Goal: Information Seeking & Learning: Learn about a topic

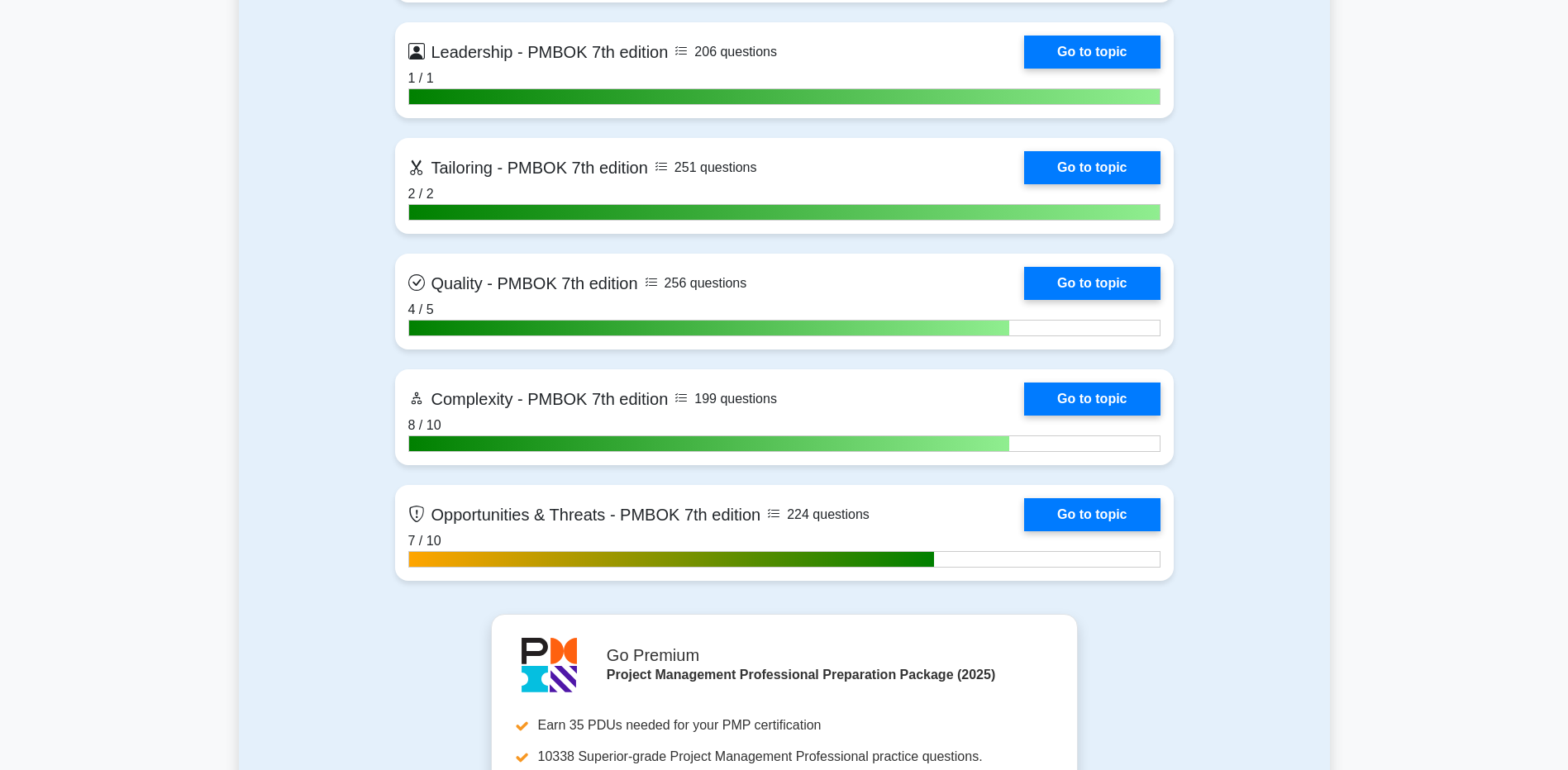
scroll to position [4793, 0]
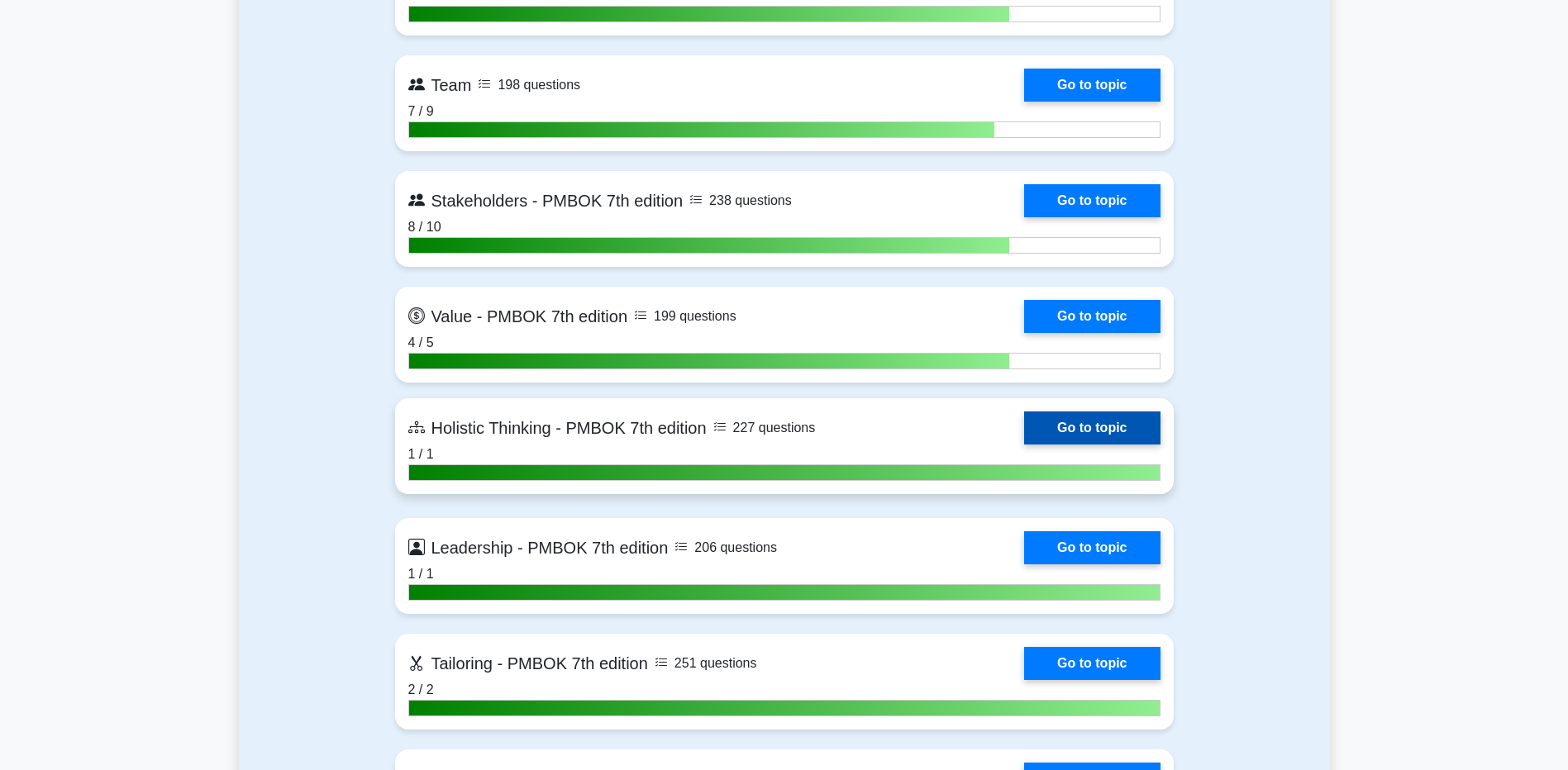
click at [1113, 442] on link "Go to topic" at bounding box center [1092, 428] width 136 height 33
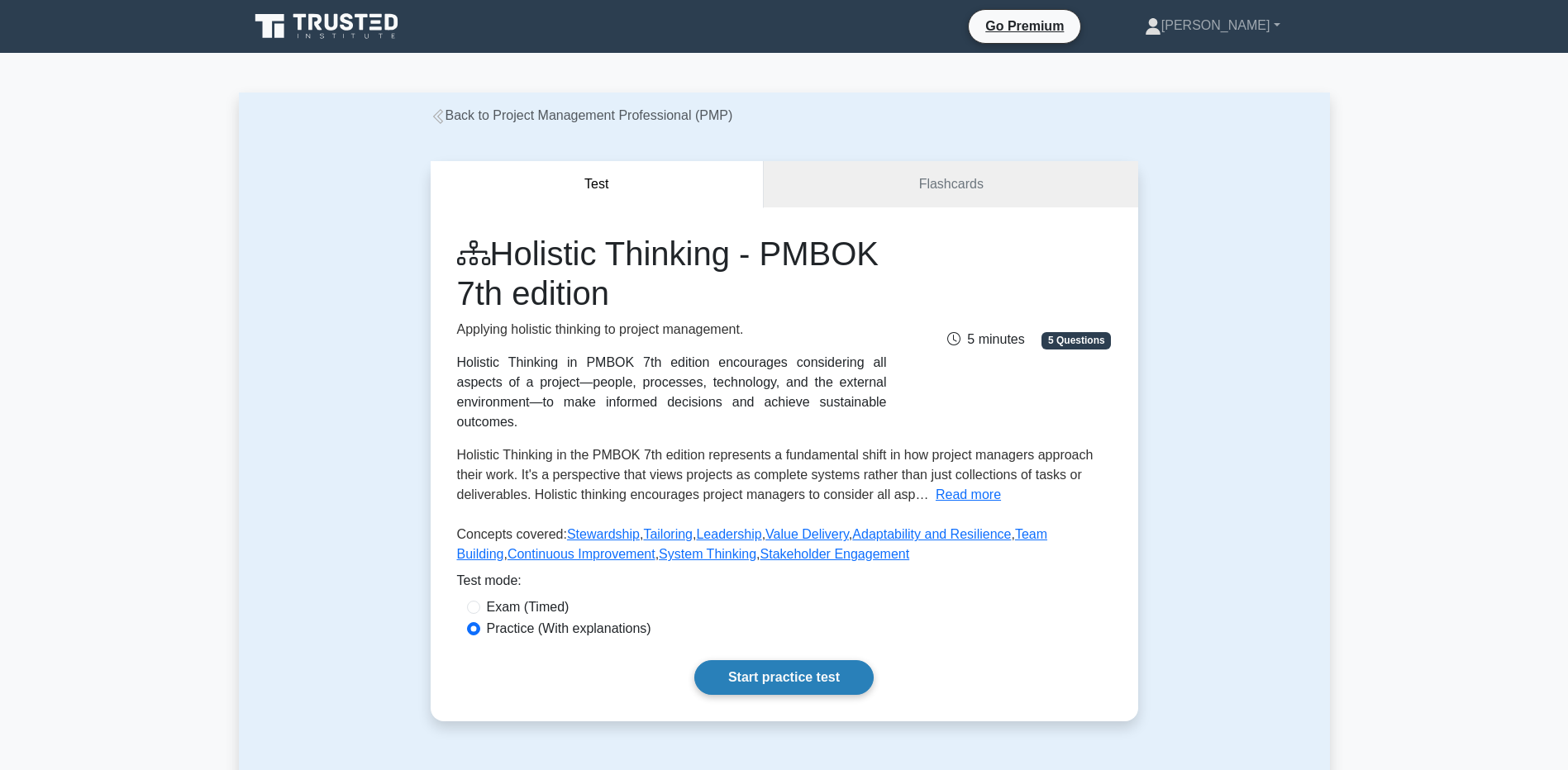
drag, startPoint x: 769, startPoint y: 659, endPoint x: 725, endPoint y: 662, distance: 44.1
click at [769, 660] on link "Start practice test" at bounding box center [784, 677] width 179 height 35
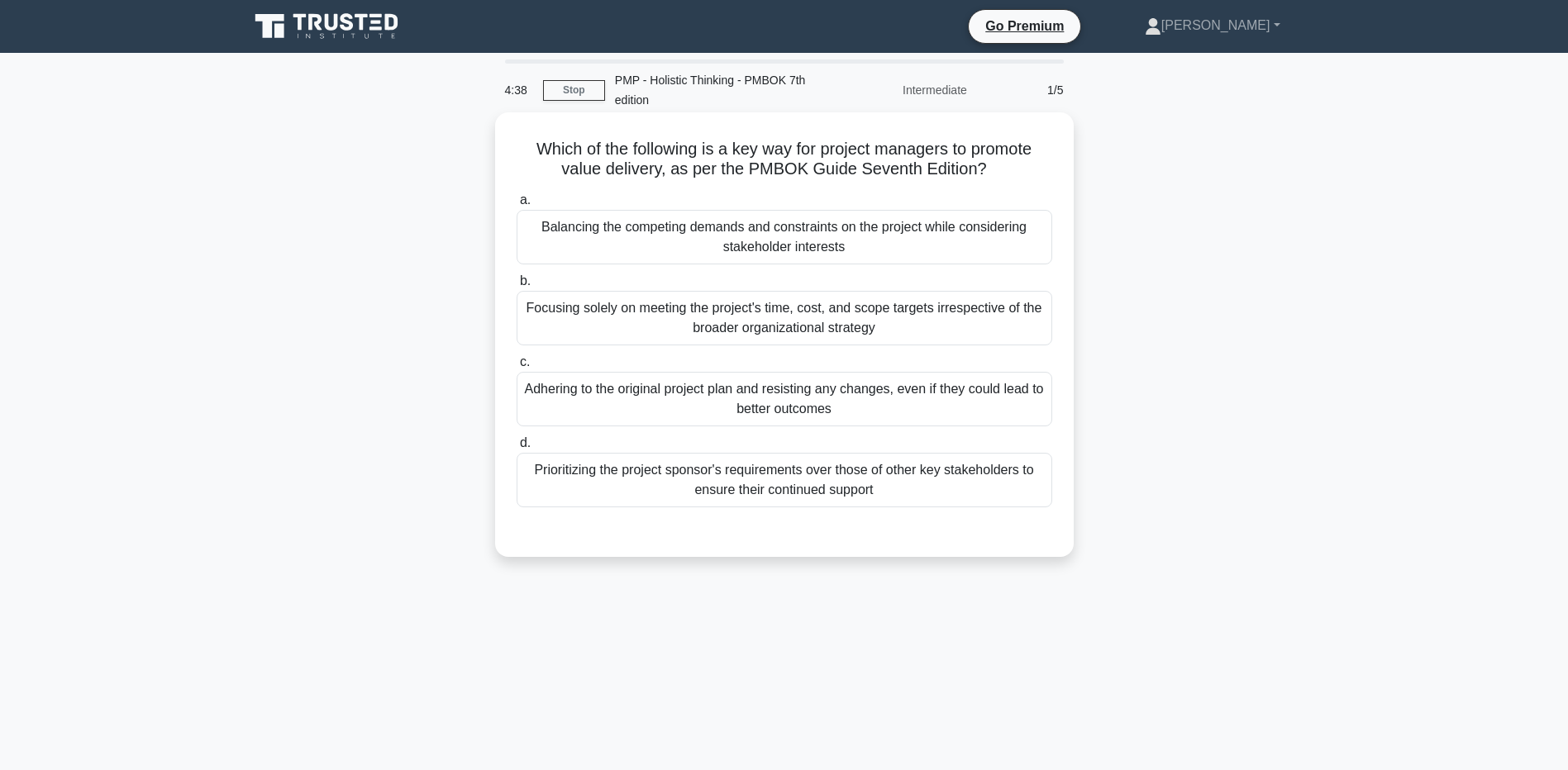
click at [724, 235] on div "Balancing the competing demands and constraints on the project while considerin…" at bounding box center [784, 238] width 535 height 55
click at [516, 206] on input "a. Balancing the competing demands and constraints on the project while conside…" at bounding box center [516, 200] width 0 height 11
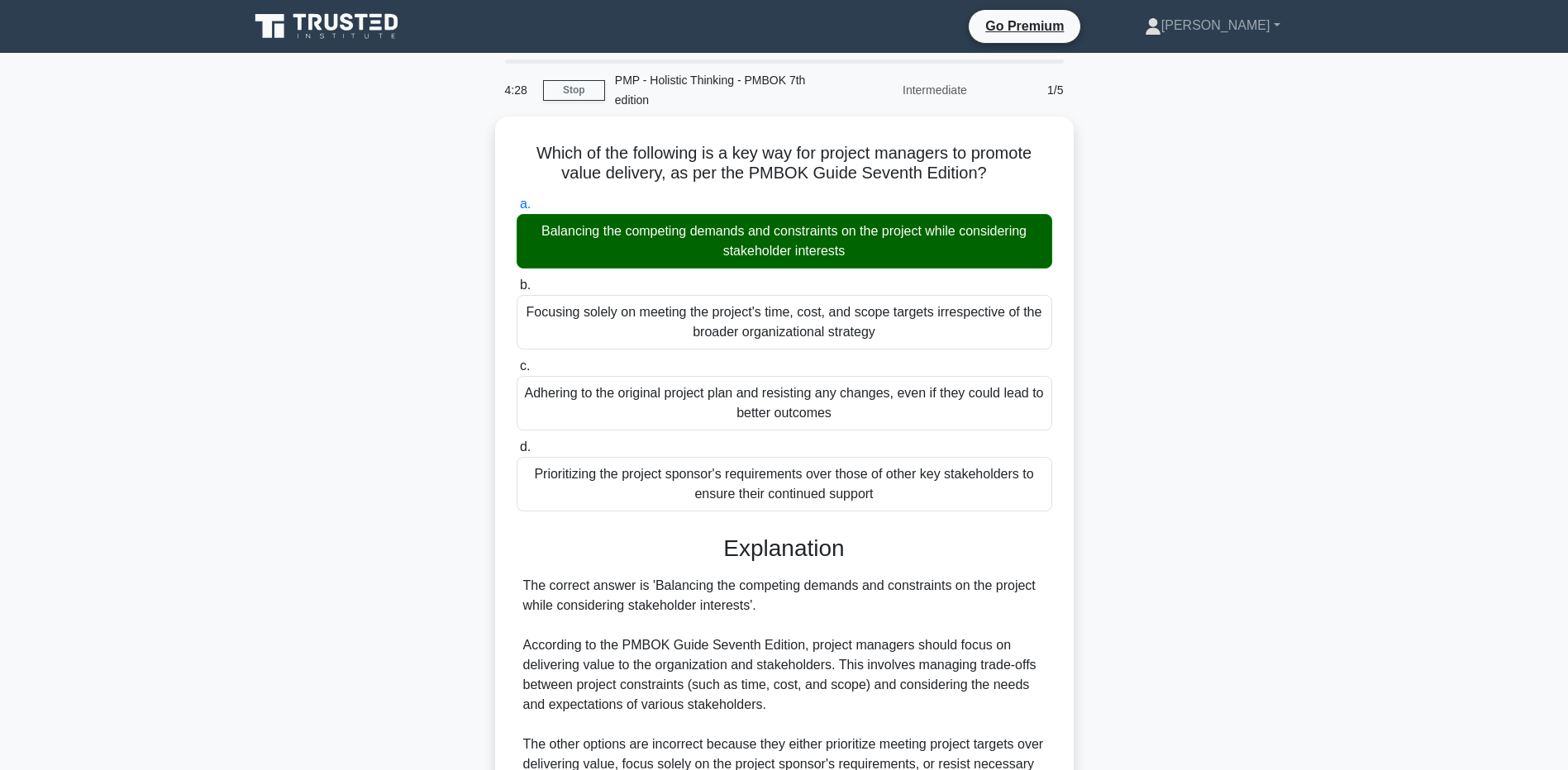
click at [172, 309] on main "4:28 Stop PMP - Holistic Thinking - PMBOK 7th edition Intermediate 1/5 Which of…" at bounding box center [784, 505] width 1568 height 906
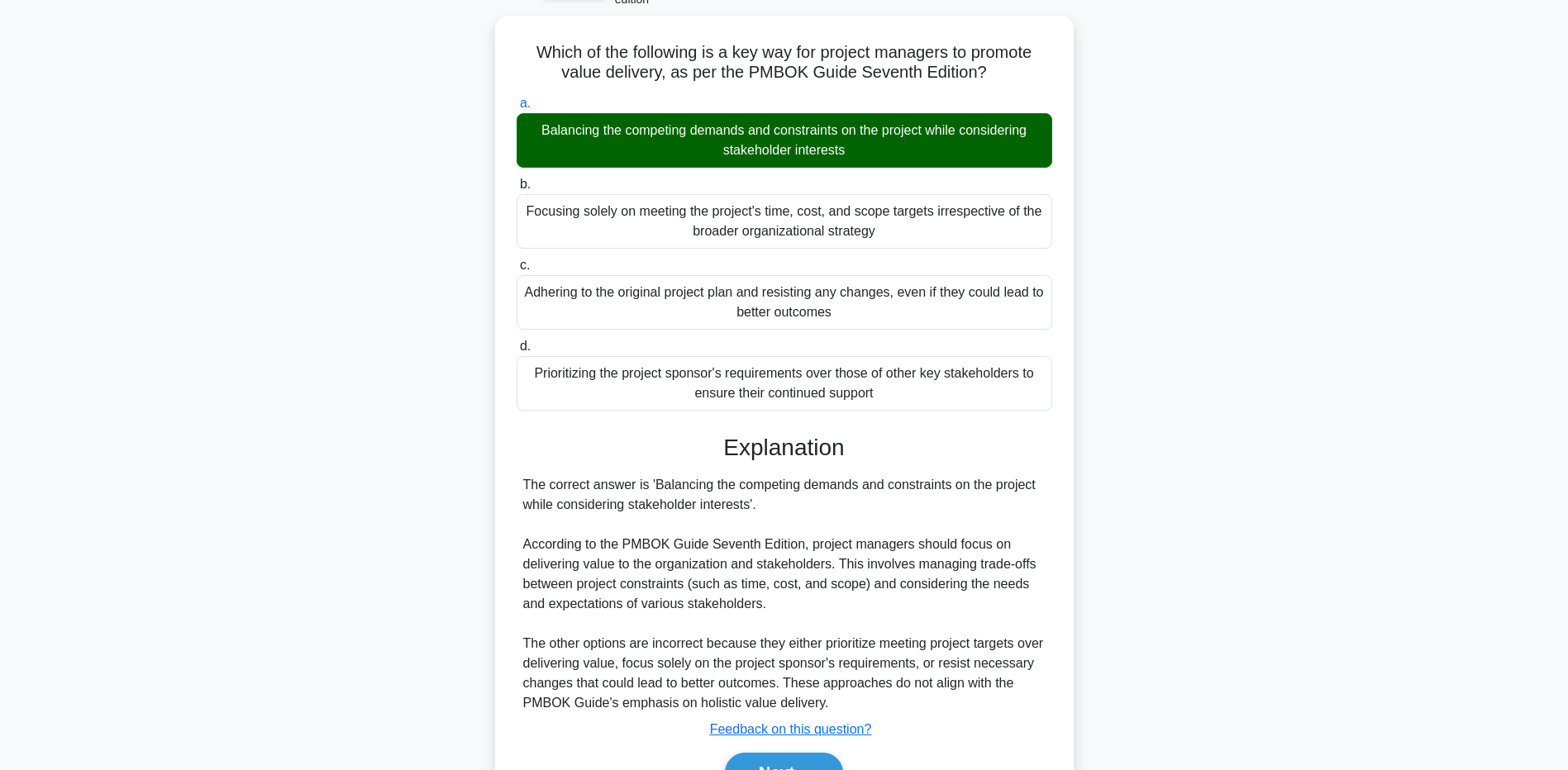
scroll to position [190, 0]
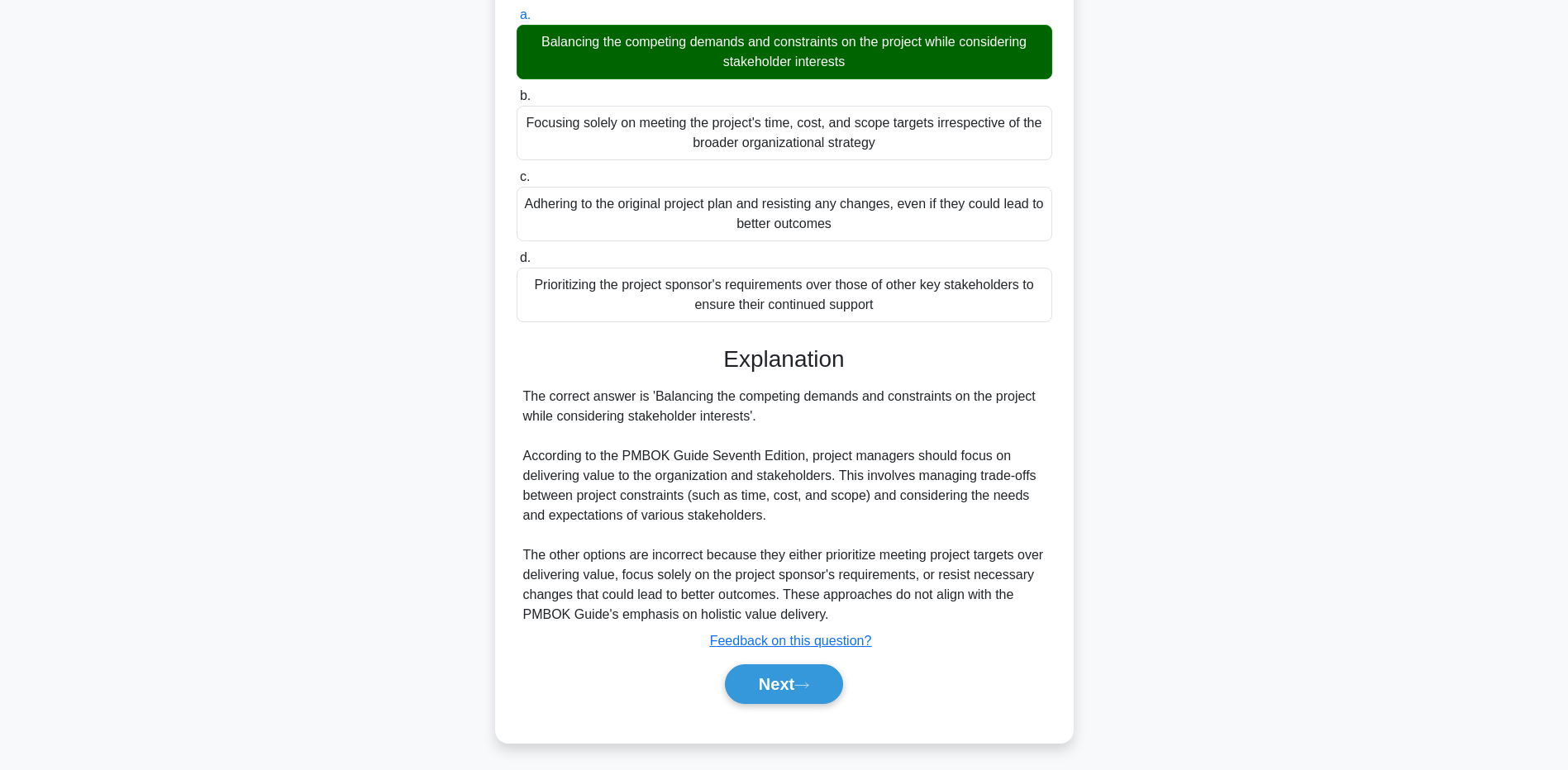
click at [239, 534] on div "Which of the following is a key way for project managers to promote value deliv…" at bounding box center [784, 345] width 1092 height 836
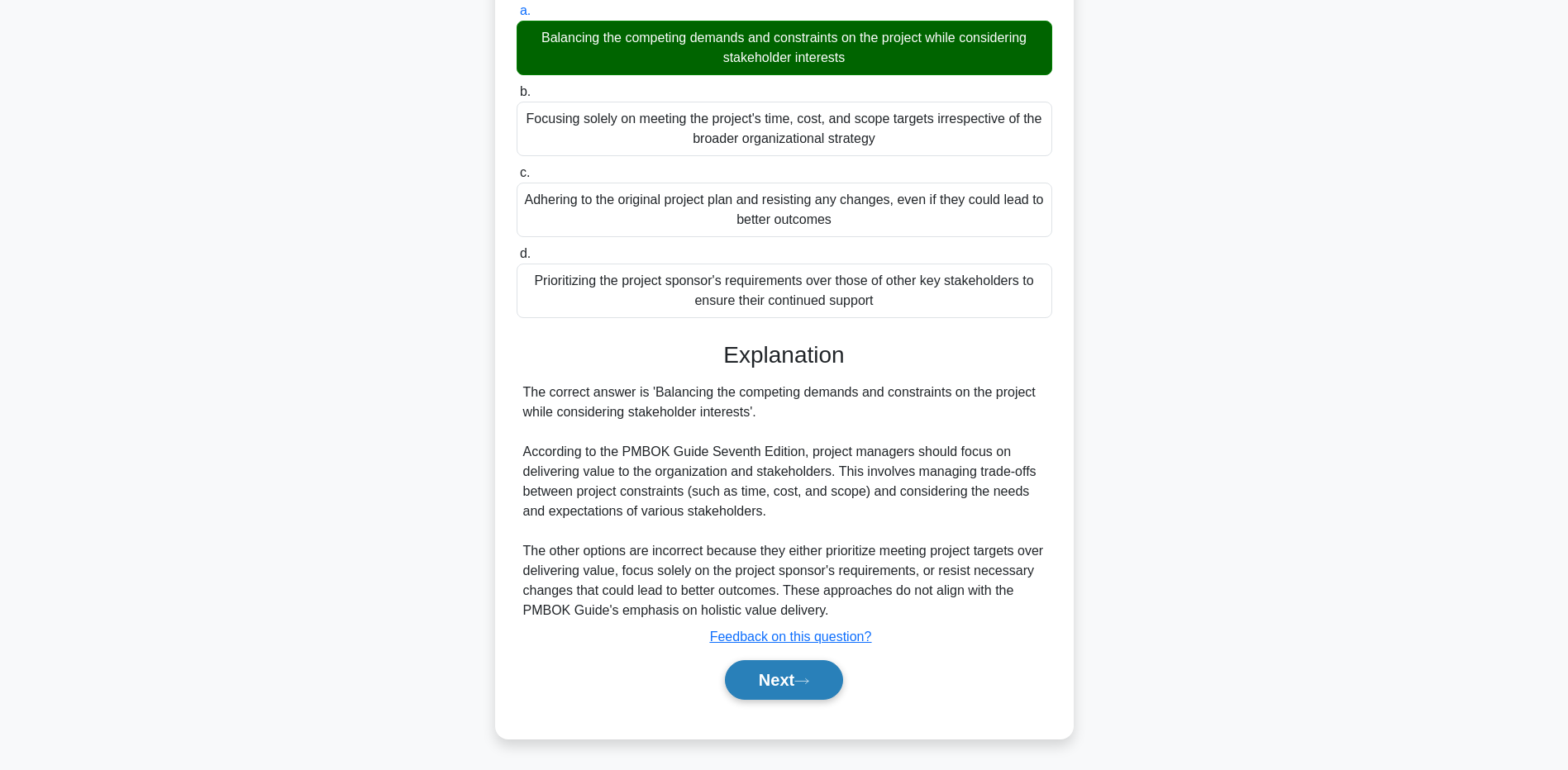
click at [796, 686] on button "Next" at bounding box center [784, 680] width 118 height 40
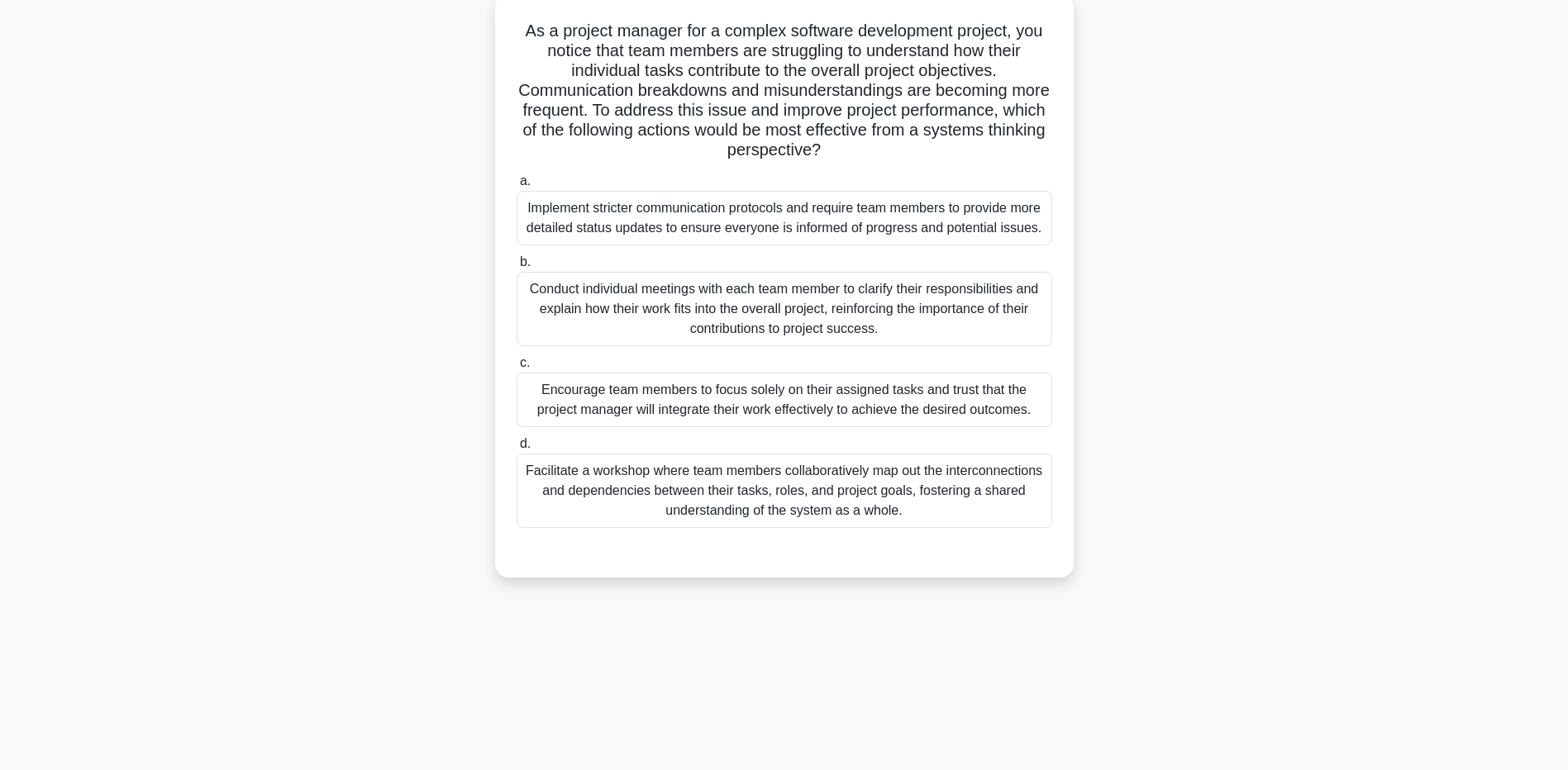
scroll to position [122, 0]
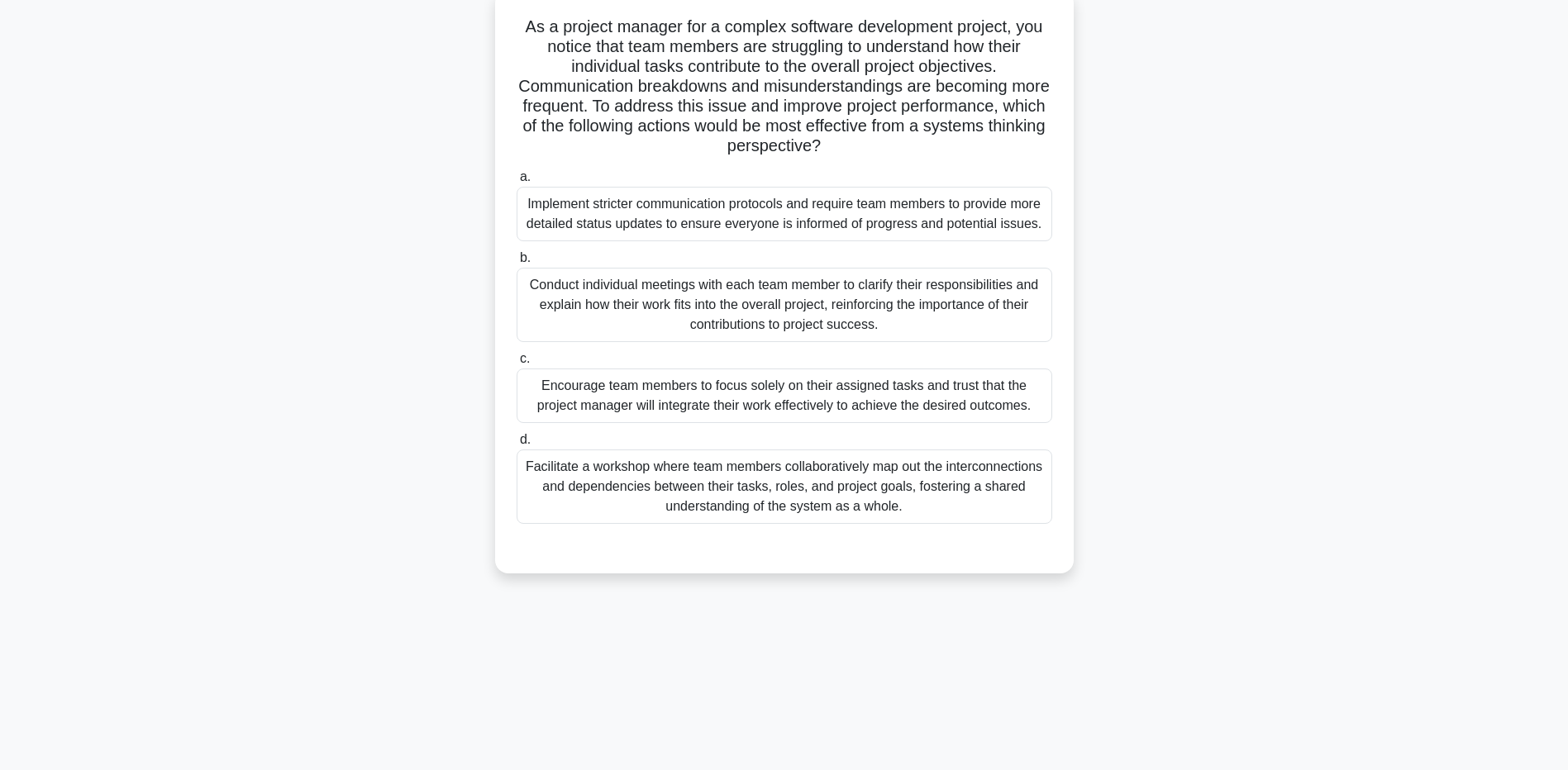
click at [687, 477] on div "Facilitate a workshop where team members collaboratively map out the interconne…" at bounding box center [784, 487] width 535 height 75
click at [516, 445] on input "d. Facilitate a workshop where team members collaboratively map out the interco…" at bounding box center [516, 441] width 0 height 11
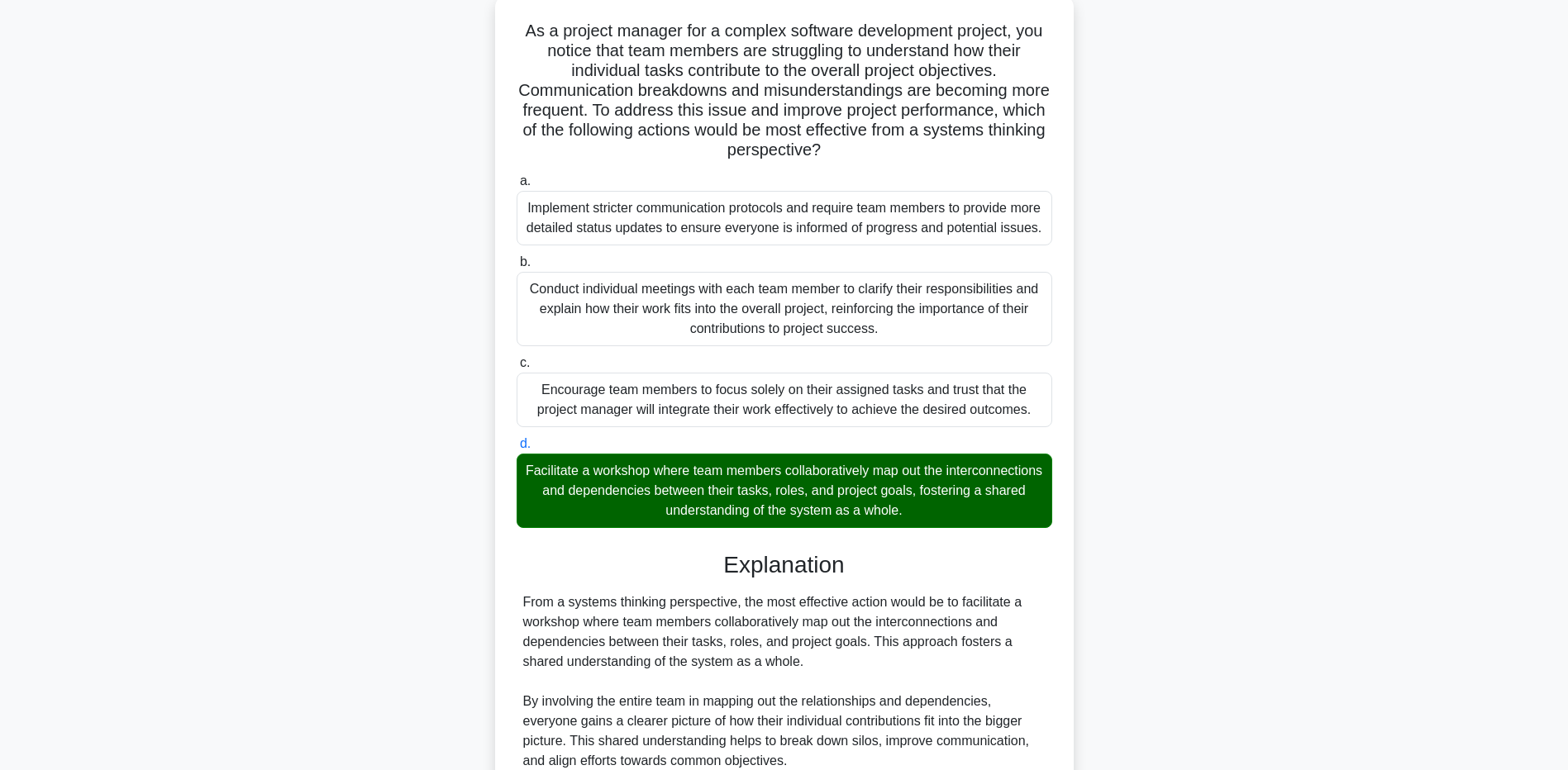
click at [179, 523] on main "3:42 Stop PMP - Holistic Thinking - PMBOK 7th edition Intermediate 2/5 As a pro…" at bounding box center [784, 502] width 1568 height 1144
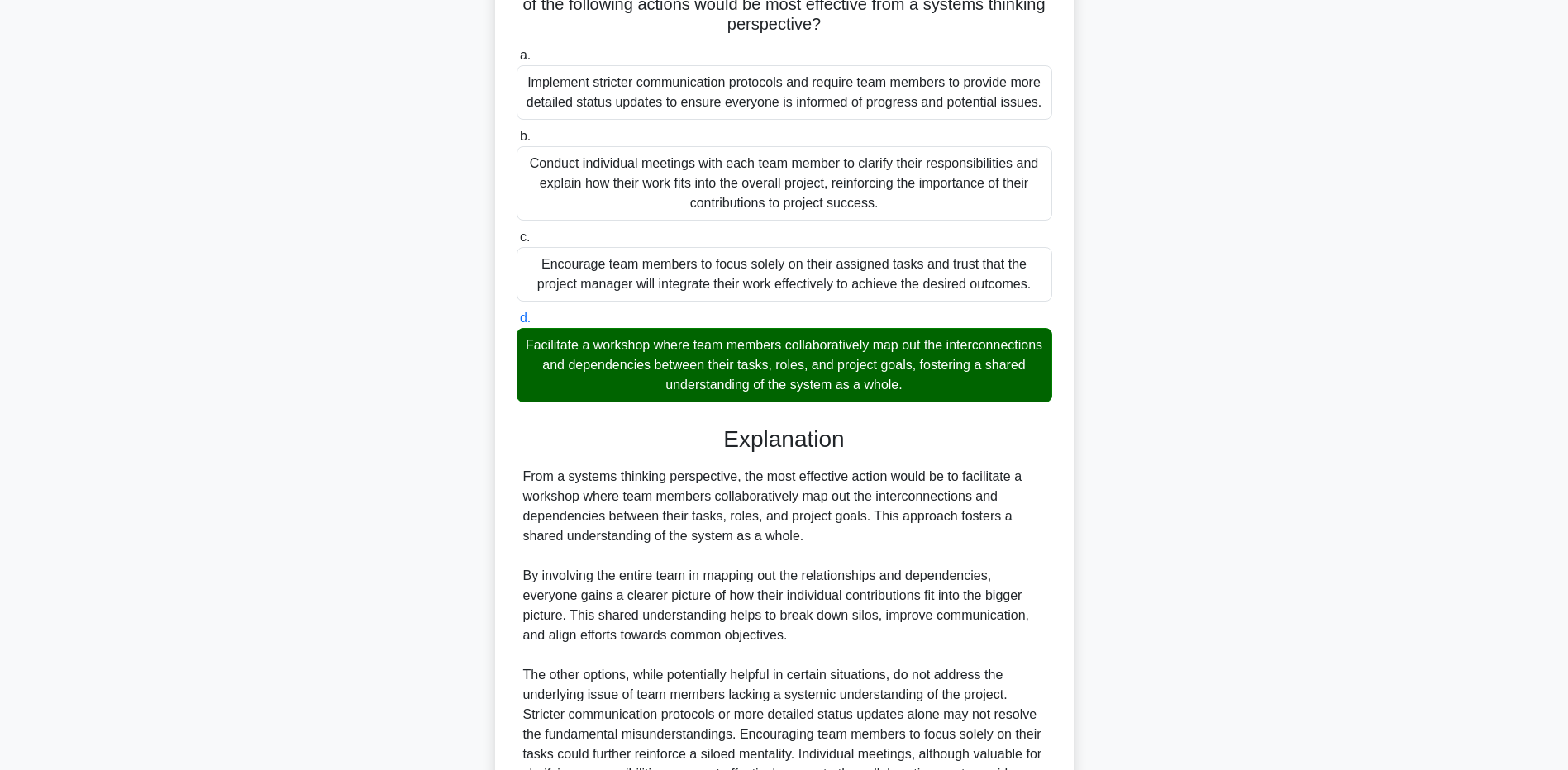
scroll to position [428, 0]
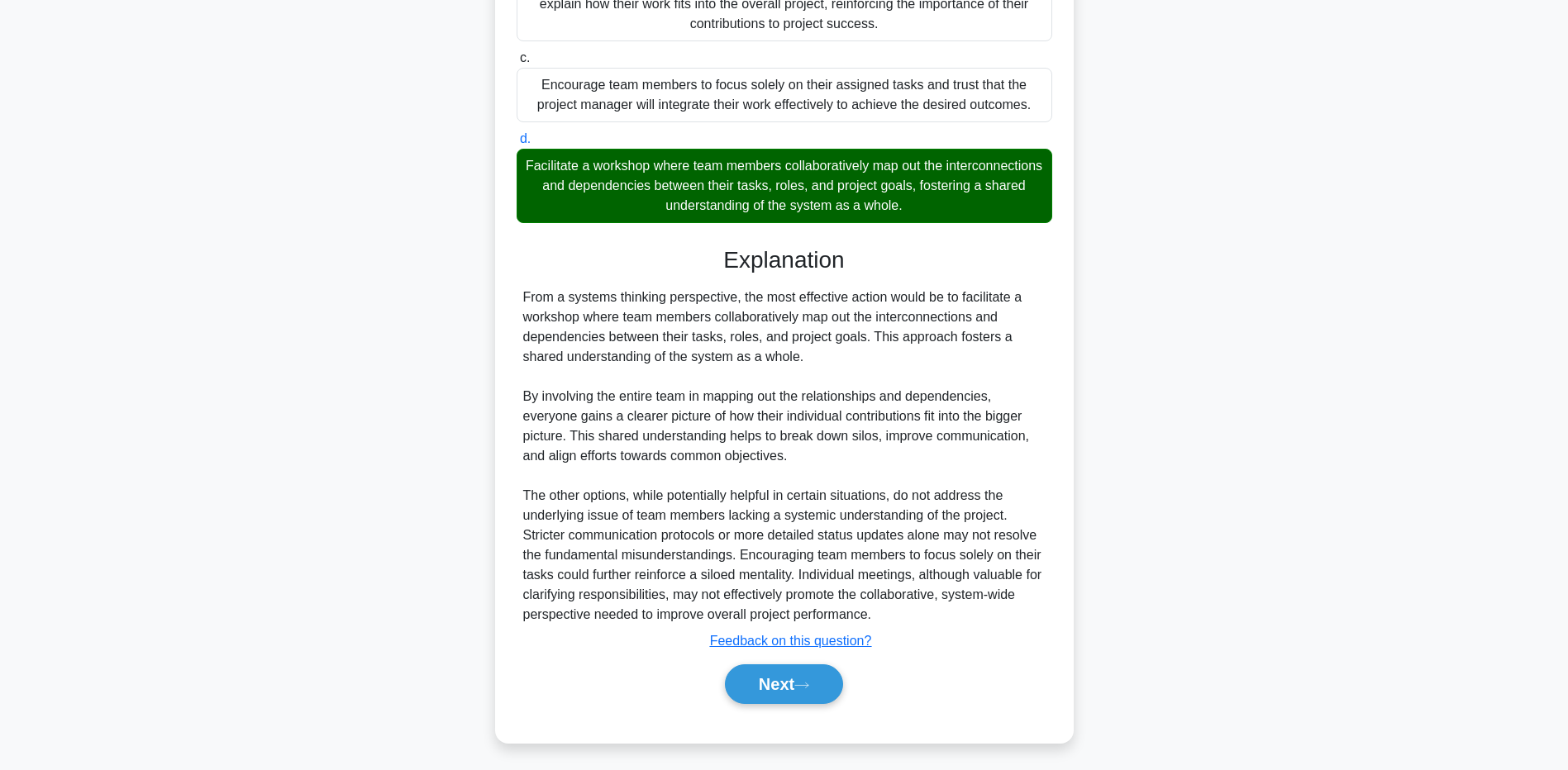
click at [262, 601] on div "As a project manager for a complex software development project, you notice tha…" at bounding box center [784, 226] width 1092 height 1073
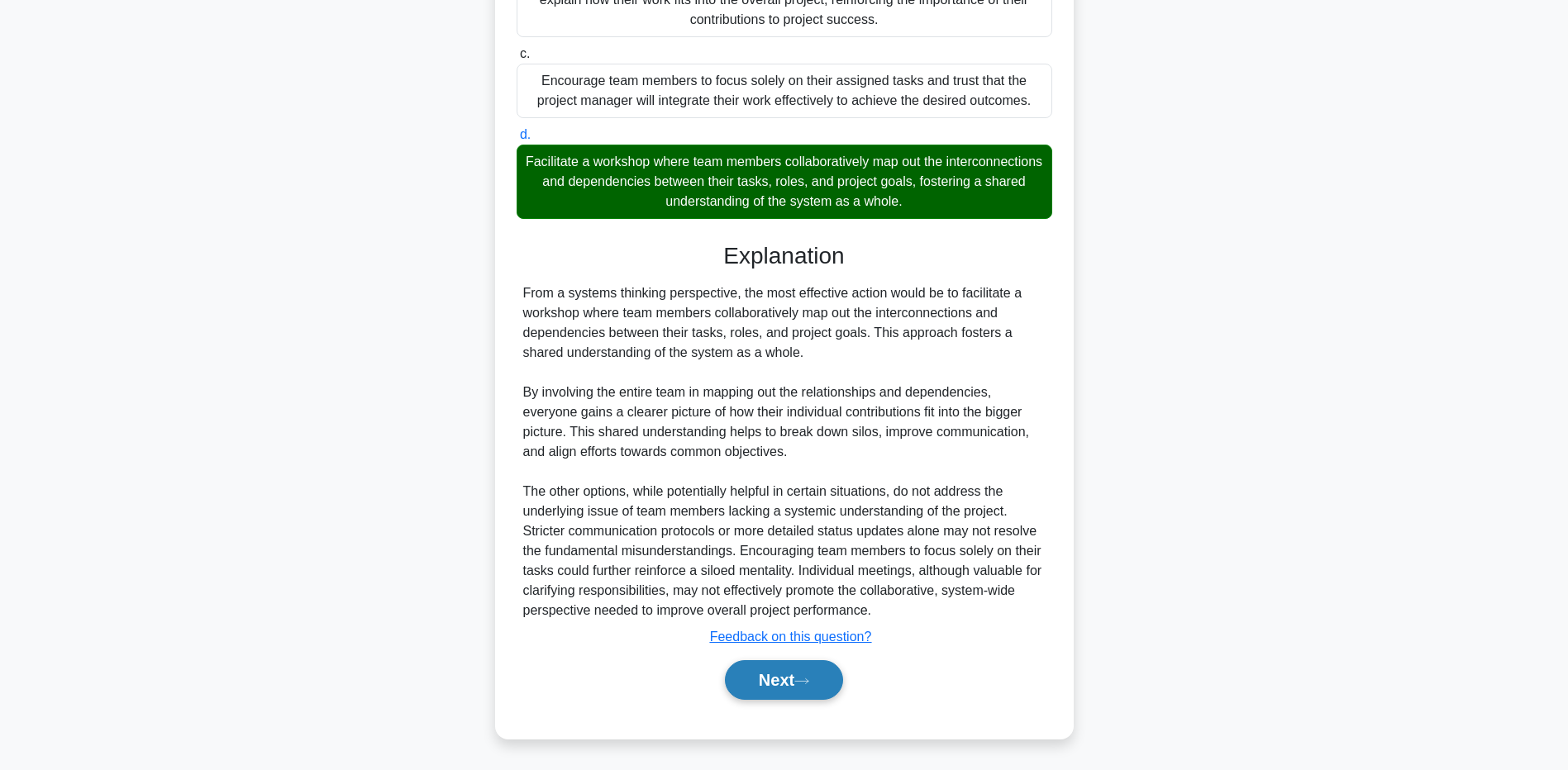
click at [735, 678] on button "Next" at bounding box center [784, 680] width 118 height 40
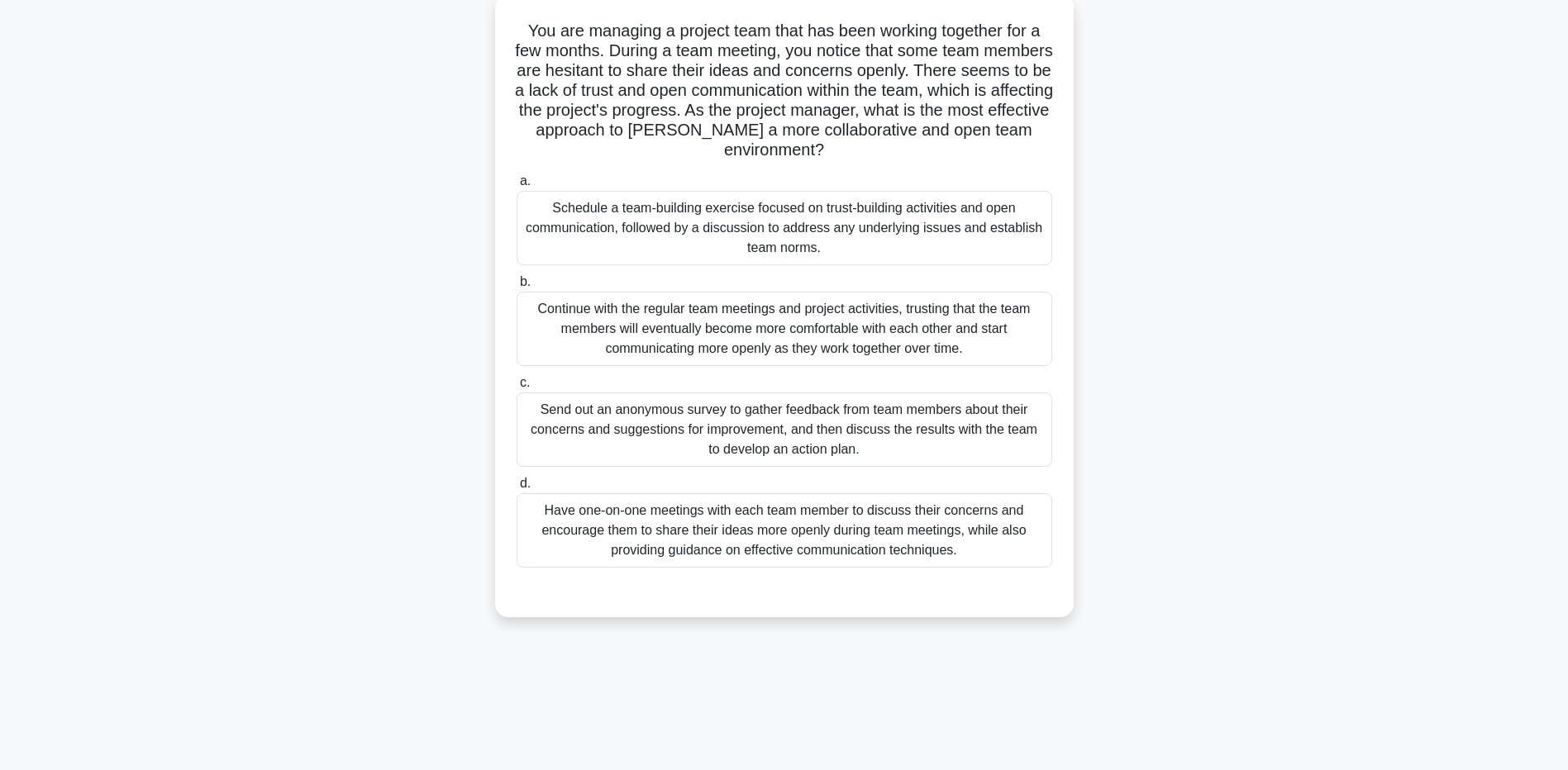
scroll to position [122, 0]
click at [292, 444] on div "You are managing a project team that has been working together for a few months…" at bounding box center [784, 316] width 1092 height 643
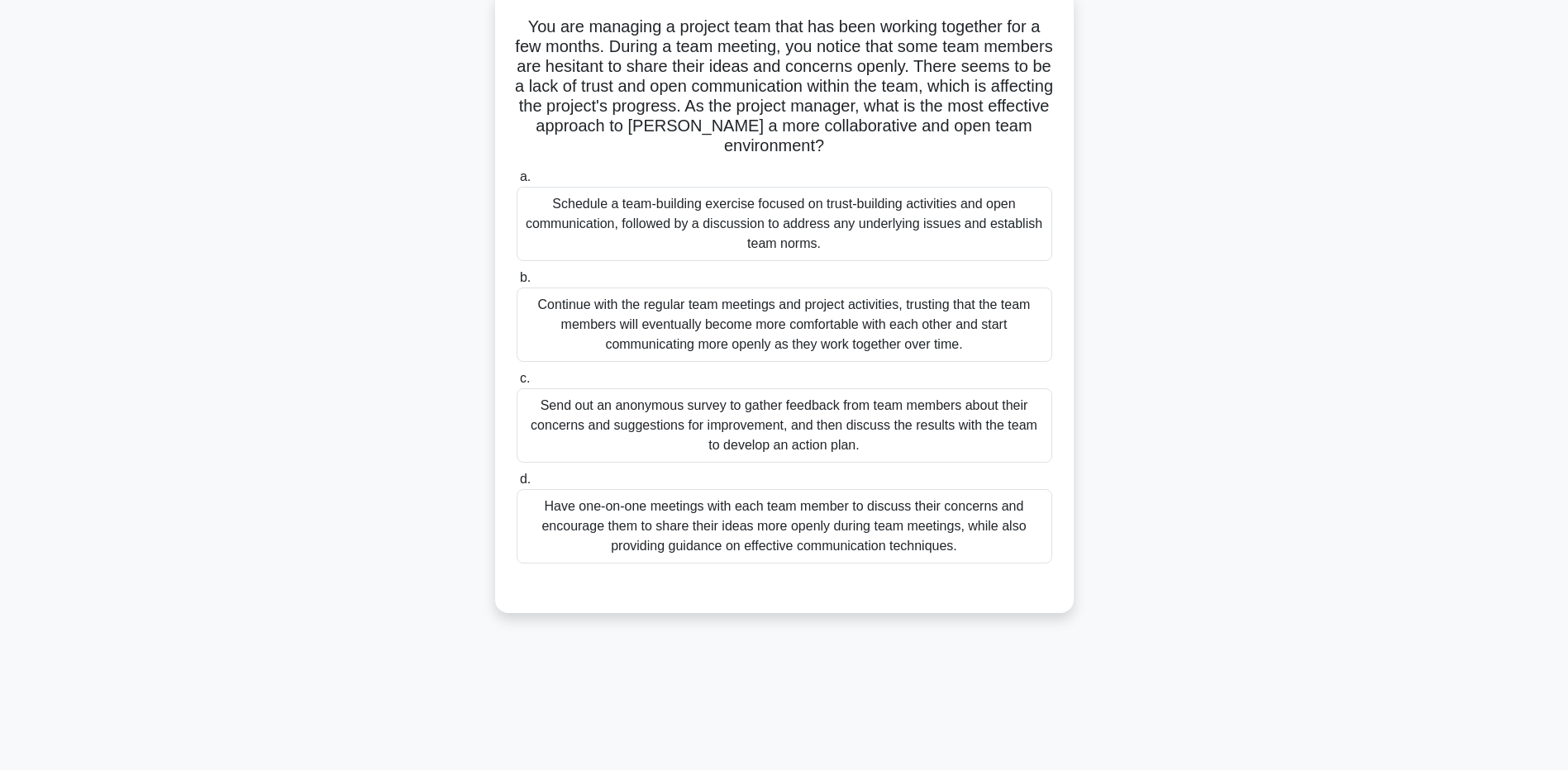
click at [582, 247] on div "Schedule a team-building exercise focused on trust-building activities and open…" at bounding box center [784, 224] width 535 height 75
click at [516, 183] on input "a. Schedule a team-building exercise focused on trust-building activities and o…" at bounding box center [516, 177] width 0 height 11
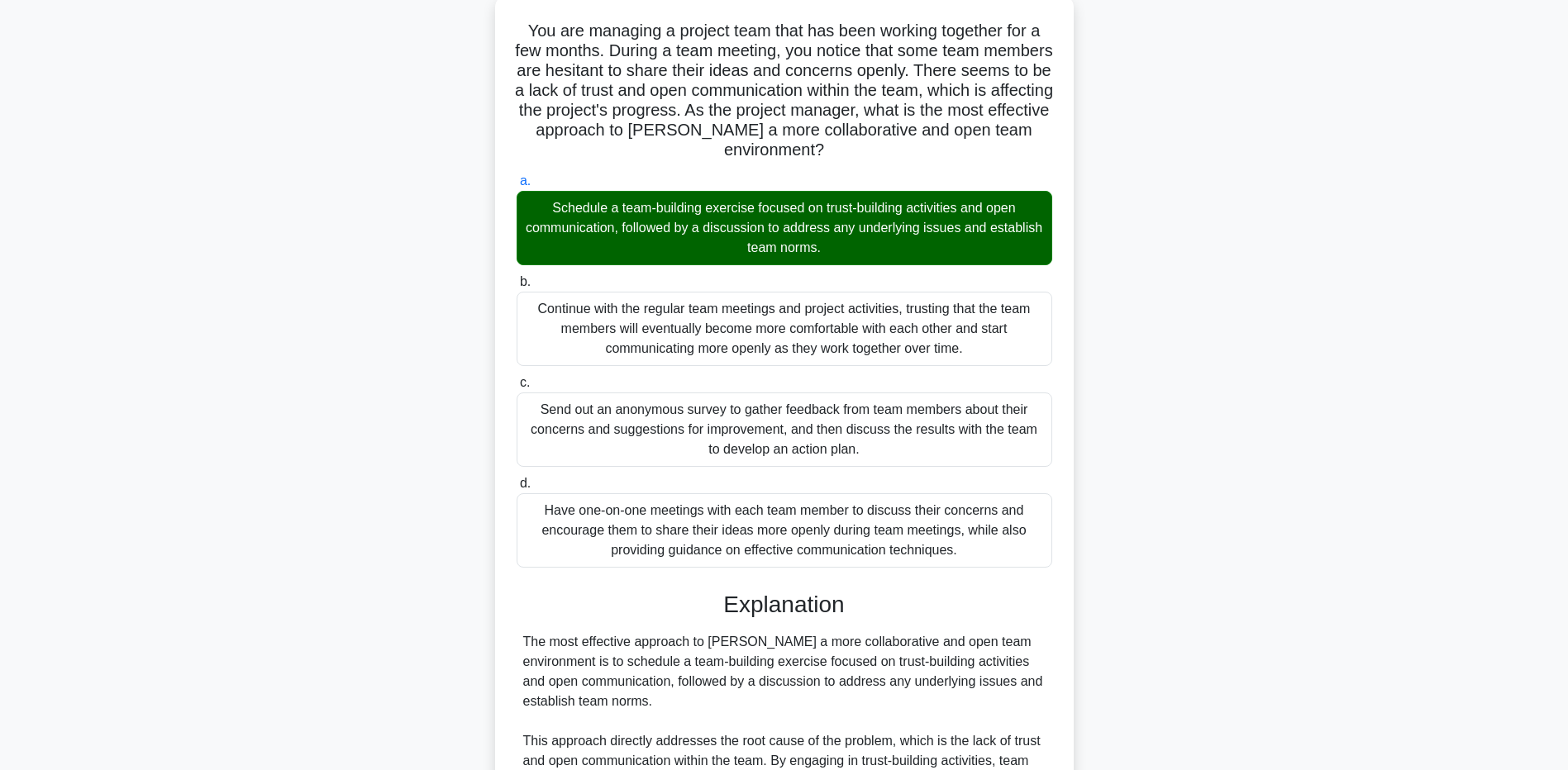
click at [195, 694] on main "3:09 Stop PMP - Holistic Thinking - PMBOK 7th edition Intermediate 3/5 You are …" at bounding box center [784, 562] width 1568 height 1262
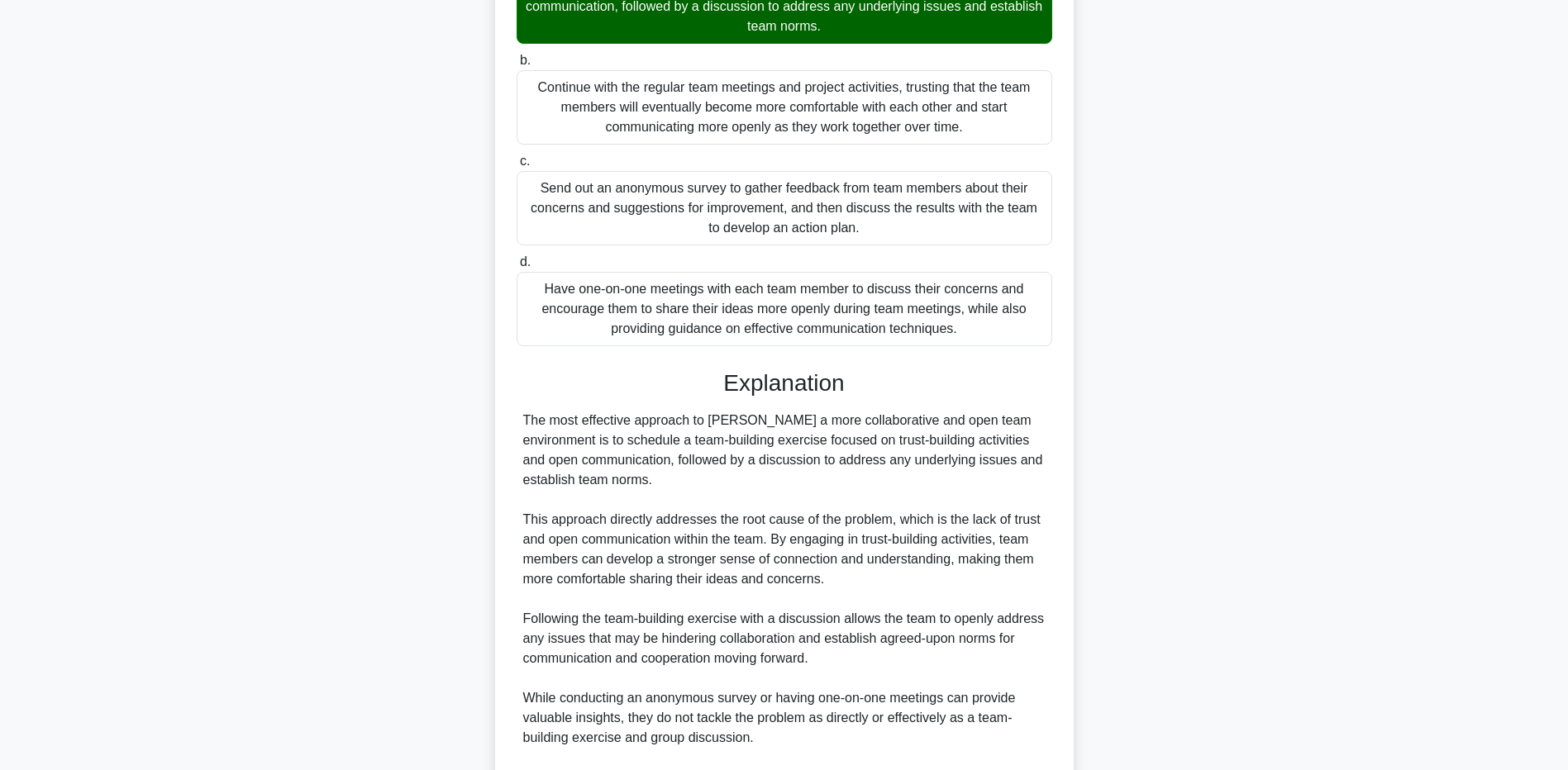
scroll to position [453, 0]
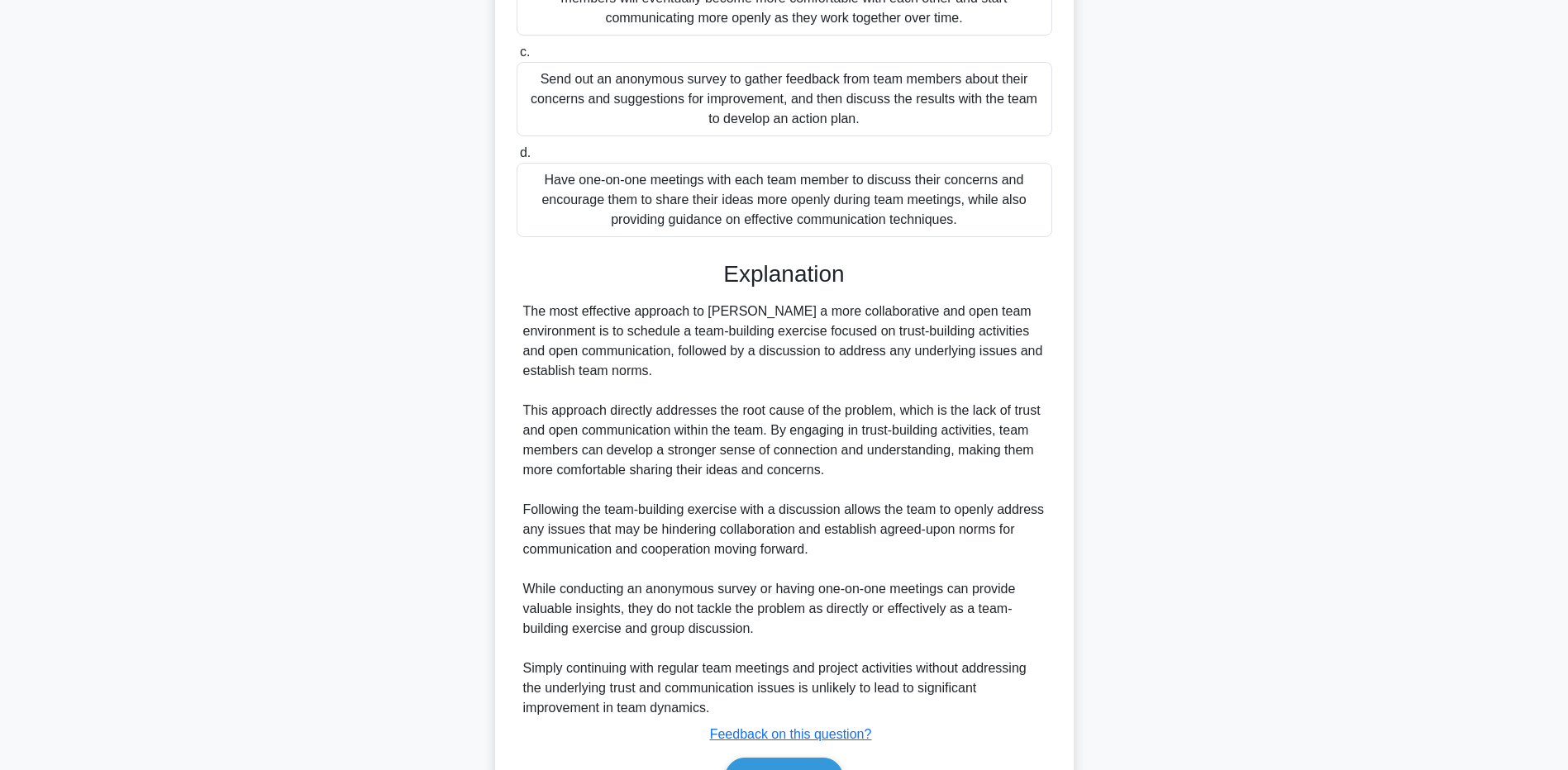
click at [313, 491] on div "You are managing a project team that has been working together for a few months…" at bounding box center [784, 259] width 1092 height 1192
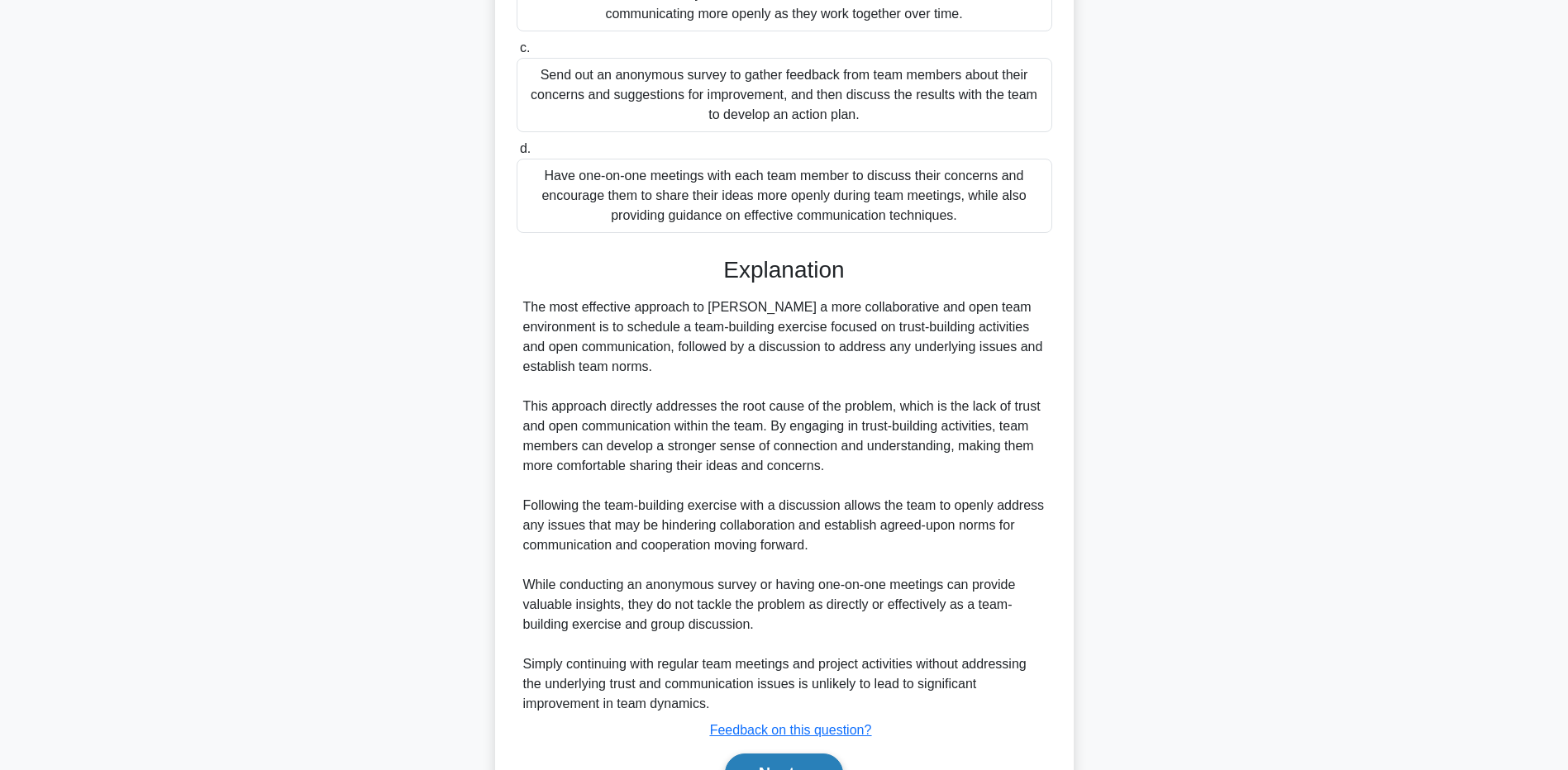
click at [786, 759] on button "Next" at bounding box center [784, 774] width 118 height 40
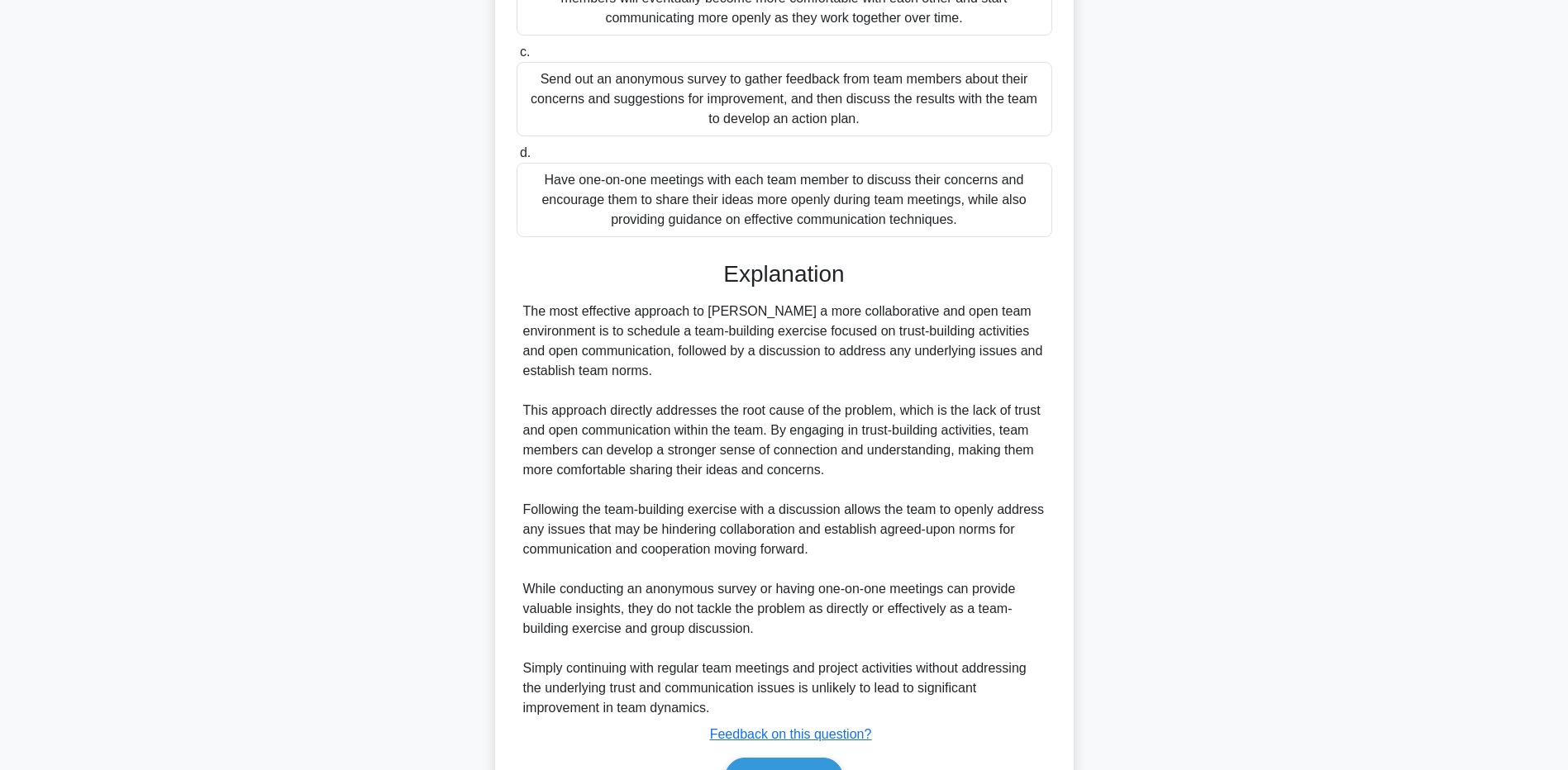
scroll to position [122, 0]
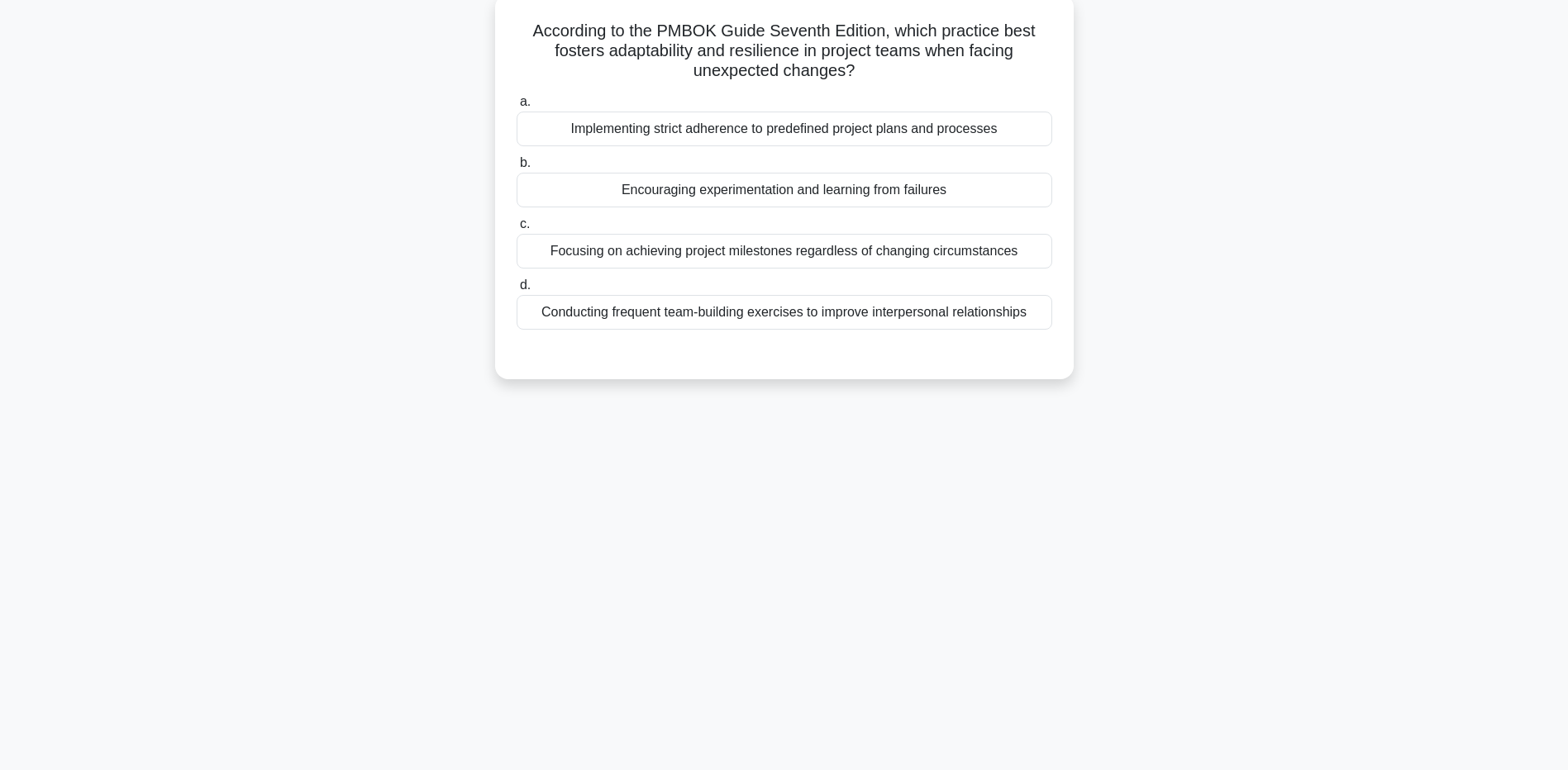
click at [344, 490] on div "2:58 Stop PMP - Holistic Thinking - PMBOK 7th edition Intermediate 4/5 Accordin…" at bounding box center [784, 350] width 1092 height 826
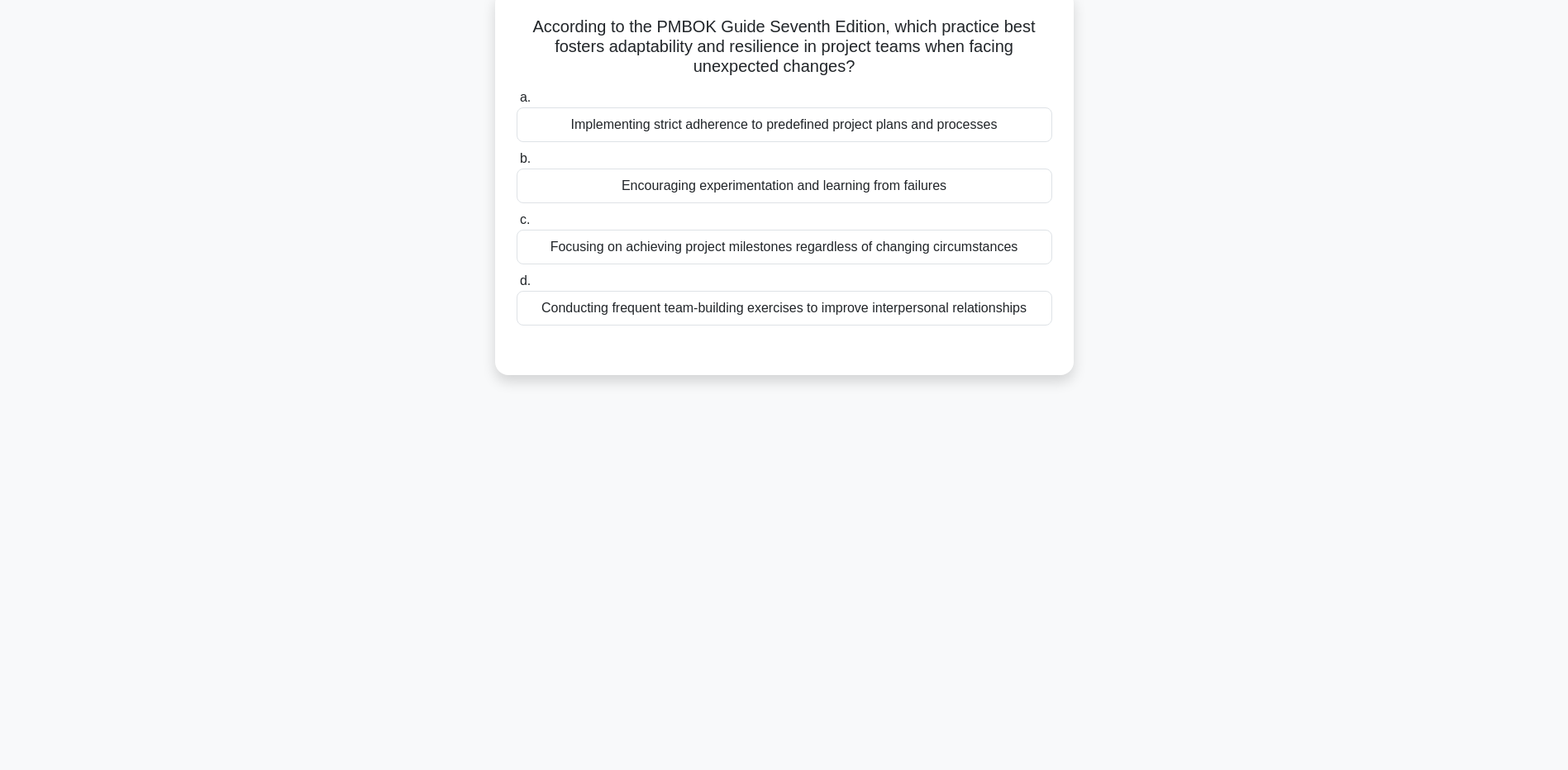
click at [558, 202] on div "Encouraging experimentation and learning from failures" at bounding box center [784, 186] width 535 height 35
click at [516, 165] on input "b. Encouraging experimentation and learning from failures" at bounding box center [516, 159] width 0 height 11
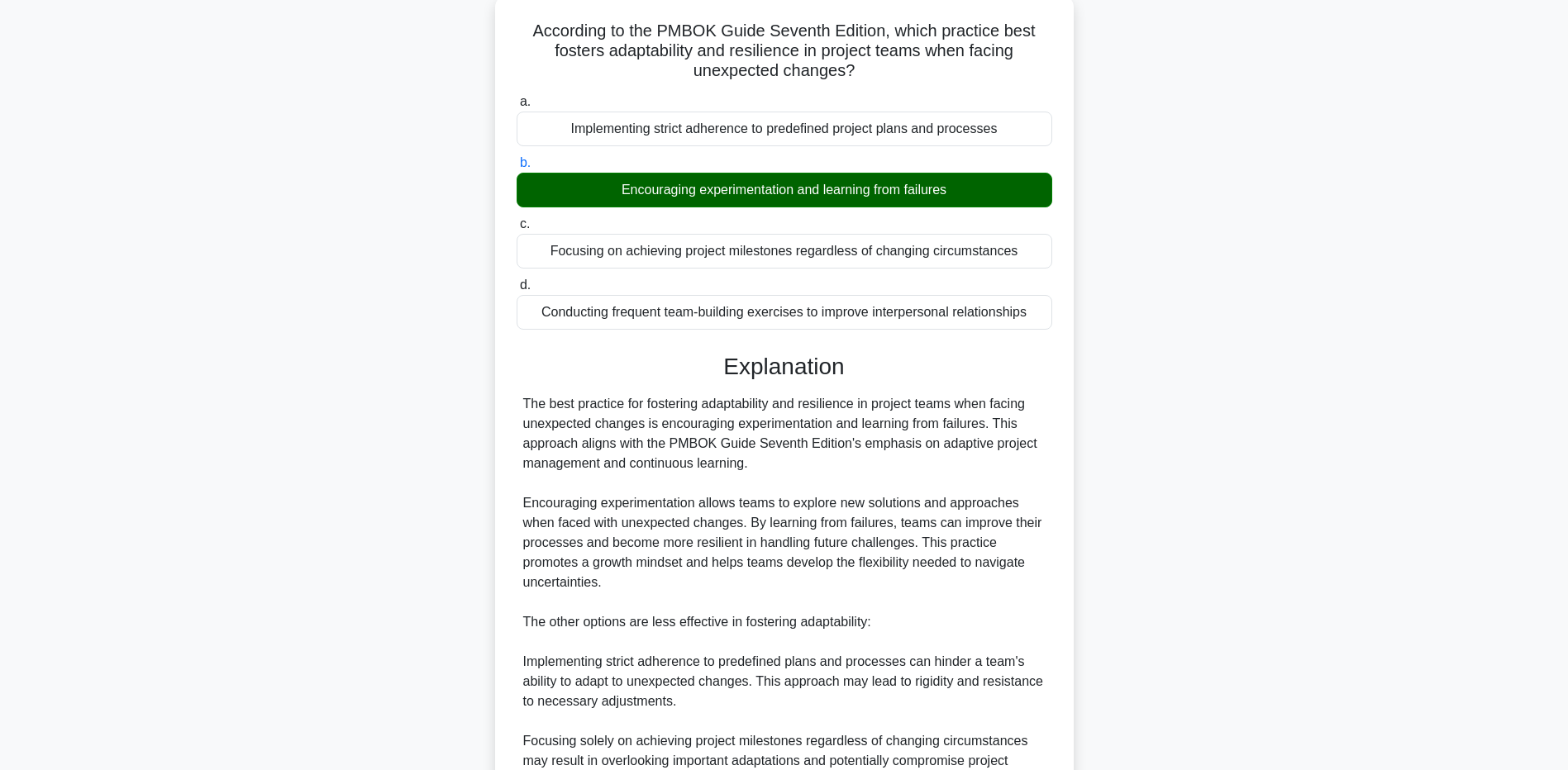
click at [239, 728] on div "According to the PMBOK Guide Seventh Edition, which practice best fosters adapt…" at bounding box center [784, 541] width 1092 height 1093
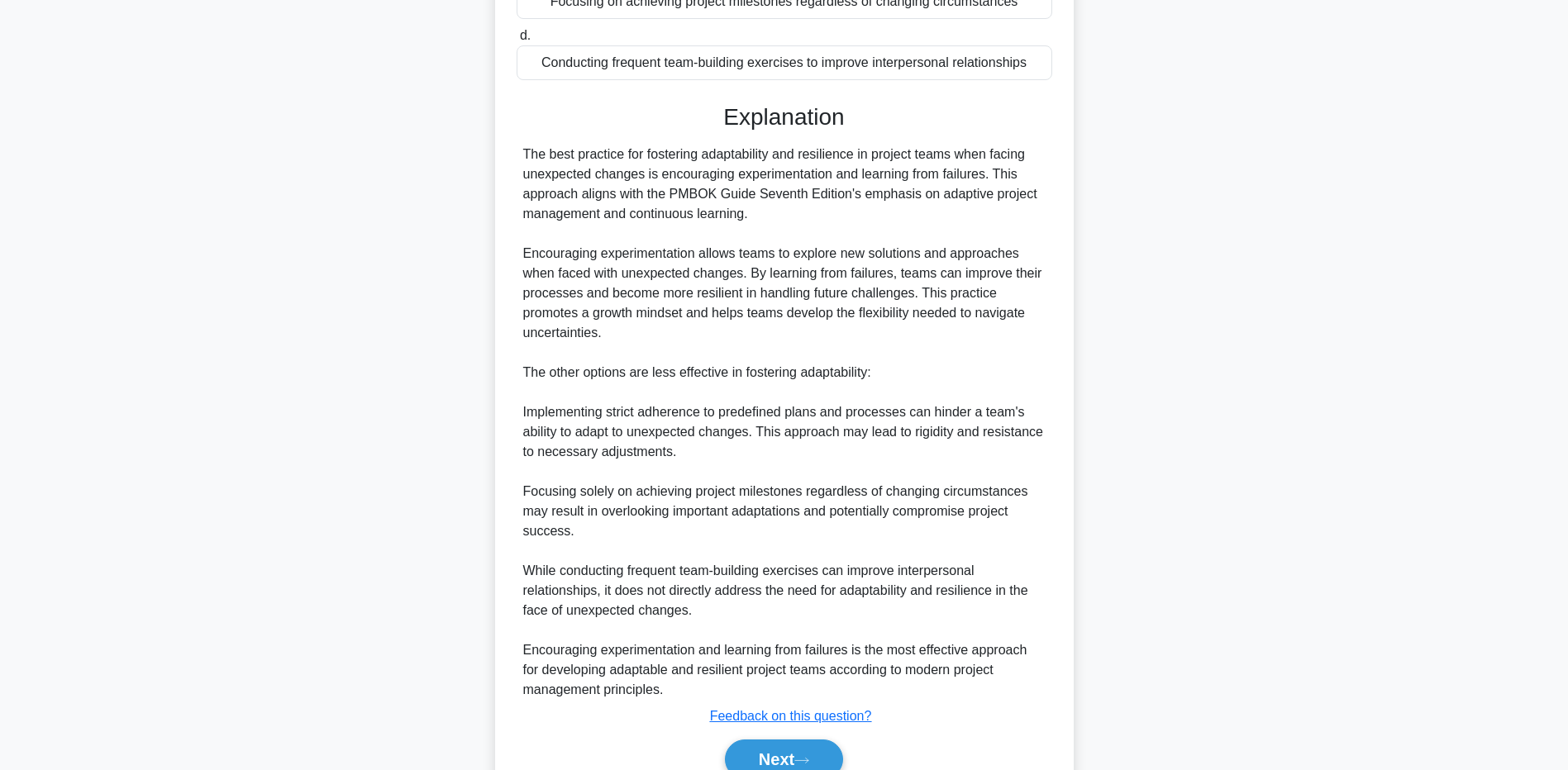
scroll to position [448, 0]
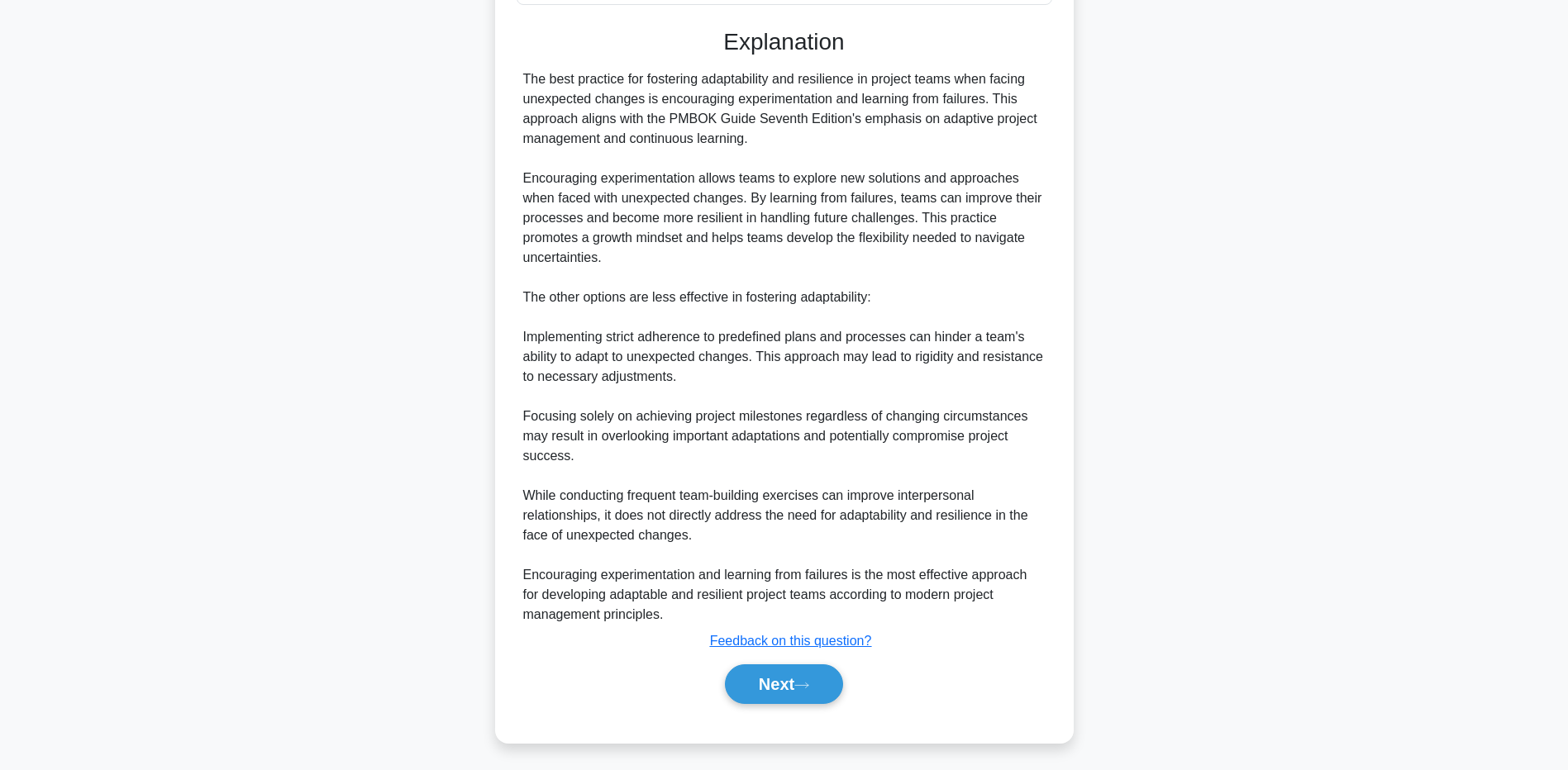
drag, startPoint x: 280, startPoint y: 525, endPoint x: 326, endPoint y: 532, distance: 46.5
click at [283, 525] on div "According to the PMBOK Guide Seventh Edition, which practice best fosters adapt…" at bounding box center [784, 216] width 1092 height 1093
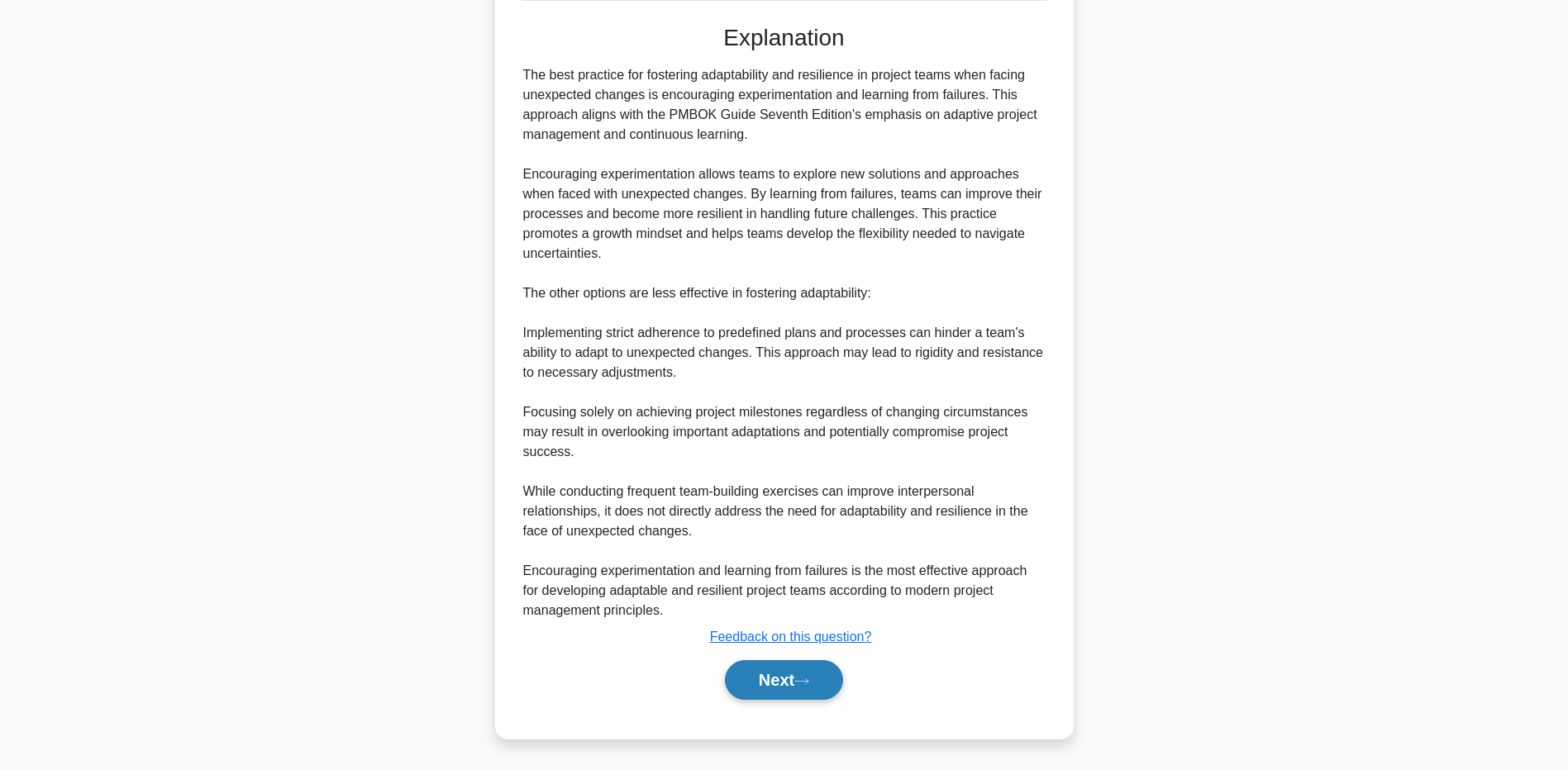
drag, startPoint x: 737, startPoint y: 678, endPoint x: 728, endPoint y: 678, distance: 9.0
click at [736, 678] on button "Next" at bounding box center [784, 680] width 118 height 40
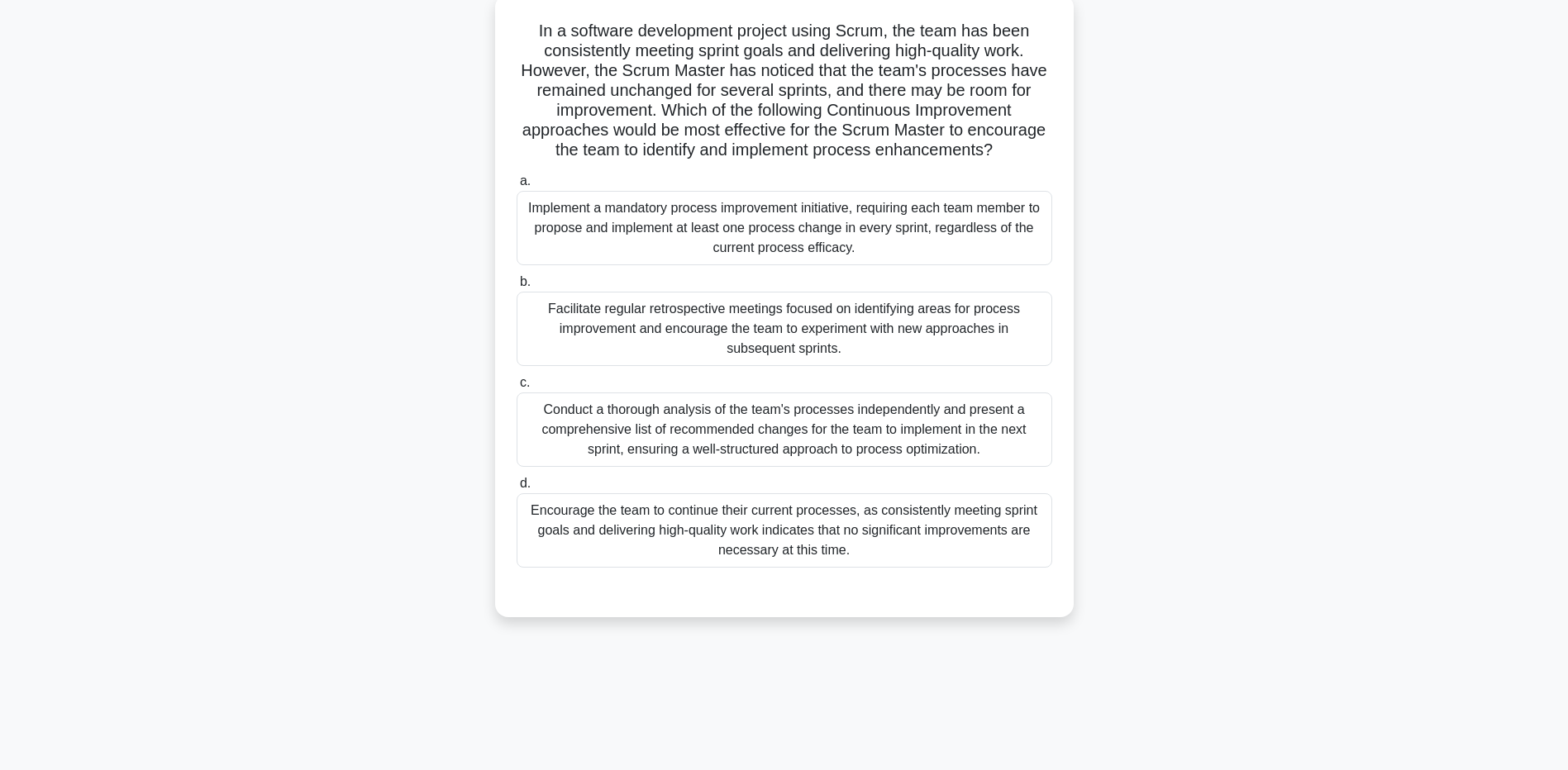
scroll to position [122, 0]
click at [196, 622] on main "2:07 Stop PMP - Holistic Thinking - PMBOK 7th edition Intermediate 5/5 In a sof…" at bounding box center [784, 350] width 1568 height 840
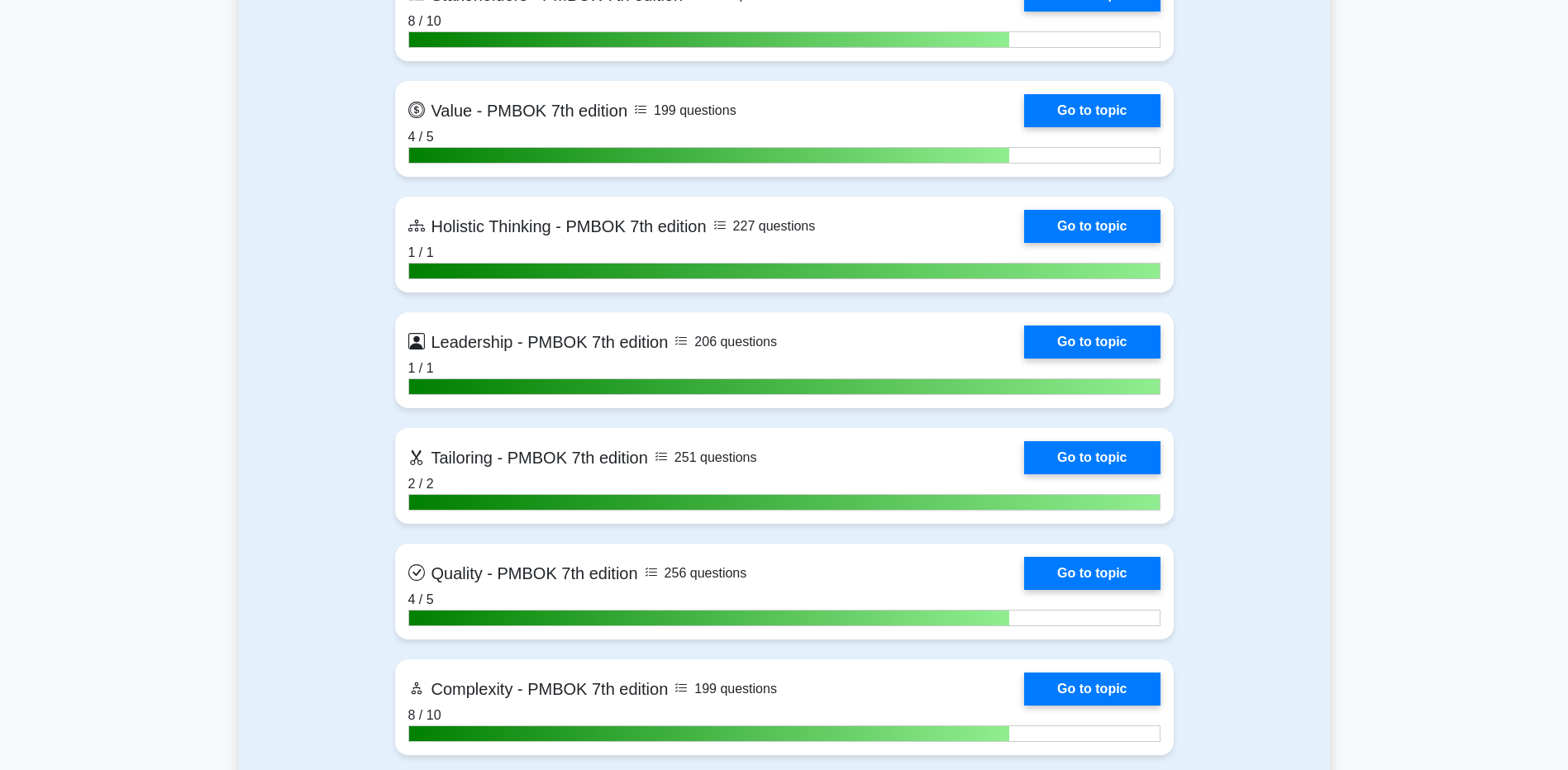
scroll to position [4959, 0]
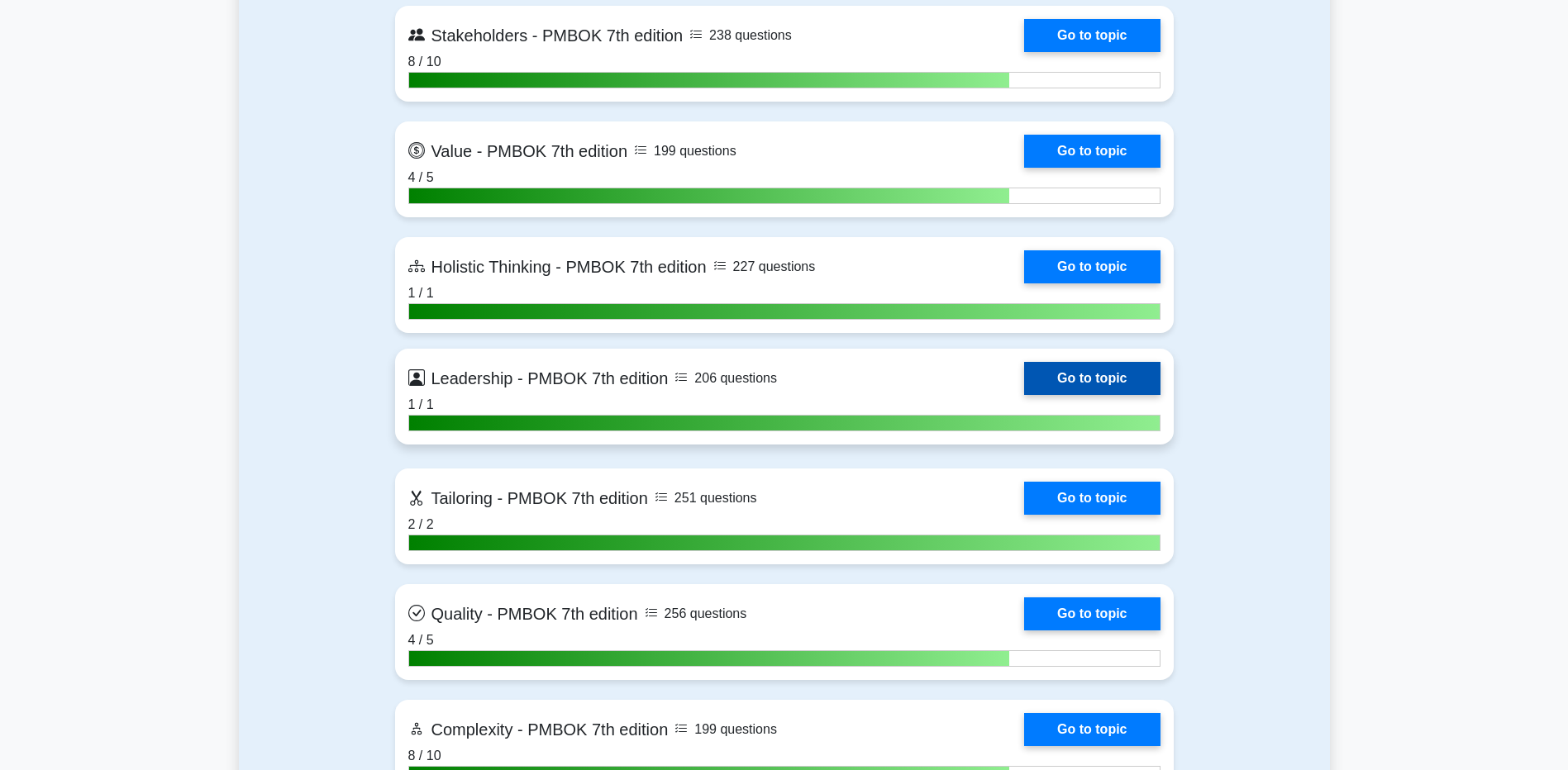
click at [1052, 380] on link "Go to topic" at bounding box center [1092, 379] width 136 height 33
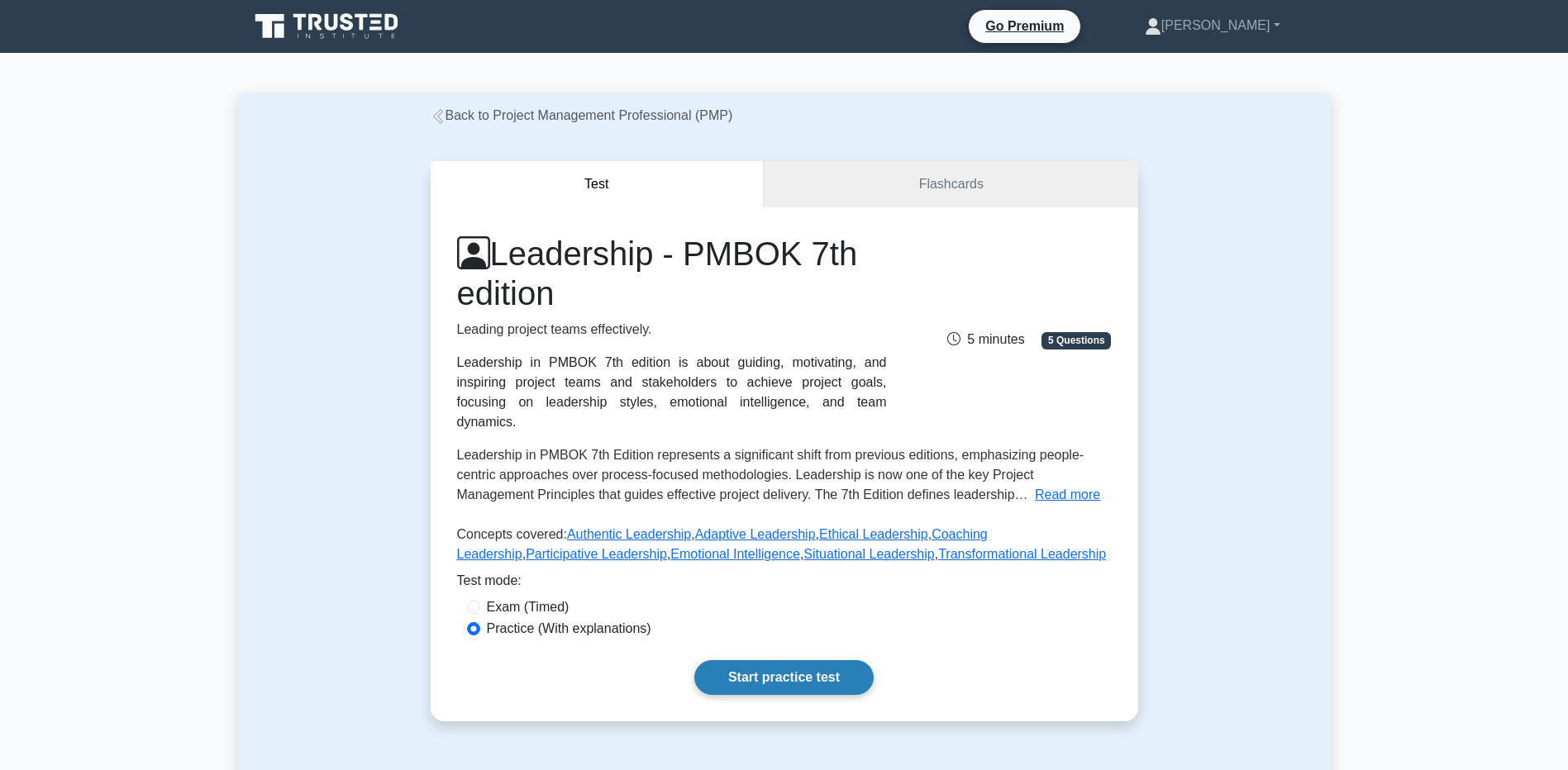
click at [728, 661] on link "Start practice test" at bounding box center [784, 677] width 179 height 35
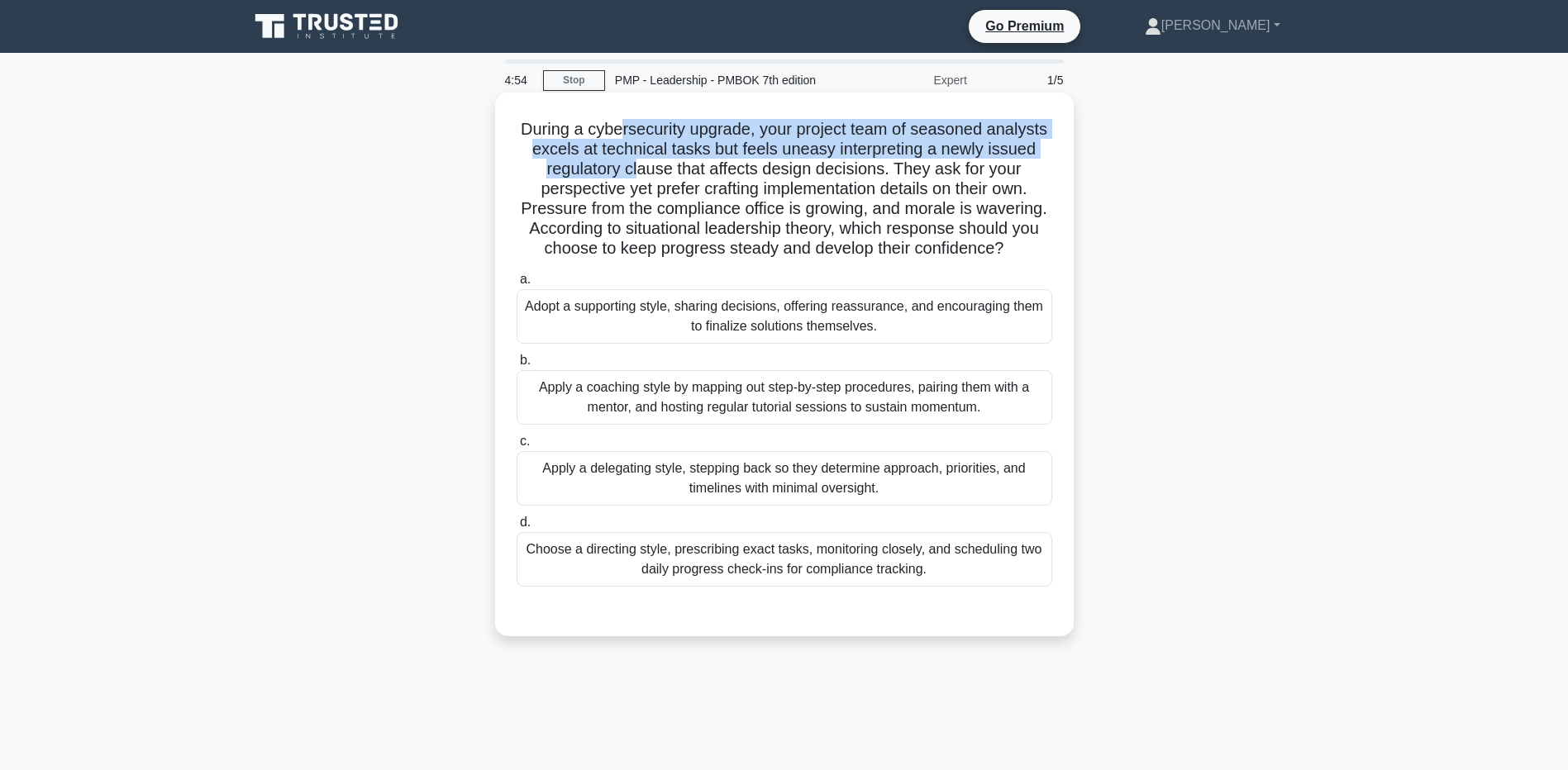
drag, startPoint x: 618, startPoint y: 124, endPoint x: 640, endPoint y: 165, distance: 46.5
click at [640, 165] on h5 "During a cybersecurity upgrade, your project team of seasoned analysts excels a…" at bounding box center [785, 189] width 539 height 140
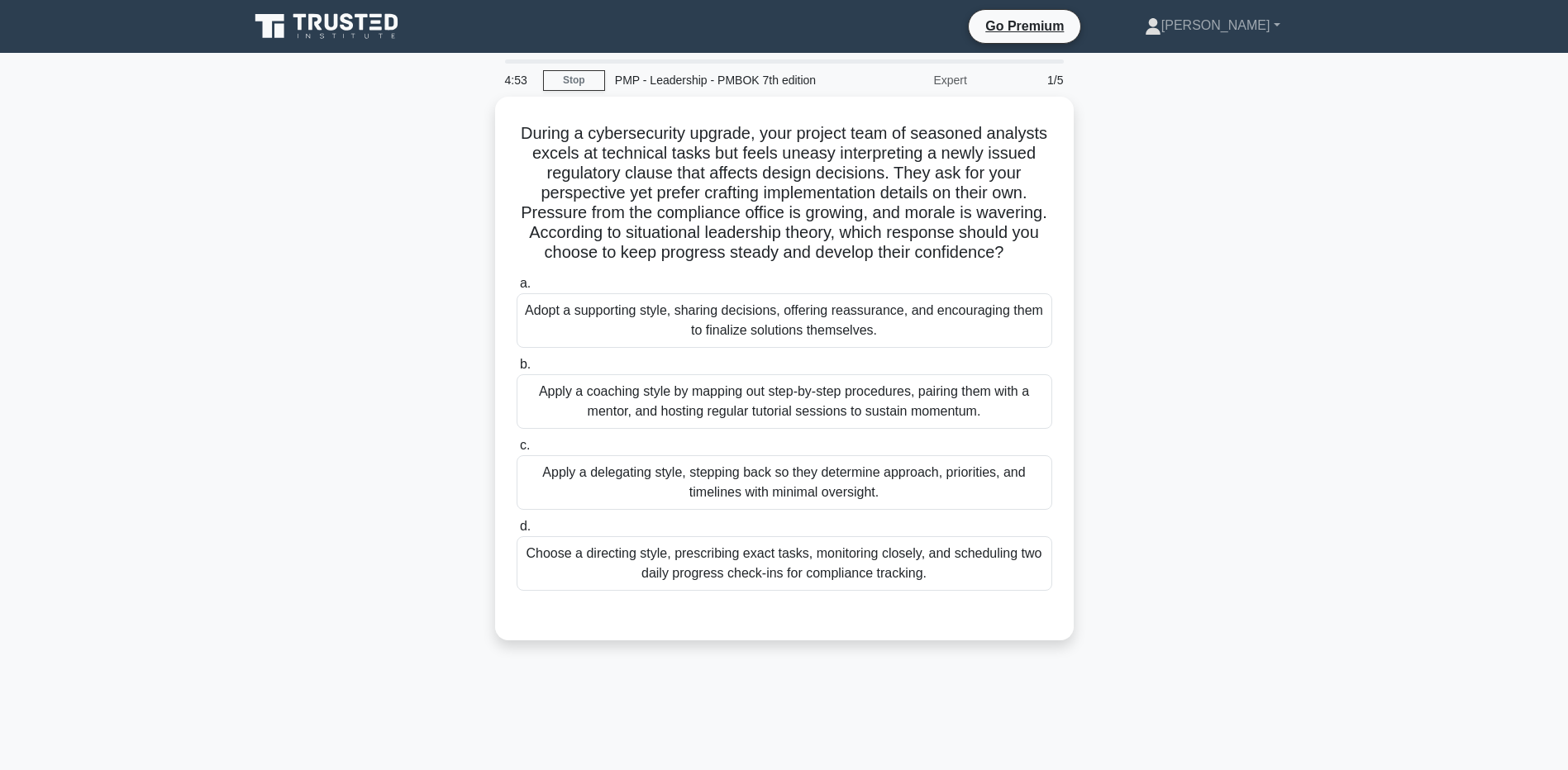
drag, startPoint x: 640, startPoint y: 165, endPoint x: 382, endPoint y: 202, distance: 260.6
click at [382, 202] on div "During a cybersecurity upgrade, your project team of seasoned analysts excels a…" at bounding box center [784, 378] width 1092 height 563
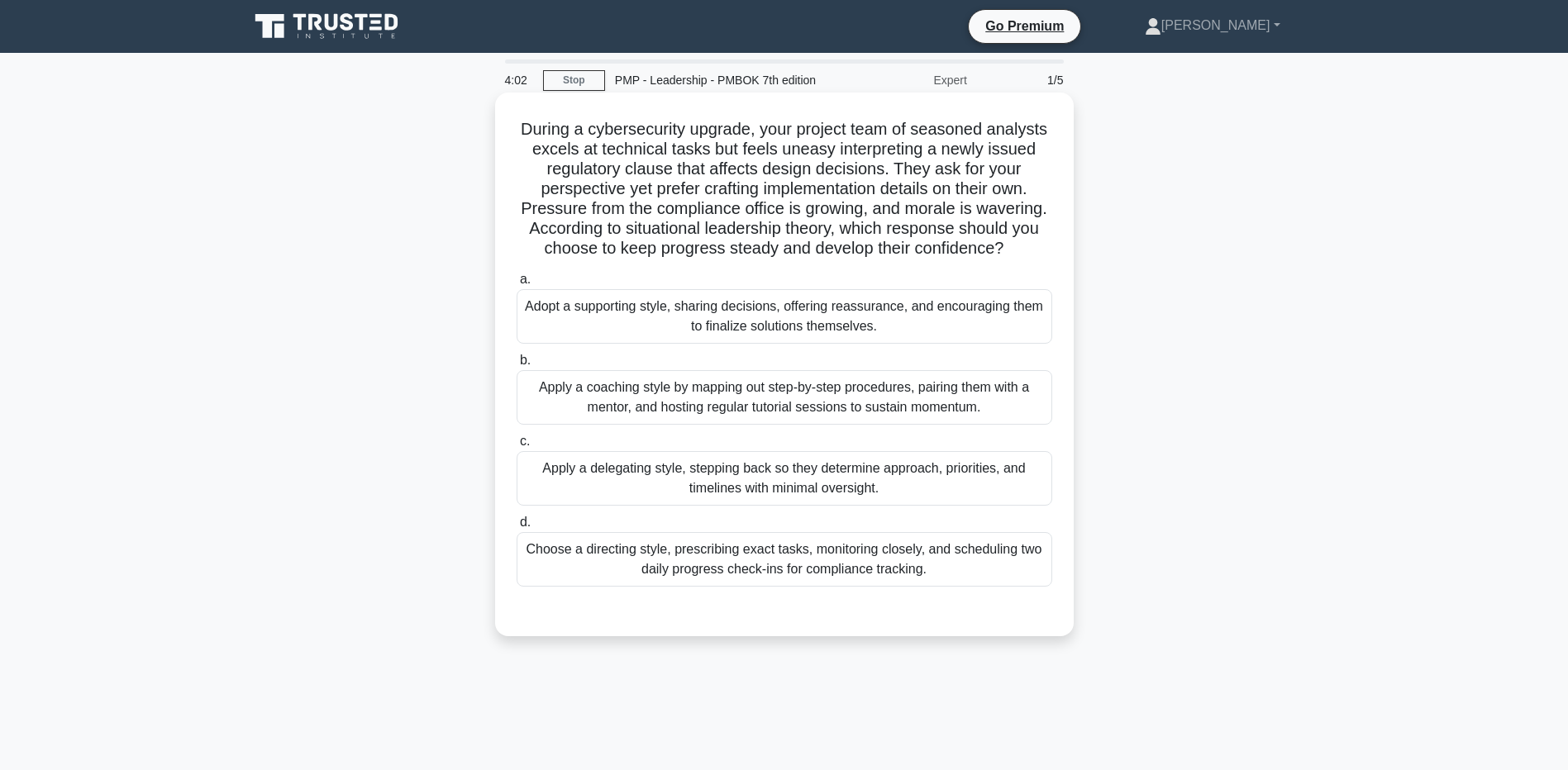
click at [568, 415] on div "Apply a coaching style by mapping out step-by-step procedures, pairing them wit…" at bounding box center [784, 398] width 535 height 55
click at [516, 366] on input "b. Apply a coaching style by mapping out step-by-step procedures, pairing them …" at bounding box center [516, 360] width 0 height 11
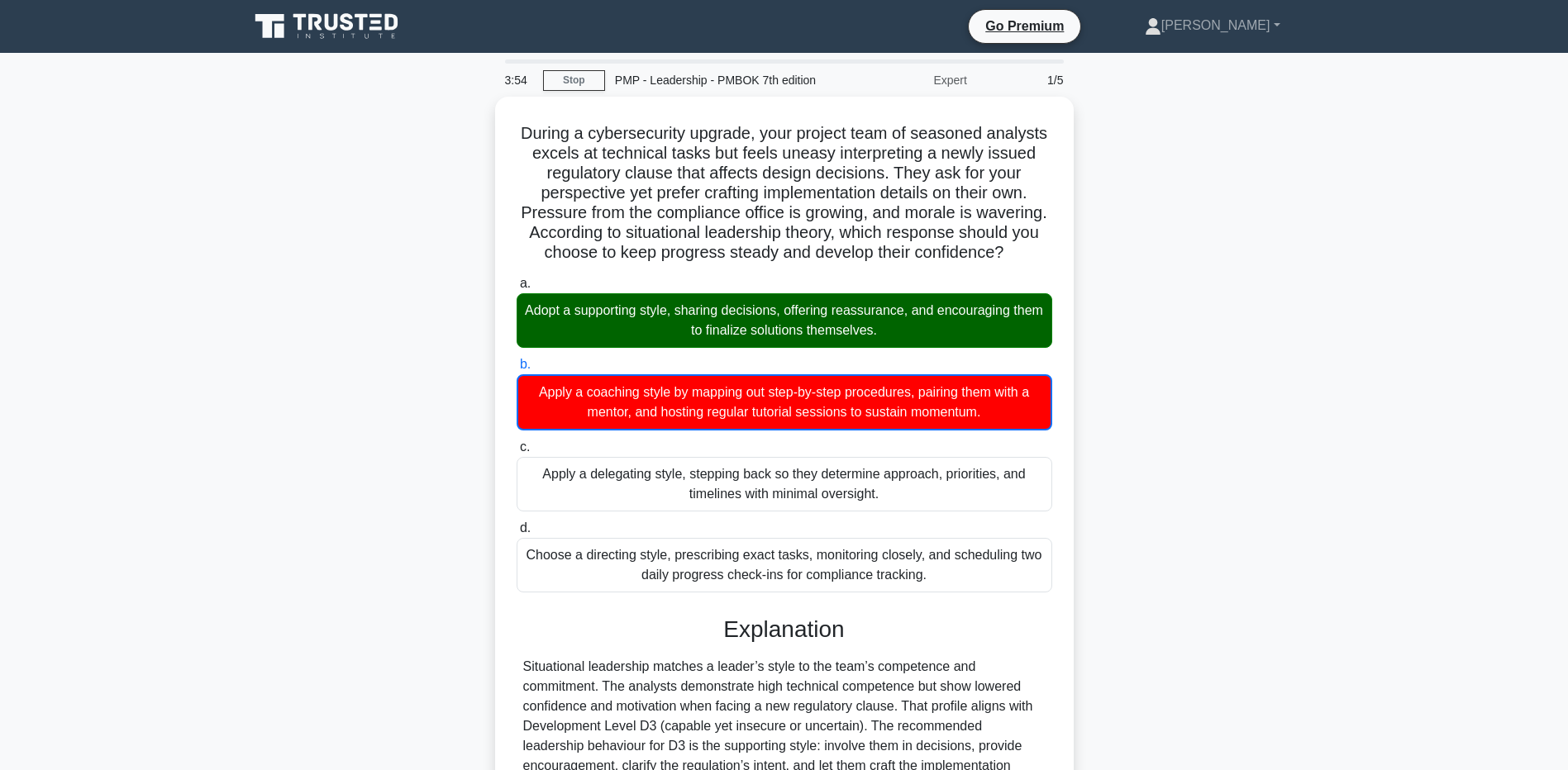
drag, startPoint x: 190, startPoint y: 222, endPoint x: 213, endPoint y: 256, distance: 41.0
click at [190, 222] on main "3:54 Stop PMP - Leadership - PMBOK 7th edition Expert 1/5 During a cybersecurit…" at bounding box center [784, 556] width 1568 height 1007
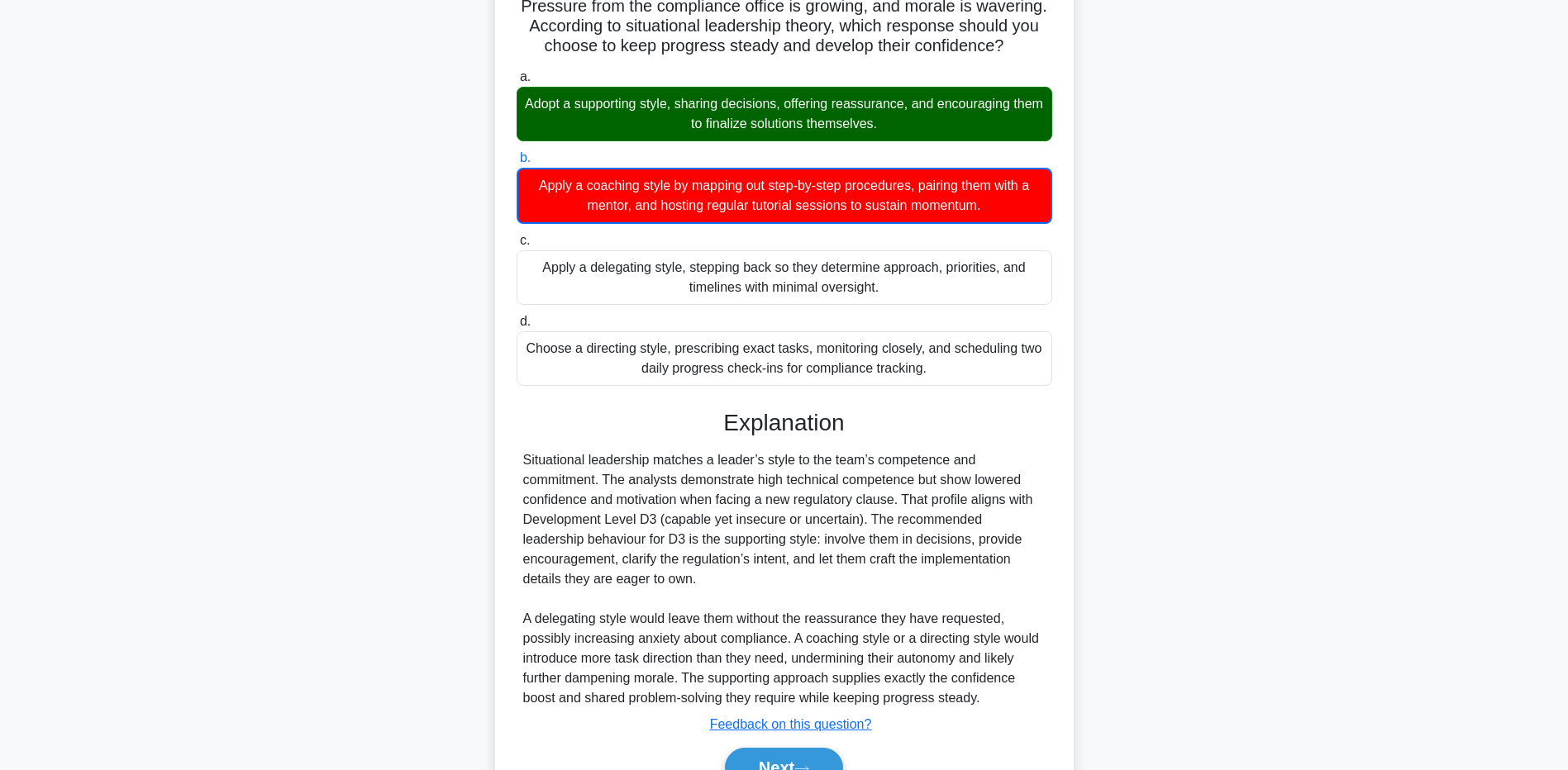
scroll to position [291, 0]
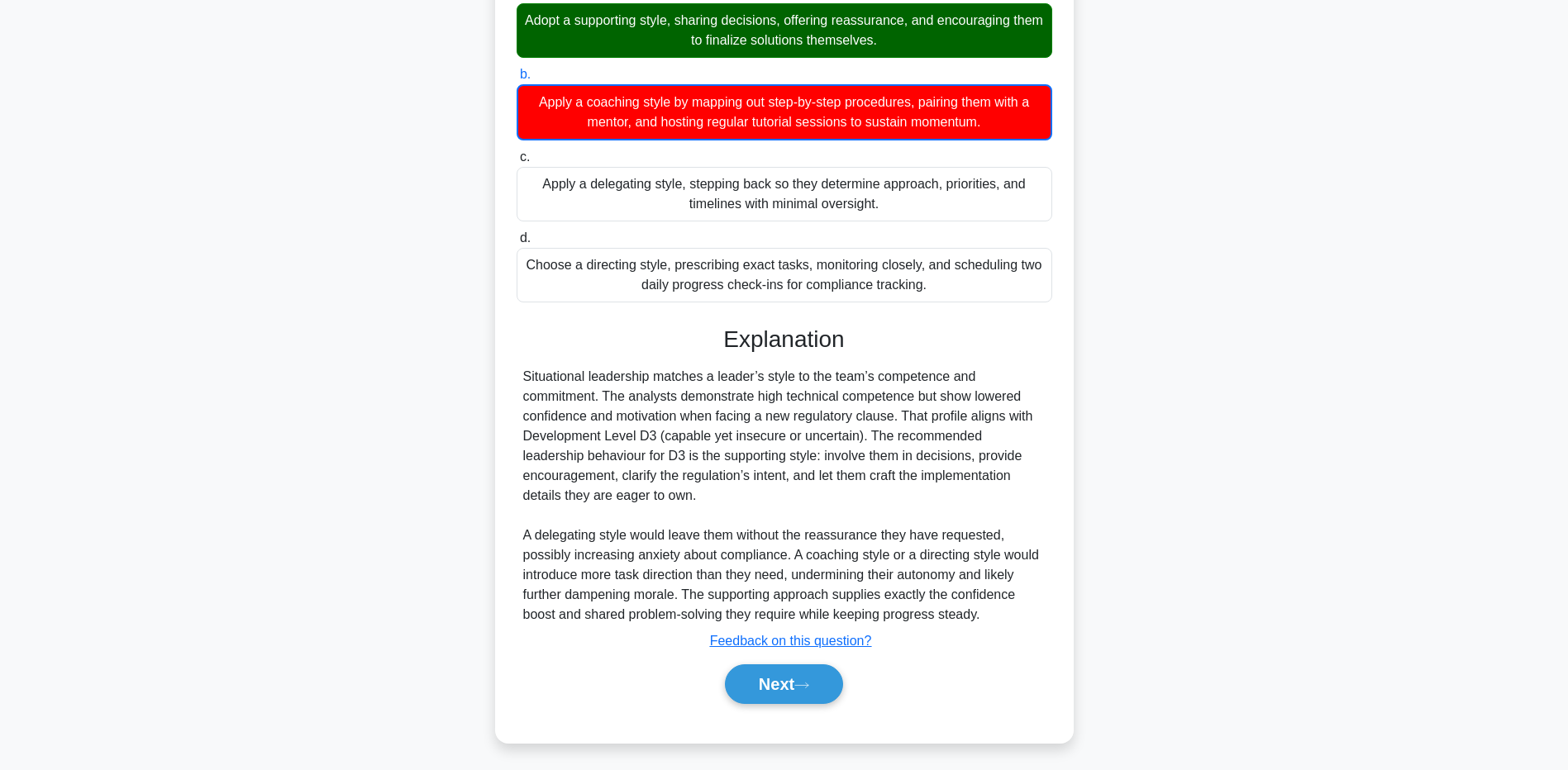
click at [112, 696] on main "3:46 Stop PMP - Leadership - PMBOK 7th edition Expert 1/5 During a cybersecurit…" at bounding box center [784, 266] width 1568 height 1007
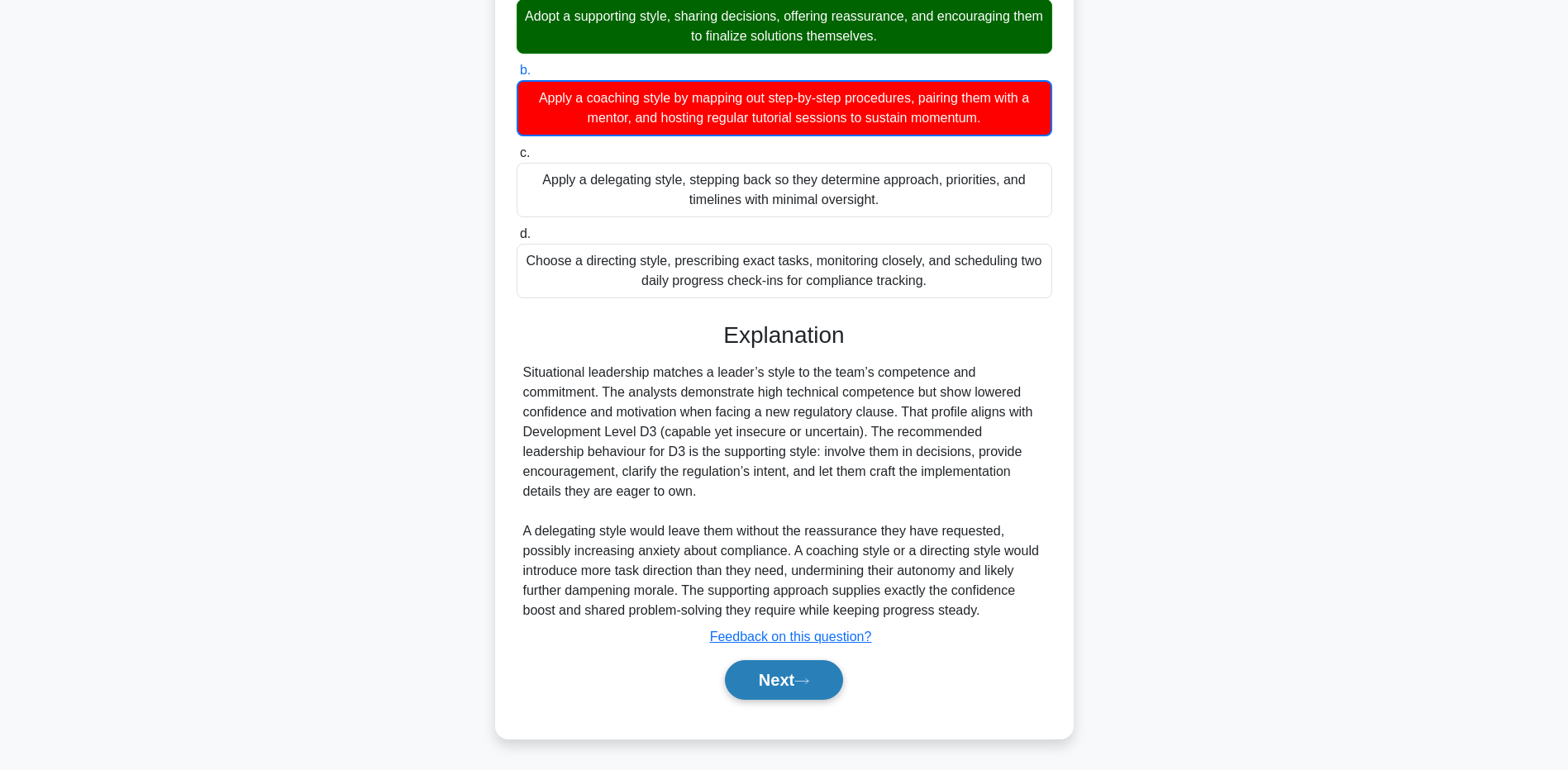
click at [753, 675] on button "Next" at bounding box center [784, 680] width 118 height 40
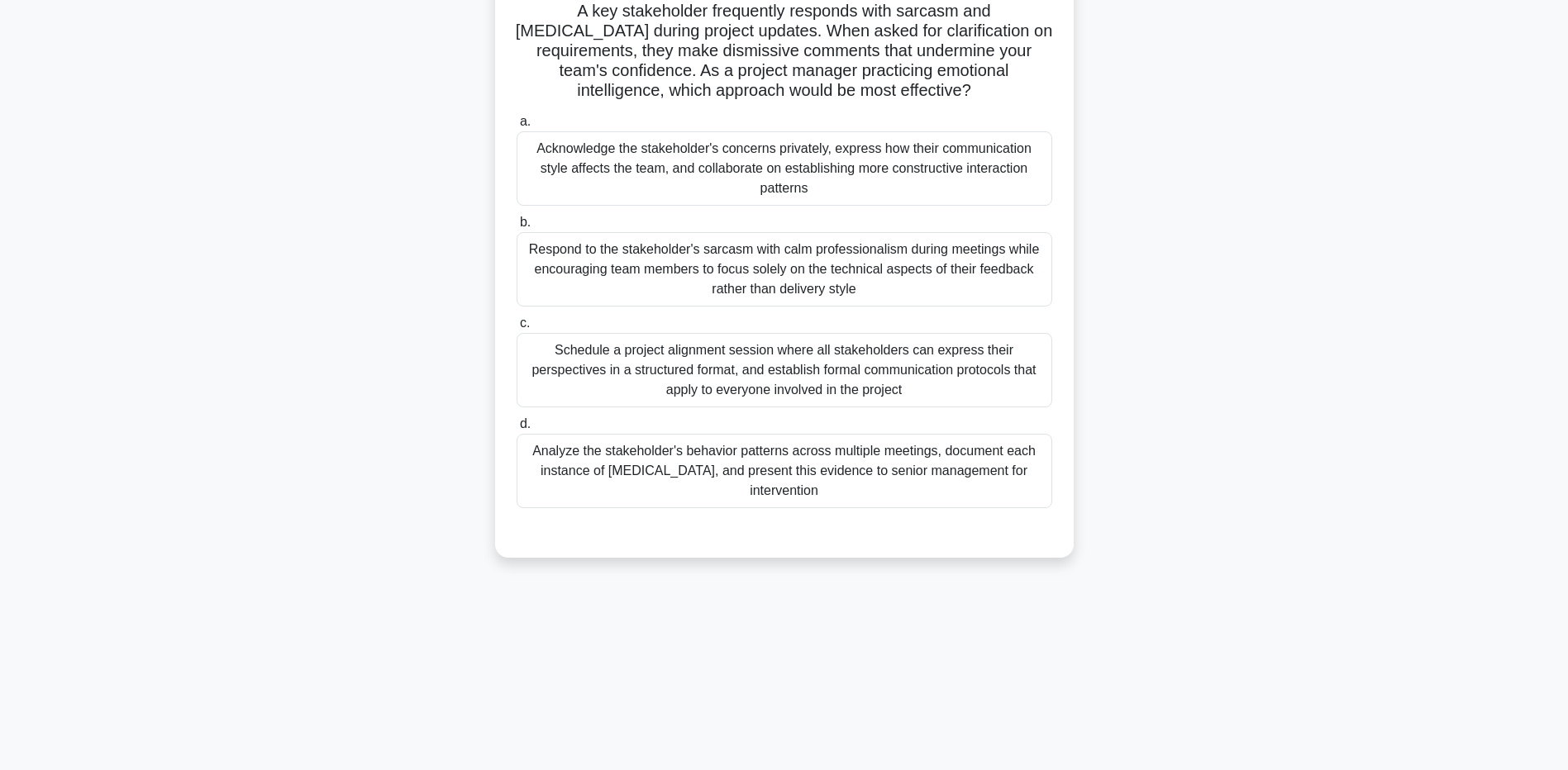
scroll to position [0, 0]
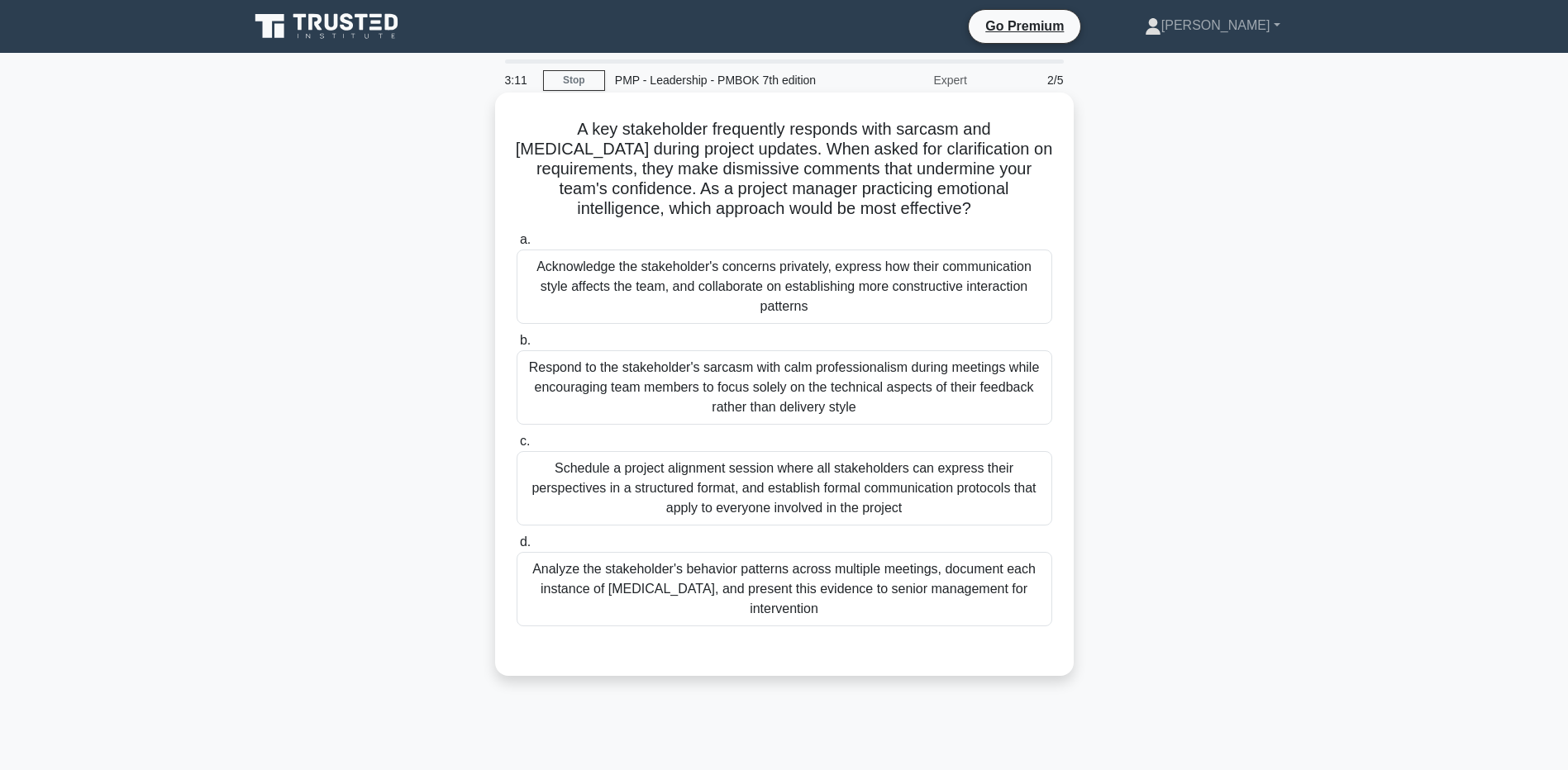
click at [643, 383] on div "Respond to the stakeholder's sarcasm with calm professionalism during meetings …" at bounding box center [784, 388] width 535 height 75
click at [516, 346] on input "b. Respond to the stakeholder's sarcasm with calm professionalism during meetin…" at bounding box center [516, 341] width 0 height 11
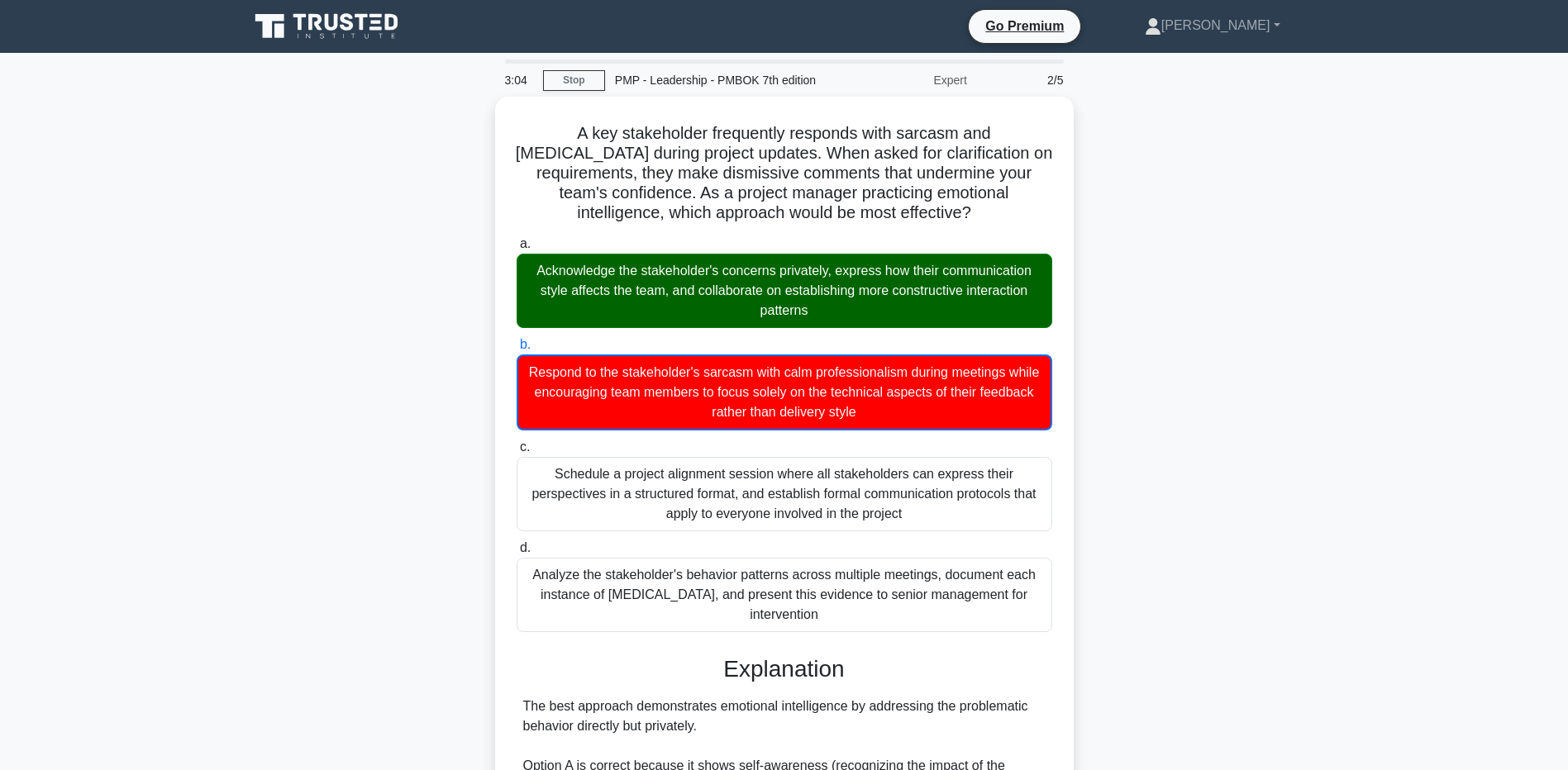
click at [297, 667] on div "A key stakeholder frequently responds with sarcasm and hostility during project…" at bounding box center [784, 664] width 1092 height 1135
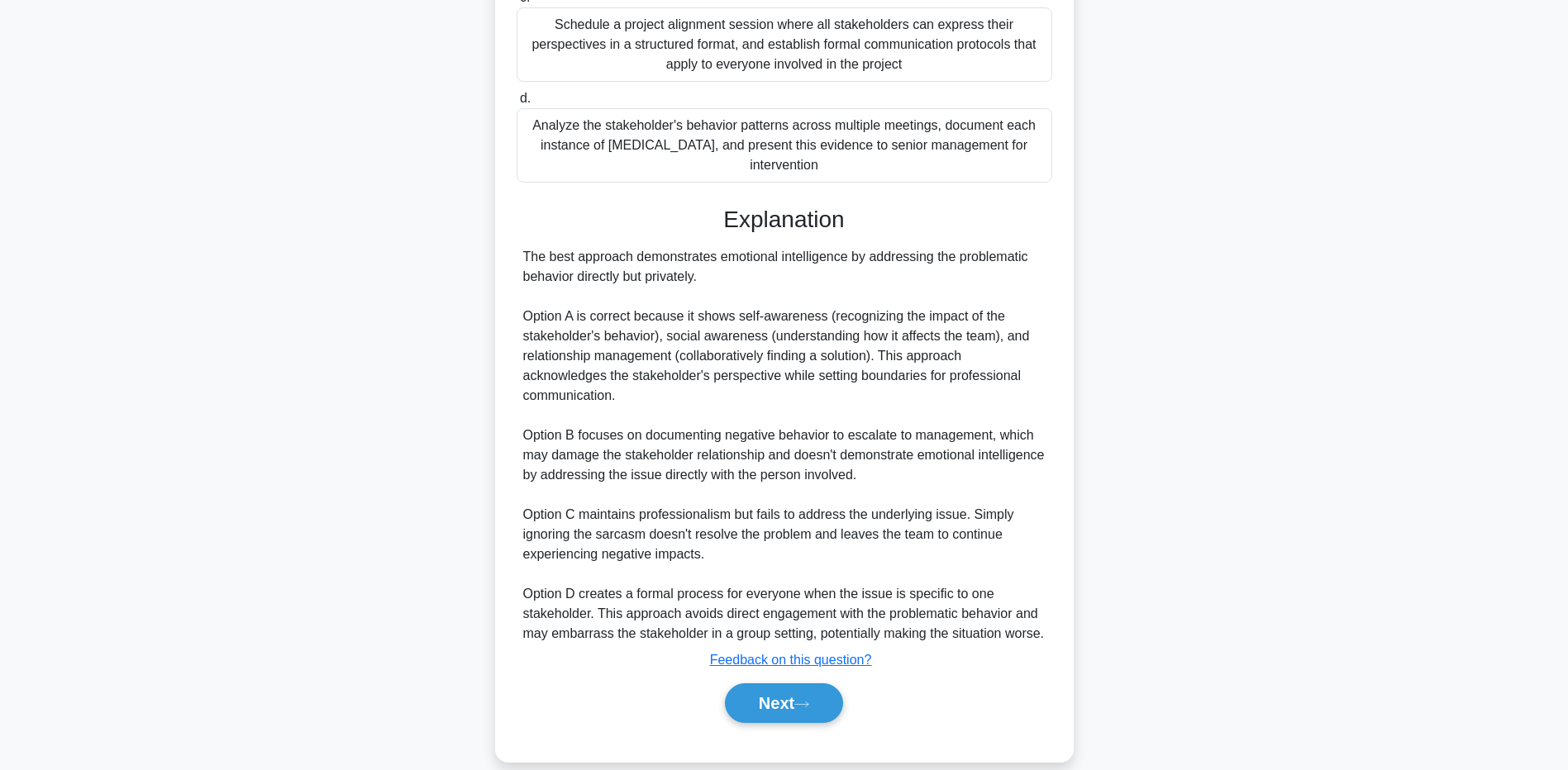
click at [189, 520] on main "2:59 Stop PMP - Leadership - PMBOK 7th edition Expert 2/5 A key stakeholder fre…" at bounding box center [784, 196] width 1568 height 1185
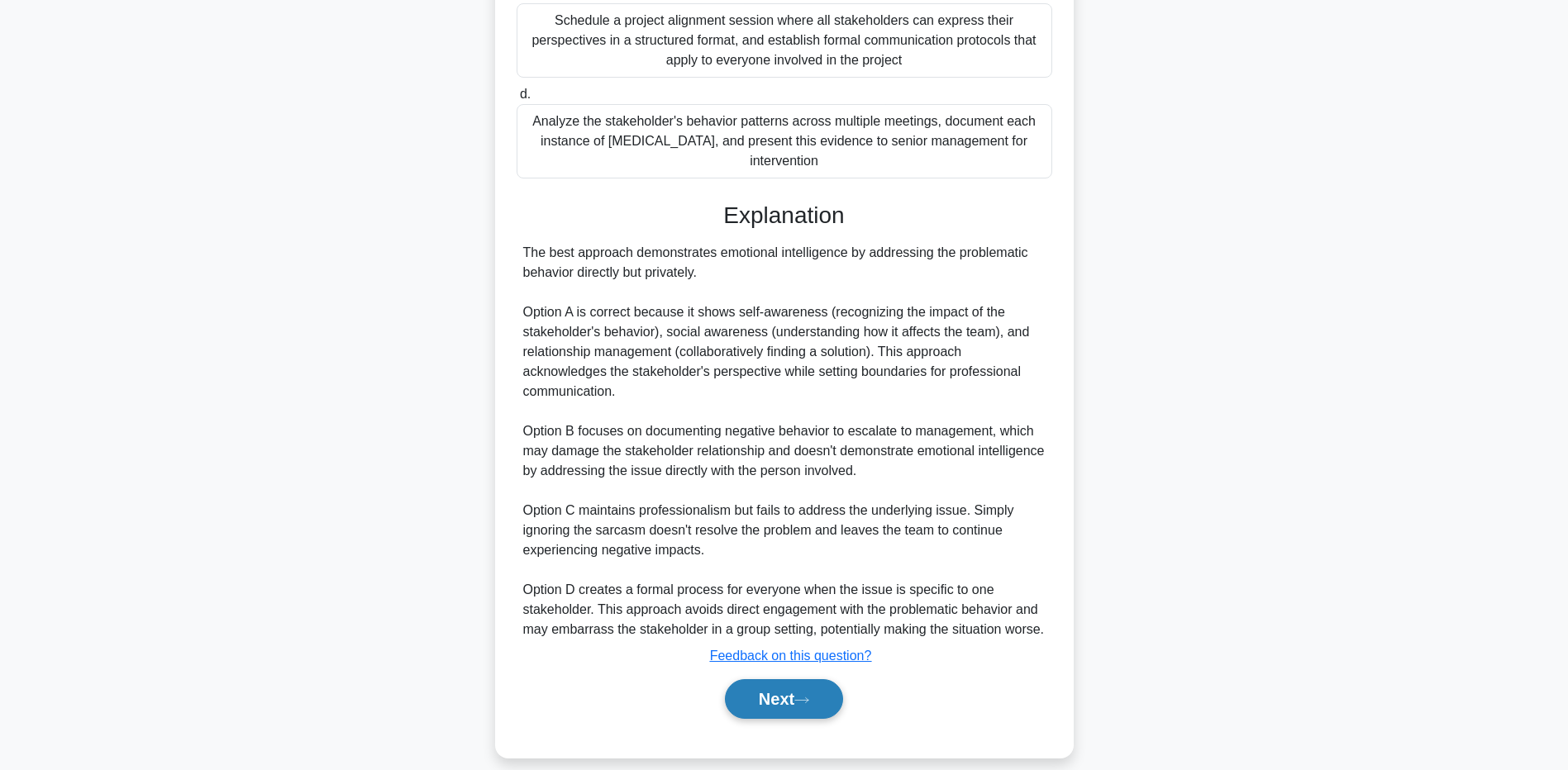
click at [789, 688] on button "Next" at bounding box center [784, 699] width 118 height 40
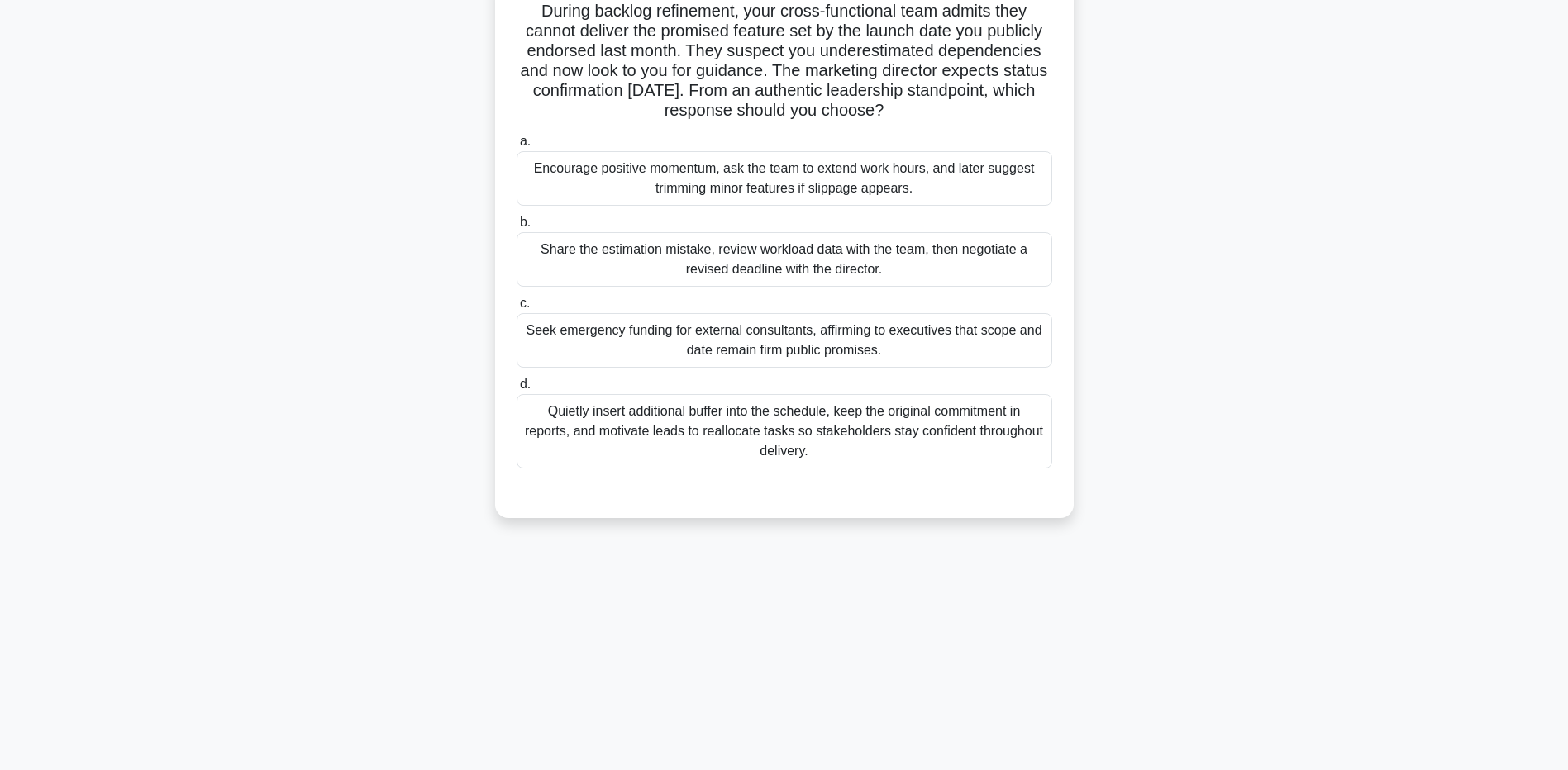
scroll to position [122, 0]
click at [382, 517] on div "During backlog refinement, your cross-functional team admits they cannot delive…" at bounding box center [784, 256] width 1092 height 563
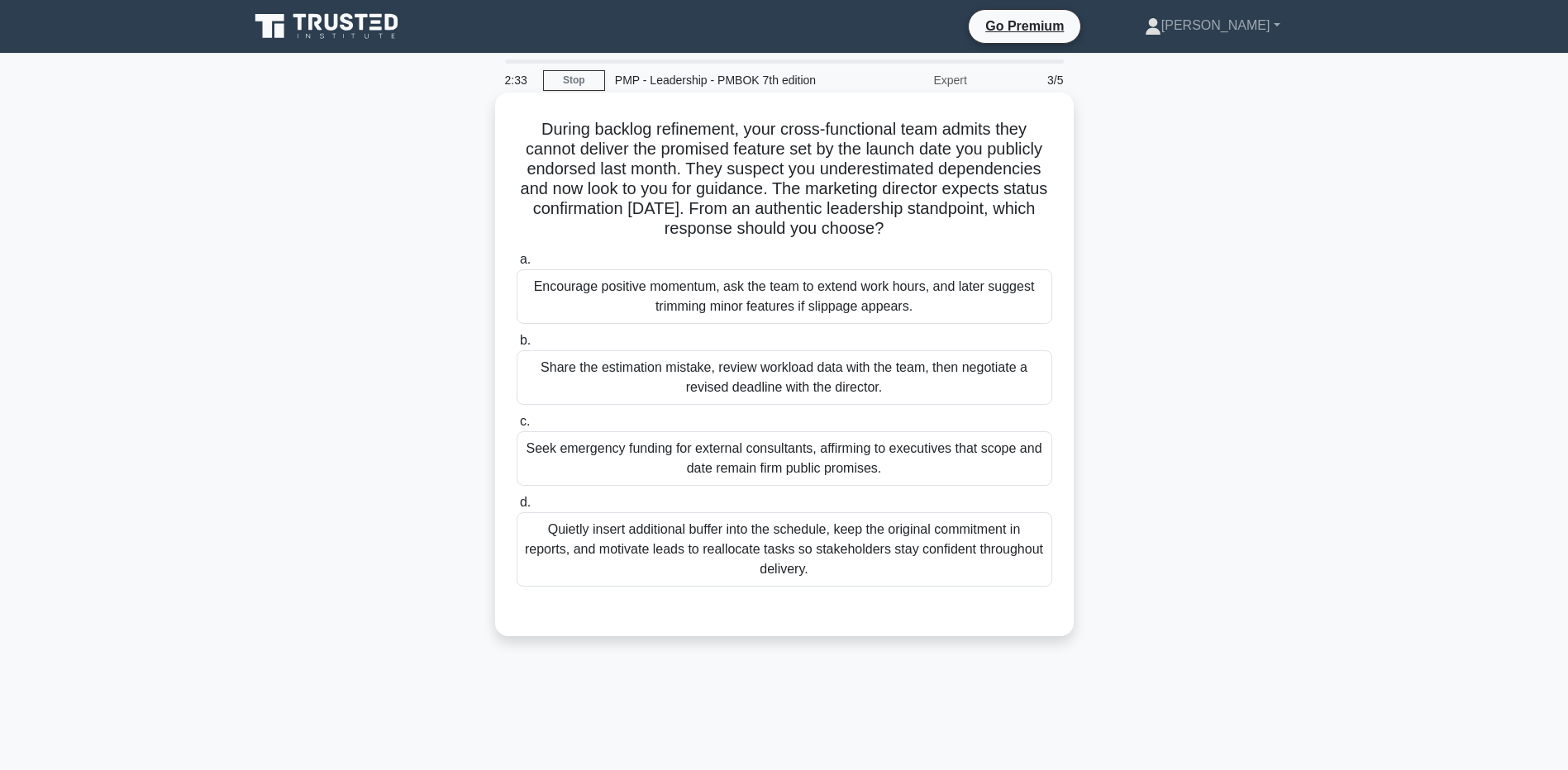
click at [577, 370] on div "Share the estimation mistake, review workload data with the team, then negotiat…" at bounding box center [784, 378] width 535 height 55
click at [516, 346] on input "b. Share the estimation mistake, review workload data with the team, then negot…" at bounding box center [516, 341] width 0 height 11
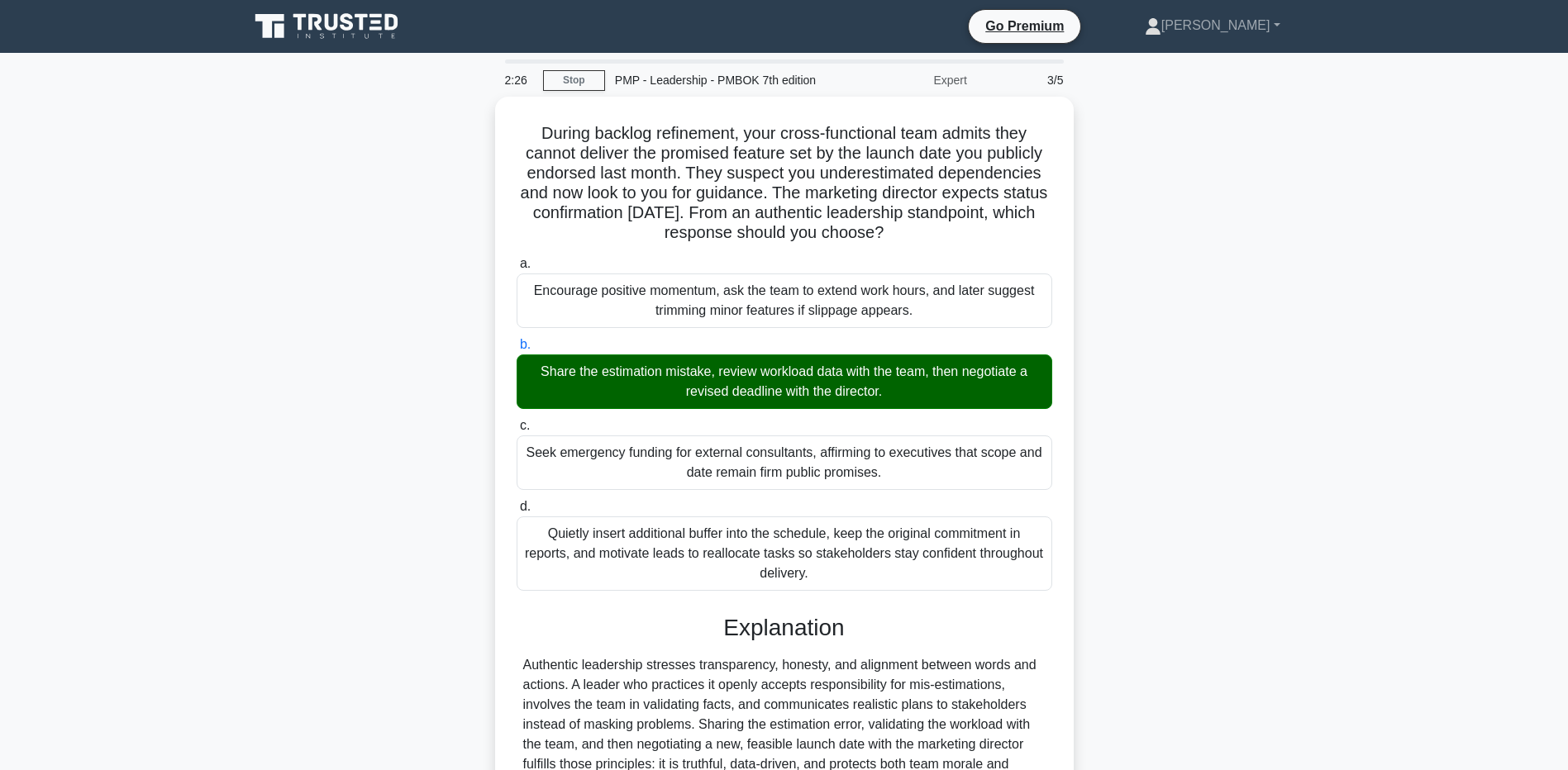
click at [190, 613] on main "2:26 Stop PMP - Leadership - PMBOK 7th edition Expert 3/5 During backlog refine…" at bounding box center [784, 585] width 1568 height 1065
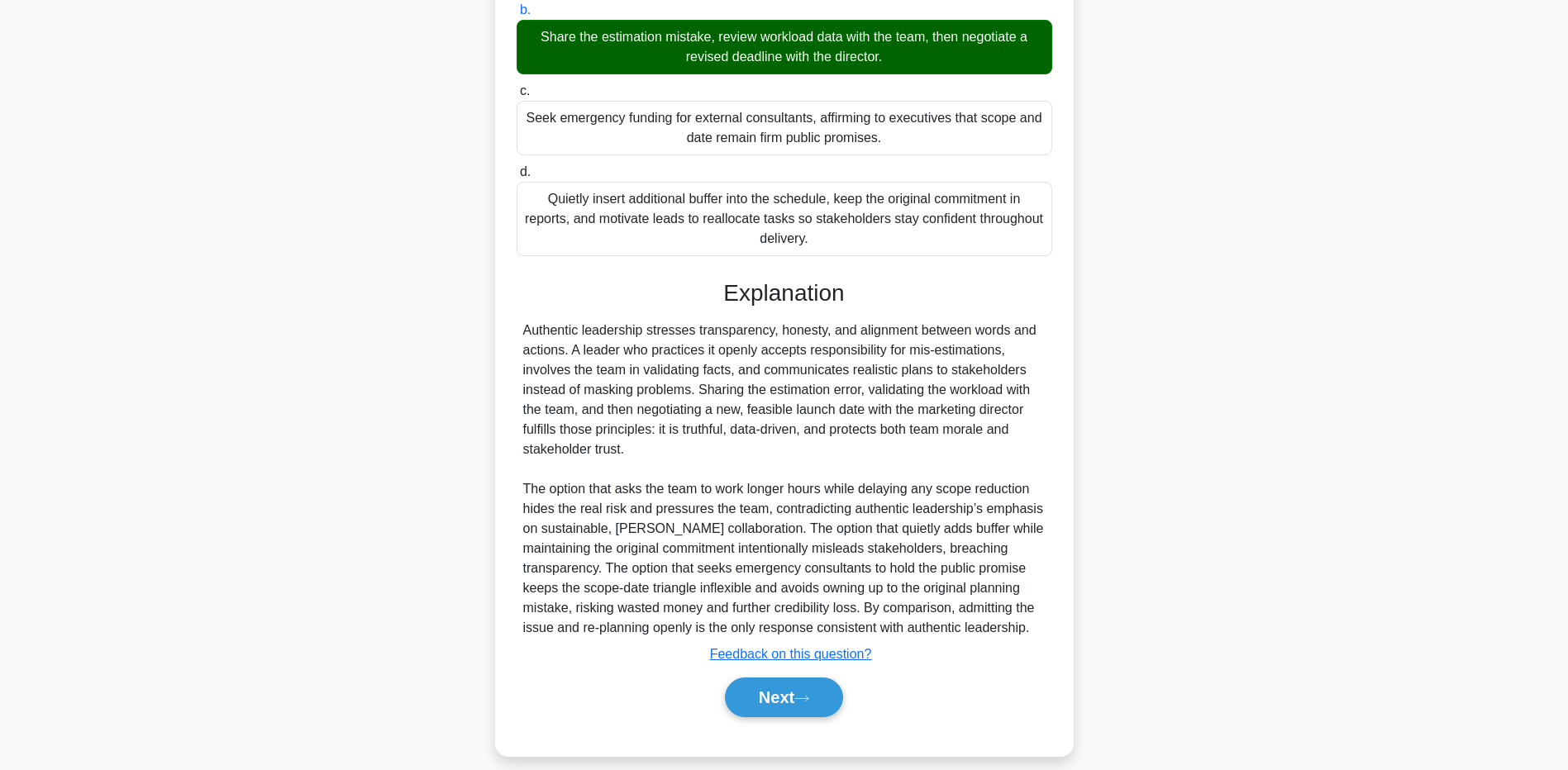
drag, startPoint x: 263, startPoint y: 638, endPoint x: 554, endPoint y: 648, distance: 291.2
click at [273, 636] on div "During backlog refinement, your cross-functional team admits they cannot delive…" at bounding box center [784, 273] width 1092 height 1014
click at [759, 690] on button "Next" at bounding box center [784, 698] width 118 height 40
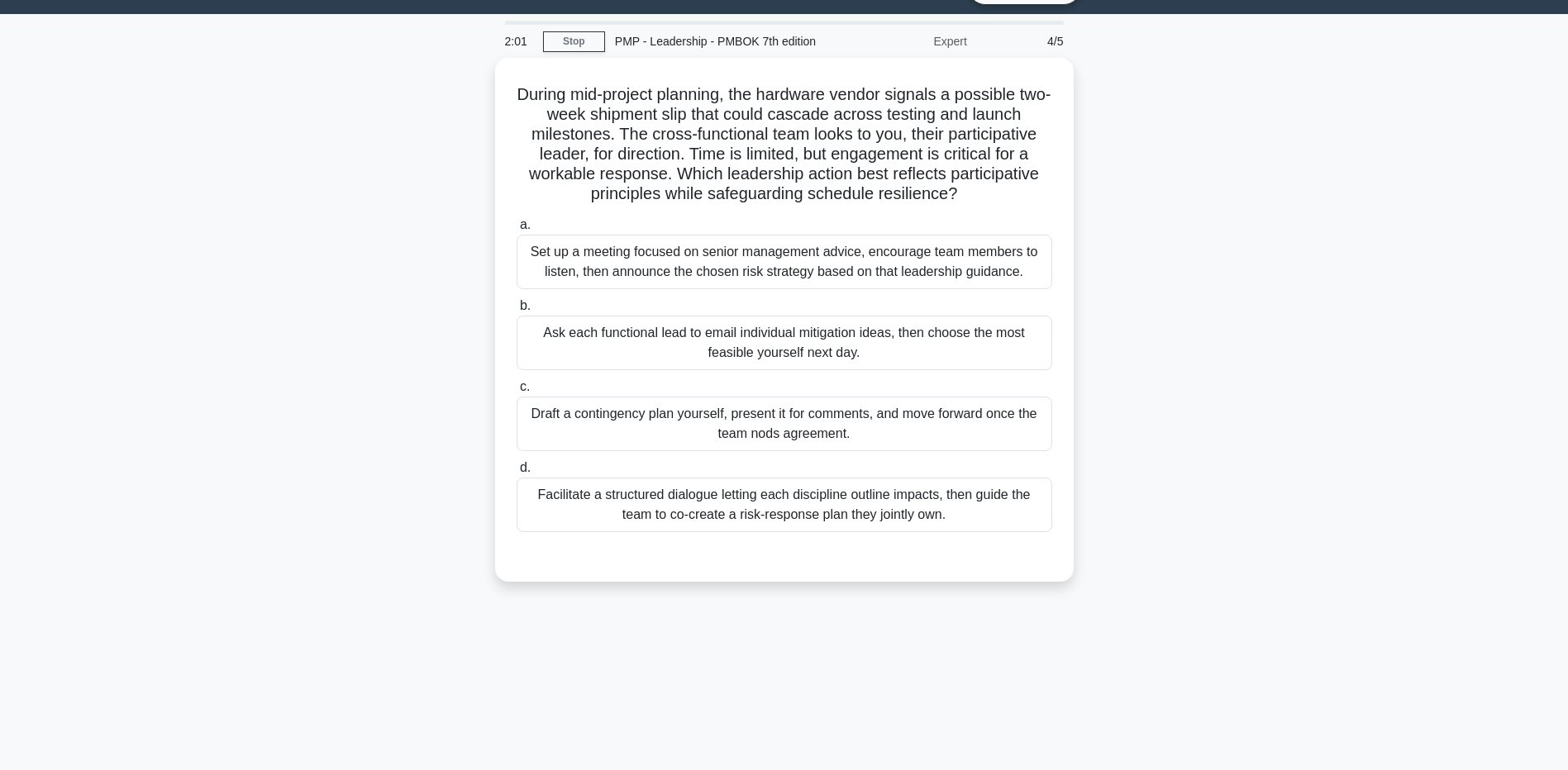
scroll to position [0, 0]
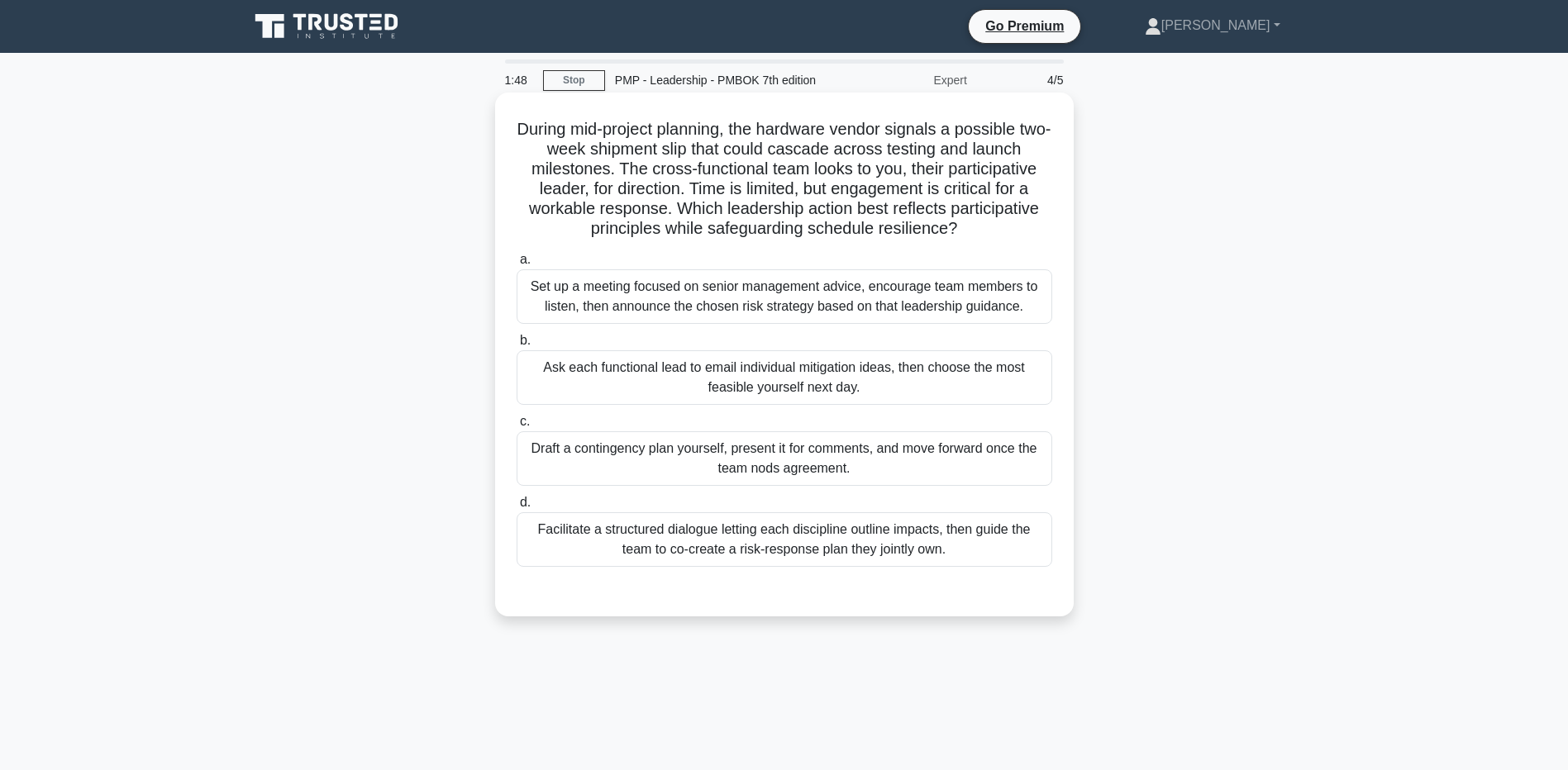
click at [553, 542] on div "Facilitate a structured dialogue letting each discipline outline impacts, then …" at bounding box center [784, 540] width 535 height 55
click at [516, 508] on input "d. Facilitate a structured dialogue letting each discipline outline impacts, th…" at bounding box center [516, 503] width 0 height 11
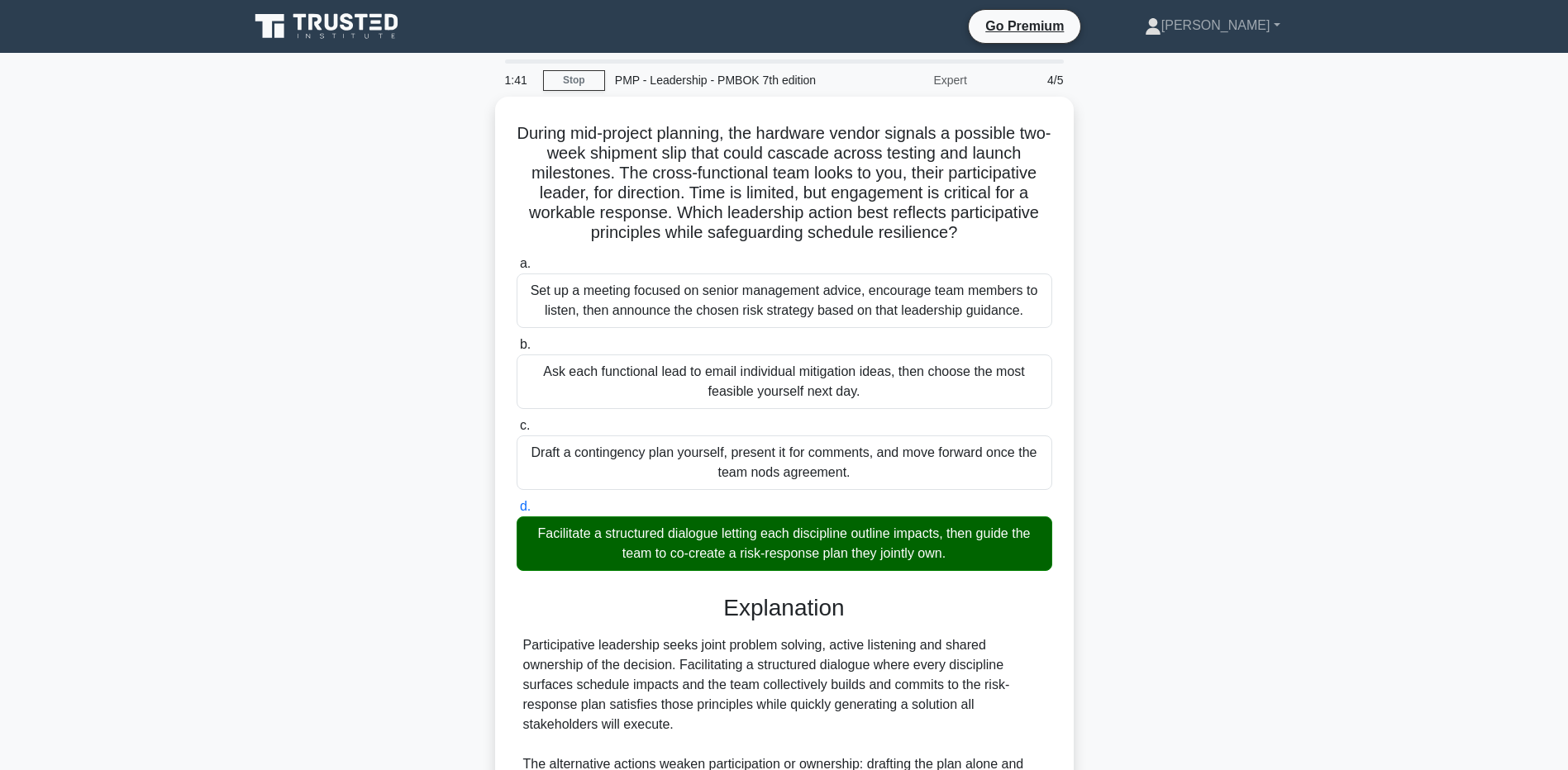
click at [281, 618] on div "During mid-project planning, the hardware vendor signals a possible two-week sh…" at bounding box center [784, 553] width 1092 height 915
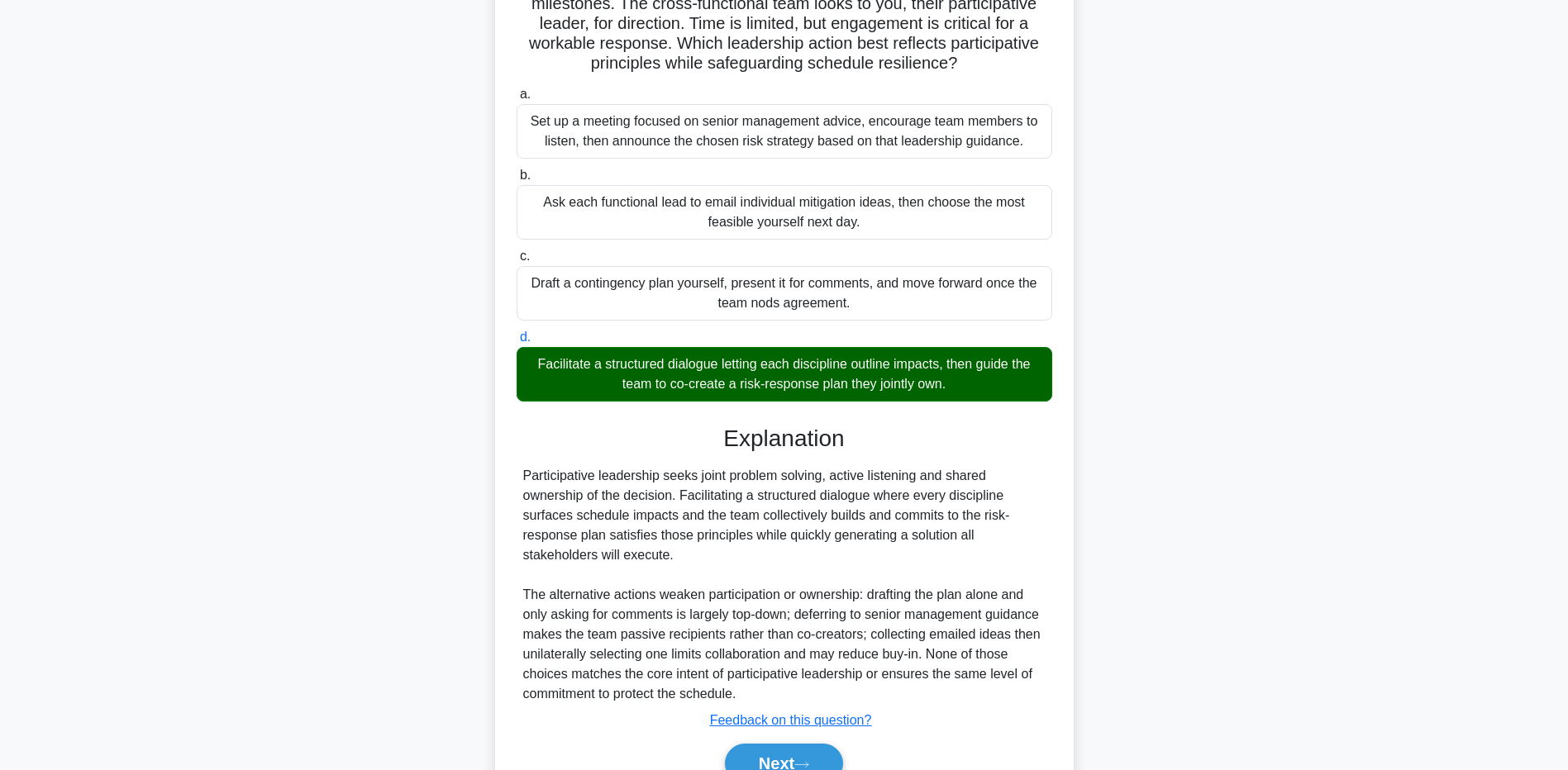
scroll to position [249, 0]
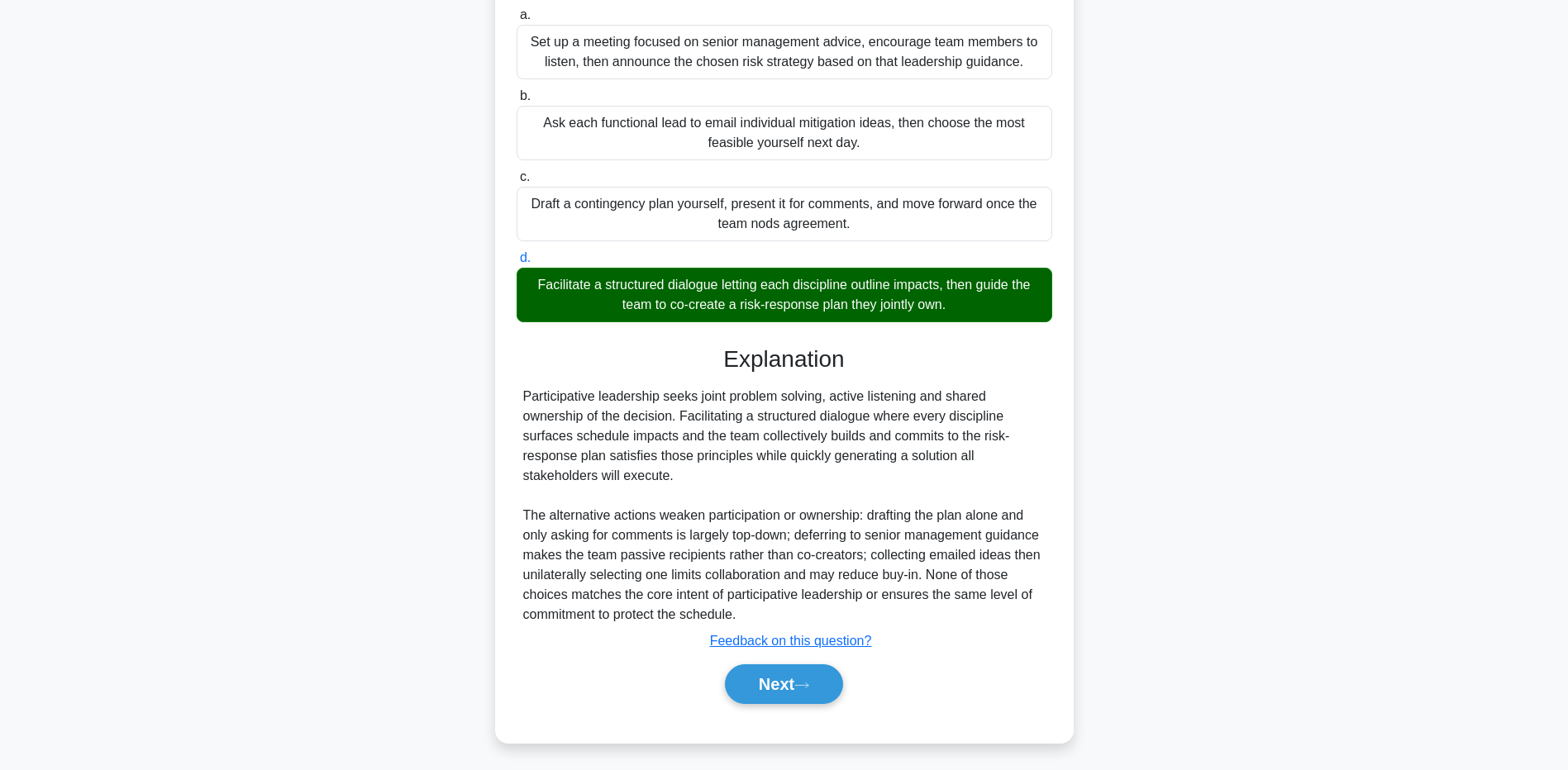
drag, startPoint x: 119, startPoint y: 550, endPoint x: 191, endPoint y: 558, distance: 72.4
click at [119, 549] on main "1:36 Stop PMP - Leadership - PMBOK 7th edition Expert 4/5 During mid-project pl…" at bounding box center [784, 287] width 1568 height 966
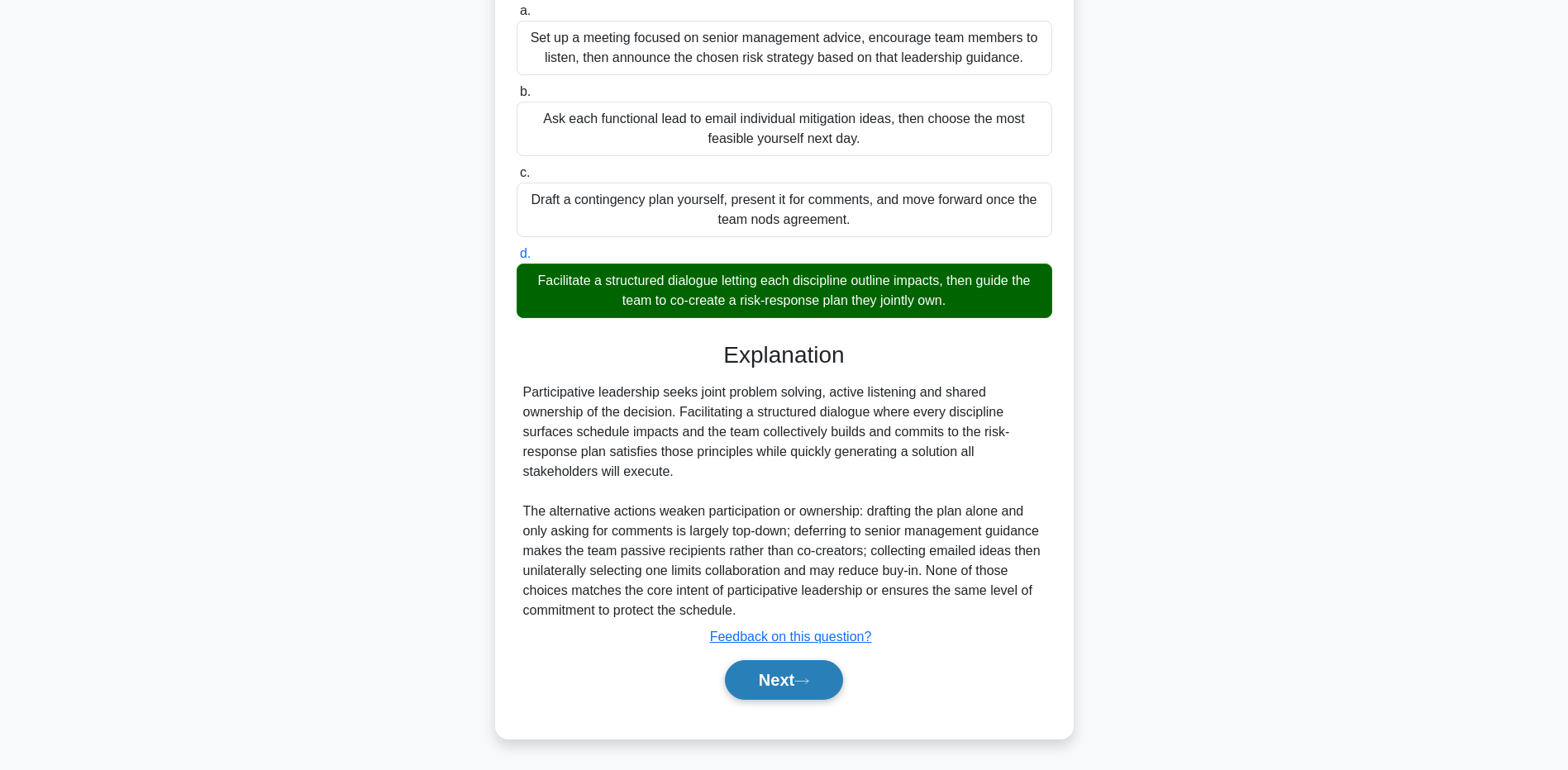
click at [771, 684] on button "Next" at bounding box center [784, 680] width 118 height 40
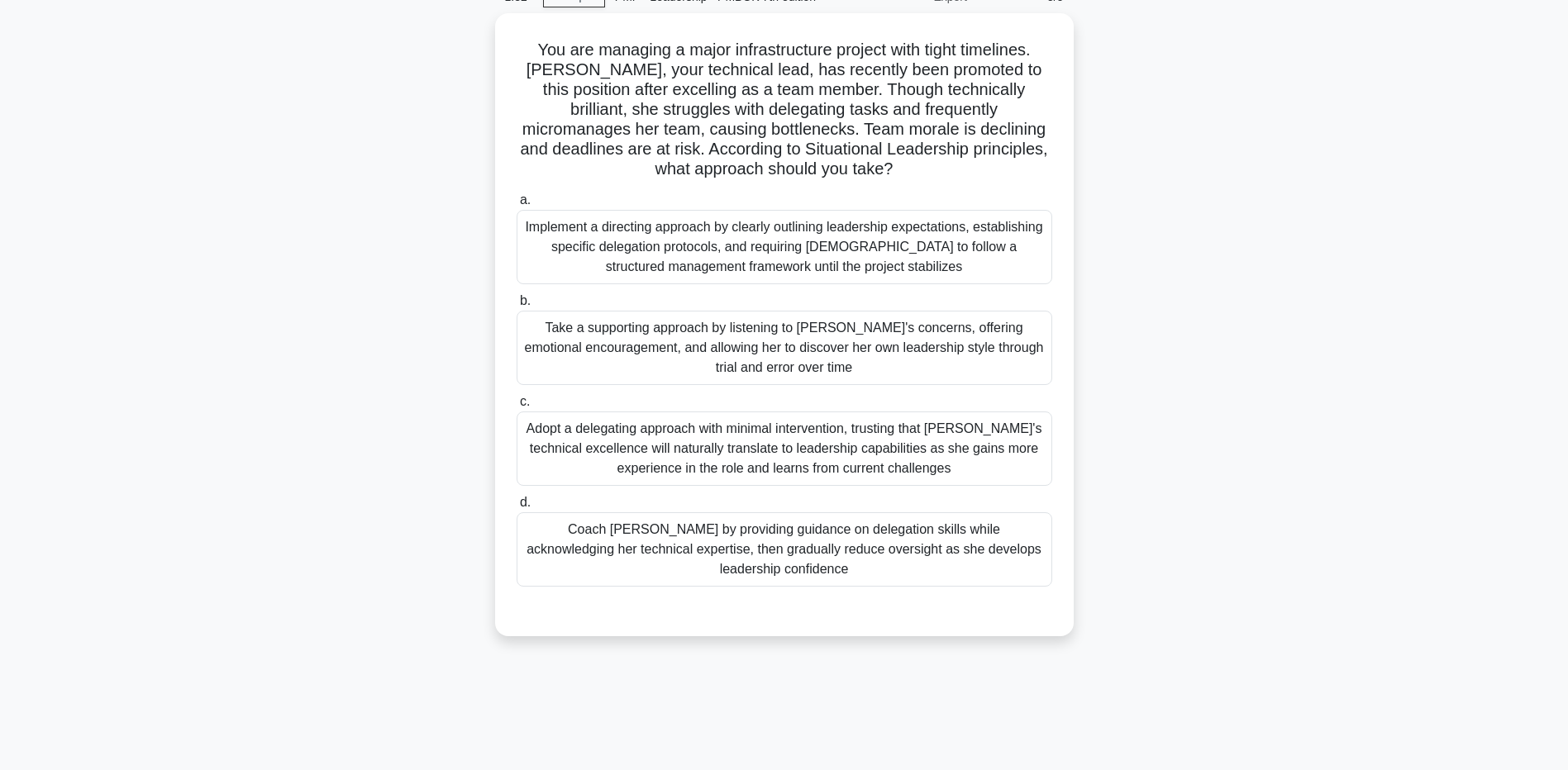
scroll to position [122, 0]
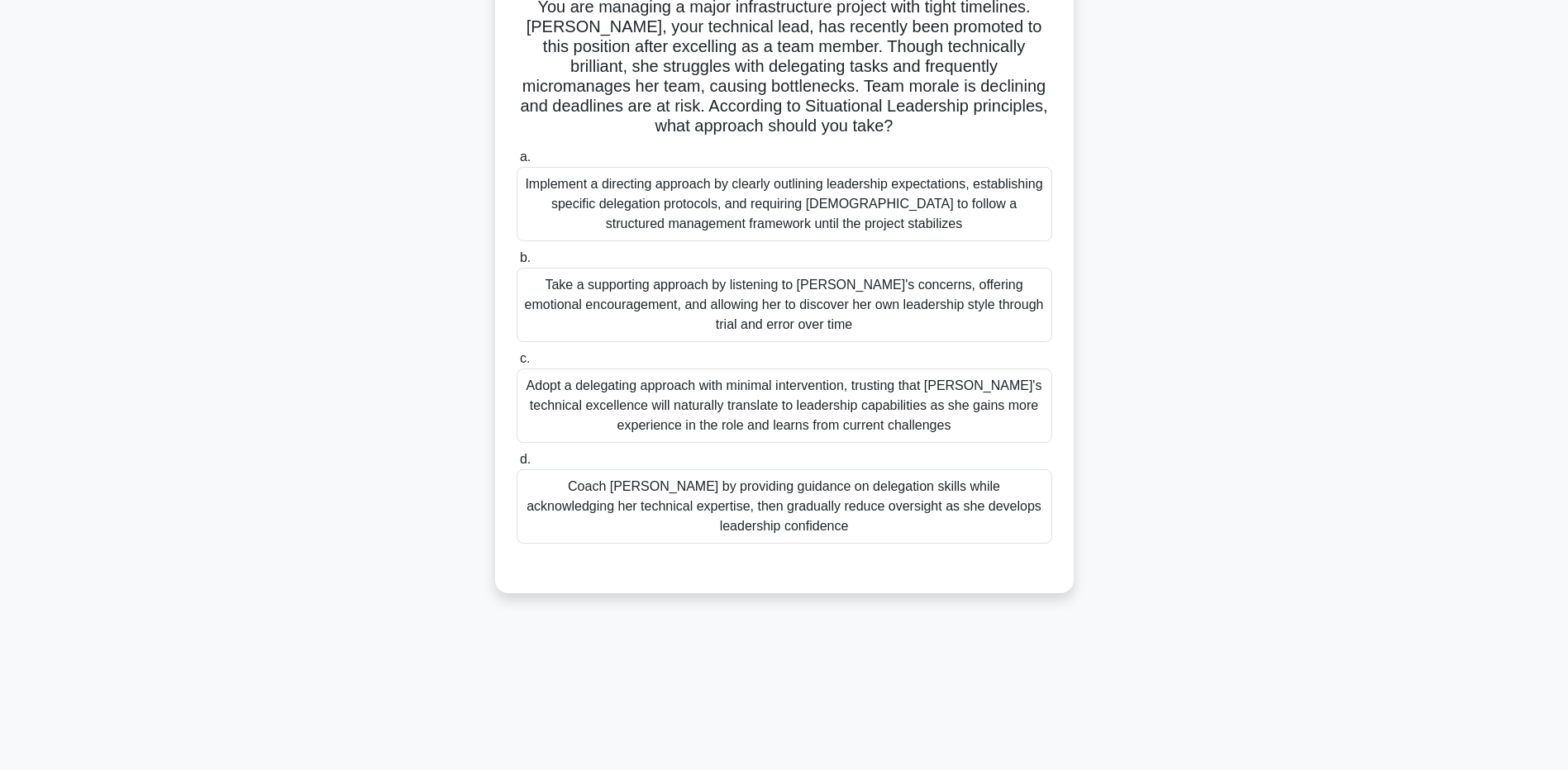
click at [576, 521] on div "Coach Maya by providing guidance on delegation skills while acknowledging her t…" at bounding box center [784, 507] width 535 height 75
click at [516, 465] on input "d. Coach Maya by providing guidance on delegation skills while acknowledging he…" at bounding box center [516, 460] width 0 height 11
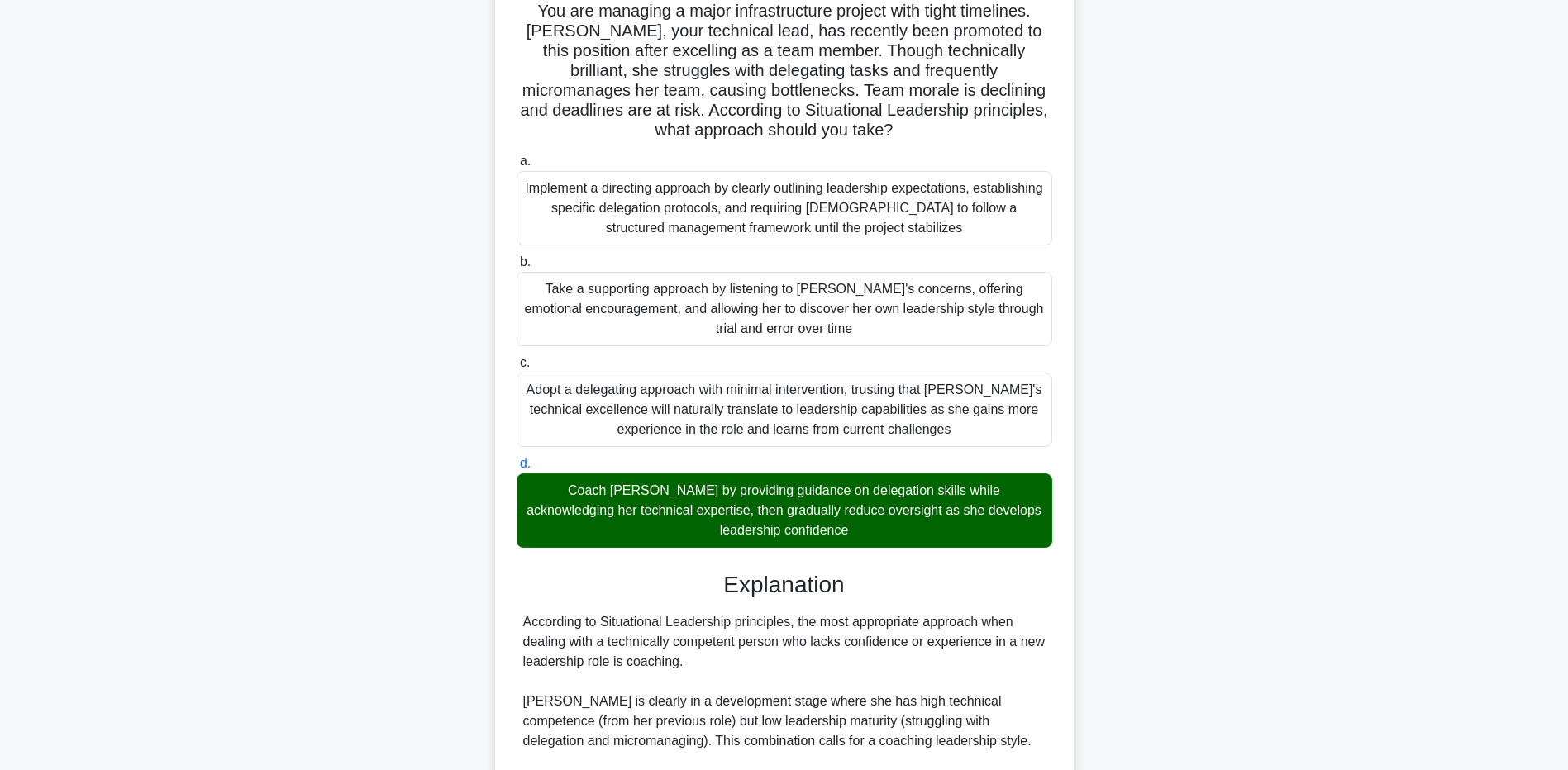
click at [215, 592] on main "0:44 Stop PMP - Leadership - PMBOK 7th edition Expert 5/5 You are managing a ma…" at bounding box center [784, 562] width 1568 height 1262
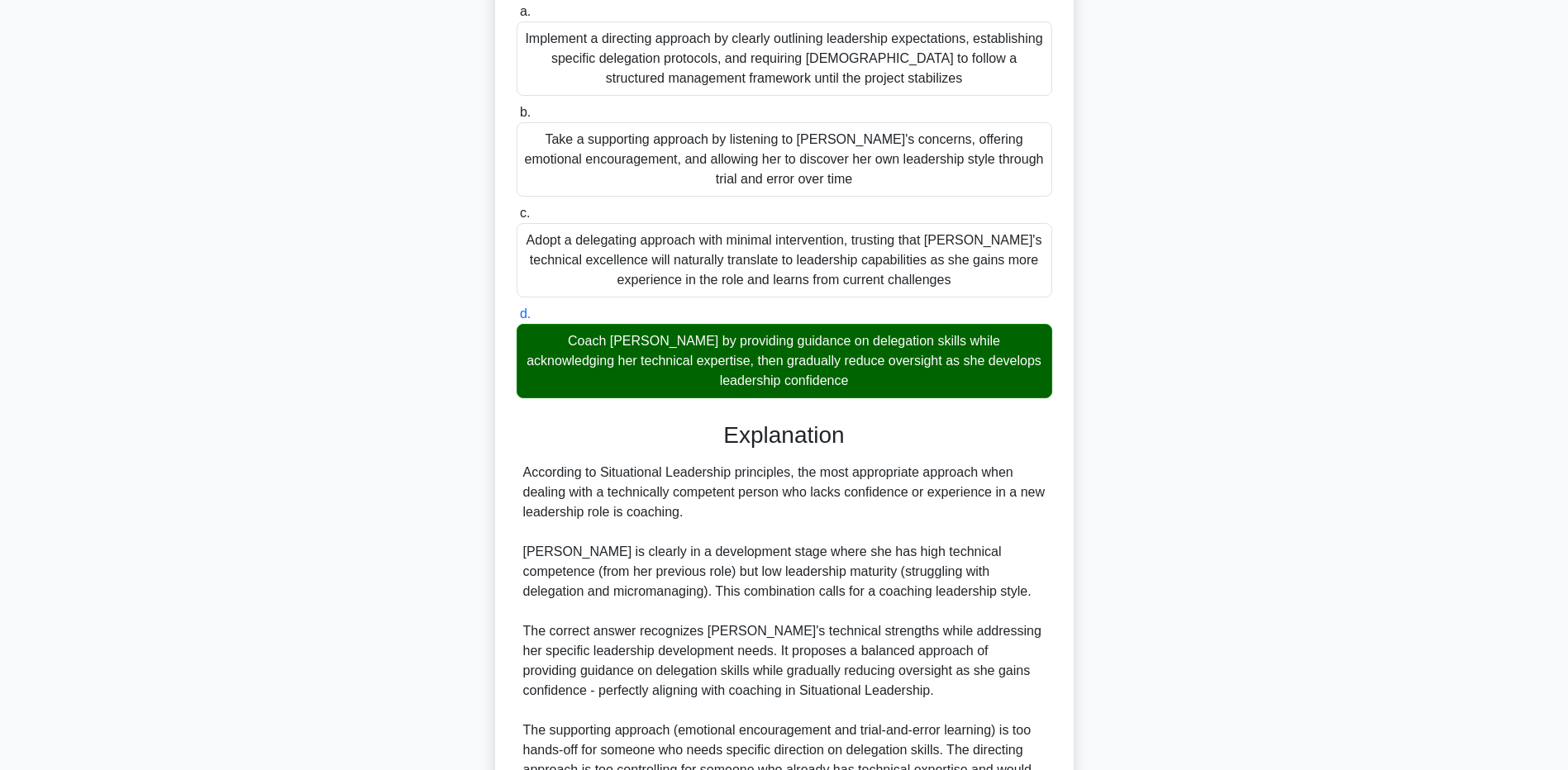
scroll to position [453, 0]
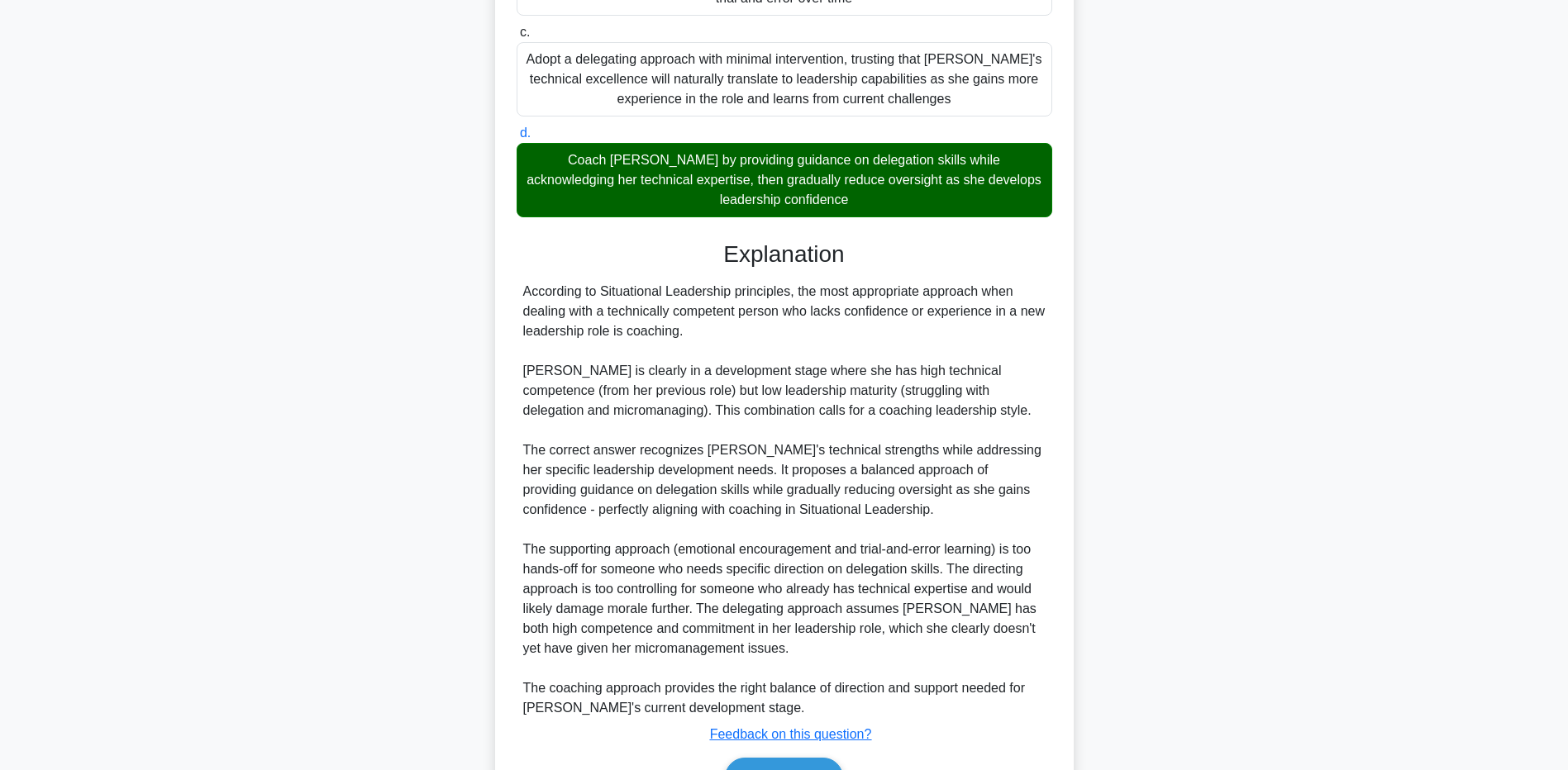
click at [271, 590] on div "You are managing a major infrastructure project with tight timelines. Maya, you…" at bounding box center [784, 250] width 1092 height 1212
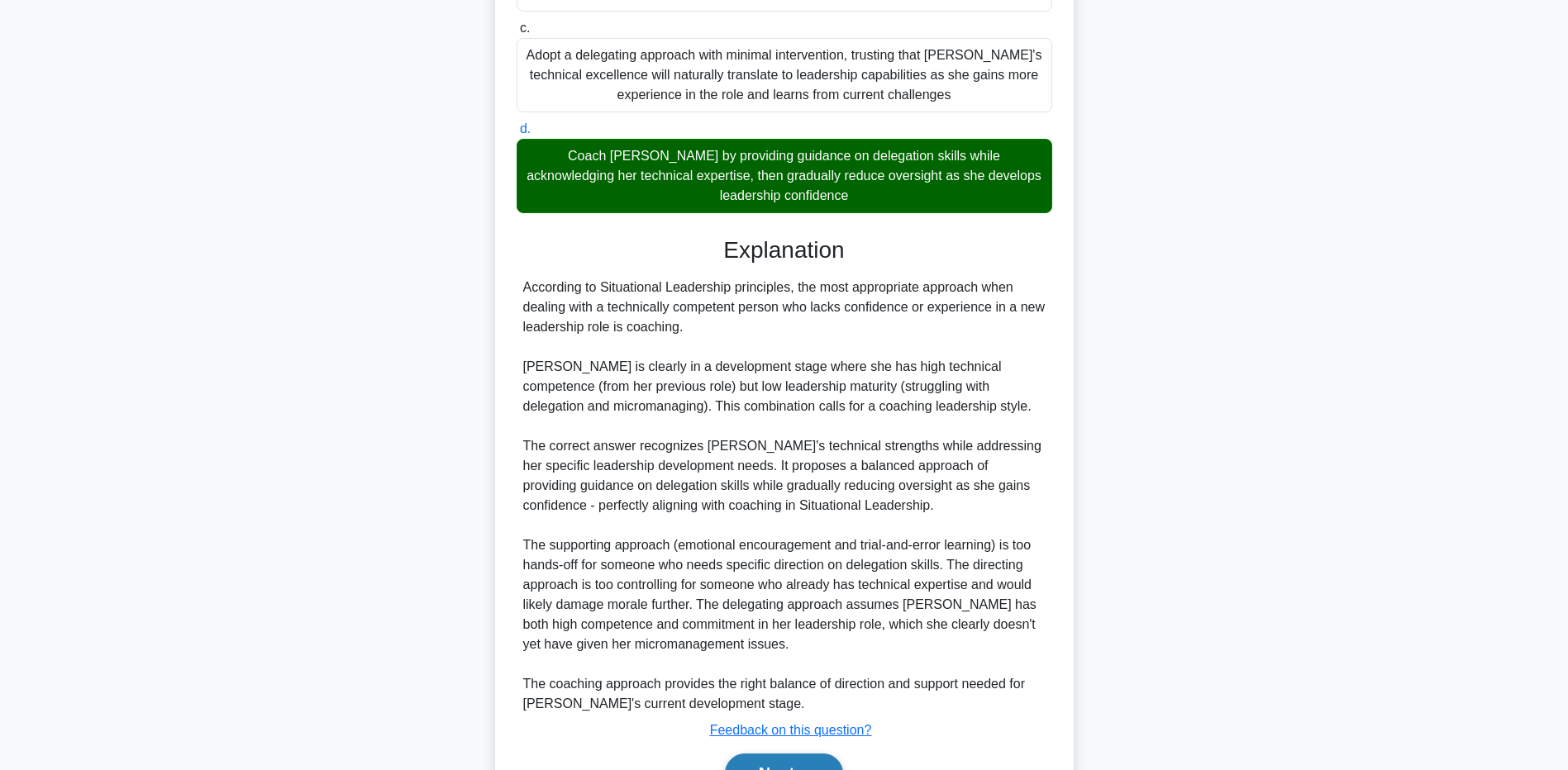
click at [753, 759] on button "Next" at bounding box center [784, 774] width 118 height 40
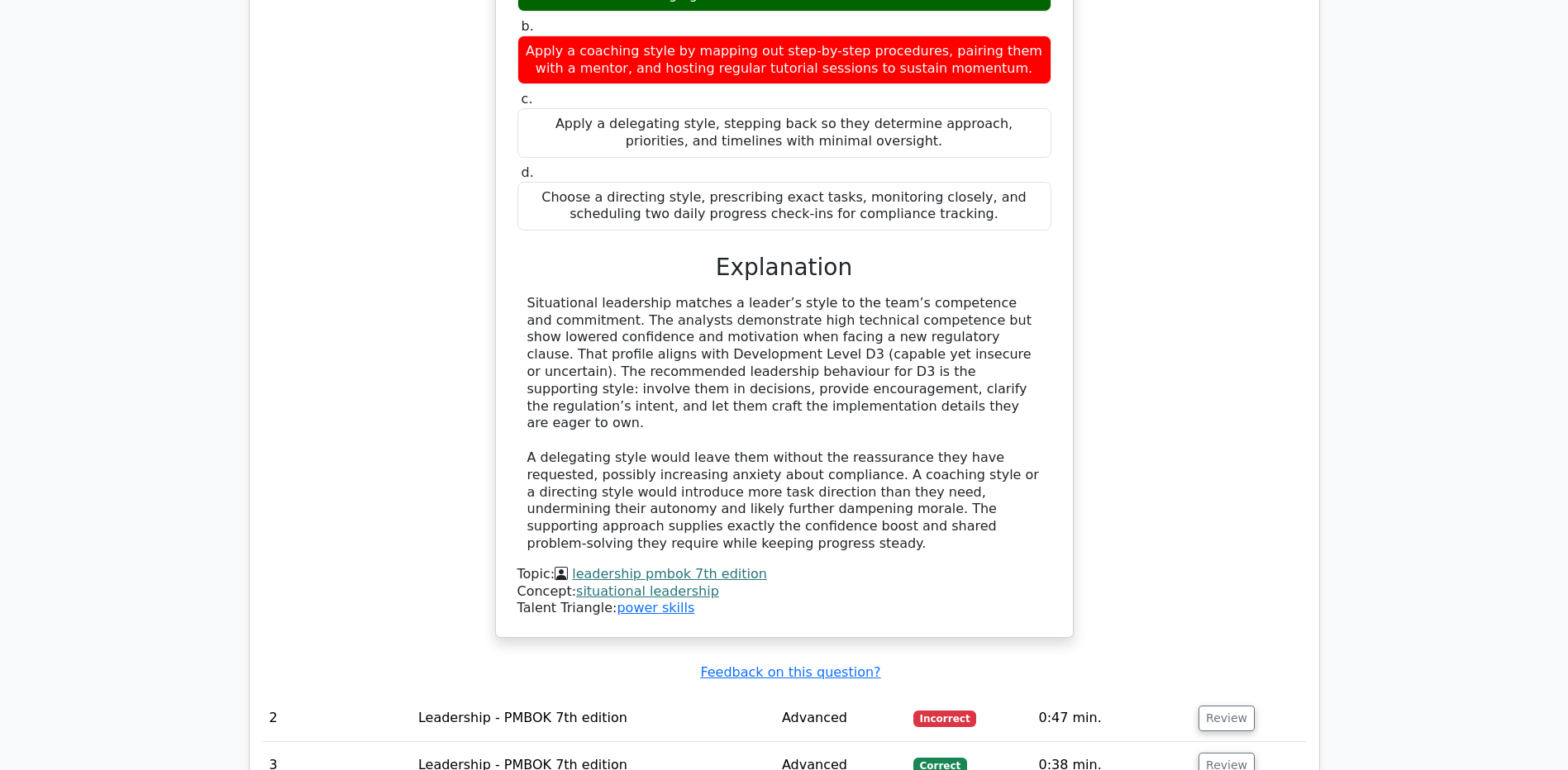
scroll to position [2503, 0]
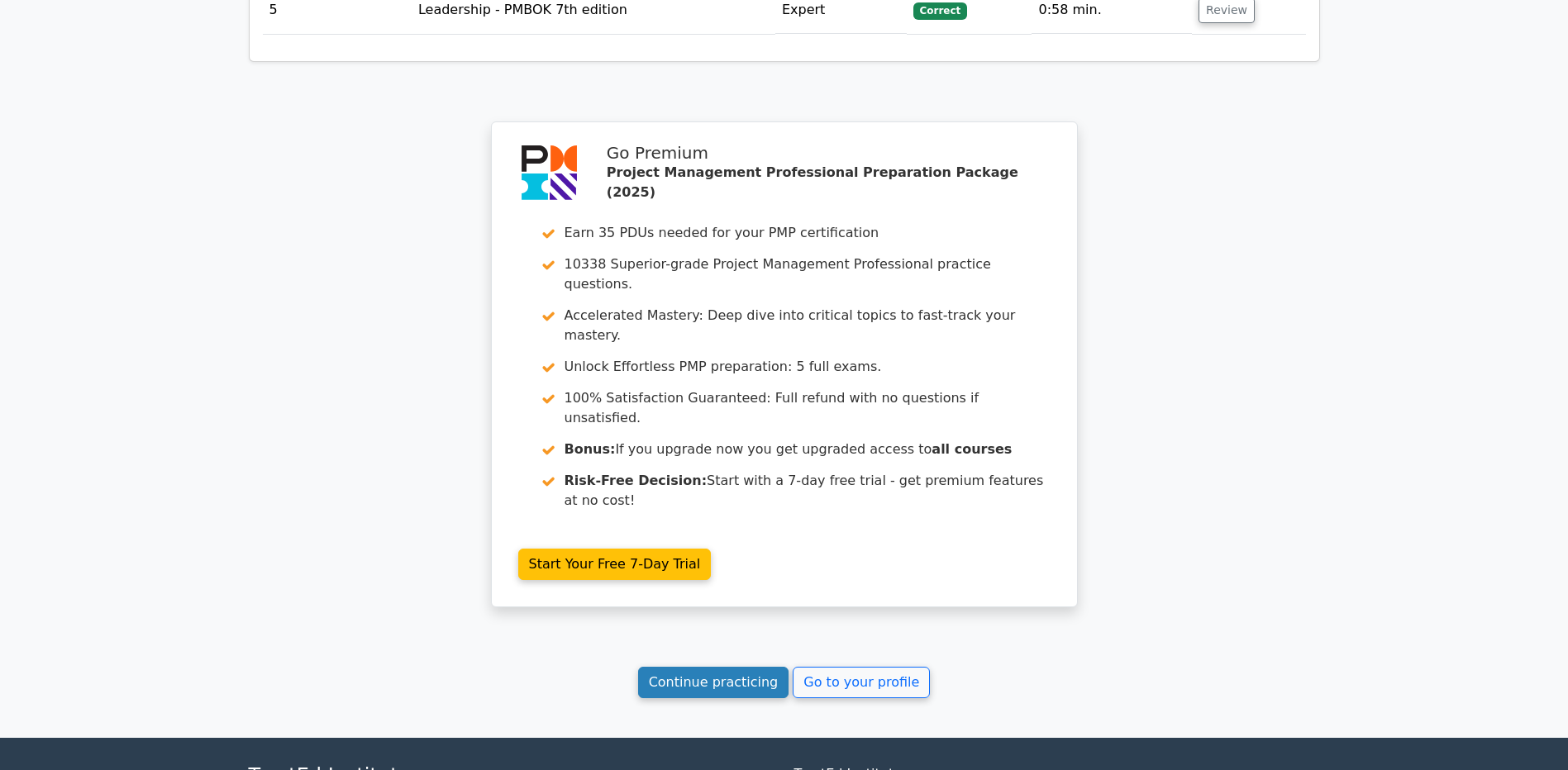
click at [677, 667] on link "Continue practicing" at bounding box center [714, 683] width 151 height 32
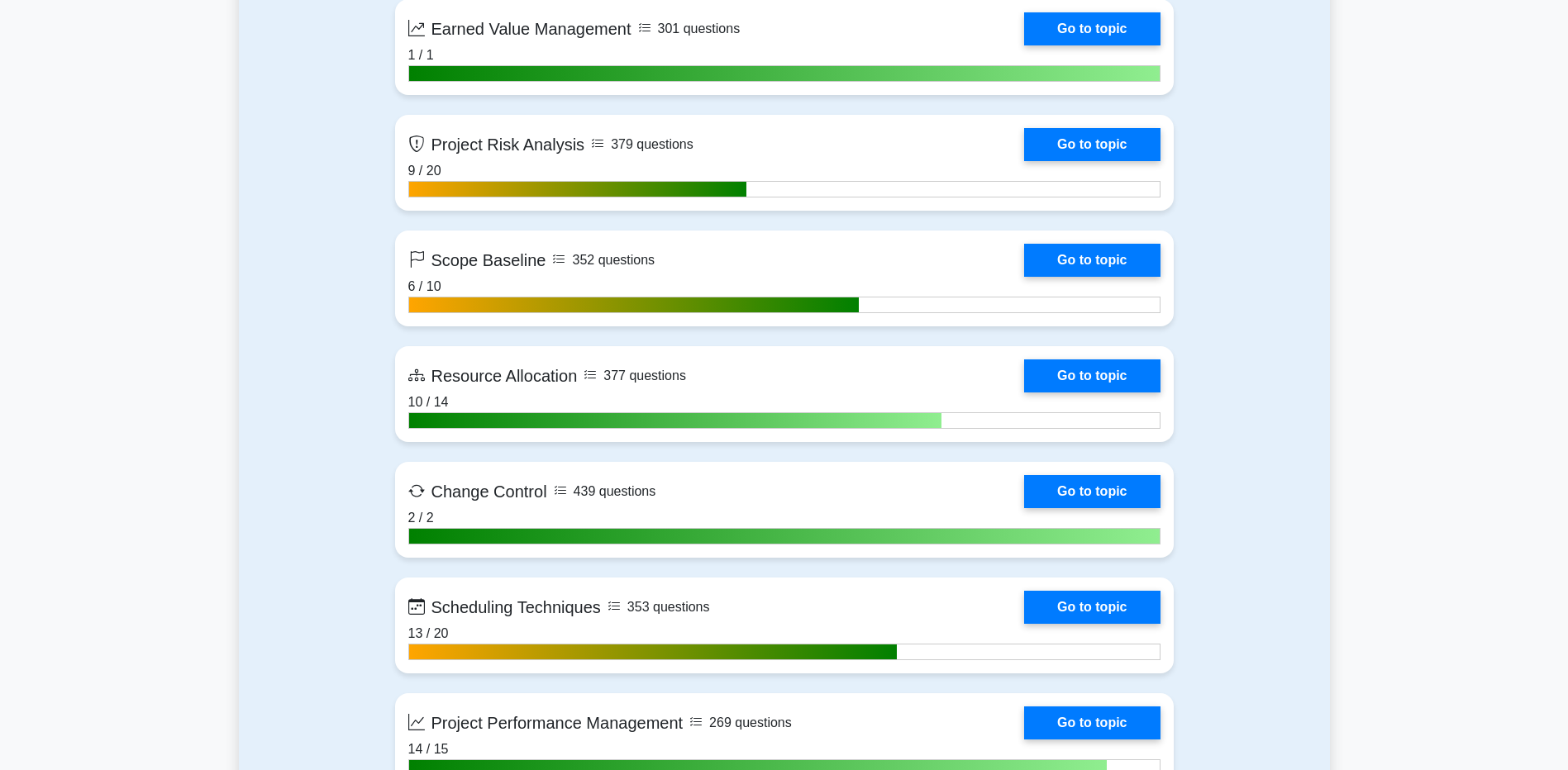
scroll to position [3306, 0]
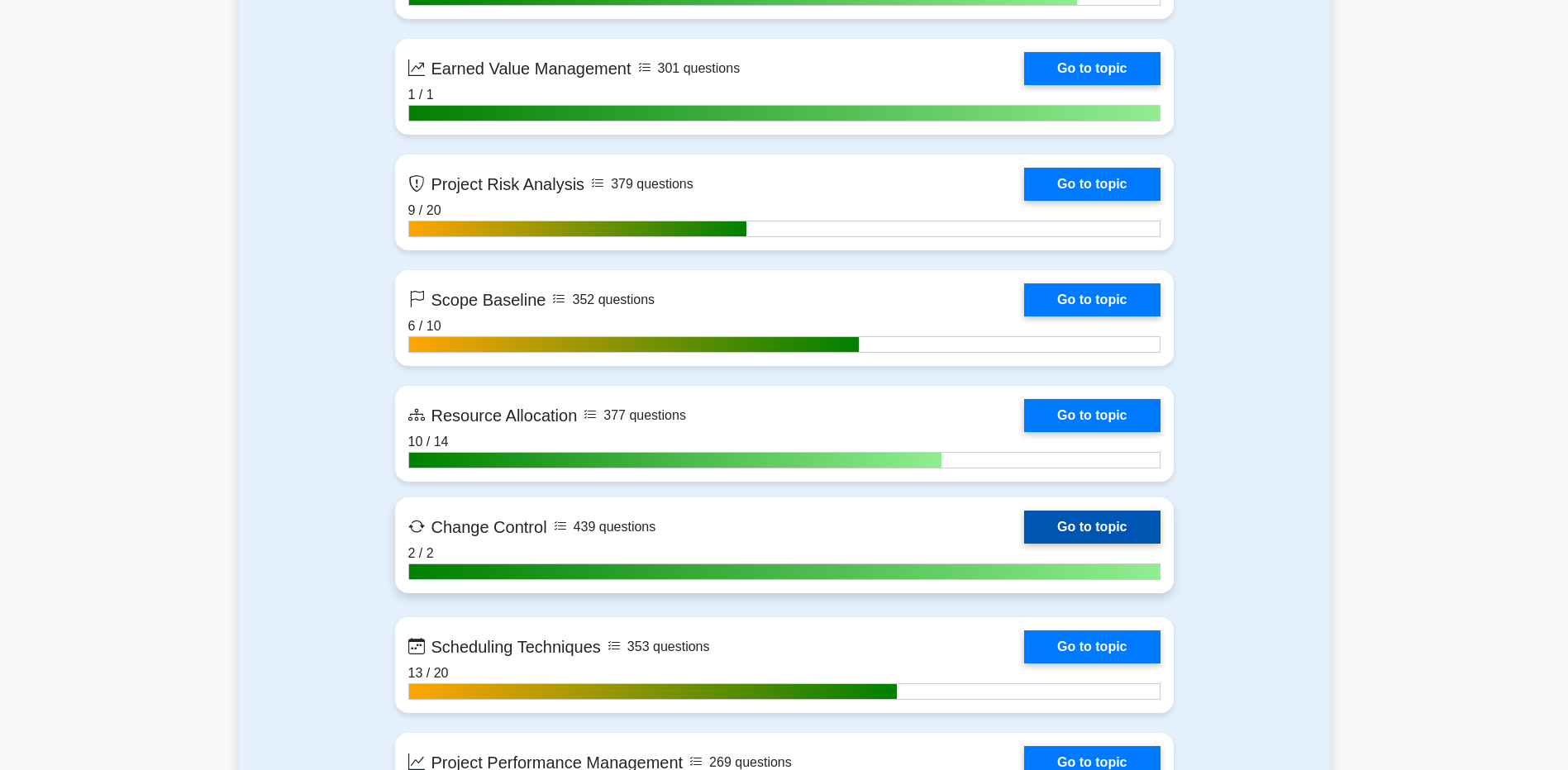
click at [1060, 528] on link "Go to topic" at bounding box center [1092, 527] width 136 height 33
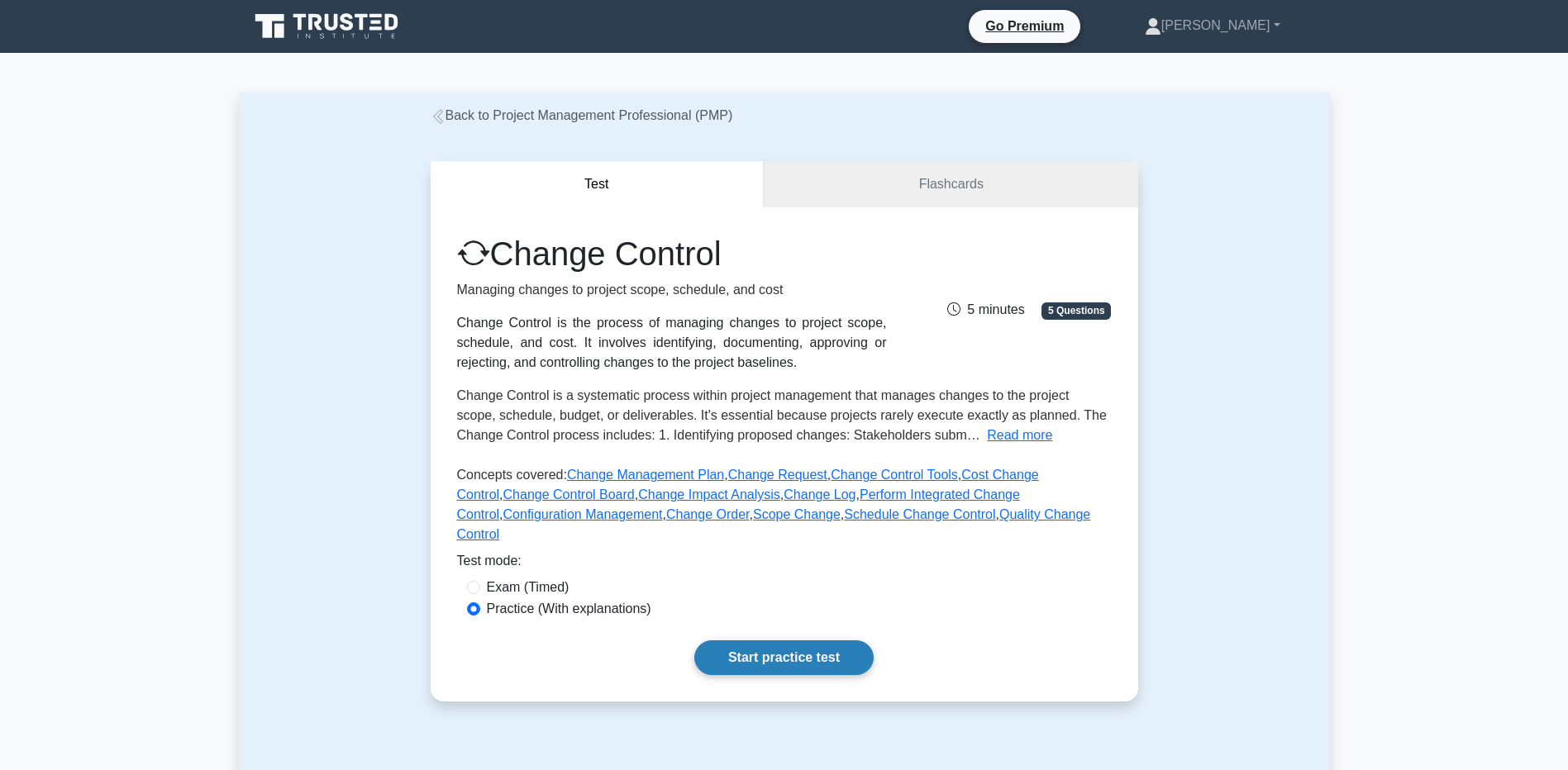
click at [757, 643] on link "Start practice test" at bounding box center [784, 658] width 179 height 35
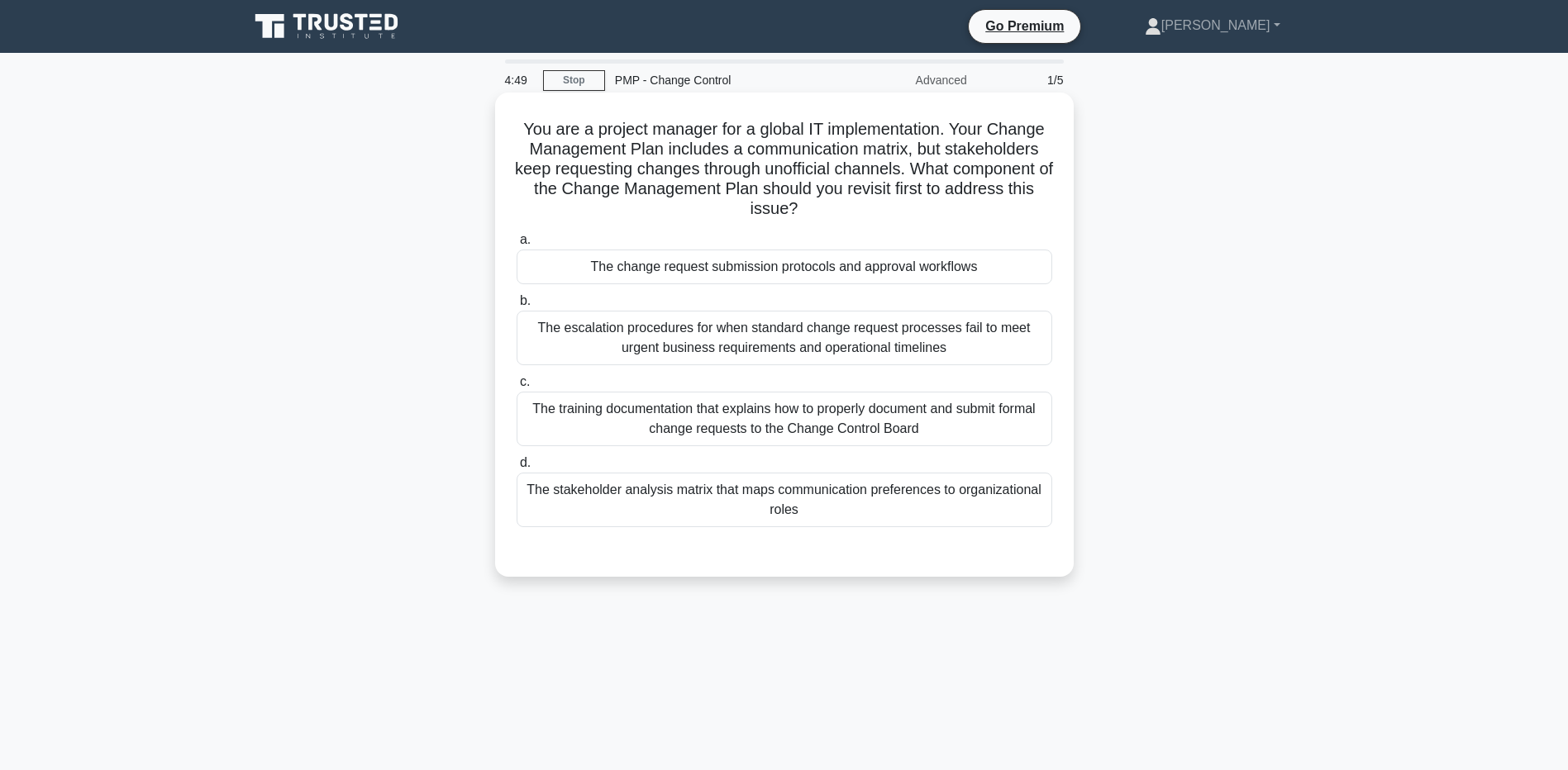
drag, startPoint x: 714, startPoint y: 124, endPoint x: 712, endPoint y: 135, distance: 11.2
click at [712, 135] on h5 "You are a project manager for a global IT implementation. Your Change Managemen…" at bounding box center [785, 169] width 539 height 101
click at [615, 268] on div "The change request submission protocols and approval workflows" at bounding box center [784, 267] width 535 height 35
click at [516, 246] on input "a. The change request submission protocols and approval workflows" at bounding box center [516, 240] width 0 height 11
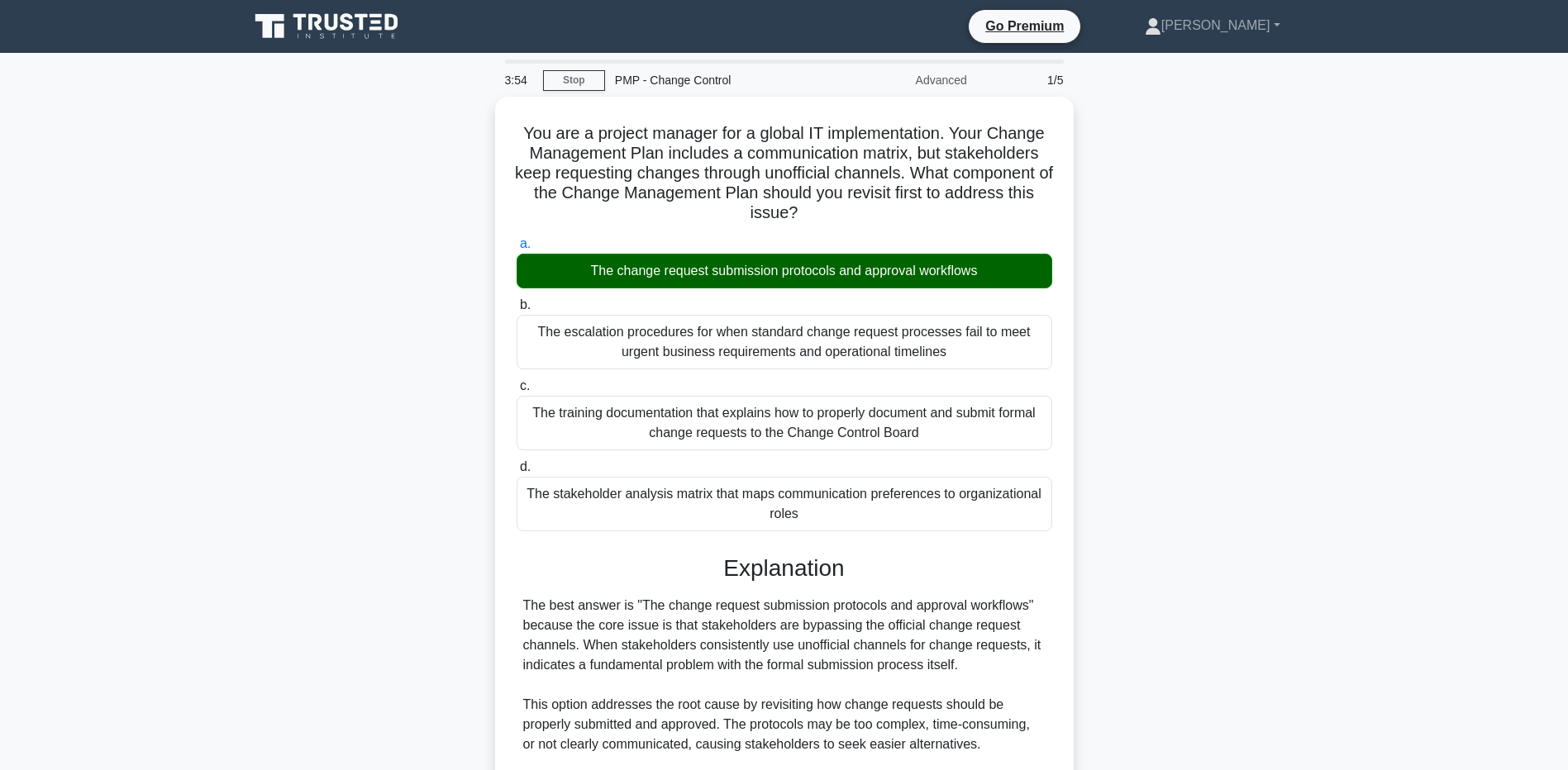
drag, startPoint x: 66, startPoint y: 314, endPoint x: 134, endPoint y: 326, distance: 69.1
click at [134, 326] on main "3:54 Stop PMP - Change Control Advanced 1/5 You are a project manager for a glo…" at bounding box center [784, 644] width 1568 height 1183
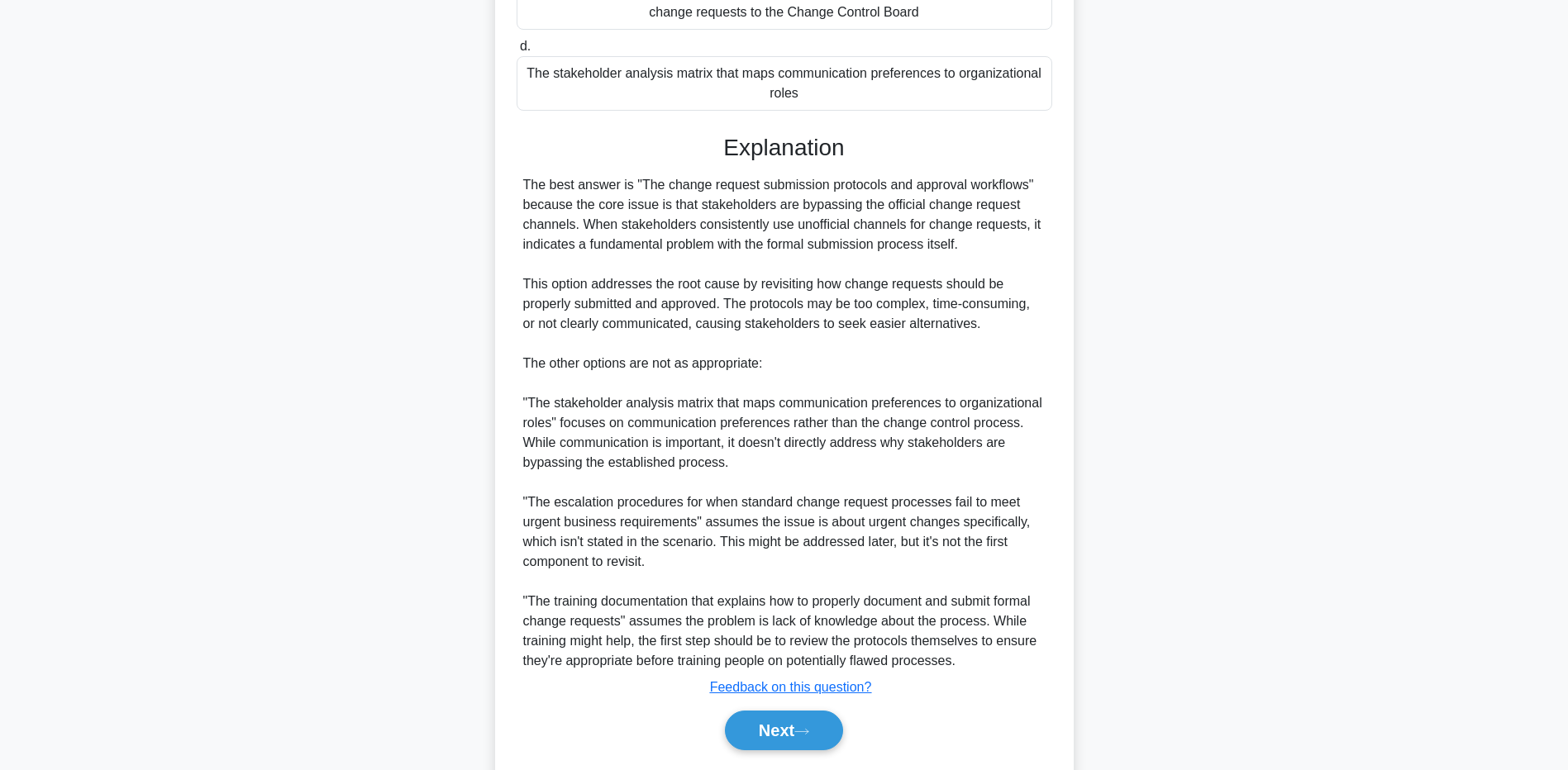
scroll to position [468, 0]
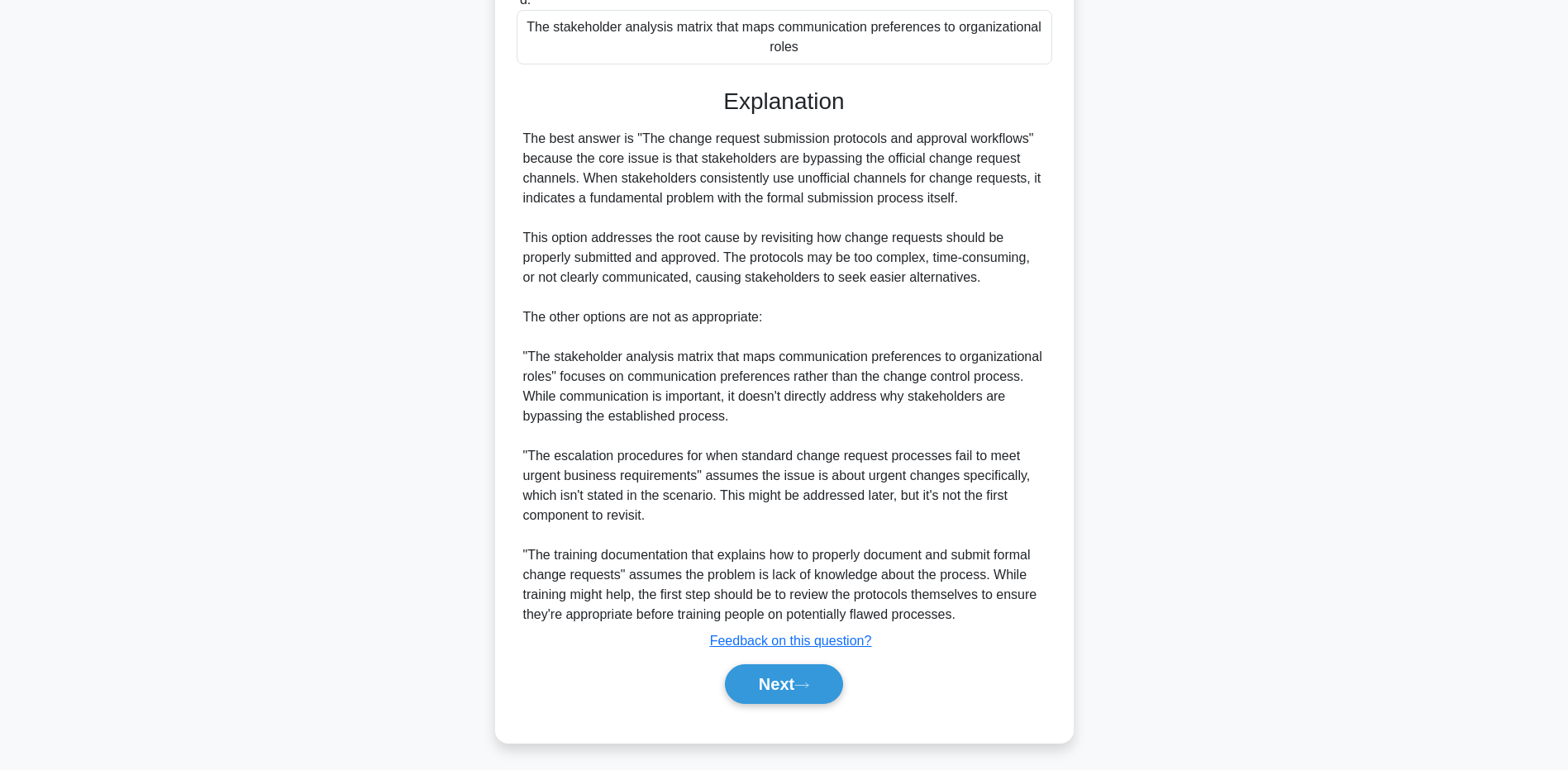
click at [255, 562] on div "You are a project manager for a global IT implementation. Your Change Managemen…" at bounding box center [784, 196] width 1092 height 1133
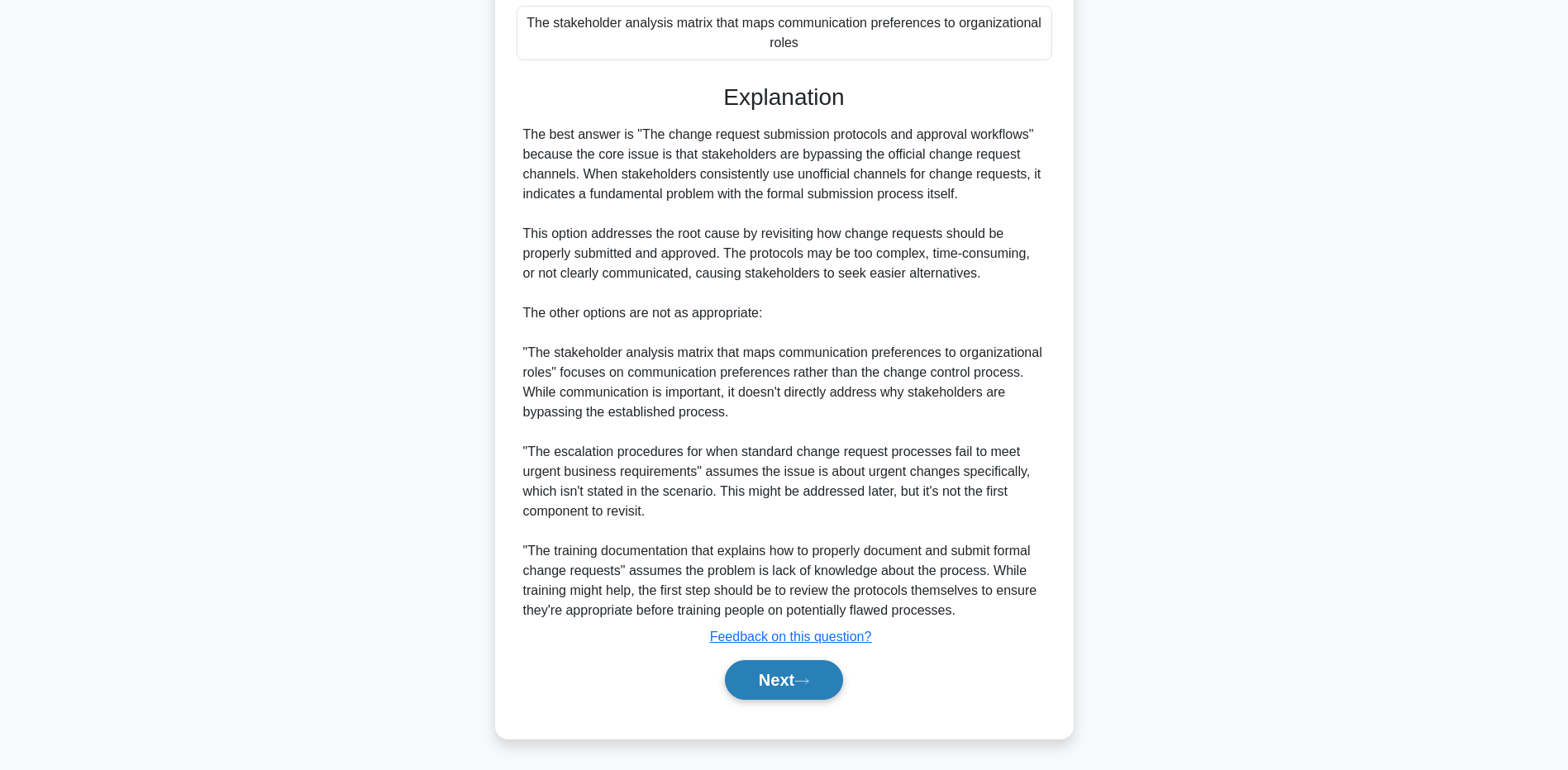
drag, startPoint x: 799, startPoint y: 675, endPoint x: 773, endPoint y: 671, distance: 26.3
click at [799, 675] on button "Next" at bounding box center [784, 680] width 118 height 40
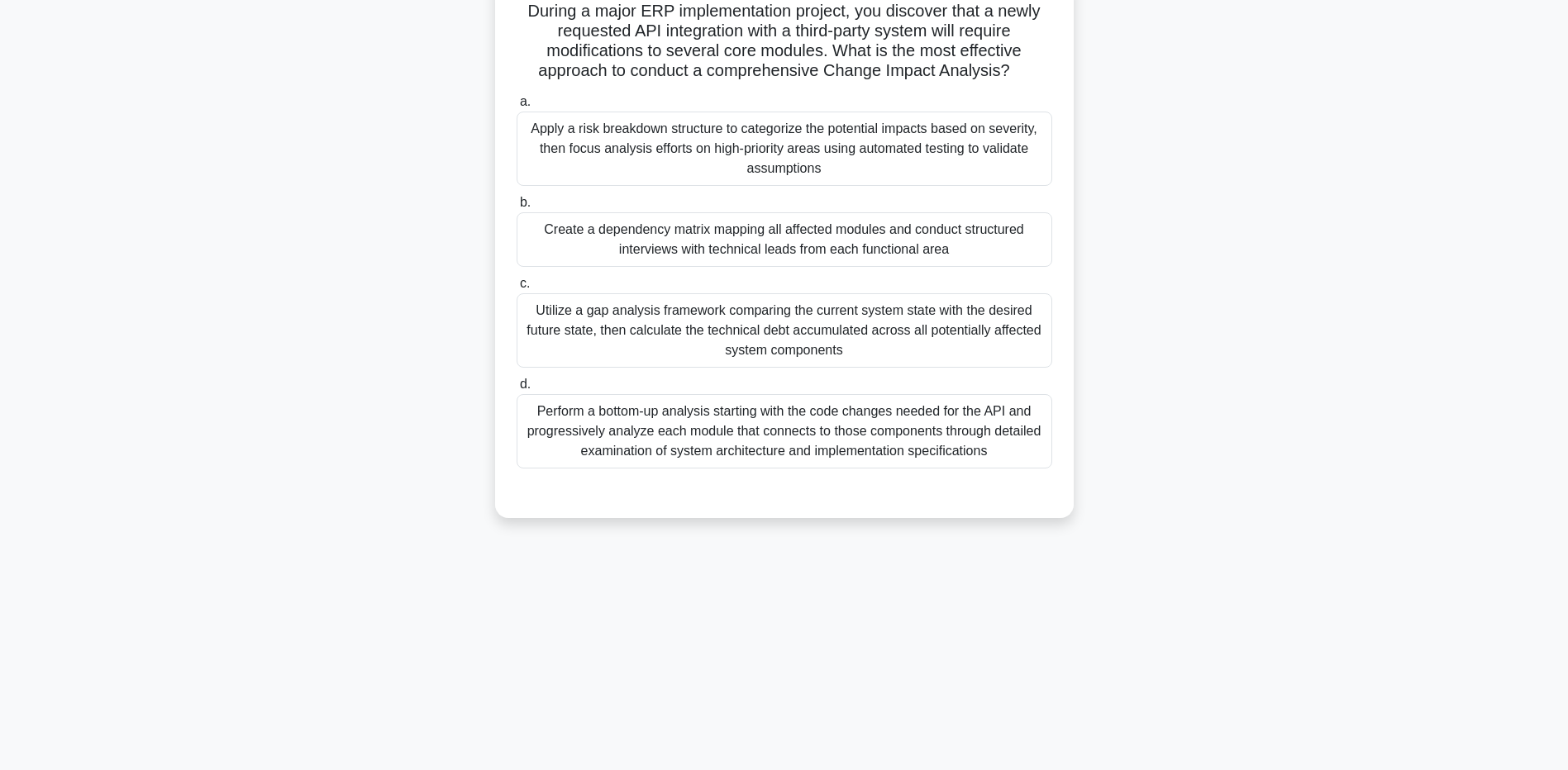
scroll to position [122, 0]
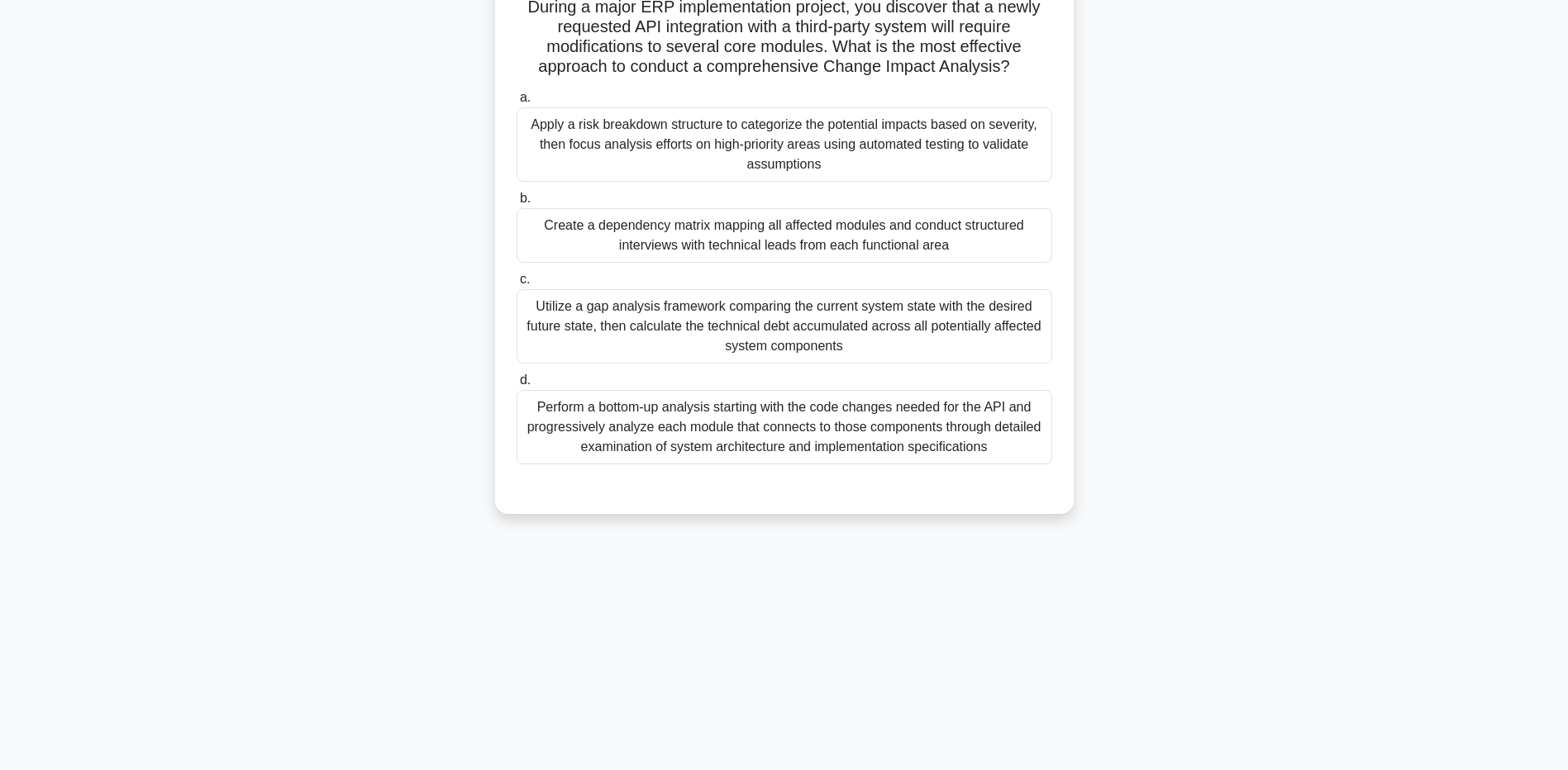
click at [575, 160] on div "Apply a risk breakdown structure to categorize the potential impacts based on s…" at bounding box center [784, 145] width 535 height 75
click at [516, 103] on input "a. Apply a risk breakdown structure to categorize the potential impacts based o…" at bounding box center [516, 98] width 0 height 11
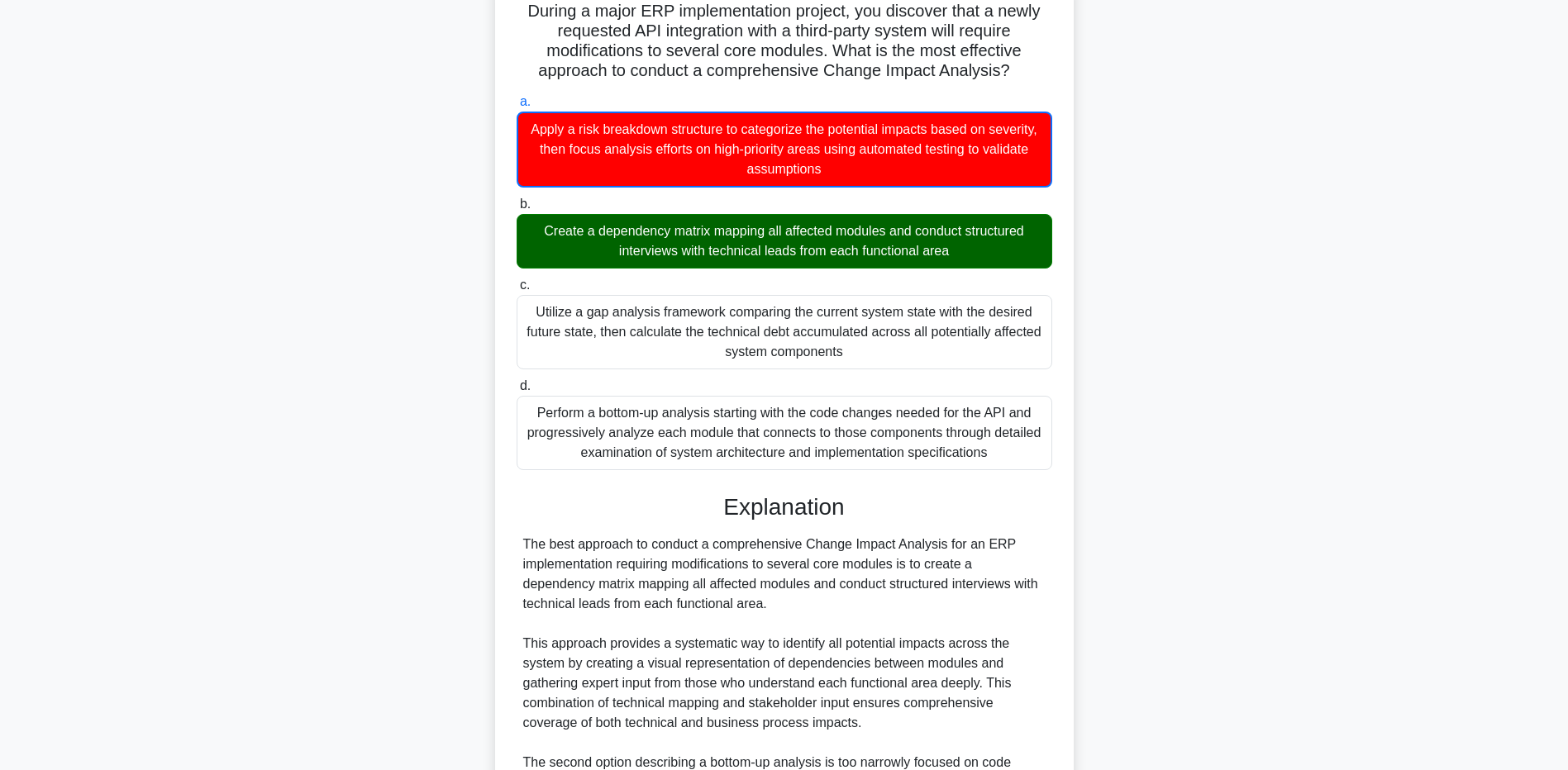
click at [206, 669] on main "2:59 Stop PMP - Change Control Advanced 2/5 During a major ERP implementation p…" at bounding box center [784, 523] width 1568 height 1185
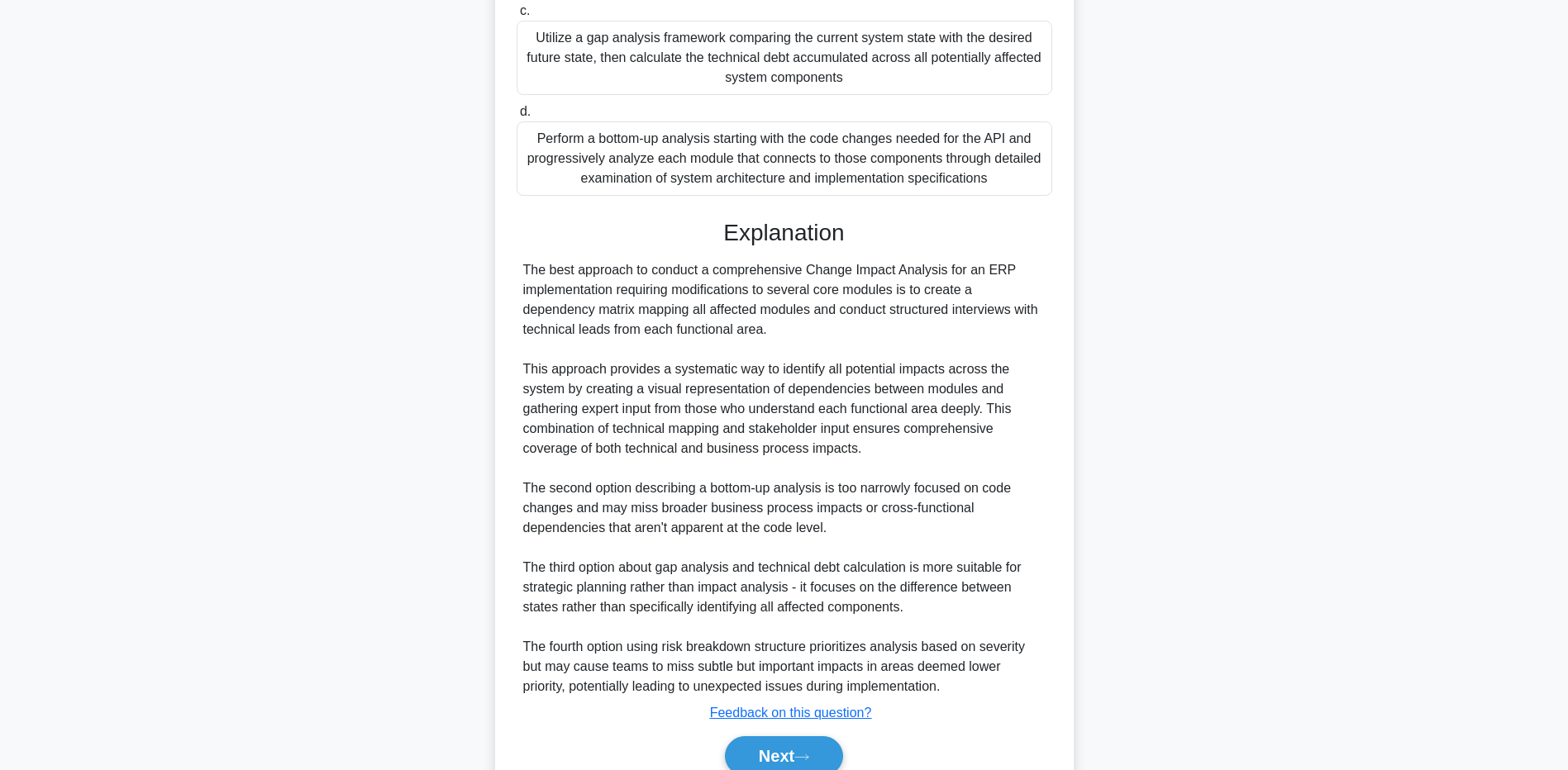
scroll to position [470, 0]
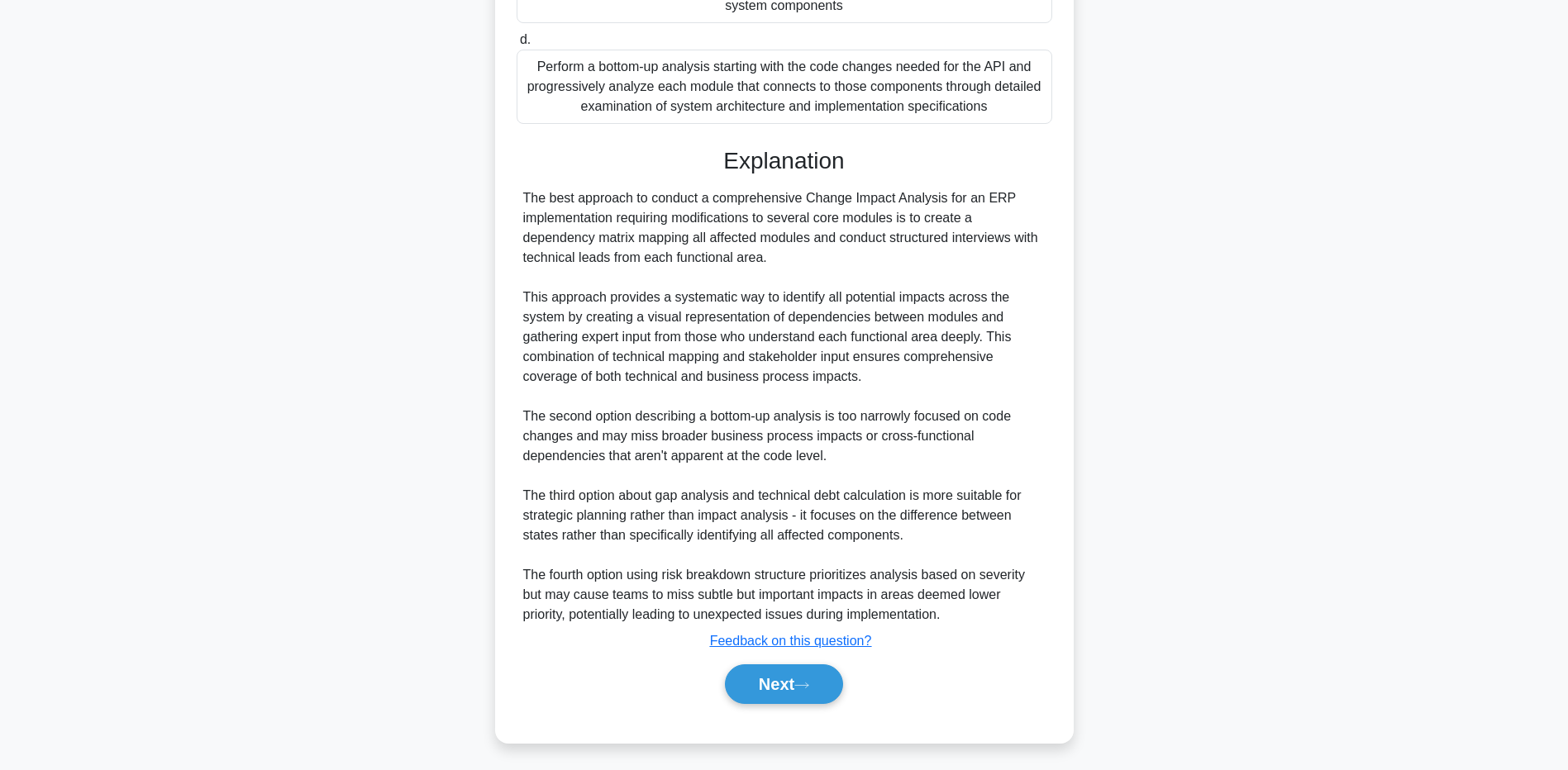
click at [334, 552] on div "During a major ERP implementation project, you discover that a newly requested …" at bounding box center [784, 195] width 1092 height 1135
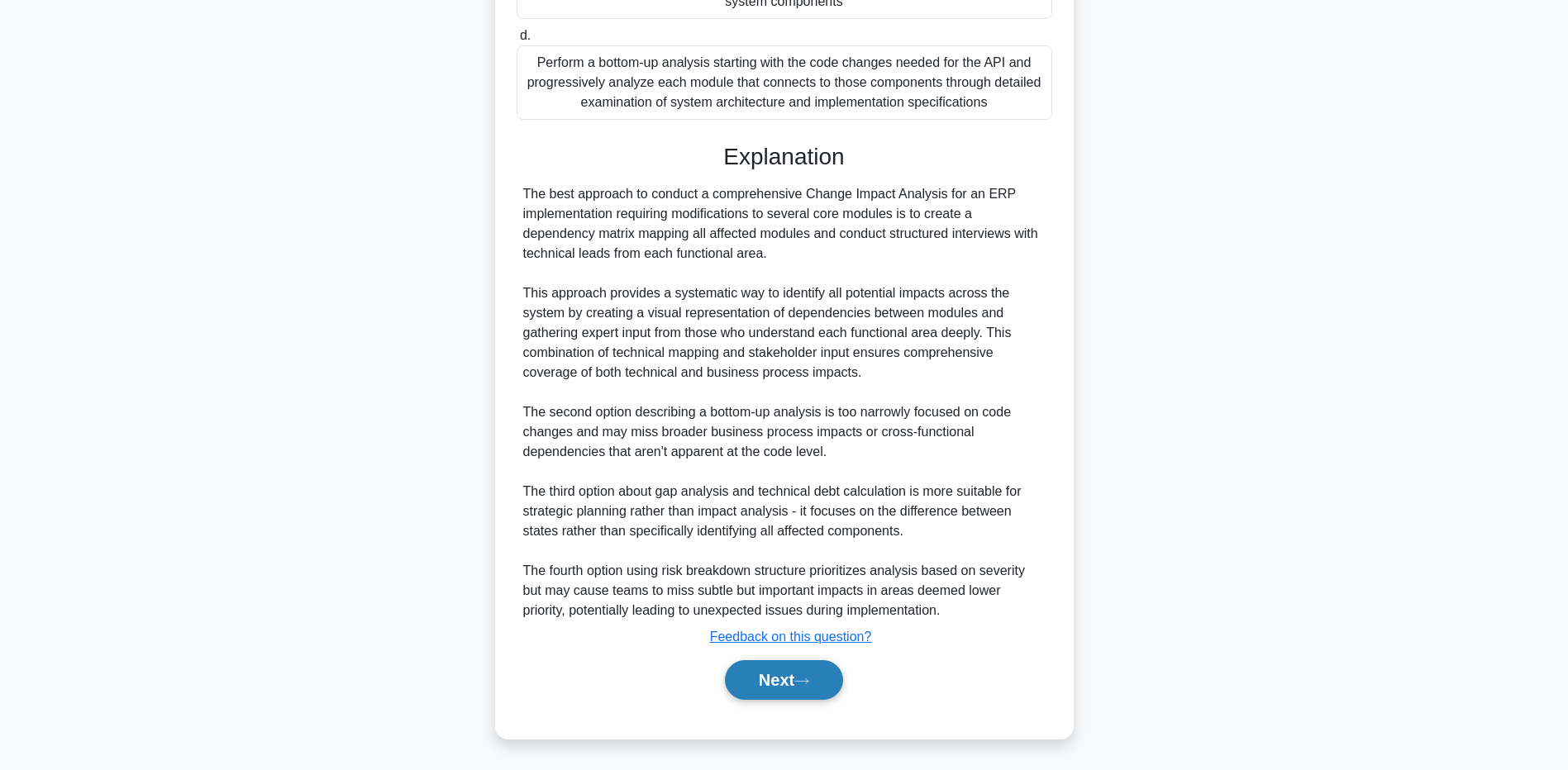
click at [752, 684] on button "Next" at bounding box center [784, 680] width 118 height 40
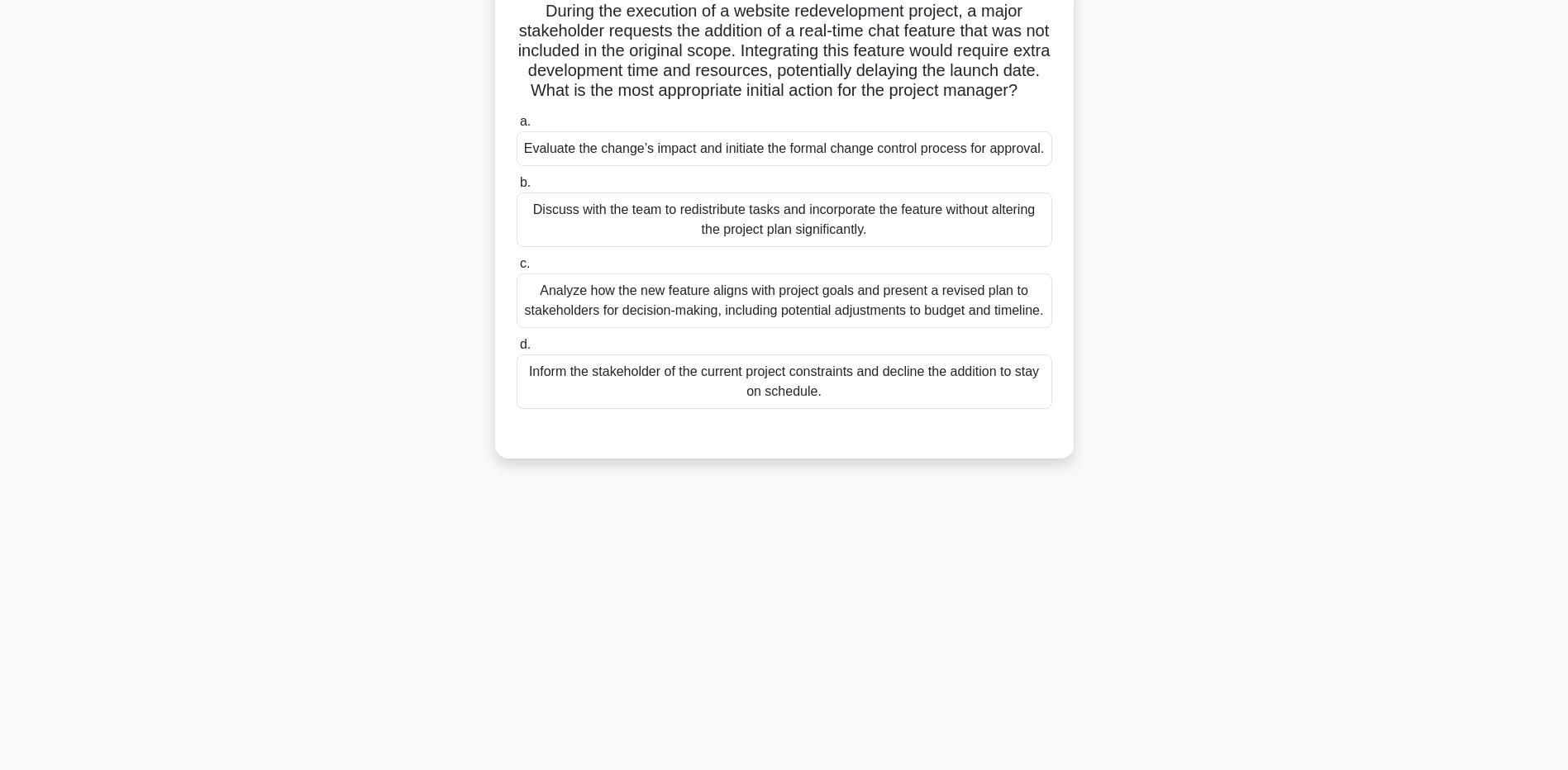
scroll to position [122, 0]
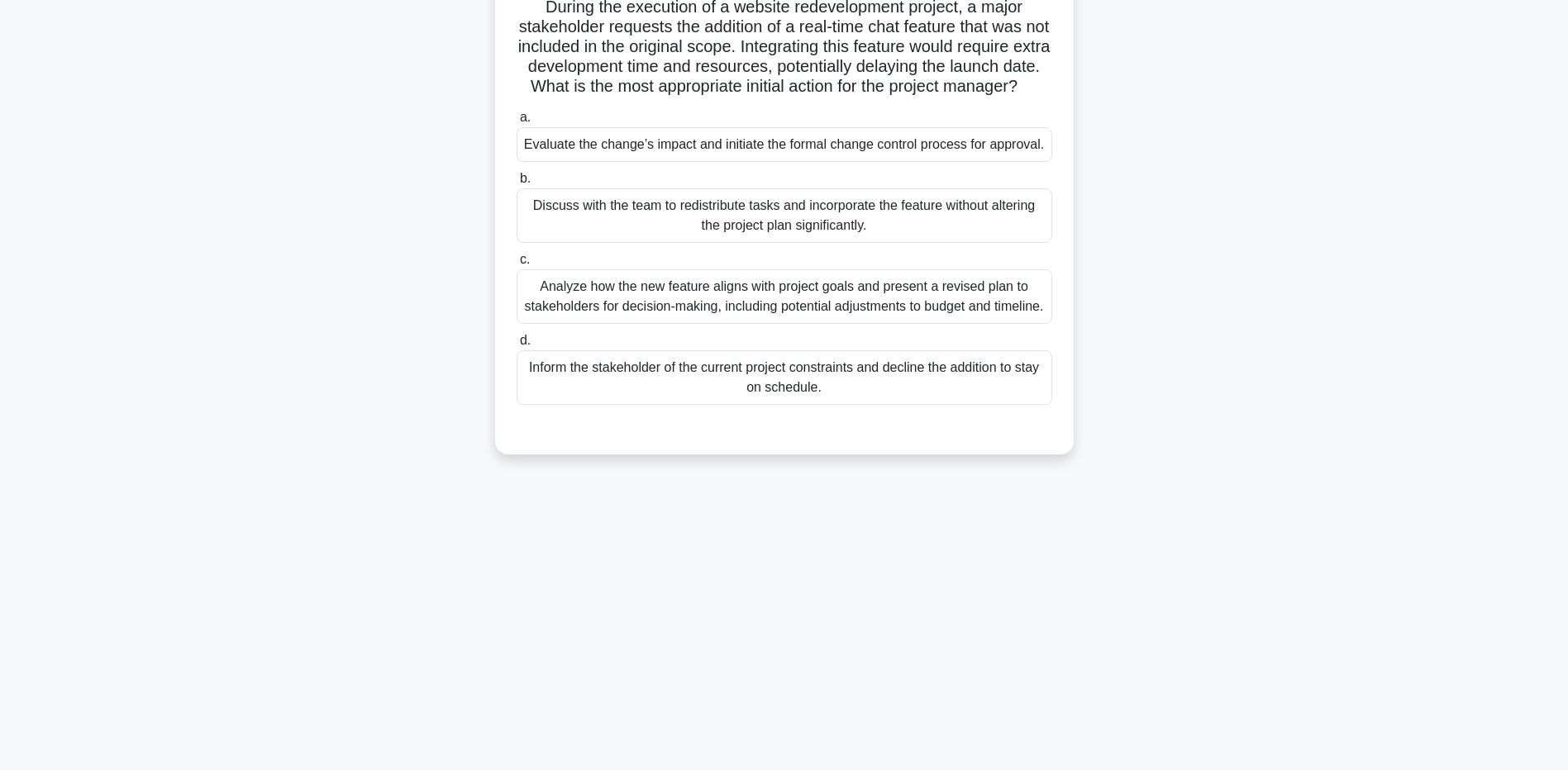
click at [585, 158] on div "Evaluate the change’s impact and initiate the formal change control process for…" at bounding box center [784, 145] width 535 height 35
click at [516, 123] on input "a. Evaluate the change’s impact and initiate the formal change control process …" at bounding box center [516, 117] width 0 height 11
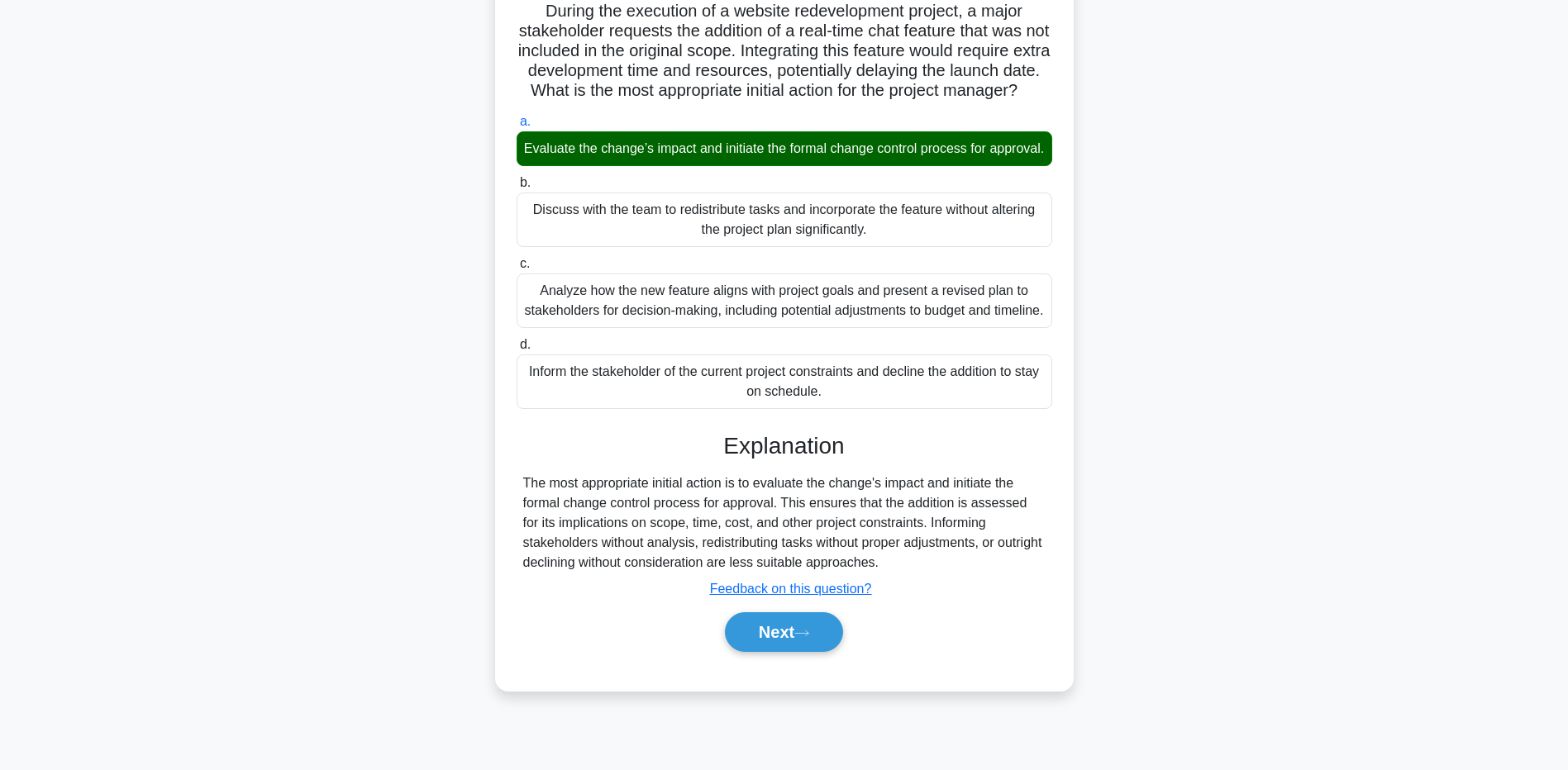
click at [140, 614] on main "2:17 Stop PMP - Change Control Advanced 3/5 During the execution of a website r…" at bounding box center [784, 350] width 1568 height 840
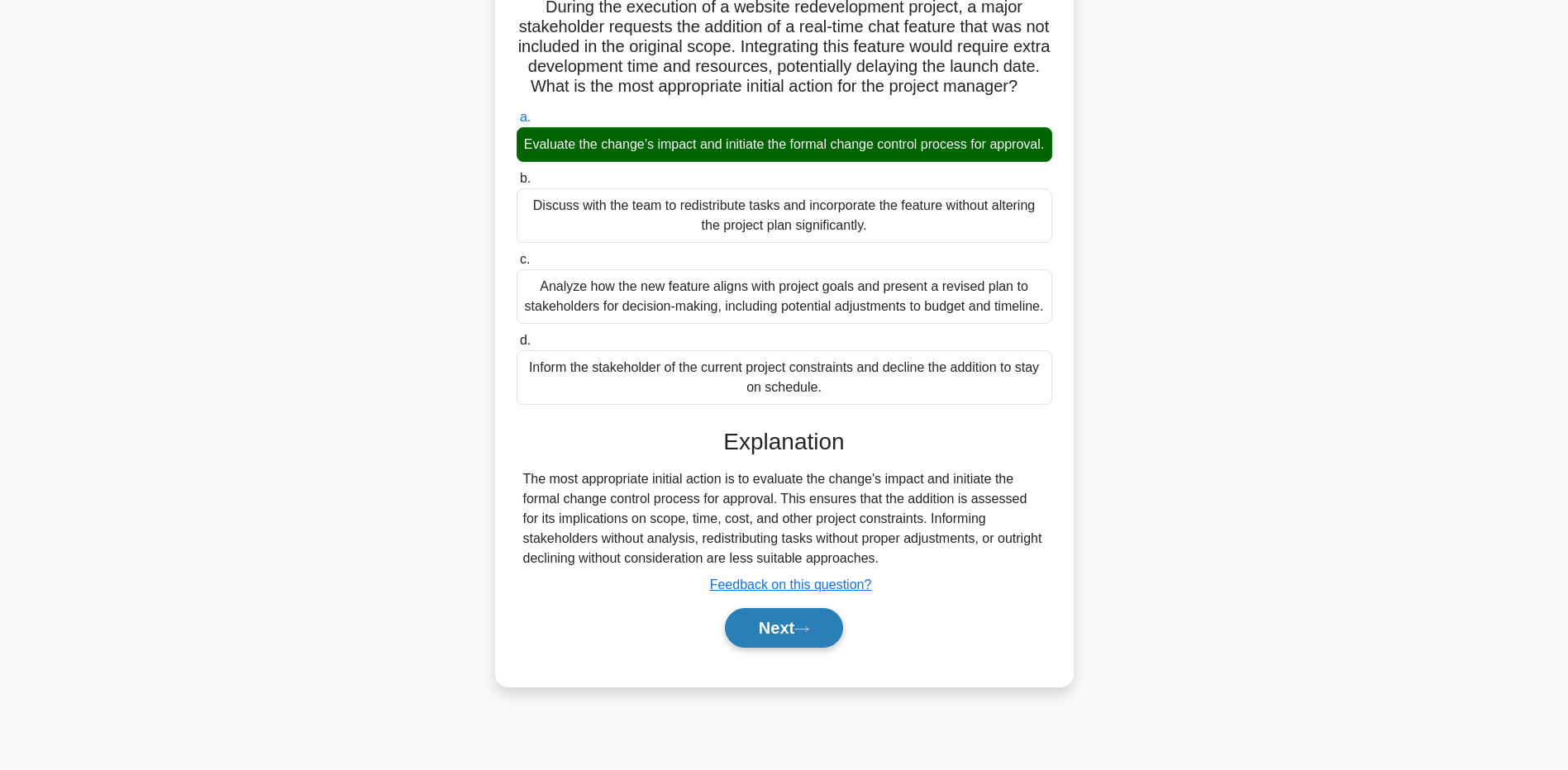
click at [752, 648] on button "Next" at bounding box center [784, 628] width 118 height 40
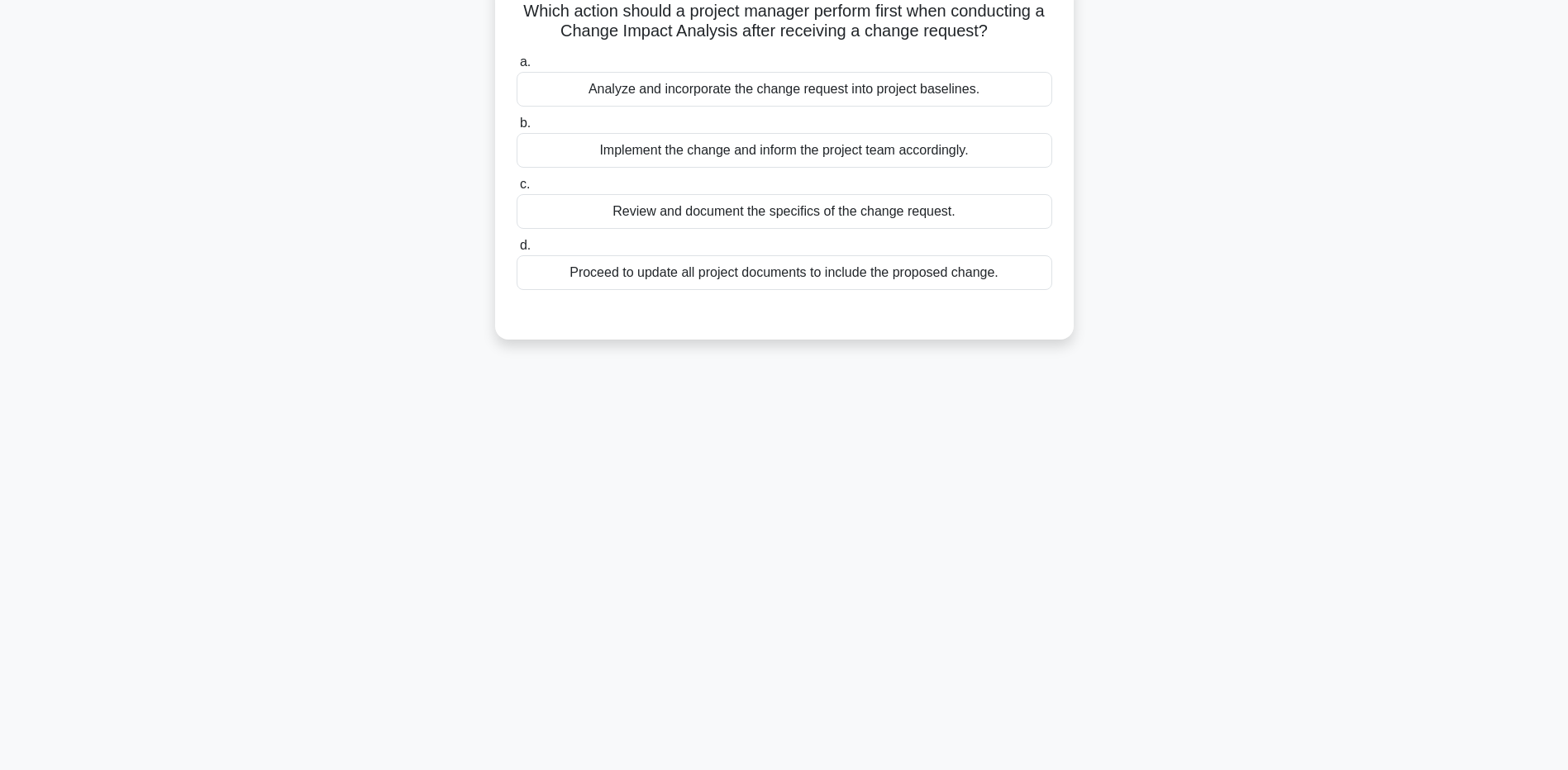
scroll to position [0, 0]
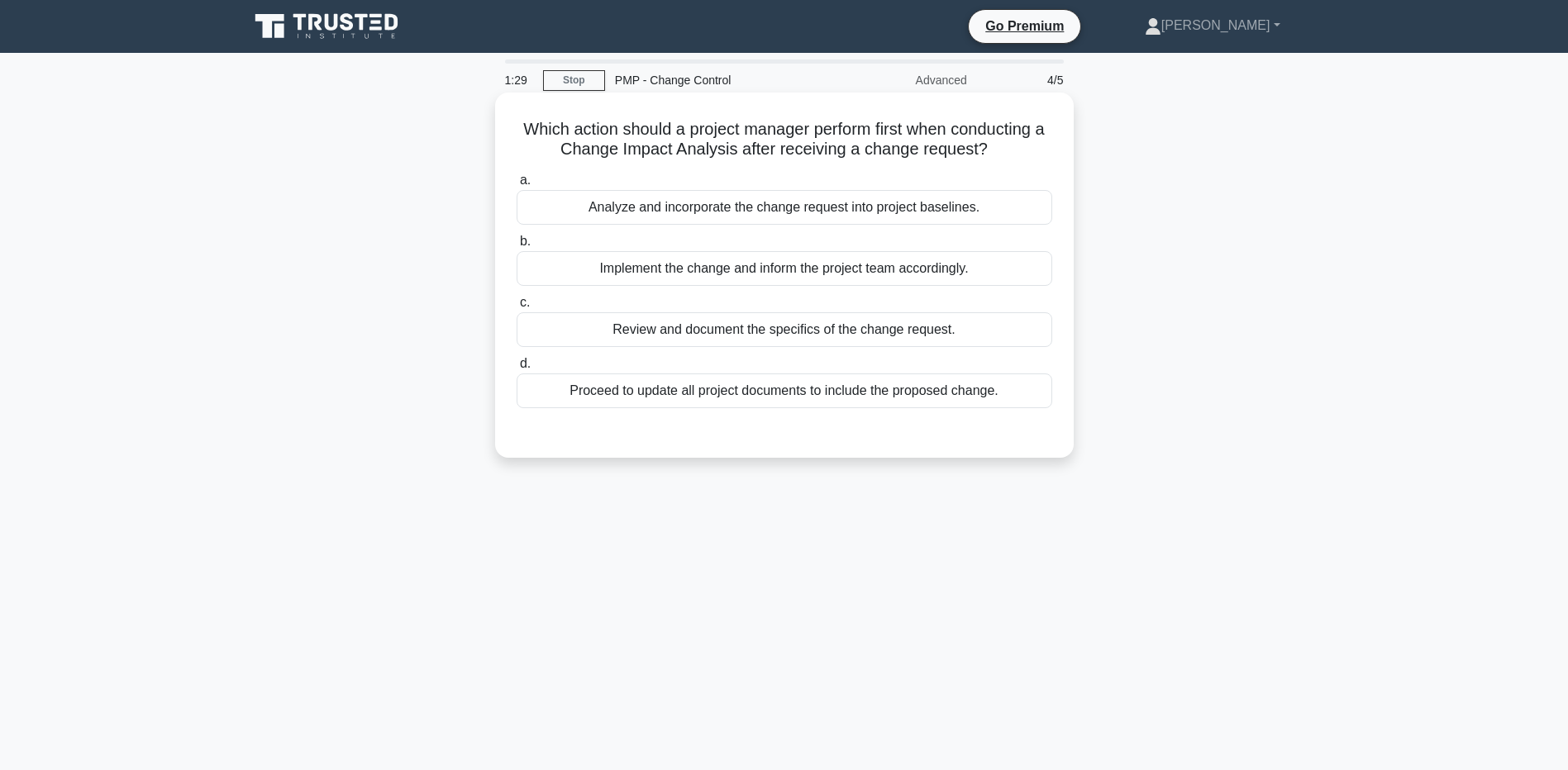
click at [589, 331] on div "Review and document the specifics of the change request." at bounding box center [784, 329] width 535 height 35
click at [516, 309] on input "c. Review and document the specifics of the change request." at bounding box center [516, 303] width 0 height 11
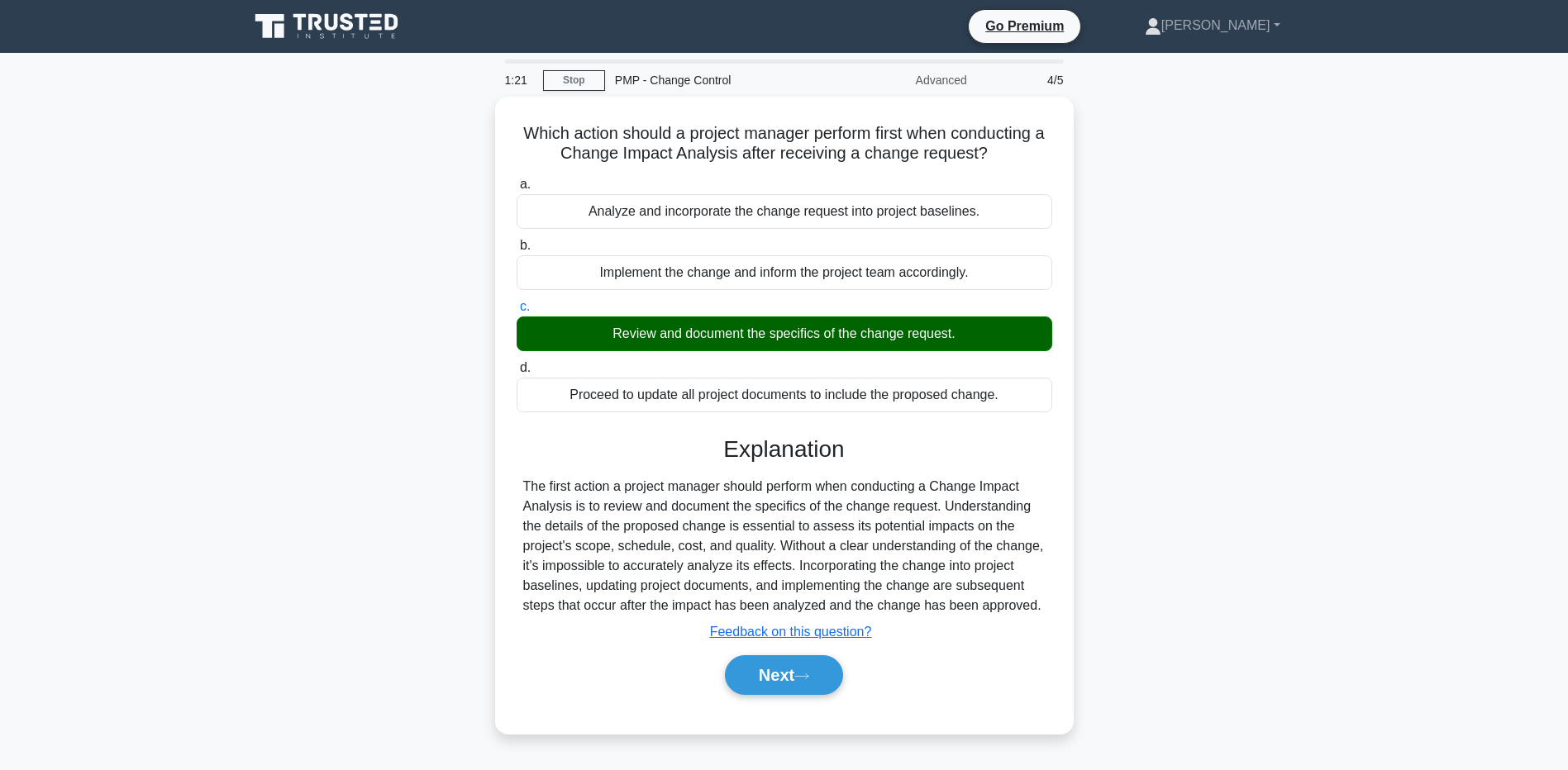
click at [231, 481] on main "1:21 Stop PMP - Change Control Advanced 4/5 Which action should a project manag…" at bounding box center [784, 472] width 1568 height 840
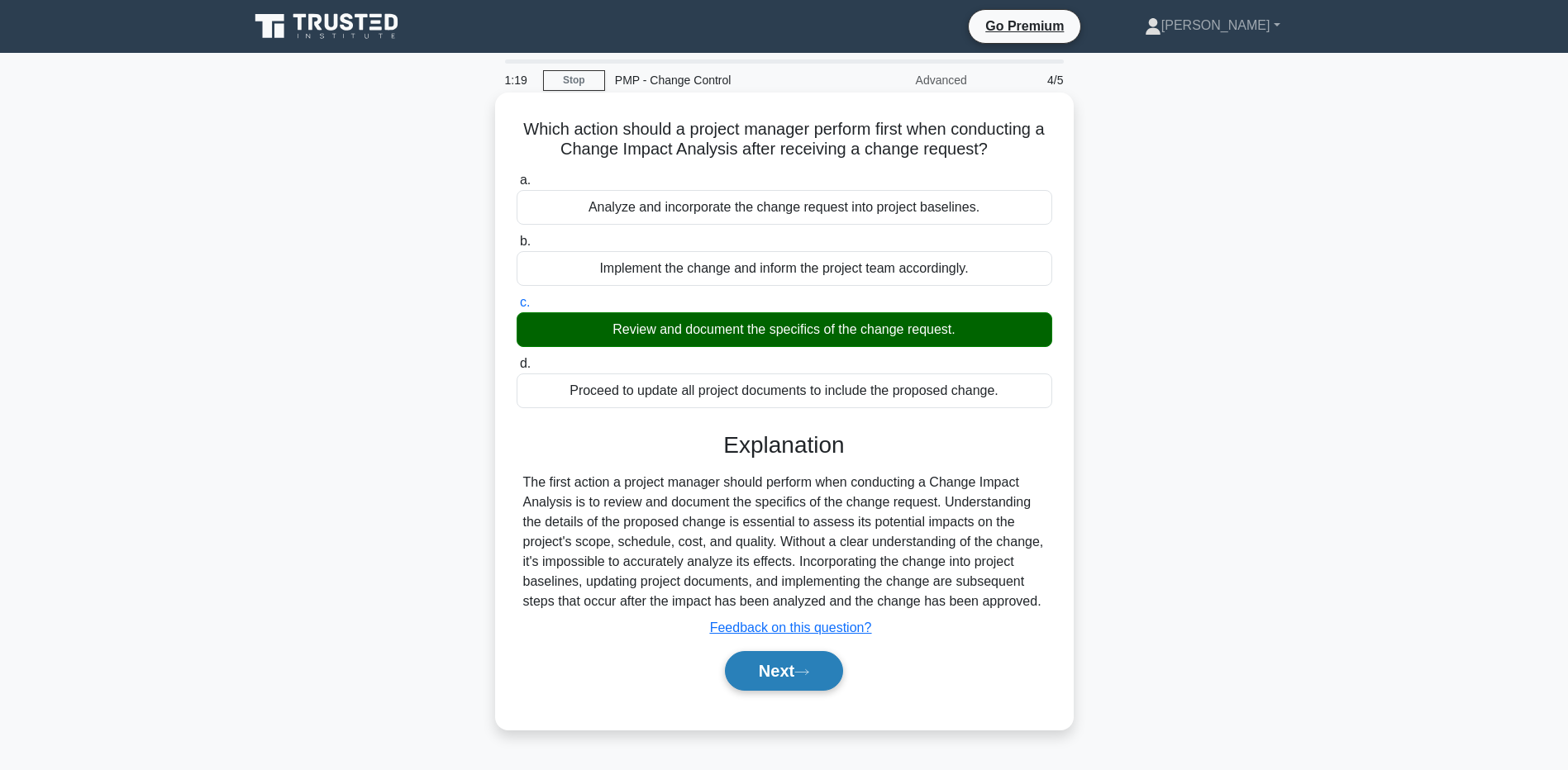
click at [804, 668] on button "Next" at bounding box center [784, 672] width 118 height 40
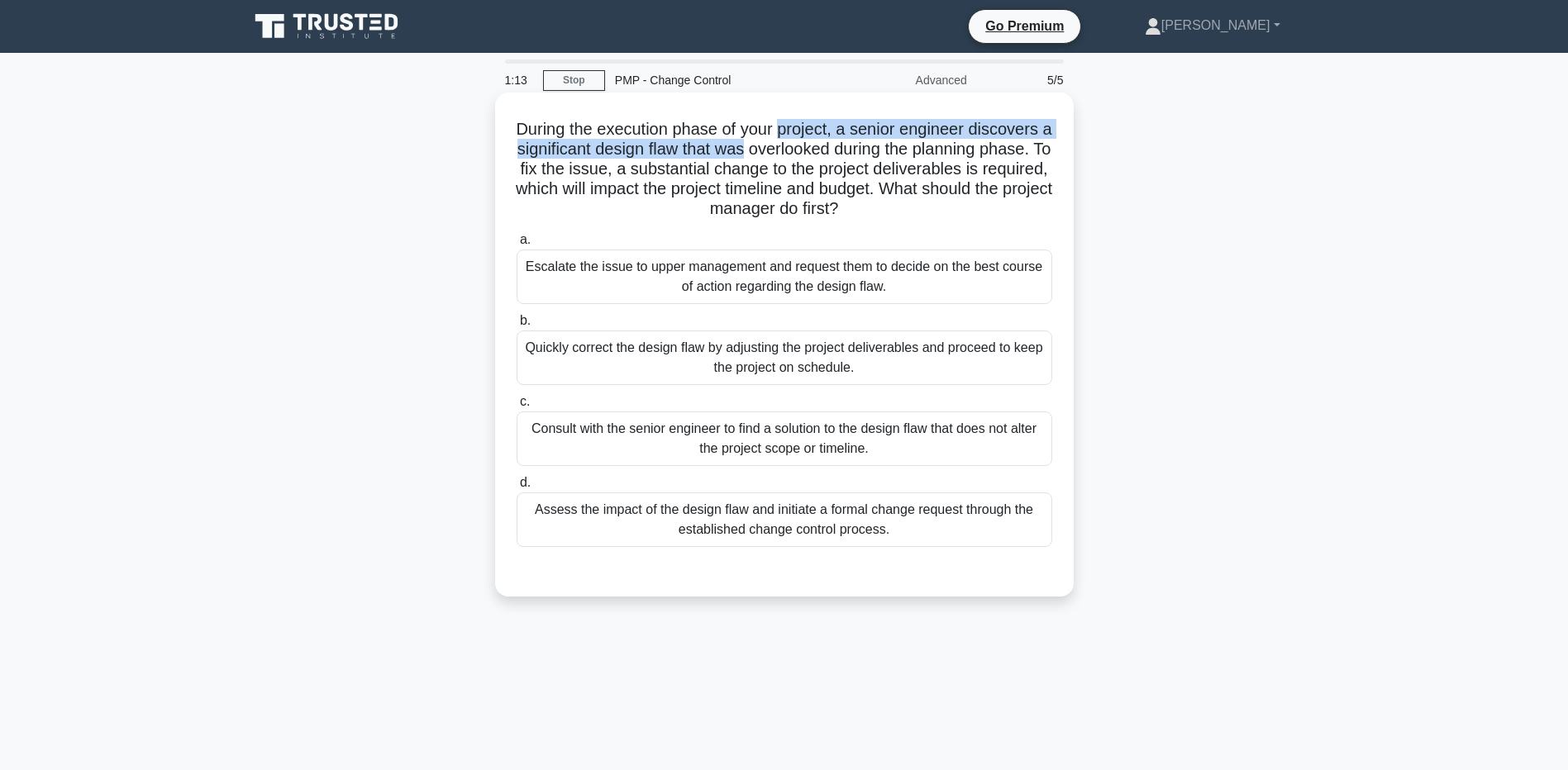
drag, startPoint x: 787, startPoint y: 125, endPoint x: 784, endPoint y: 158, distance: 33.1
click at [784, 158] on h5 "During the execution phase of your project, a senior engineer discovers a signi…" at bounding box center [785, 169] width 539 height 101
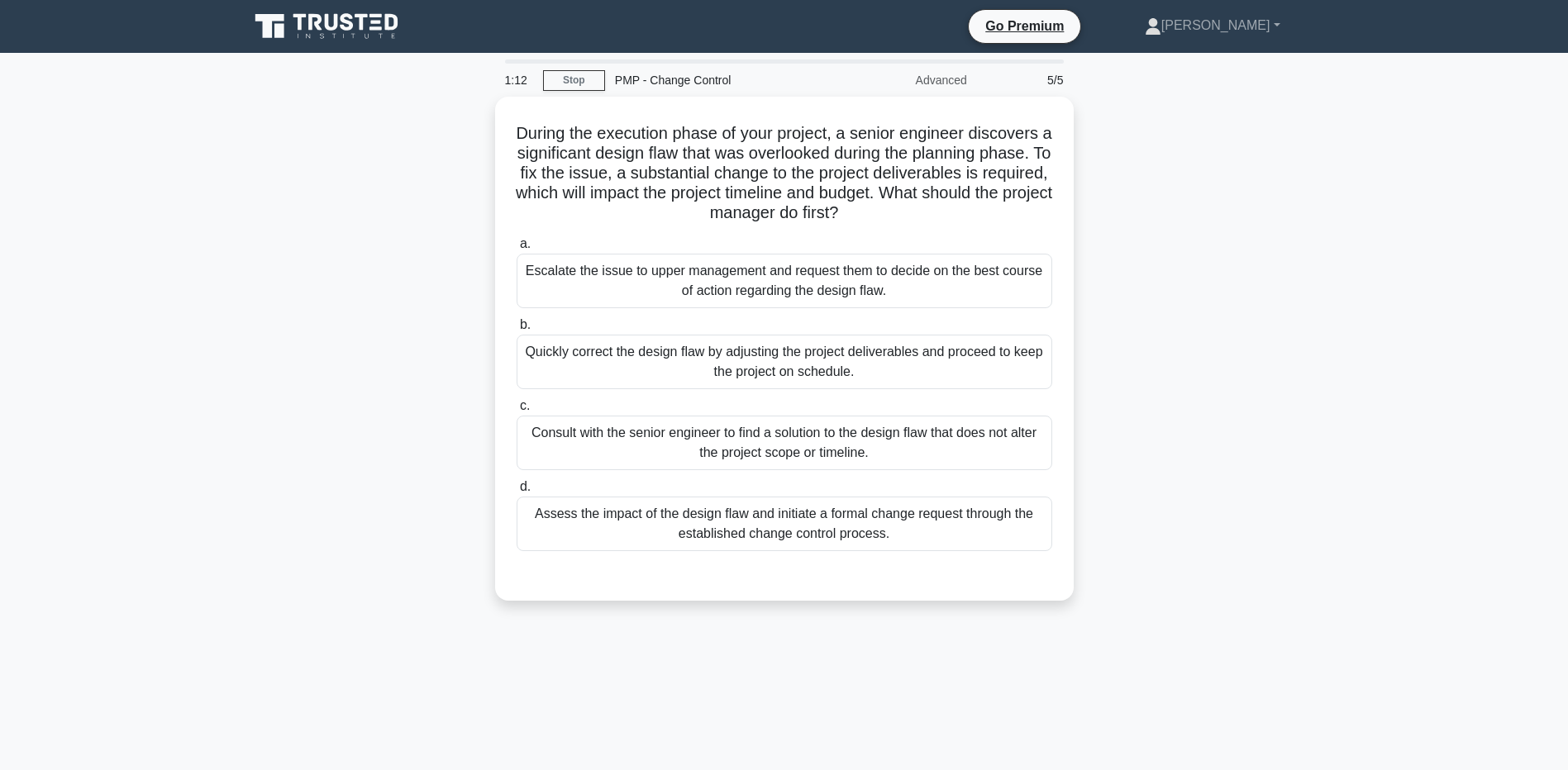
click at [258, 309] on div "During the execution phase of your project, a senior engineer discovers a signi…" at bounding box center [784, 359] width 1092 height 524
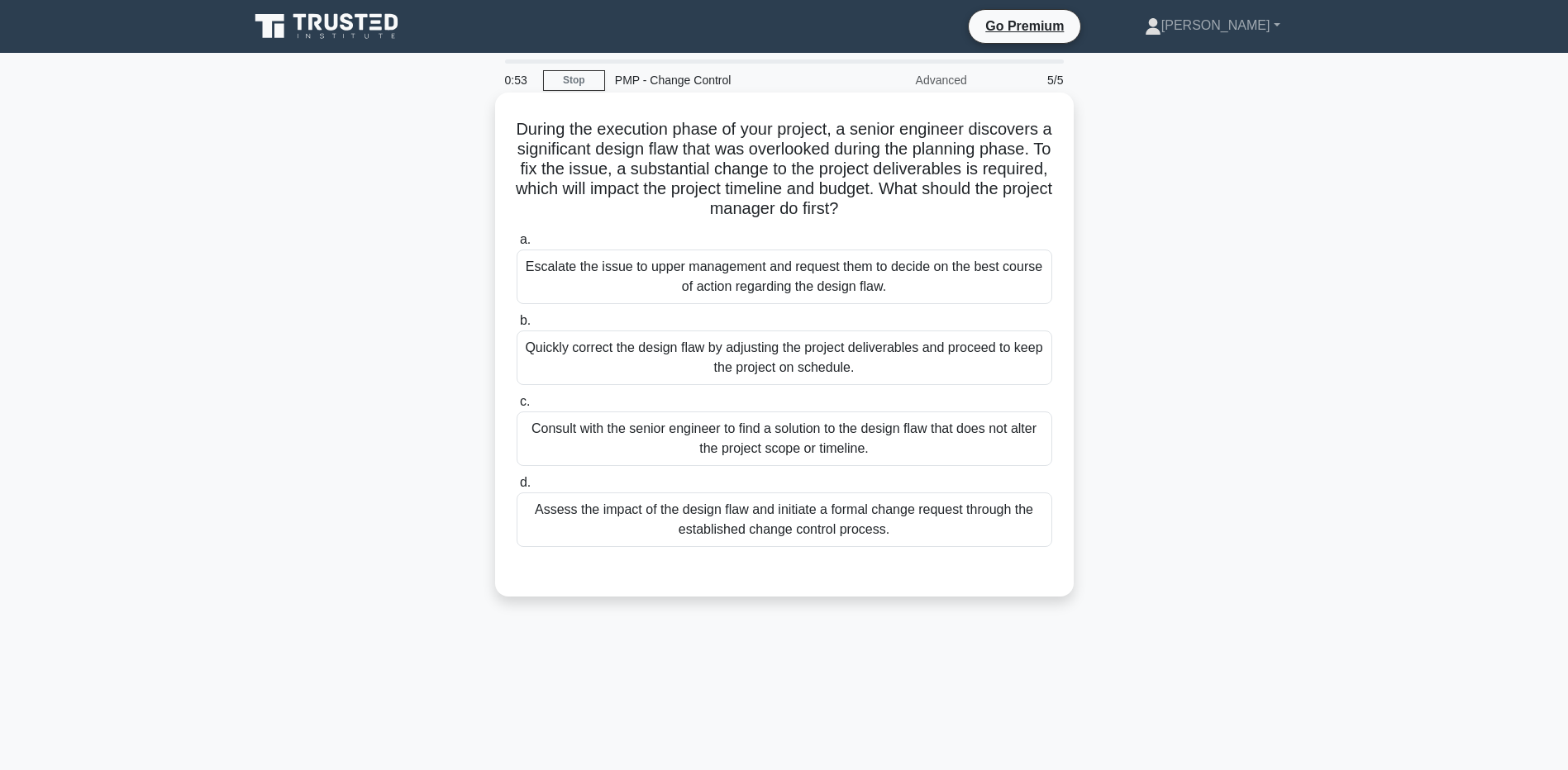
click at [612, 526] on div "Assess the impact of the design flaw and initiate a formal change request throu…" at bounding box center [784, 520] width 535 height 55
click at [516, 489] on input "d. Assess the impact of the design flaw and initiate a formal change request th…" at bounding box center [516, 483] width 0 height 11
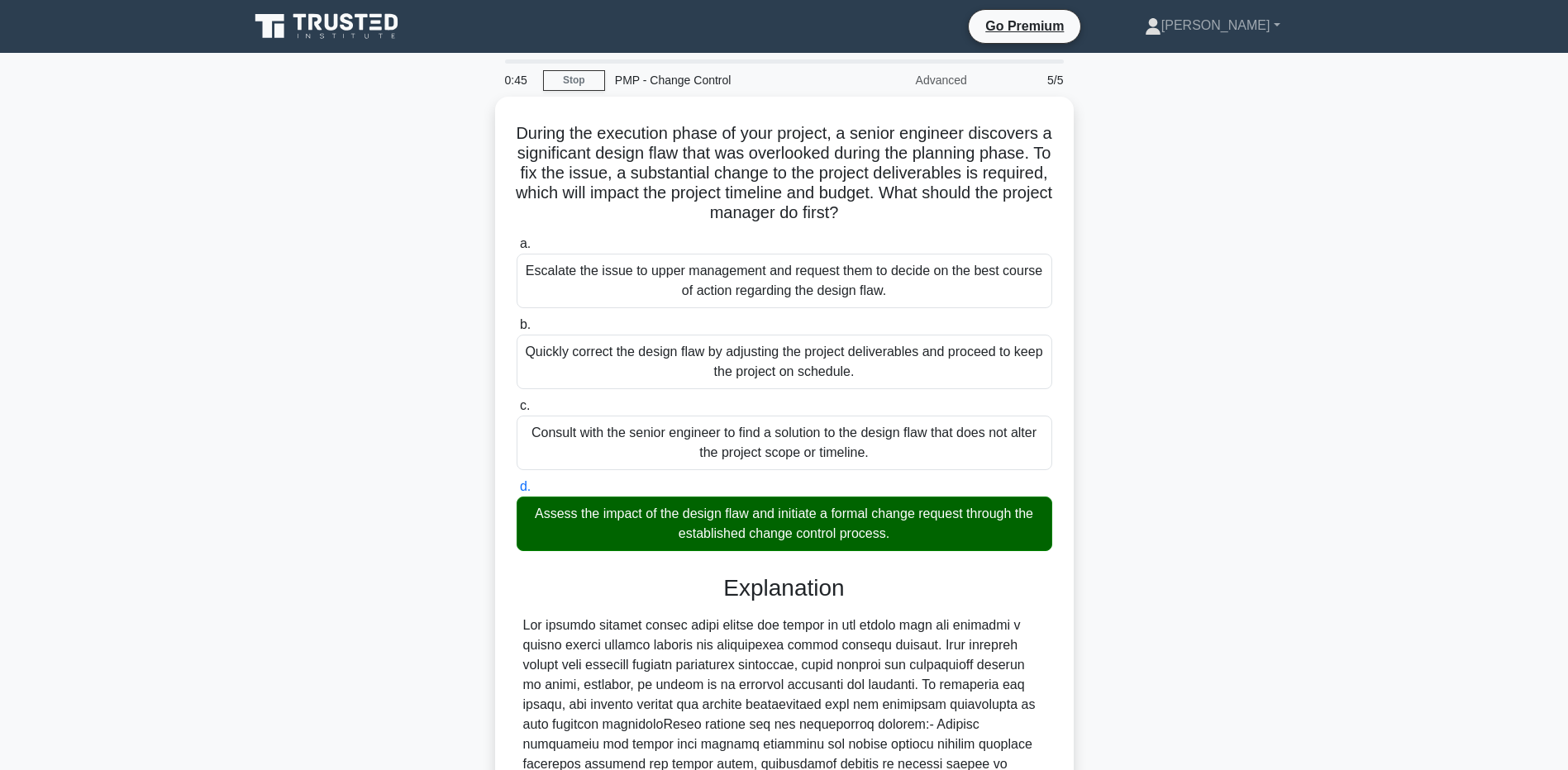
click at [249, 619] on div "During the execution phase of your project, a senior engineer discovers a signi…" at bounding box center [784, 563] width 1092 height 935
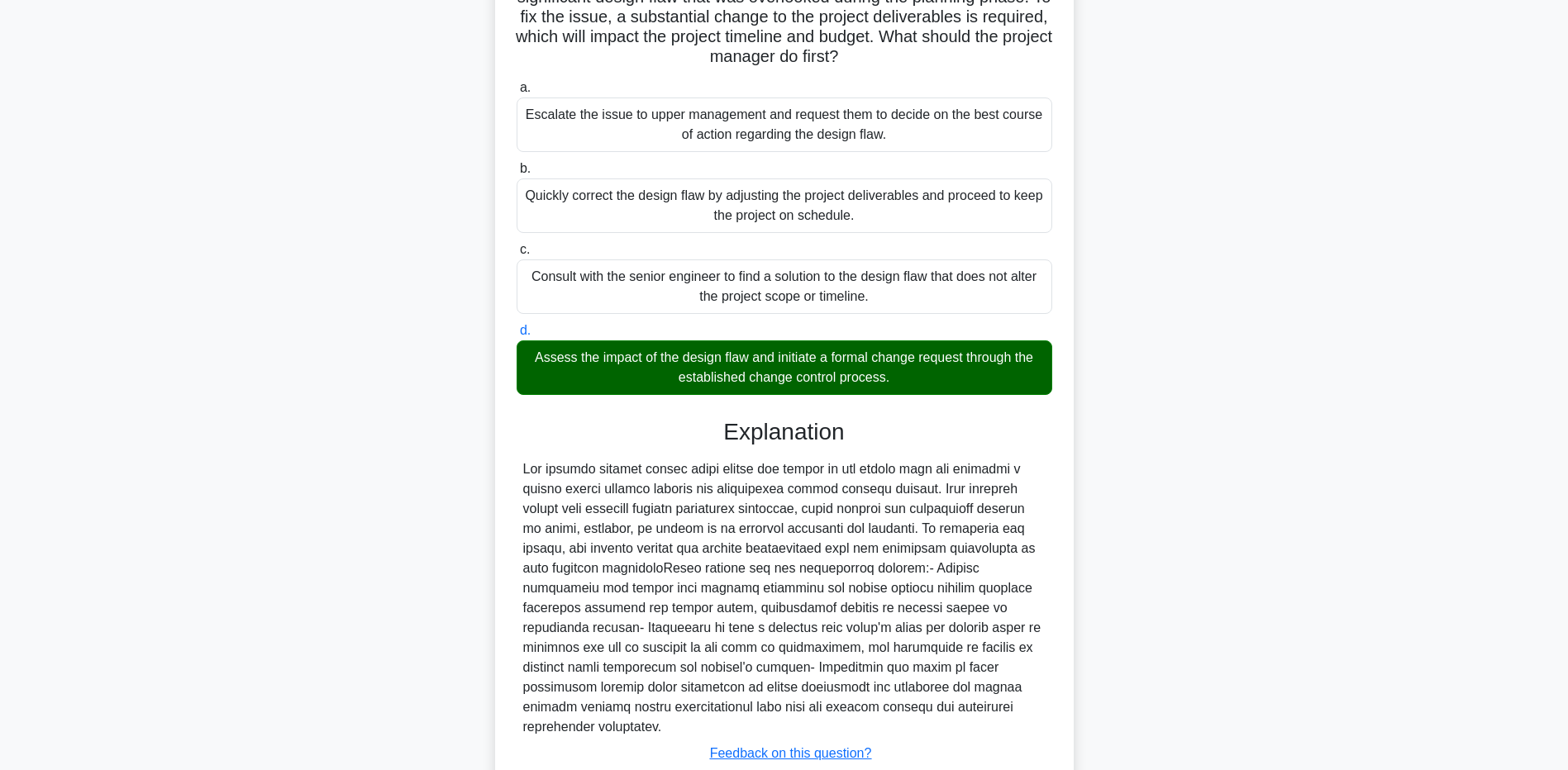
scroll to position [249, 0]
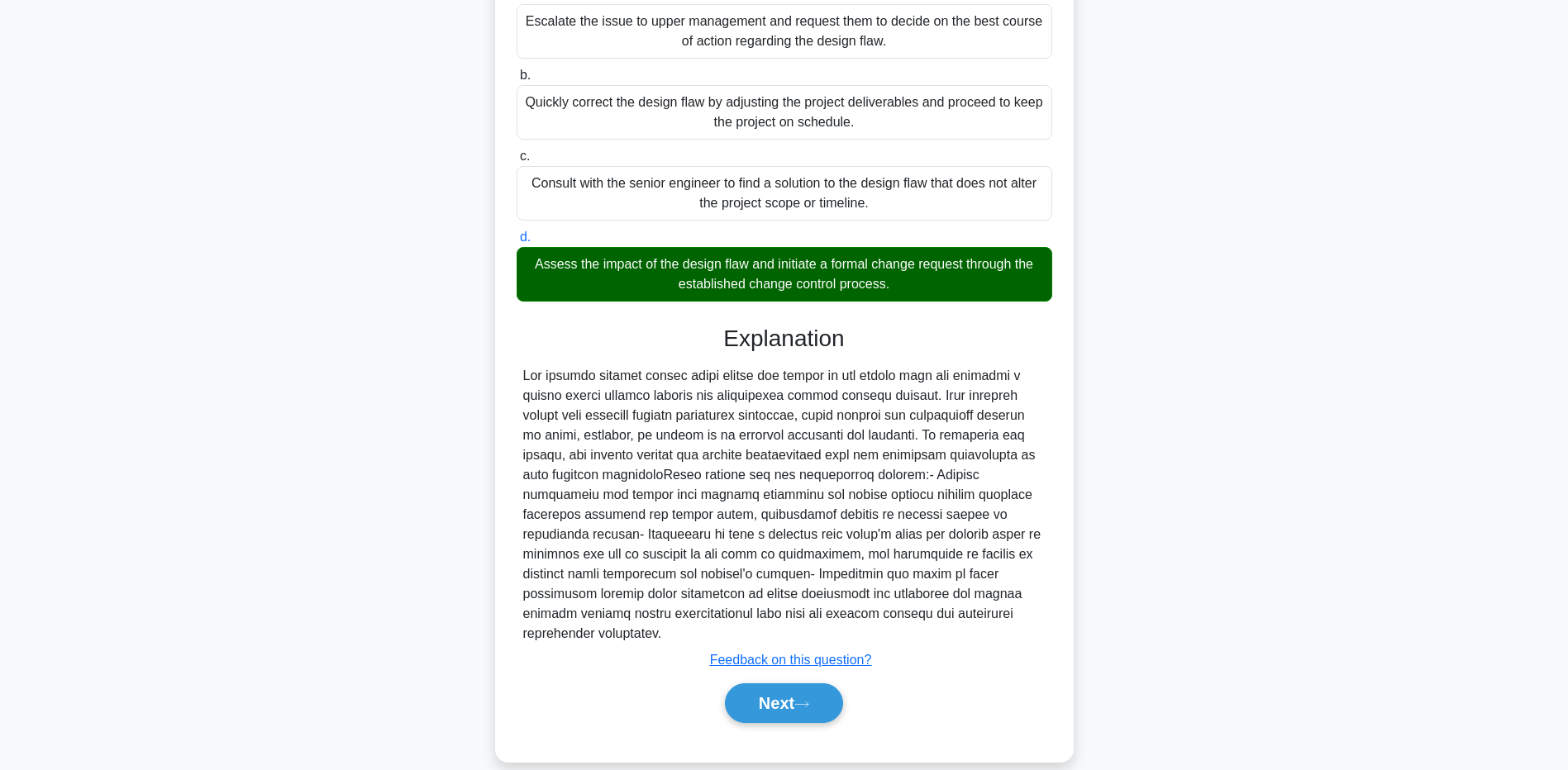
click at [229, 637] on main "0:40 Stop PMP - Change Control Advanced 5/5 During the execution phase of your …" at bounding box center [784, 296] width 1568 height 985
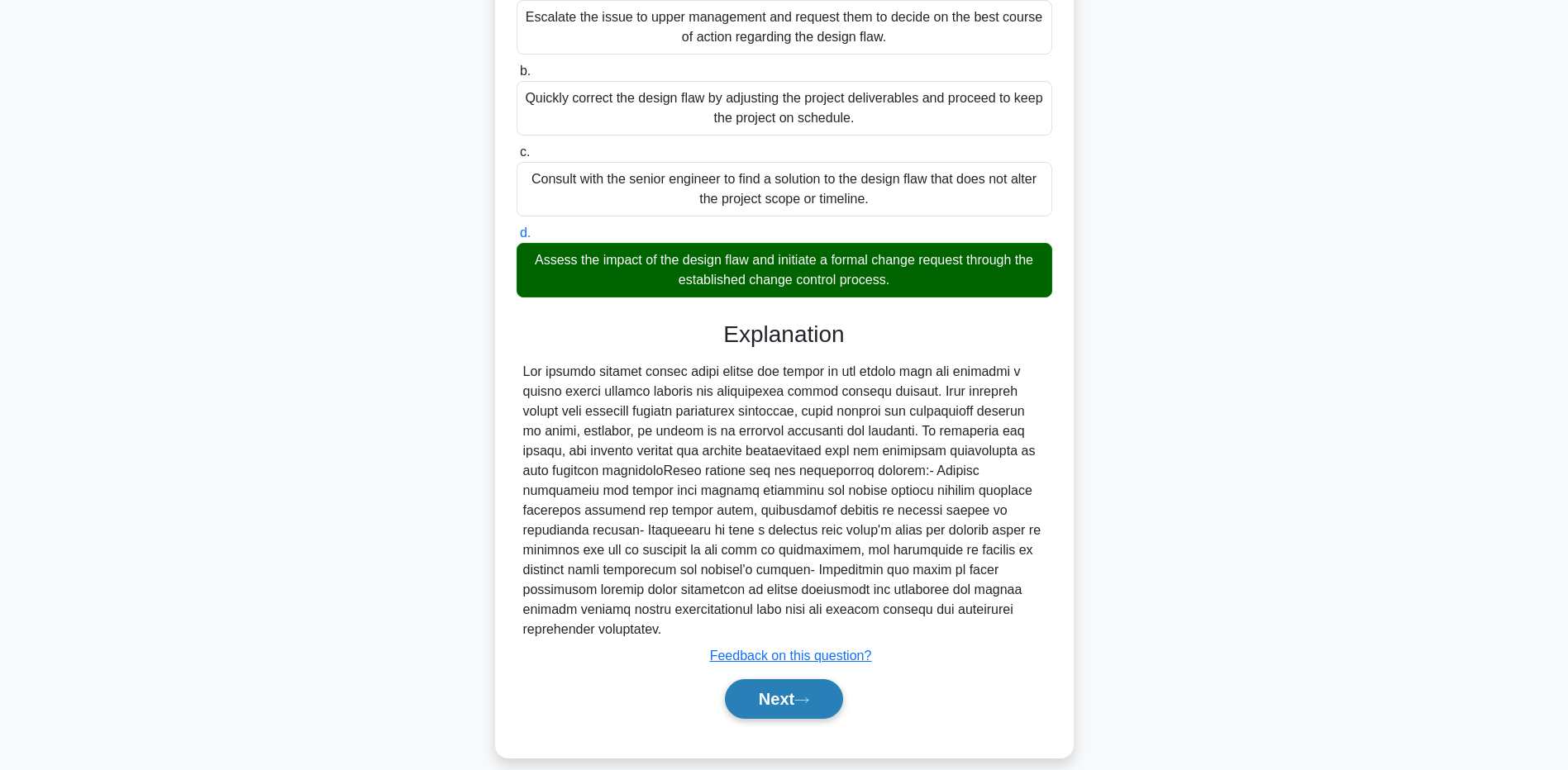
click at [743, 679] on button "Next" at bounding box center [784, 699] width 118 height 40
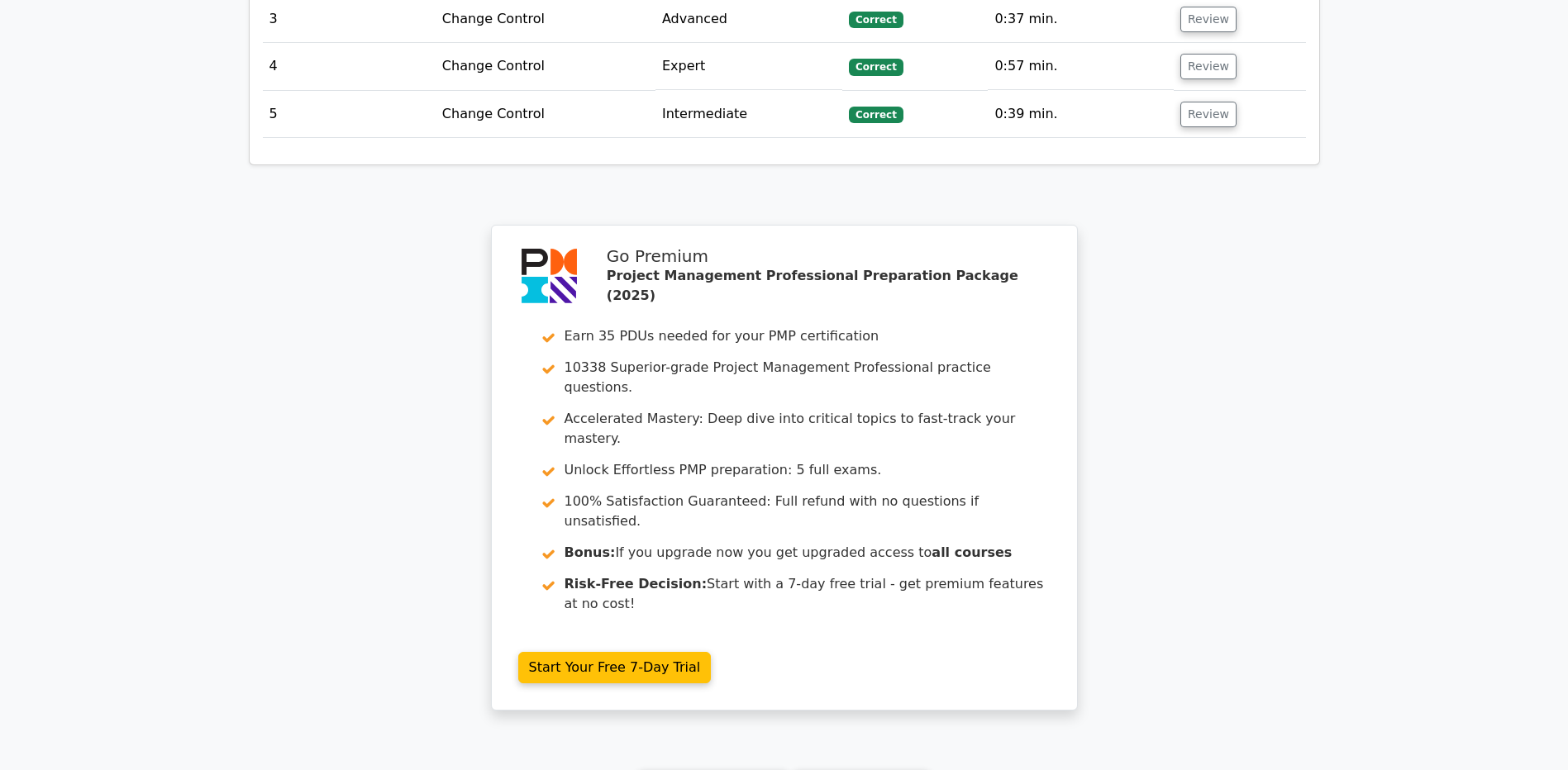
scroll to position [2616, 0]
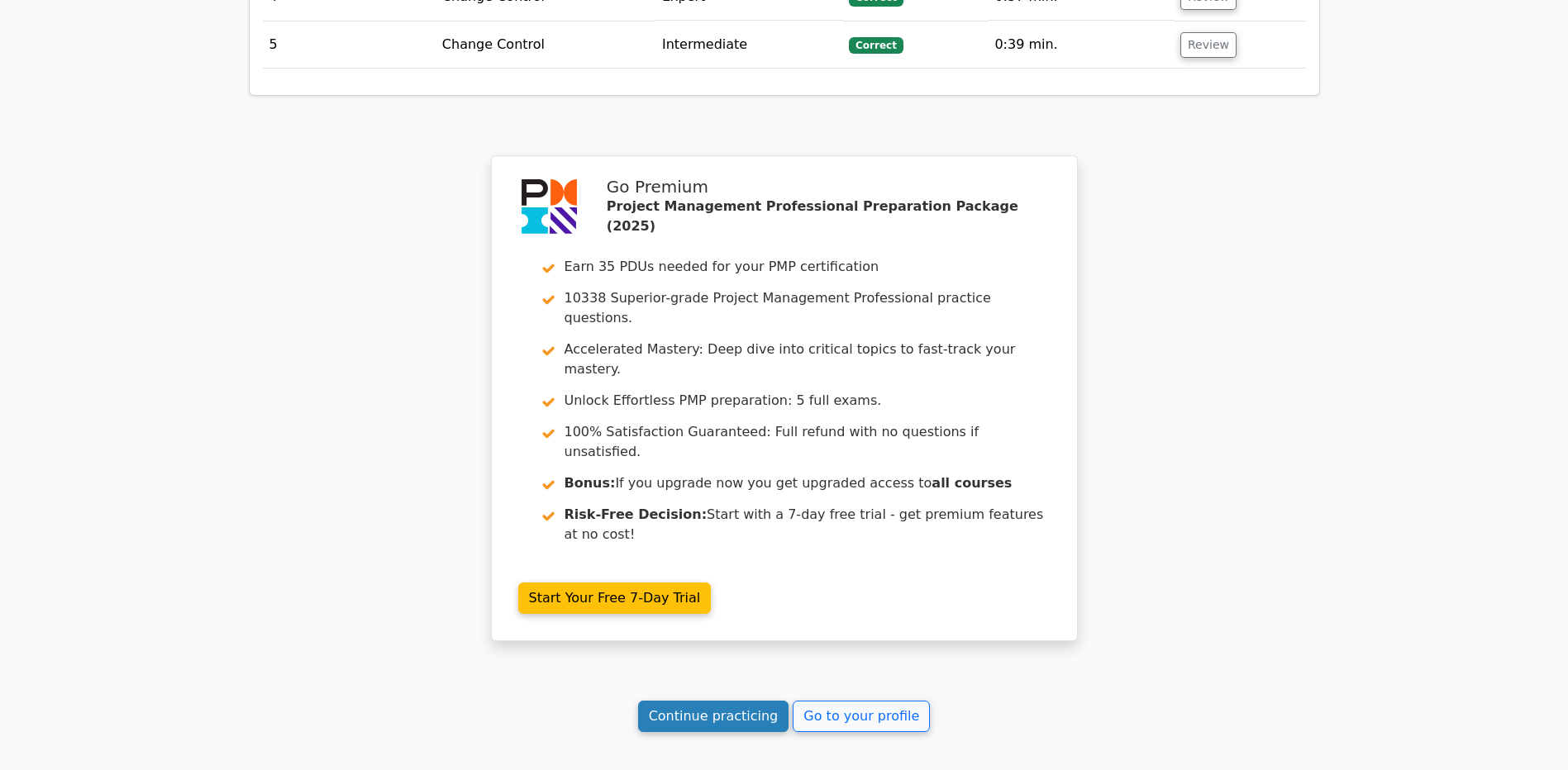
click at [759, 701] on link "Continue practicing" at bounding box center [714, 716] width 151 height 32
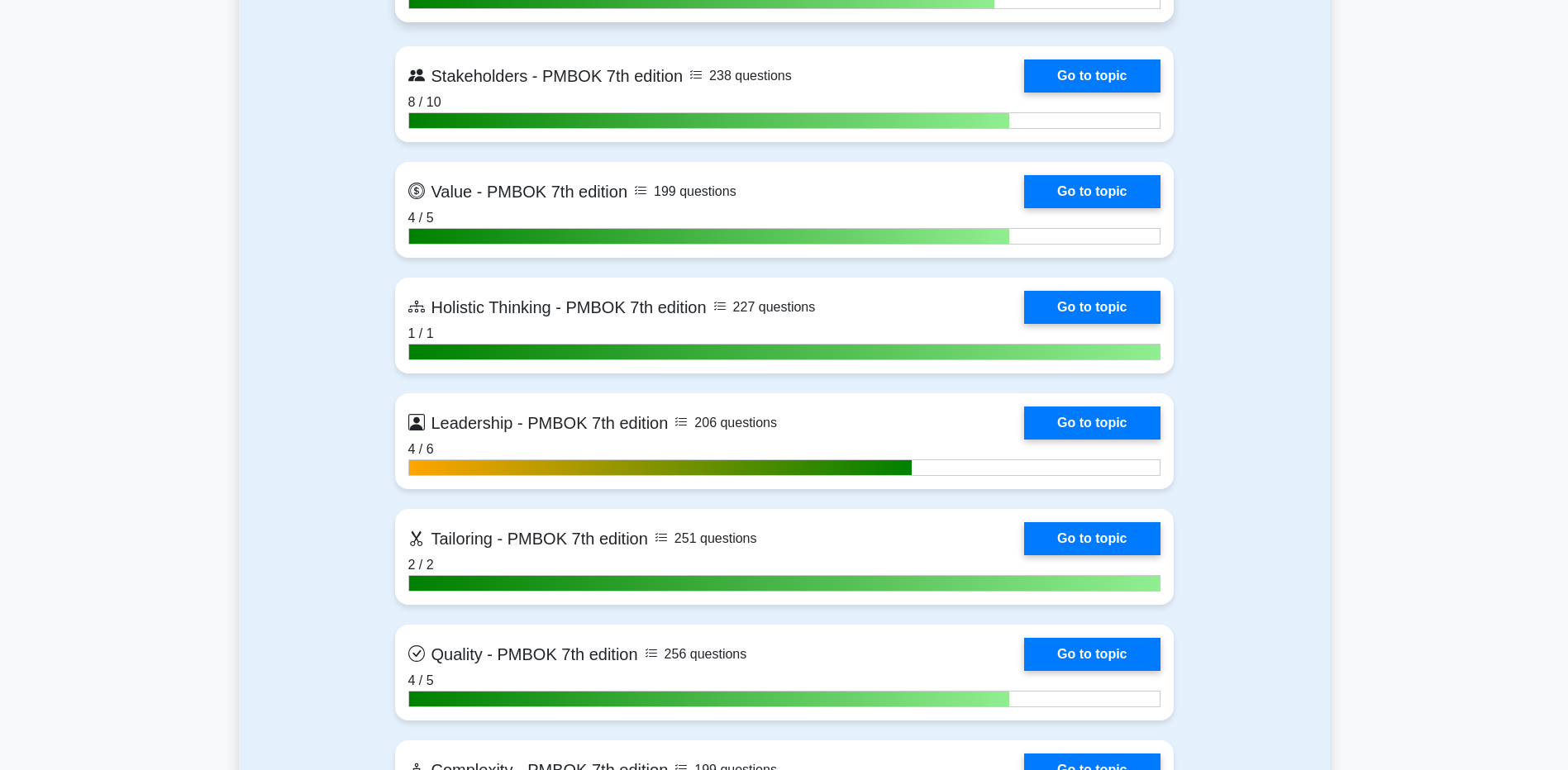
scroll to position [4959, 0]
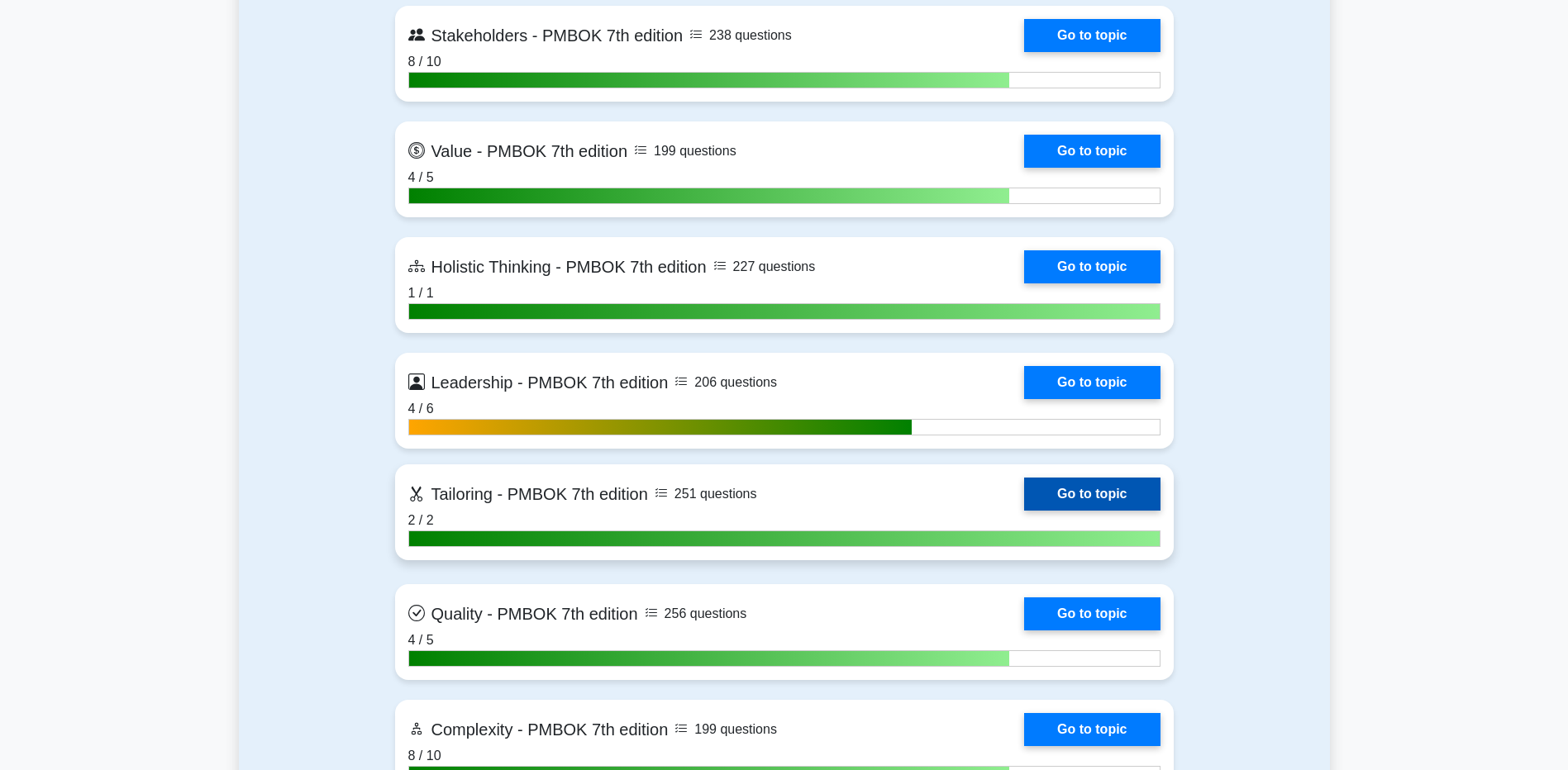
click at [1102, 497] on link "Go to topic" at bounding box center [1092, 494] width 136 height 33
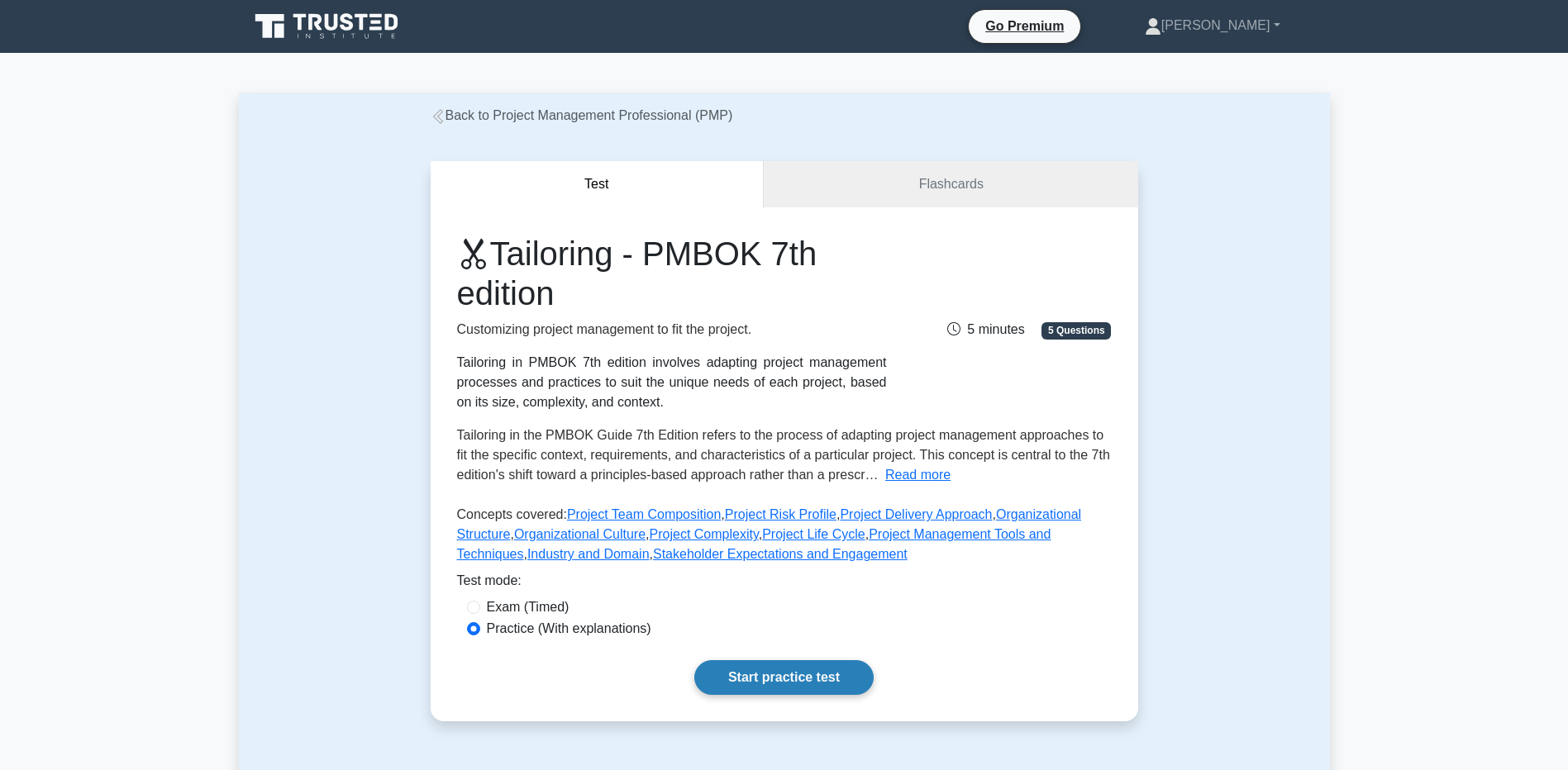
click at [749, 670] on link "Start practice test" at bounding box center [784, 677] width 179 height 35
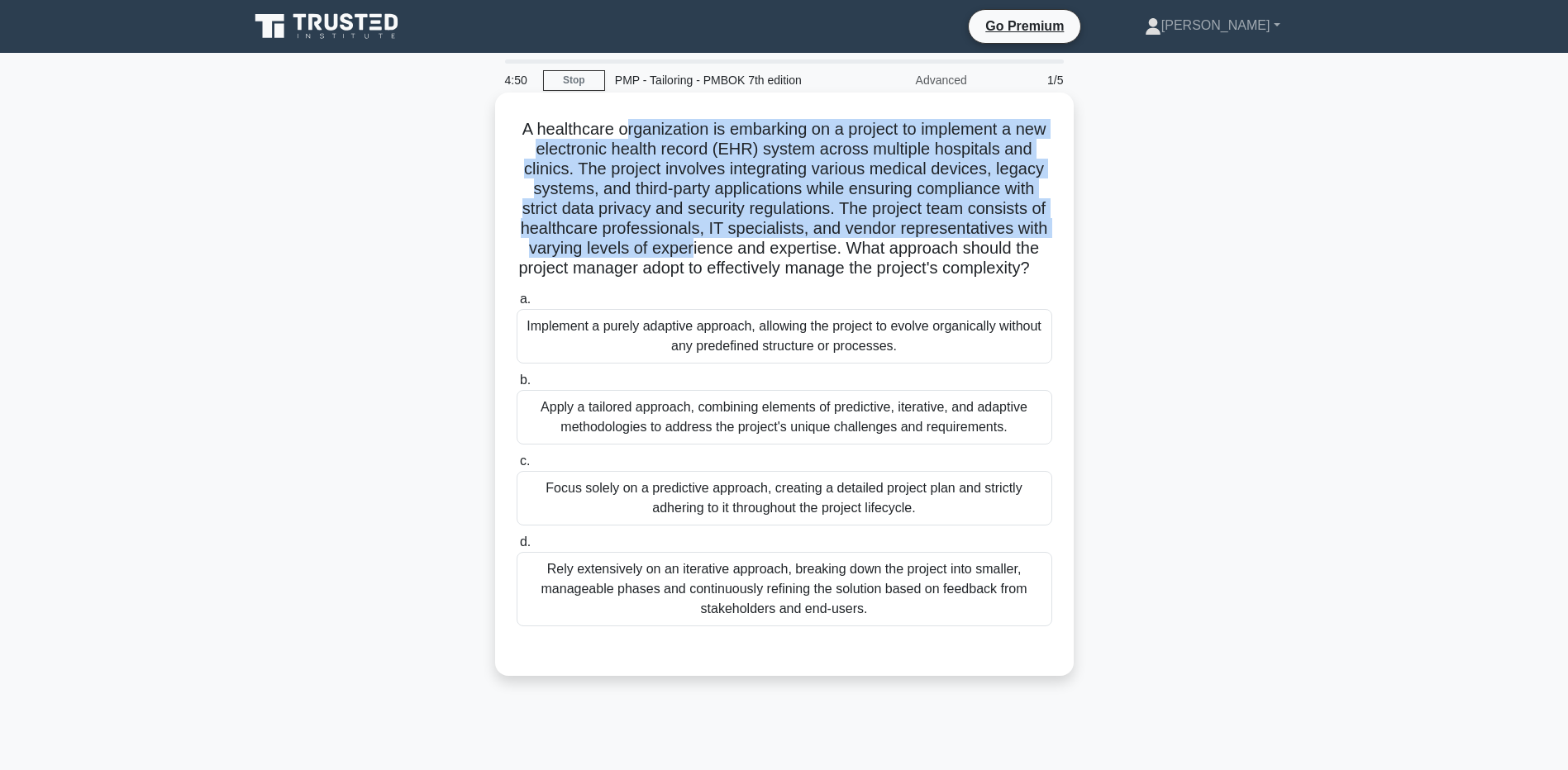
drag, startPoint x: 636, startPoint y: 128, endPoint x: 689, endPoint y: 242, distance: 125.7
click at [689, 242] on h5 "A healthcare organization is embarking on a project to implement a new electron…" at bounding box center [785, 199] width 539 height 160
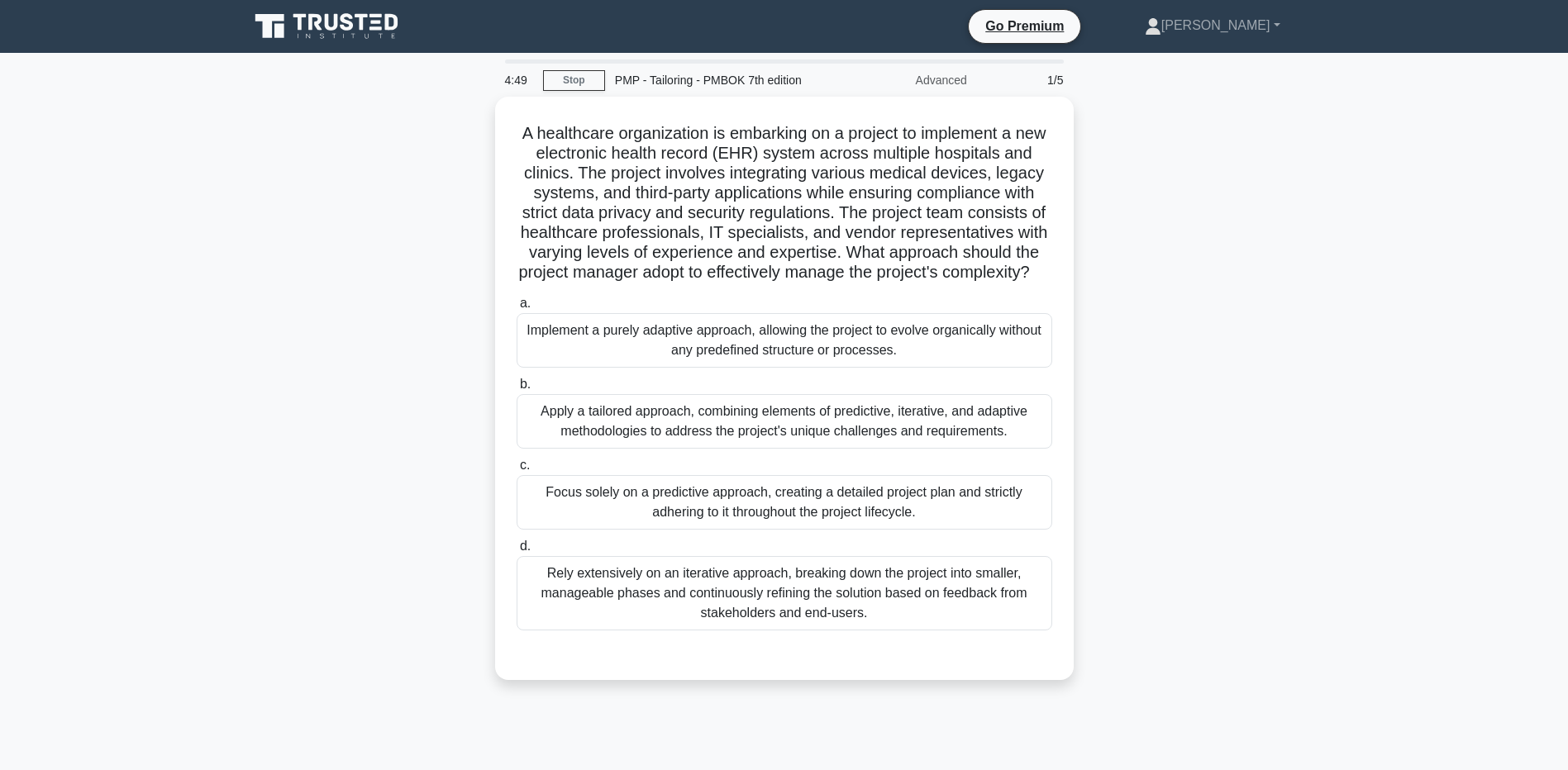
drag, startPoint x: 689, startPoint y: 242, endPoint x: 309, endPoint y: 323, distance: 388.5
click at [309, 323] on div "A healthcare organization is embarking on a project to implement a new electron…" at bounding box center [784, 398] width 1092 height 603
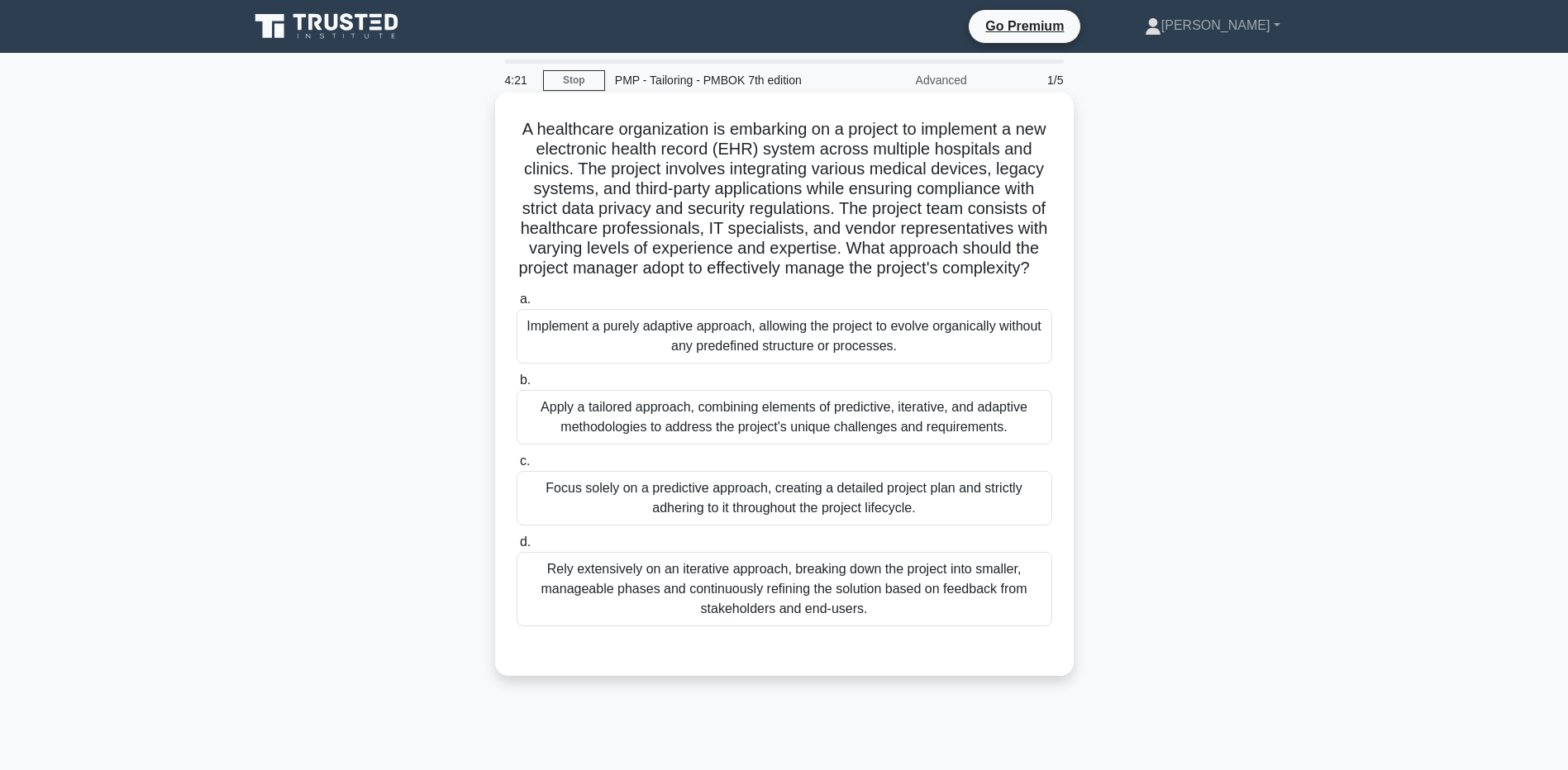
click at [597, 436] on div "Apply a tailored approach, combining elements of predictive, iterative, and ada…" at bounding box center [784, 418] width 535 height 55
click at [516, 386] on input "b. Apply a tailored approach, combining elements of predictive, iterative, and …" at bounding box center [516, 380] width 0 height 11
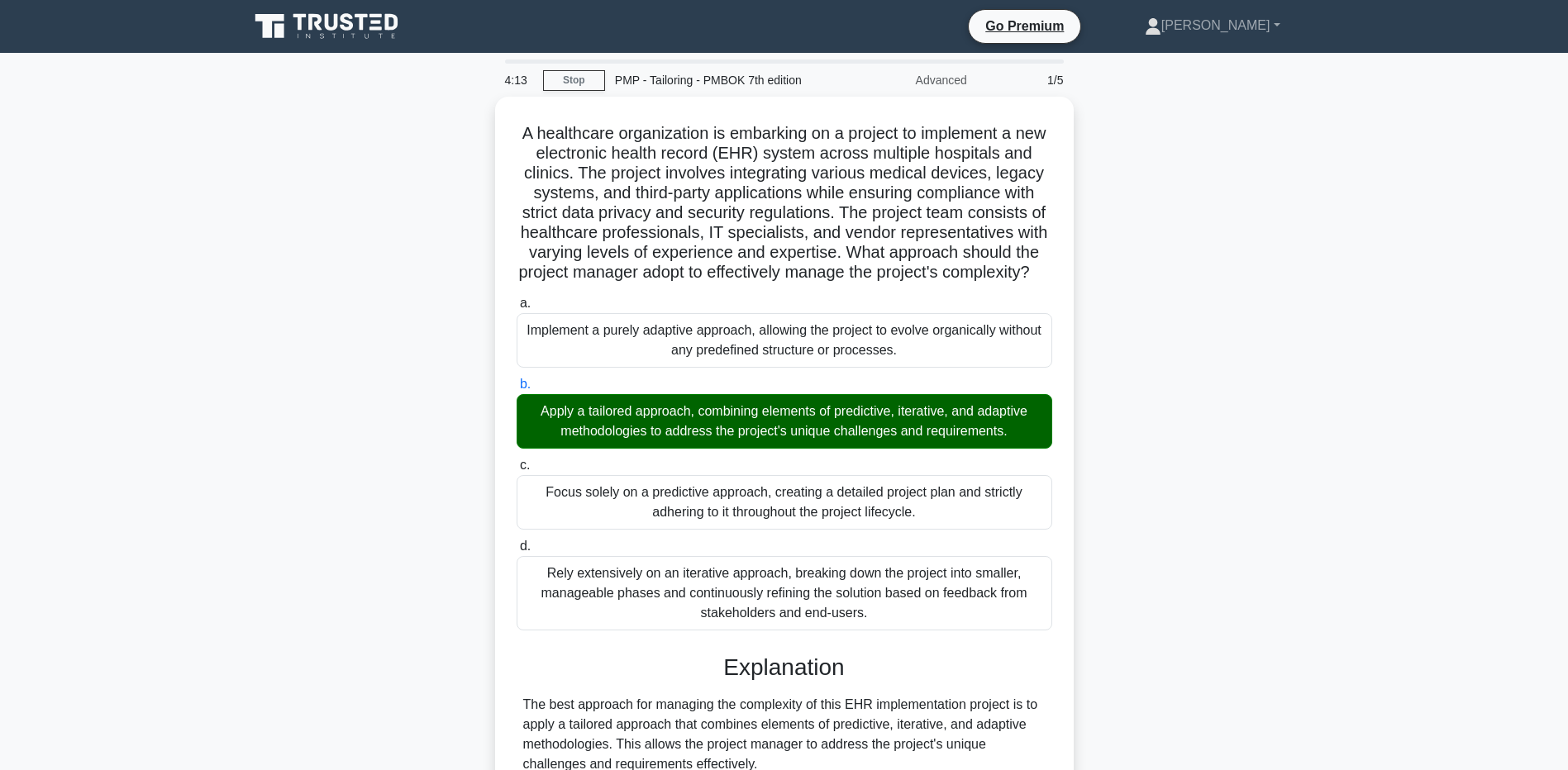
click at [236, 378] on main "4:13 Stop PMP - Tailoring - PMBOK 7th edition Advanced 1/5 A healthcare organiz…" at bounding box center [784, 674] width 1568 height 1243
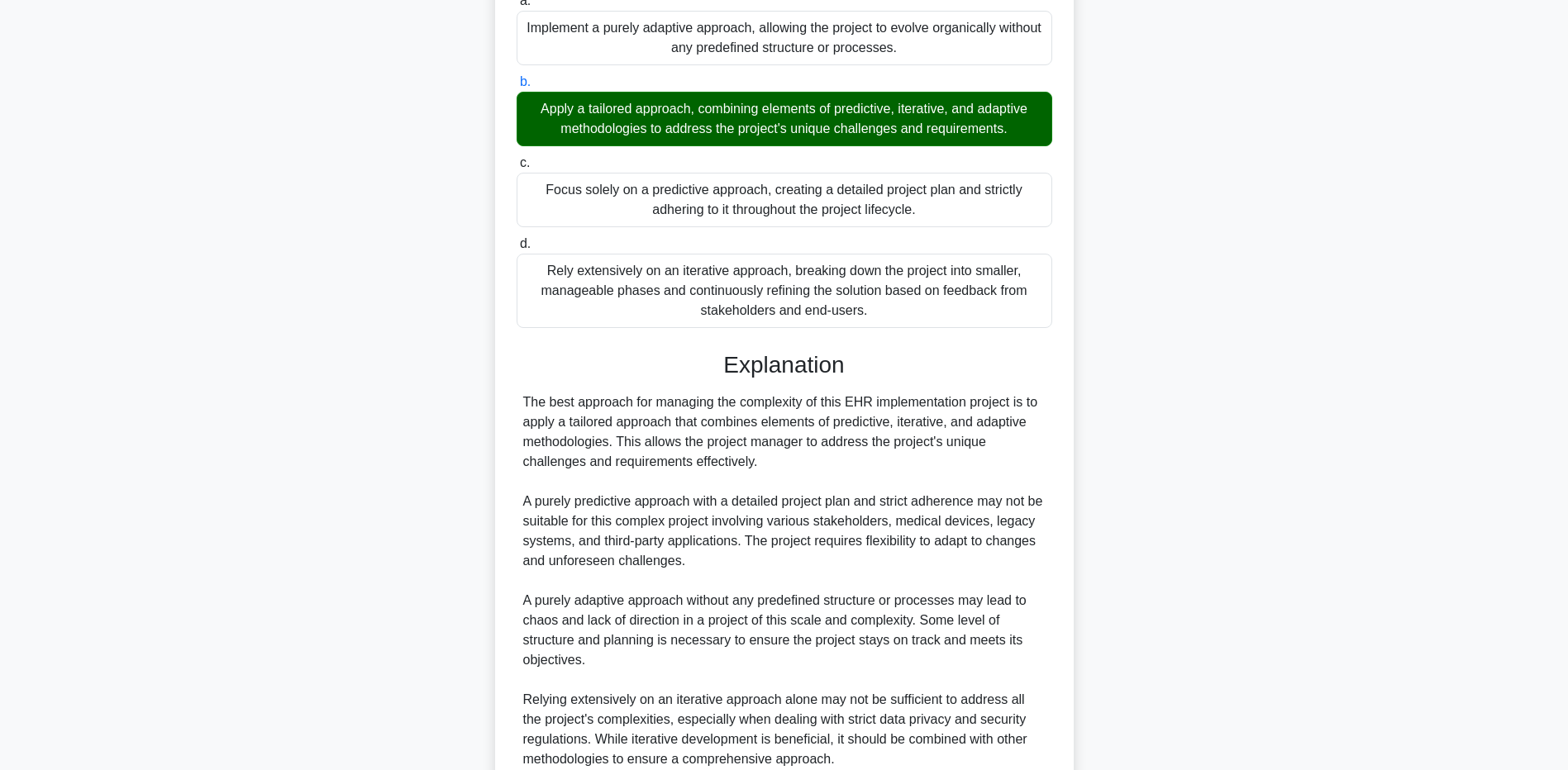
scroll to position [496, 0]
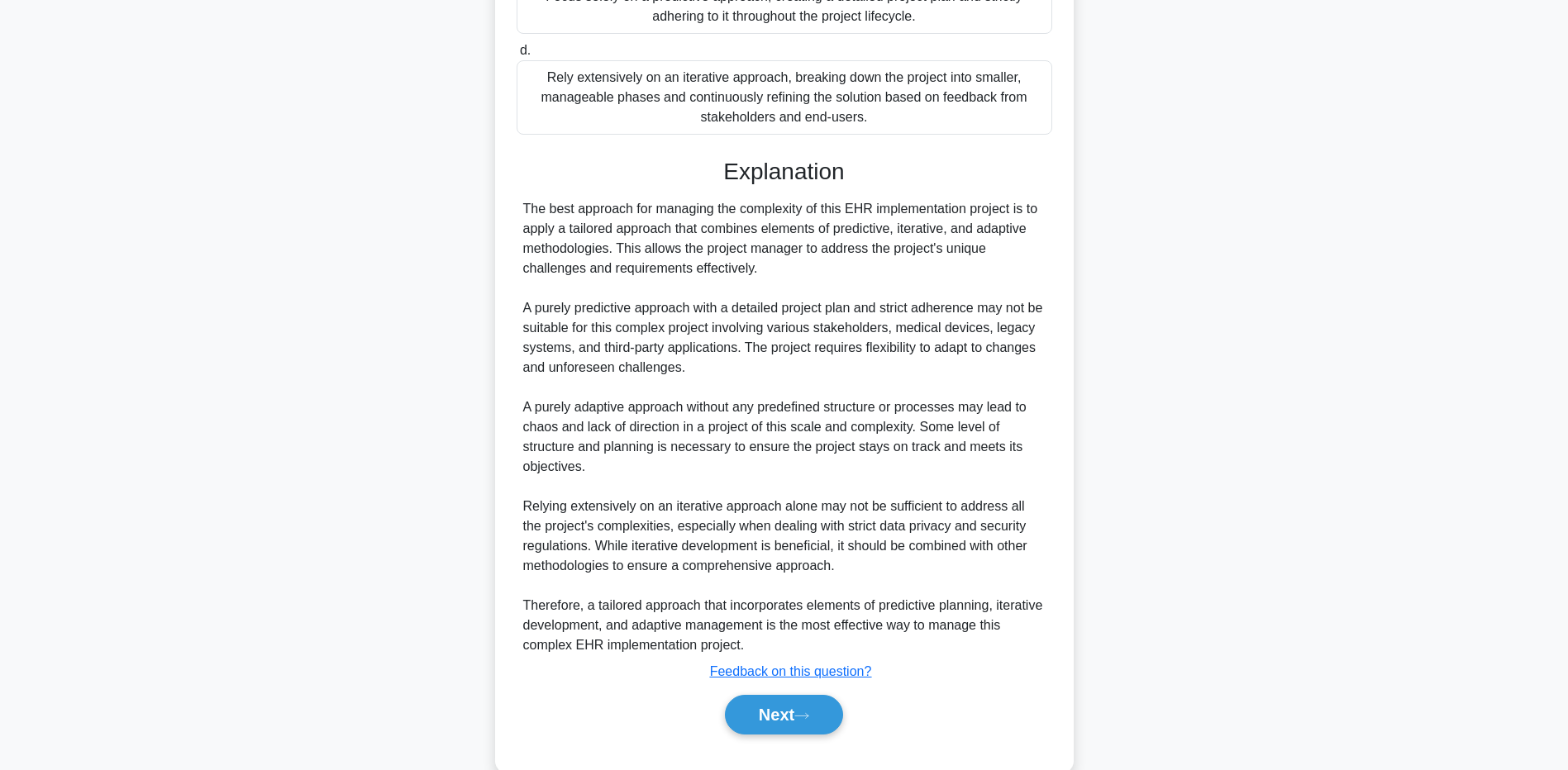
click at [257, 576] on div "A healthcare organization is embarking on a project to implement a new electron…" at bounding box center [784, 197] width 1092 height 1192
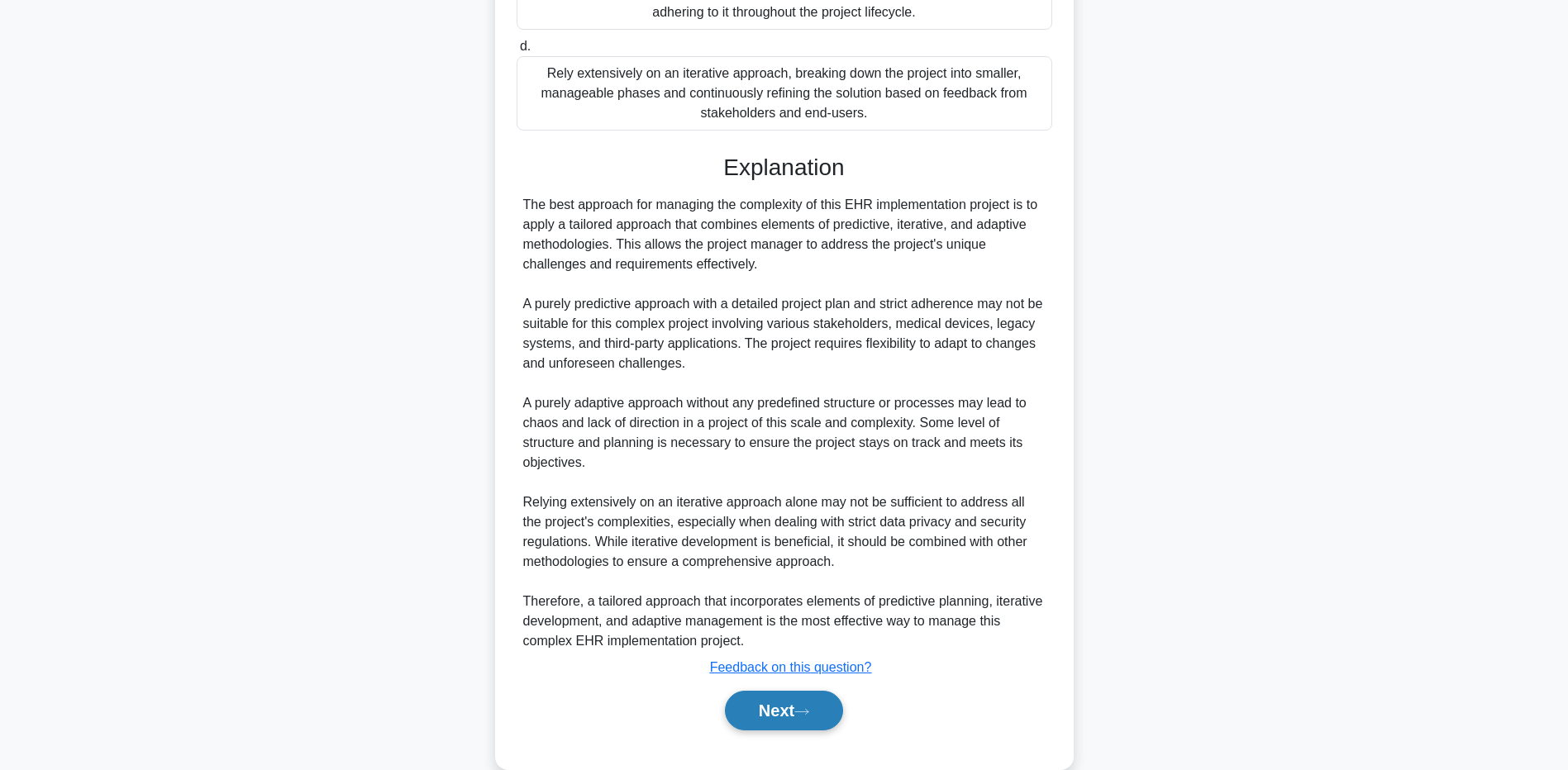
click at [785, 731] on button "Next" at bounding box center [784, 711] width 118 height 40
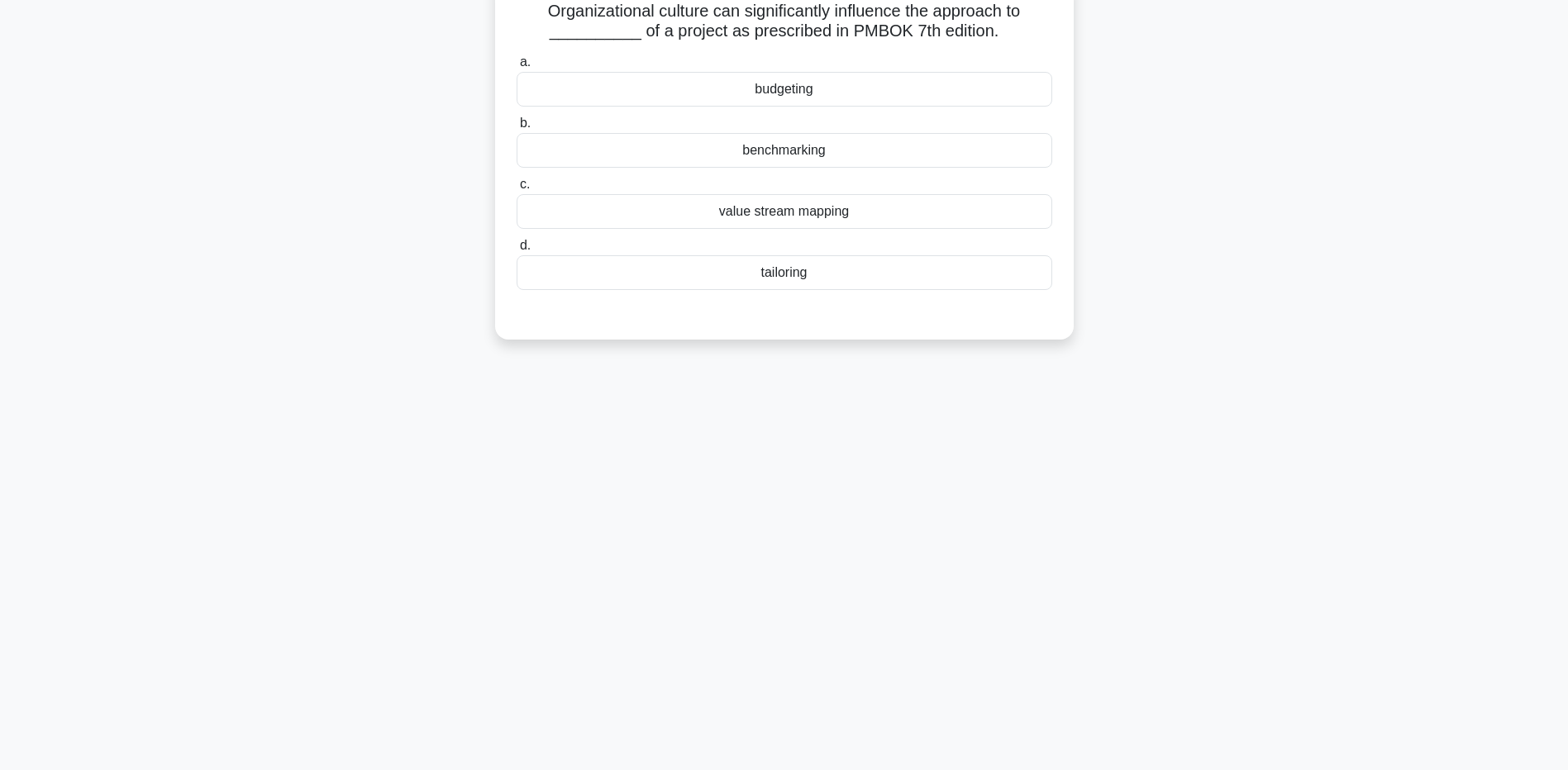
scroll to position [122, 0]
click at [697, 275] on div "tailoring" at bounding box center [784, 268] width 535 height 35
click at [516, 247] on input "d. tailoring" at bounding box center [516, 242] width 0 height 11
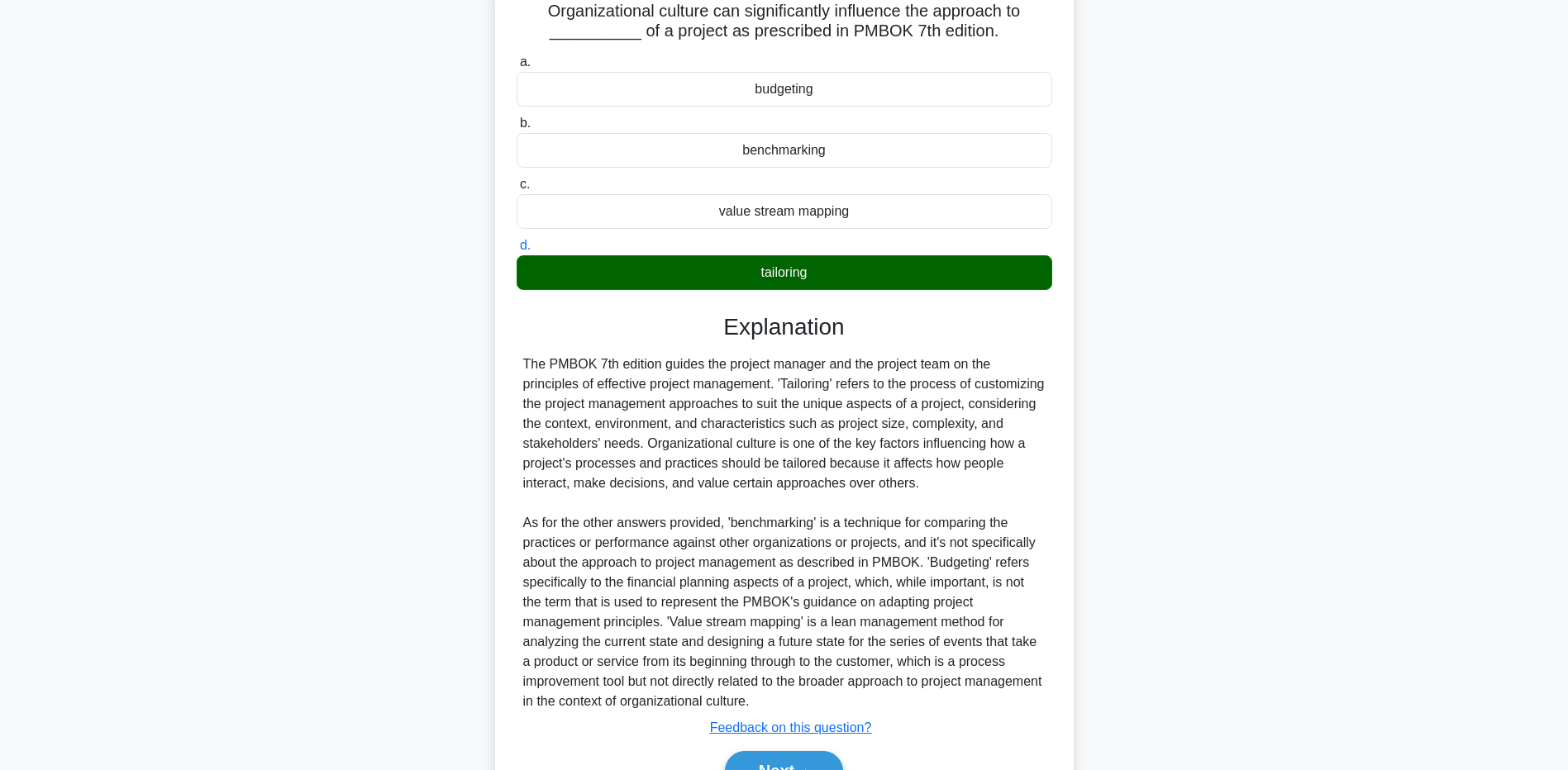
click at [293, 588] on div "Organizational culture can significantly influence the approach to __________ o…" at bounding box center [784, 412] width 1092 height 876
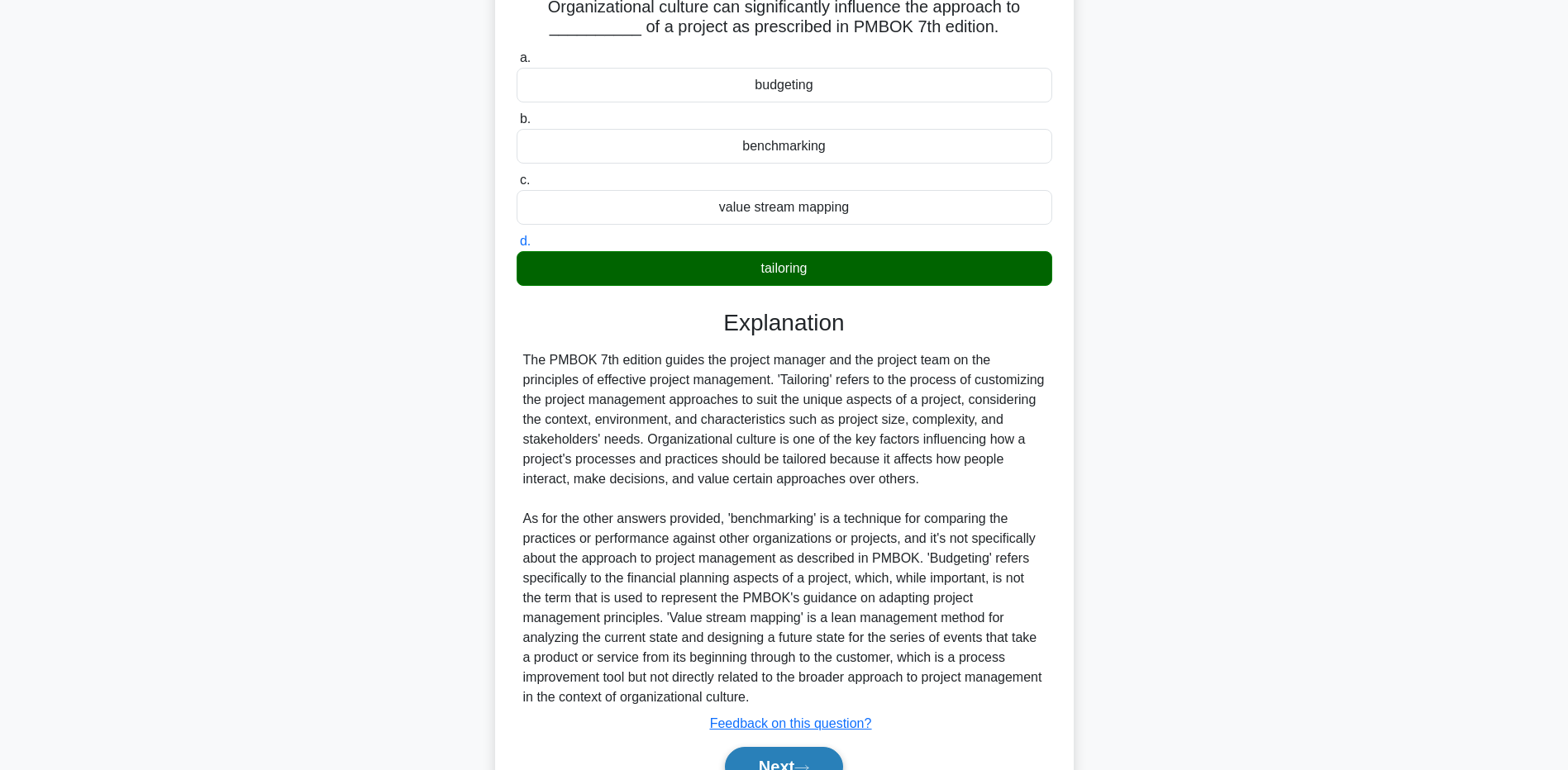
click at [770, 755] on button "Next" at bounding box center [784, 767] width 118 height 40
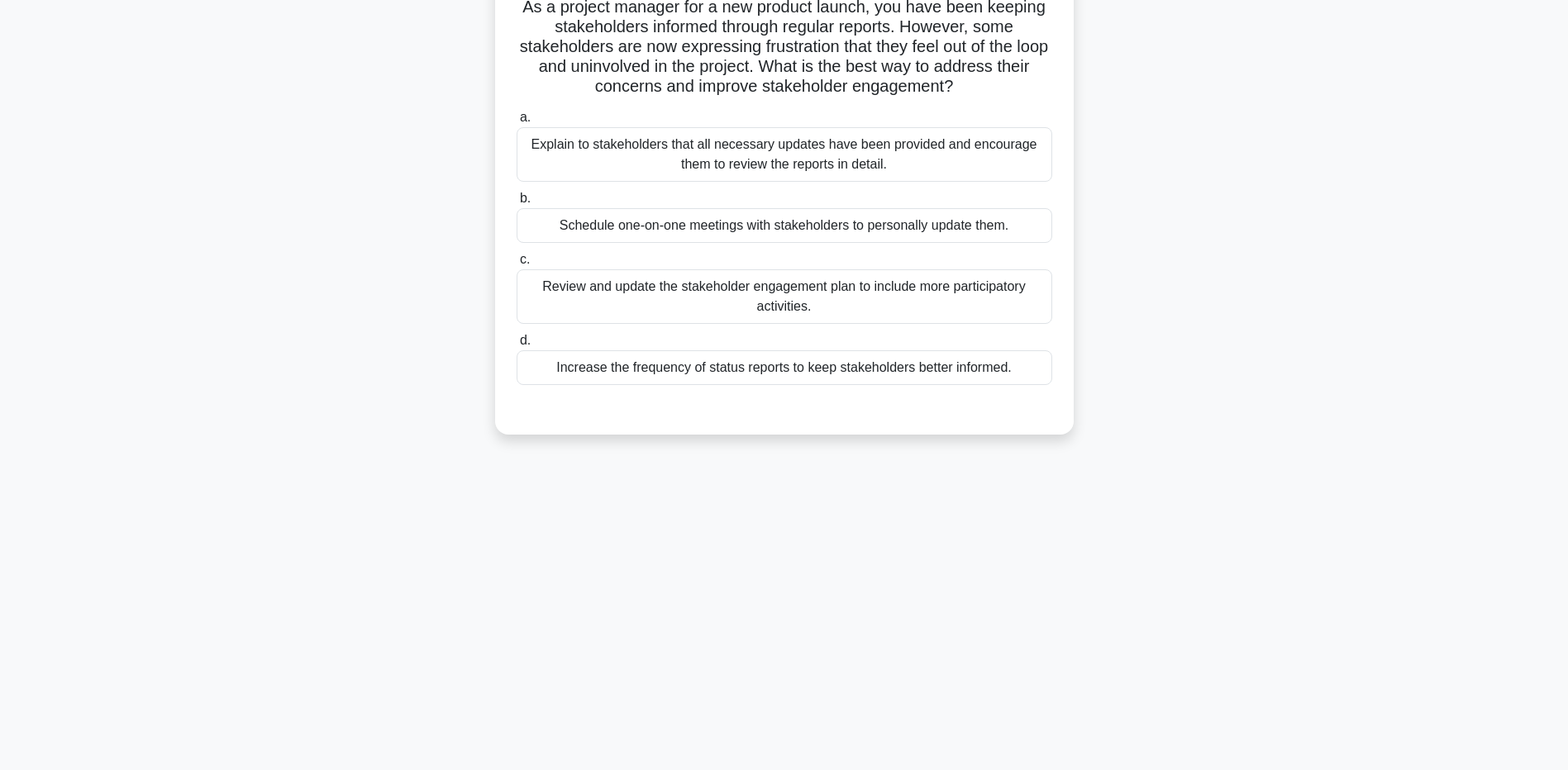
click at [669, 290] on div "Review and update the stakeholder engagement plan to include more participatory…" at bounding box center [784, 297] width 535 height 55
click at [516, 265] on input "c. Review and update the stakeholder engagement plan to include more participat…" at bounding box center [516, 260] width 0 height 11
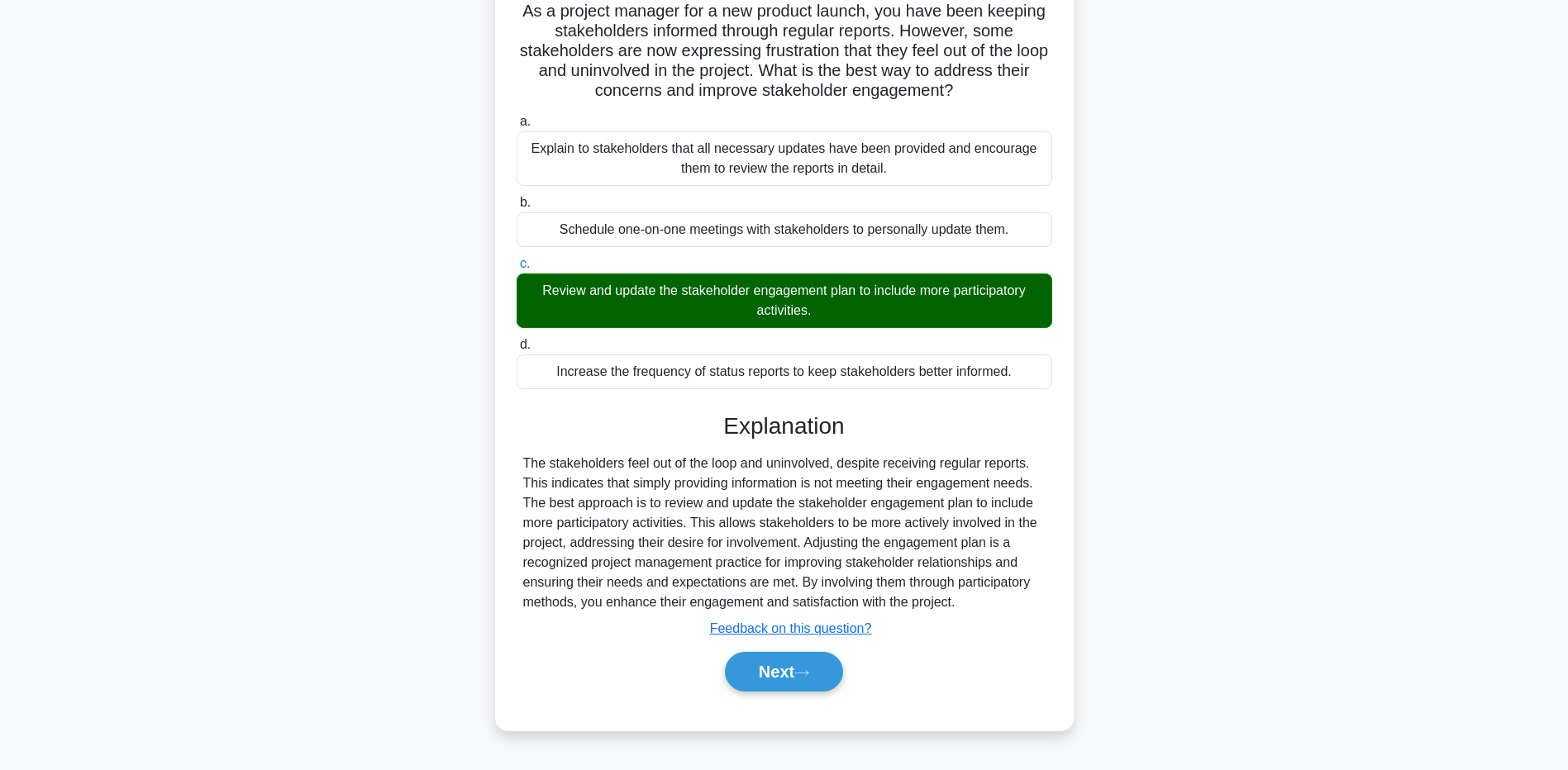
click at [219, 653] on main "3:20 Stop PMP - Tailoring - PMBOK 7th edition Advanced 3/5 As a project manager…" at bounding box center [784, 350] width 1568 height 840
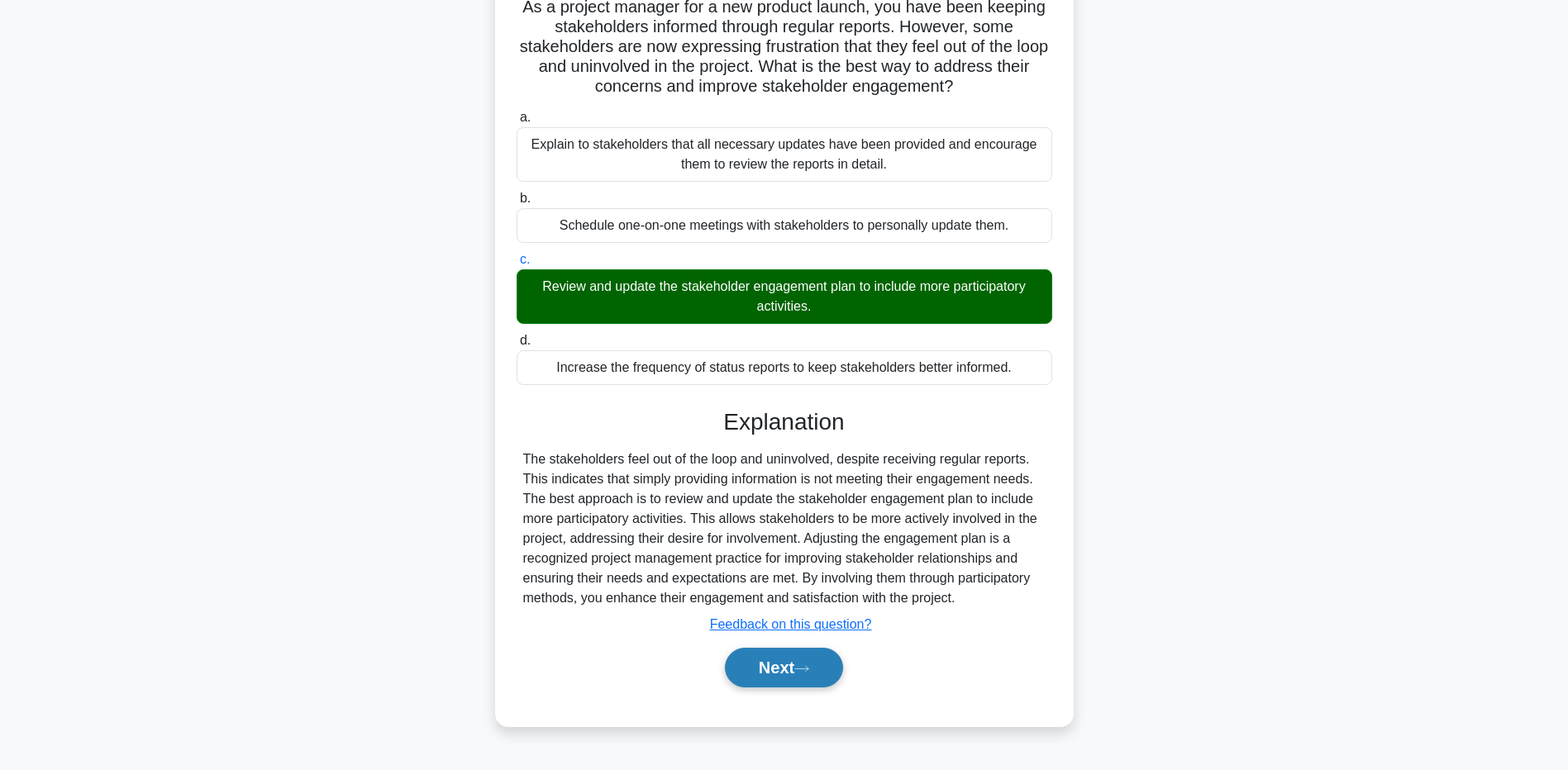
click at [745, 667] on button "Next" at bounding box center [784, 668] width 118 height 40
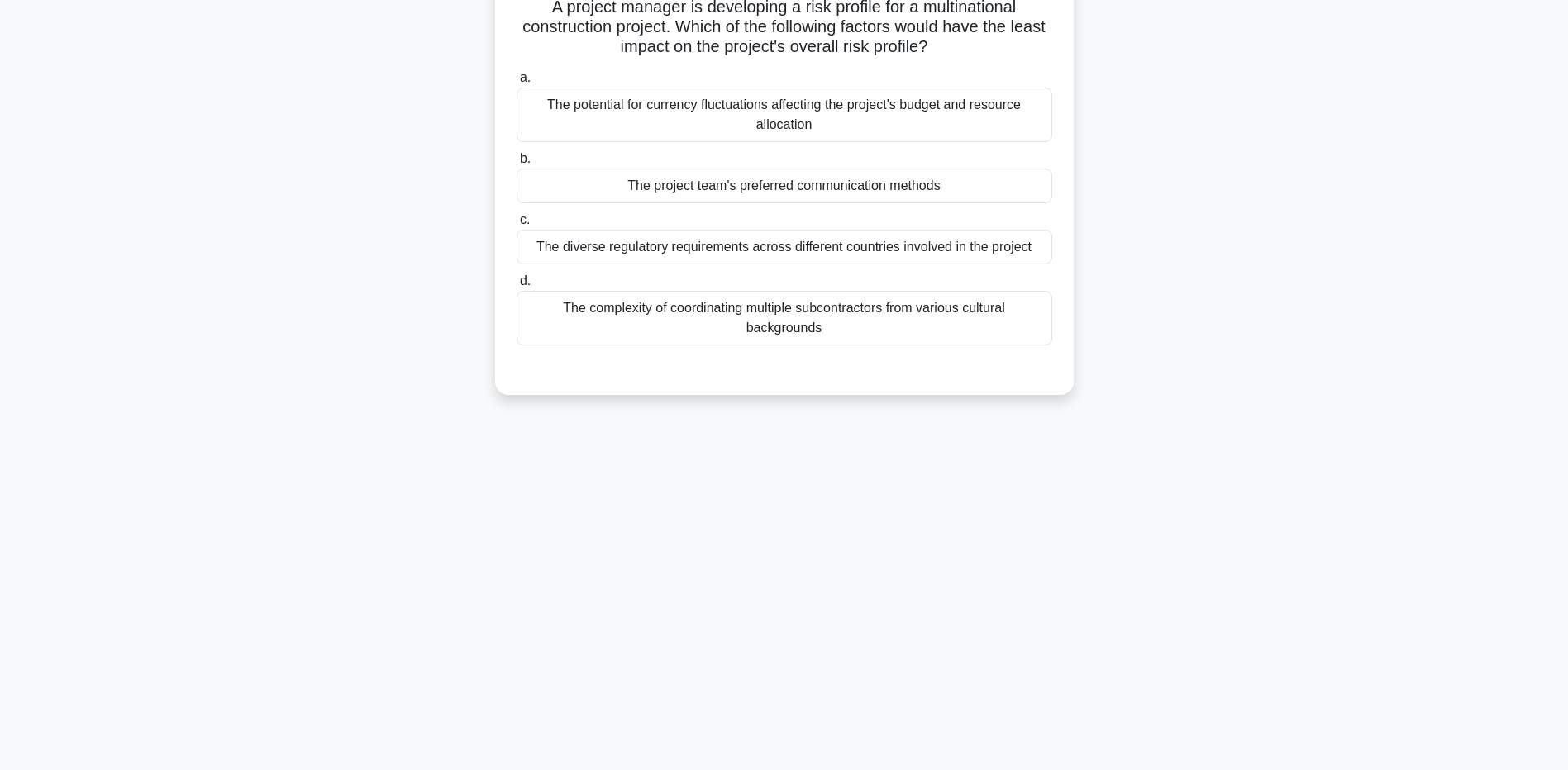
click at [550, 188] on div "The project team's preferred communication methods" at bounding box center [784, 186] width 535 height 35
click at [516, 165] on input "b. The project team's preferred communication methods" at bounding box center [516, 159] width 0 height 11
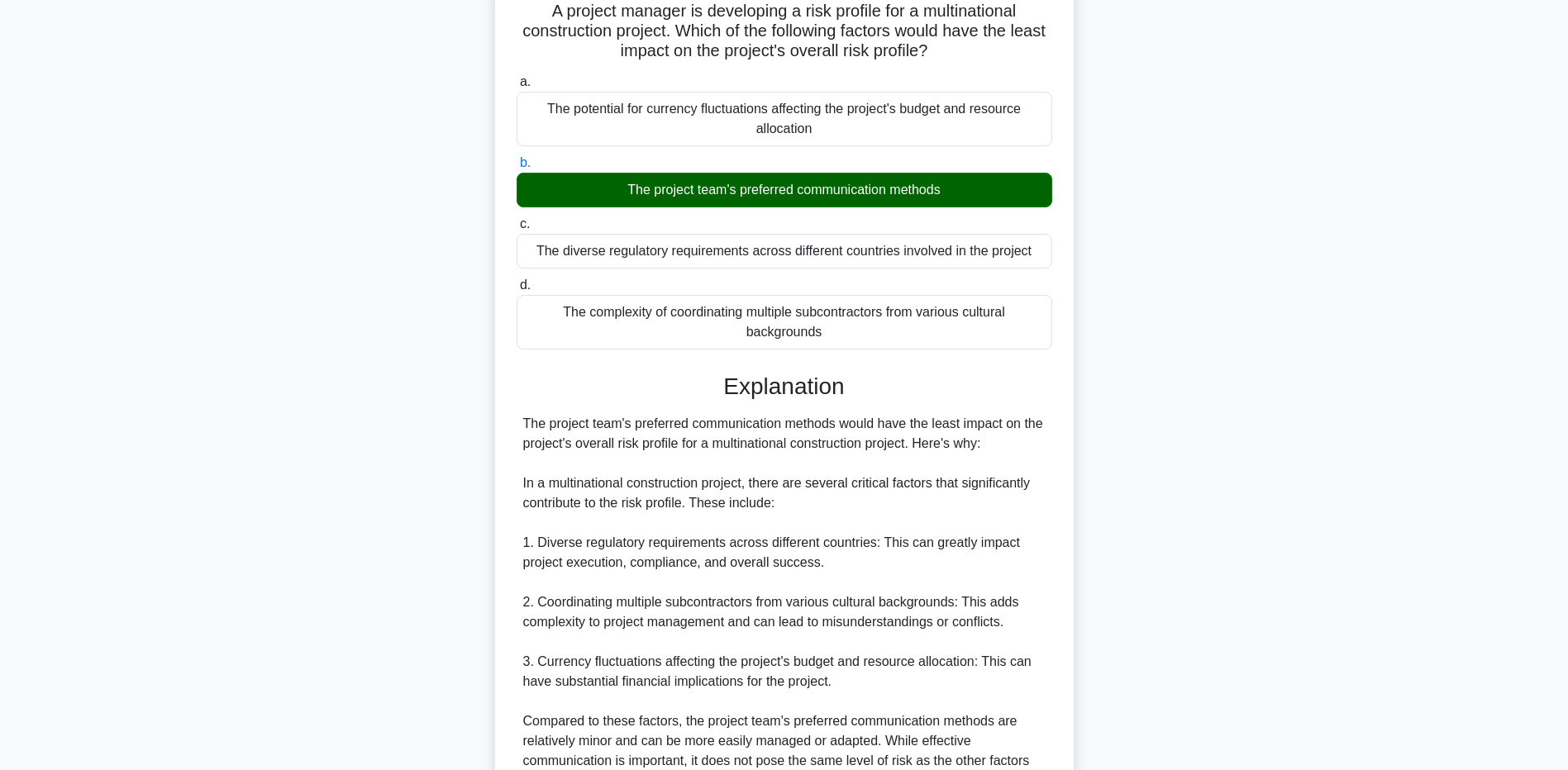
click at [256, 644] on div "A project manager is developing a risk profile for a multinational construction…" at bounding box center [784, 591] width 1092 height 1232
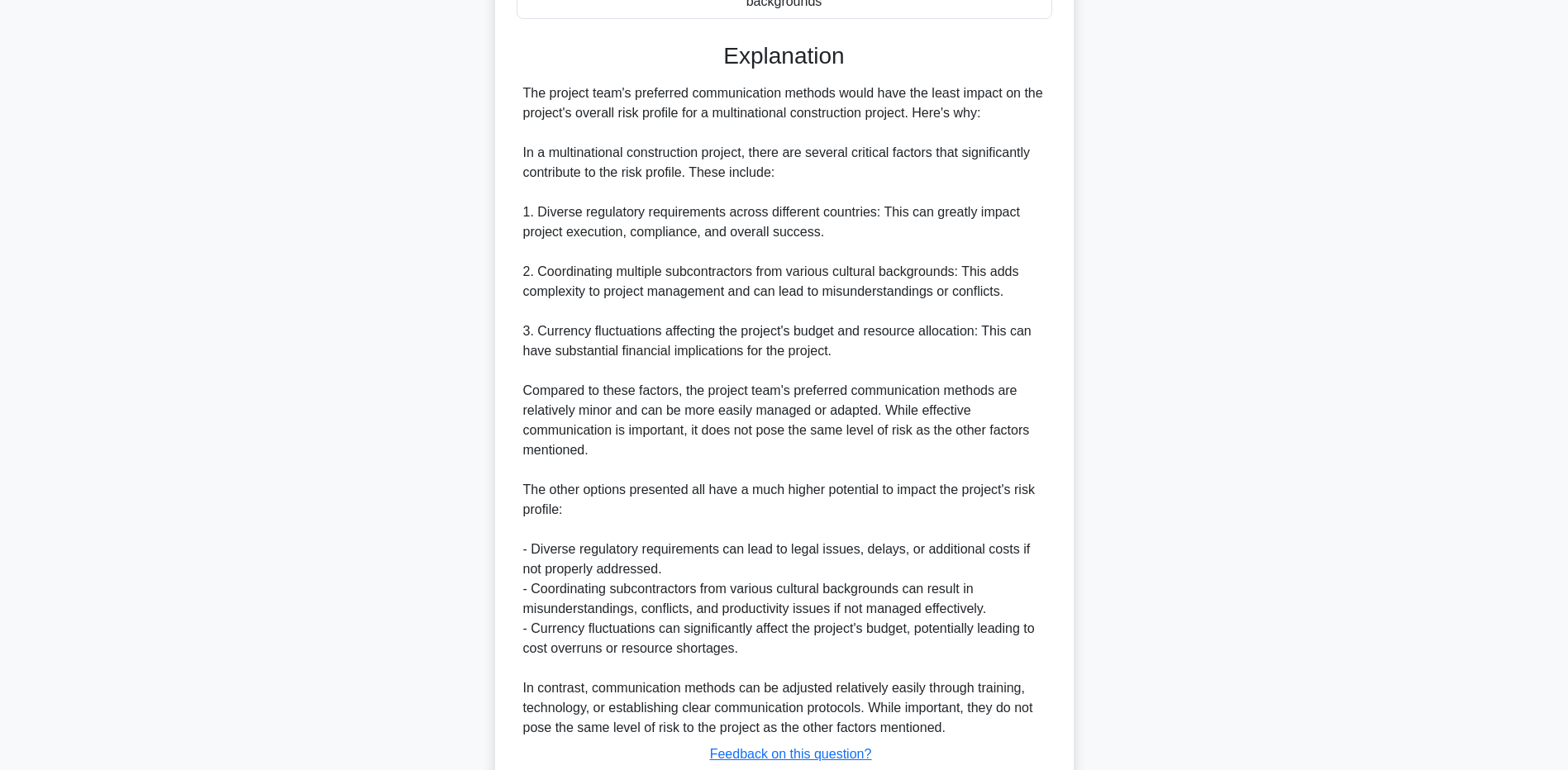
scroll to position [567, 0]
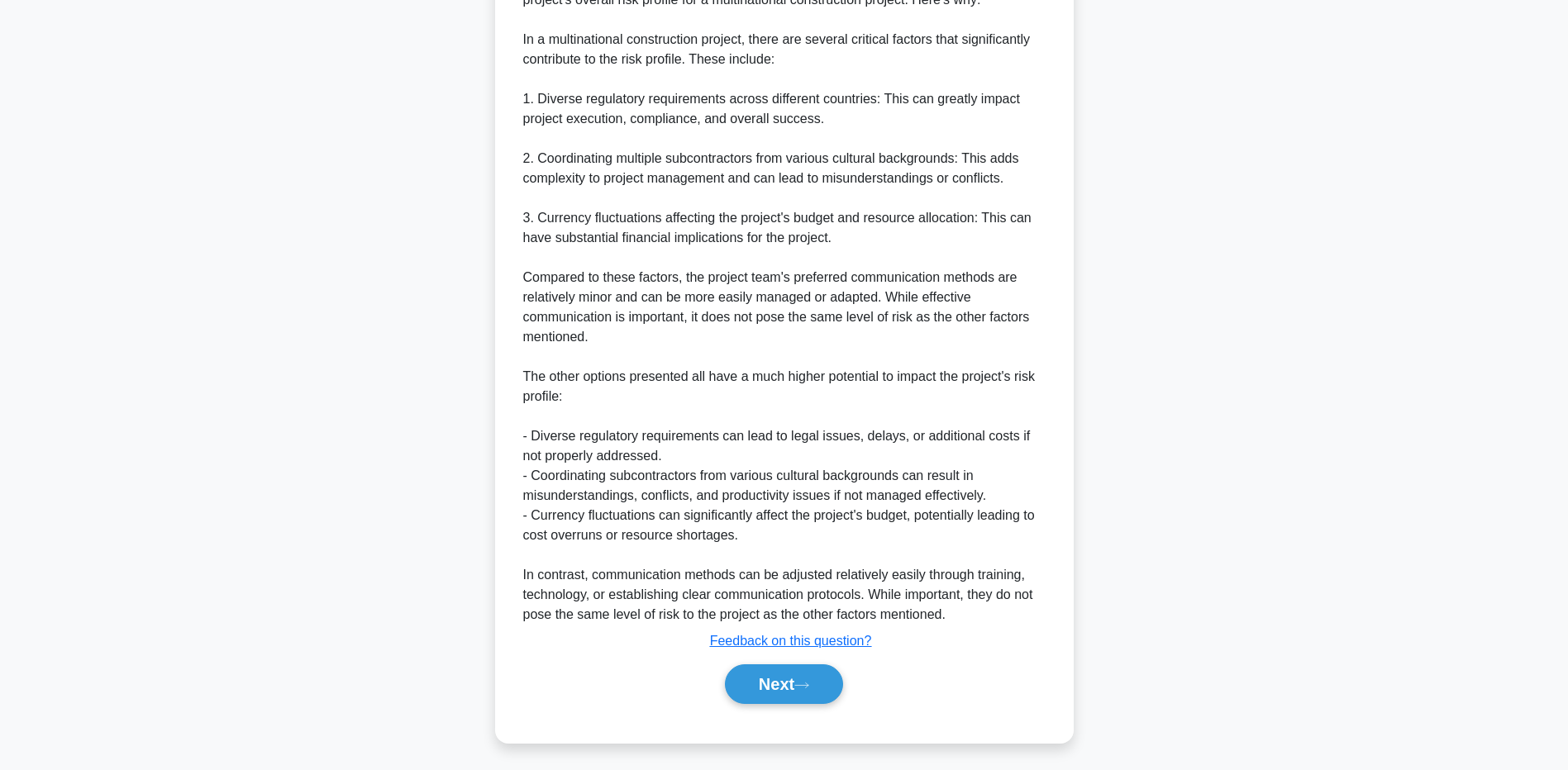
click at [213, 525] on main "2:41 Stop PMP - Tailoring - PMBOK 7th edition Advanced 4/5 A project manager is…" at bounding box center [784, 127] width 1568 height 1282
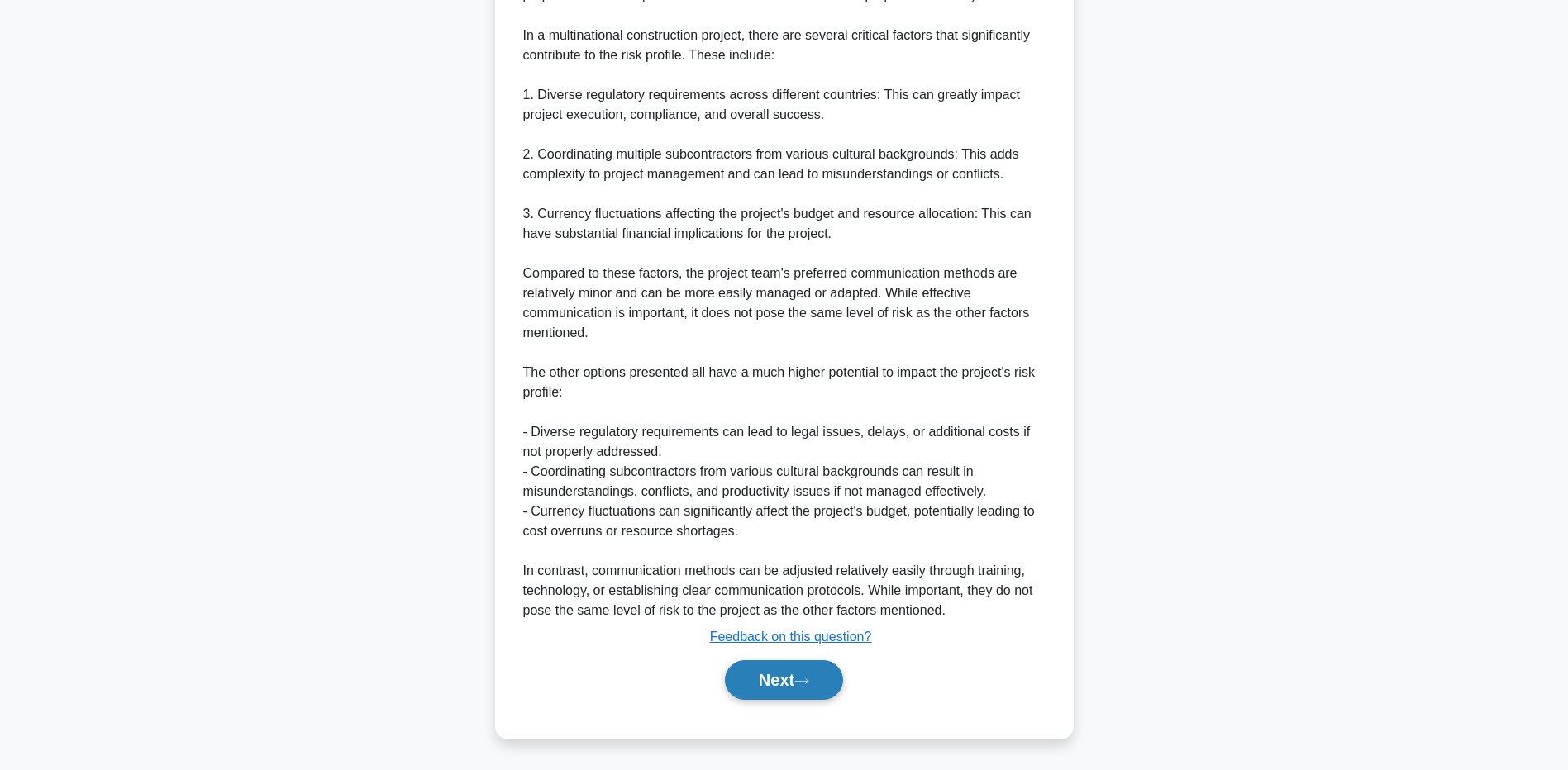
click at [773, 669] on button "Next" at bounding box center [784, 680] width 118 height 40
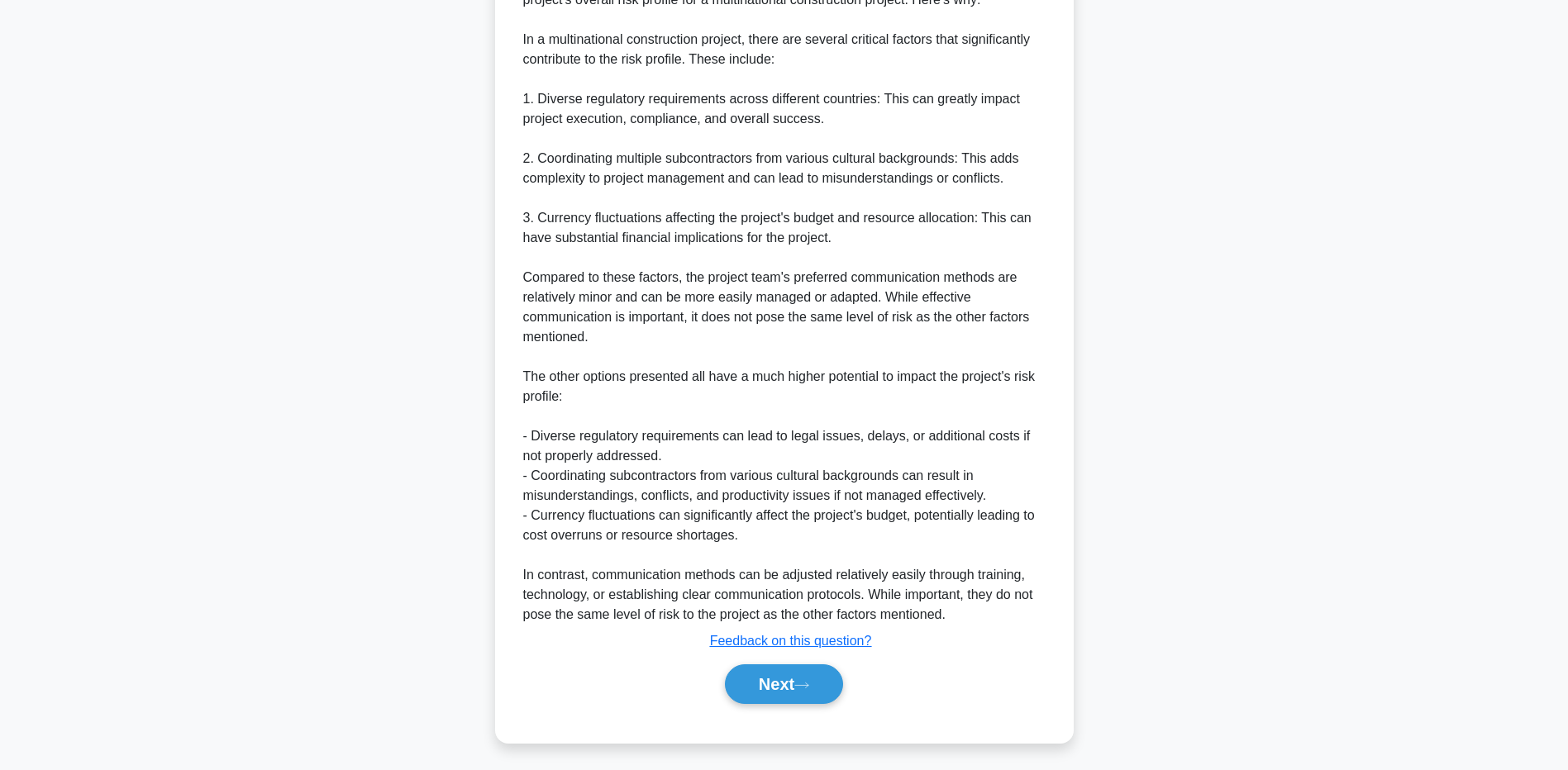
scroll to position [122, 0]
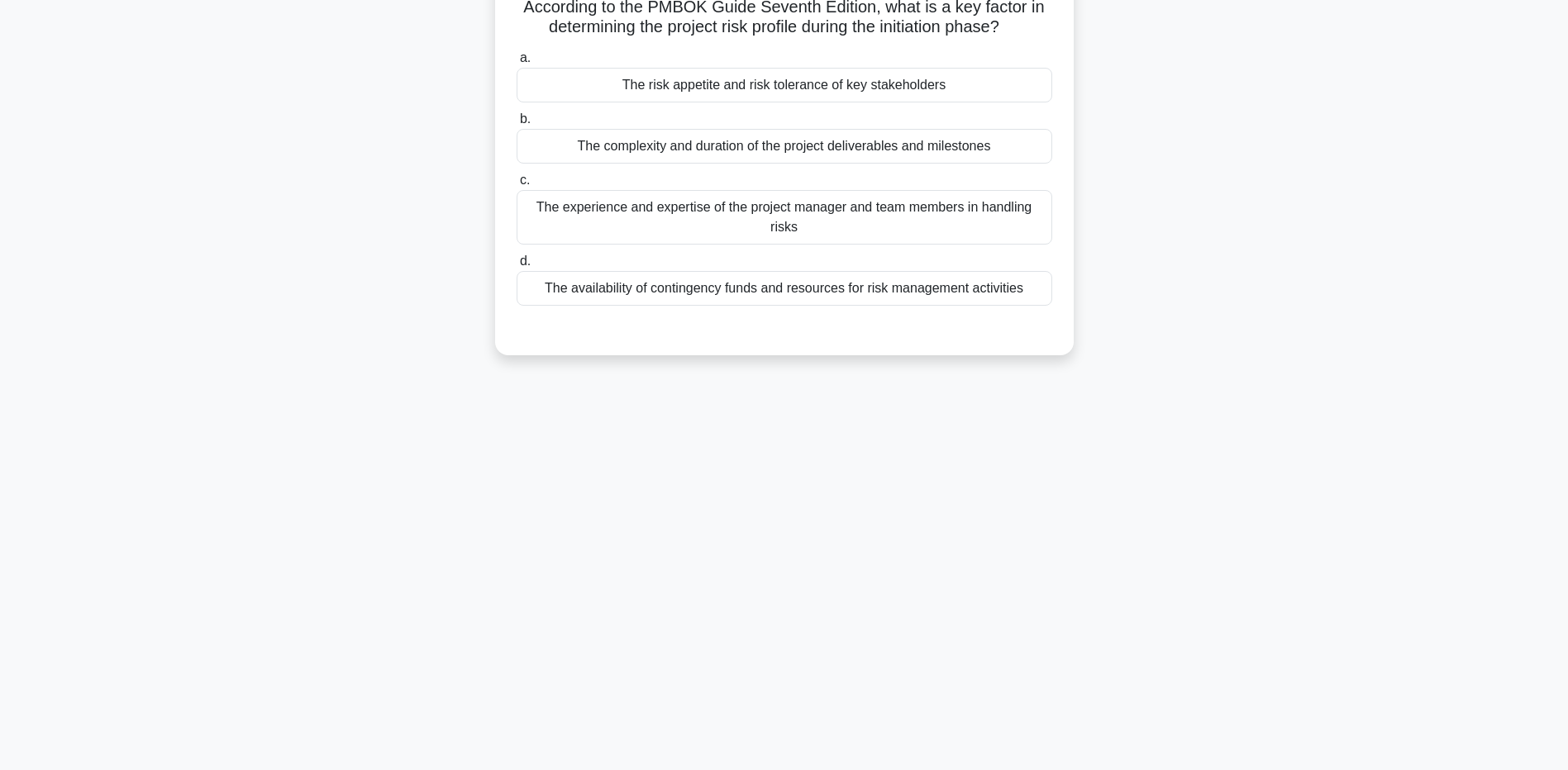
click at [569, 83] on div "The risk appetite and risk tolerance of key stakeholders" at bounding box center [784, 85] width 535 height 35
click at [516, 64] on input "a. The risk appetite and risk tolerance of key stakeholders" at bounding box center [516, 58] width 0 height 11
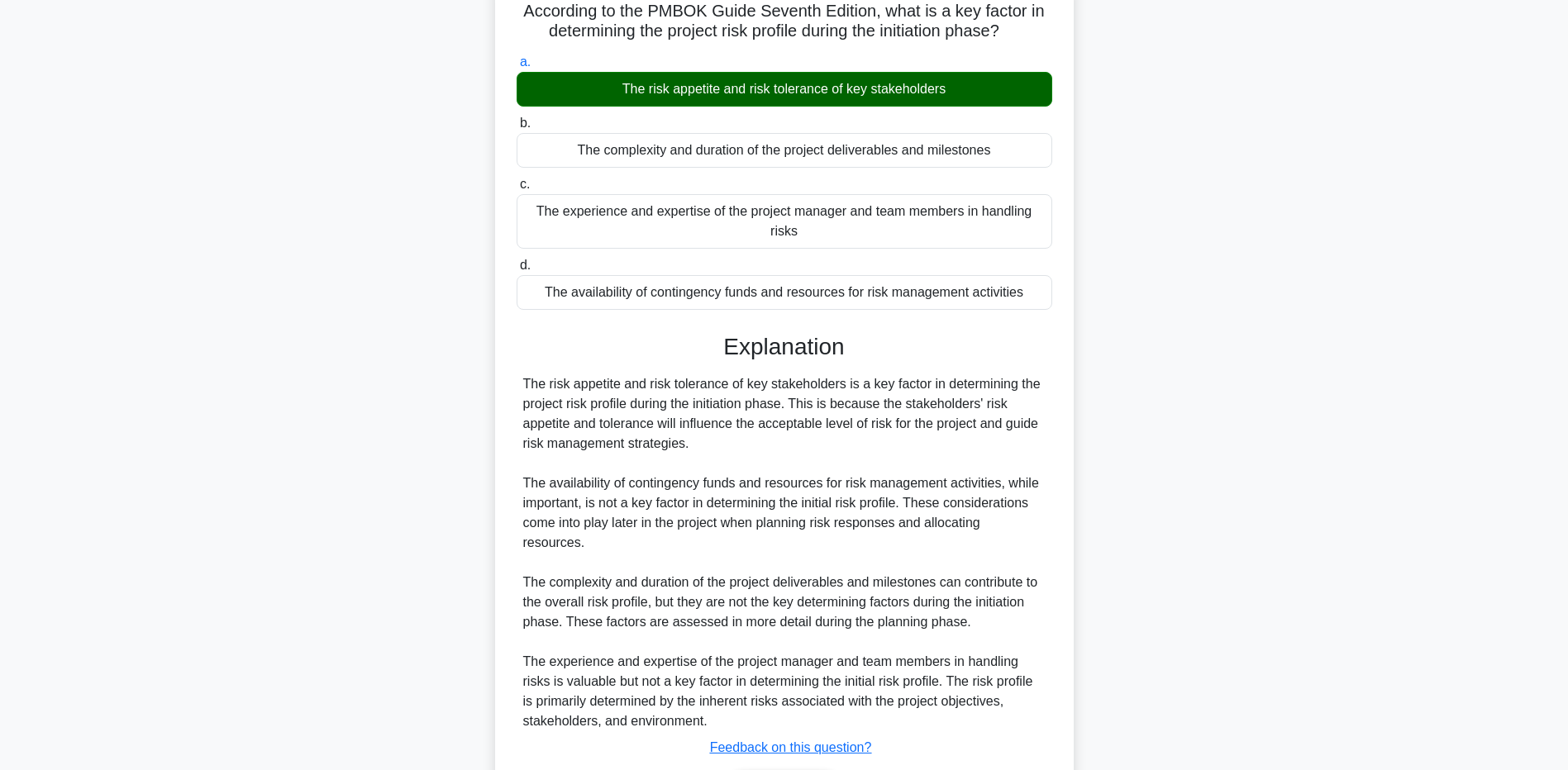
click at [259, 642] on div "According to the PMBOK Guide Seventh Edition, what is a key factor in determini…" at bounding box center [784, 421] width 1092 height 895
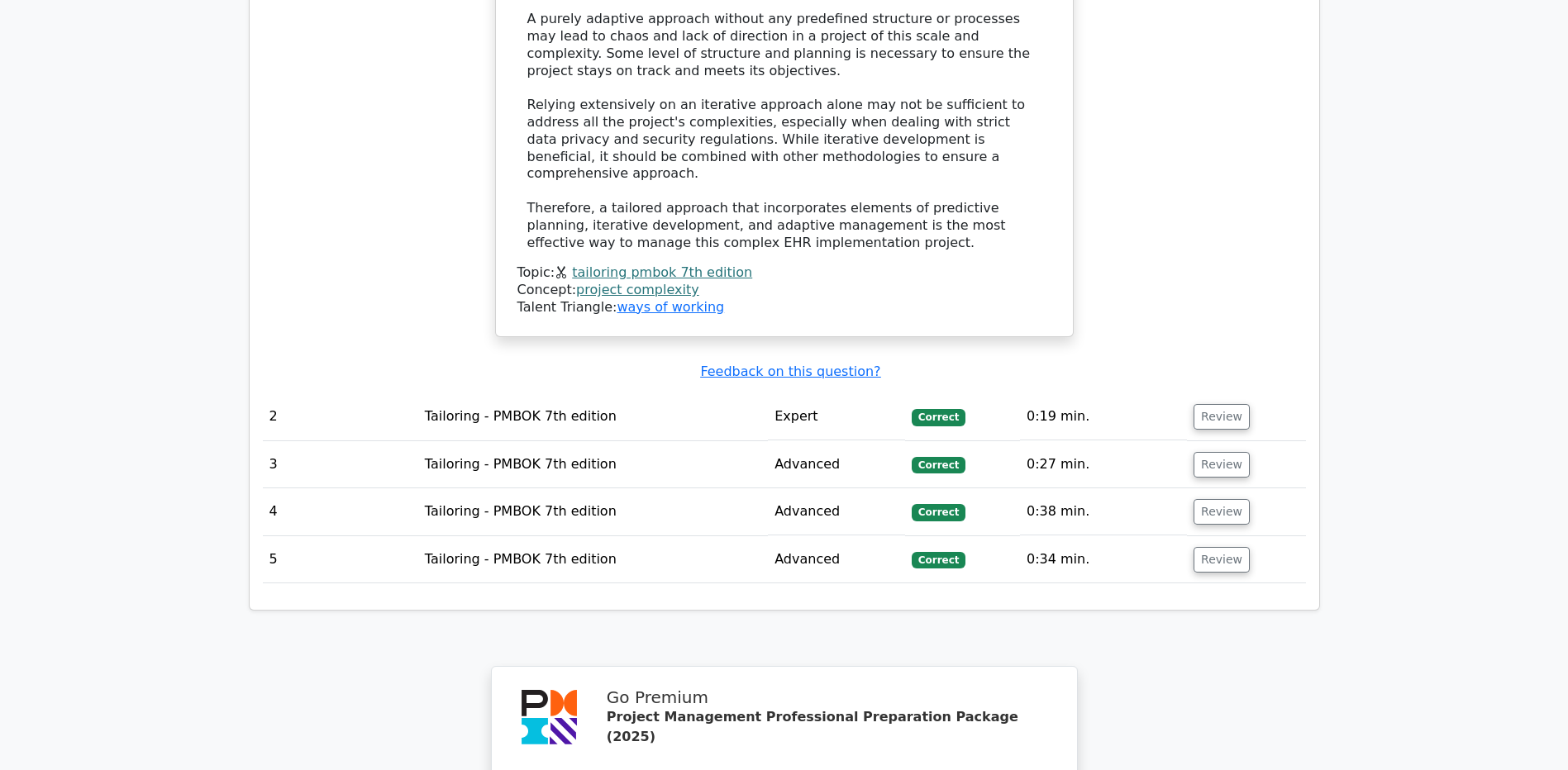
scroll to position [2479, 0]
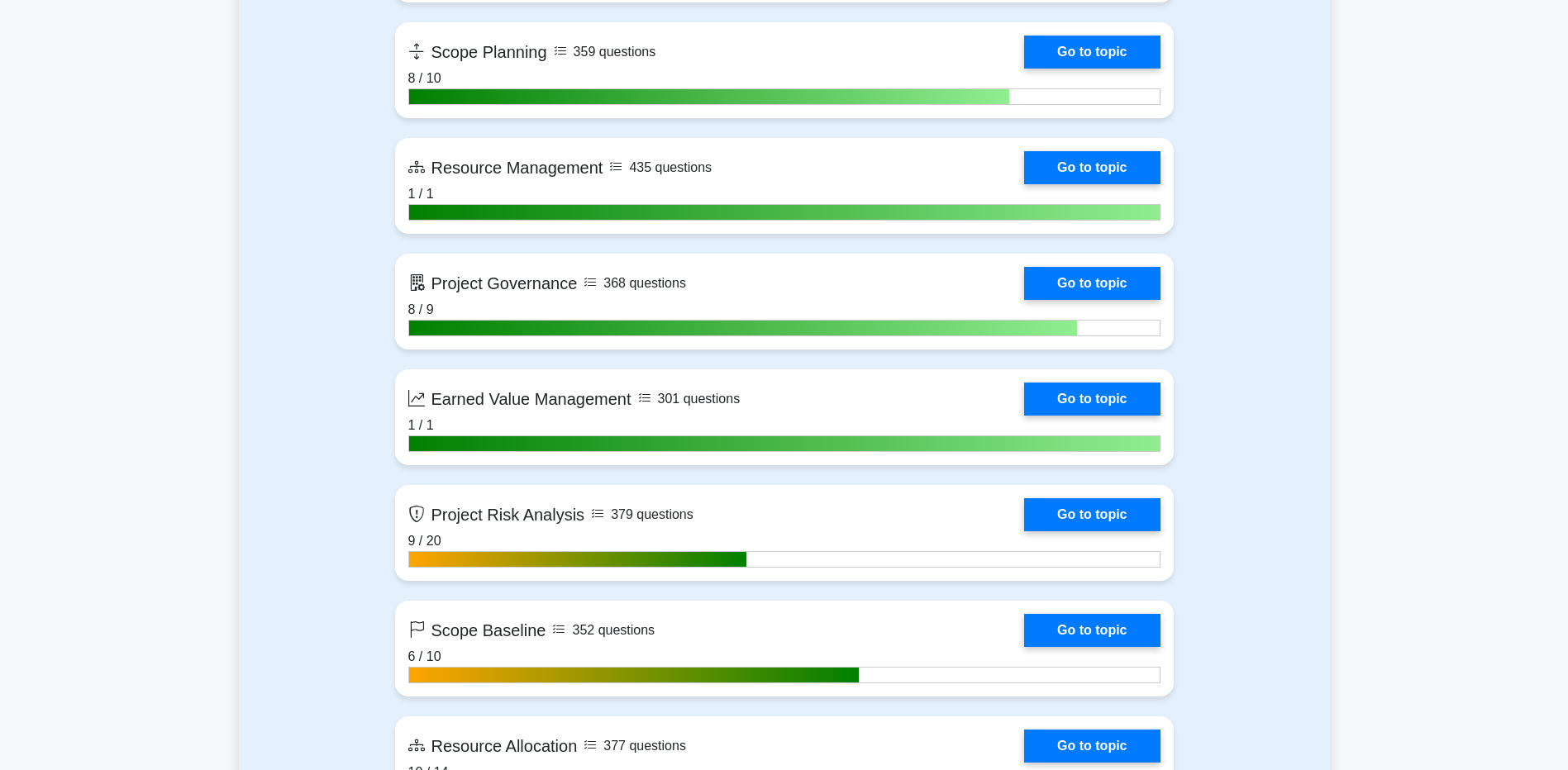
scroll to position [2810, 0]
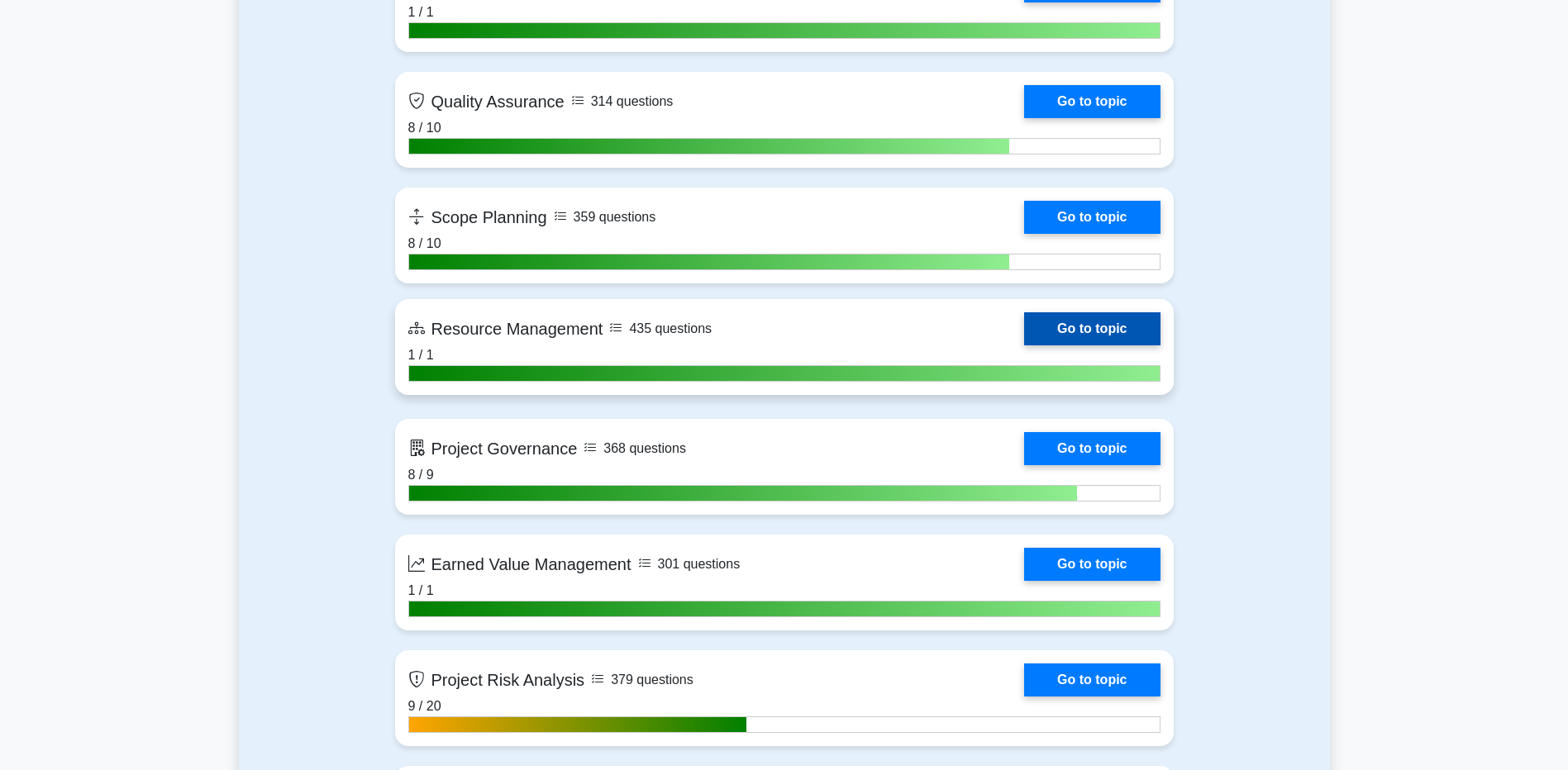
click at [1048, 338] on link "Go to topic" at bounding box center [1092, 329] width 136 height 33
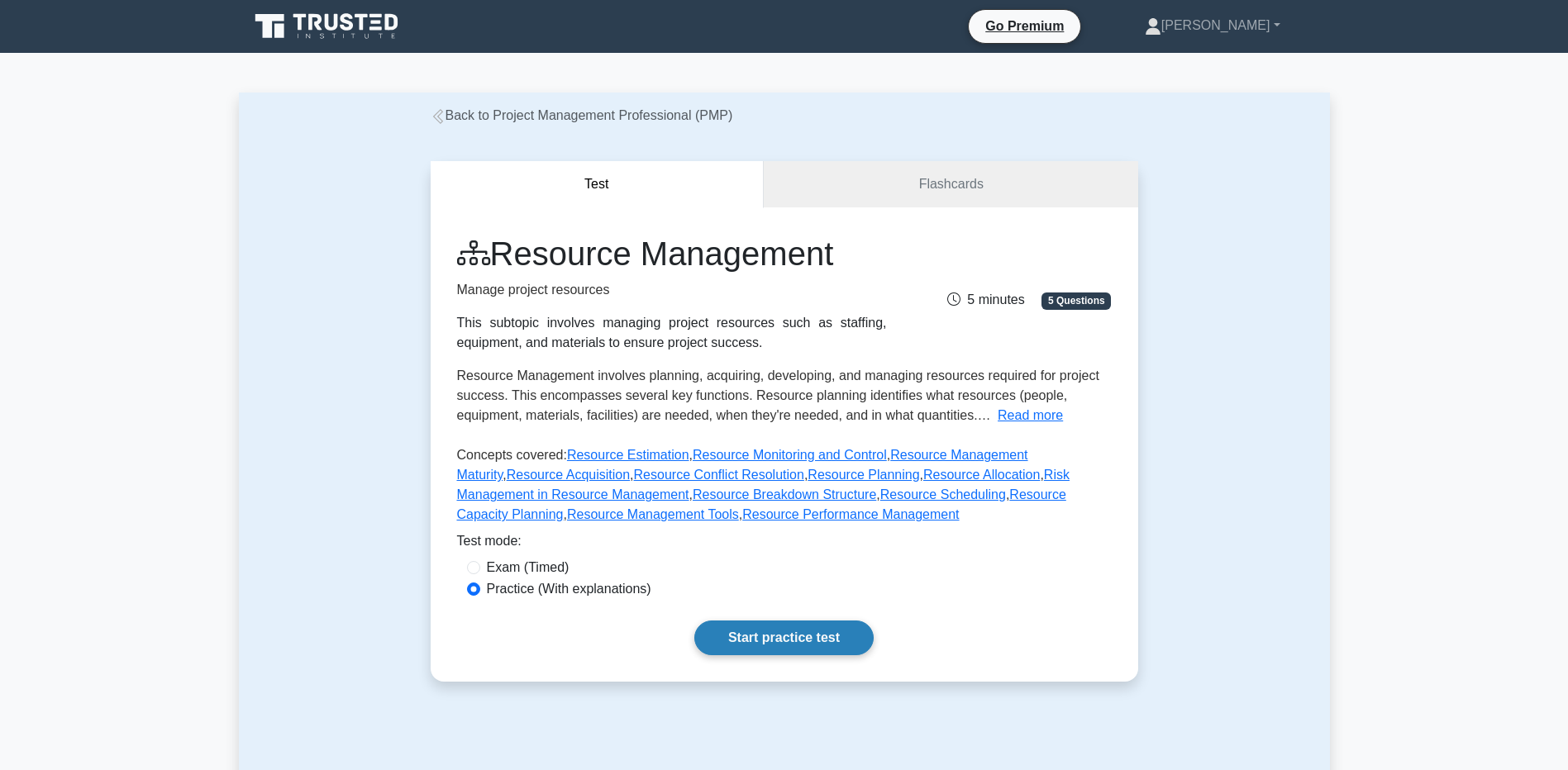
click at [746, 642] on link "Start practice test" at bounding box center [784, 638] width 179 height 35
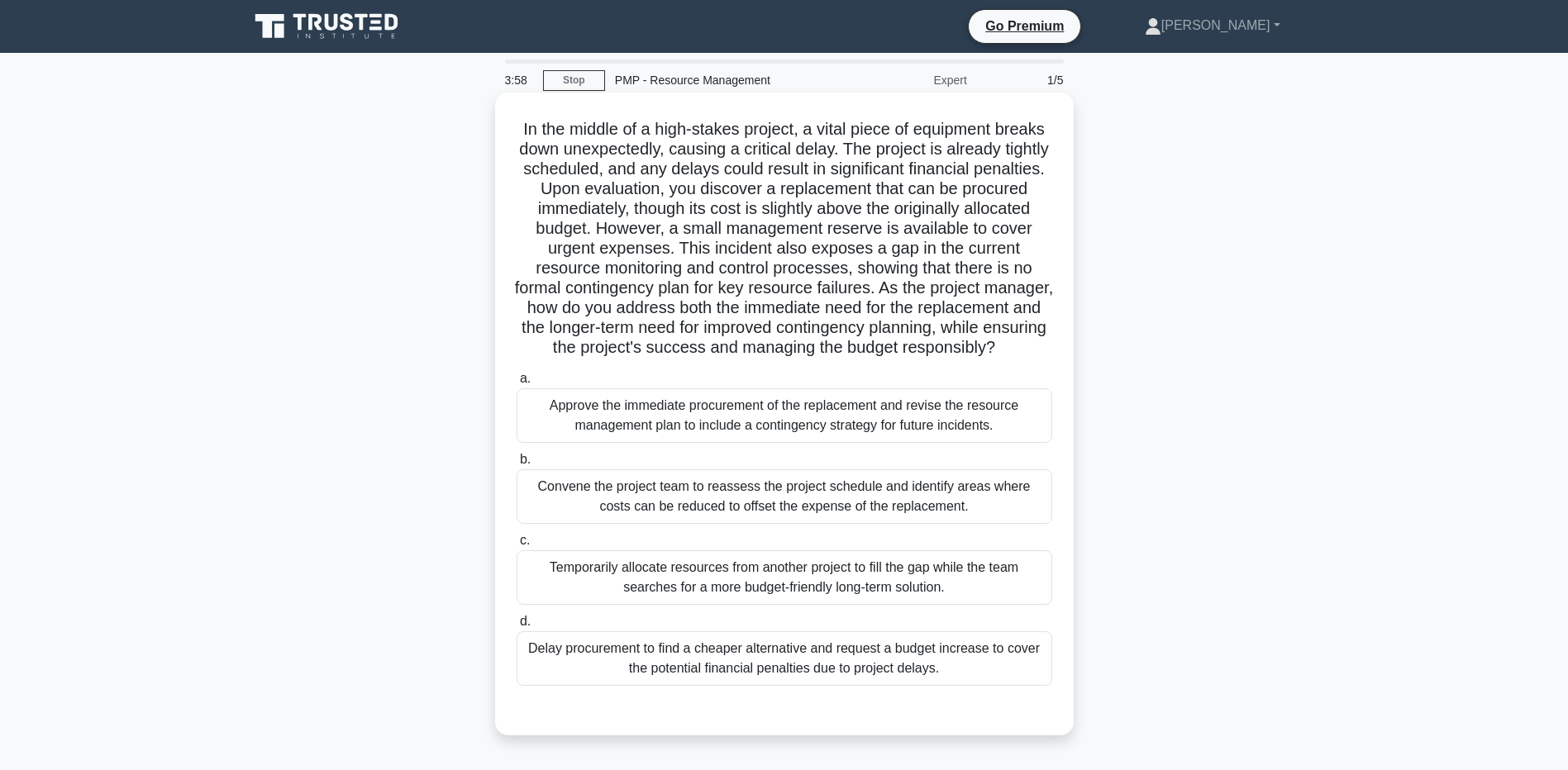
click at [676, 431] on div "Approve the immediate procurement of the replacement and revise the resource ma…" at bounding box center [784, 416] width 535 height 55
click at [516, 384] on input "a. Approve the immediate procurement of the replacement and revise the resource…" at bounding box center [516, 379] width 0 height 11
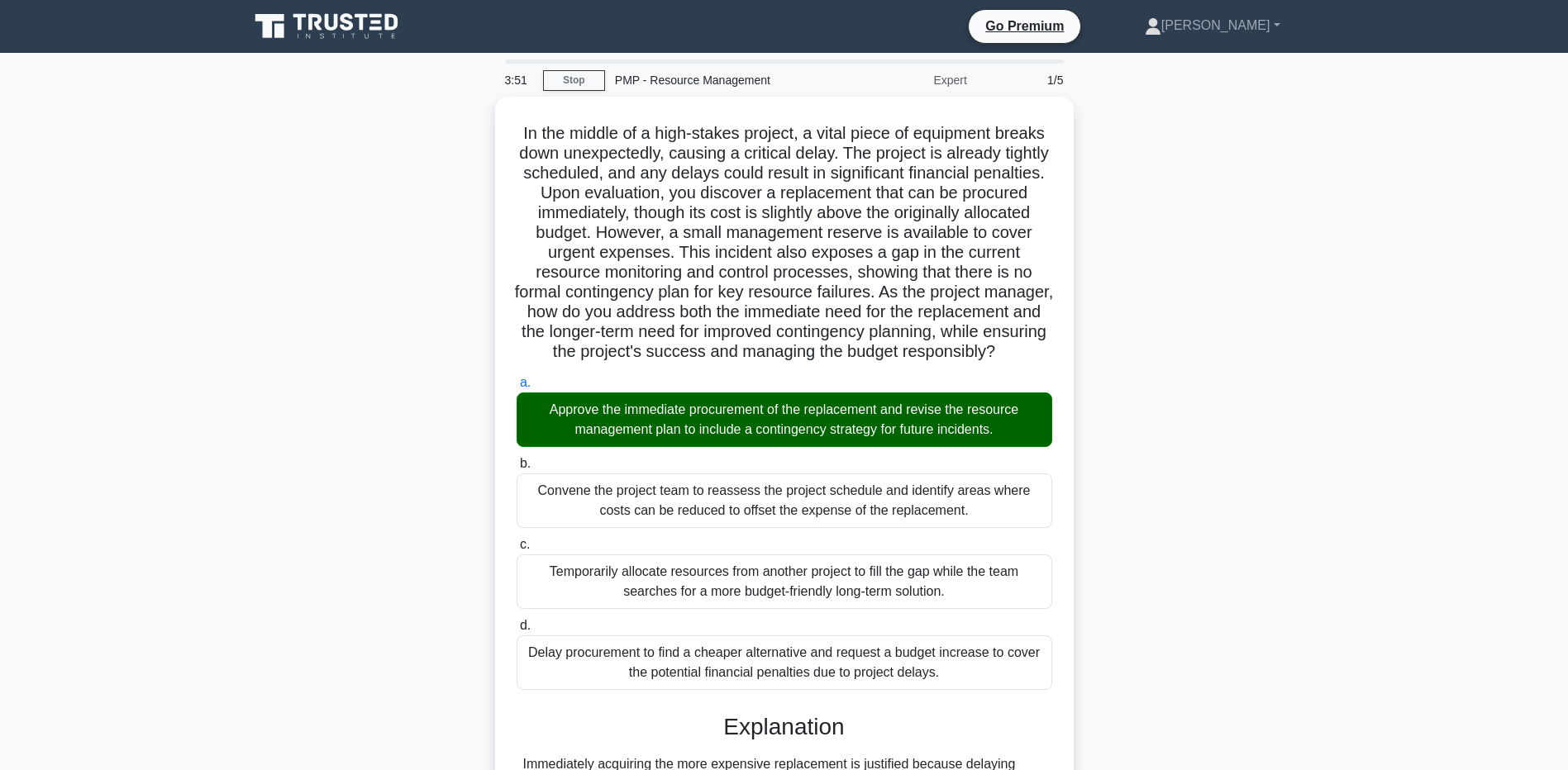
click at [207, 505] on main "3:51 Stop PMP - Resource Management Expert 1/5 .spinner_0XTQ{transform-origin:c…" at bounding box center [784, 545] width 1568 height 985
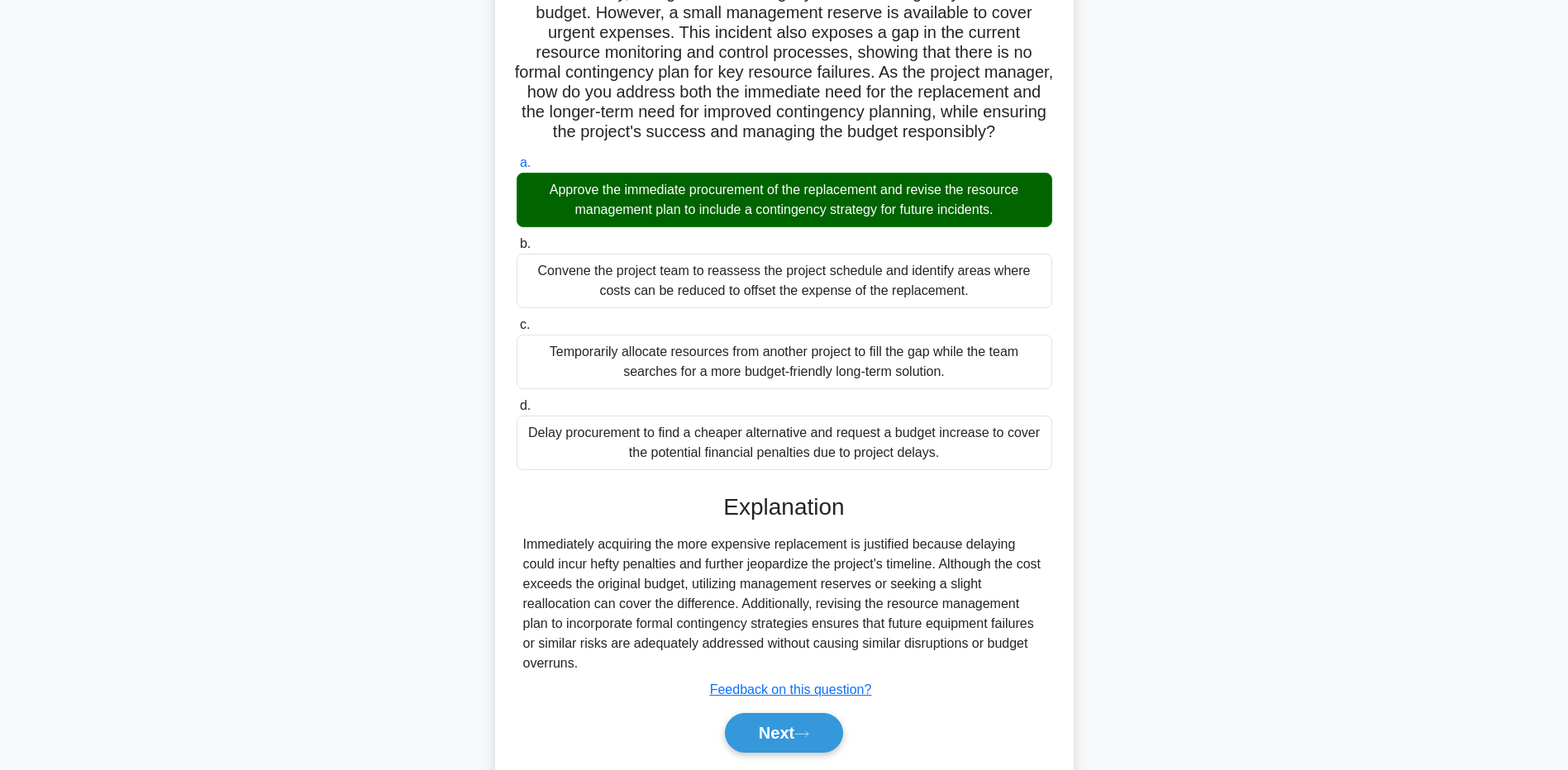
scroll to position [289, 0]
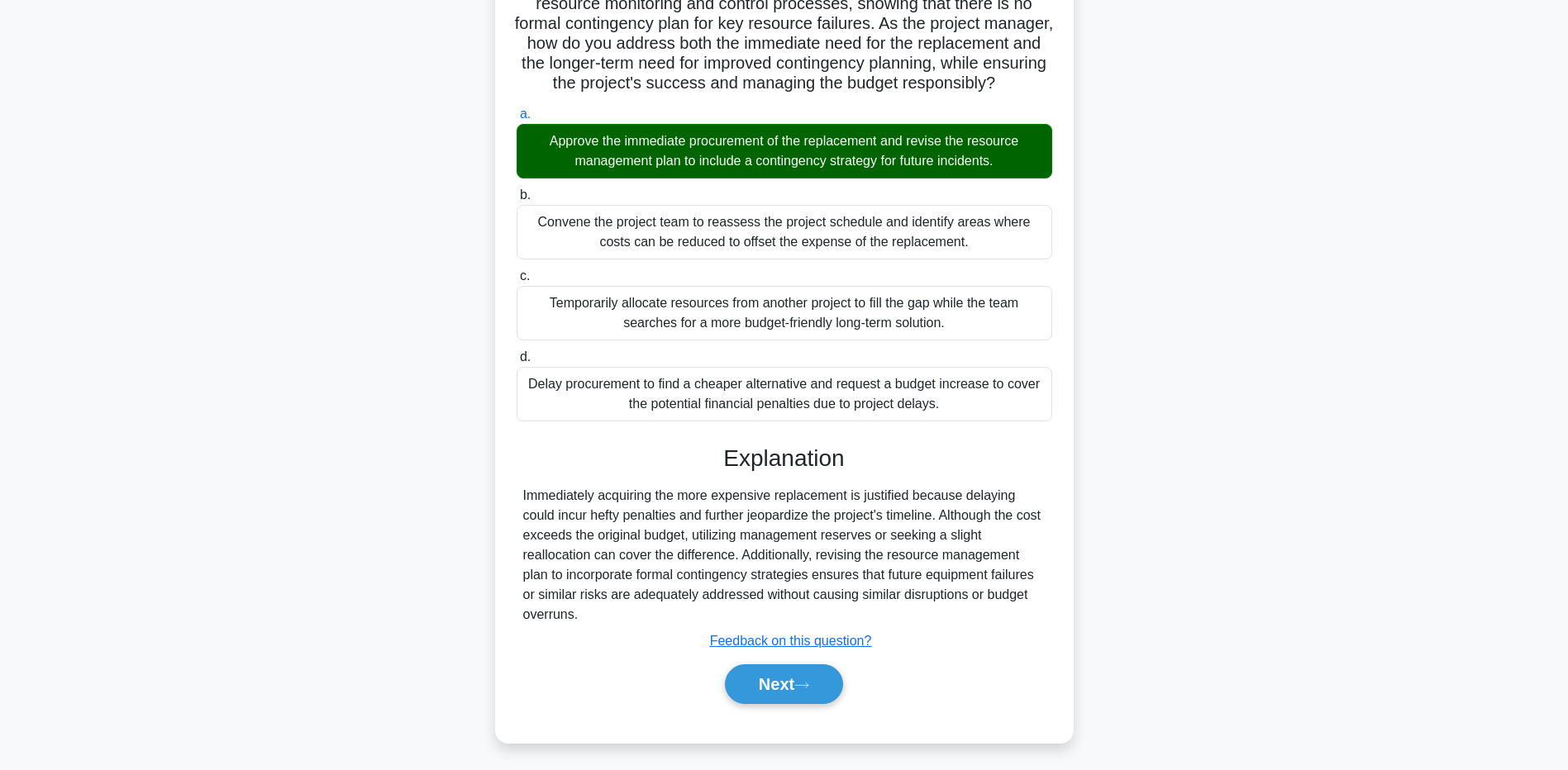
click at [260, 567] on div "In the middle of a high-stakes project, a vital piece of equipment breaks down …" at bounding box center [784, 295] width 1092 height 935
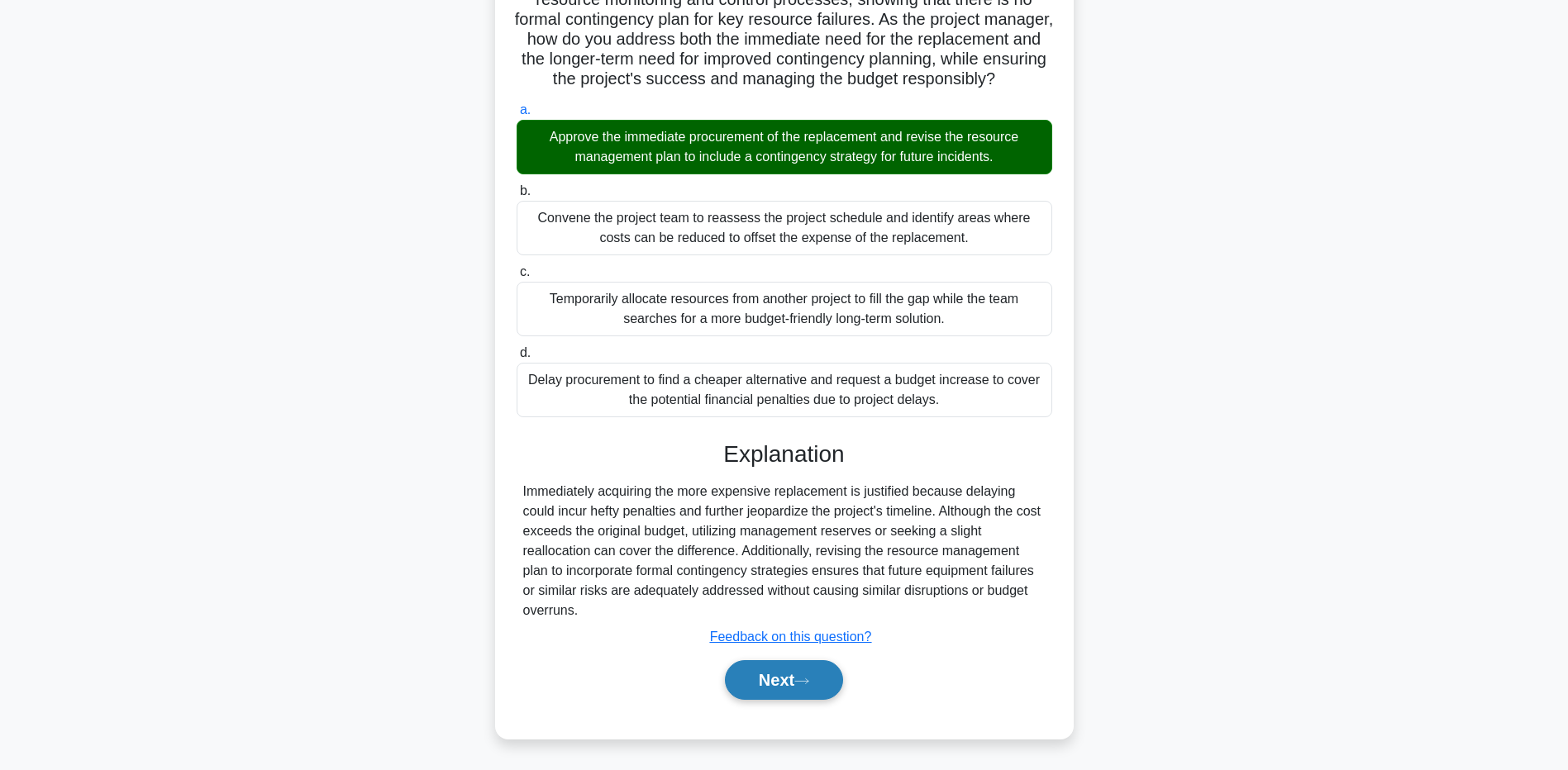
click at [764, 685] on button "Next" at bounding box center [784, 680] width 118 height 40
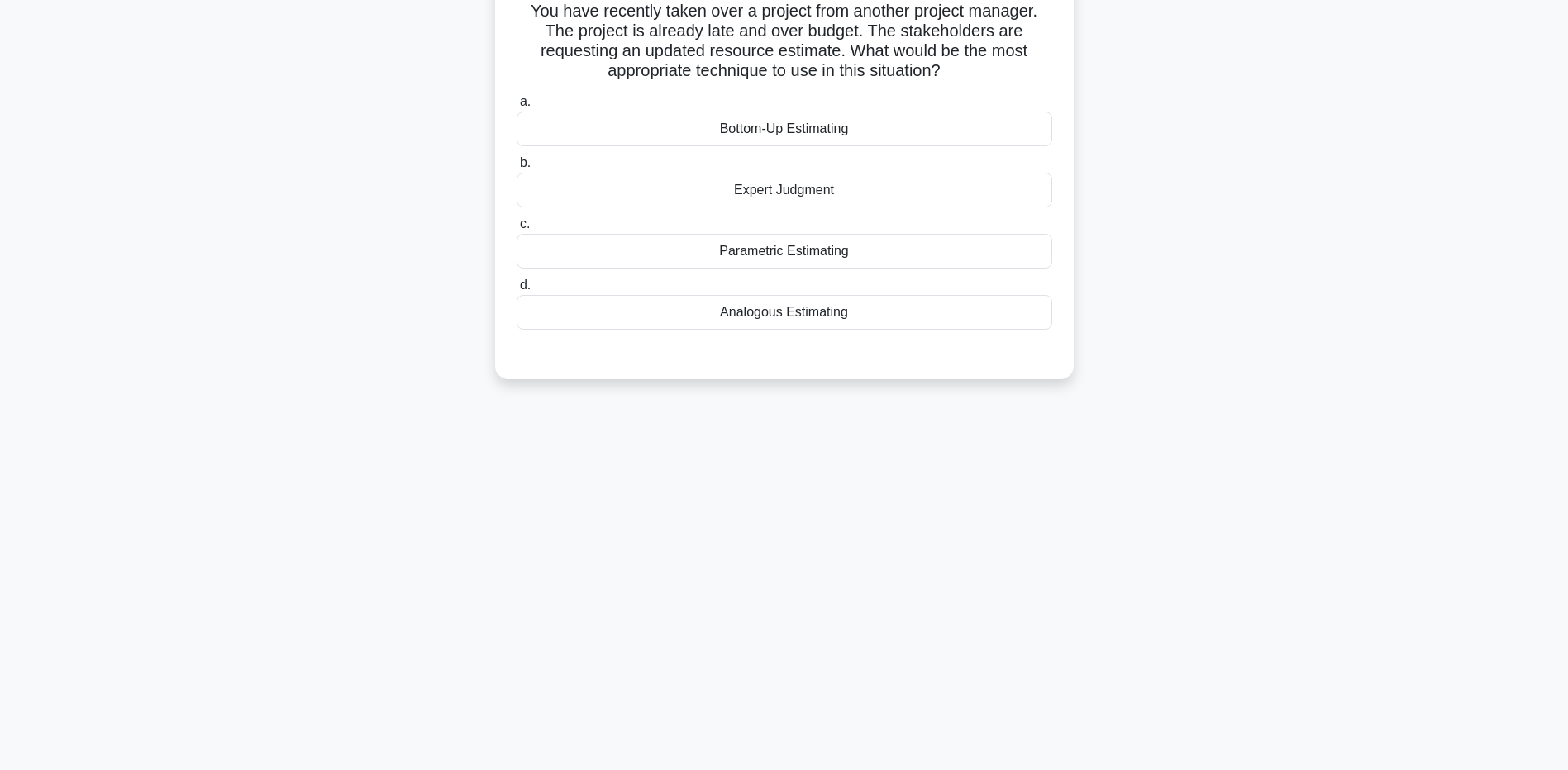
scroll to position [122, 0]
click at [557, 120] on div "Bottom-Up Estimating" at bounding box center [784, 125] width 535 height 35
click at [516, 103] on input "a. Bottom-Up Estimating" at bounding box center [516, 98] width 0 height 11
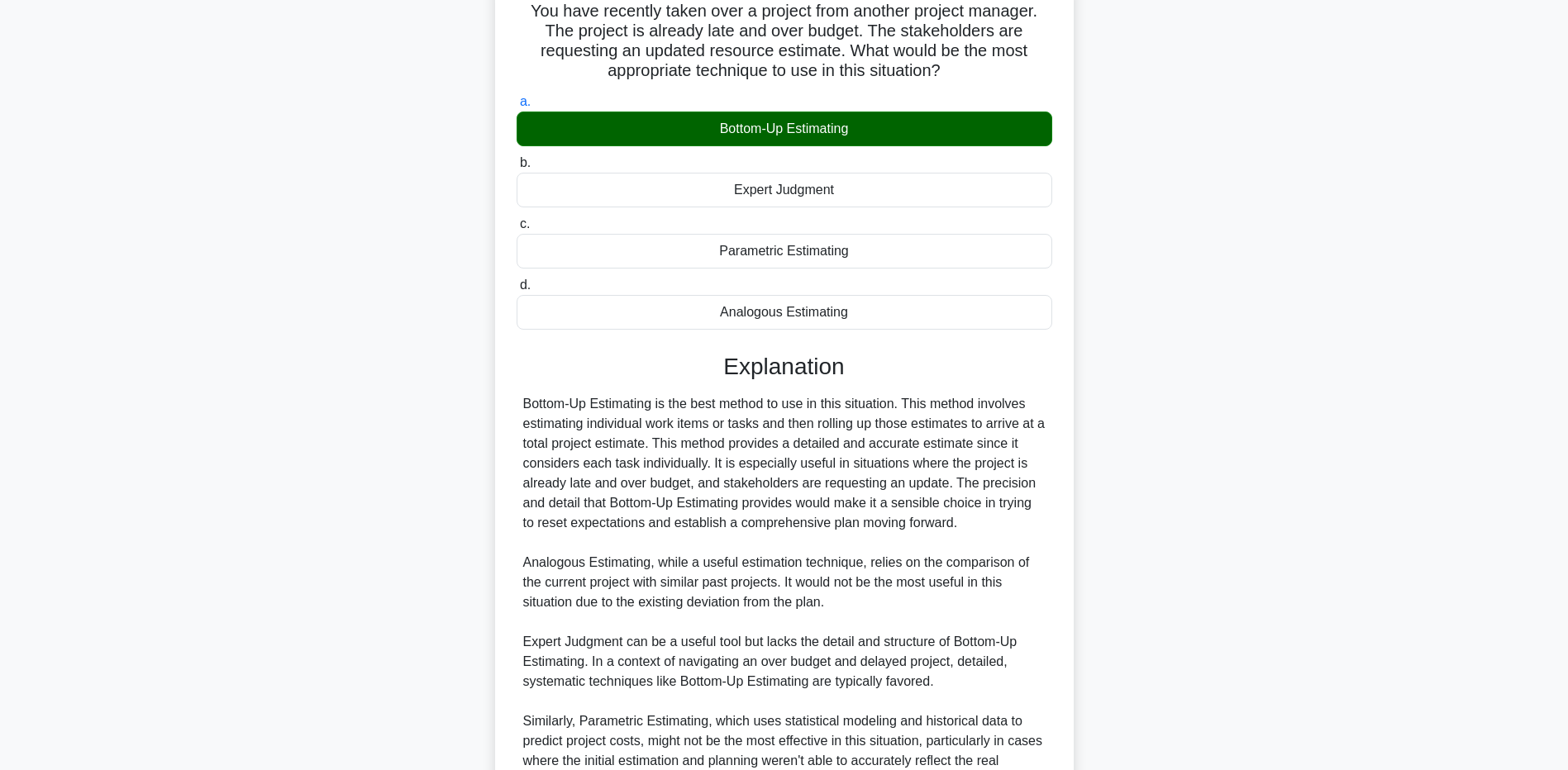
click at [202, 652] on main "3:12 Stop PMP - Resource Management Expert 2/5 You have recently taken over a p…" at bounding box center [784, 433] width 1568 height 1005
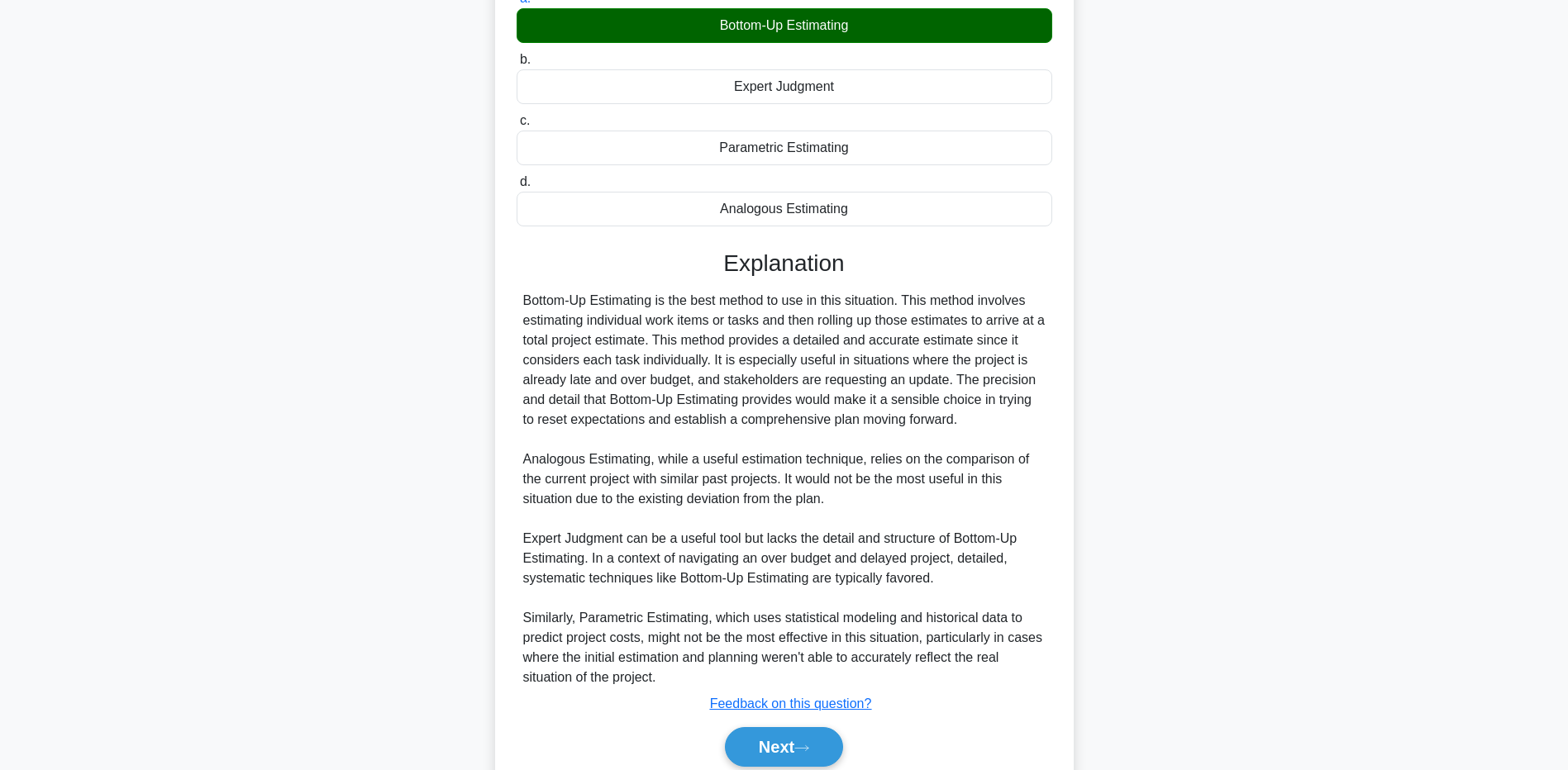
scroll to position [289, 0]
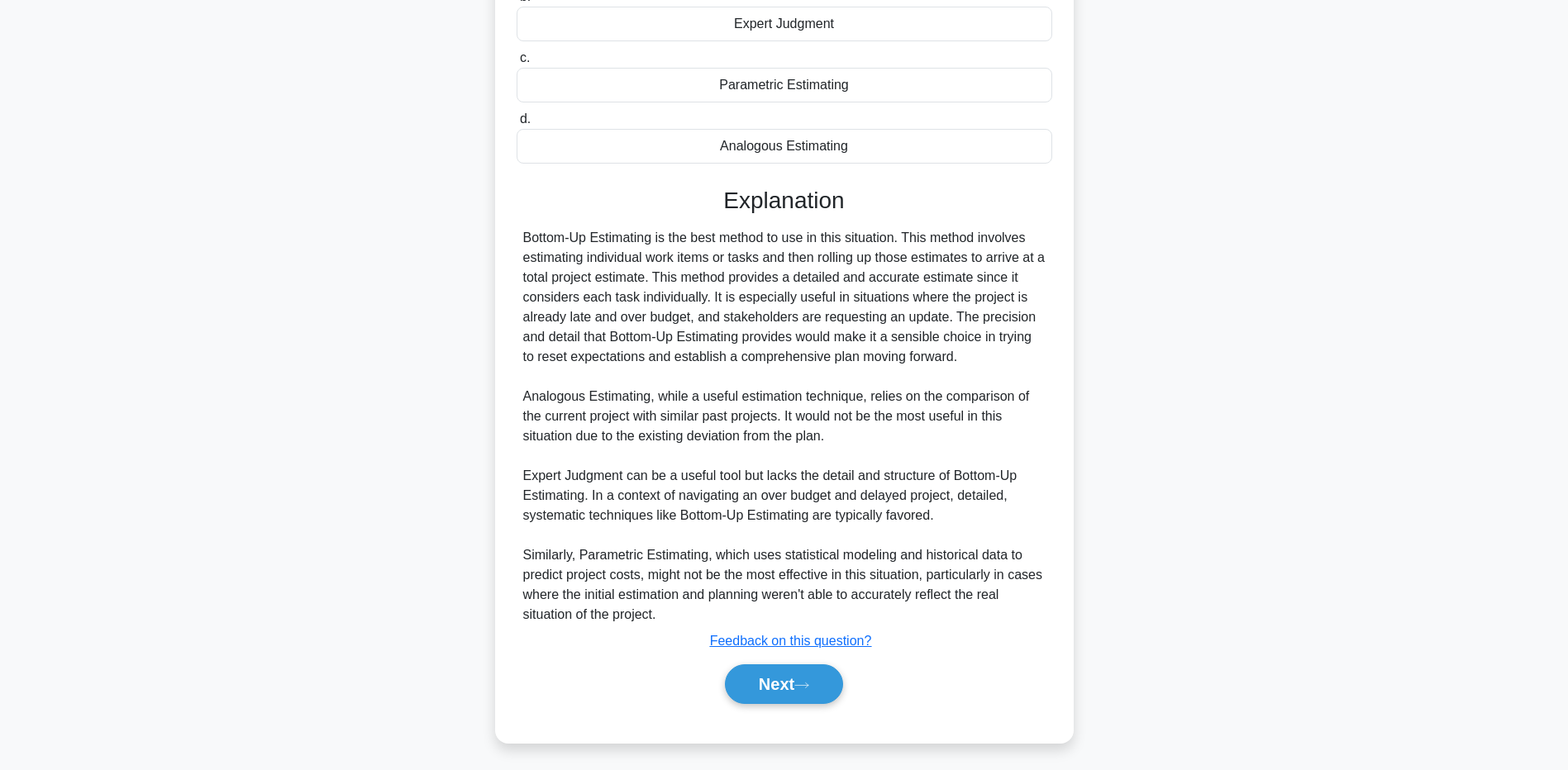
click at [141, 600] on main "3:07 Stop PMP - Resource Management Expert 2/5 You have recently taken over a p…" at bounding box center [784, 267] width 1568 height 1005
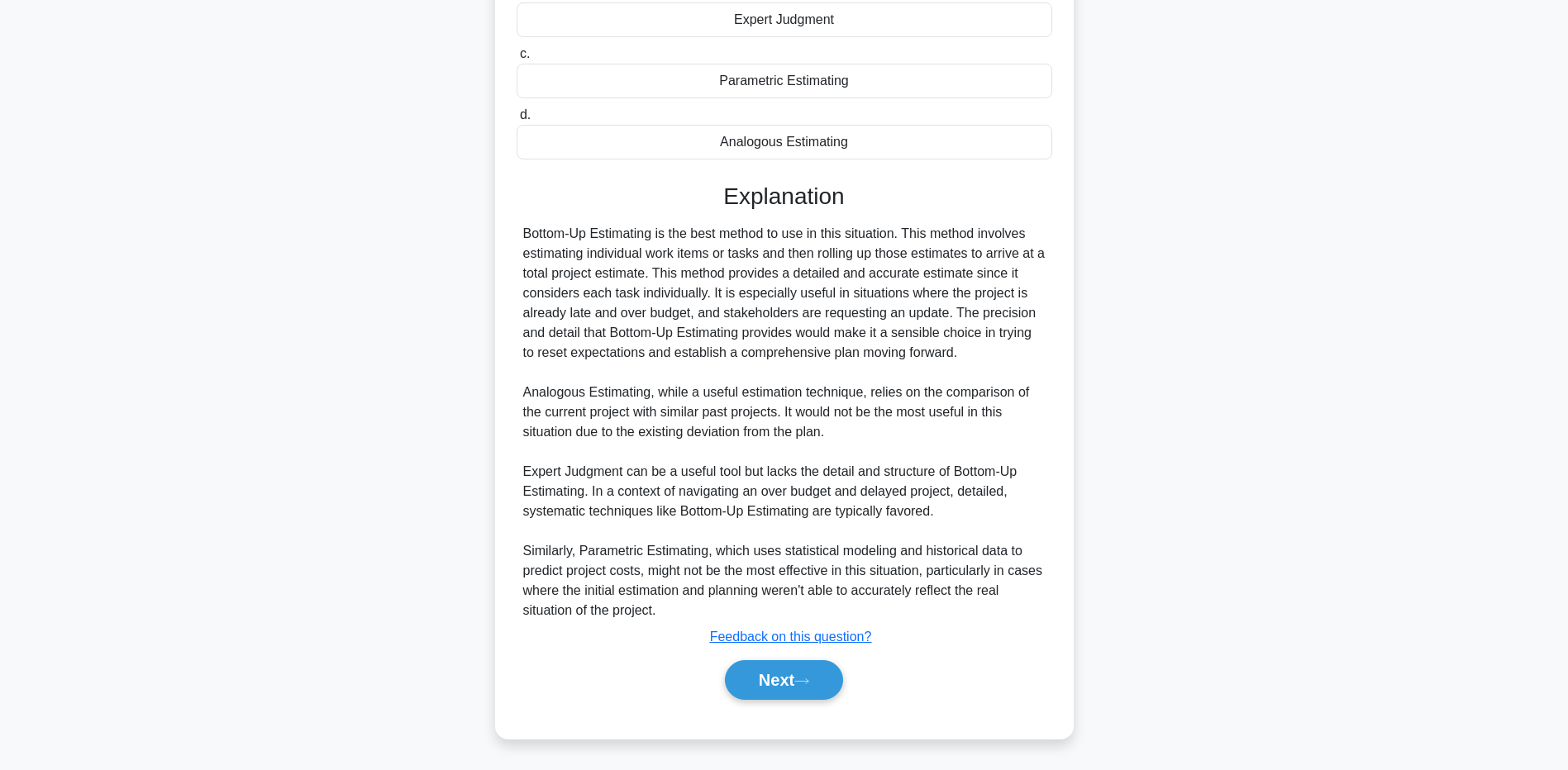
click at [778, 653] on div "Explanation Bottom-Up Estimating is the best method to use in this situation. T…" at bounding box center [784, 445] width 535 height 524
click at [779, 666] on button "Next" at bounding box center [784, 680] width 118 height 40
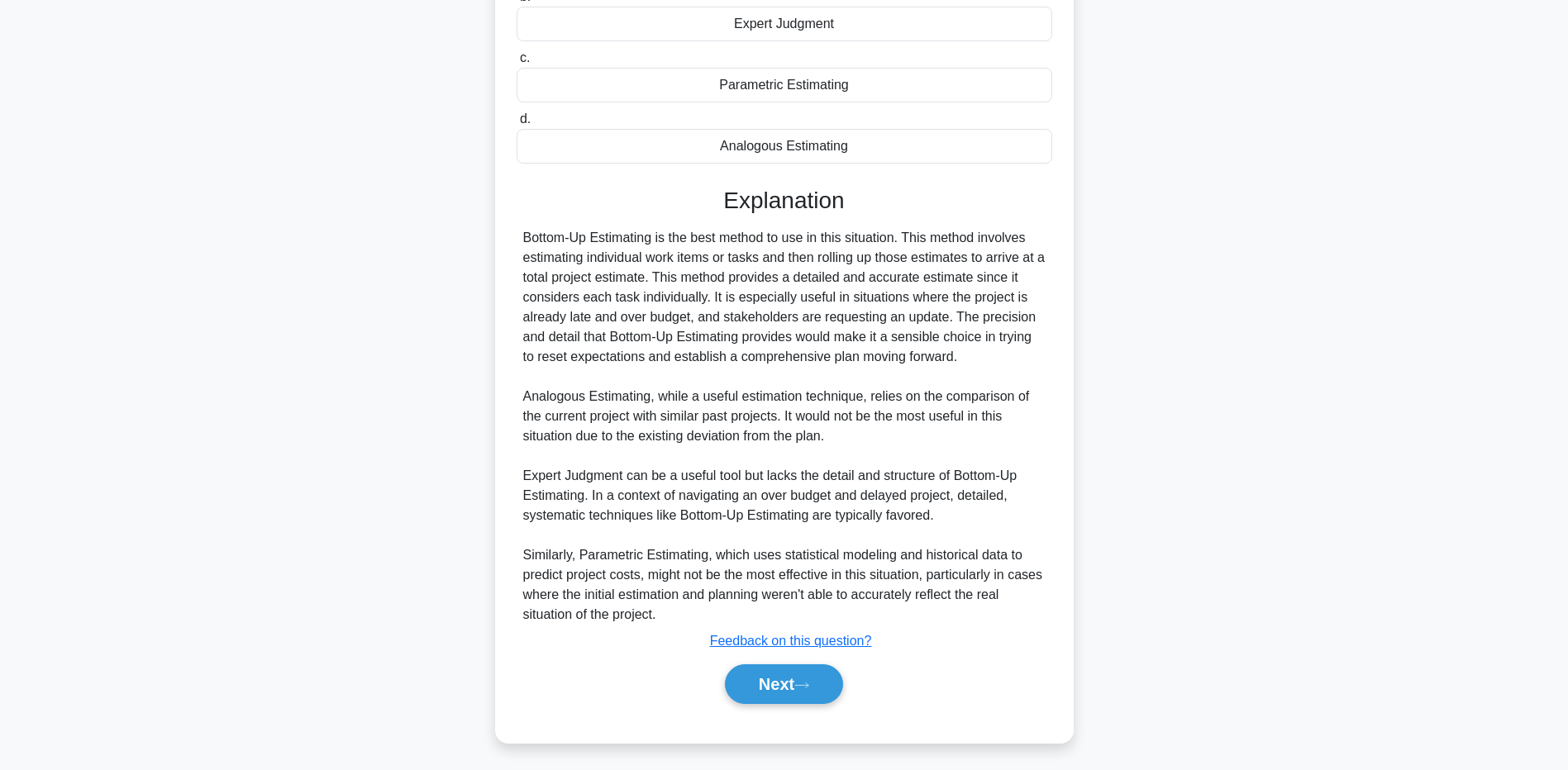
scroll to position [122, 0]
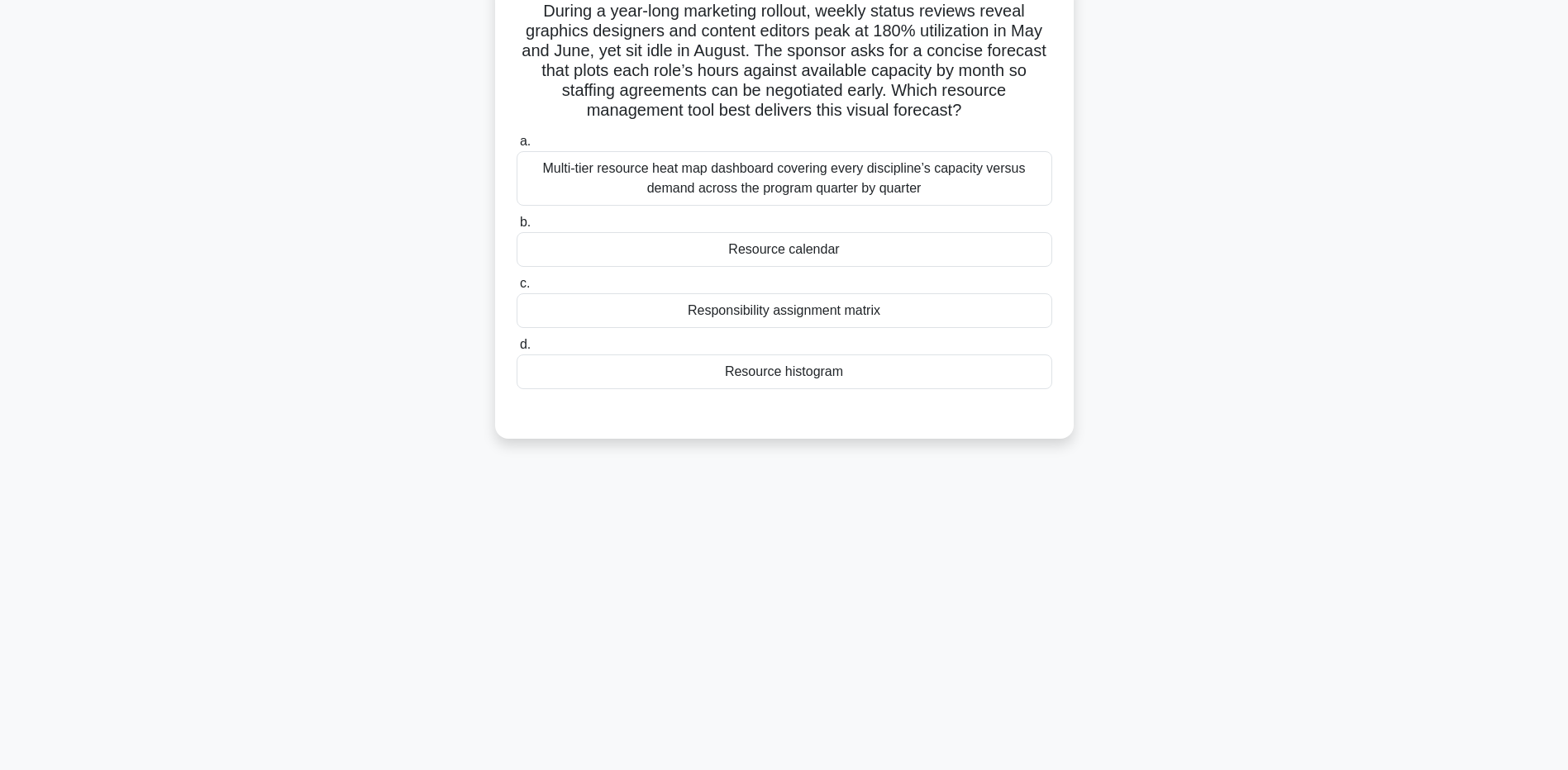
click at [521, 723] on div "3:06 Stop PMP - Resource Management Expert 3/5 During a year-long marketing rol…" at bounding box center [784, 350] width 1092 height 826
drag, startPoint x: 58, startPoint y: 684, endPoint x: 49, endPoint y: 683, distance: 9.1
click at [49, 683] on main "3:05 Stop PMP - Resource Management Expert 3/5 During a year-long marketing rol…" at bounding box center [784, 350] width 1568 height 840
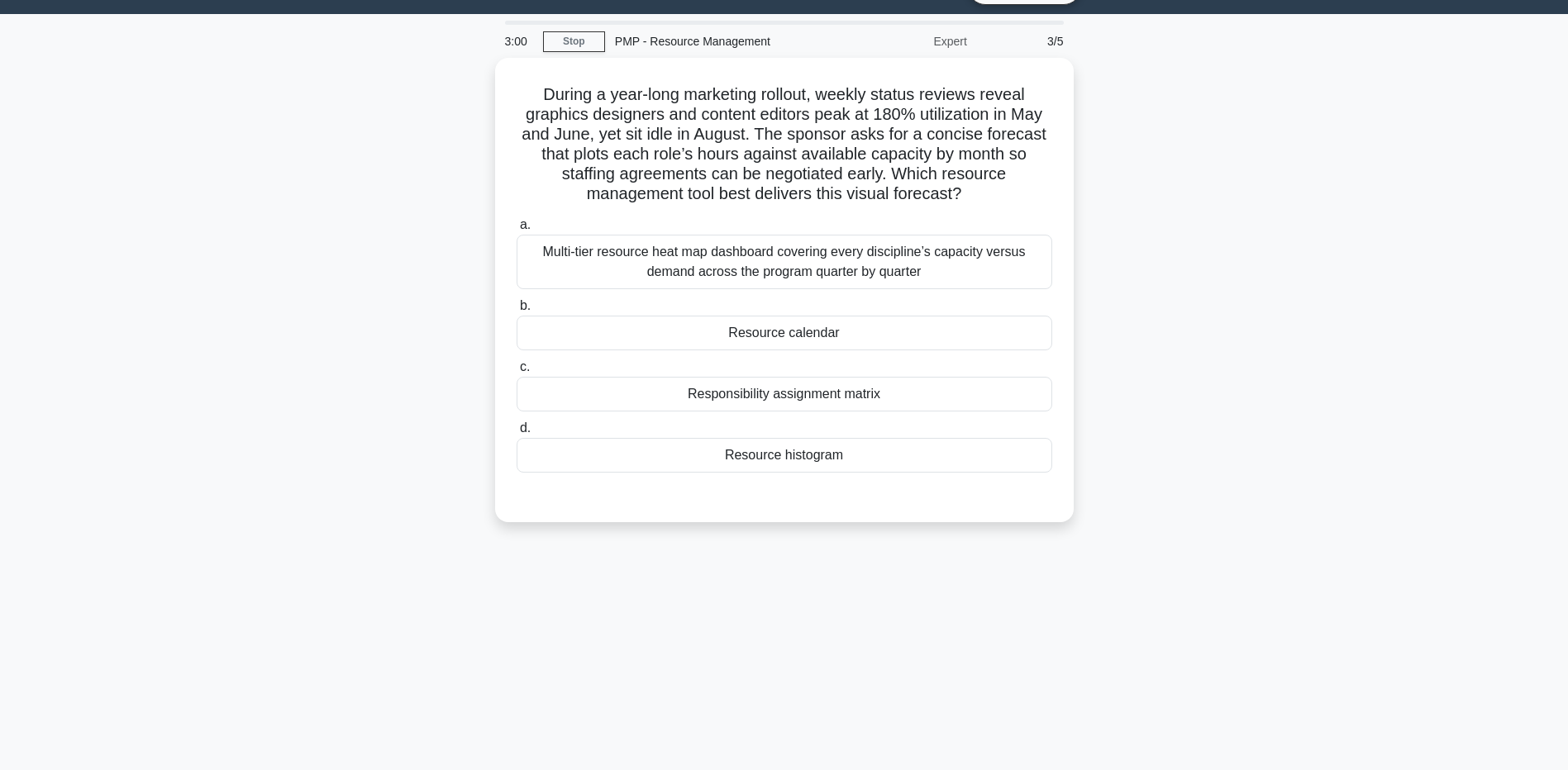
scroll to position [0, 0]
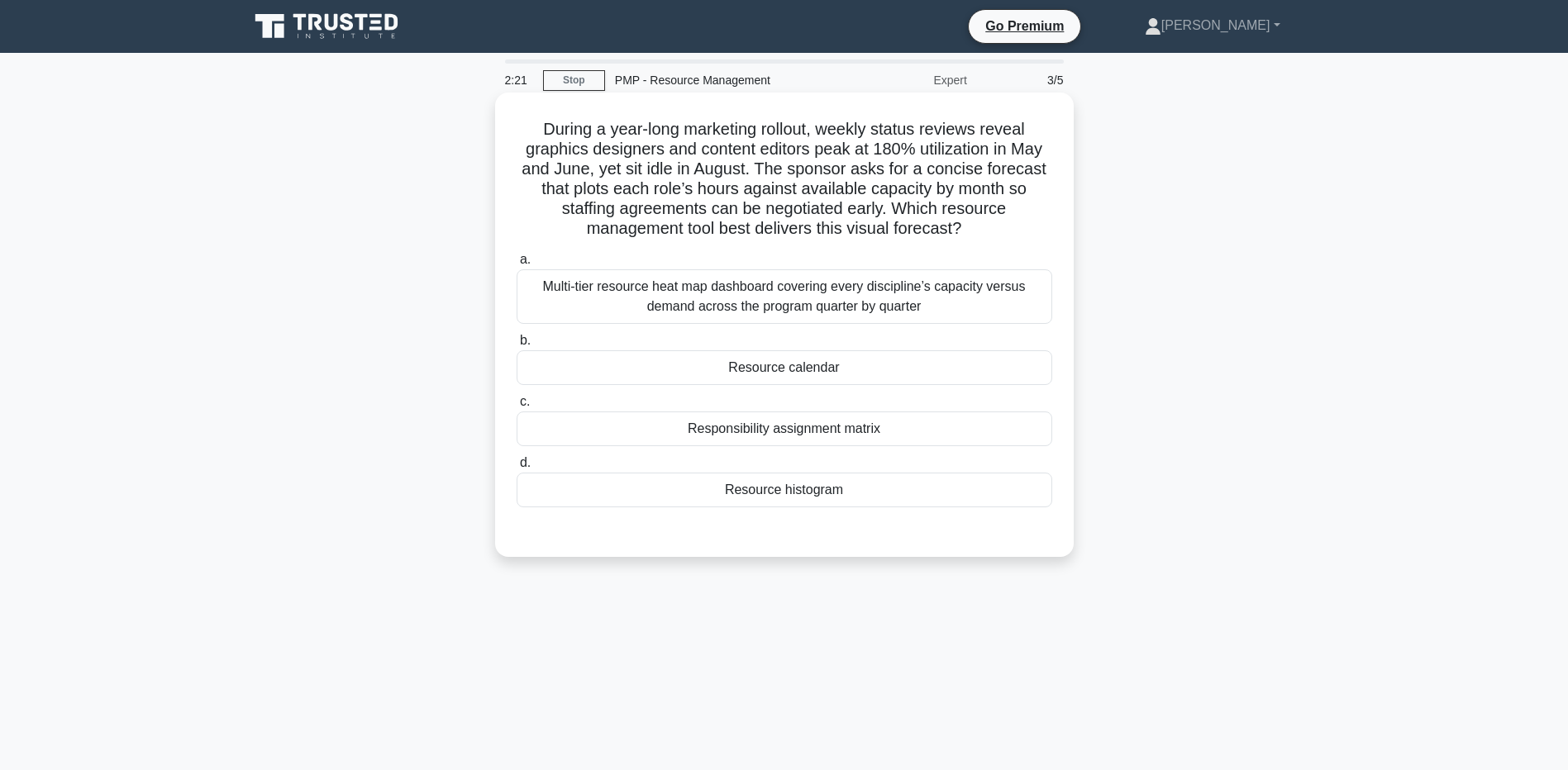
click at [672, 293] on div "Multi-tier resource heat map dashboard covering every discipline’s capacity ver…" at bounding box center [784, 297] width 535 height 55
click at [516, 265] on input "a. Multi-tier resource heat map dashboard covering every discipline’s capacity …" at bounding box center [516, 260] width 0 height 11
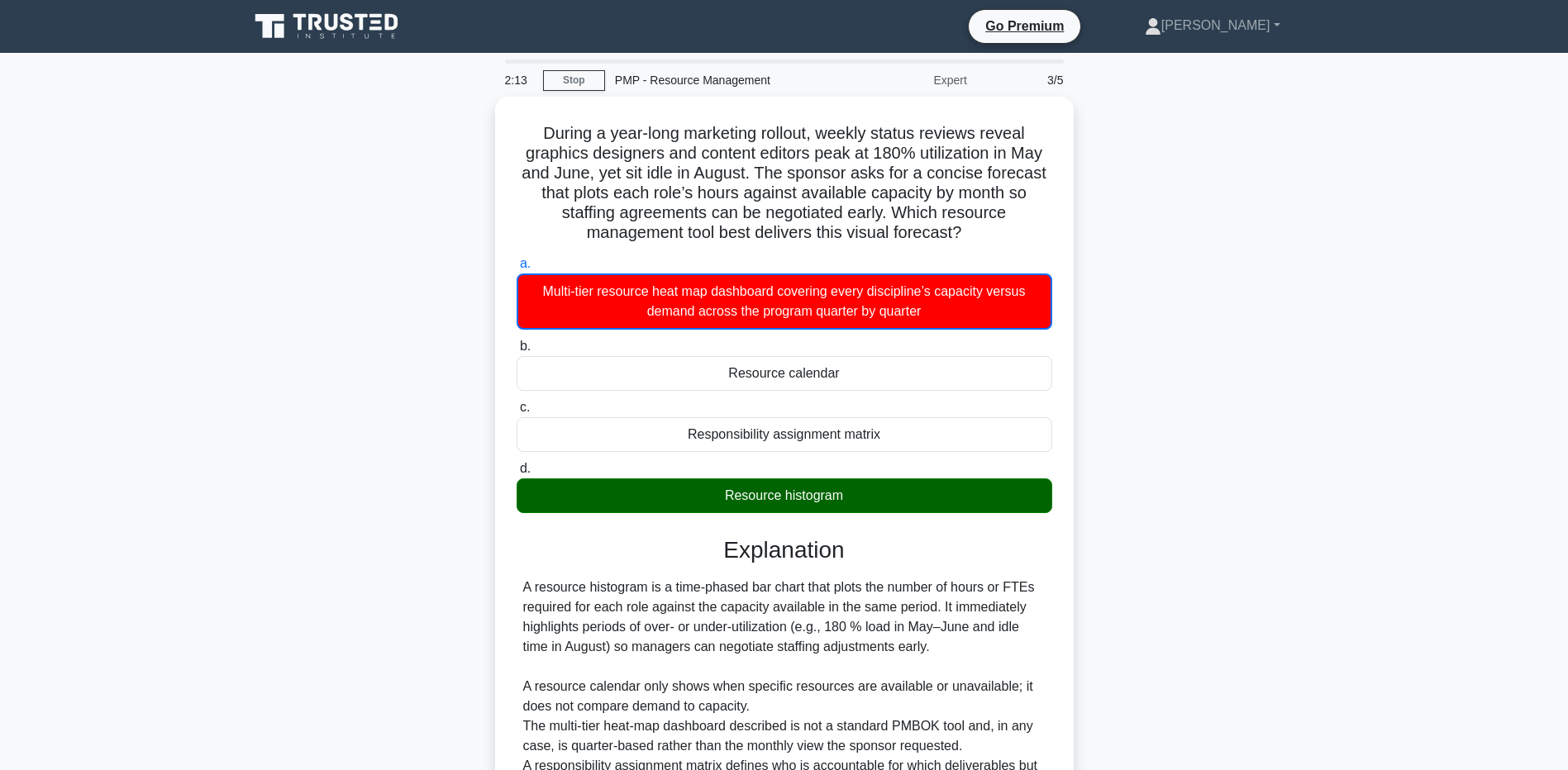
click at [254, 615] on div "During a year-long marketing rollout, weekly status reviews reveal graphics des…" at bounding box center [784, 515] width 1092 height 837
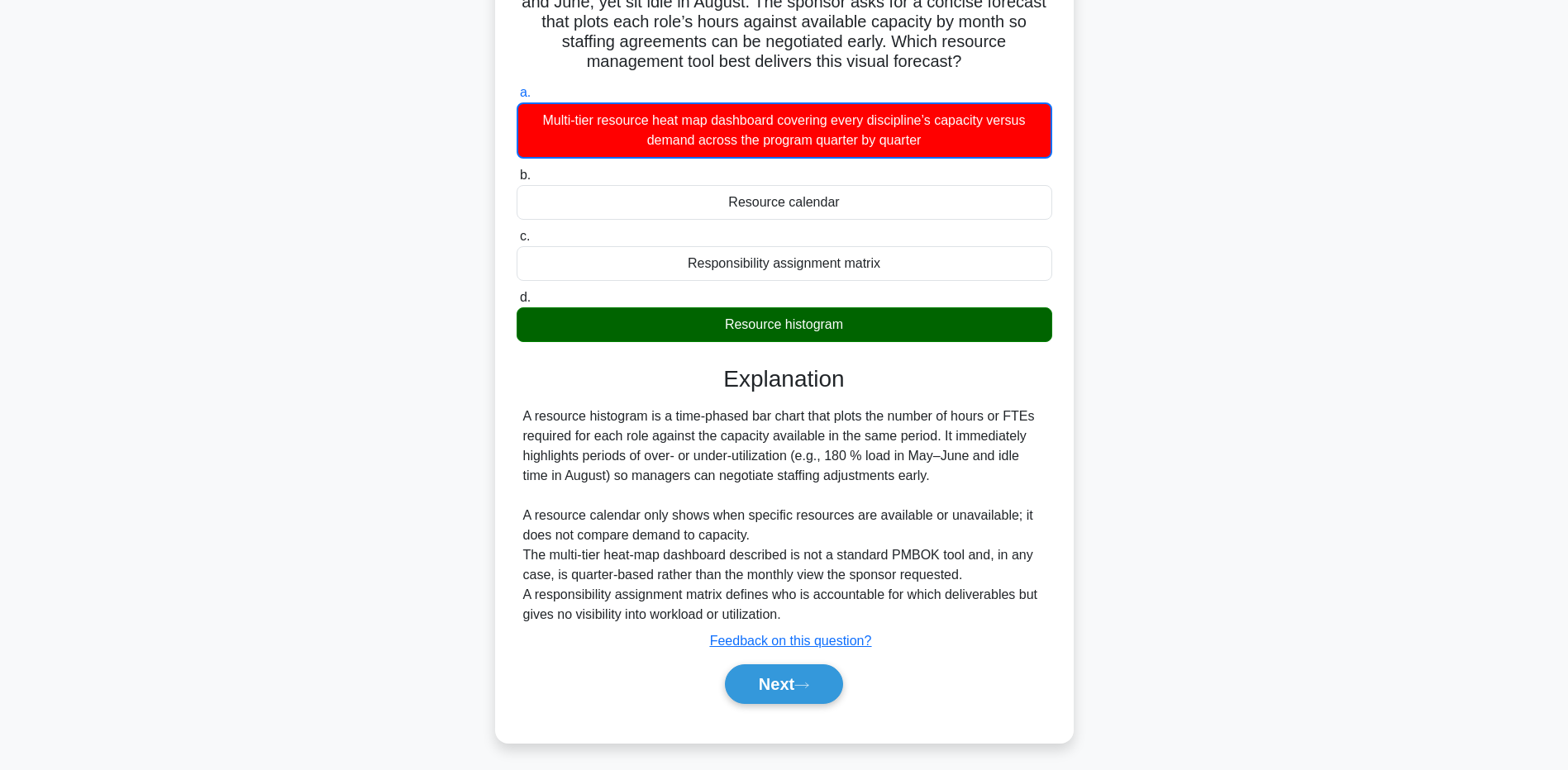
drag, startPoint x: 238, startPoint y: 639, endPoint x: 460, endPoint y: 649, distance: 222.2
click at [238, 638] on main "2:09 Stop PMP - Resource Management Expert 3/5 During a year-long marketing rol…" at bounding box center [784, 325] width 1568 height 887
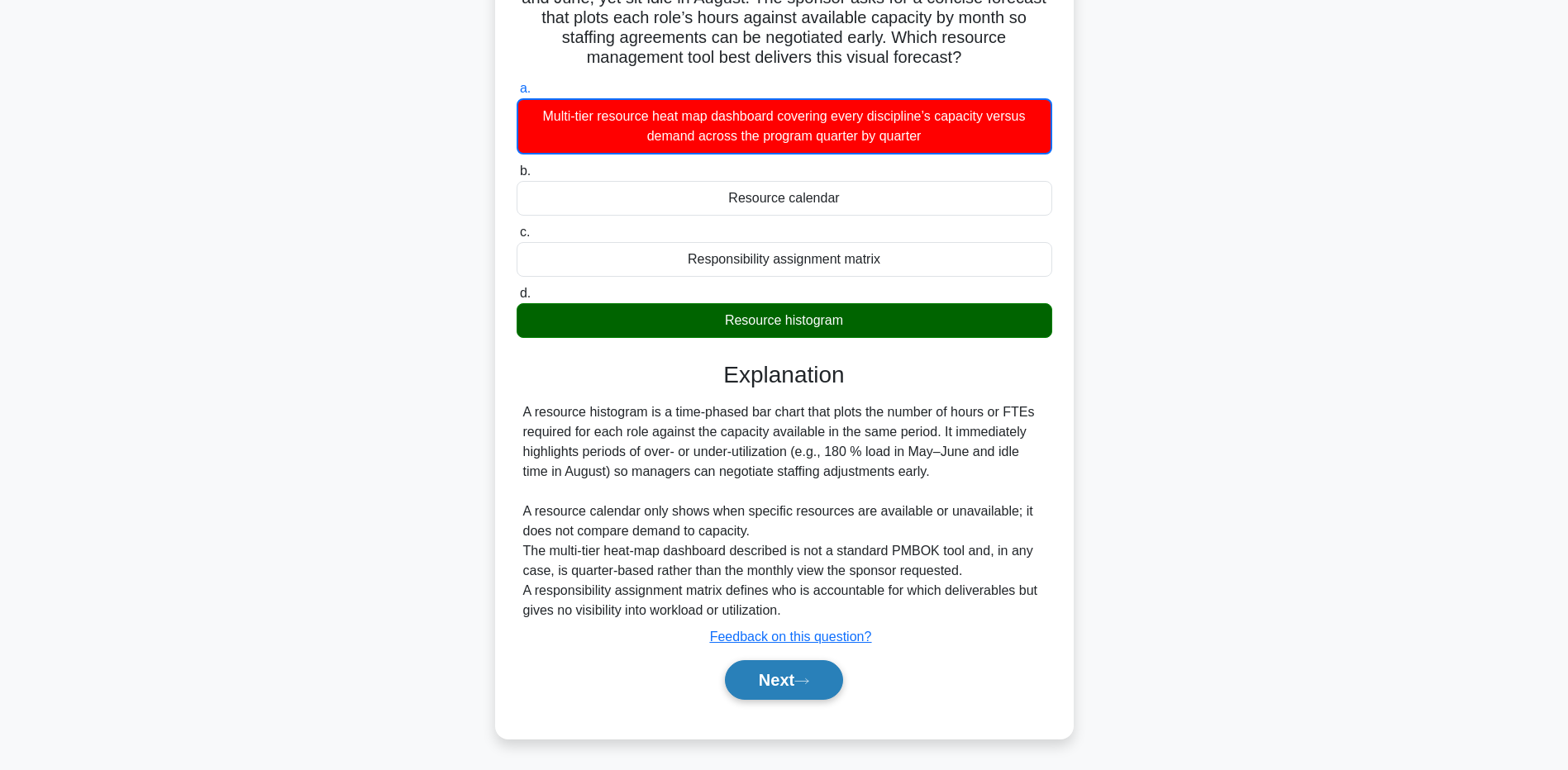
click at [752, 671] on button "Next" at bounding box center [784, 680] width 118 height 40
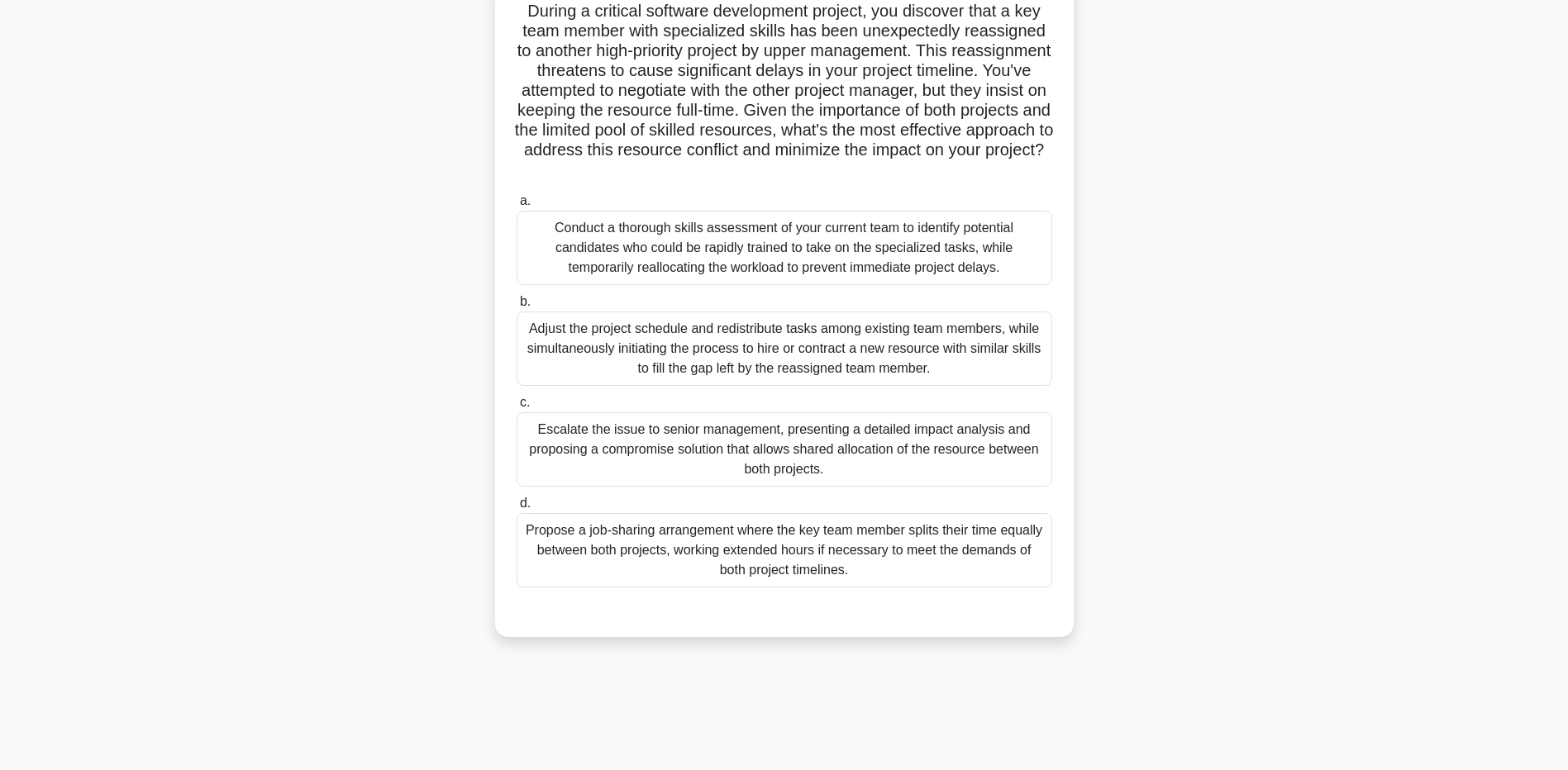
scroll to position [0, 0]
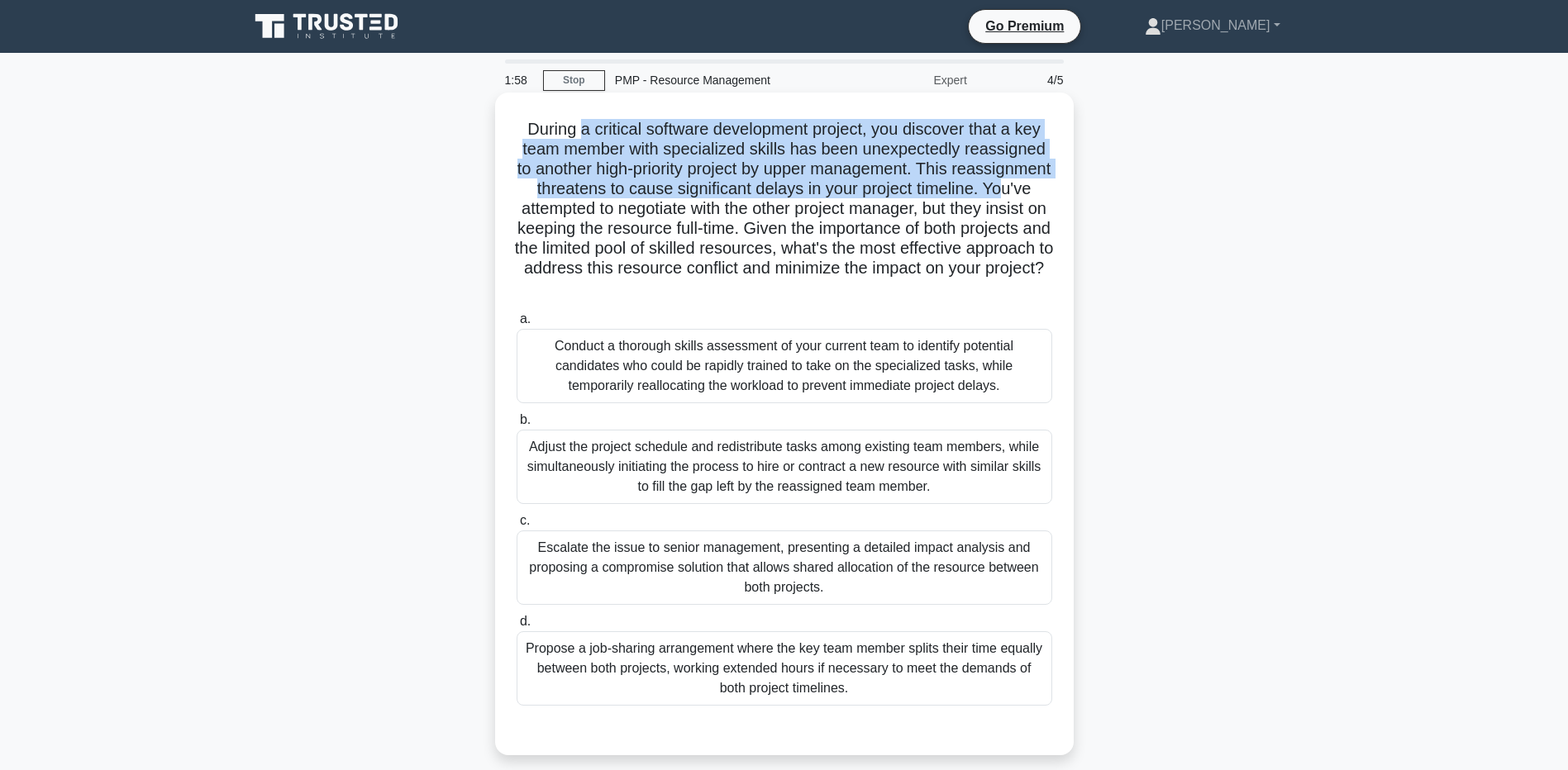
drag, startPoint x: 578, startPoint y: 130, endPoint x: 642, endPoint y: 203, distance: 97.1
click at [642, 203] on h5 "During a critical software development project, you discover that a key team me…" at bounding box center [785, 209] width 539 height 180
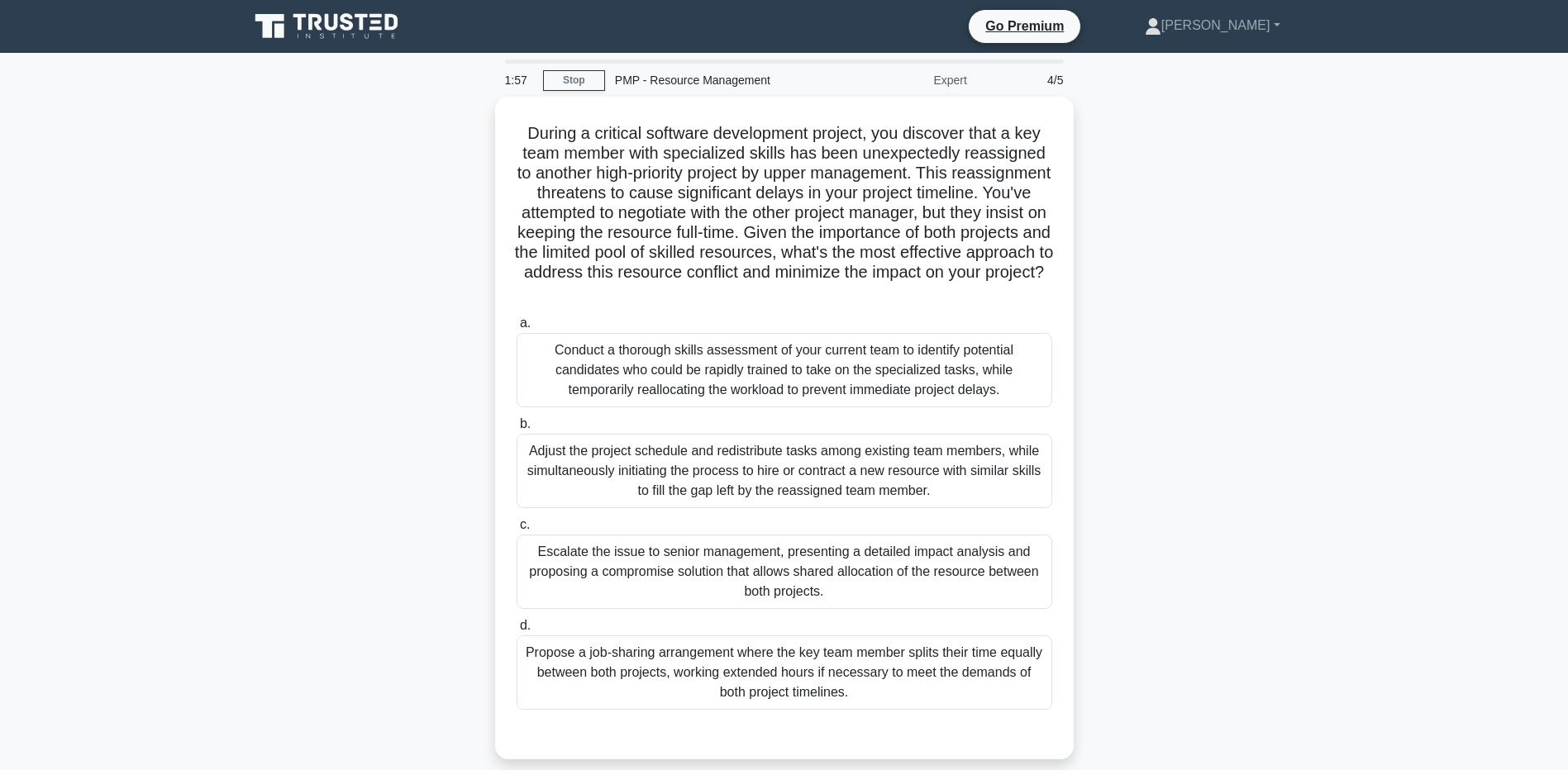
drag, startPoint x: 642, startPoint y: 203, endPoint x: 316, endPoint y: 288, distance: 336.9
click at [316, 288] on div "During a critical software development project, you discover that a key team me…" at bounding box center [784, 438] width 1092 height 683
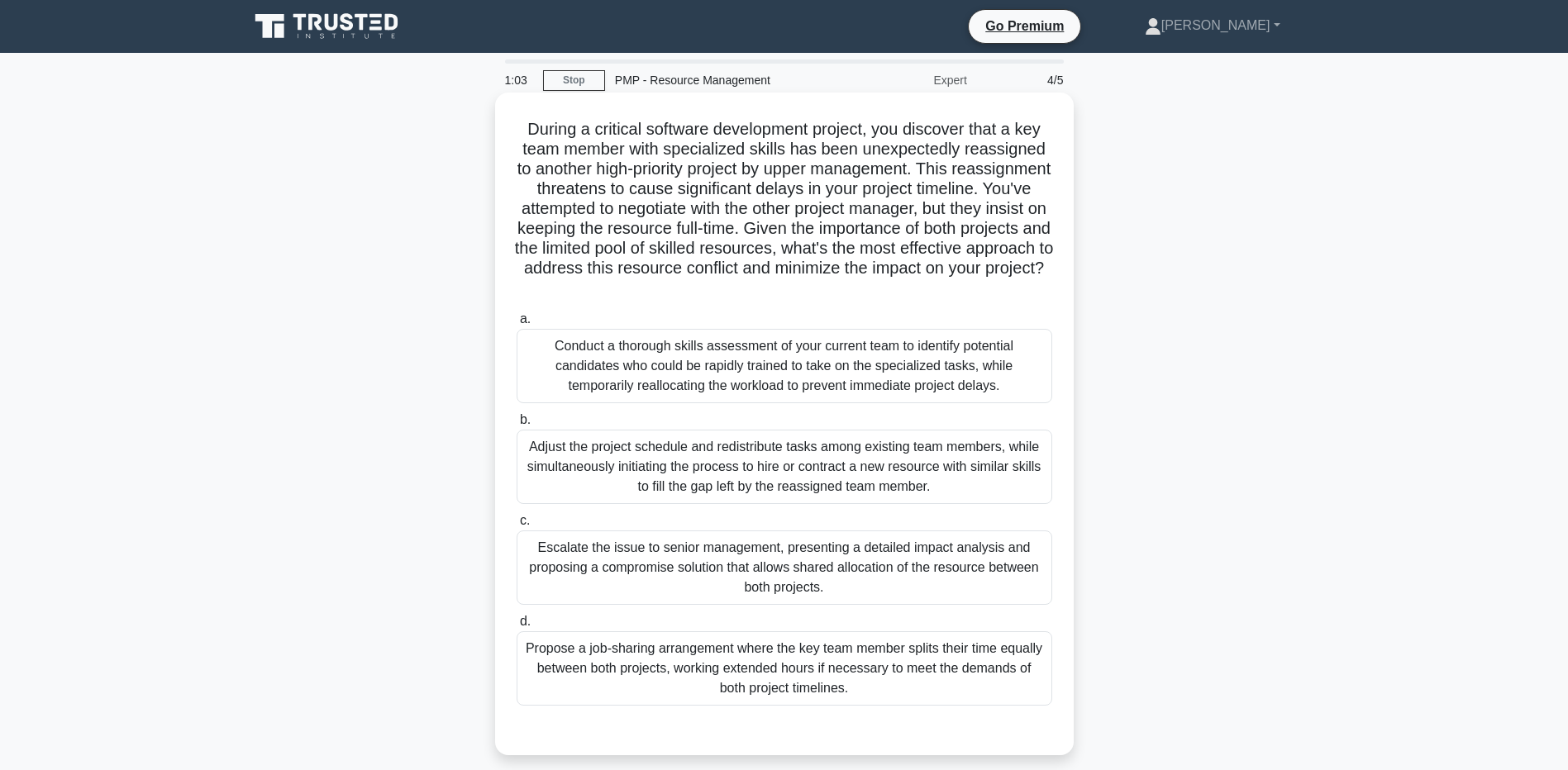
click at [580, 374] on div "Conduct a thorough skills assessment of your current team to identify potential…" at bounding box center [784, 366] width 535 height 75
click at [516, 325] on input "a. Conduct a thorough skills assessment of your current team to identify potent…" at bounding box center [516, 319] width 0 height 11
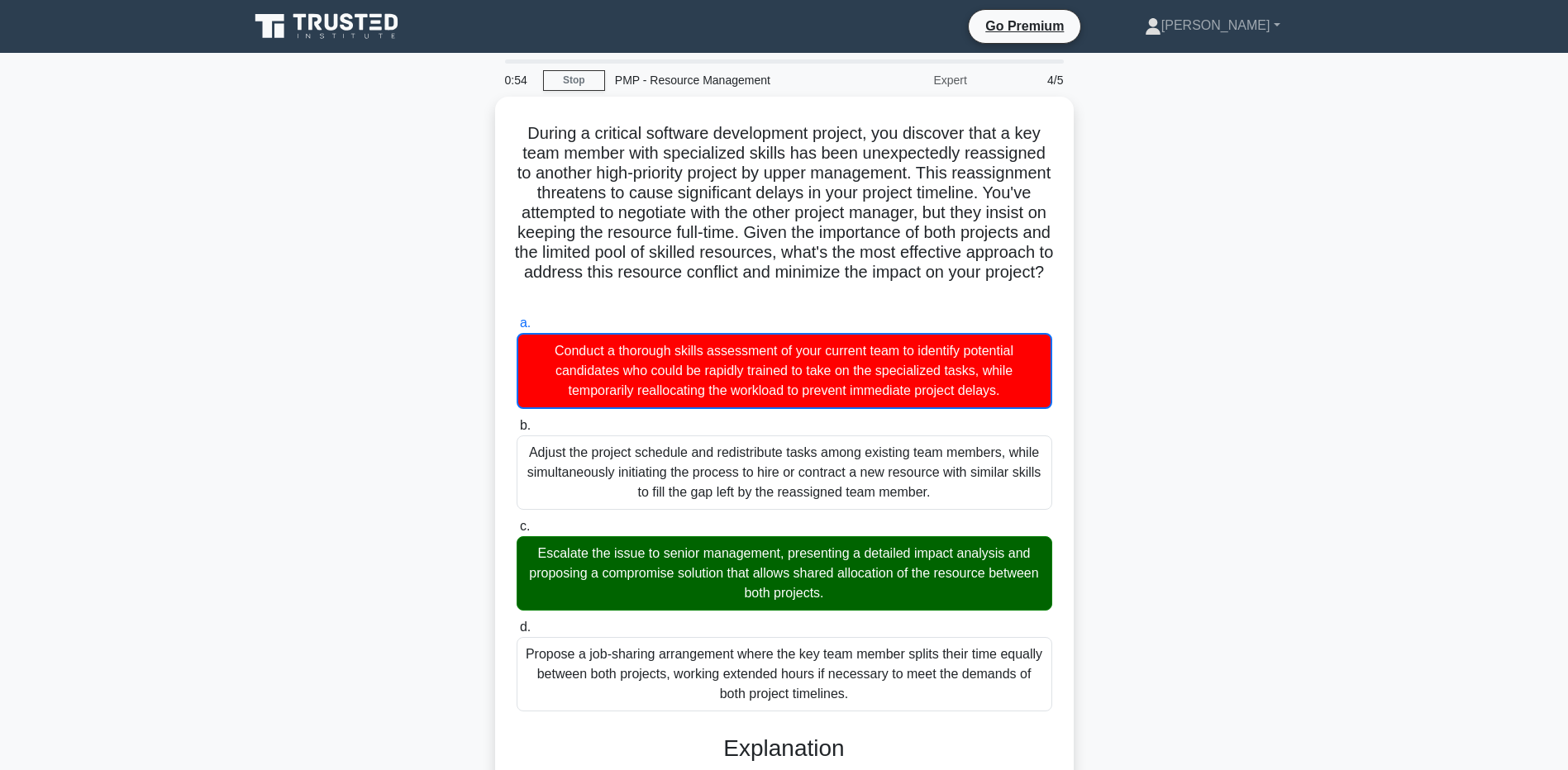
click at [288, 685] on div "During a critical software development project, you discover that a key team me…" at bounding box center [784, 763] width 1092 height 1333
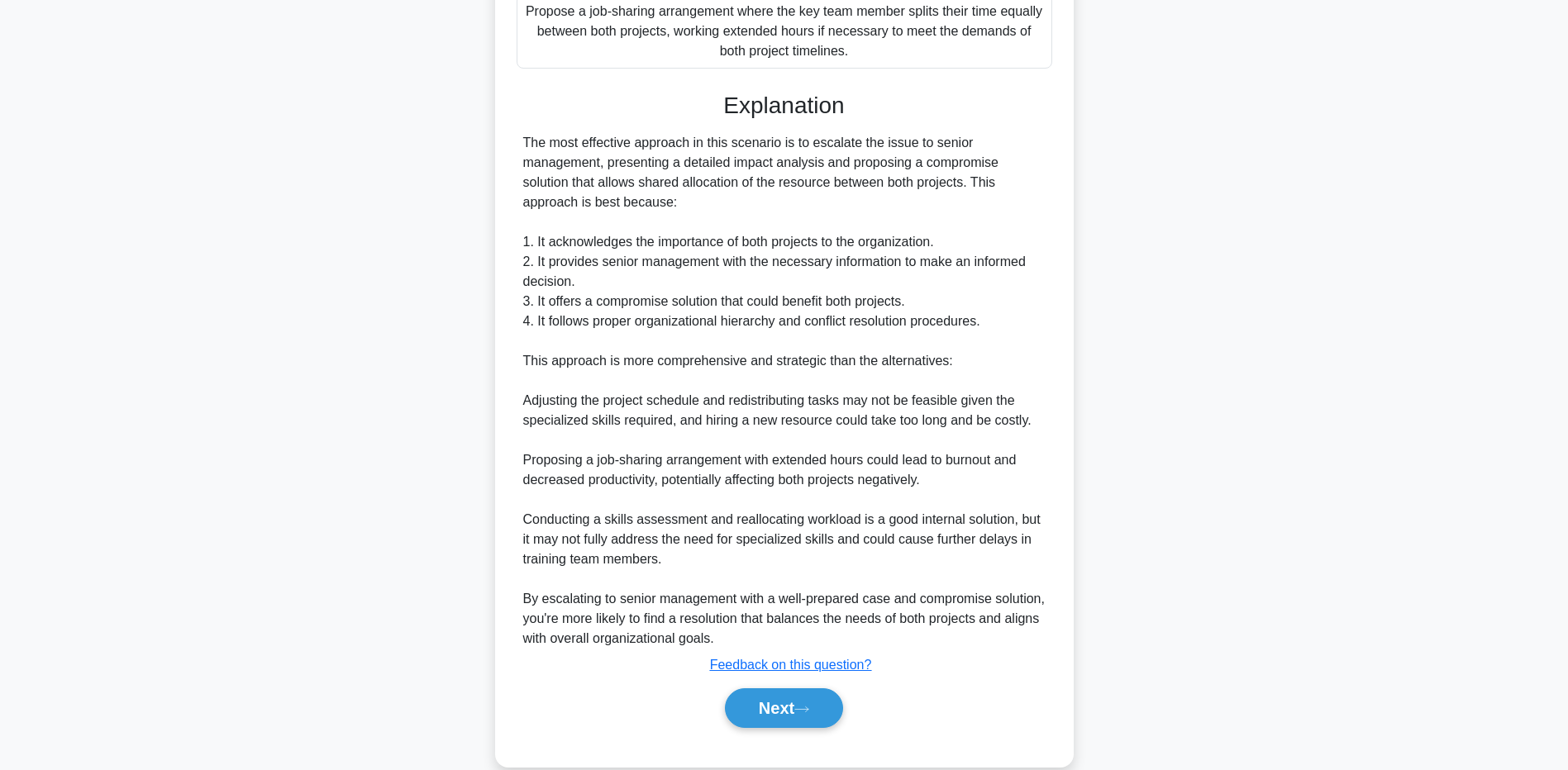
scroll to position [661, 0]
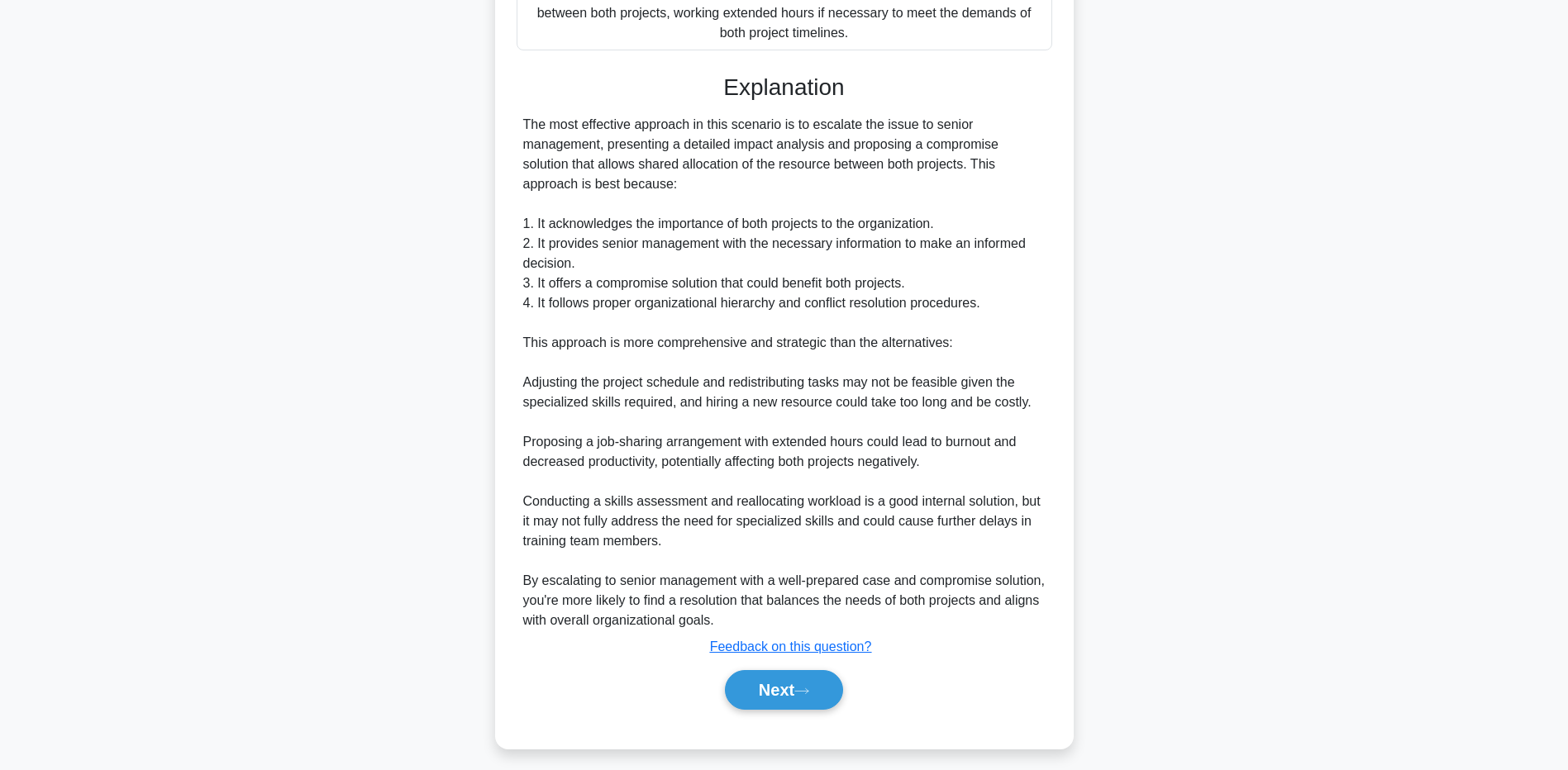
click at [248, 560] on div "During a critical software development project, you discover that a key team me…" at bounding box center [784, 102] width 1092 height 1333
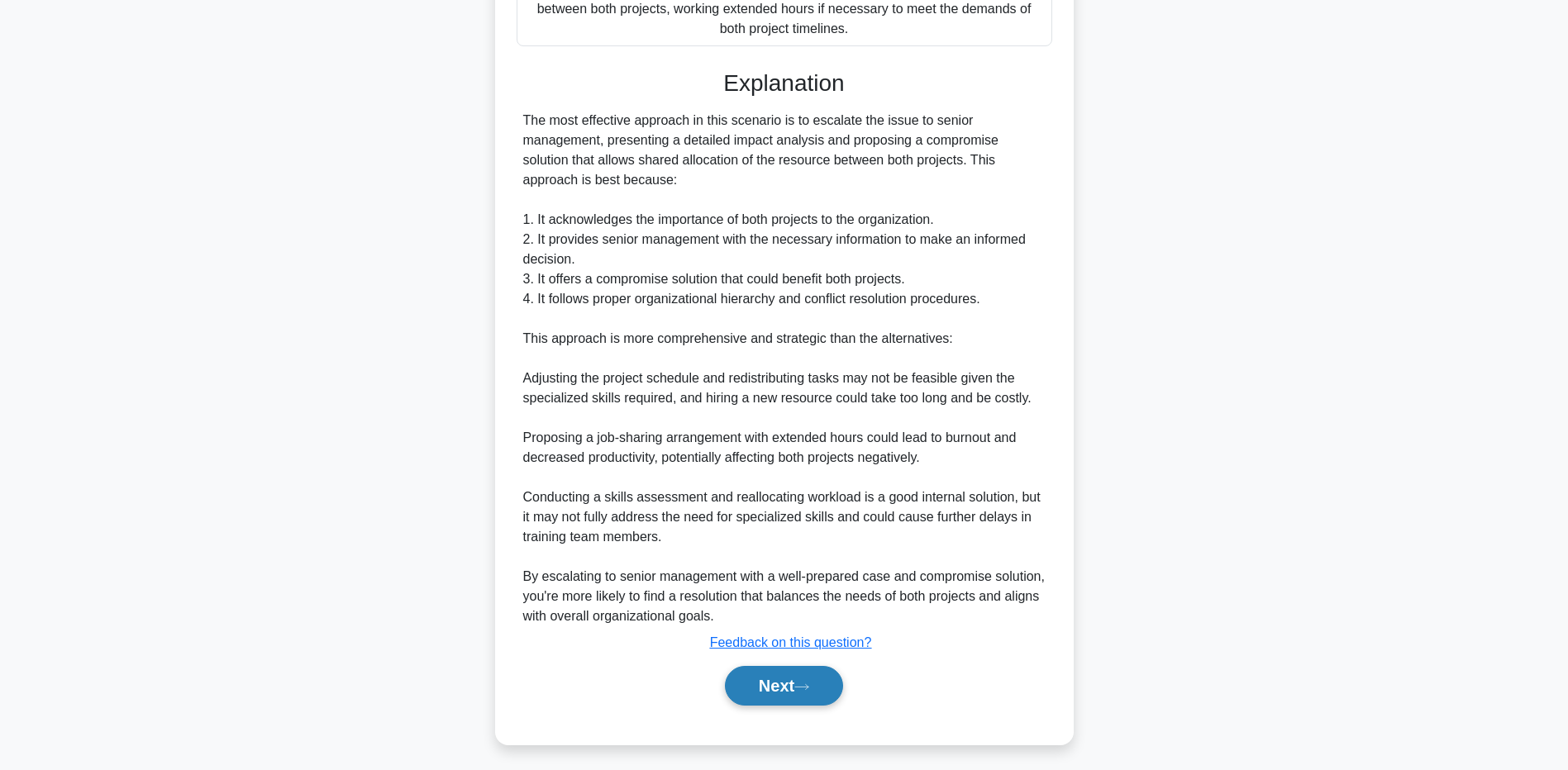
click at [805, 680] on button "Next" at bounding box center [784, 686] width 118 height 40
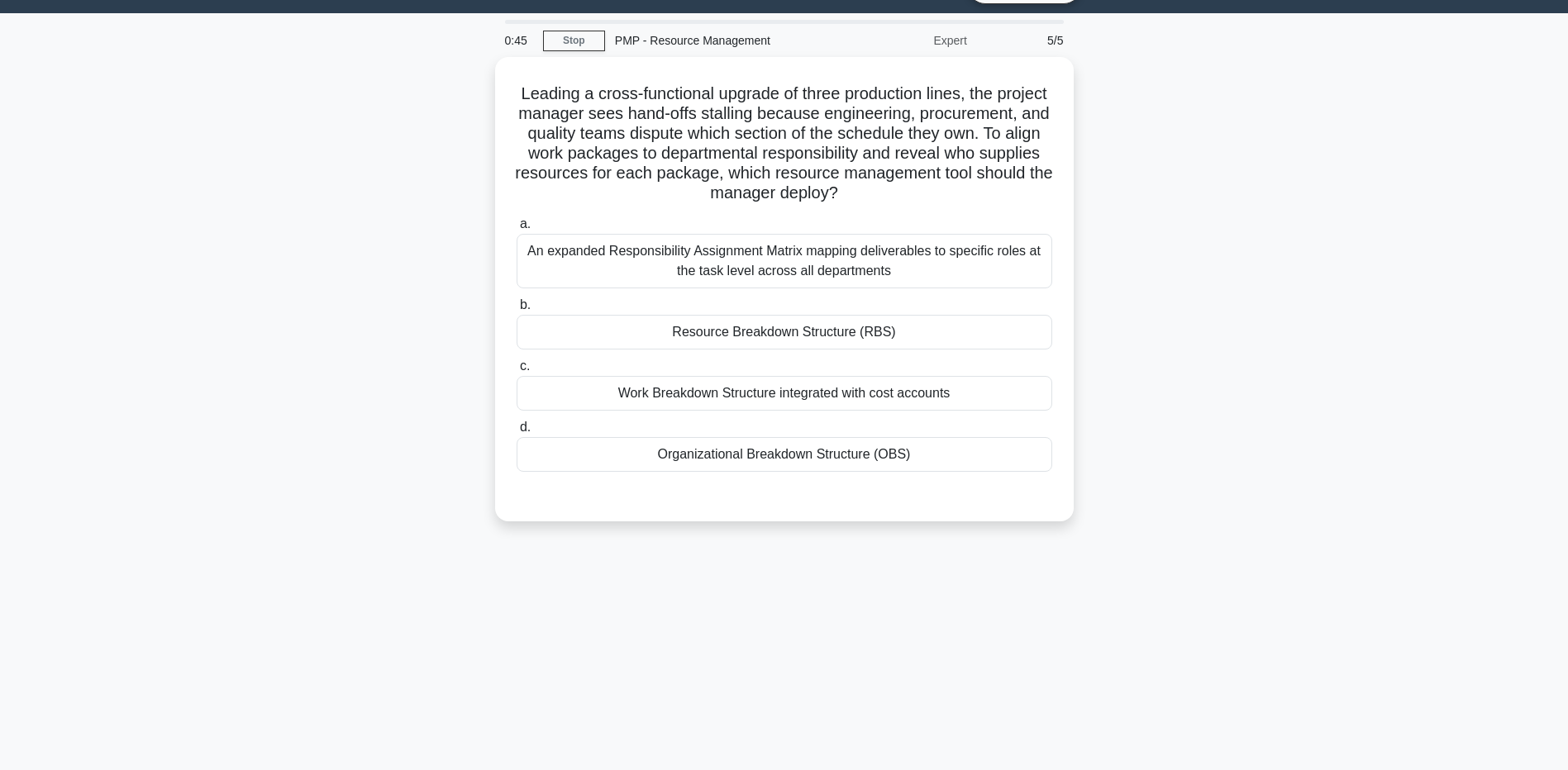
scroll to position [0, 0]
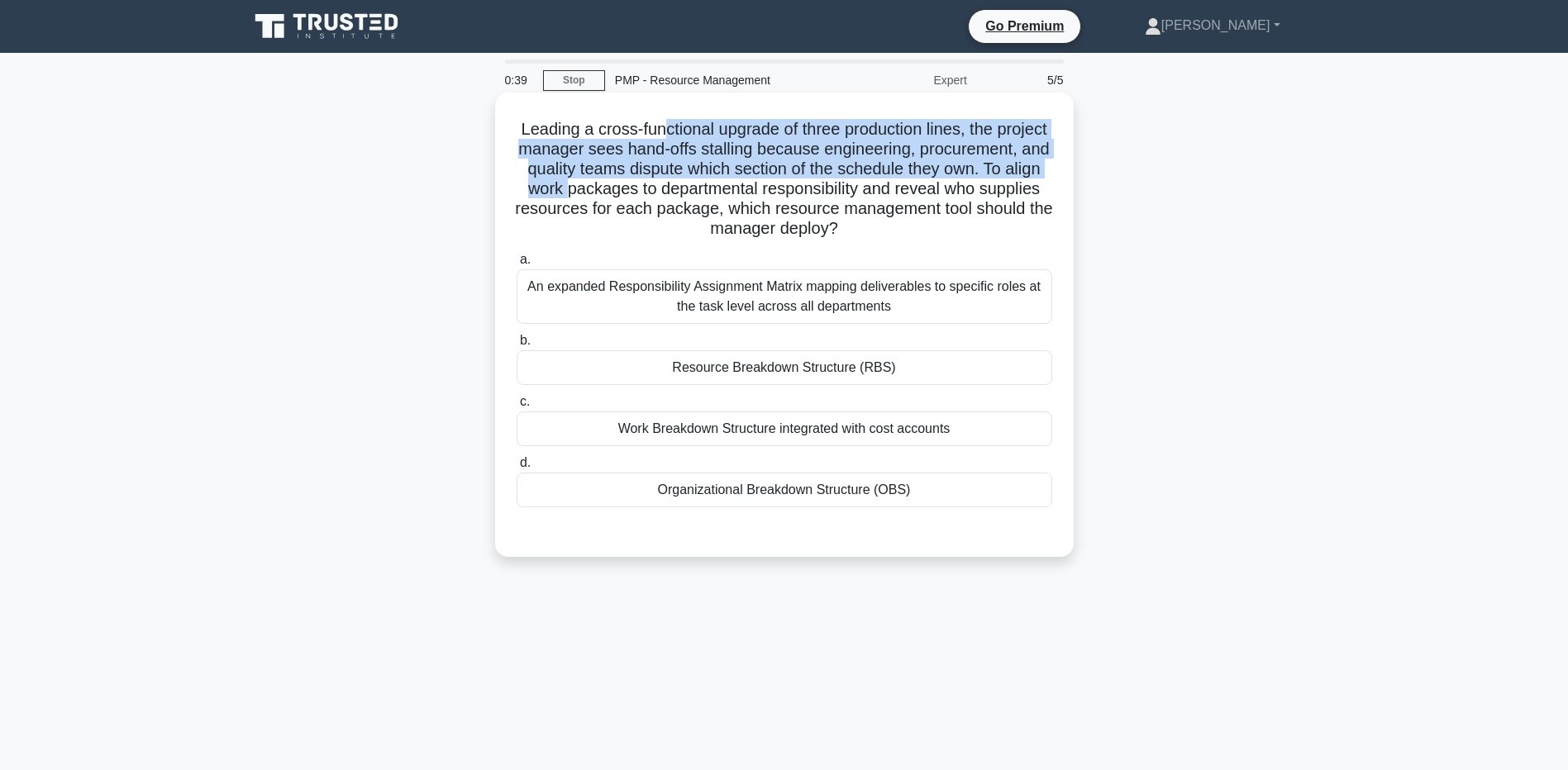
drag, startPoint x: 684, startPoint y: 120, endPoint x: 707, endPoint y: 182, distance: 66.1
click at [707, 182] on h5 "Leading a cross-functional upgrade of three production lines, the project manag…" at bounding box center [785, 179] width 539 height 121
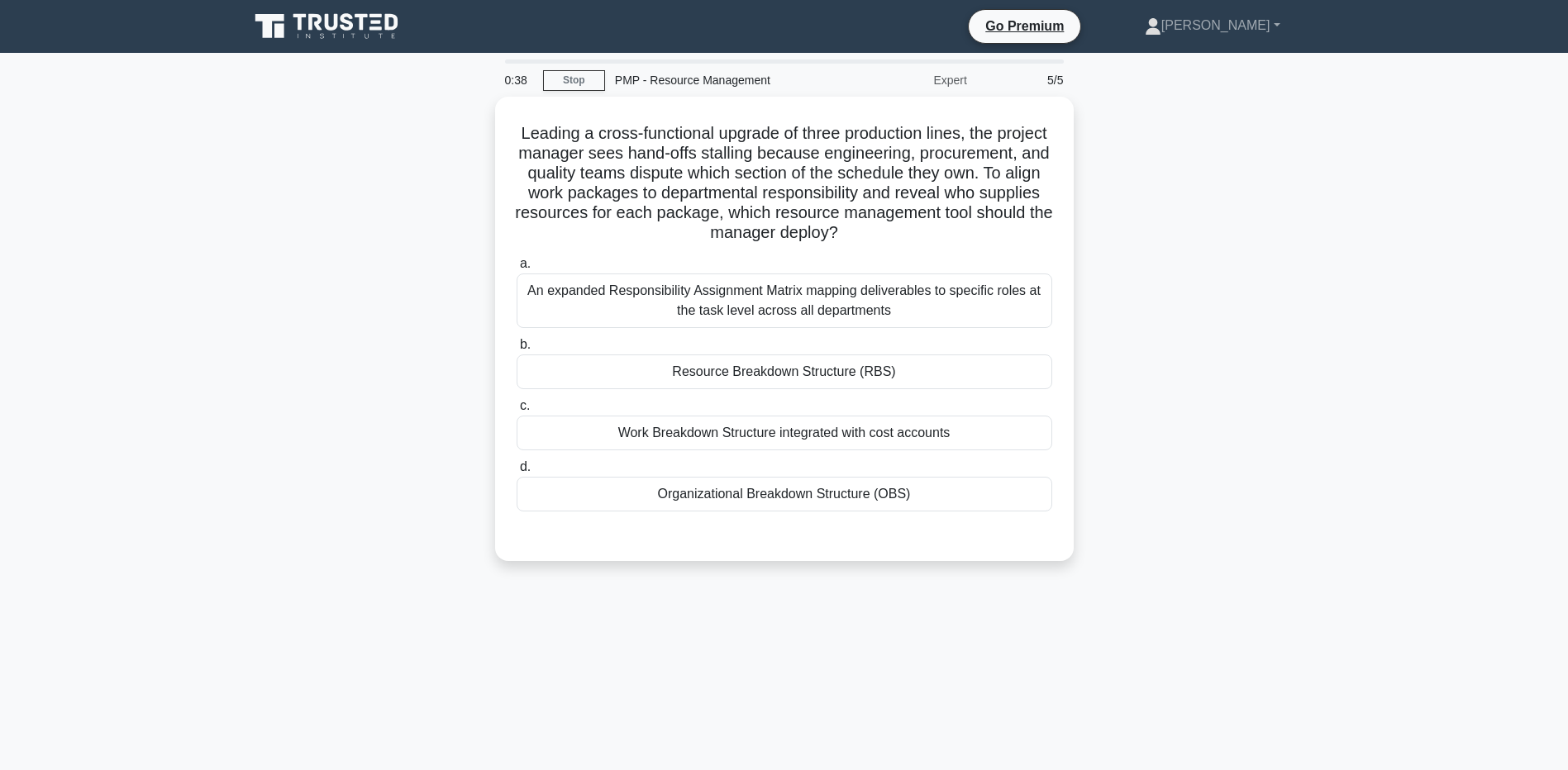
click at [317, 309] on div "Leading a cross-functional upgrade of three production lines, the project manag…" at bounding box center [784, 339] width 1092 height 484
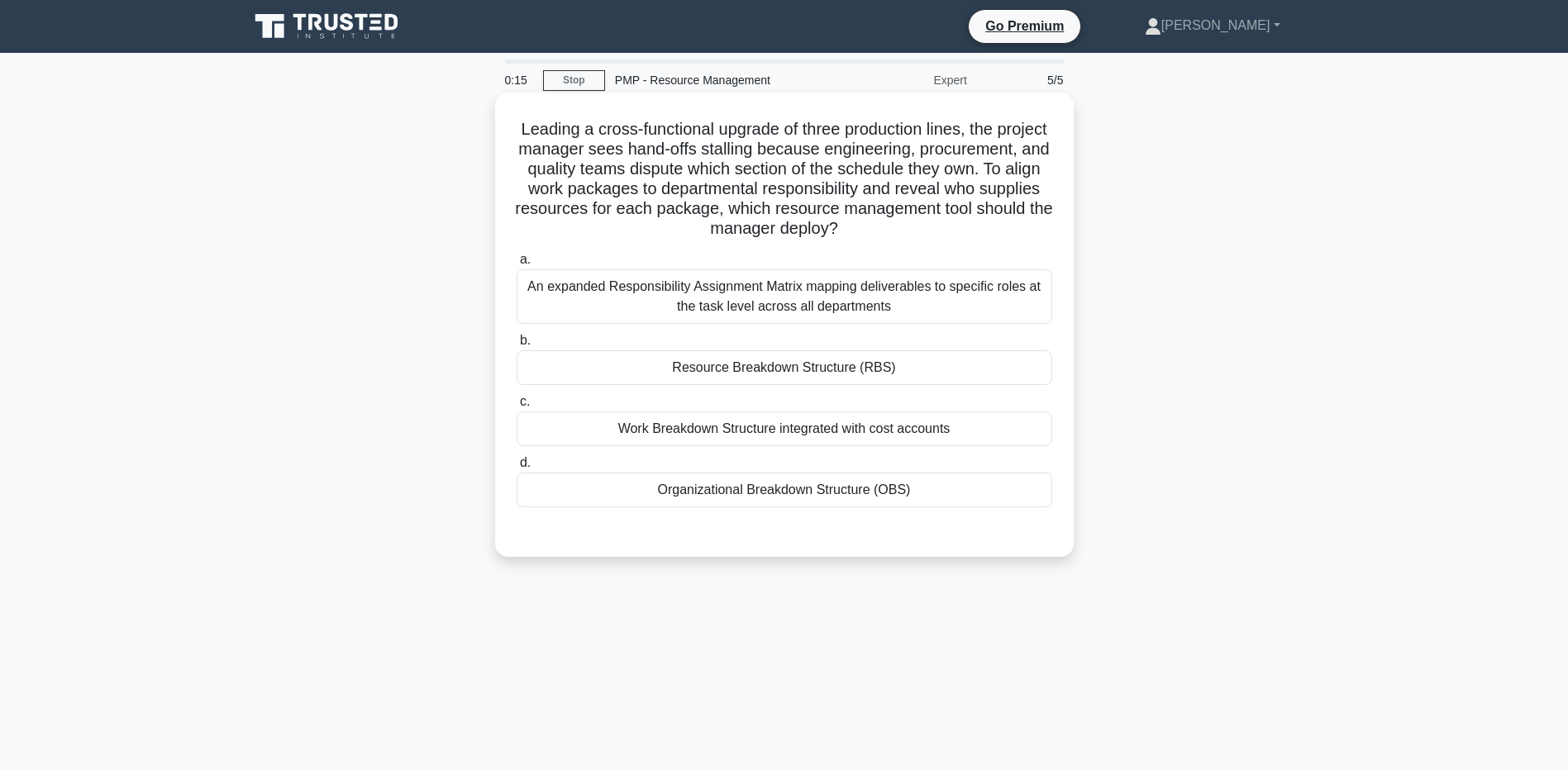
click at [562, 489] on div "Organizational Breakdown Structure (OBS)" at bounding box center [784, 490] width 535 height 35
click at [516, 469] on input "d. Organizational Breakdown Structure (OBS)" at bounding box center [516, 463] width 0 height 11
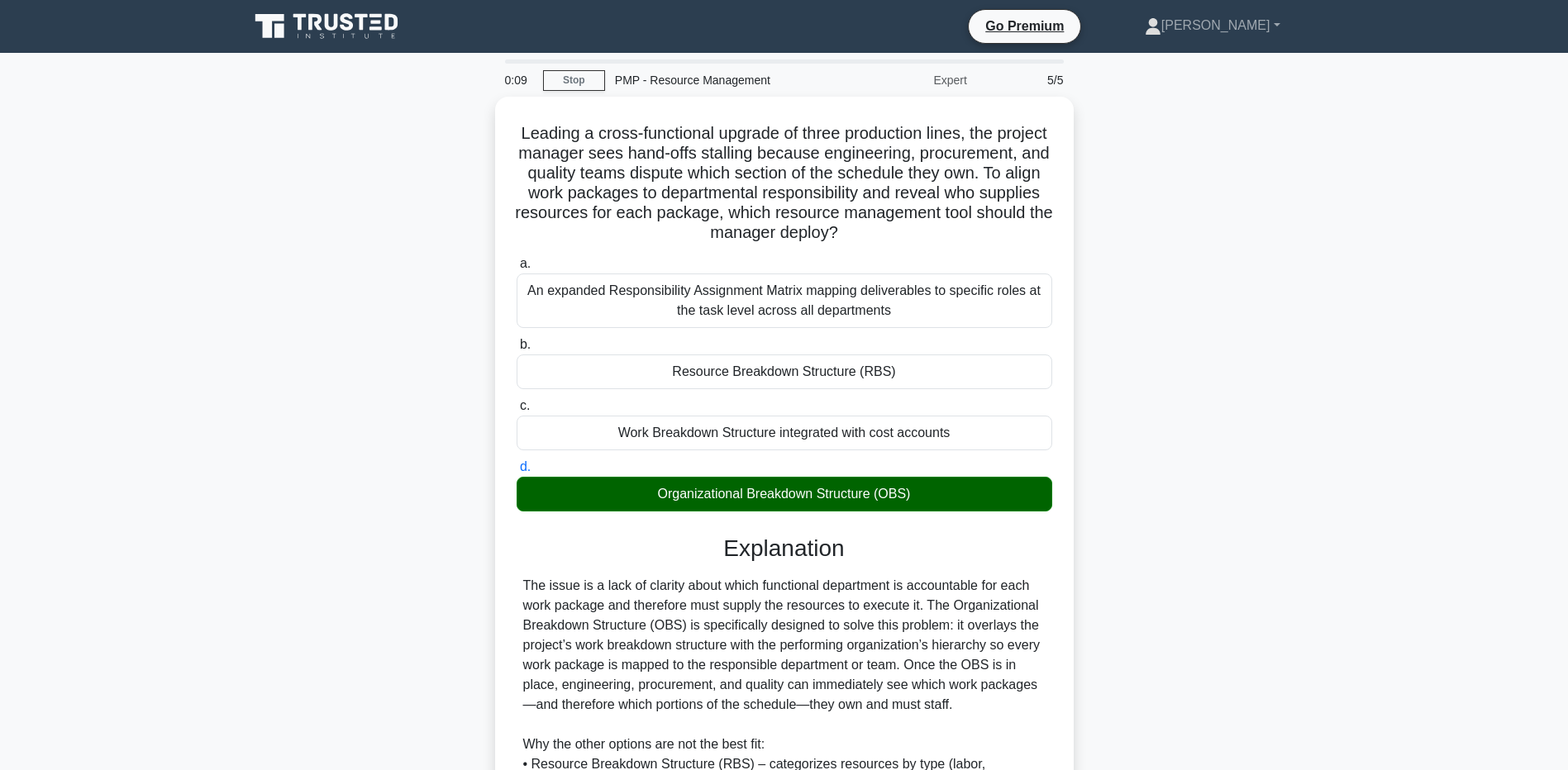
click at [189, 619] on main "0:09 Stop PMP - Resource Management Expert 5/5 Leading a cross-functional upgra…" at bounding box center [784, 575] width 1568 height 1045
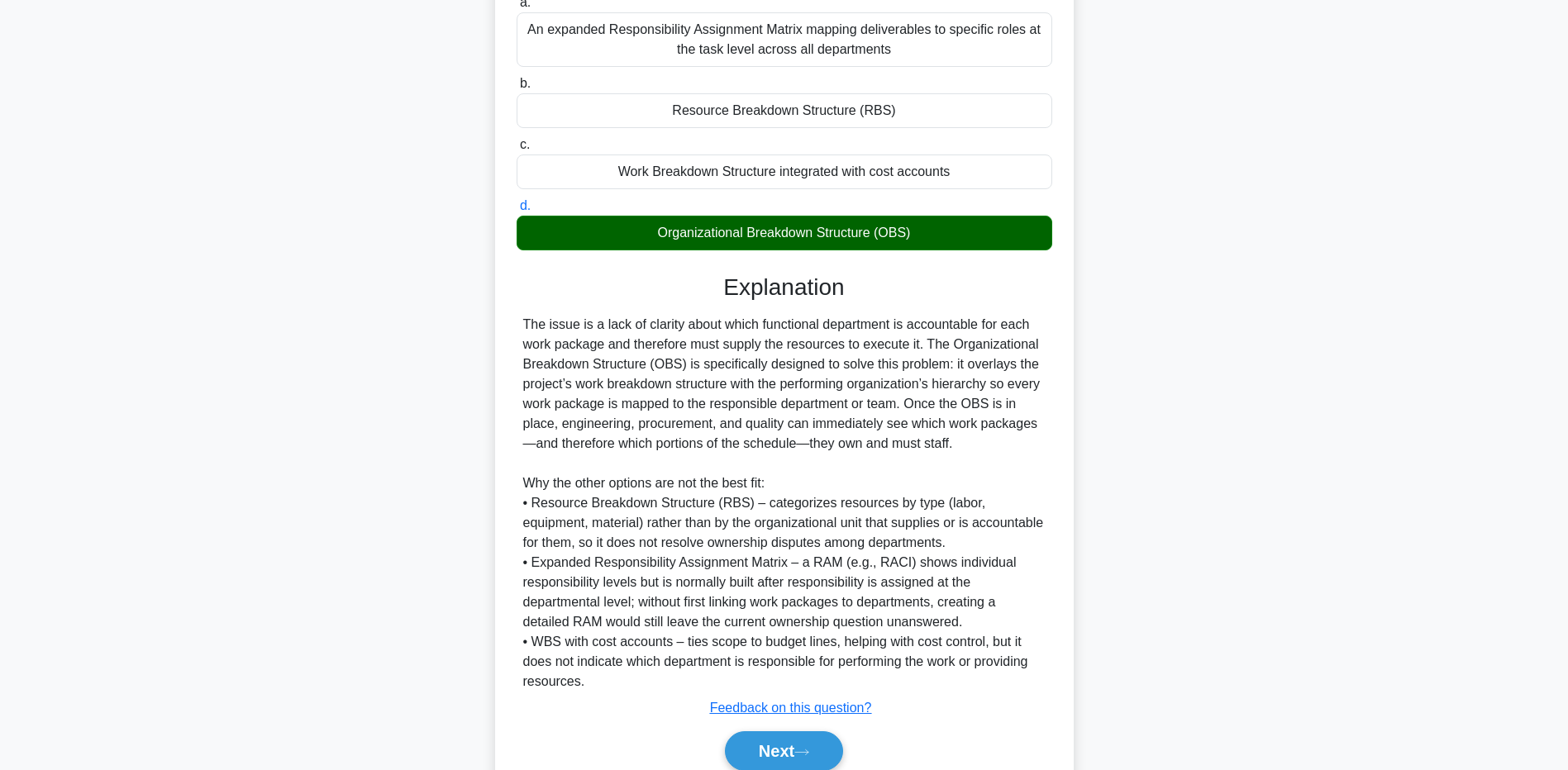
scroll to position [329, 0]
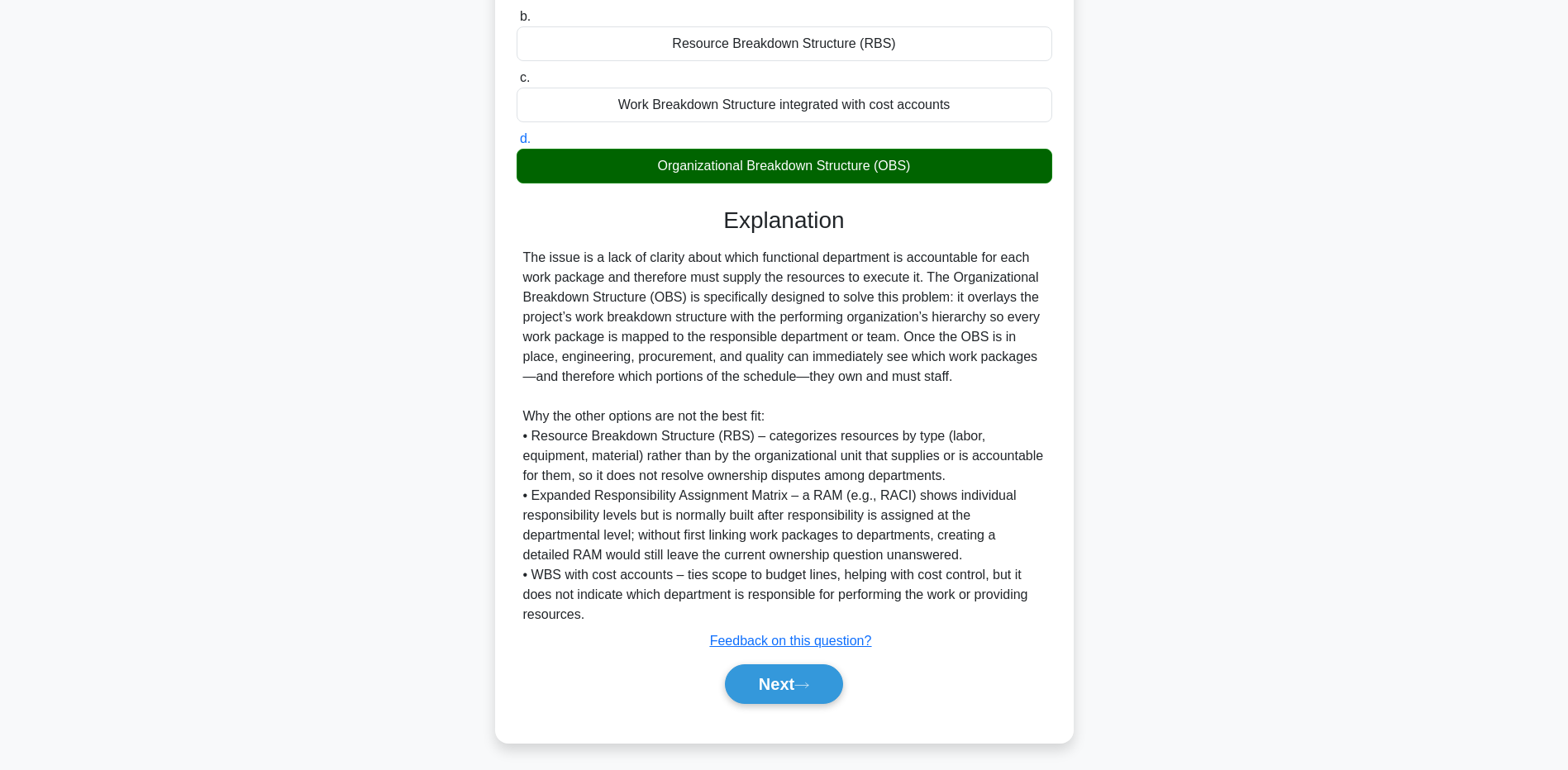
click at [222, 623] on main "0:05 Stop PMP - Resource Management Expert 5/5 Leading a cross-functional upgra…" at bounding box center [784, 248] width 1568 height 1045
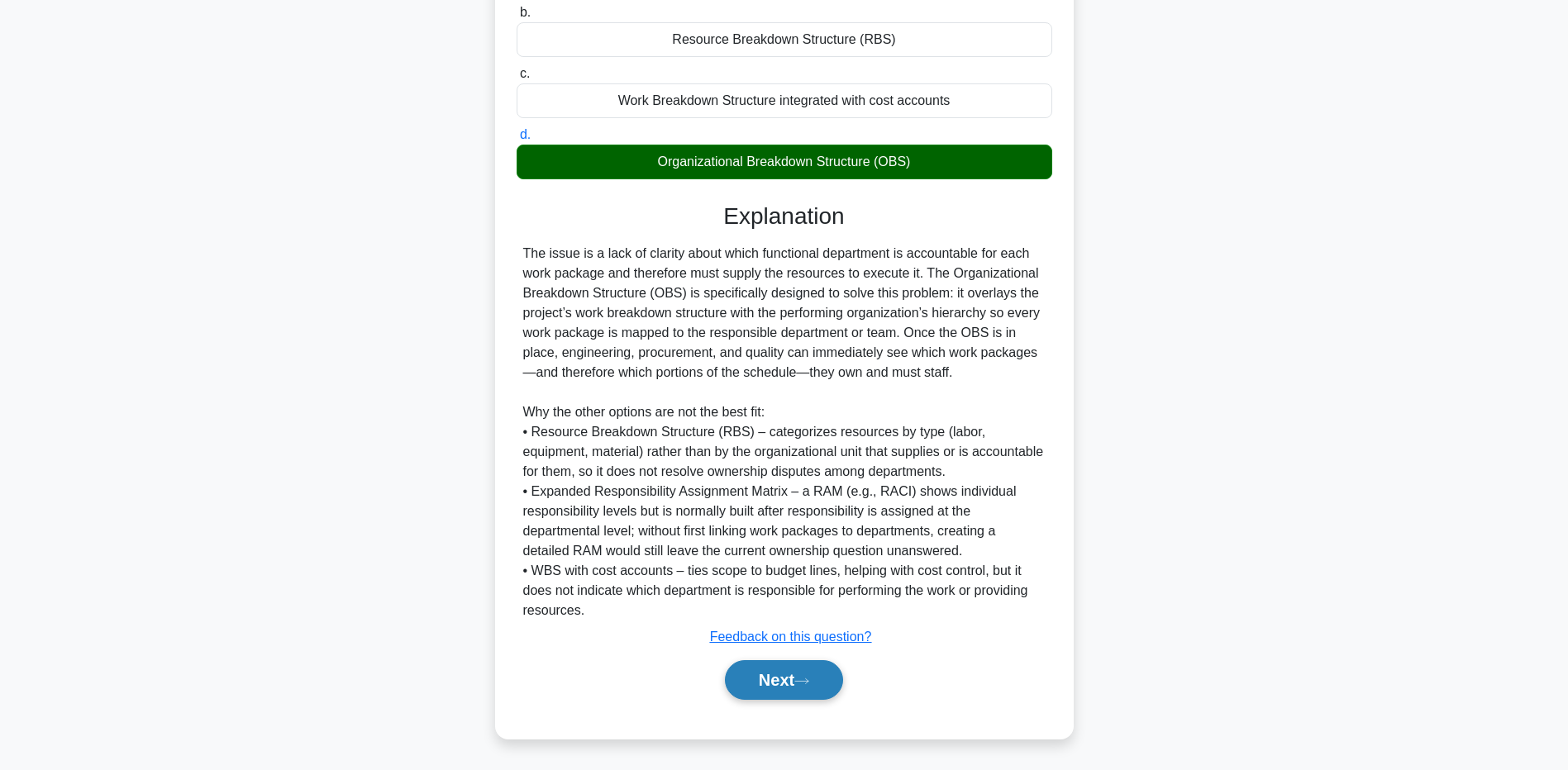
click at [800, 681] on button "Next" at bounding box center [784, 680] width 118 height 40
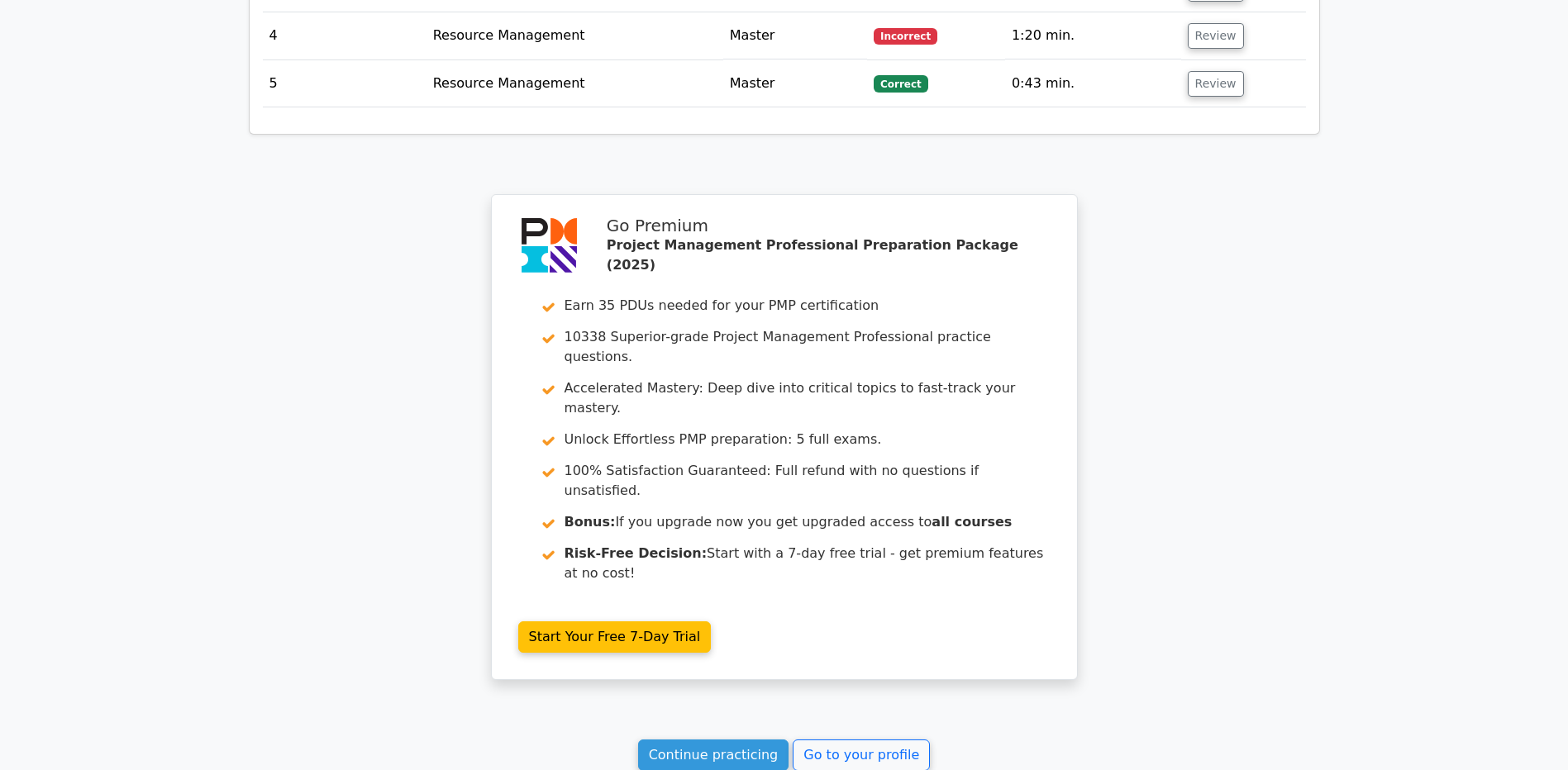
scroll to position [2482, 0]
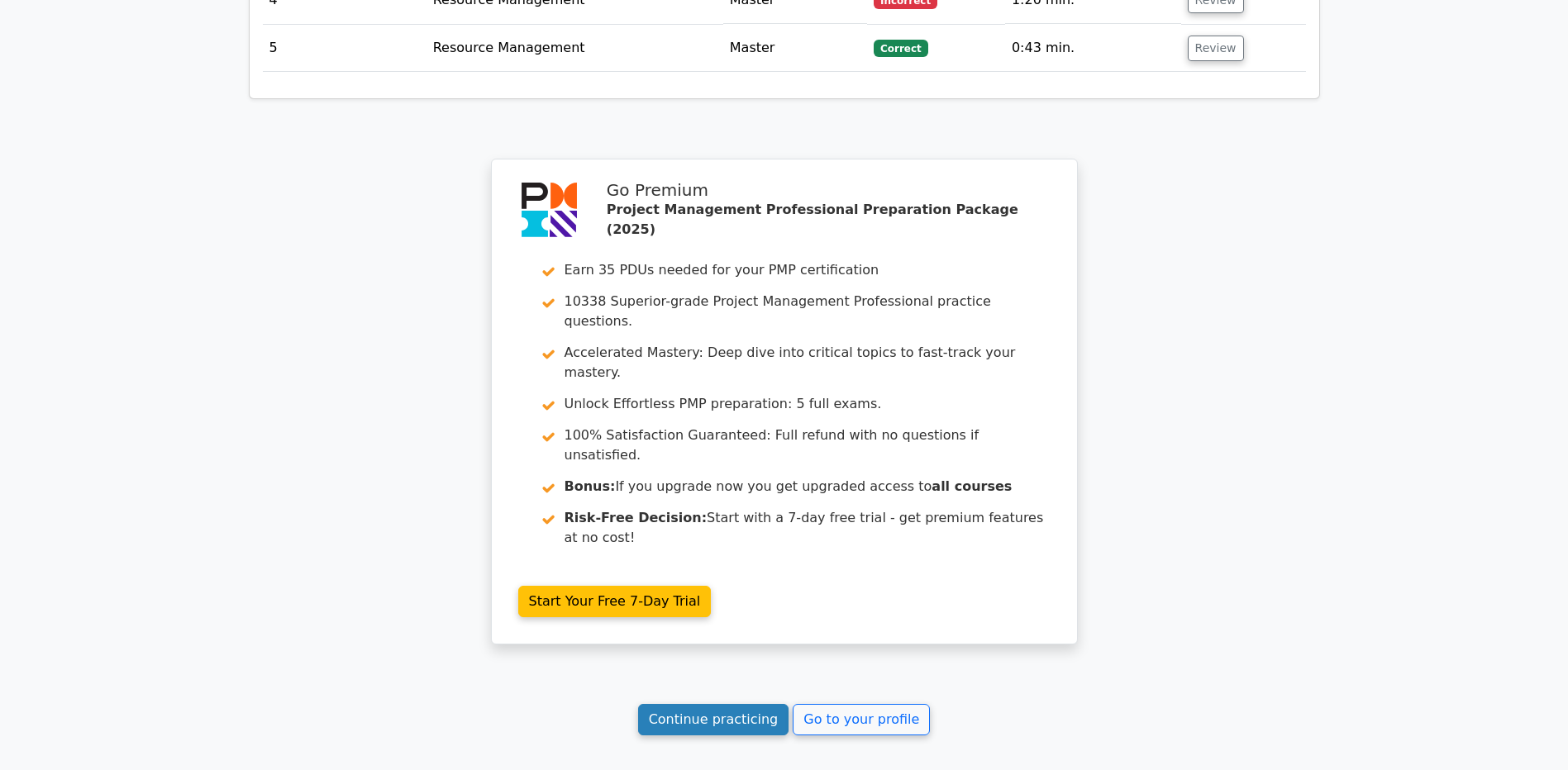
click at [663, 704] on link "Continue practicing" at bounding box center [714, 720] width 151 height 32
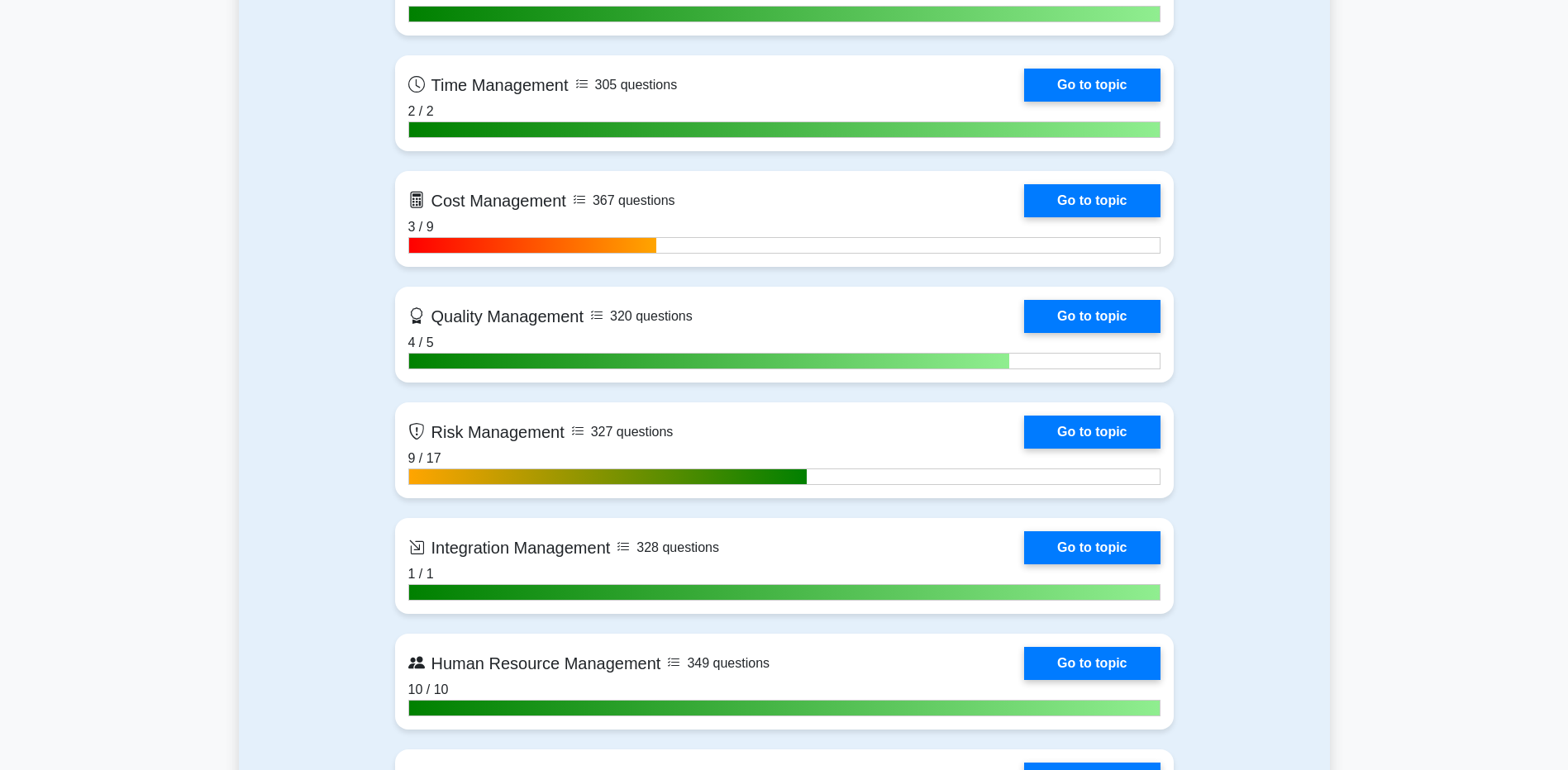
scroll to position [1157, 0]
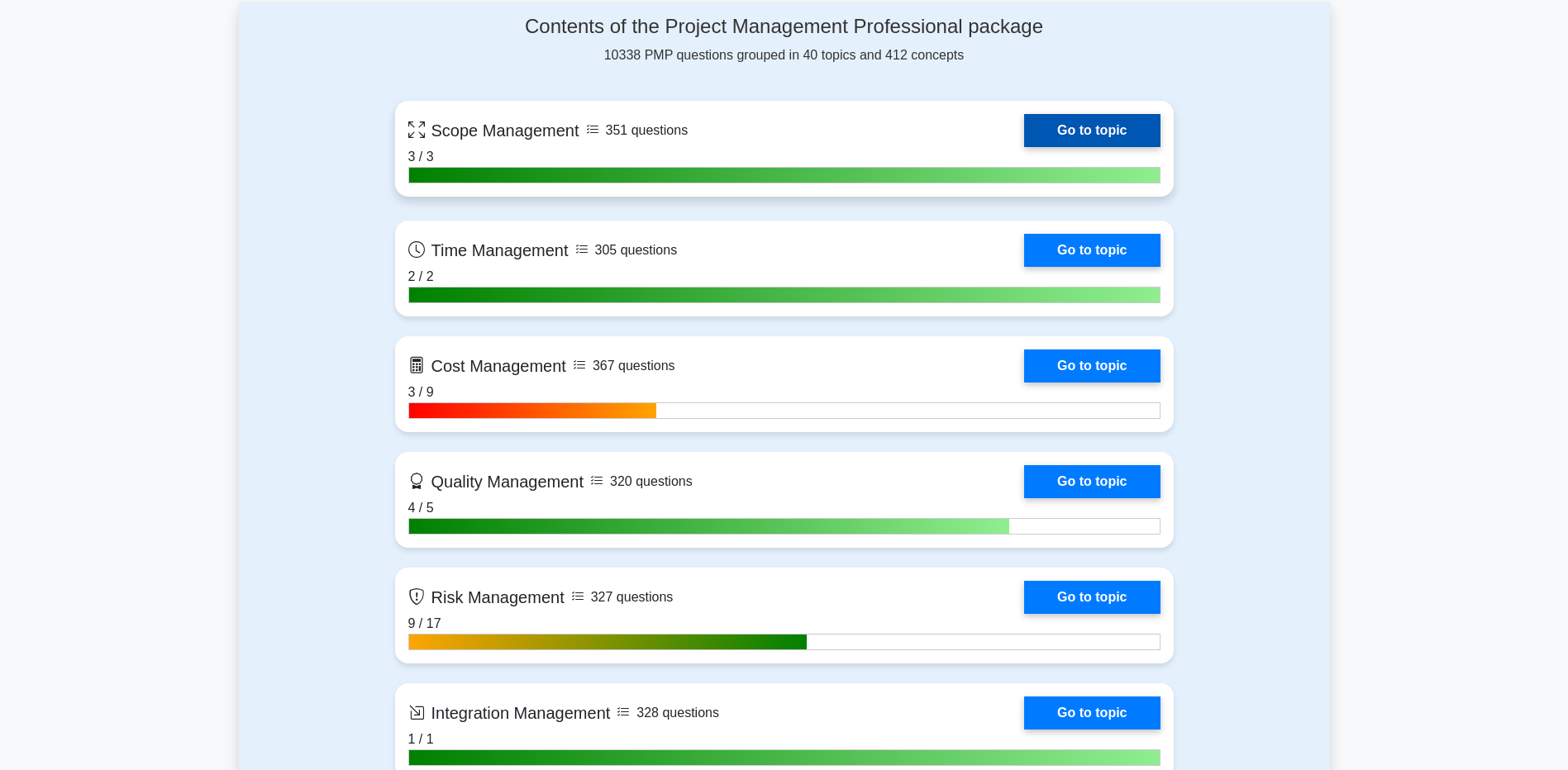
click at [1064, 123] on link "Go to topic" at bounding box center [1092, 130] width 136 height 33
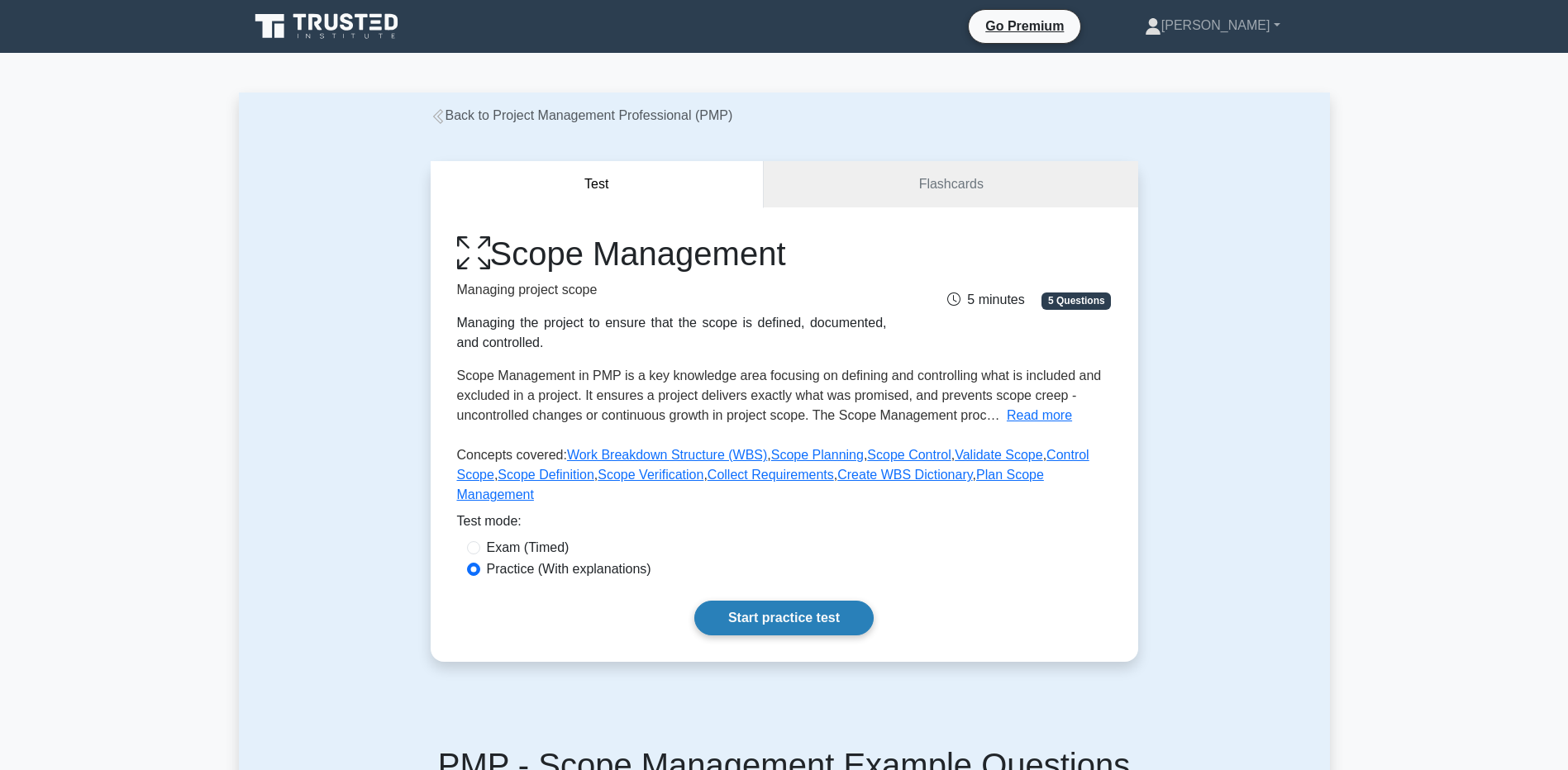
click at [746, 608] on link "Start practice test" at bounding box center [784, 618] width 179 height 35
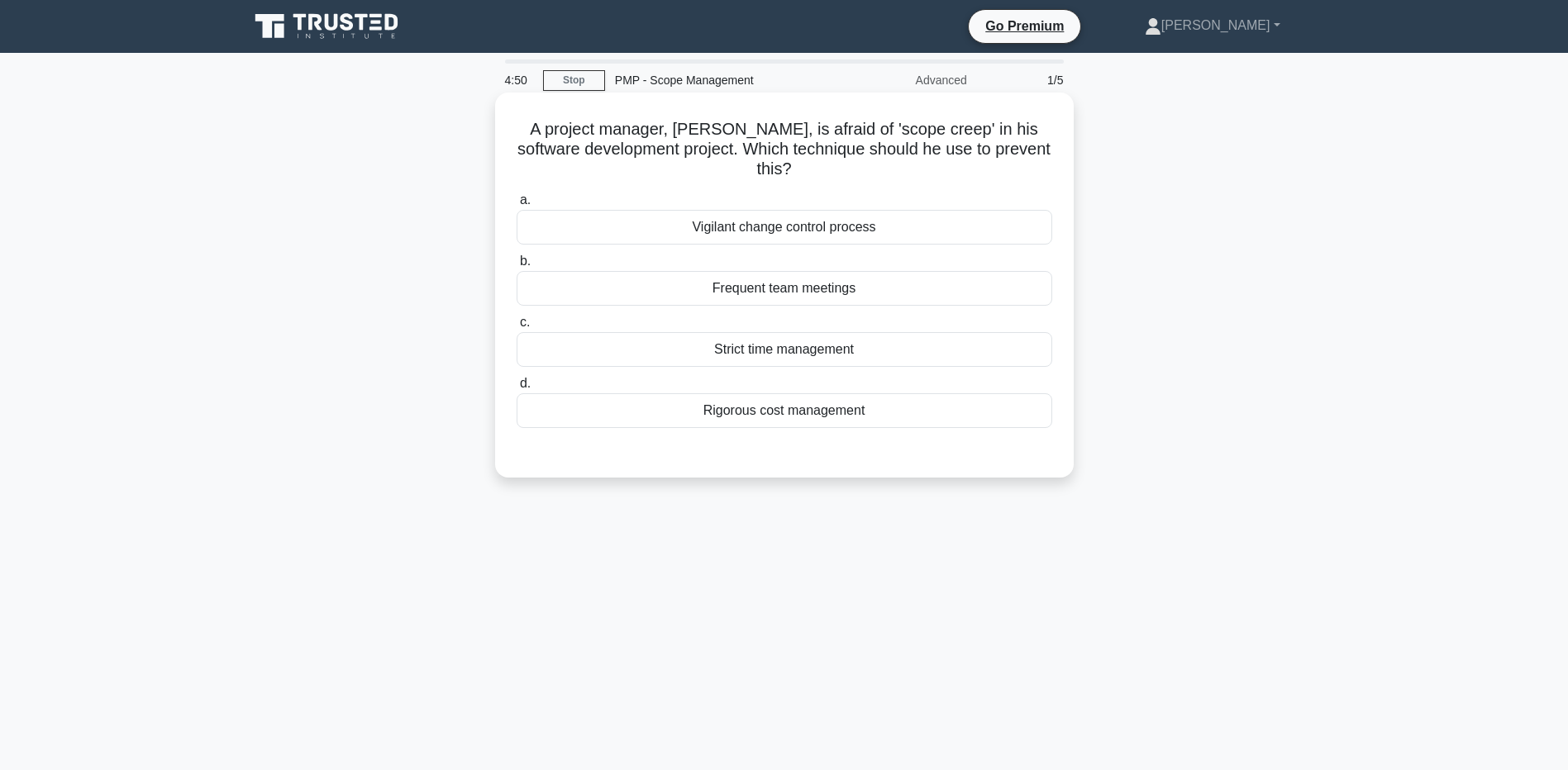
click at [604, 234] on div "Vigilant change control process" at bounding box center [784, 228] width 535 height 35
click at [516, 206] on input "a. Vigilant change control process" at bounding box center [516, 200] width 0 height 11
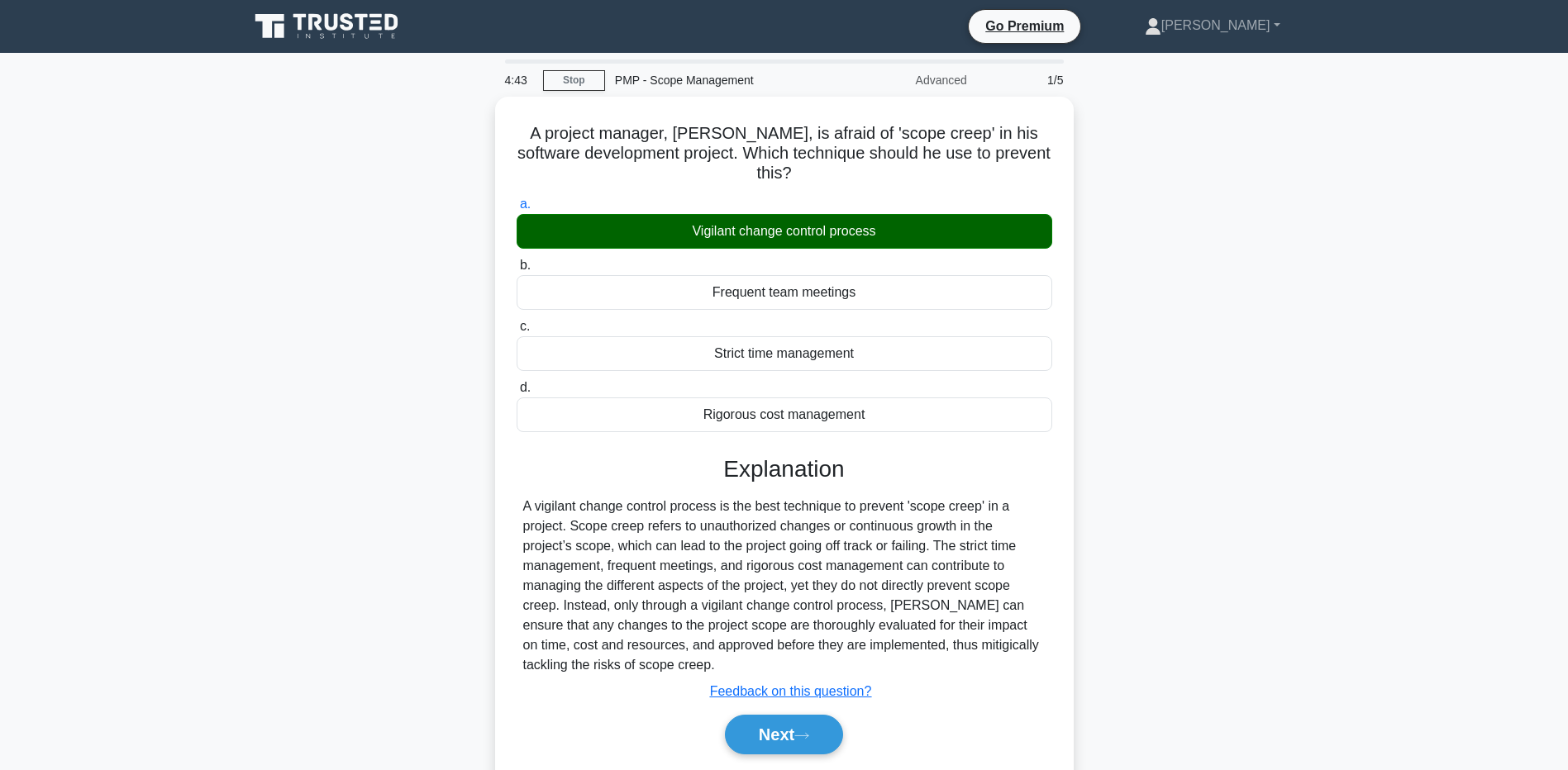
drag, startPoint x: 4, startPoint y: 580, endPoint x: 20, endPoint y: 581, distance: 16.0
click at [20, 581] on main "4:43 Stop PMP - Scope Management Advanced 1/5 A project manager, Mike, is afrai…" at bounding box center [784, 472] width 1568 height 840
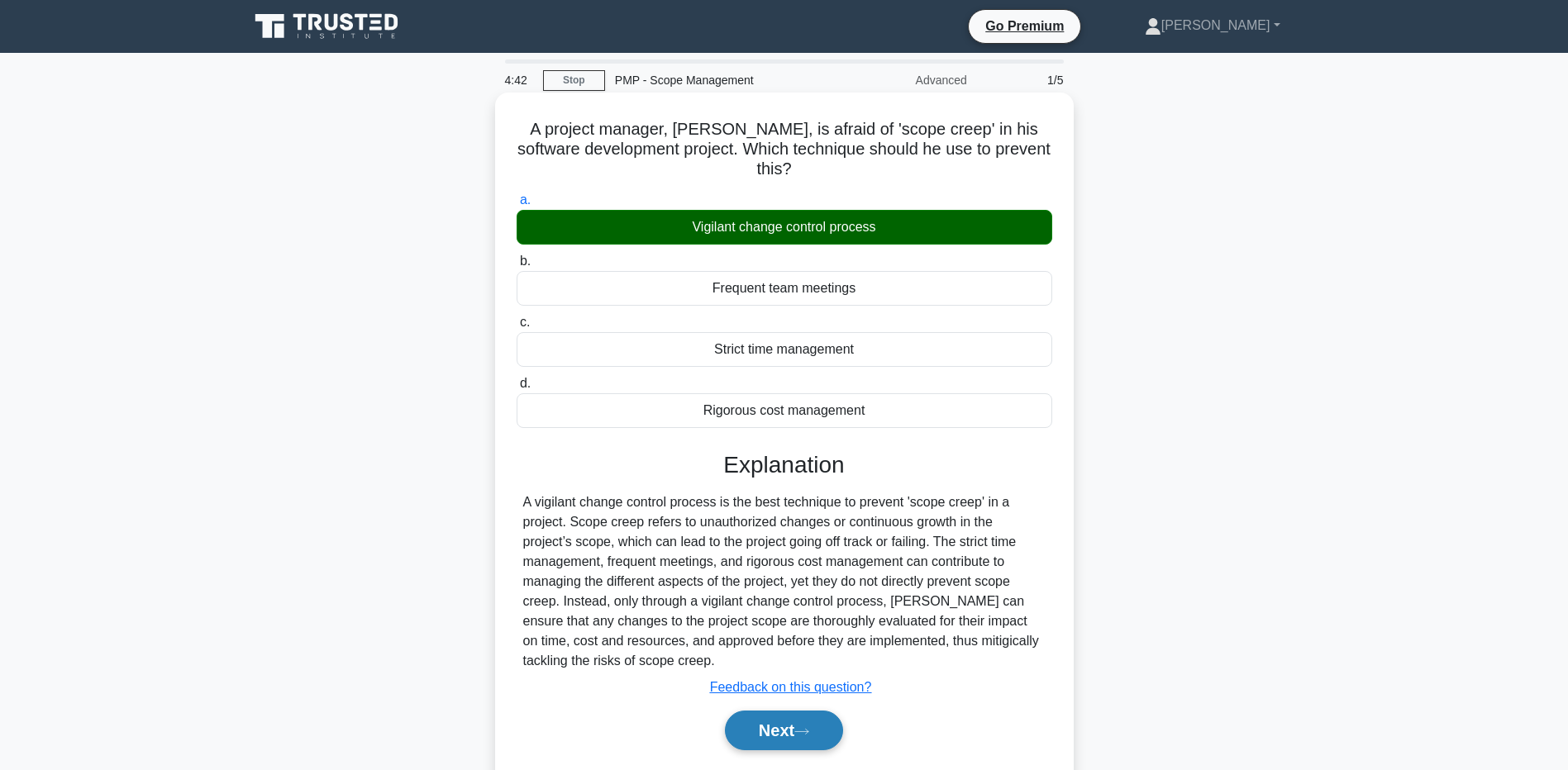
click at [738, 717] on button "Next" at bounding box center [784, 731] width 118 height 40
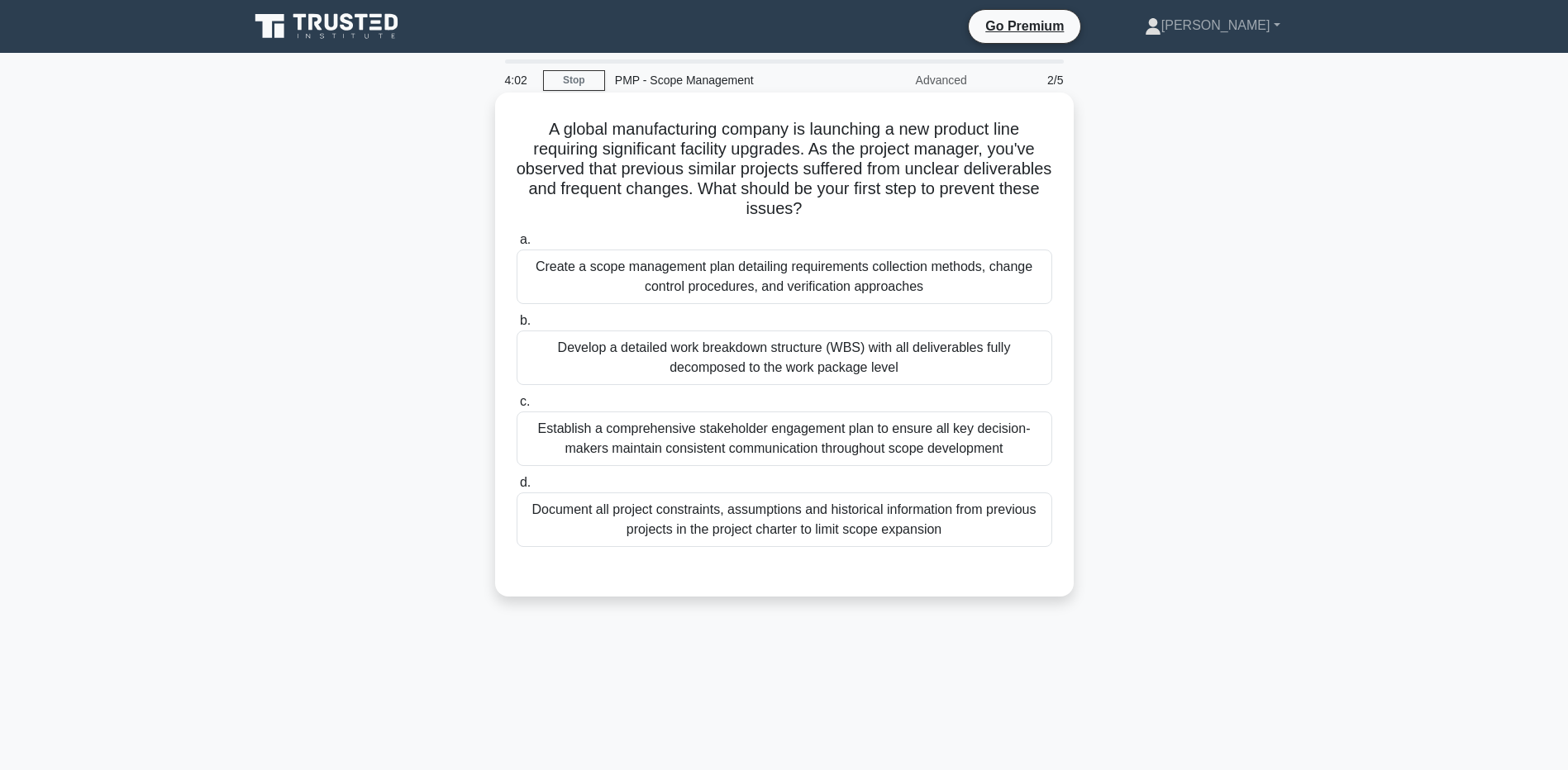
click at [542, 286] on div "Create a scope management plan detailing requirements collection methods, chang…" at bounding box center [784, 277] width 535 height 55
click at [516, 246] on input "a. Create a scope management plan detailing requirements collection methods, ch…" at bounding box center [516, 240] width 0 height 11
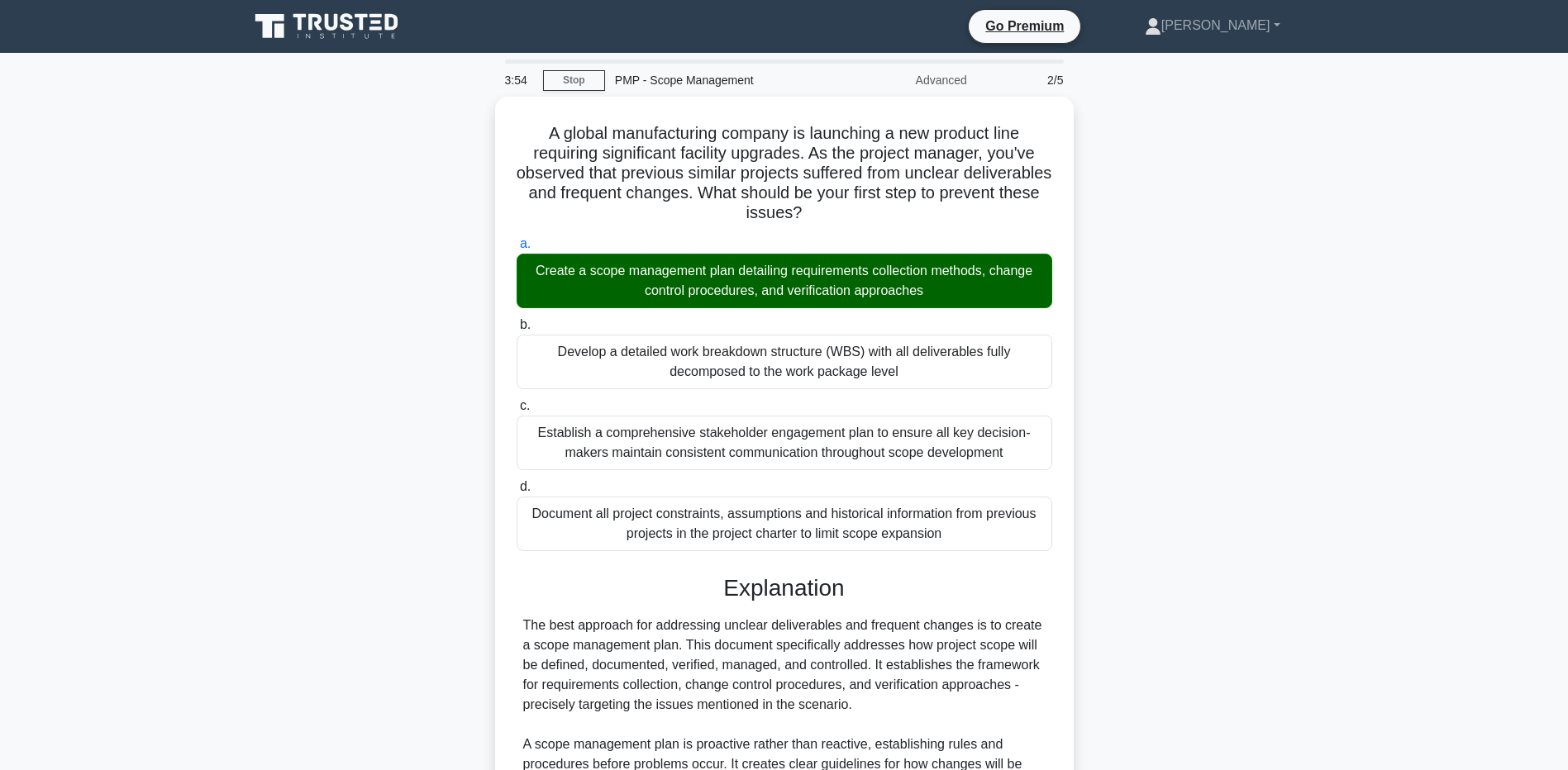
click at [173, 658] on main "3:54 Stop PMP - Scope Management Advanced 2/5 A global manufacturing company is…" at bounding box center [784, 614] width 1568 height 1124
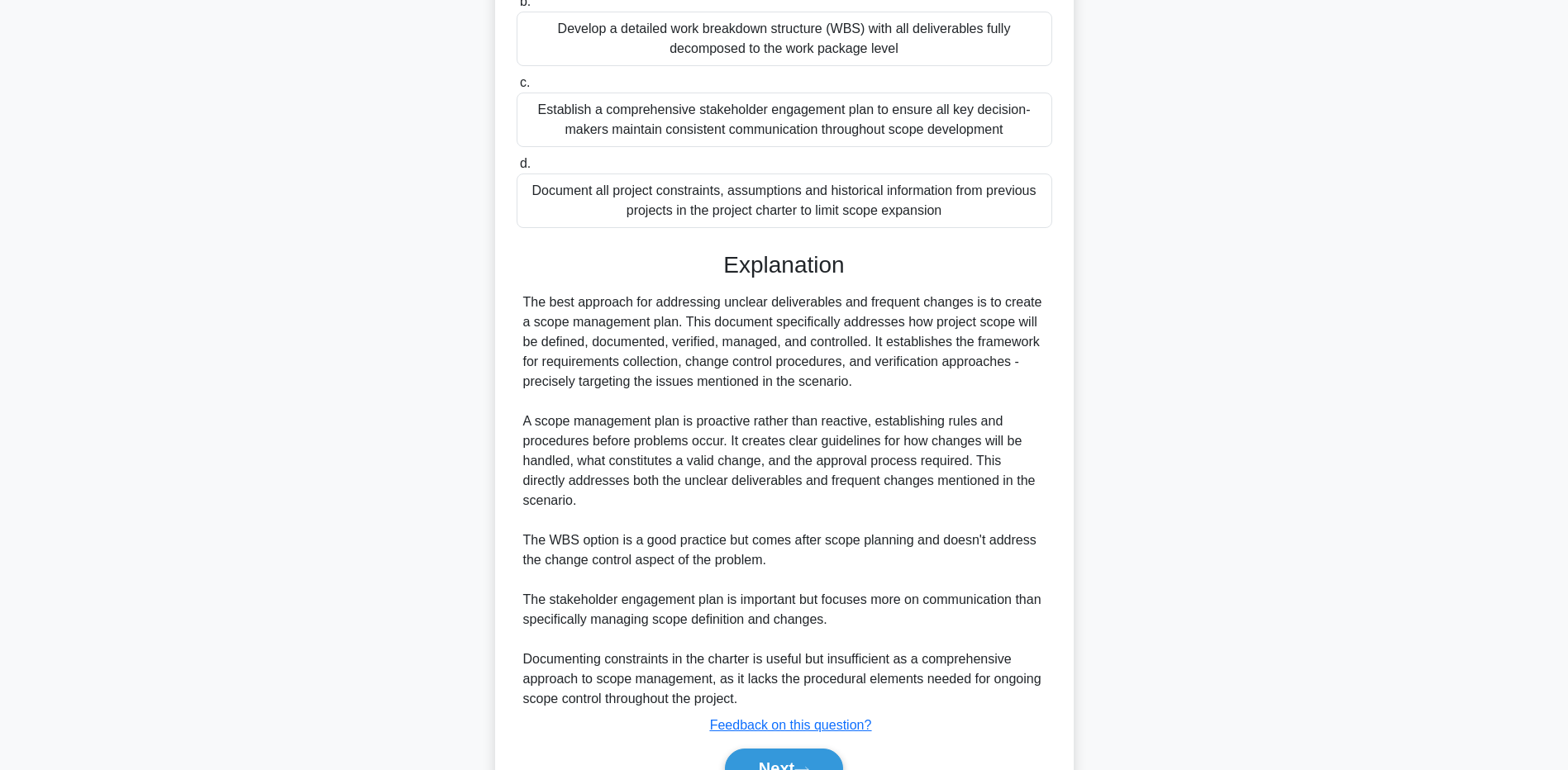
scroll to position [389, 0]
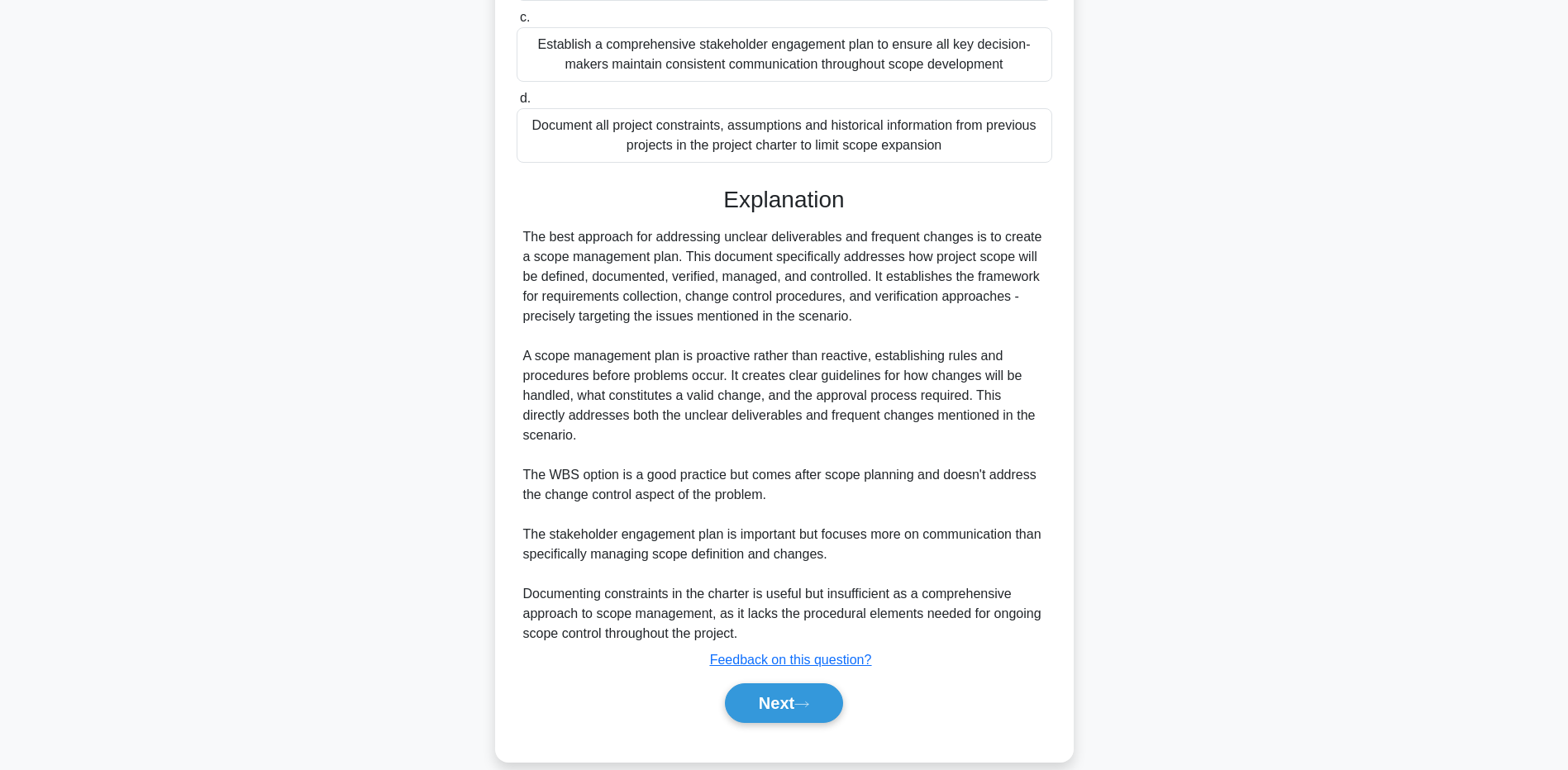
drag, startPoint x: 247, startPoint y: 532, endPoint x: 290, endPoint y: 542, distance: 44.1
click at [247, 532] on div "A global manufacturing company is launching a new product line requiring signif…" at bounding box center [784, 244] width 1092 height 1073
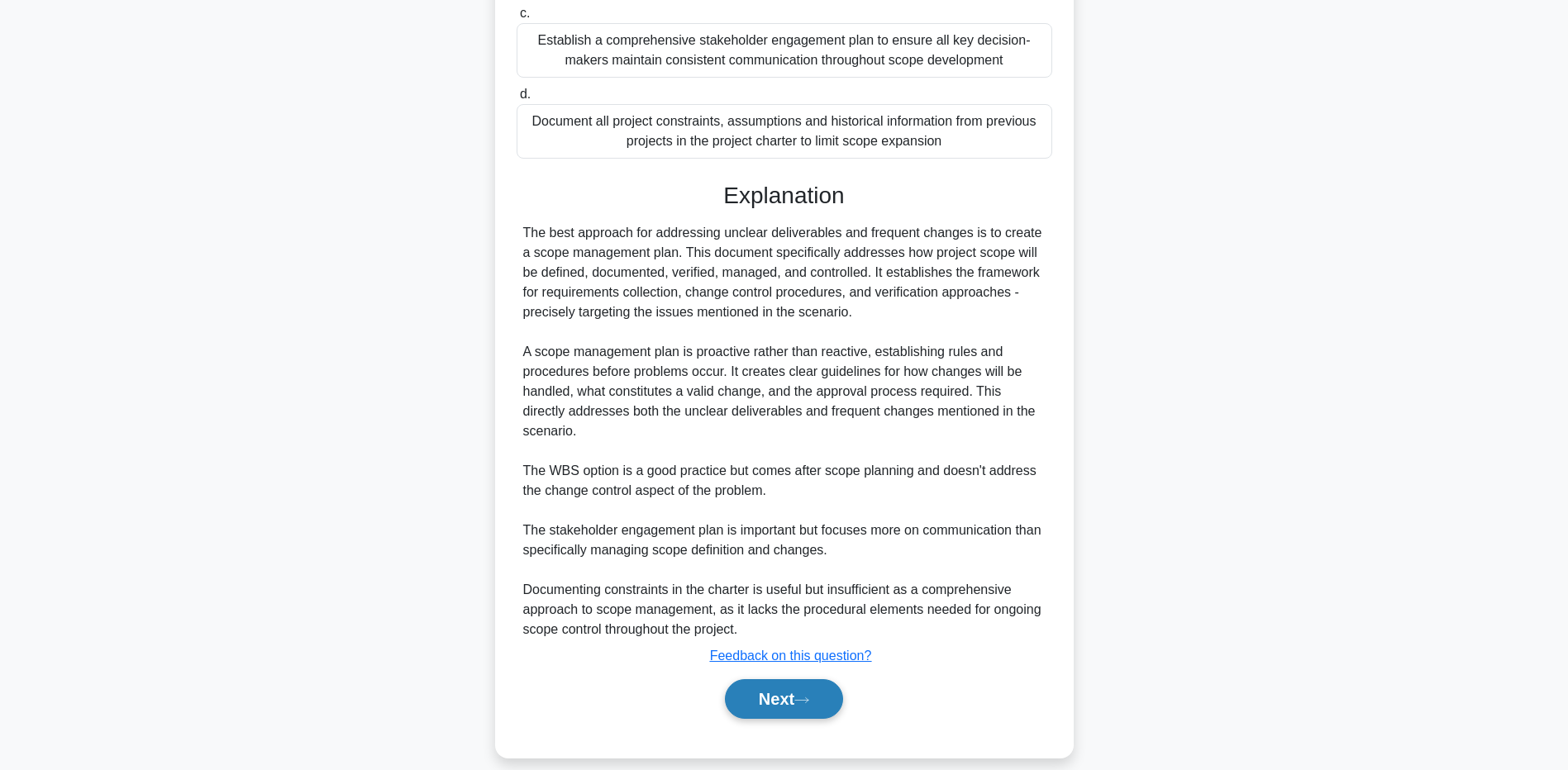
click at [819, 679] on button "Next" at bounding box center [784, 699] width 118 height 40
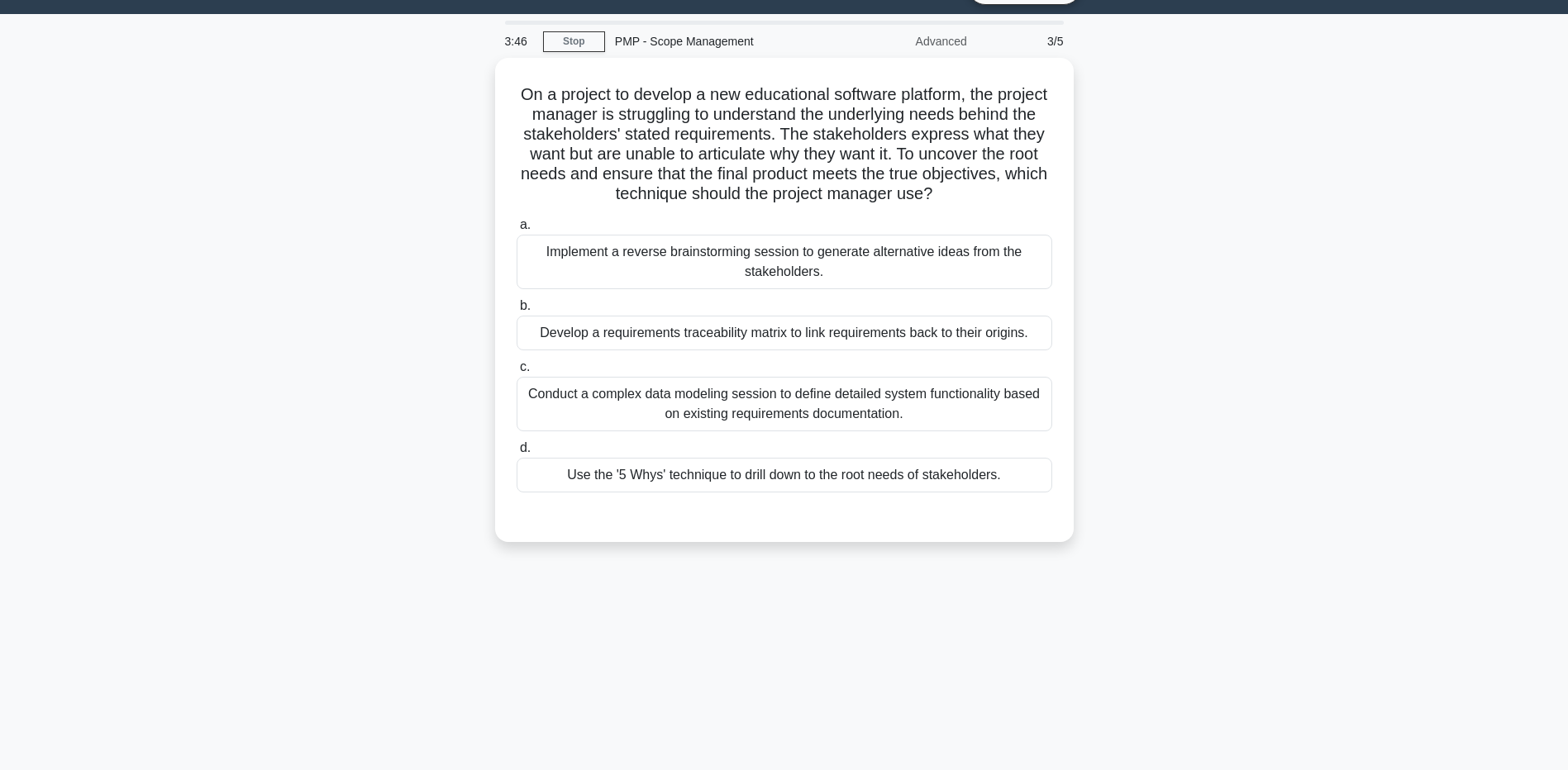
scroll to position [0, 0]
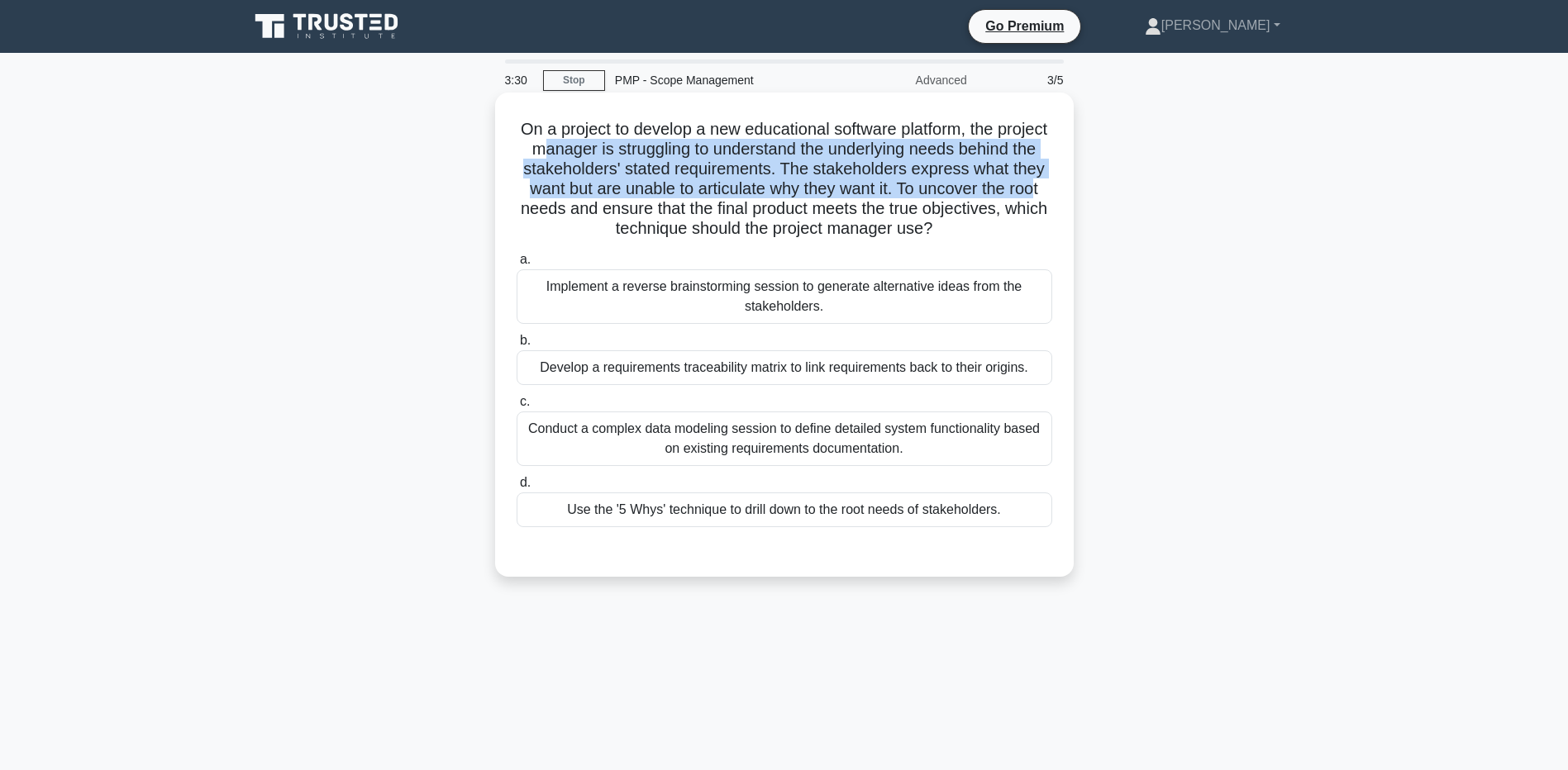
drag, startPoint x: 605, startPoint y: 147, endPoint x: 649, endPoint y: 211, distance: 77.7
click at [649, 211] on h5 "On a project to develop a new educational software platform, the project manage…" at bounding box center [785, 179] width 539 height 121
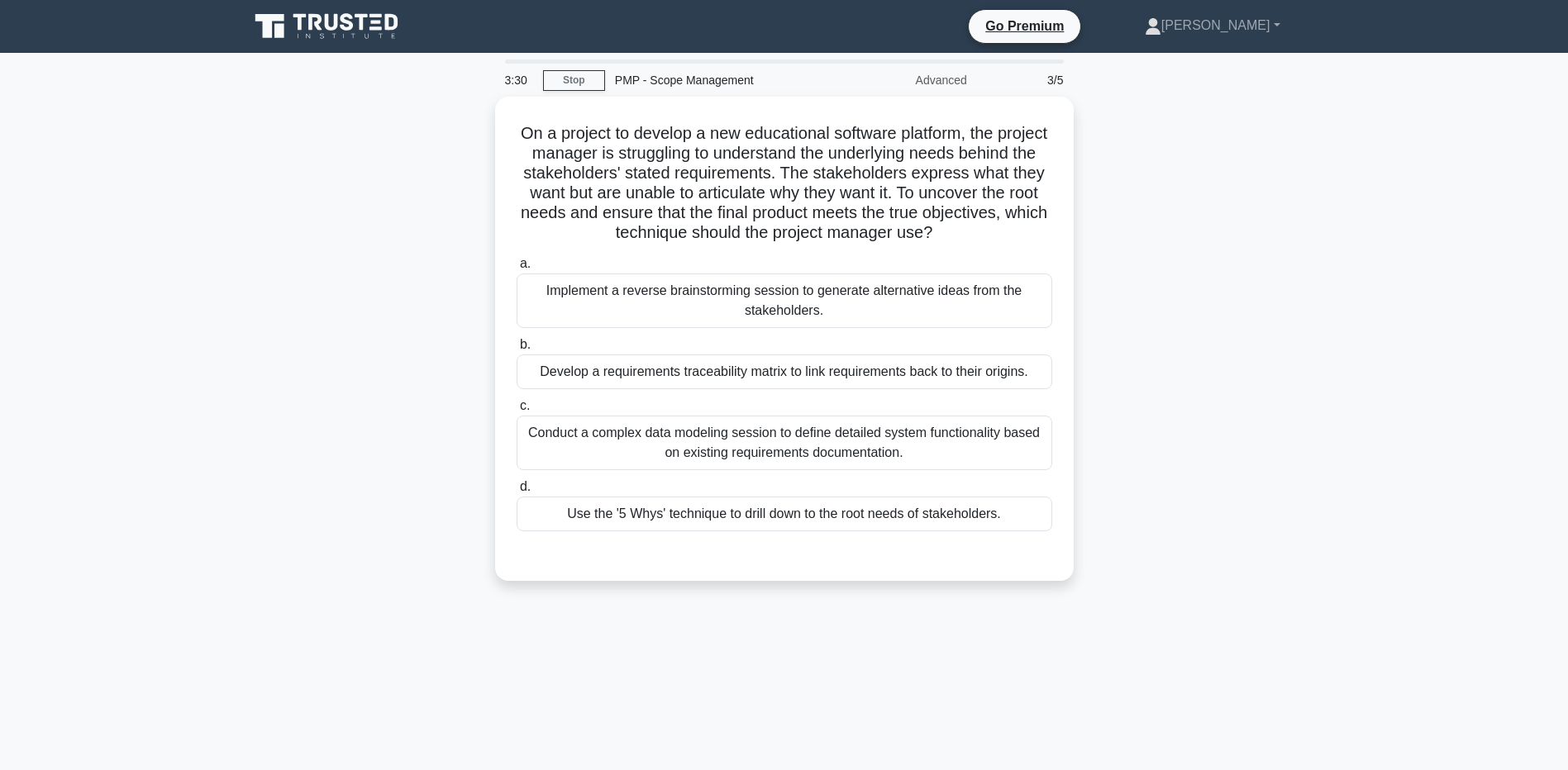
click at [419, 292] on div "On a project to develop a new educational software platform, the project manage…" at bounding box center [784, 349] width 1092 height 504
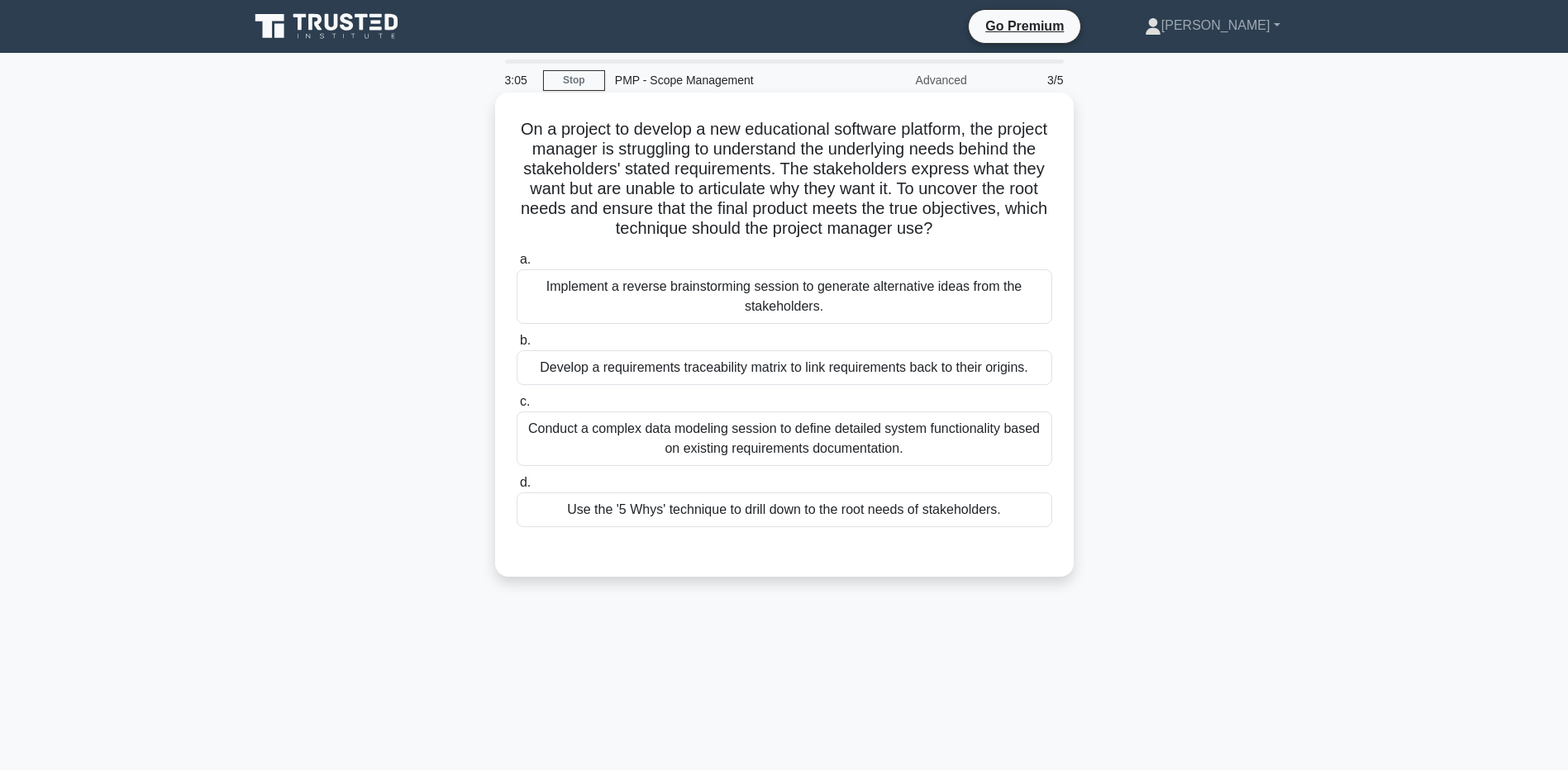
click at [680, 283] on div "Implement a reverse brainstorming session to generate alternative ideas from th…" at bounding box center [784, 297] width 535 height 55
click at [516, 265] on input "a. Implement a reverse brainstorming session to generate alternative ideas from…" at bounding box center [516, 260] width 0 height 11
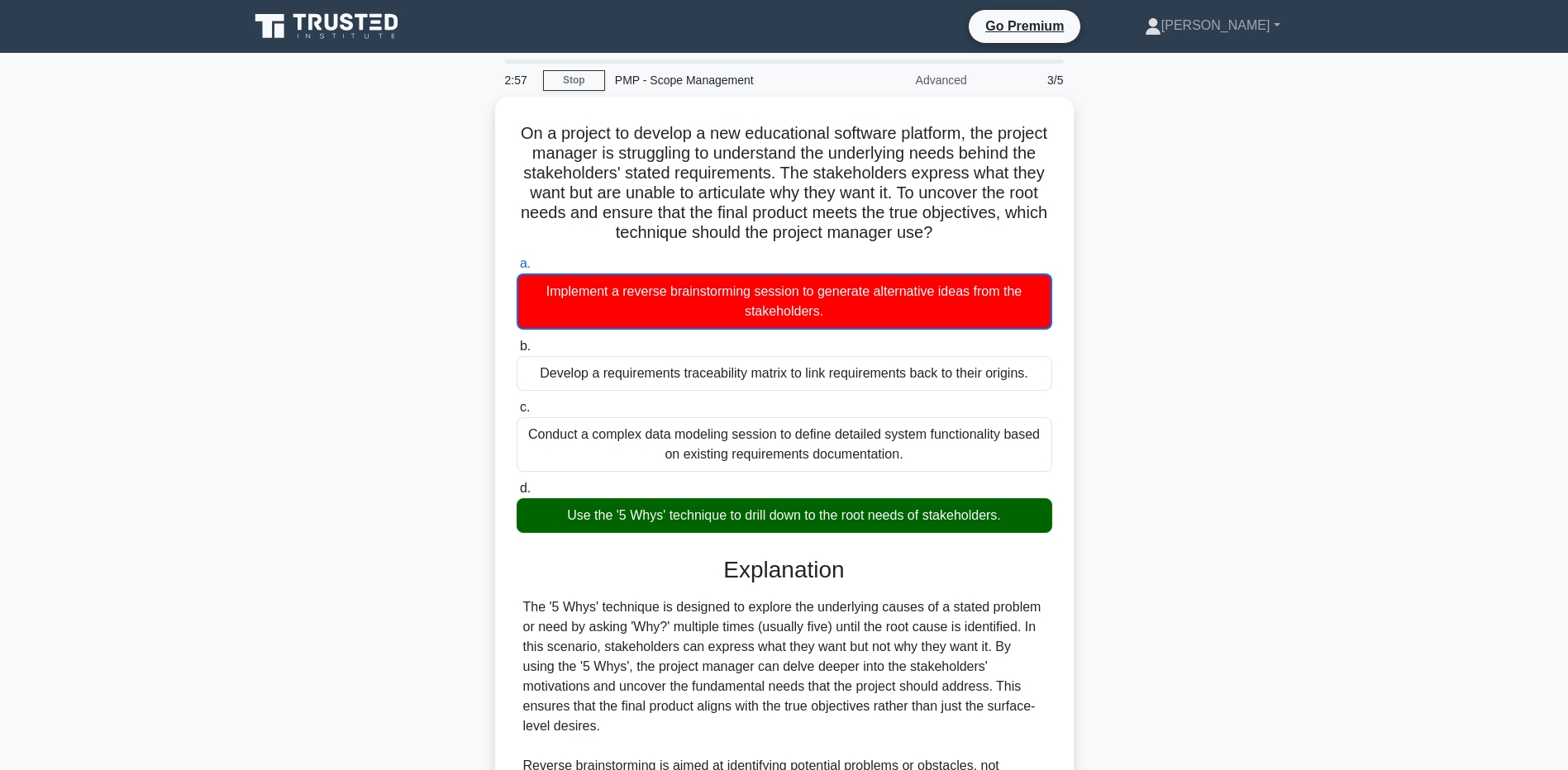
click at [239, 623] on div "On a project to develop a new educational software platform, the project manage…" at bounding box center [784, 554] width 1092 height 917
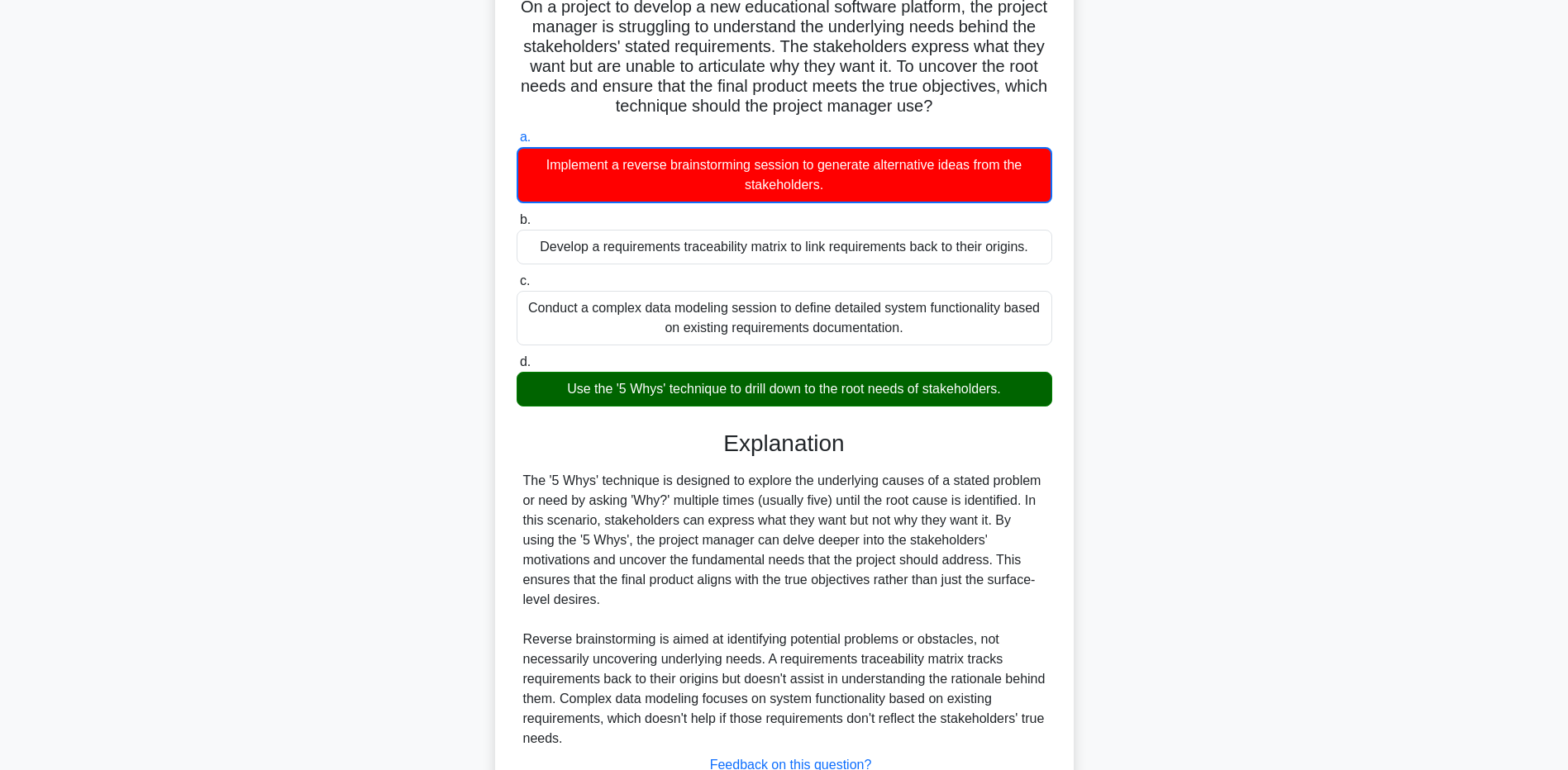
scroll to position [231, 0]
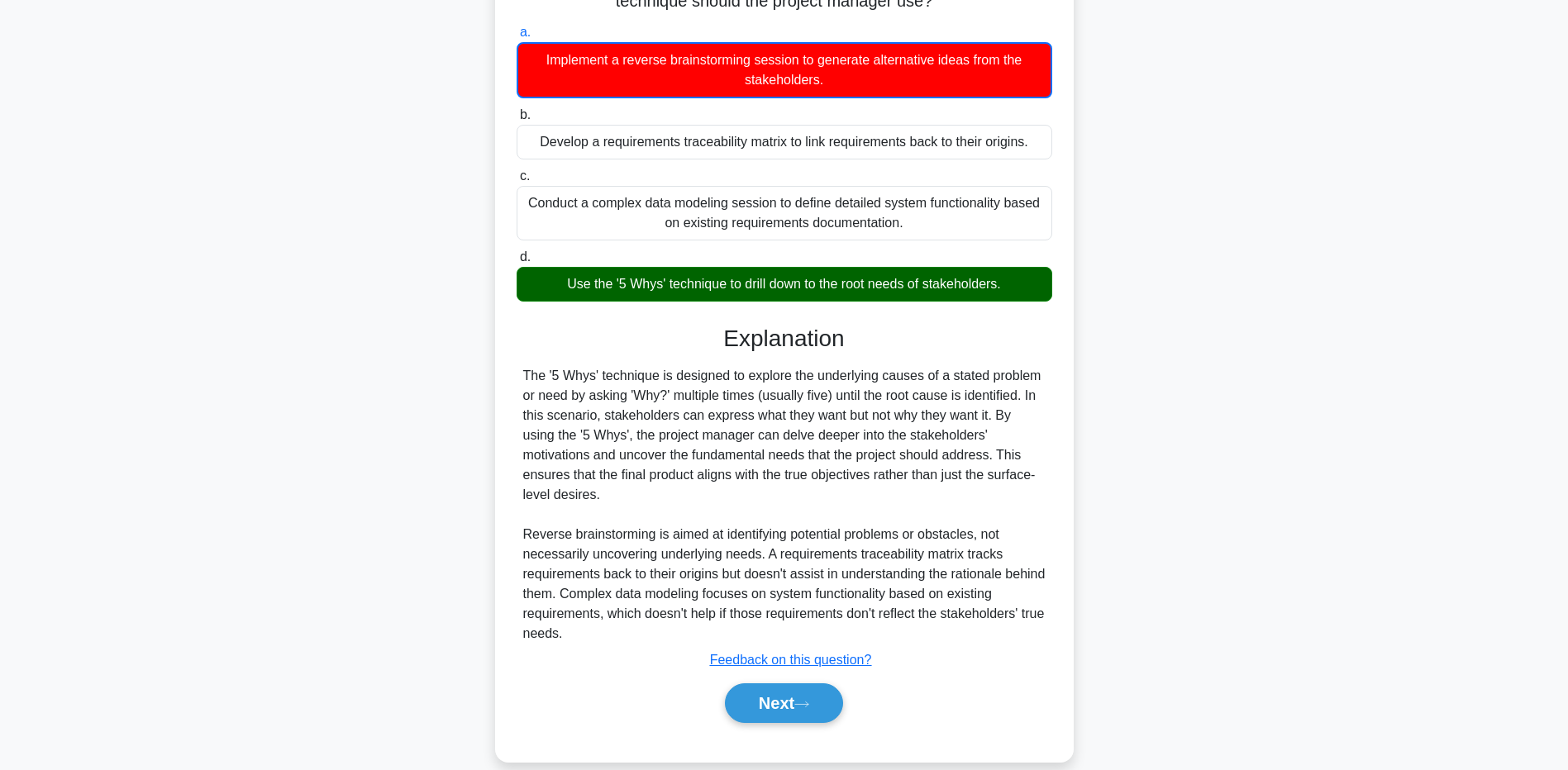
click at [271, 624] on div "On a project to develop a new educational software platform, the project manage…" at bounding box center [784, 323] width 1092 height 917
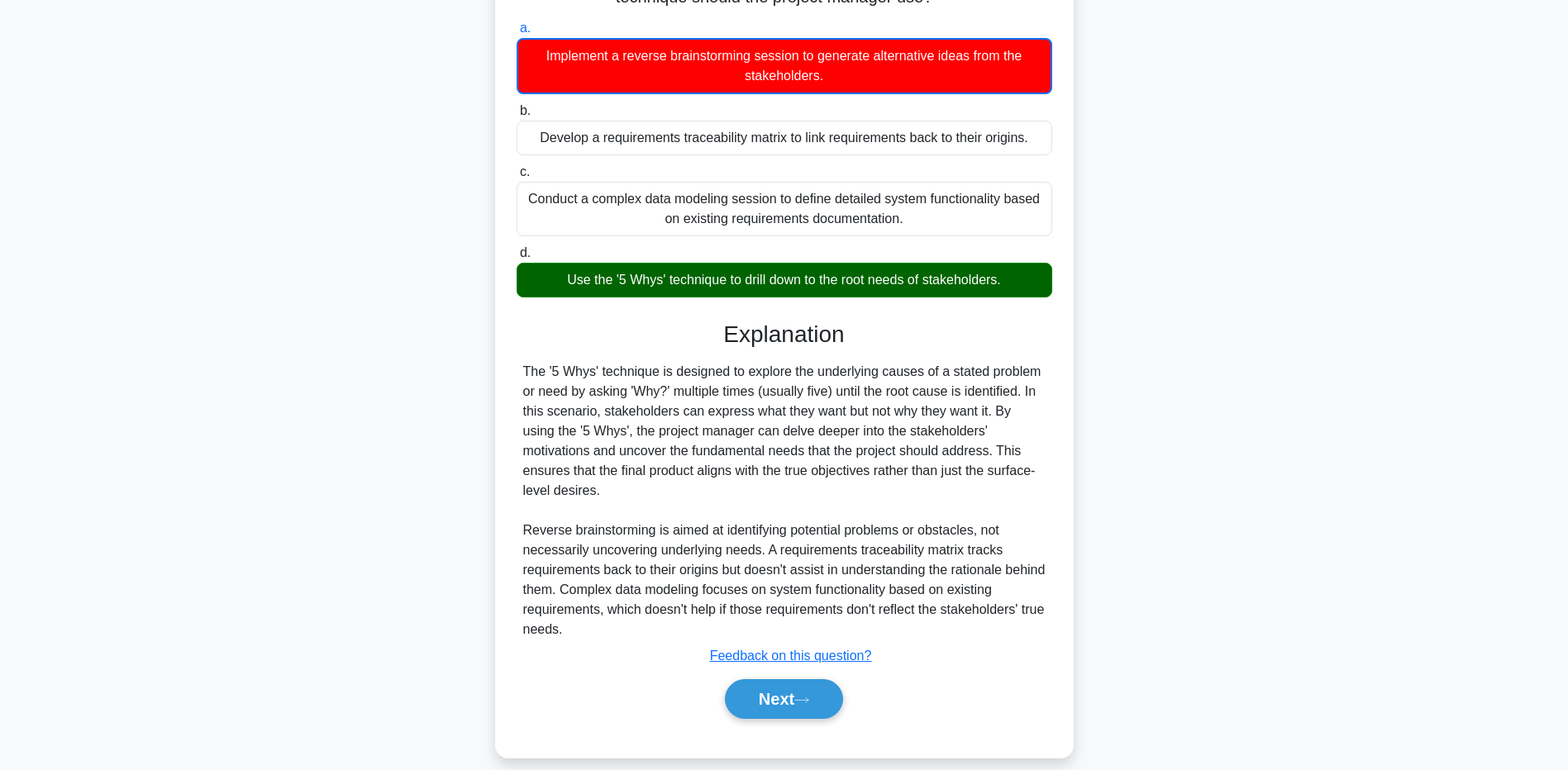
click at [779, 673] on div "Next" at bounding box center [784, 699] width 535 height 53
click at [778, 679] on button "Next" at bounding box center [784, 699] width 118 height 40
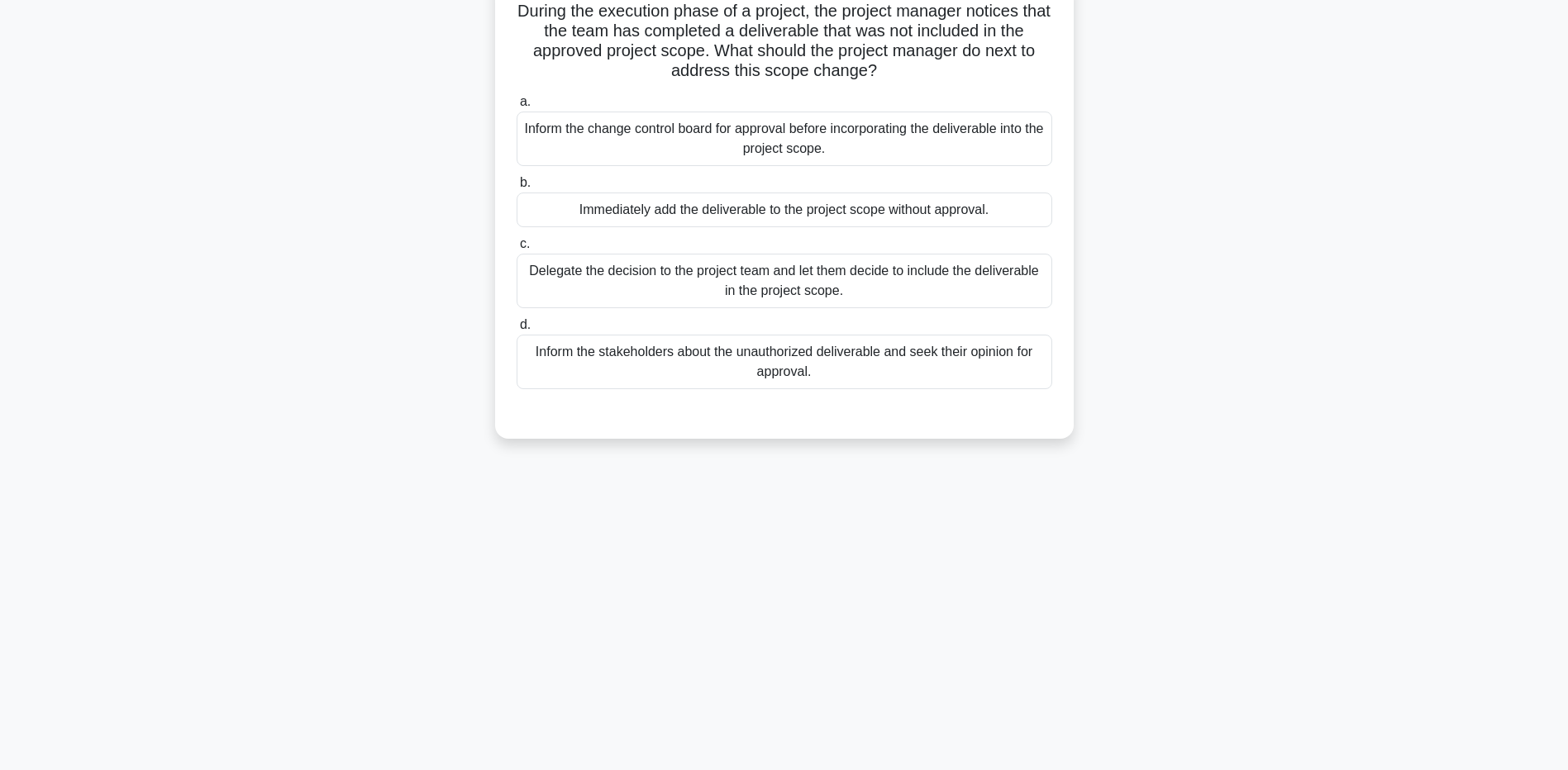
scroll to position [0, 0]
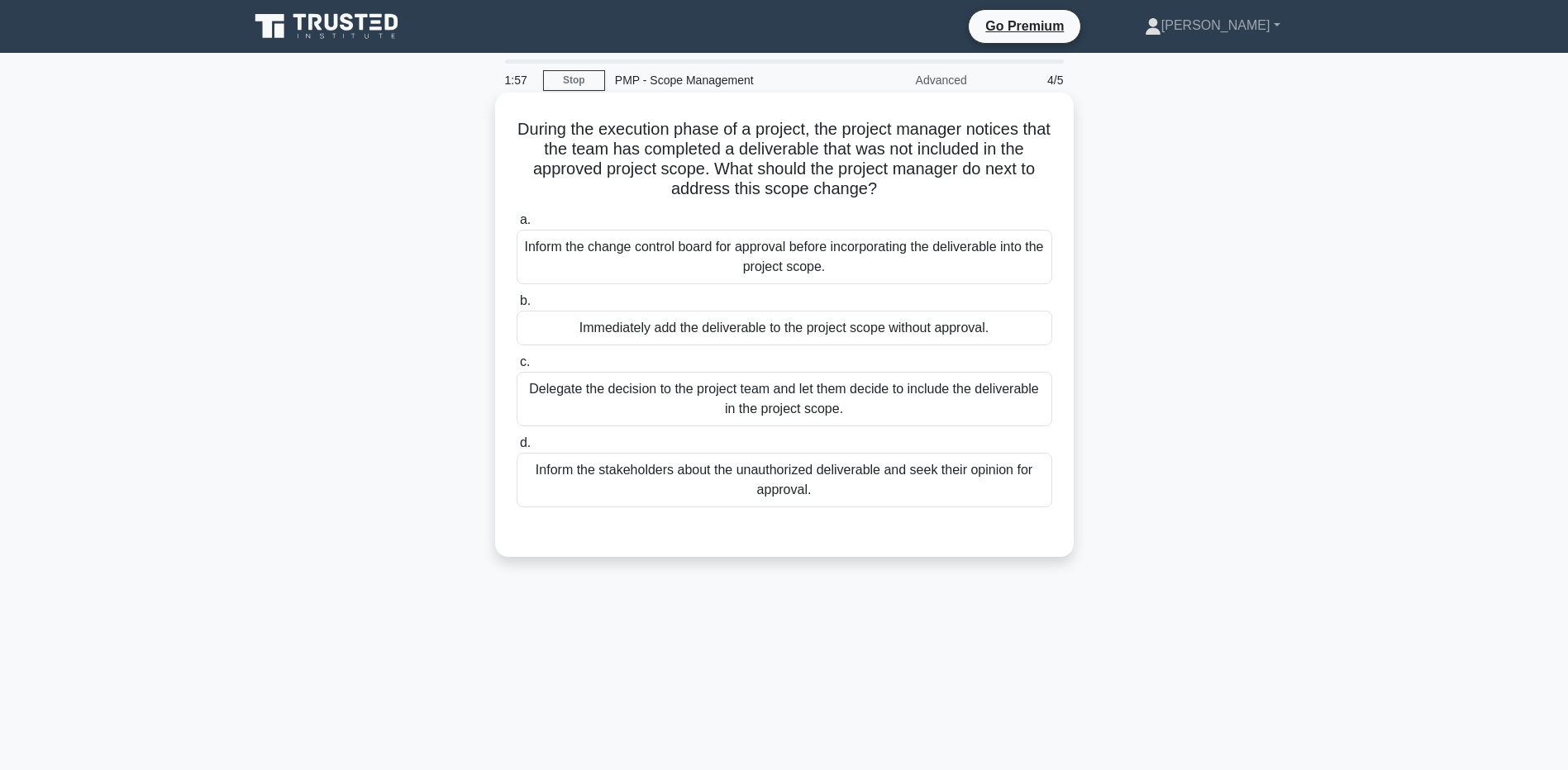
click at [611, 261] on div "Inform the change control board for approval before incorporating the deliverab…" at bounding box center [784, 257] width 535 height 55
click at [516, 226] on input "a. Inform the change control board for approval before incorporating the delive…" at bounding box center [516, 220] width 0 height 11
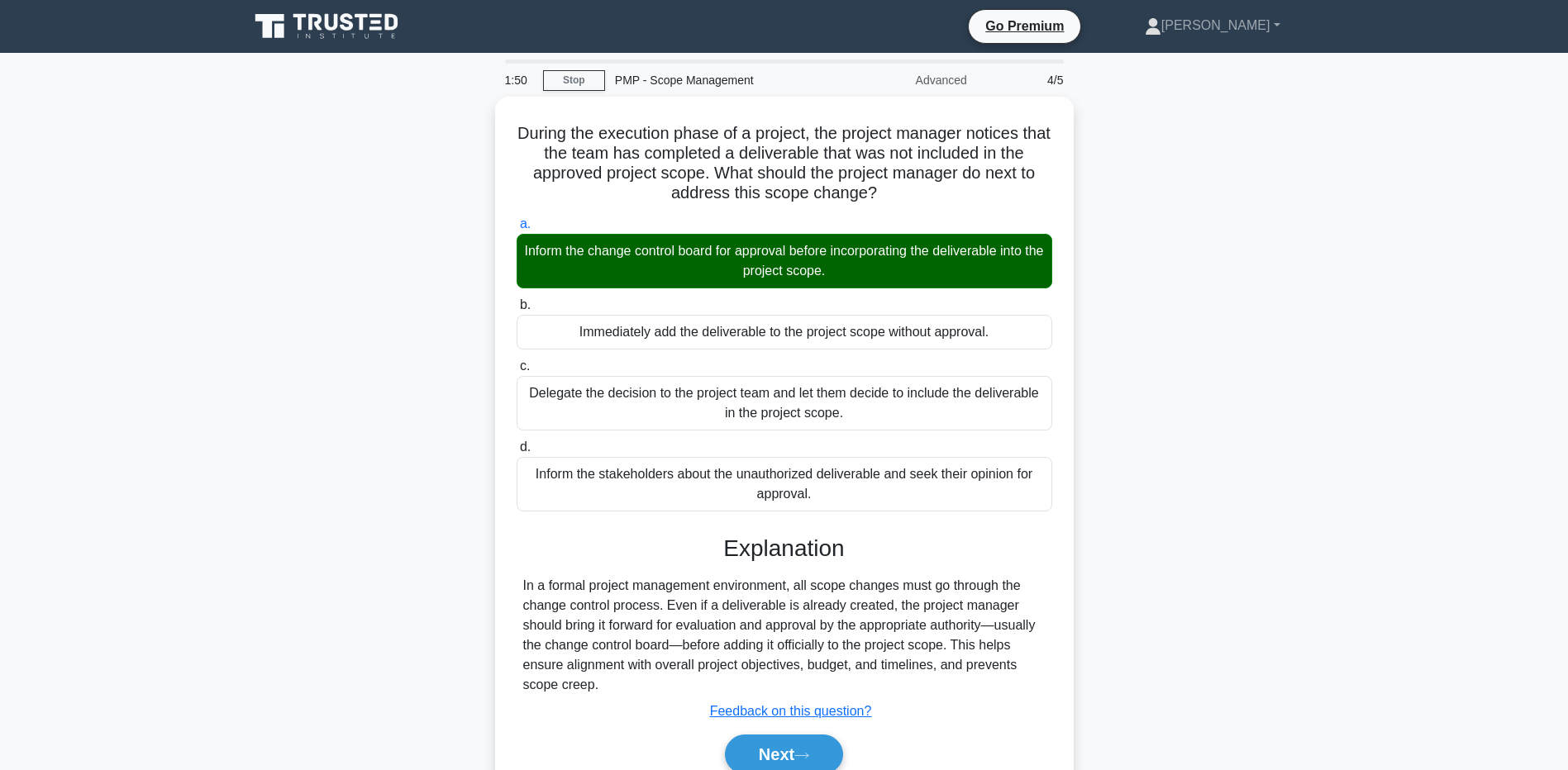
click at [163, 542] on main "1:50 Stop PMP - Scope Management Advanced 4/5 During the execution phase of a p…" at bounding box center [784, 472] width 1568 height 840
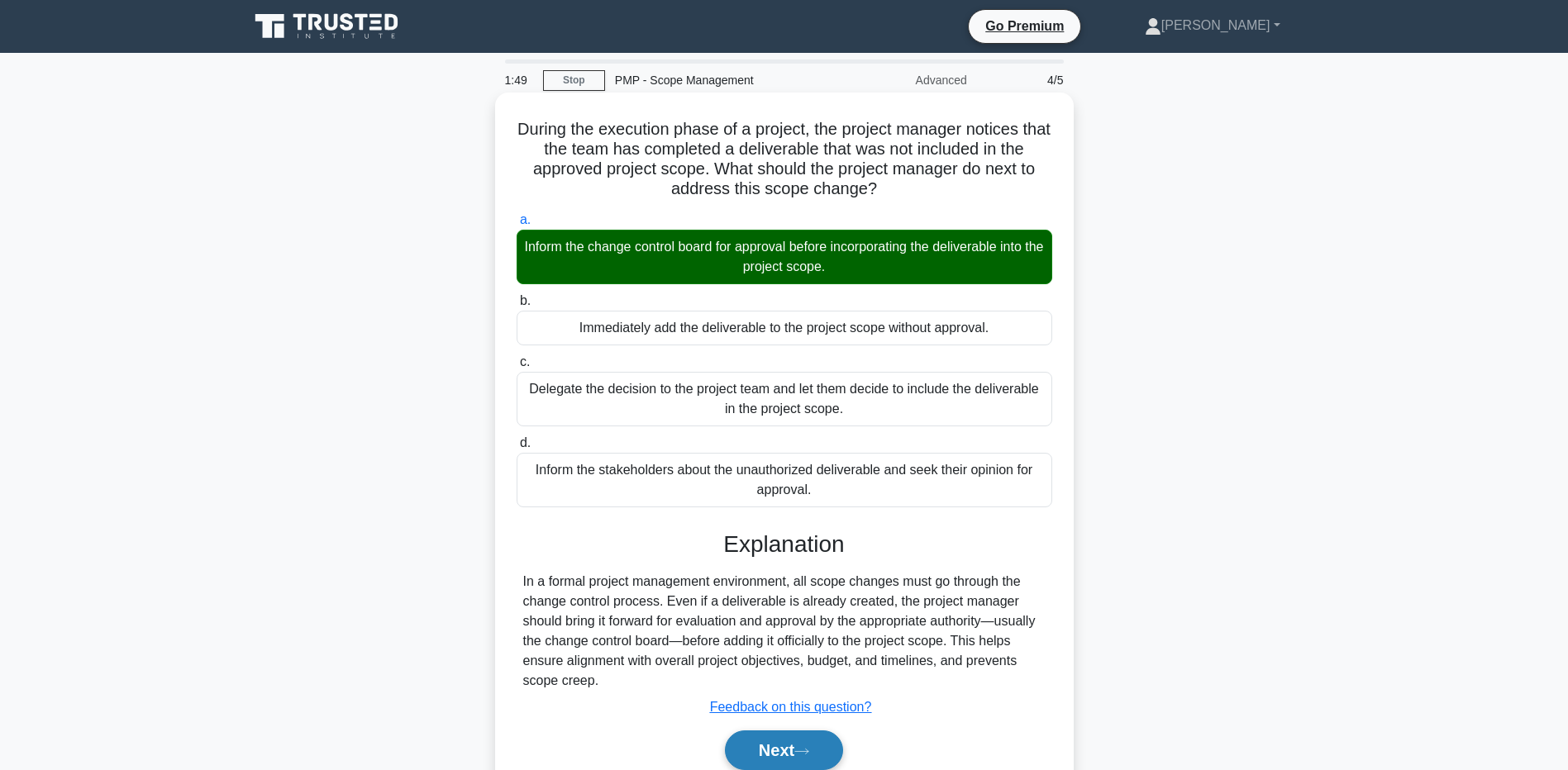
click at [750, 749] on button "Next" at bounding box center [784, 751] width 118 height 40
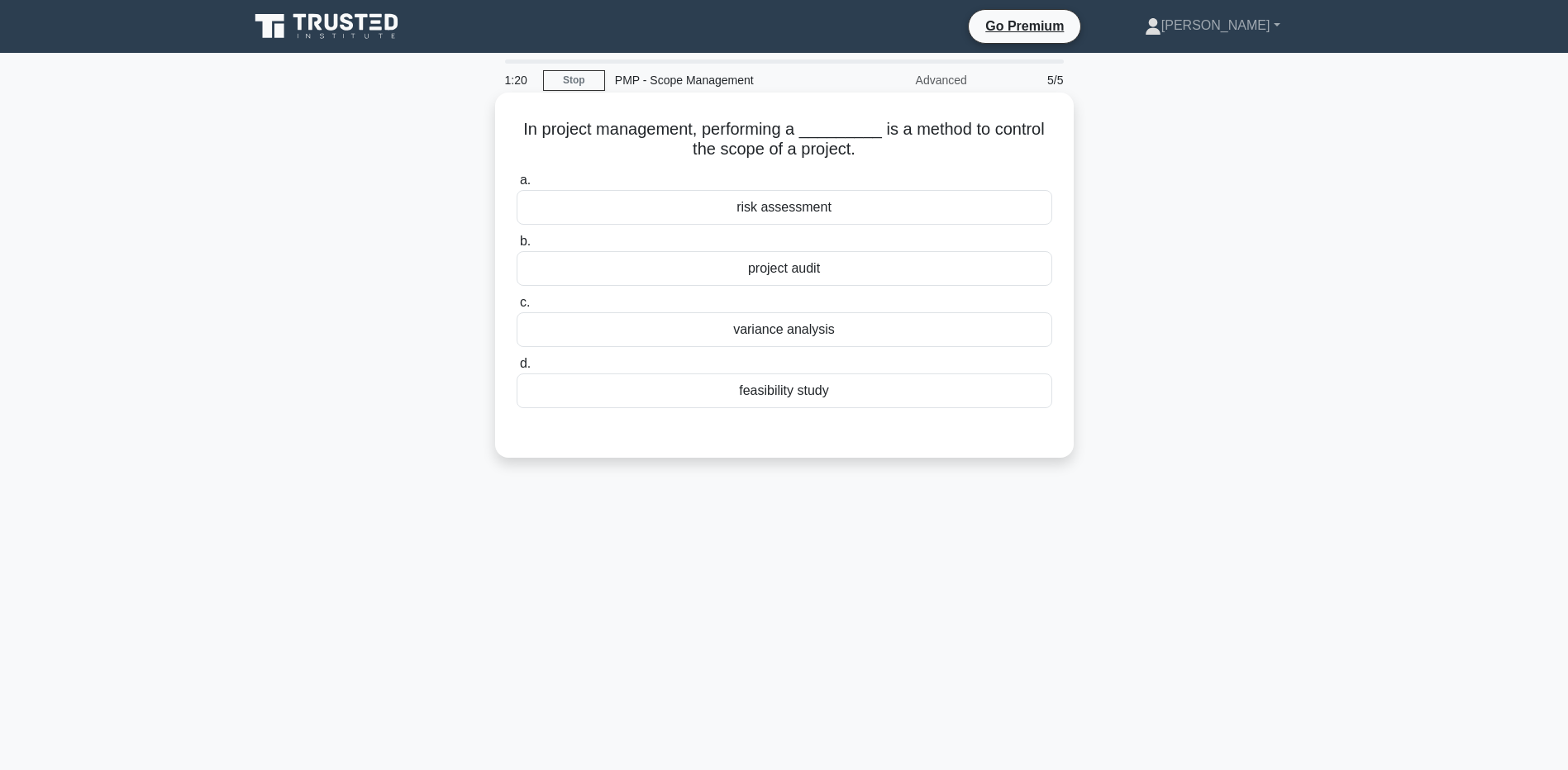
click at [544, 274] on div "project audit" at bounding box center [784, 268] width 535 height 35
click at [516, 247] on input "b. project audit" at bounding box center [516, 242] width 0 height 11
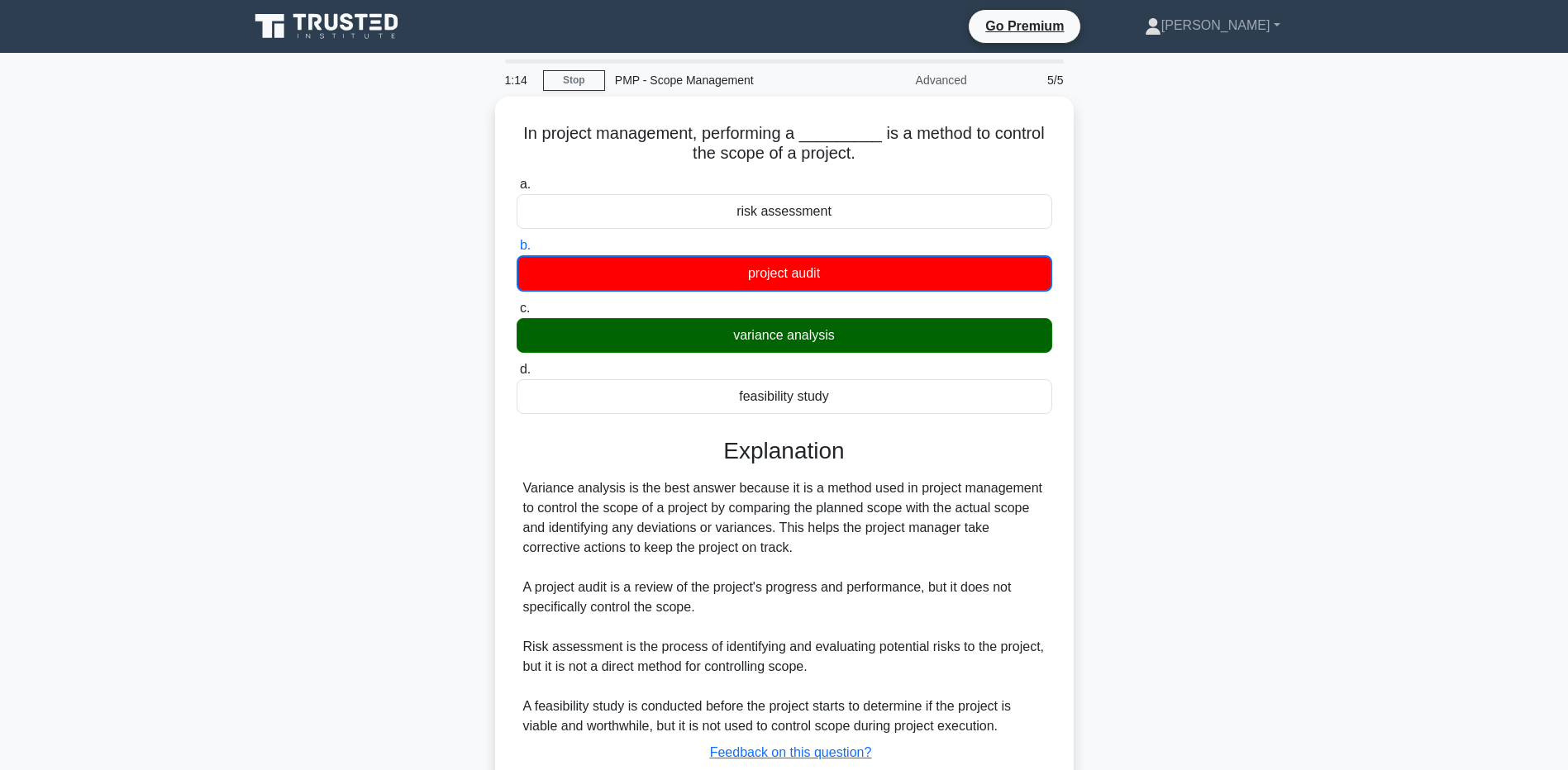
click at [234, 635] on main "1:14 Stop PMP - Scope Management Advanced 5/5 In project management, performing…" at bounding box center [784, 472] width 1568 height 840
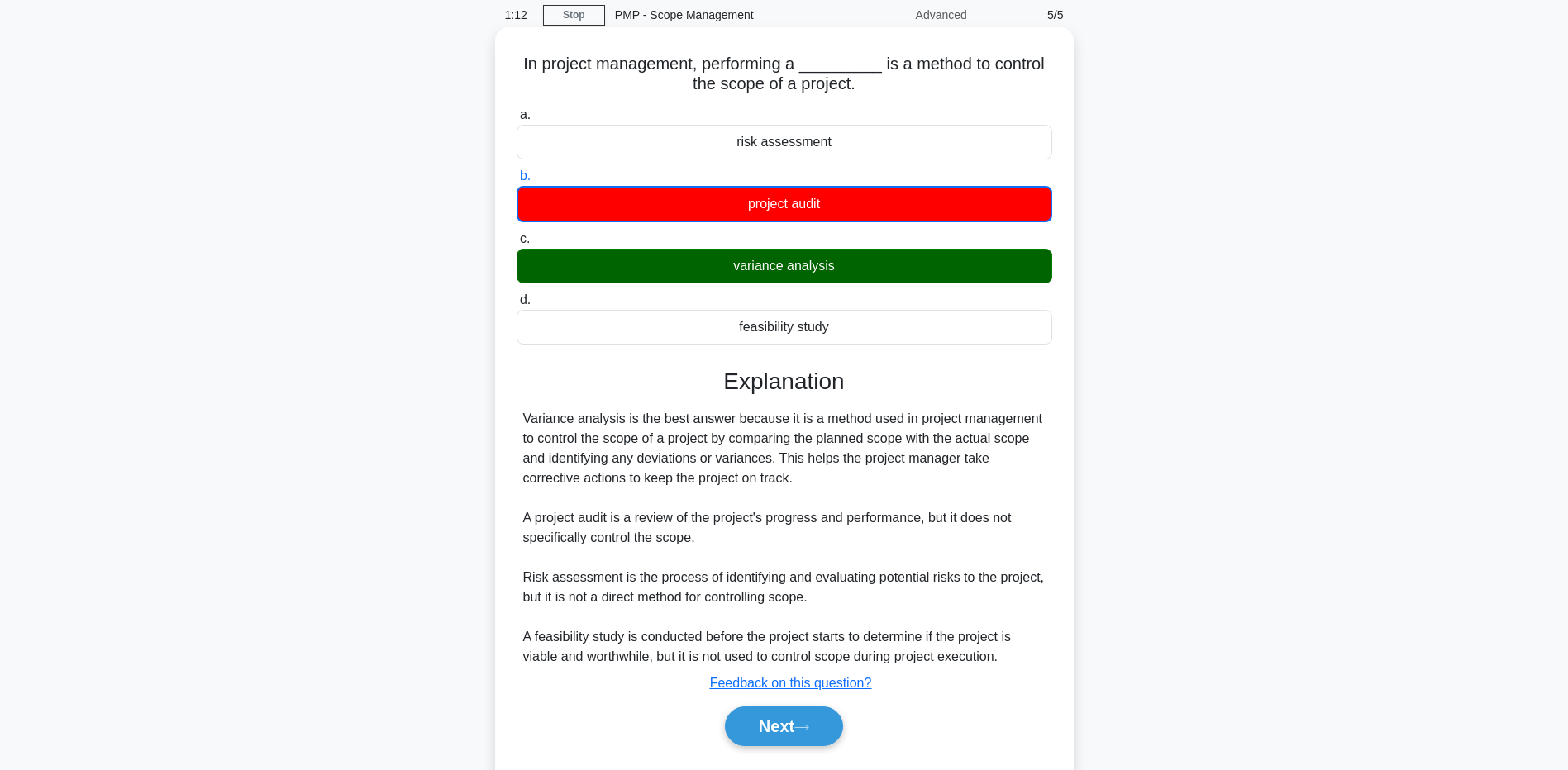
scroll to position [122, 0]
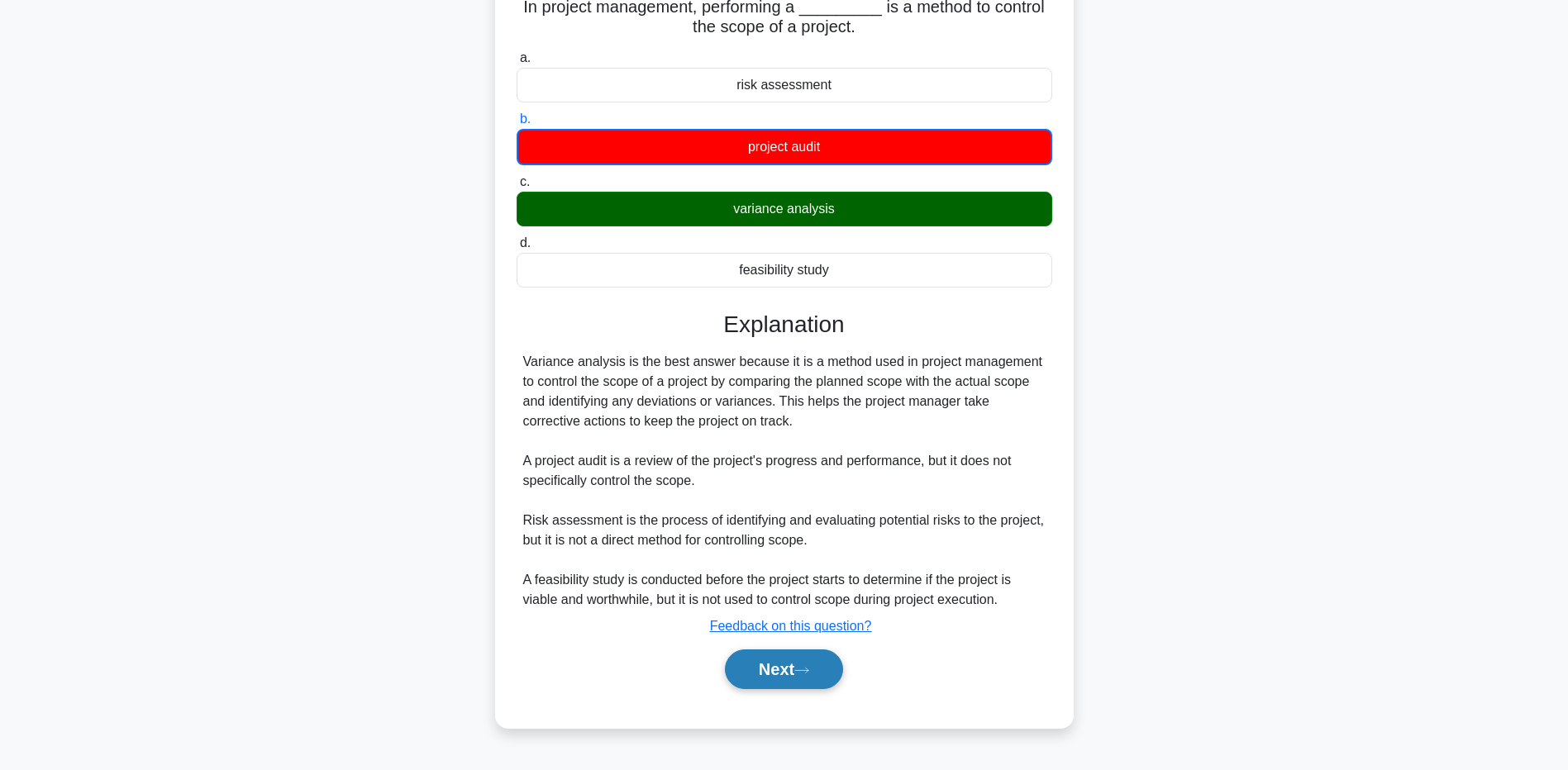
click at [763, 669] on button "Next" at bounding box center [784, 670] width 118 height 40
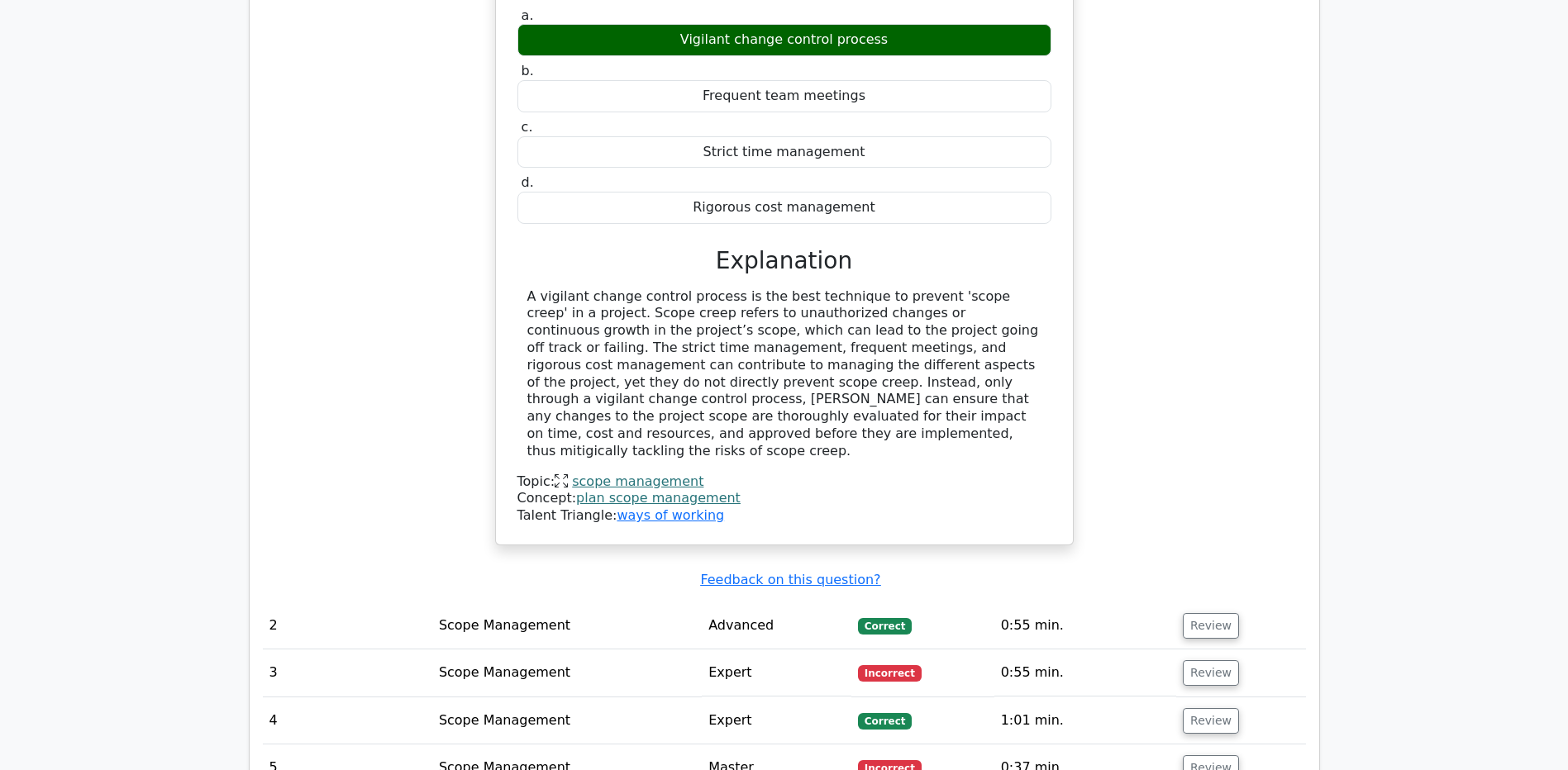
scroll to position [2230, 0]
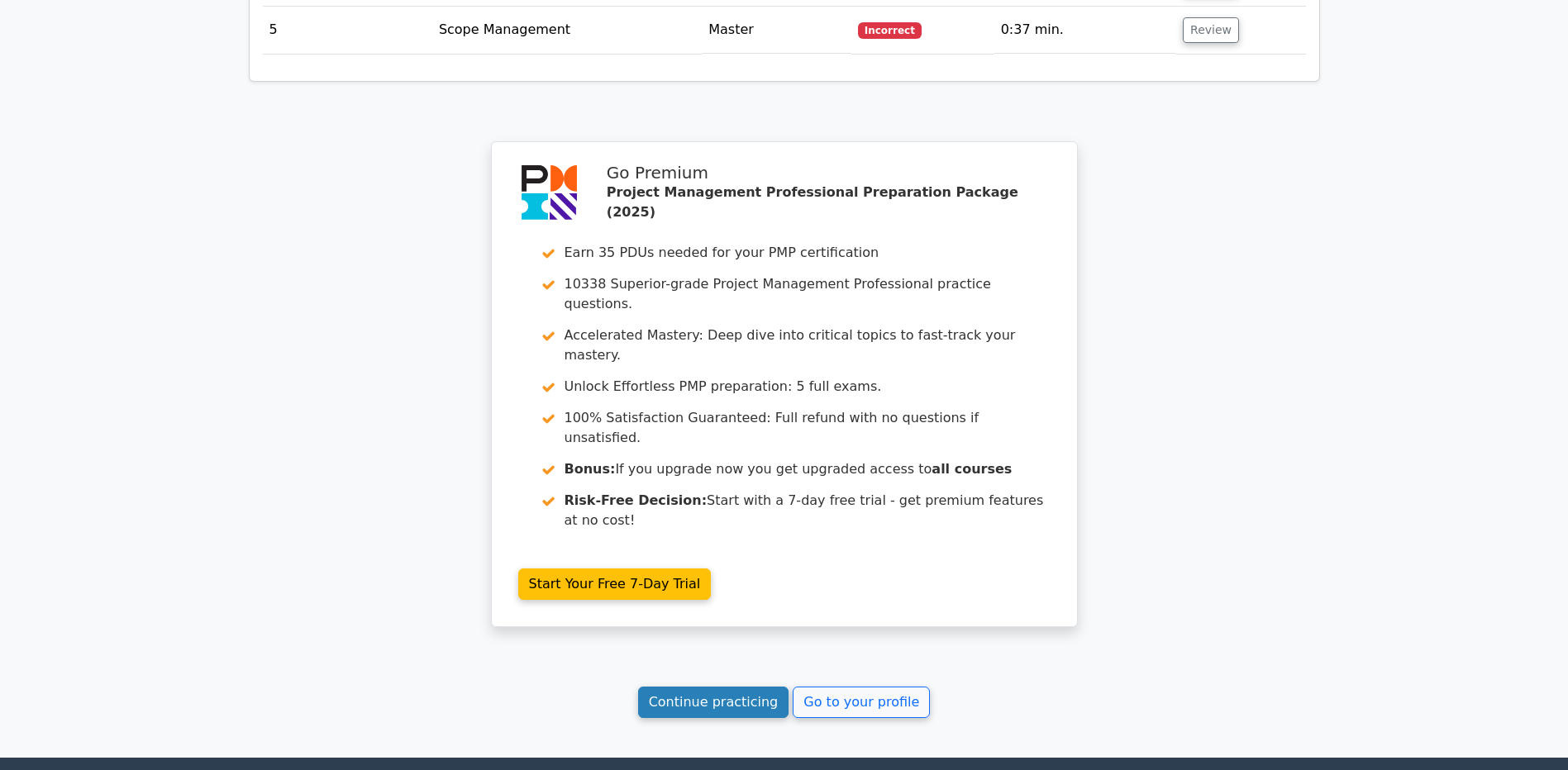
click at [748, 687] on link "Continue practicing" at bounding box center [714, 703] width 151 height 32
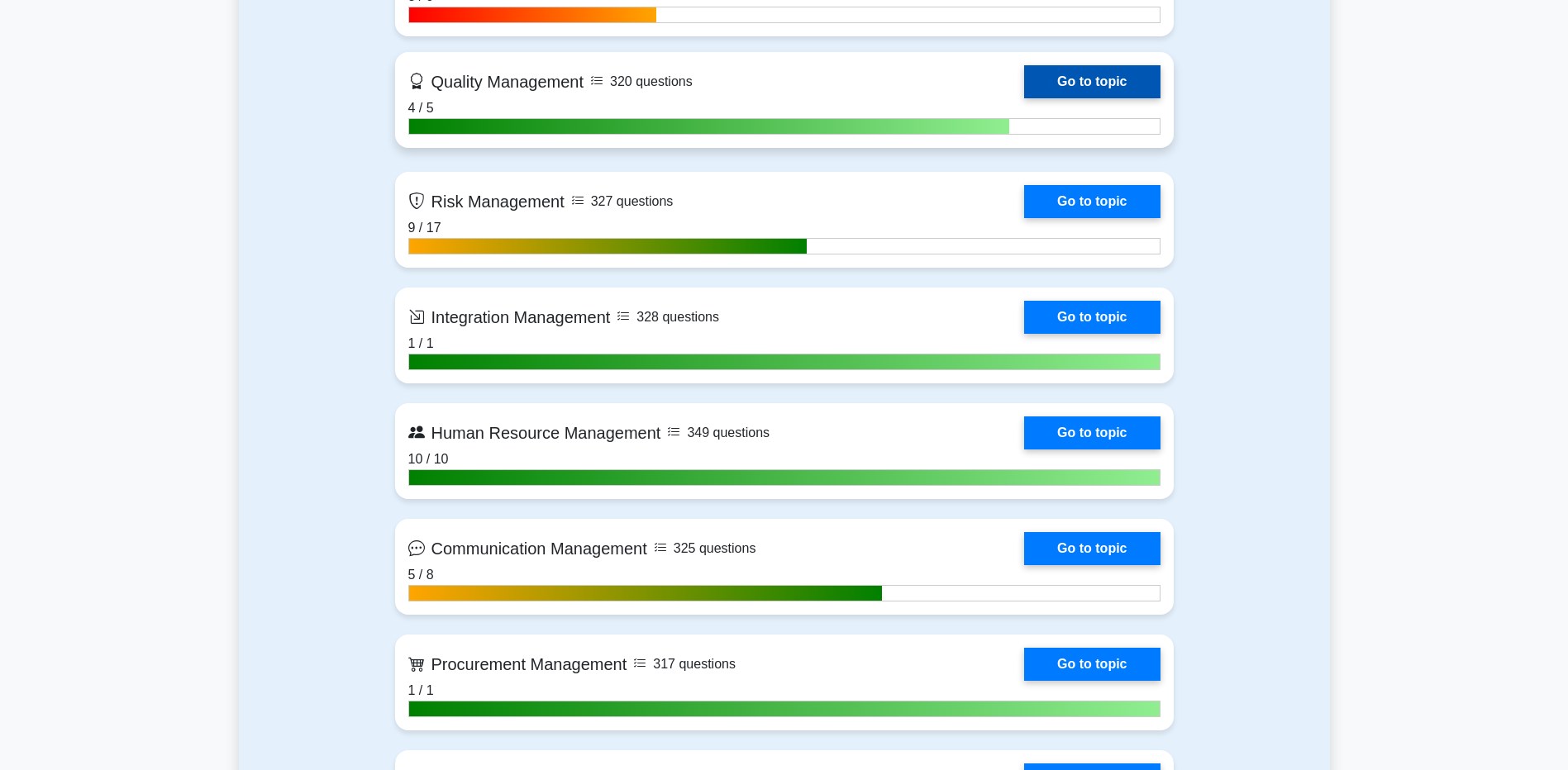
scroll to position [1653, 0]
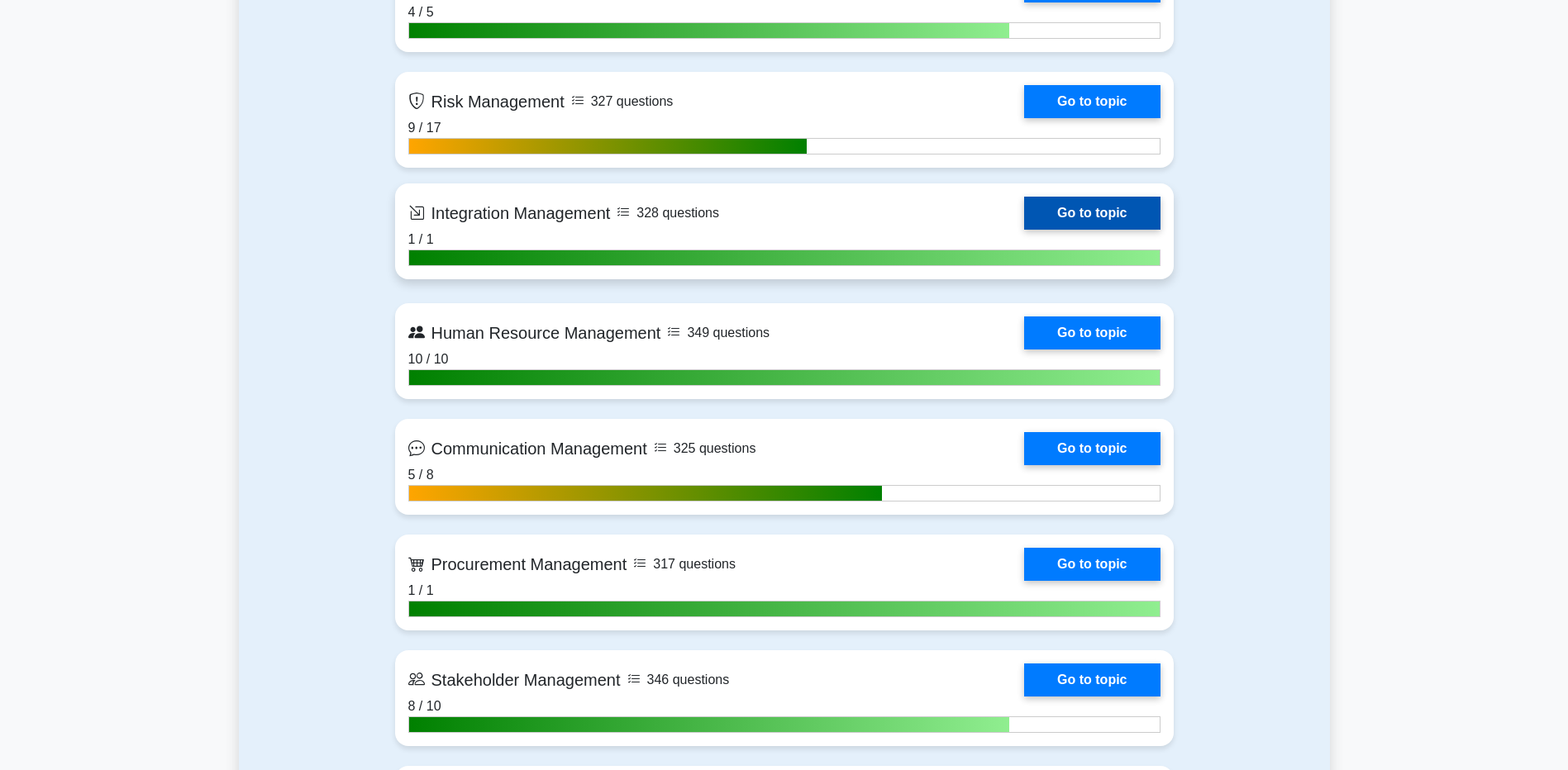
click at [1064, 215] on link "Go to topic" at bounding box center [1092, 213] width 136 height 33
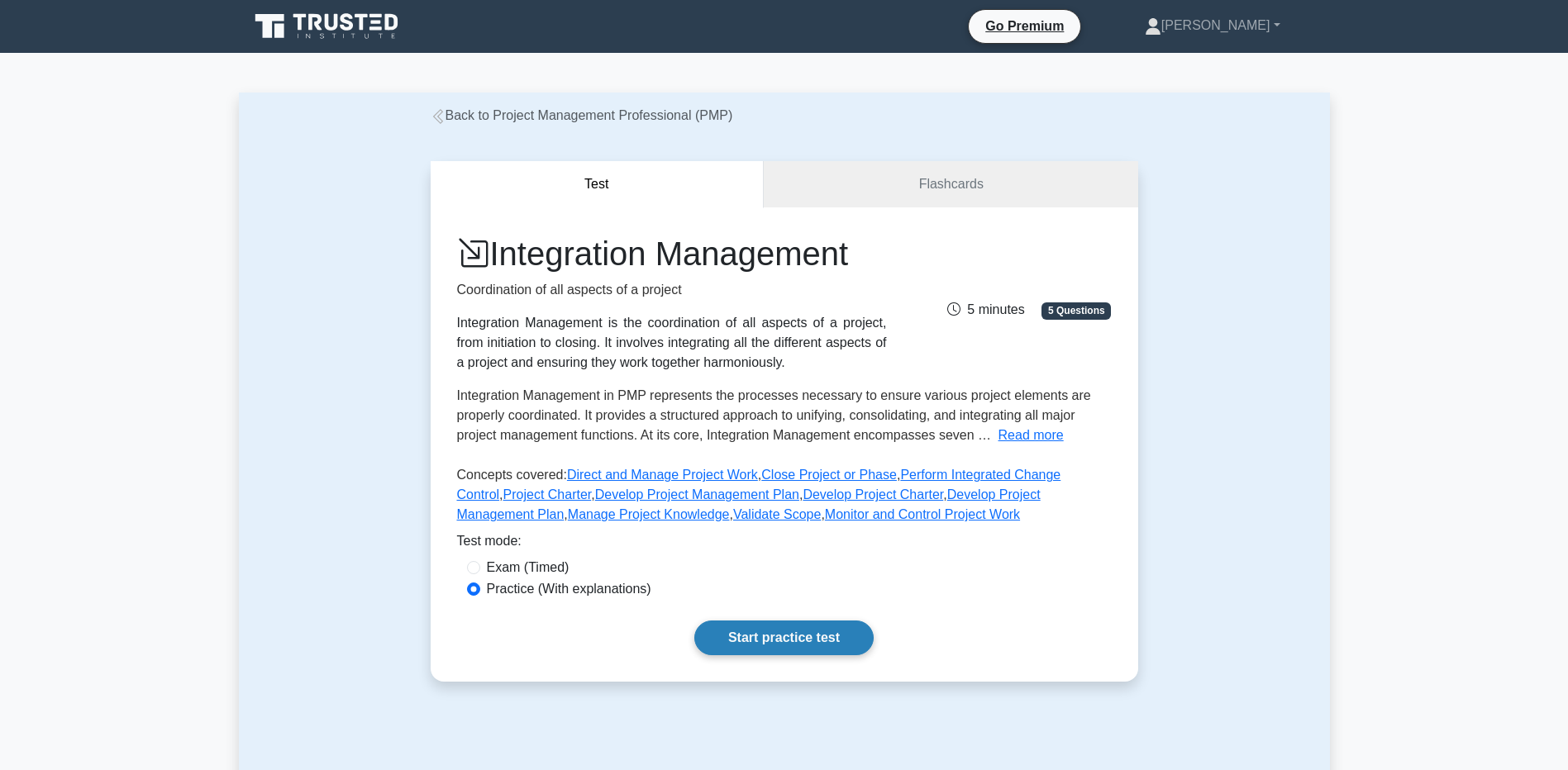
click at [725, 643] on link "Start practice test" at bounding box center [784, 638] width 179 height 35
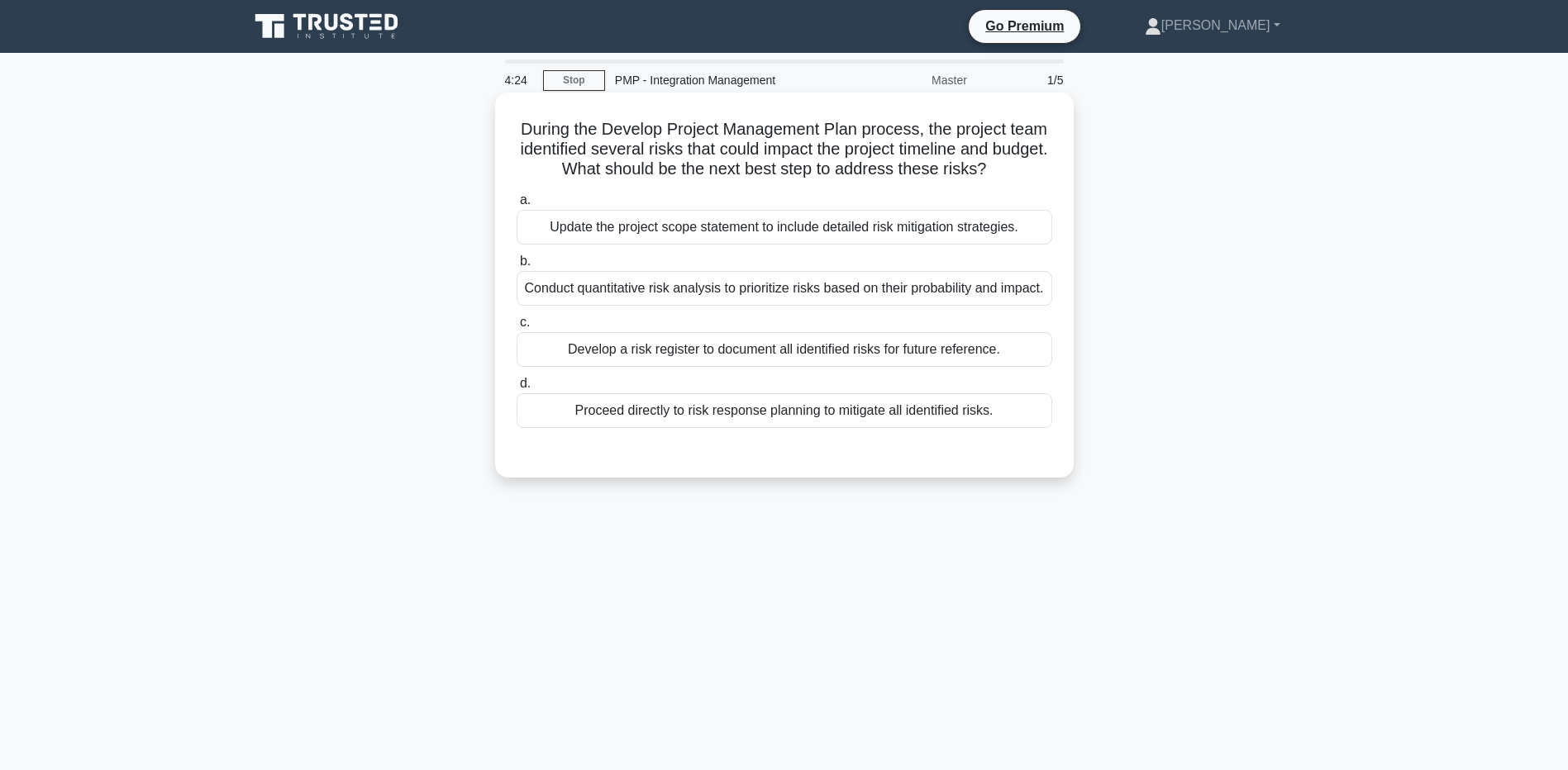
click at [535, 279] on div "Conduct quantitative risk analysis to prioritize risks based on their probabili…" at bounding box center [784, 289] width 535 height 35
click at [516, 267] on input "b. Conduct quantitative risk analysis to prioritize risks based on their probab…" at bounding box center [516, 261] width 0 height 11
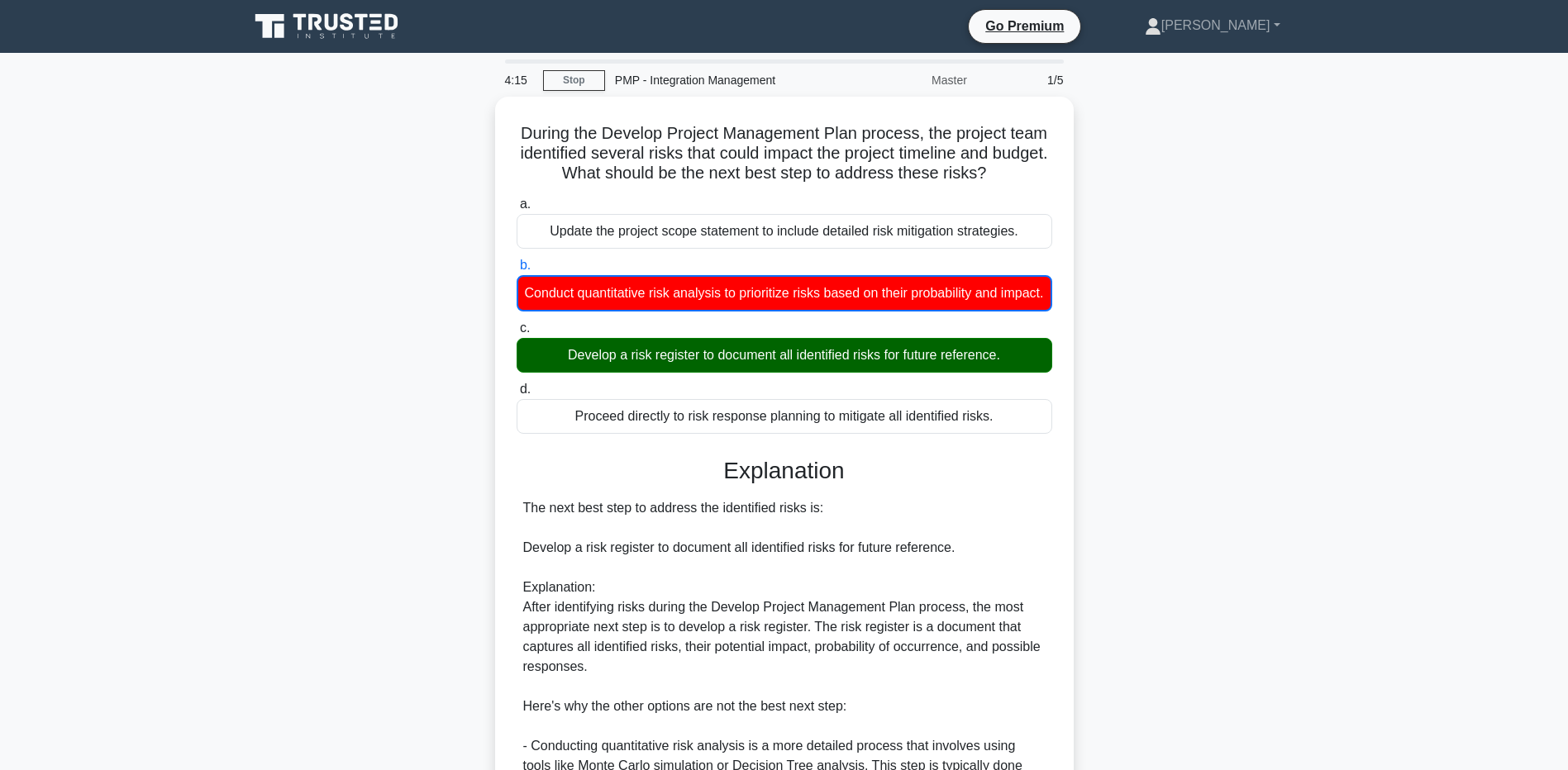
click at [250, 526] on div "During the Develop Project Management Plan process, the project team identified…" at bounding box center [784, 614] width 1092 height 1036
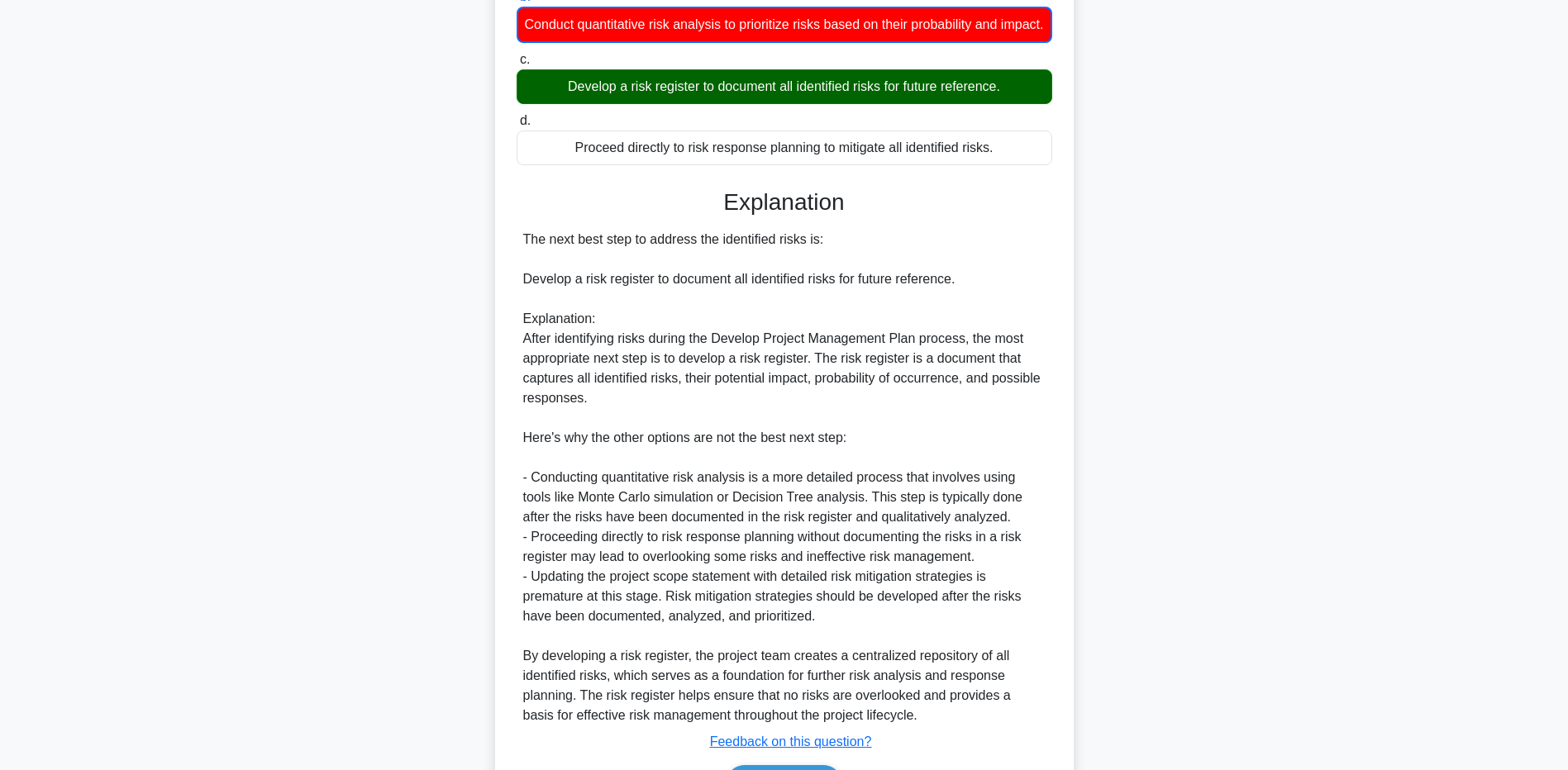
scroll to position [390, 0]
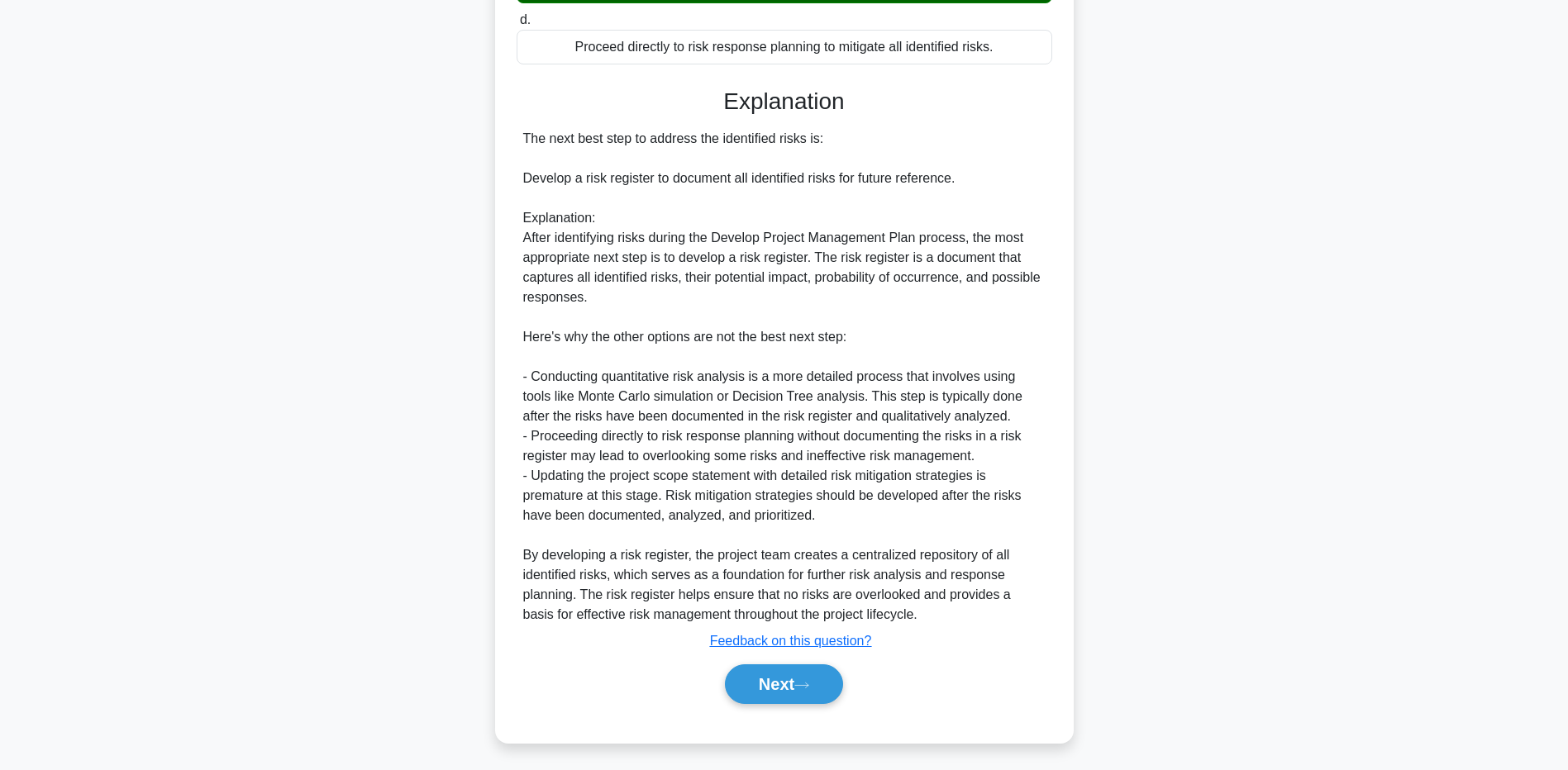
click at [333, 551] on div "During the Develop Project Management Plan process, the project team identified…" at bounding box center [784, 245] width 1092 height 1036
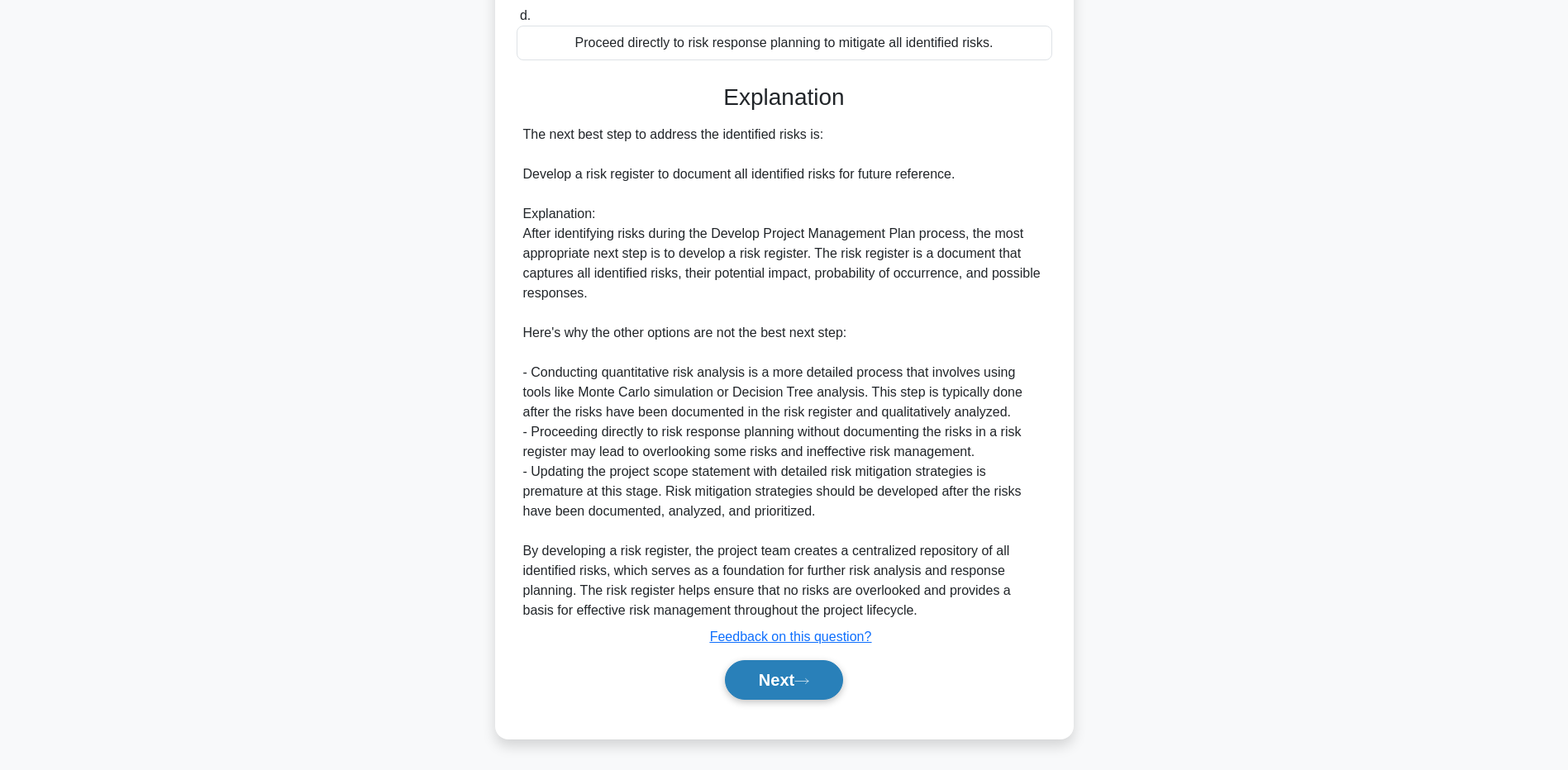
click at [750, 677] on button "Next" at bounding box center [784, 680] width 118 height 40
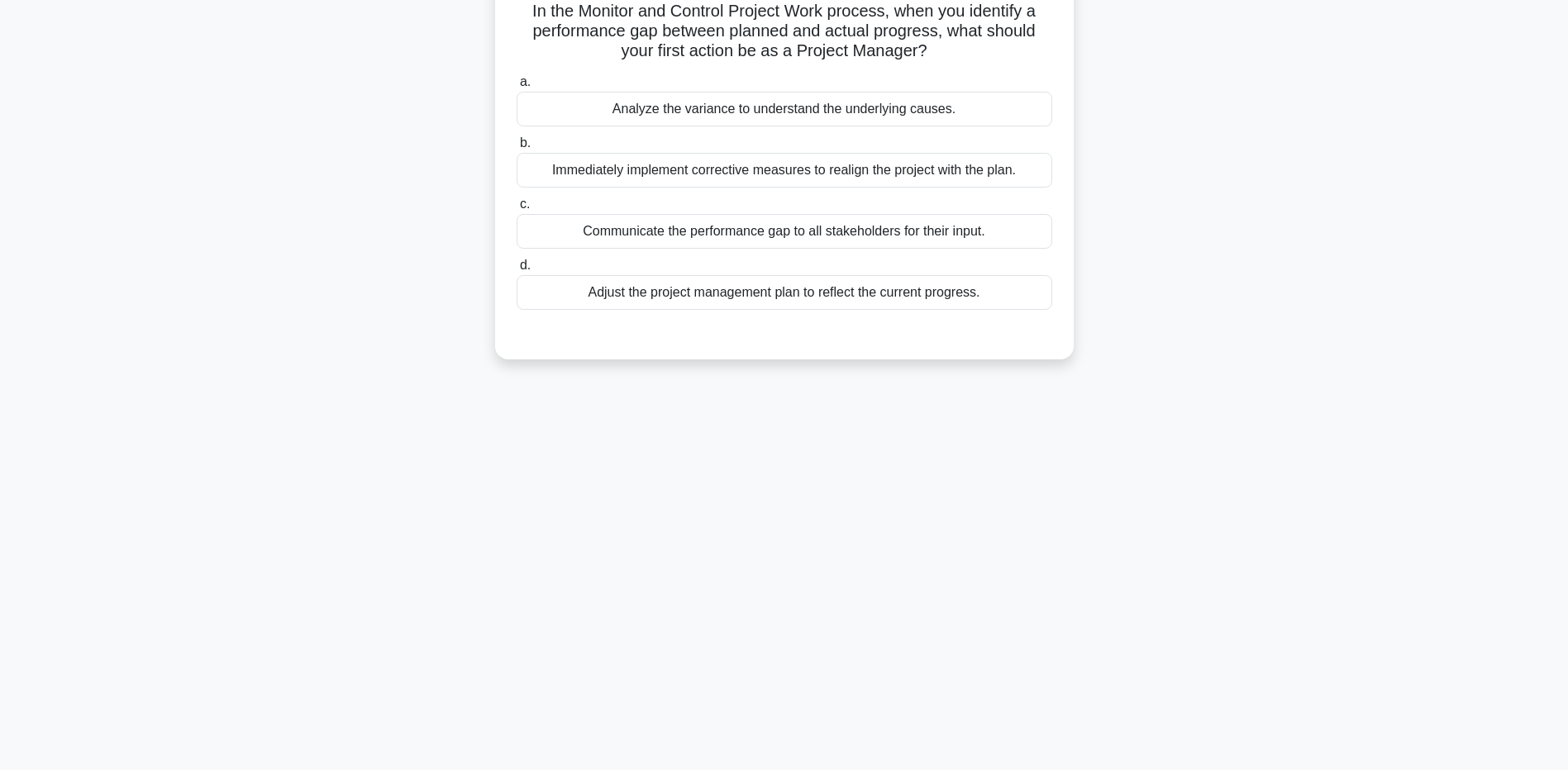
scroll to position [122, 0]
click at [599, 105] on div "Analyze the variance to understand the underlying causes." at bounding box center [784, 105] width 535 height 35
click at [516, 84] on input "a. Analyze the variance to understand the underlying causes." at bounding box center [516, 78] width 0 height 11
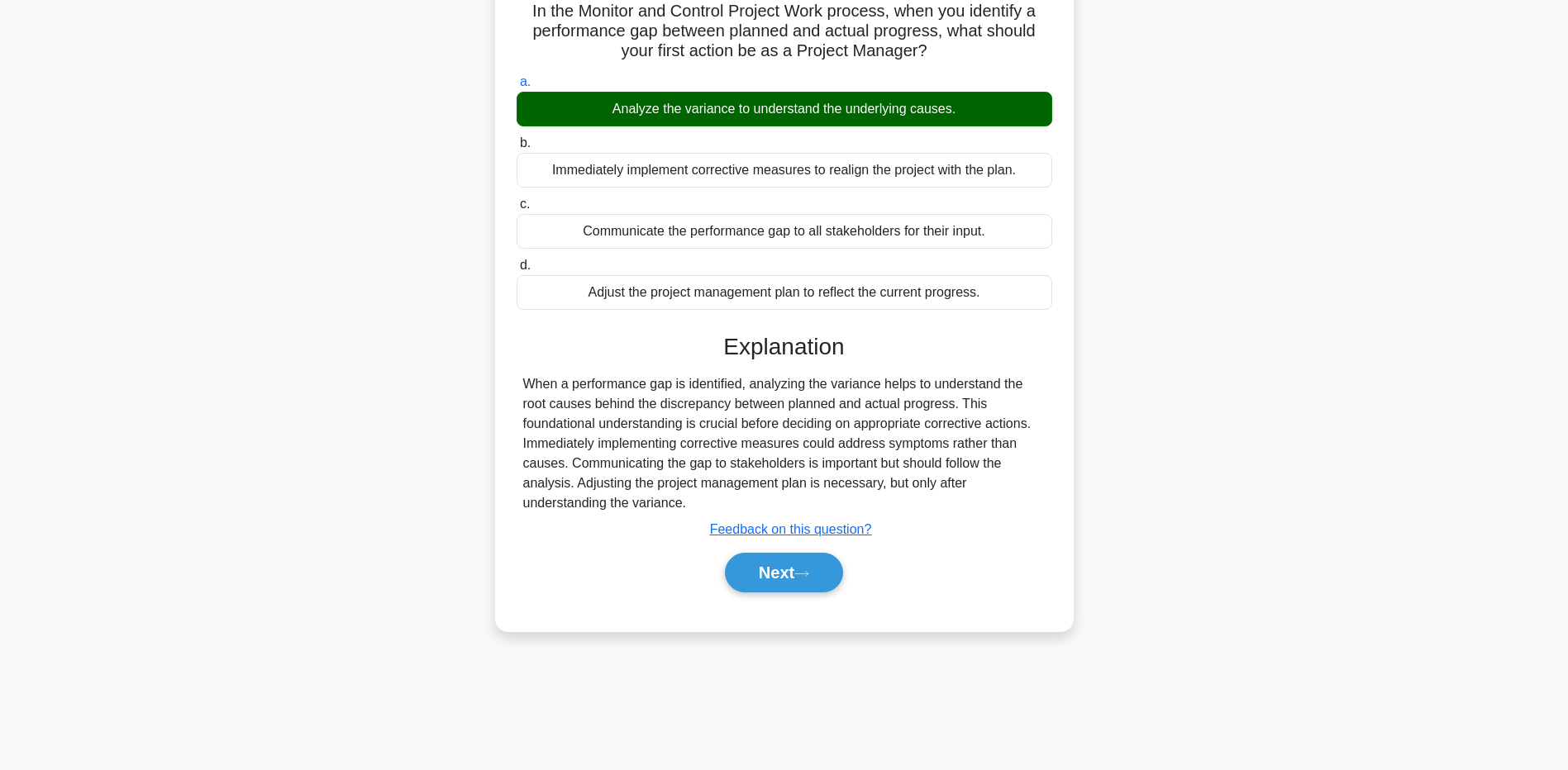
click at [231, 518] on main "3:47 Stop PMP - Integration Management Master 2/5 In the Monitor and Control Pr…" at bounding box center [784, 350] width 1568 height 840
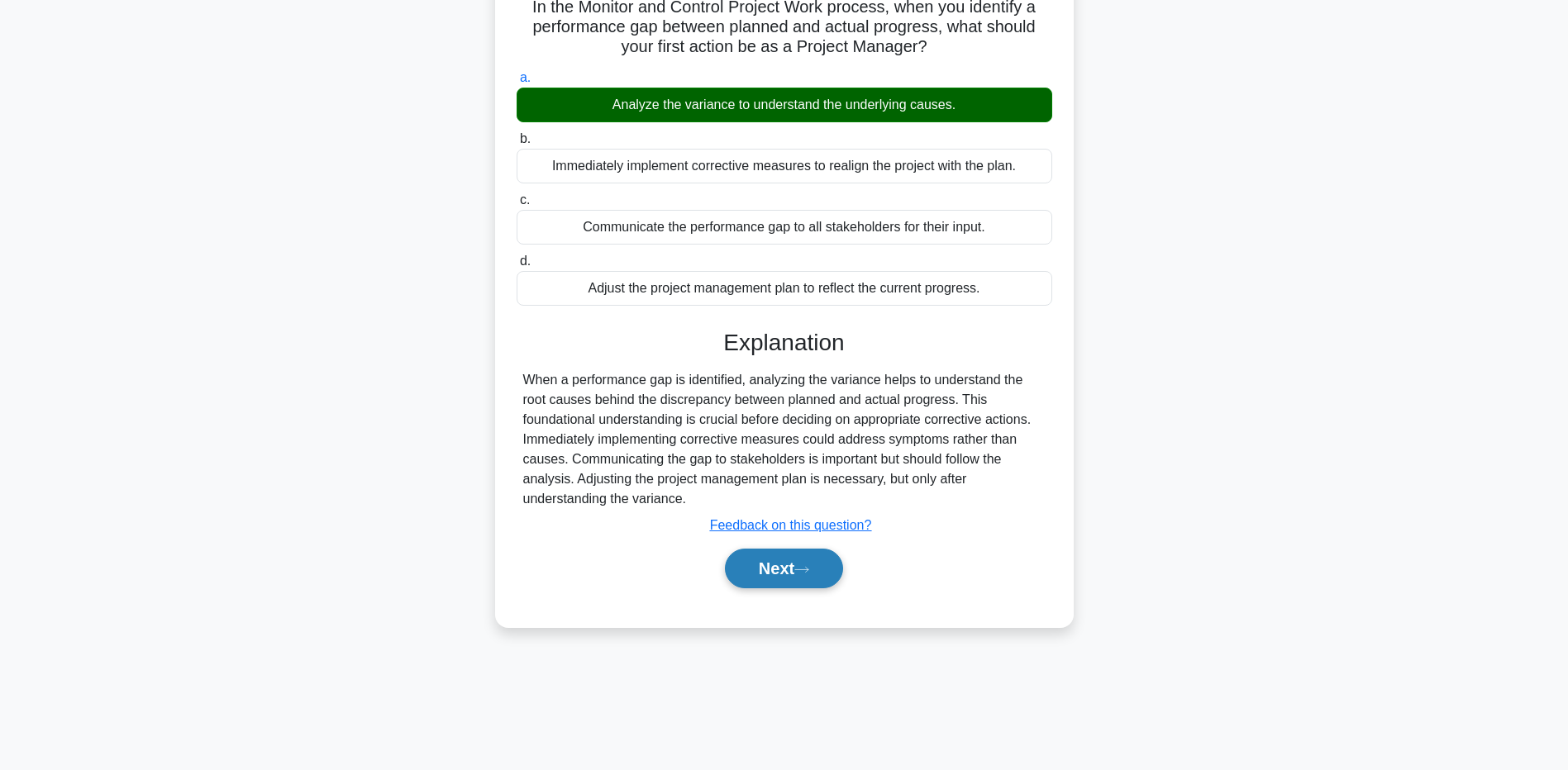
click at [762, 580] on button "Next" at bounding box center [784, 569] width 118 height 40
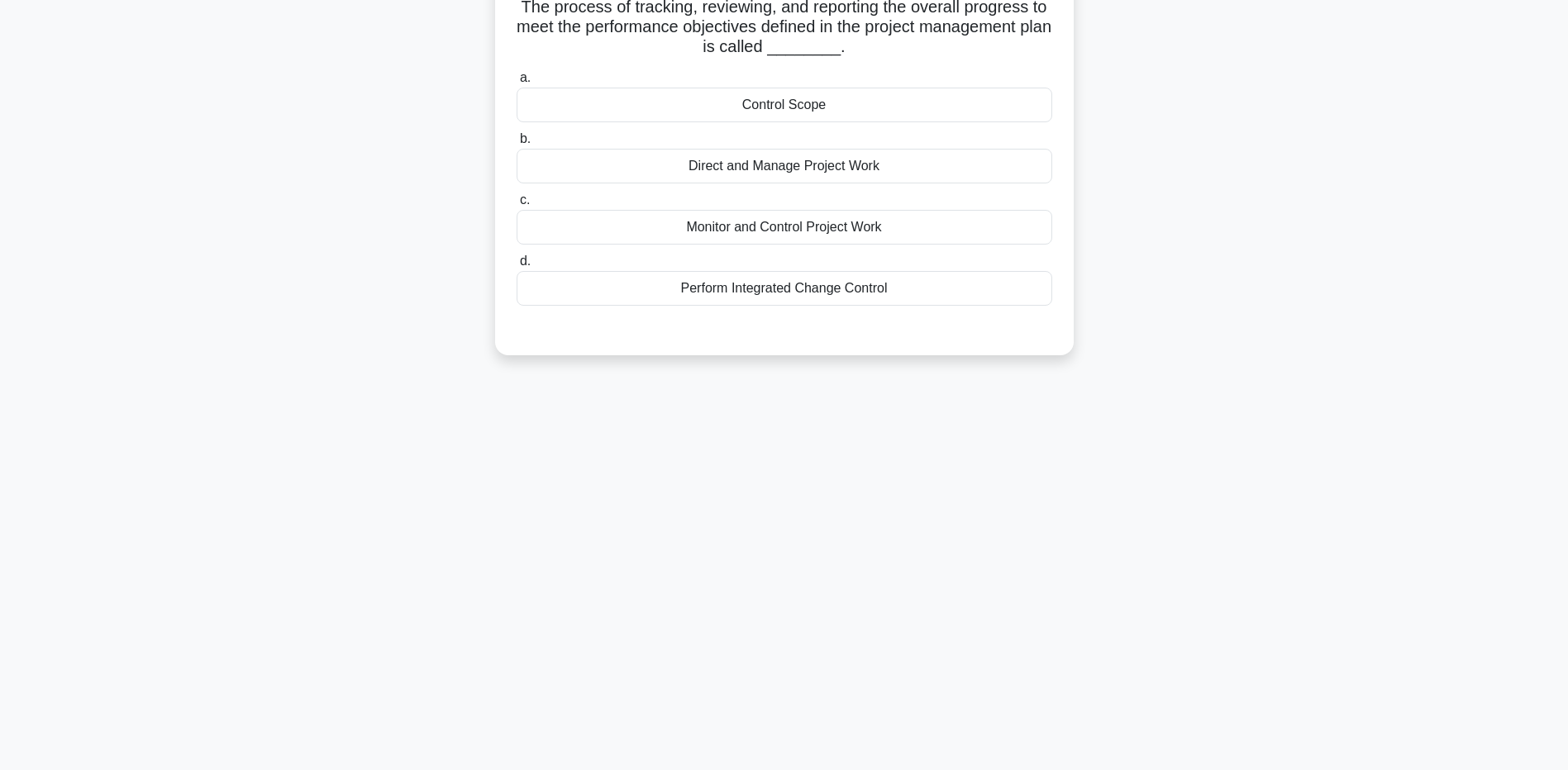
click at [612, 228] on div "Monitor and Control Project Work" at bounding box center [784, 228] width 535 height 35
click at [516, 206] on input "c. Monitor and Control Project Work" at bounding box center [516, 200] width 0 height 11
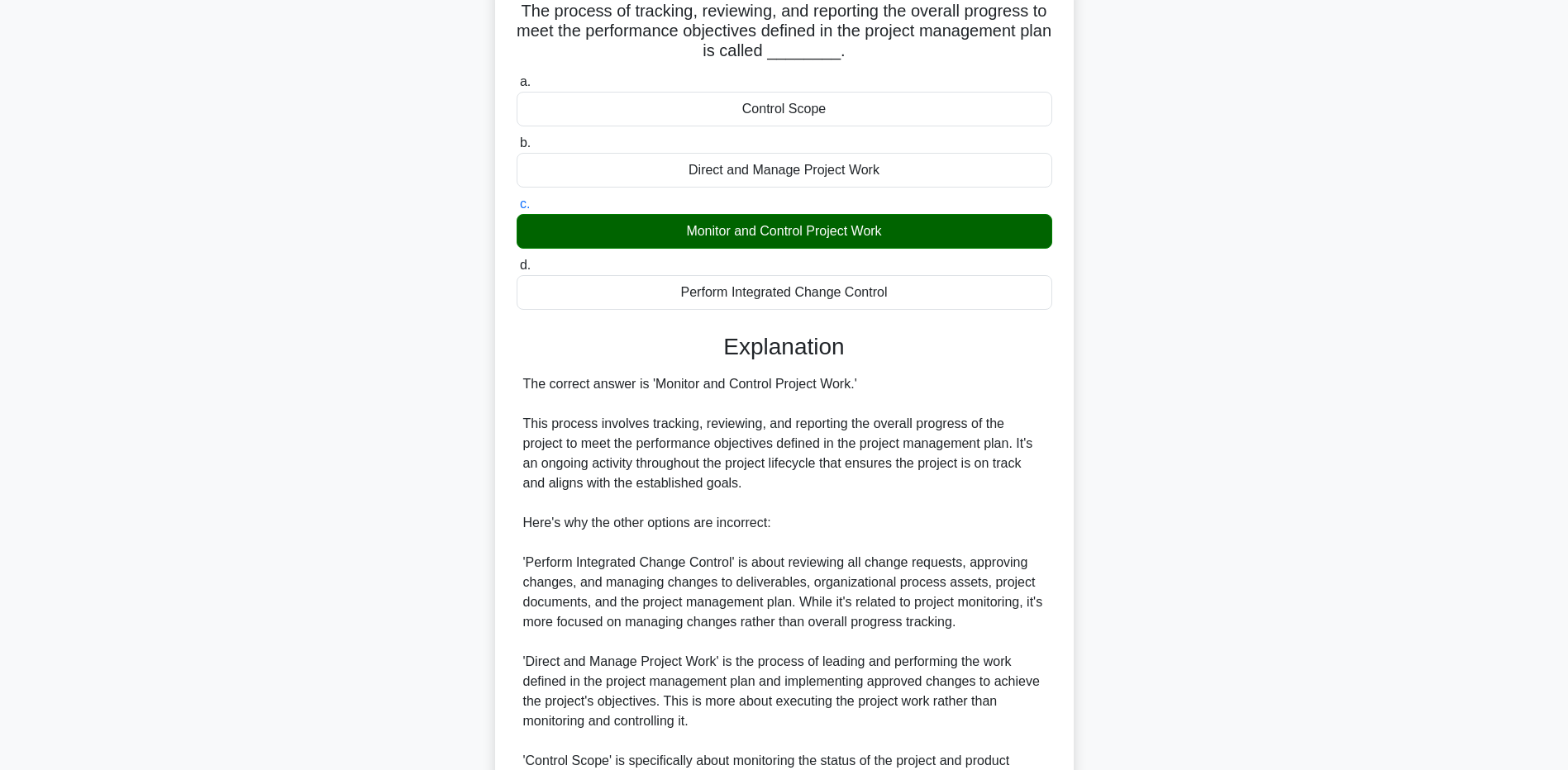
click at [226, 643] on main "3:24 Stop PMP - Integration Management Master 3/5 The process of tracking, revi…" at bounding box center [784, 453] width 1568 height 1045
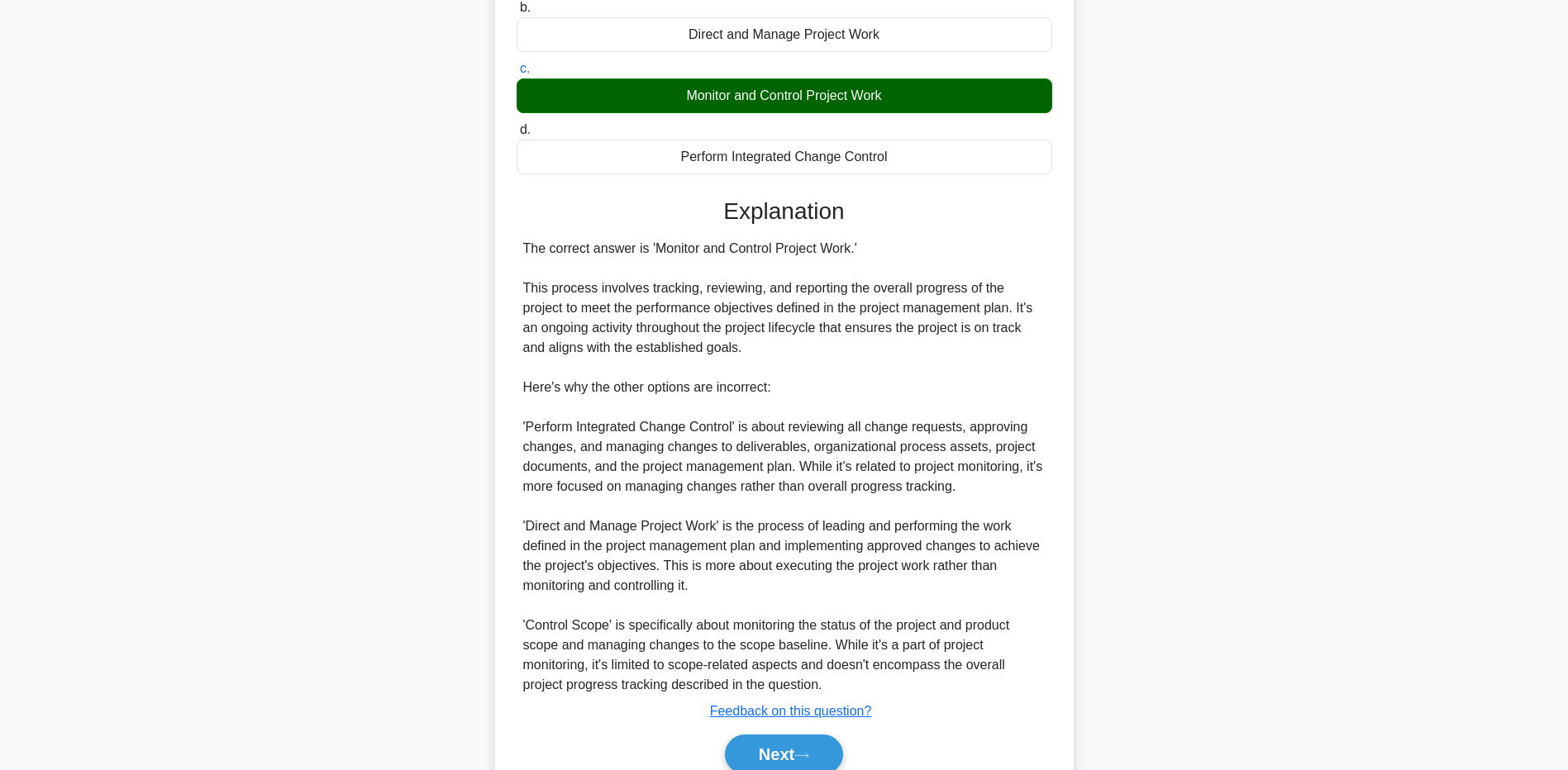
scroll to position [329, 0]
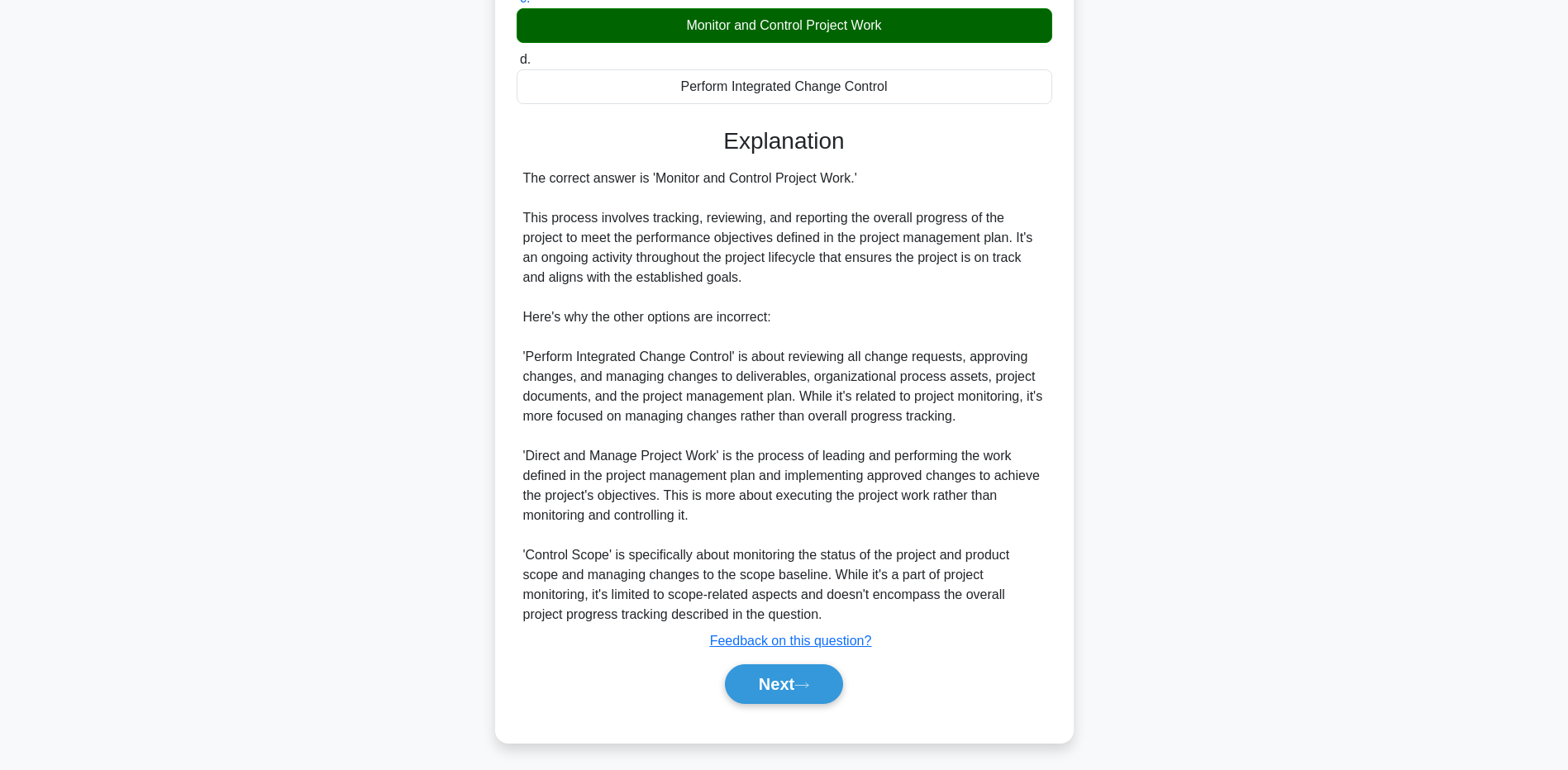
click at [176, 607] on main "3:19 Stop PMP - Integration Management Master 3/5 The process of tracking, revi…" at bounding box center [784, 248] width 1568 height 1045
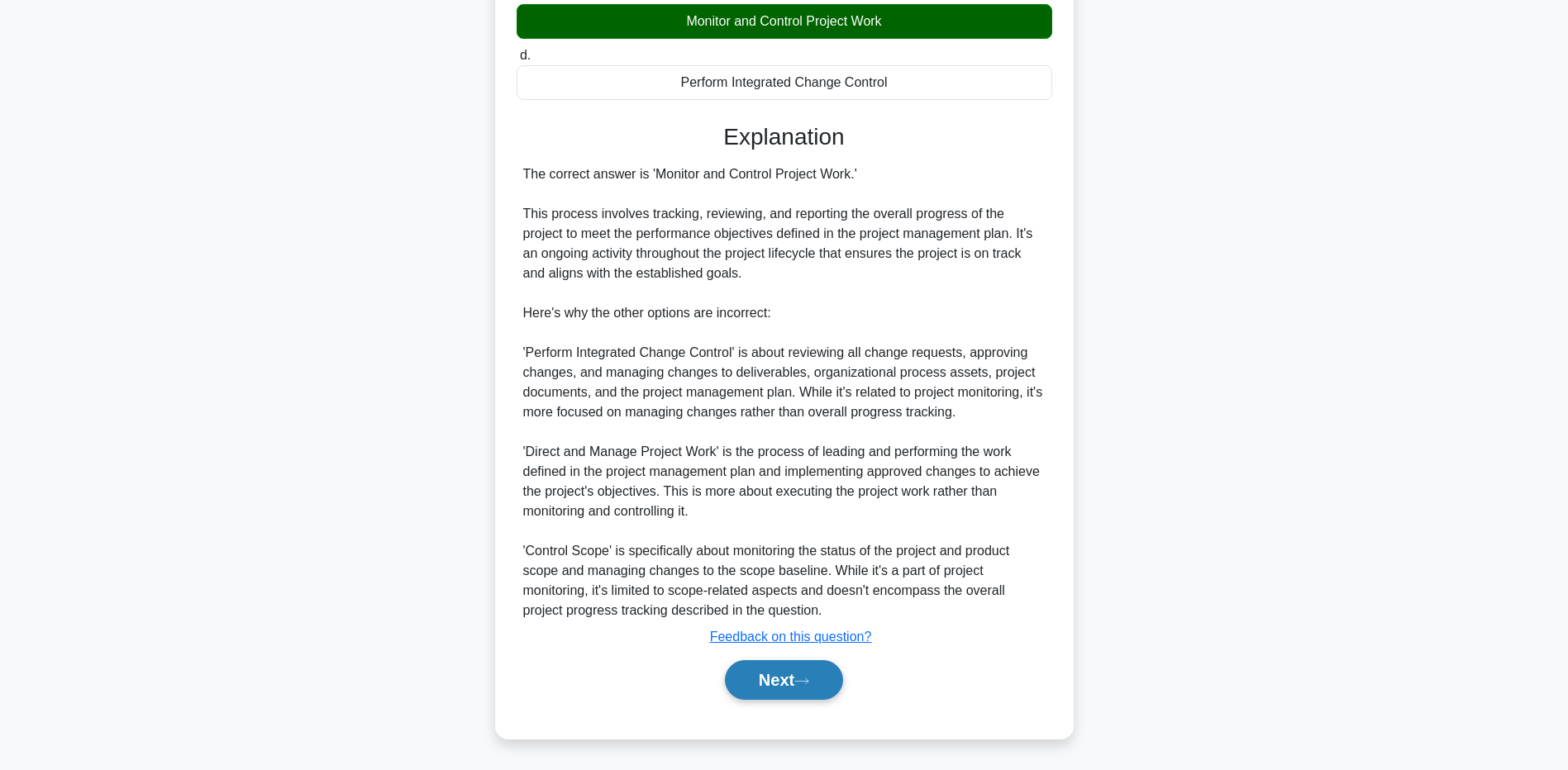
click at [774, 677] on button "Next" at bounding box center [784, 680] width 118 height 40
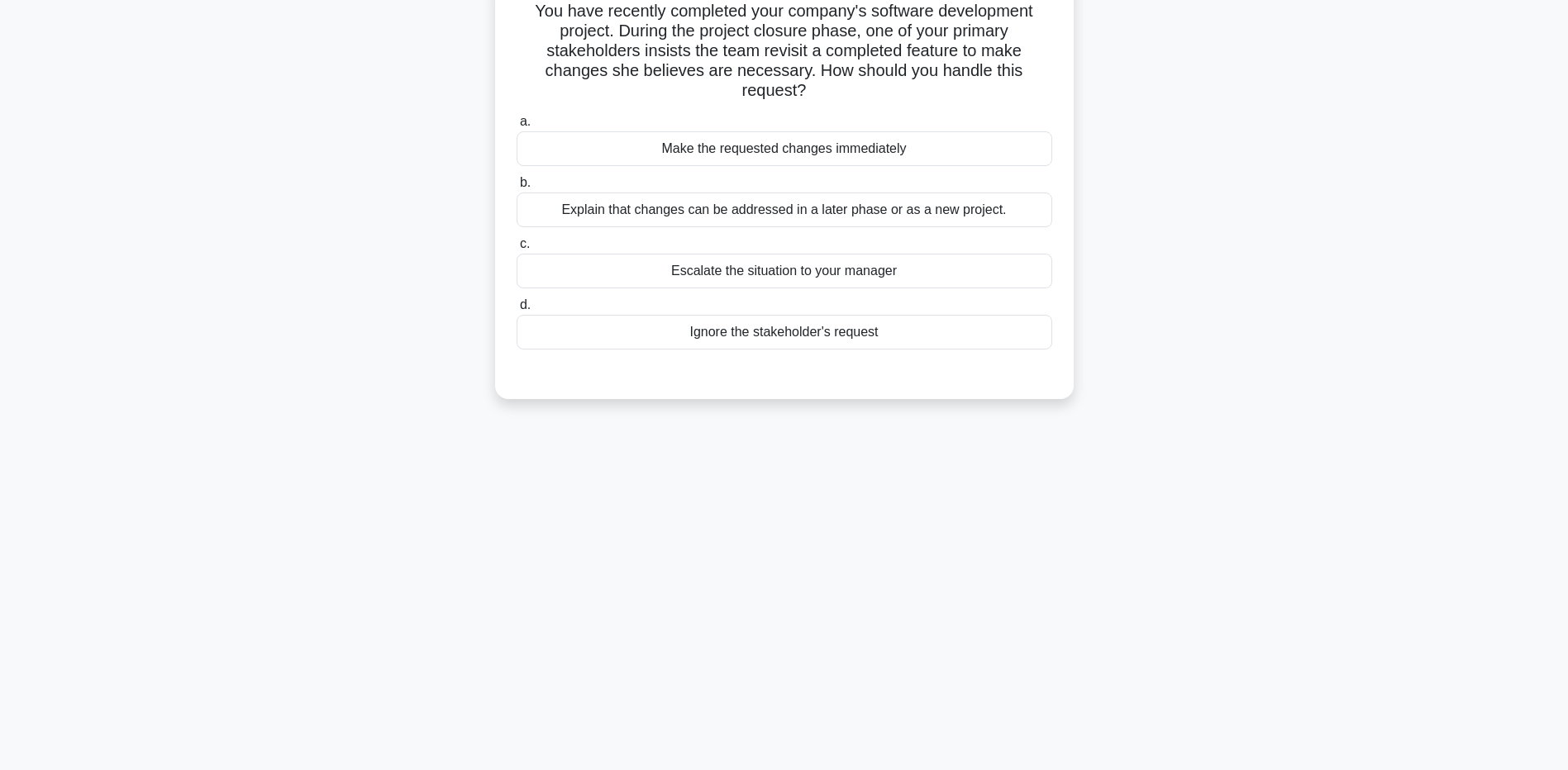
scroll to position [122, 0]
click at [561, 209] on div "Explain that changes can be addressed in a later phase or as a new project." at bounding box center [784, 206] width 535 height 35
click at [516, 184] on input "b. Explain that changes can be addressed in a later phase or as a new project." at bounding box center [516, 179] width 0 height 11
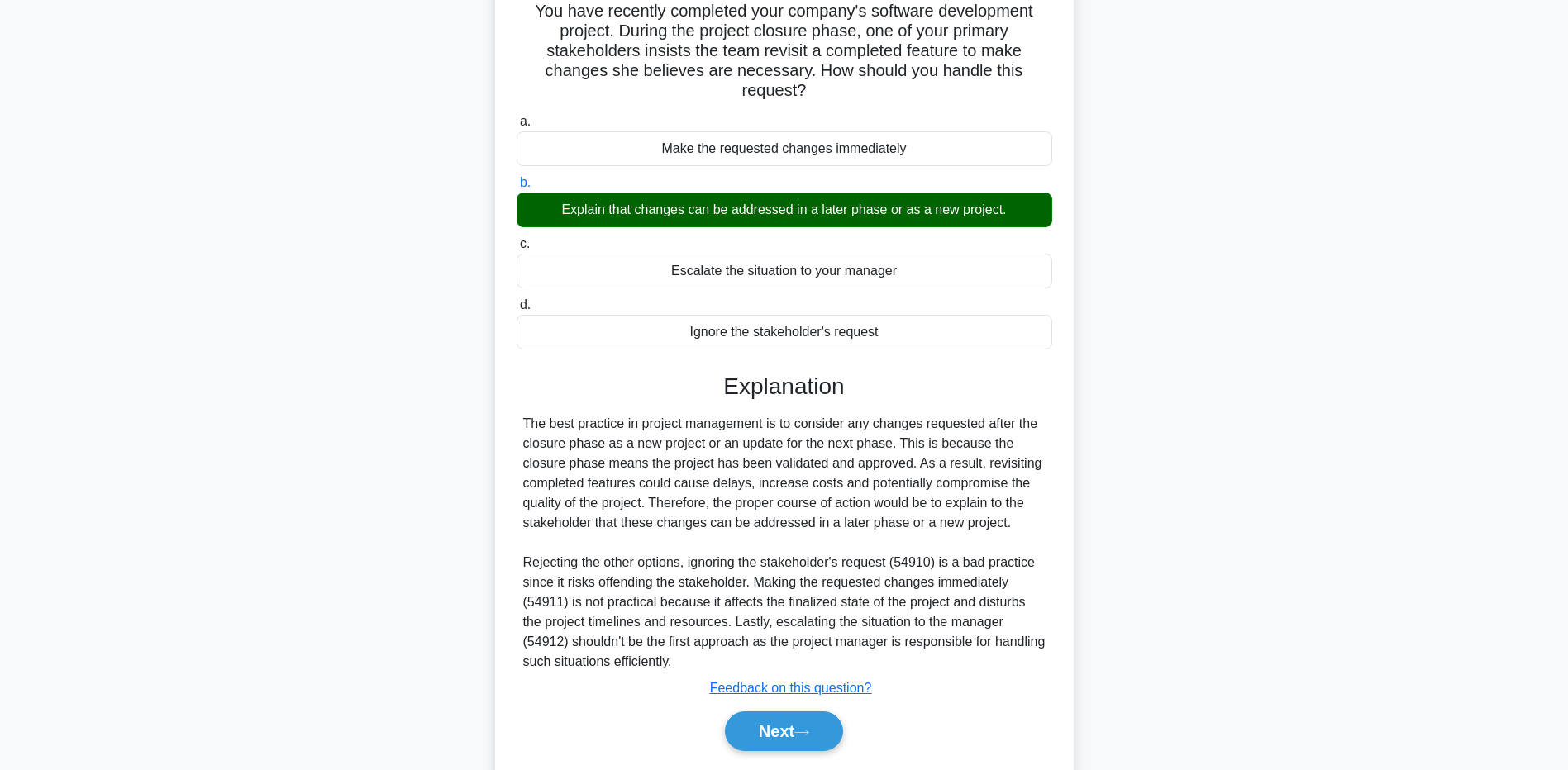
click at [259, 594] on div "You have recently completed your company's software development project. During…" at bounding box center [784, 392] width 1092 height 836
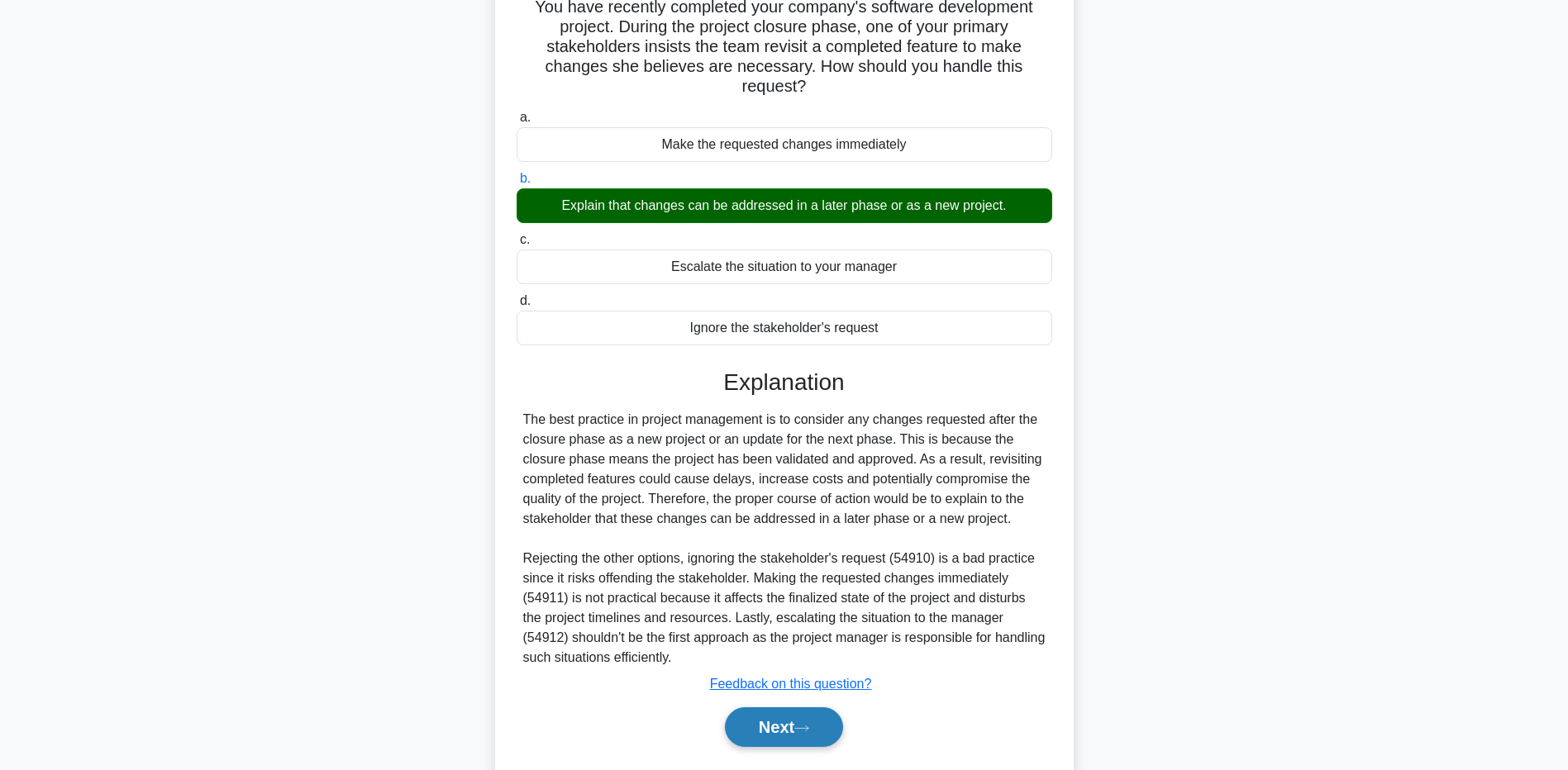
click at [795, 730] on button "Next" at bounding box center [784, 727] width 118 height 40
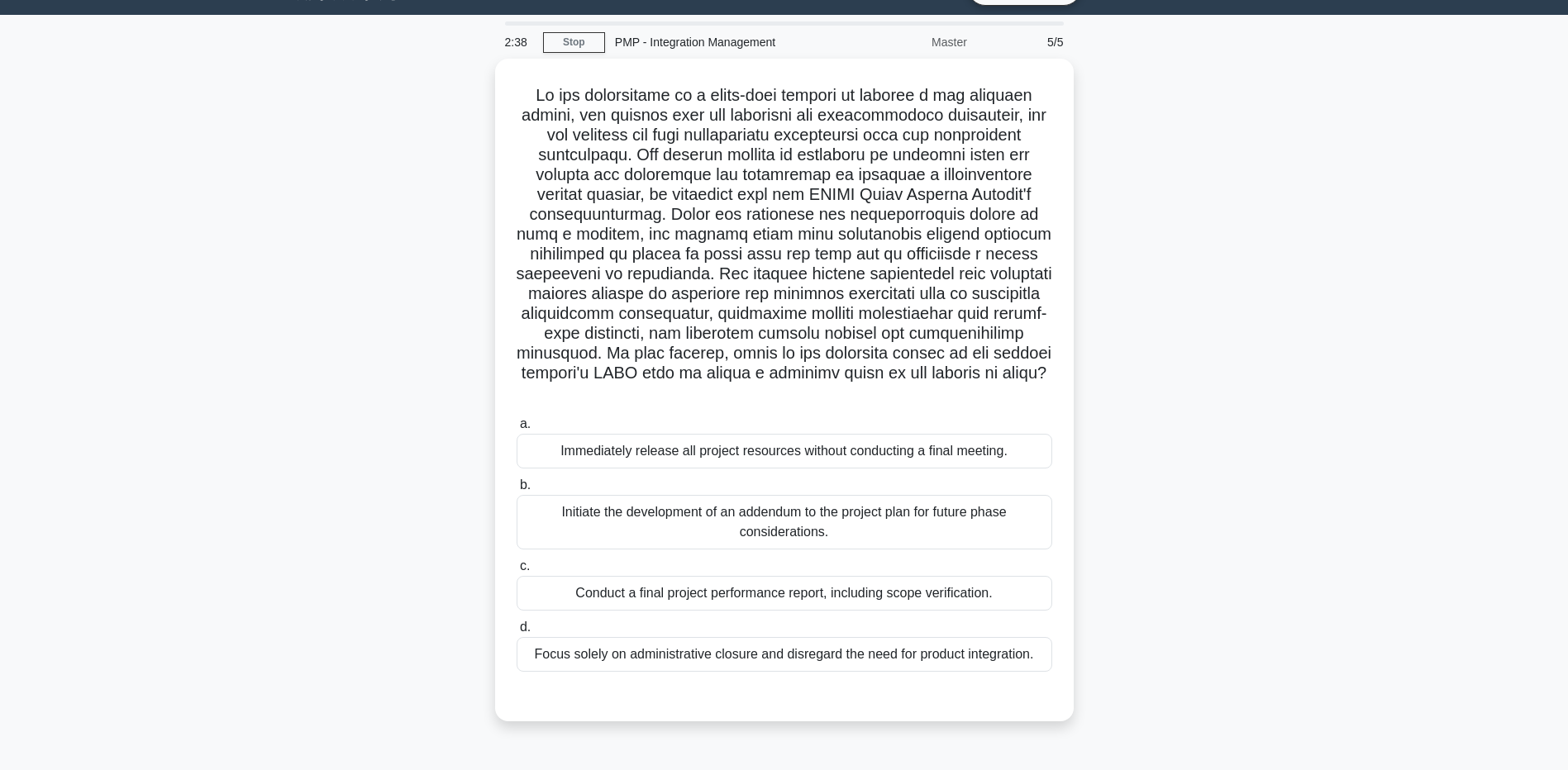
scroll to position [0, 0]
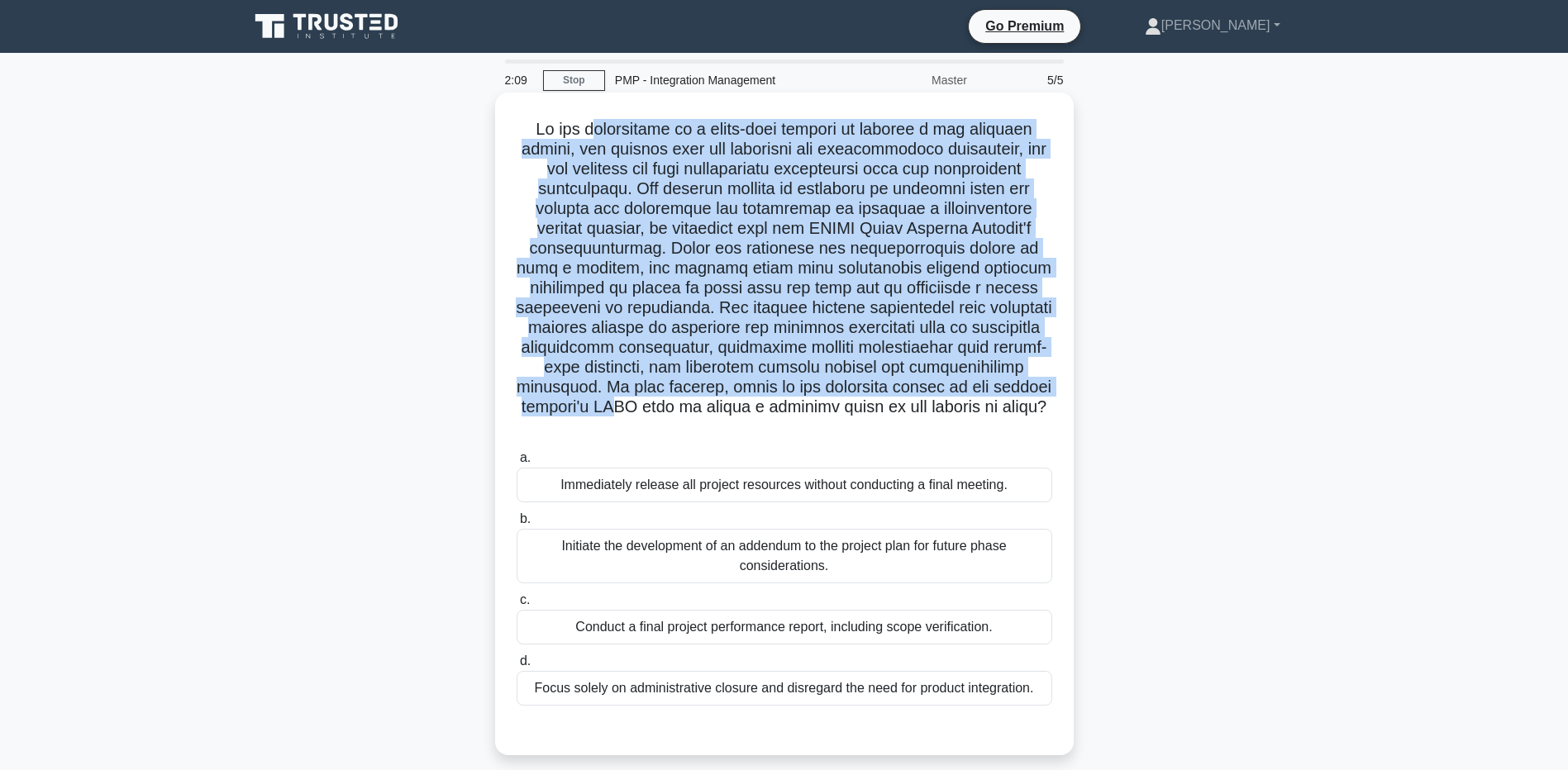
drag, startPoint x: 583, startPoint y: 130, endPoint x: 880, endPoint y: 409, distance: 407.5
click at [880, 409] on h5 ".spinner_0XTQ{transform-origin:center;animation:spinner_y6GP .75s linear infini…" at bounding box center [785, 279] width 539 height 319
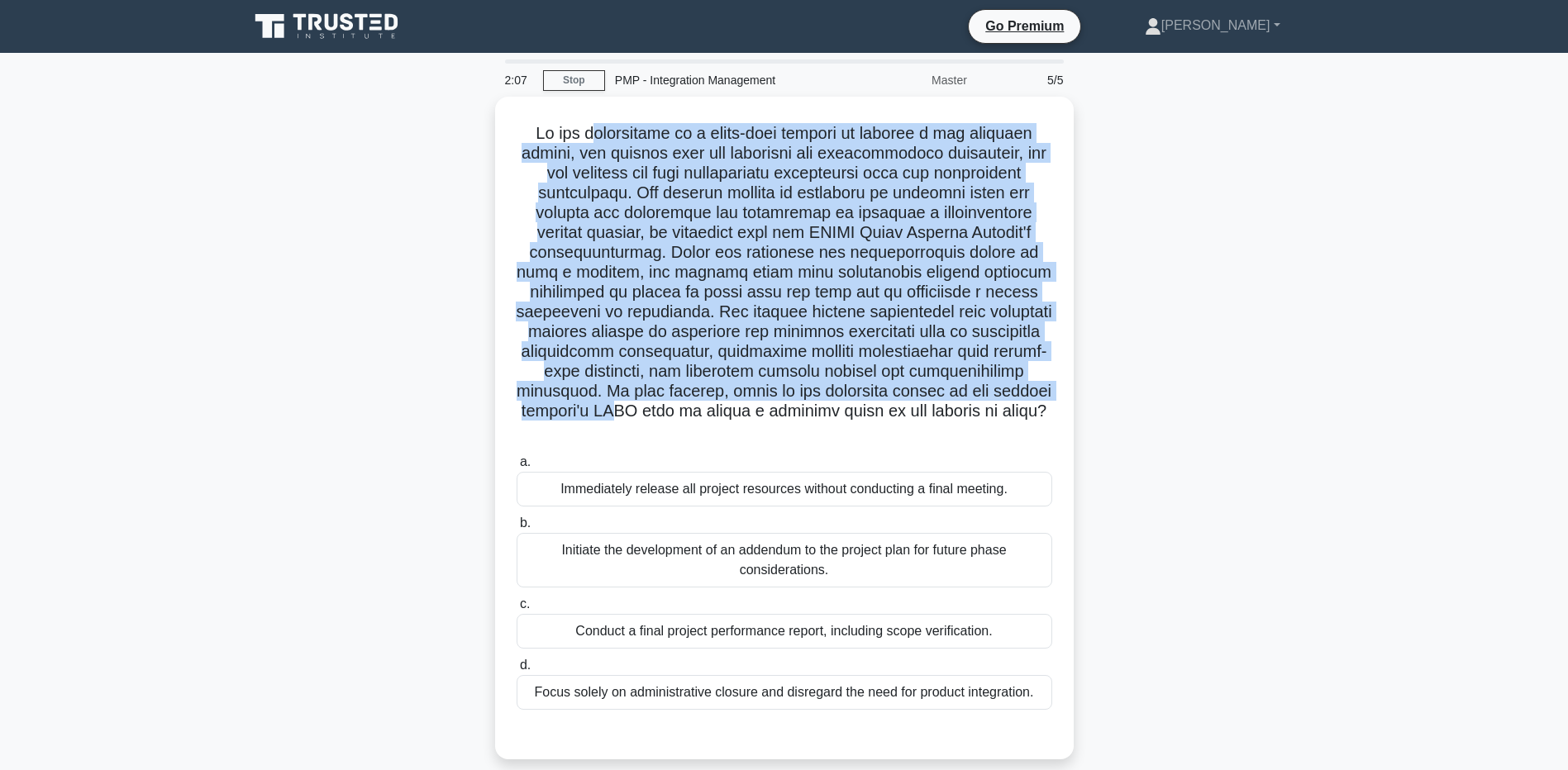
click at [295, 418] on div ".spinner_0XTQ{transform-origin:center;animation:spinner_y6GP .75s linear infini…" at bounding box center [784, 438] width 1092 height 683
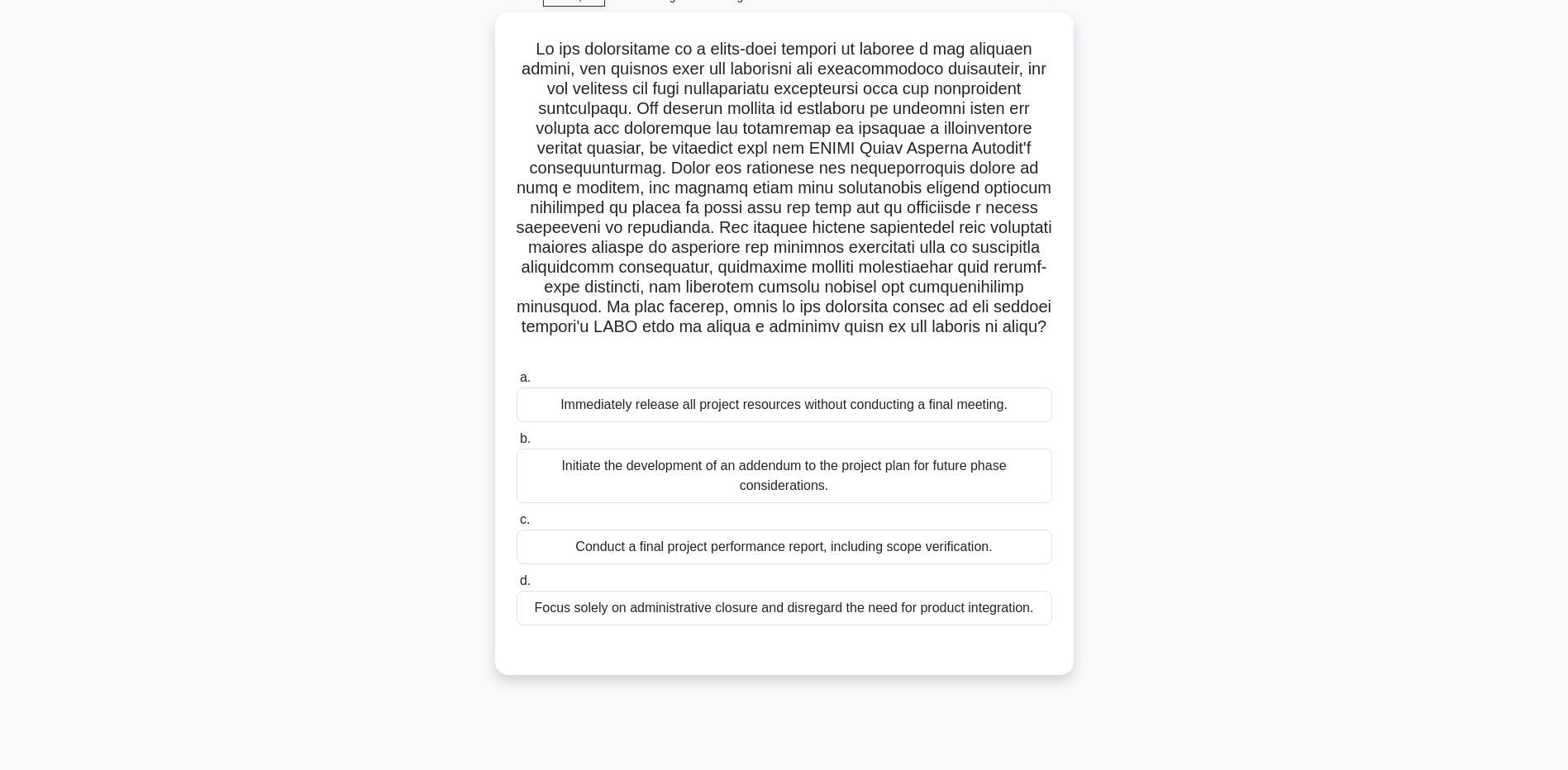
scroll to position [122, 0]
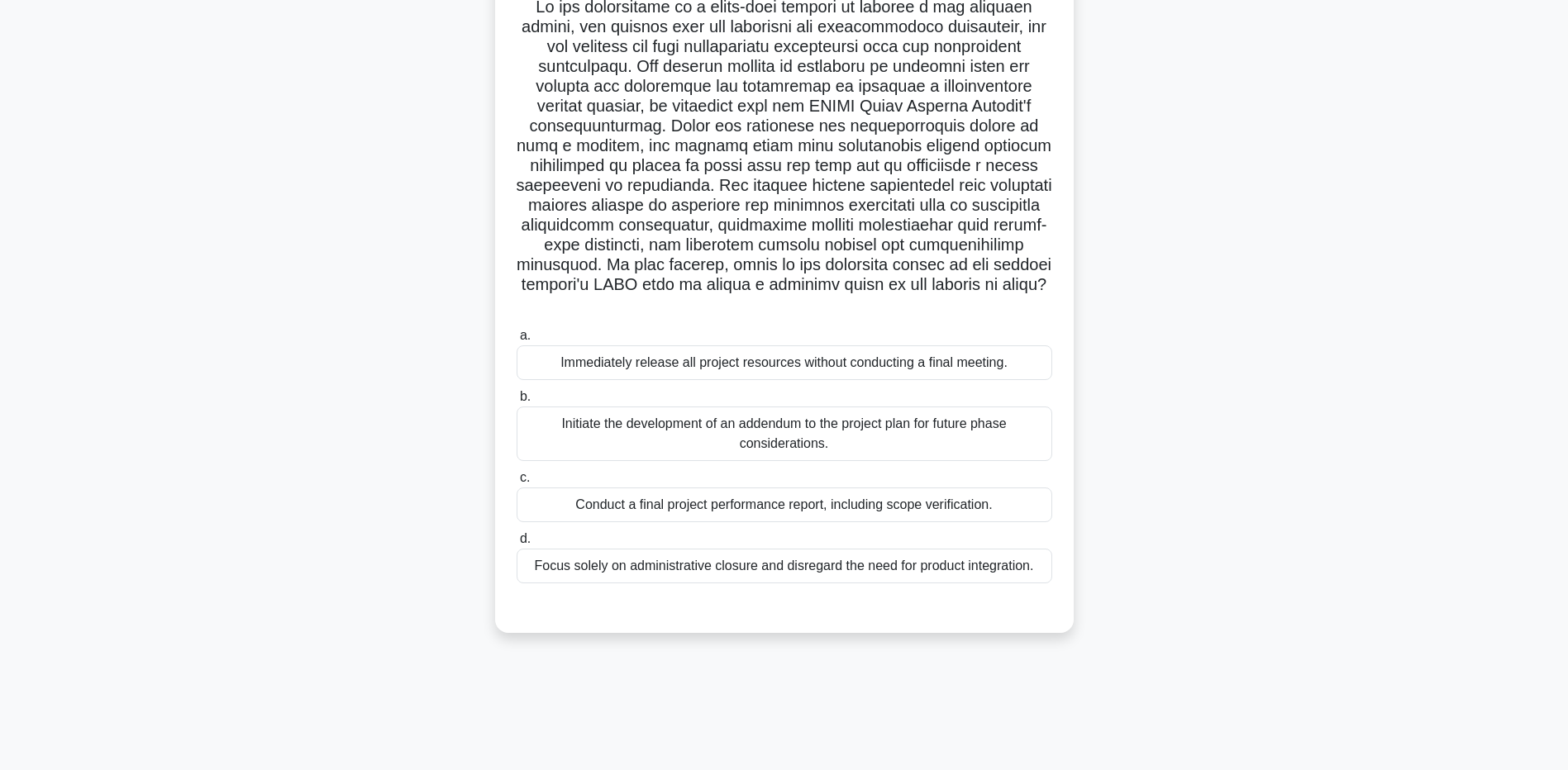
click at [606, 509] on div "Conduct a final project performance report, including scope verification." at bounding box center [784, 505] width 535 height 35
click at [516, 483] on input "c. Conduct a final project performance report, including scope verification." at bounding box center [516, 478] width 0 height 11
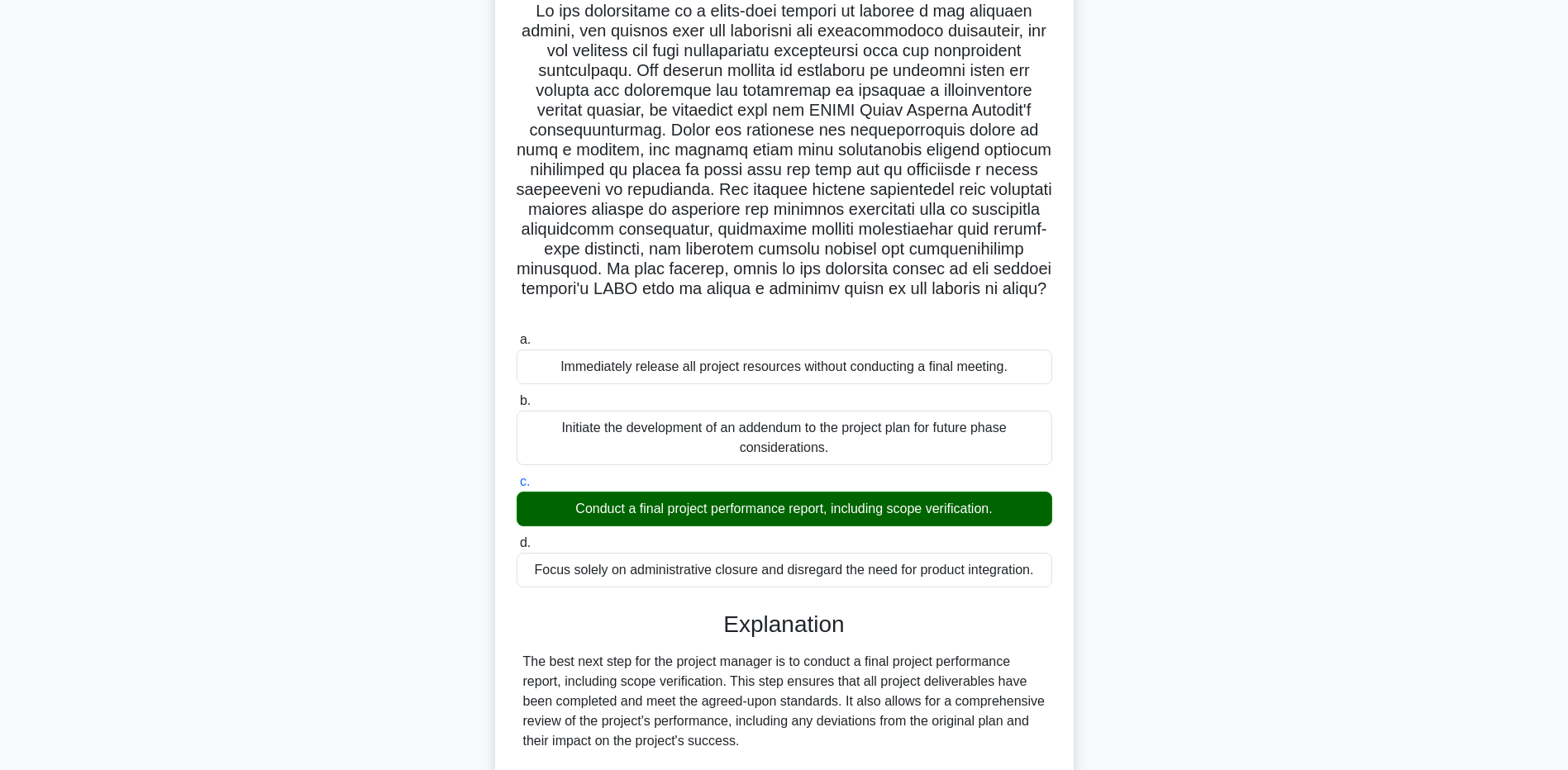
click at [254, 625] on div ".spinner_0XTQ{transform-origin:center;animation:spinner_y6GP .75s linear infini…" at bounding box center [784, 561] width 1092 height 1172
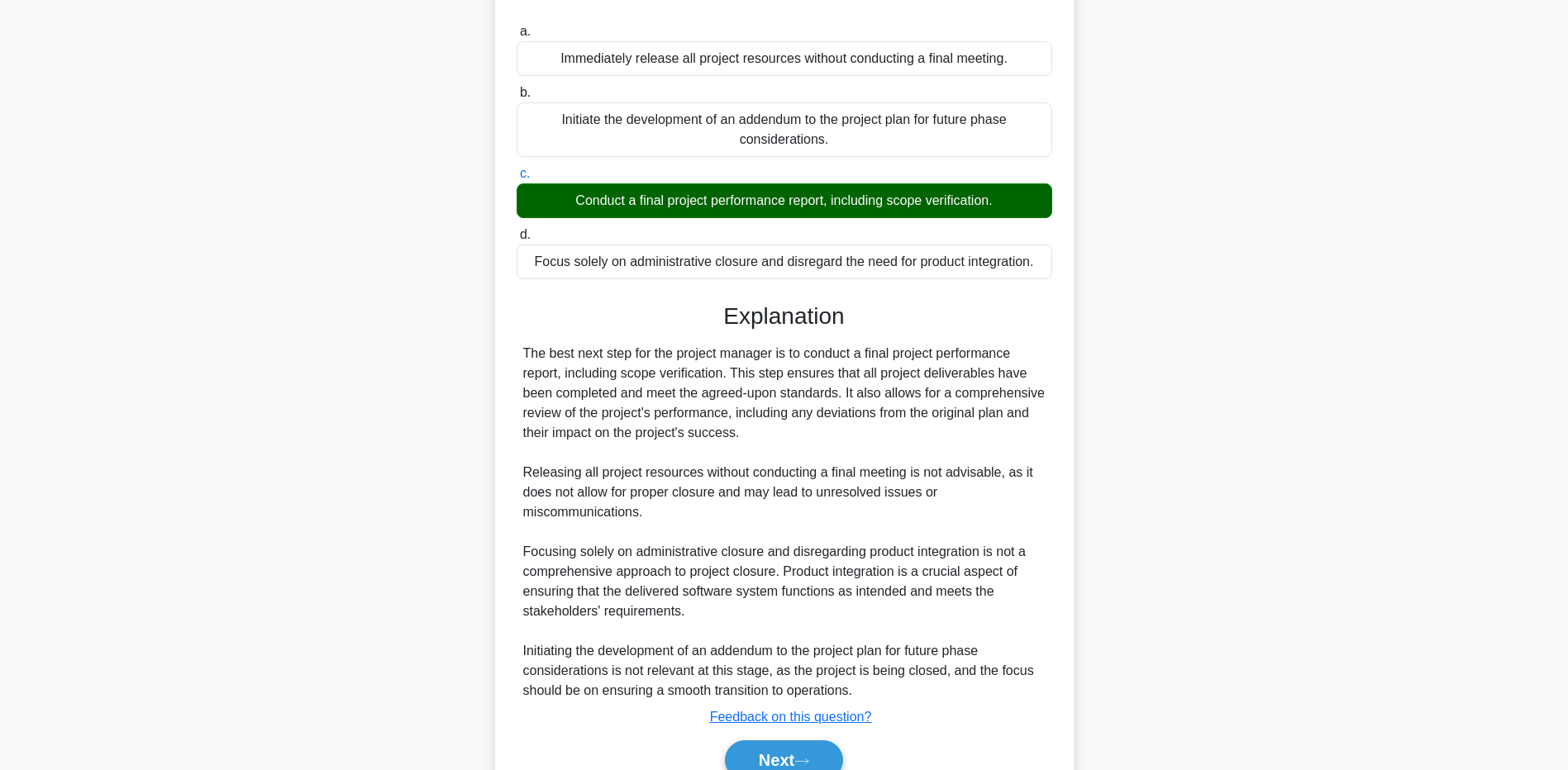
scroll to position [508, 0]
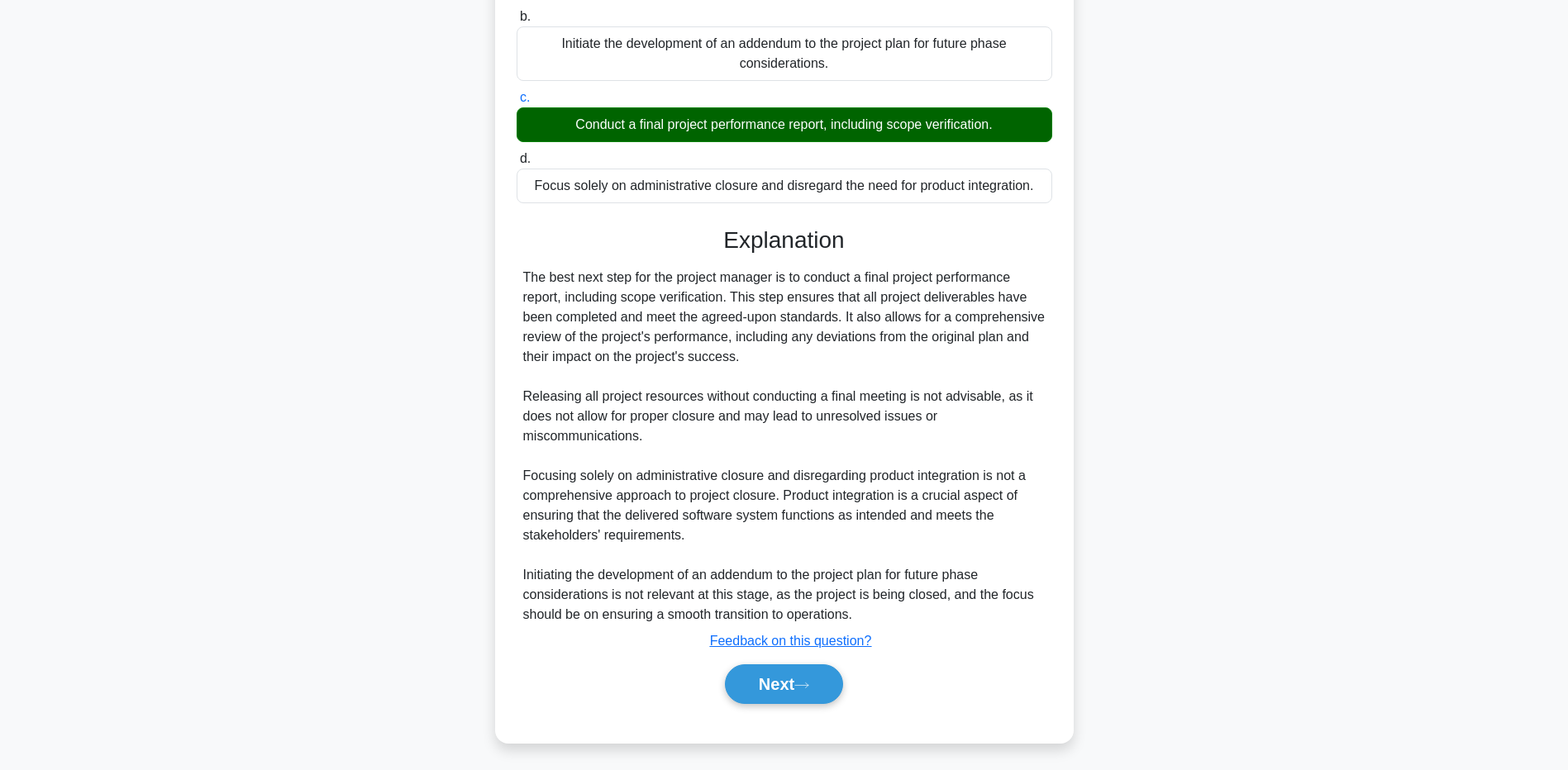
click at [257, 589] on div ".spinner_0XTQ{transform-origin:center;animation:spinner_y6GP .75s linear infini…" at bounding box center [784, 177] width 1092 height 1172
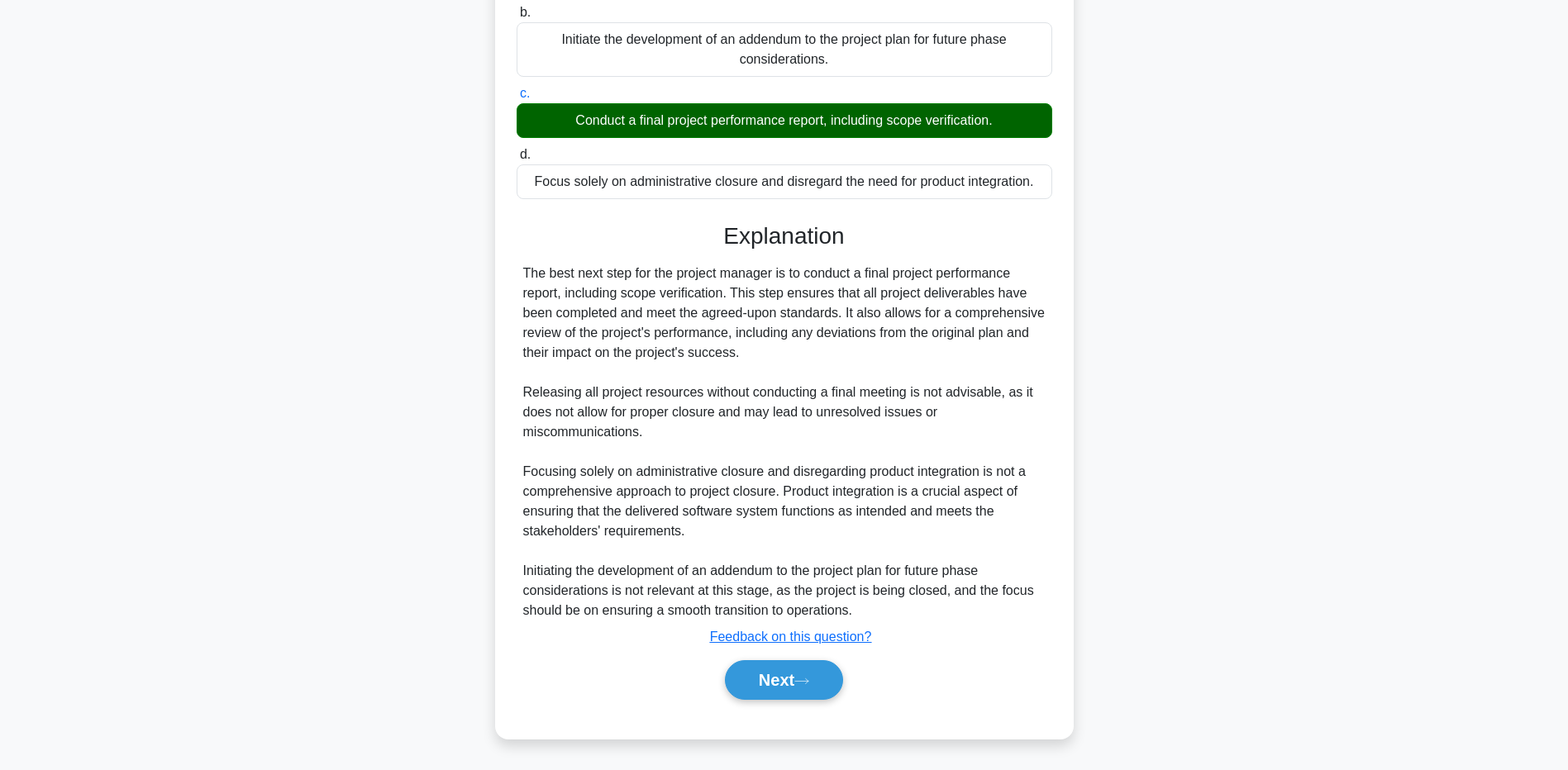
click at [780, 704] on div "Next" at bounding box center [784, 680] width 535 height 53
click at [765, 685] on button "Next" at bounding box center [784, 680] width 118 height 40
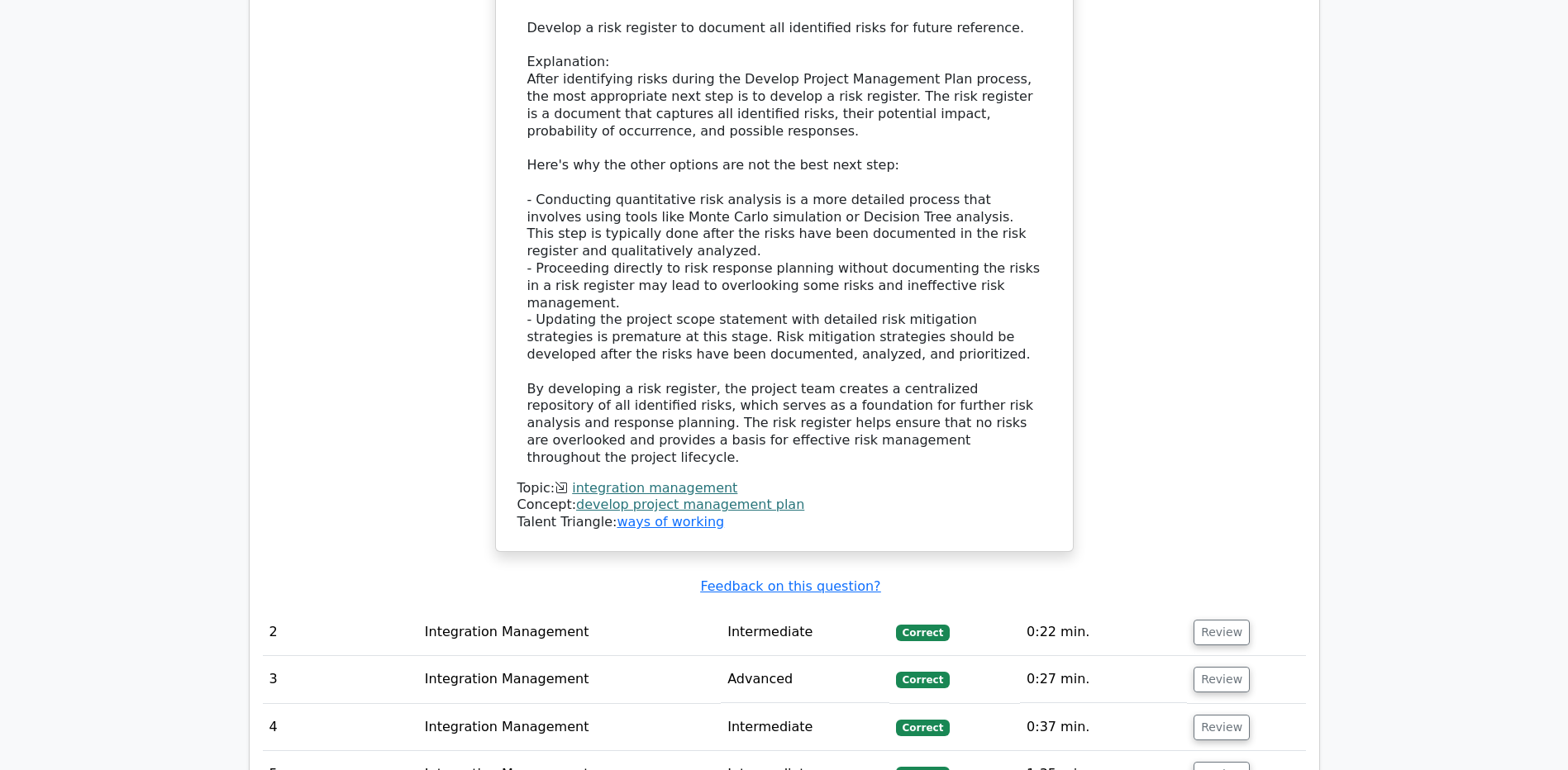
scroll to position [2314, 0]
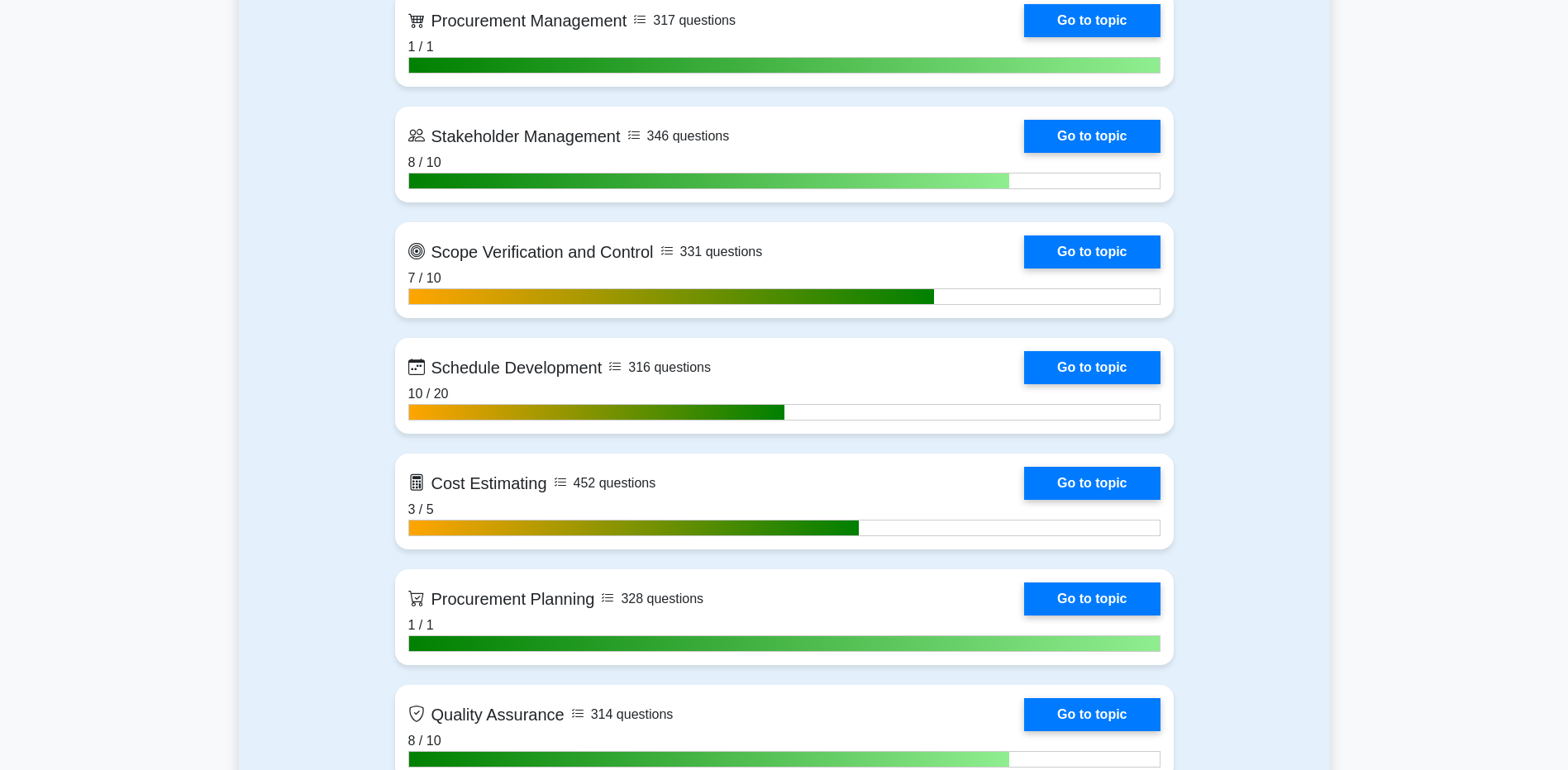
scroll to position [2233, 0]
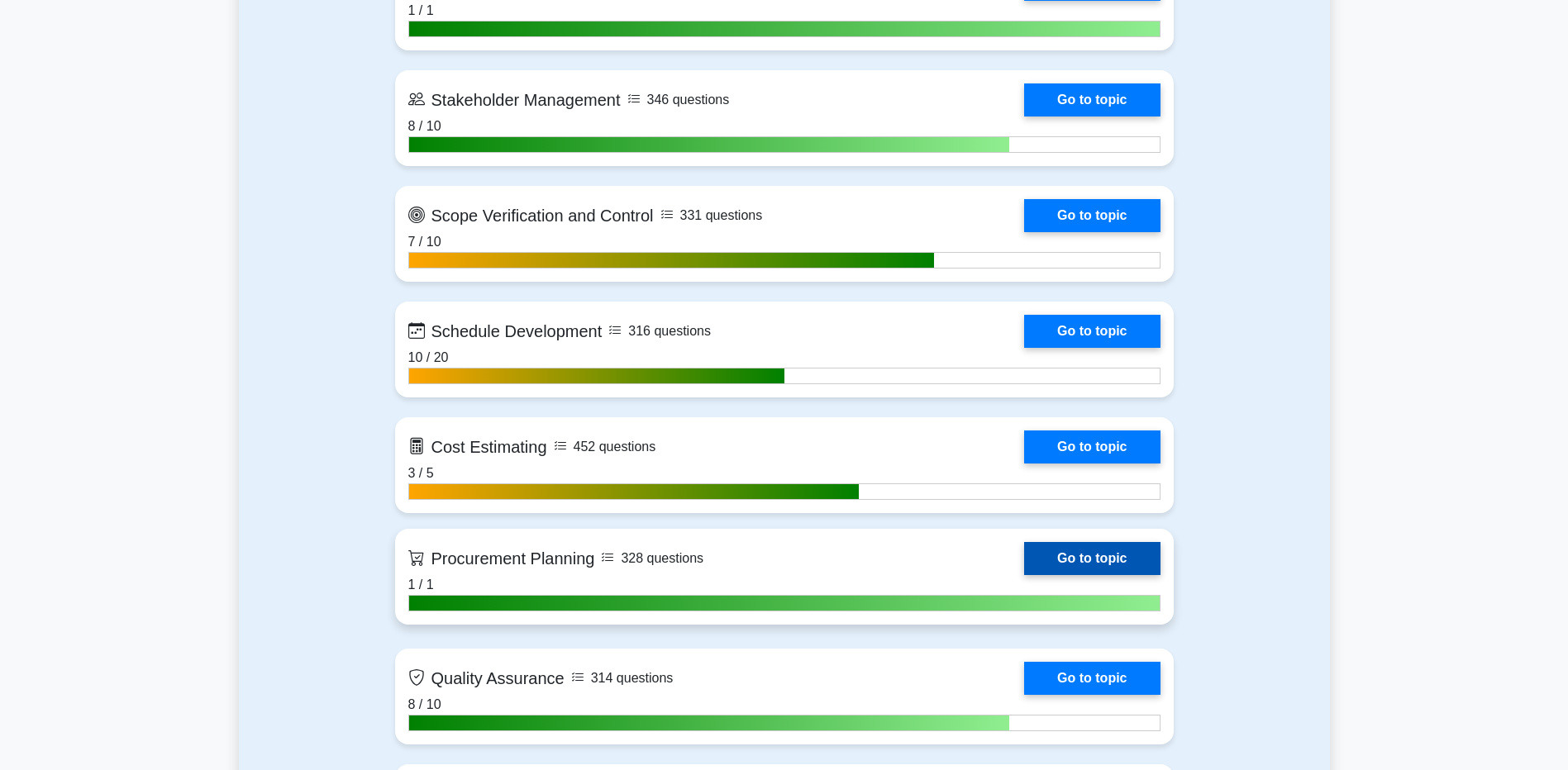
drag, startPoint x: 1105, startPoint y: 543, endPoint x: 1094, endPoint y: 552, distance: 14.2
click at [1105, 543] on link "Go to topic" at bounding box center [1092, 559] width 136 height 33
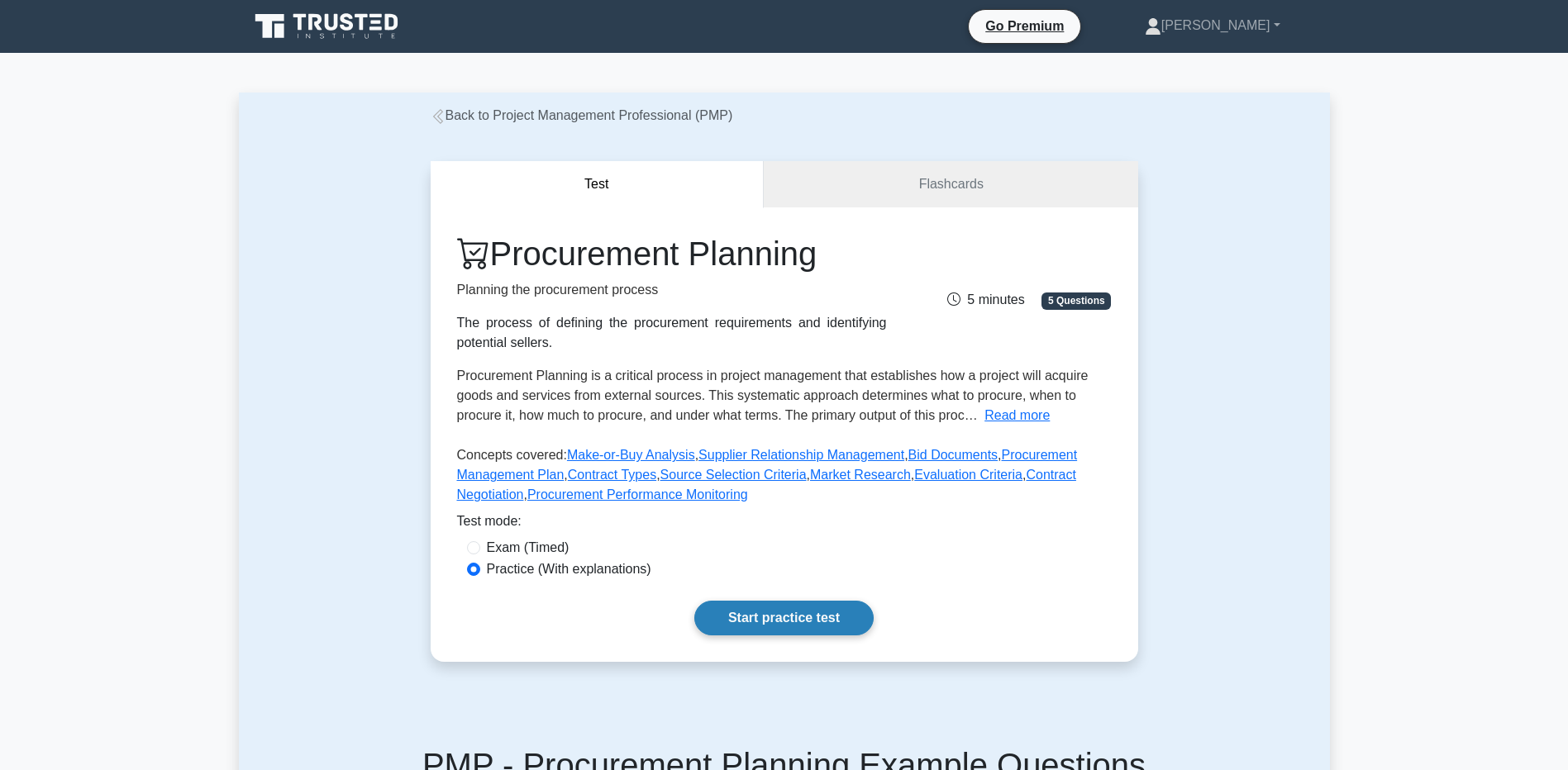
click at [748, 619] on link "Start practice test" at bounding box center [784, 618] width 179 height 35
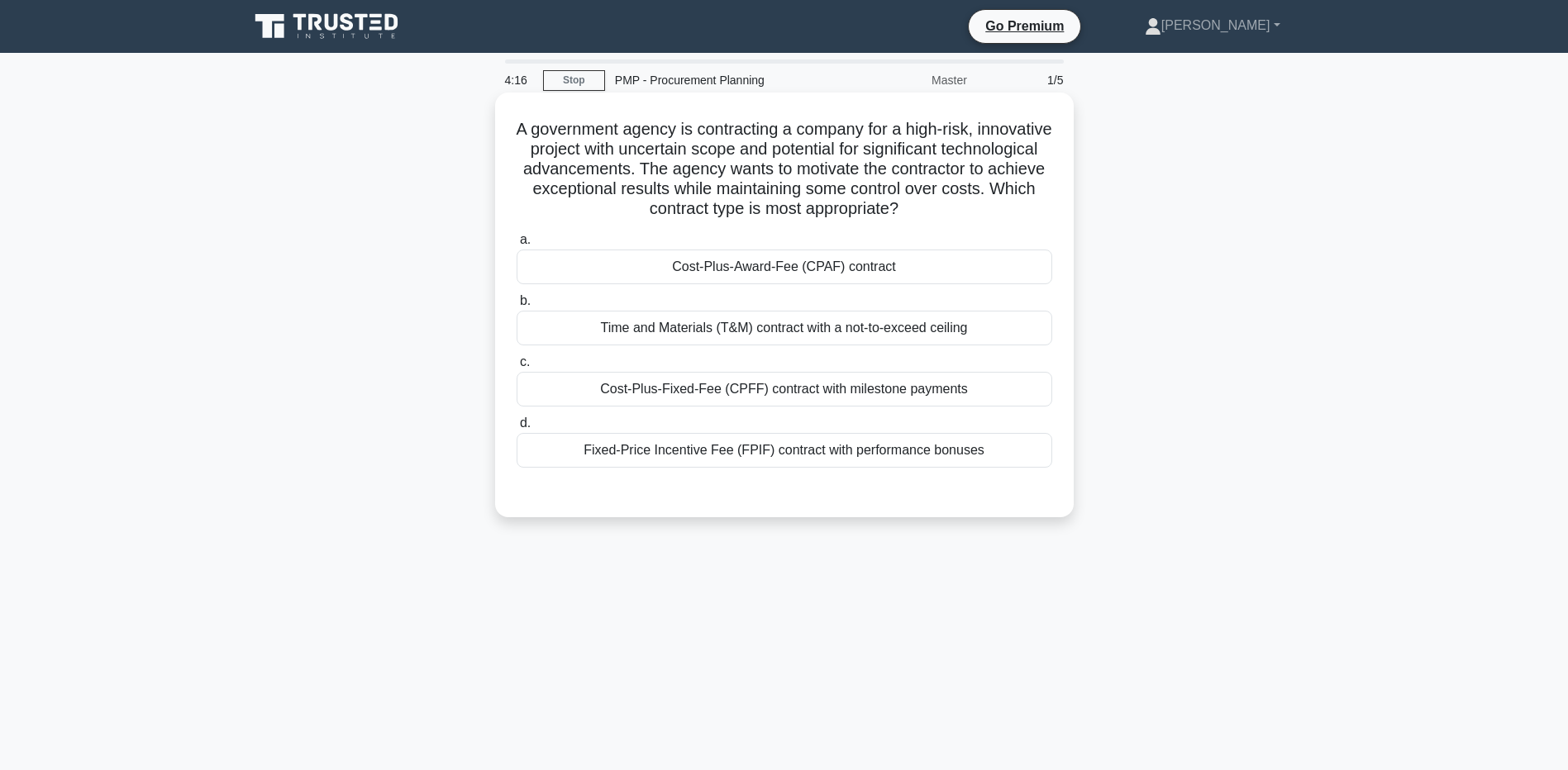
click at [594, 265] on div "Cost-Plus-Award-Fee (CPAF) contract" at bounding box center [784, 267] width 535 height 35
click at [516, 246] on input "a. Cost-Plus-Award-Fee (CPAF) contract" at bounding box center [516, 240] width 0 height 11
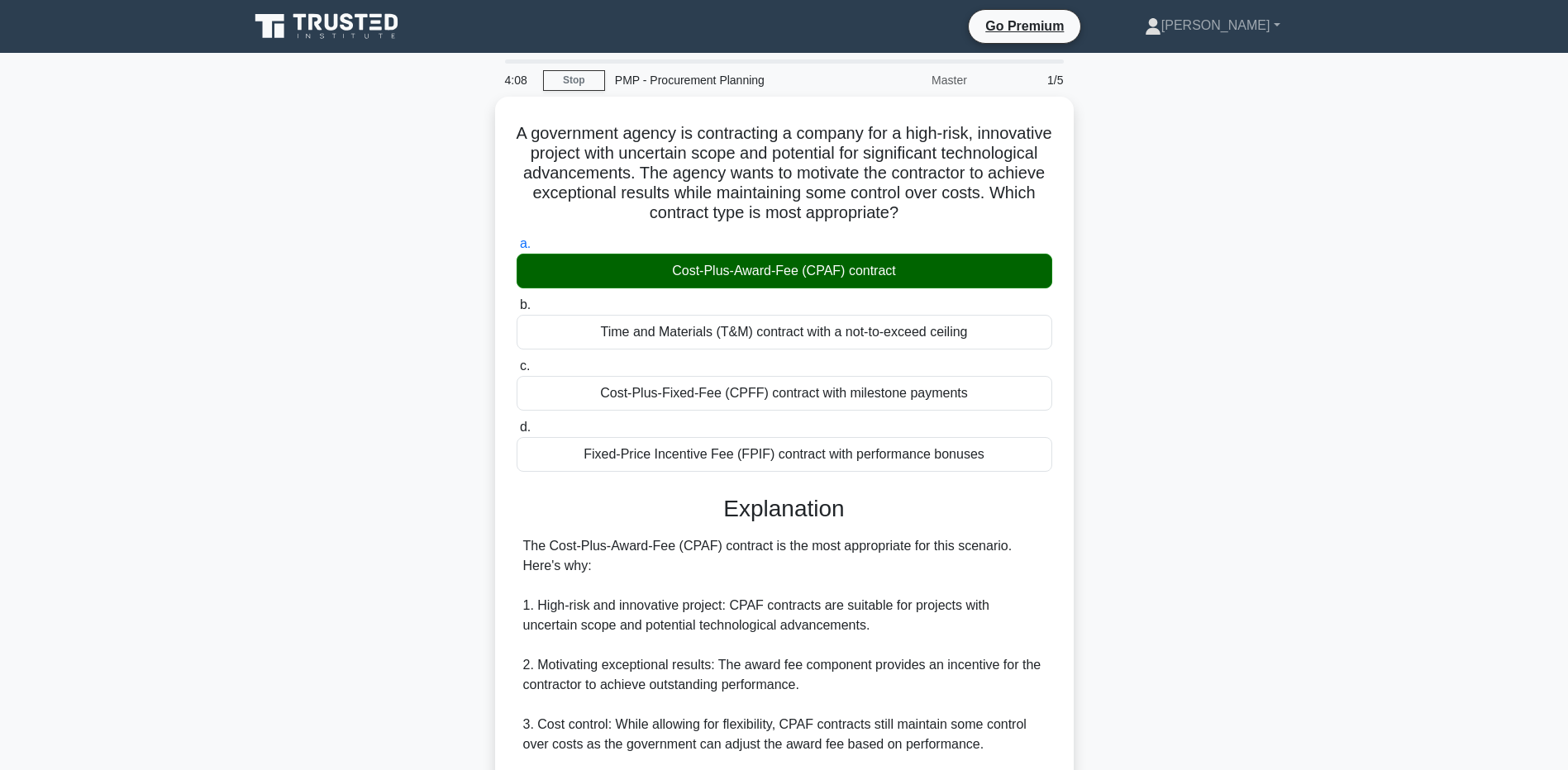
click at [174, 417] on main "4:08 Stop PMP - Procurement Planning Master 1/5 A government agency is contract…" at bounding box center [784, 614] width 1568 height 1124
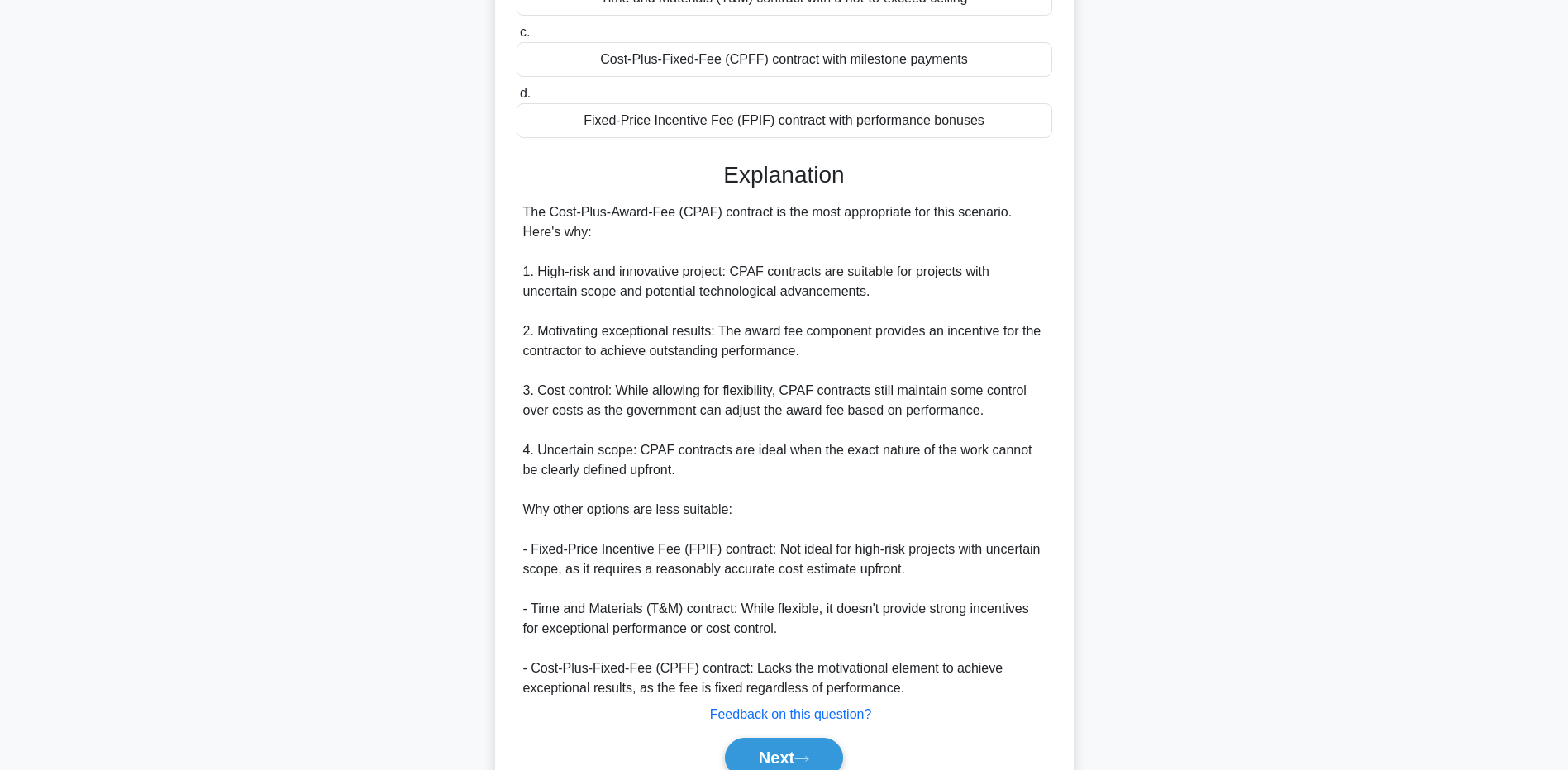
scroll to position [330, 0]
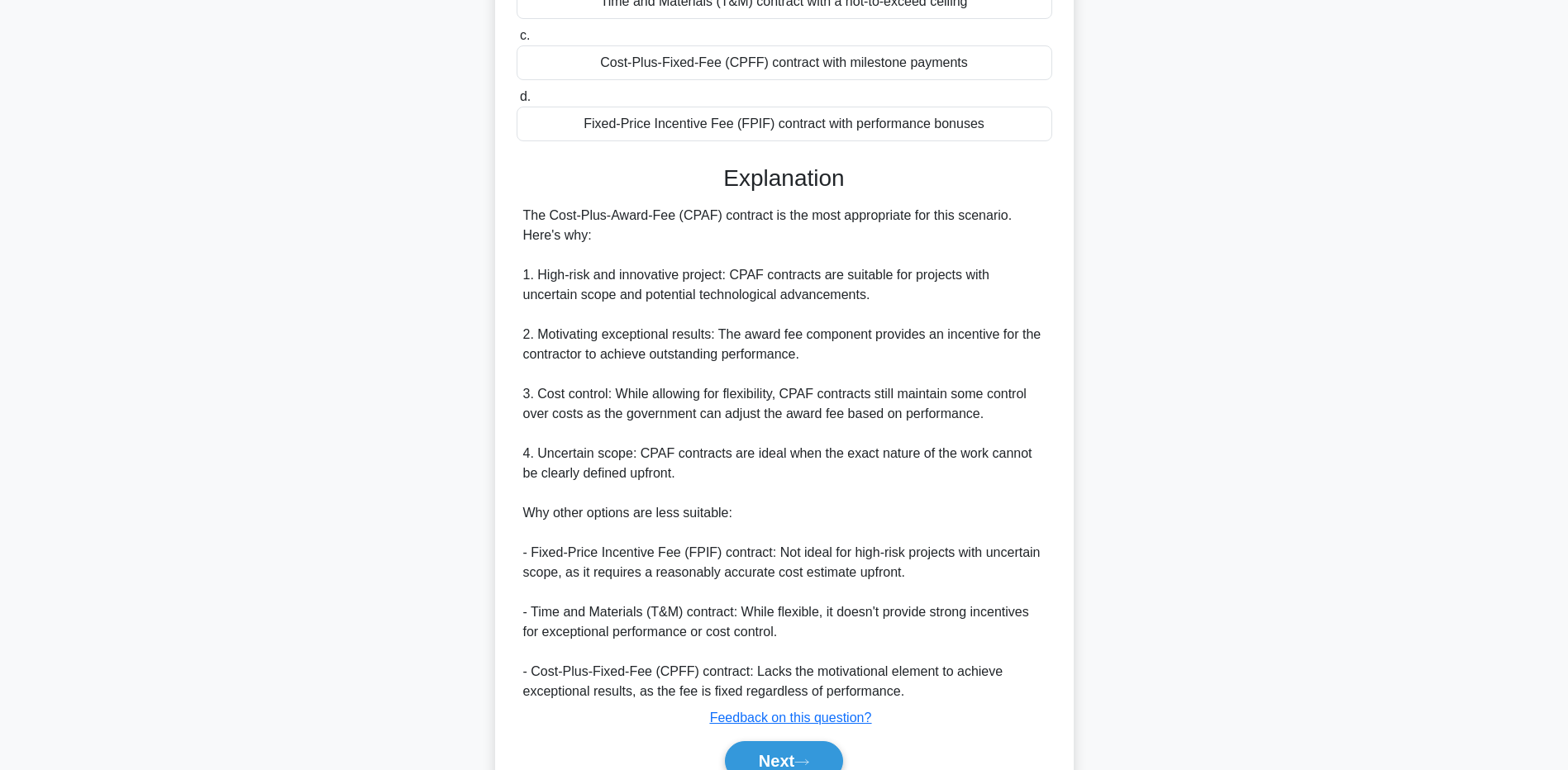
drag, startPoint x: 277, startPoint y: 562, endPoint x: 473, endPoint y: 583, distance: 197.1
click at [277, 562] on div "A government agency is contracting a company for a high-risk, innovative projec…" at bounding box center [784, 302] width 1092 height 1073
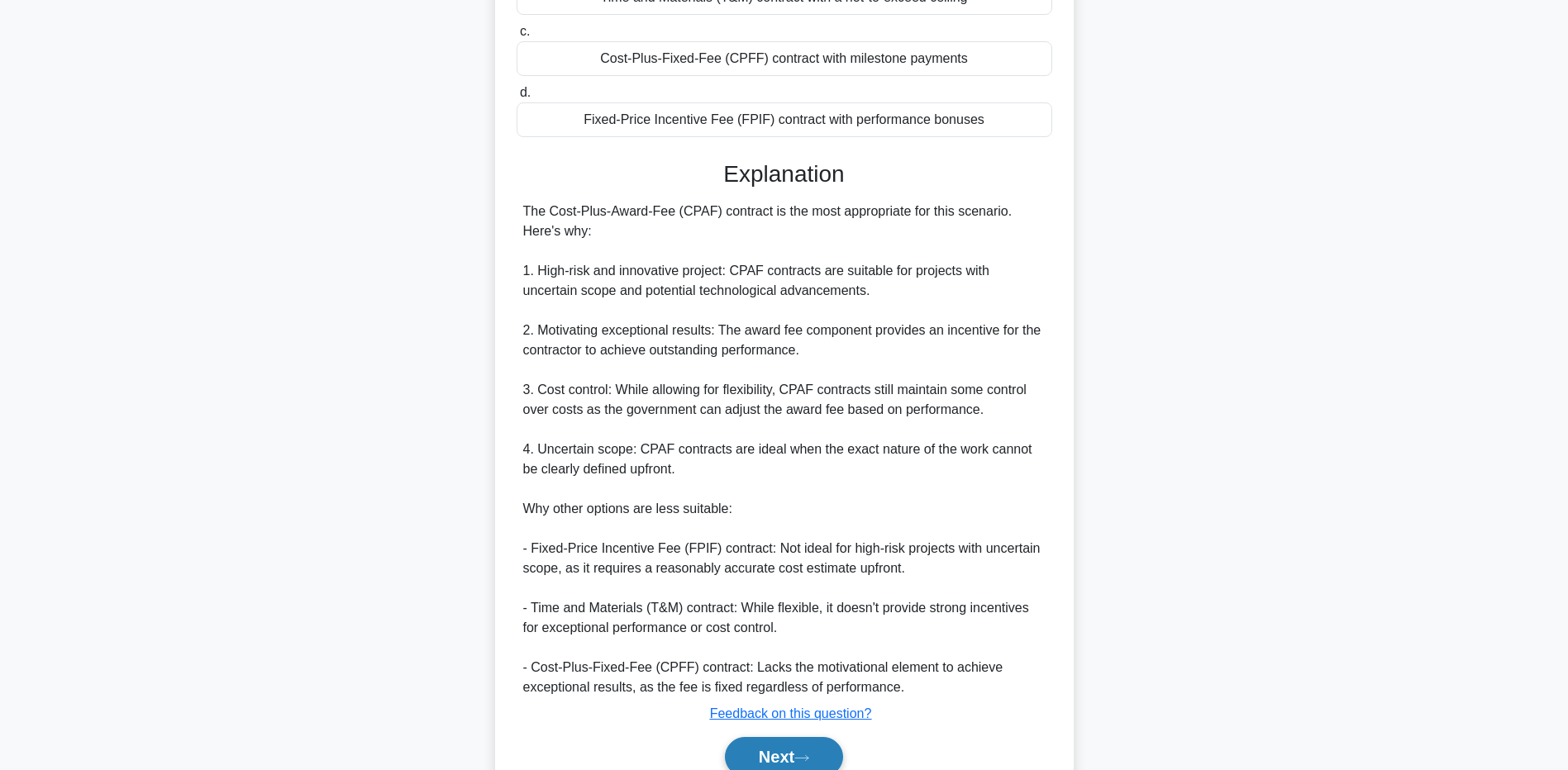
click at [801, 754] on button "Next" at bounding box center [784, 757] width 118 height 40
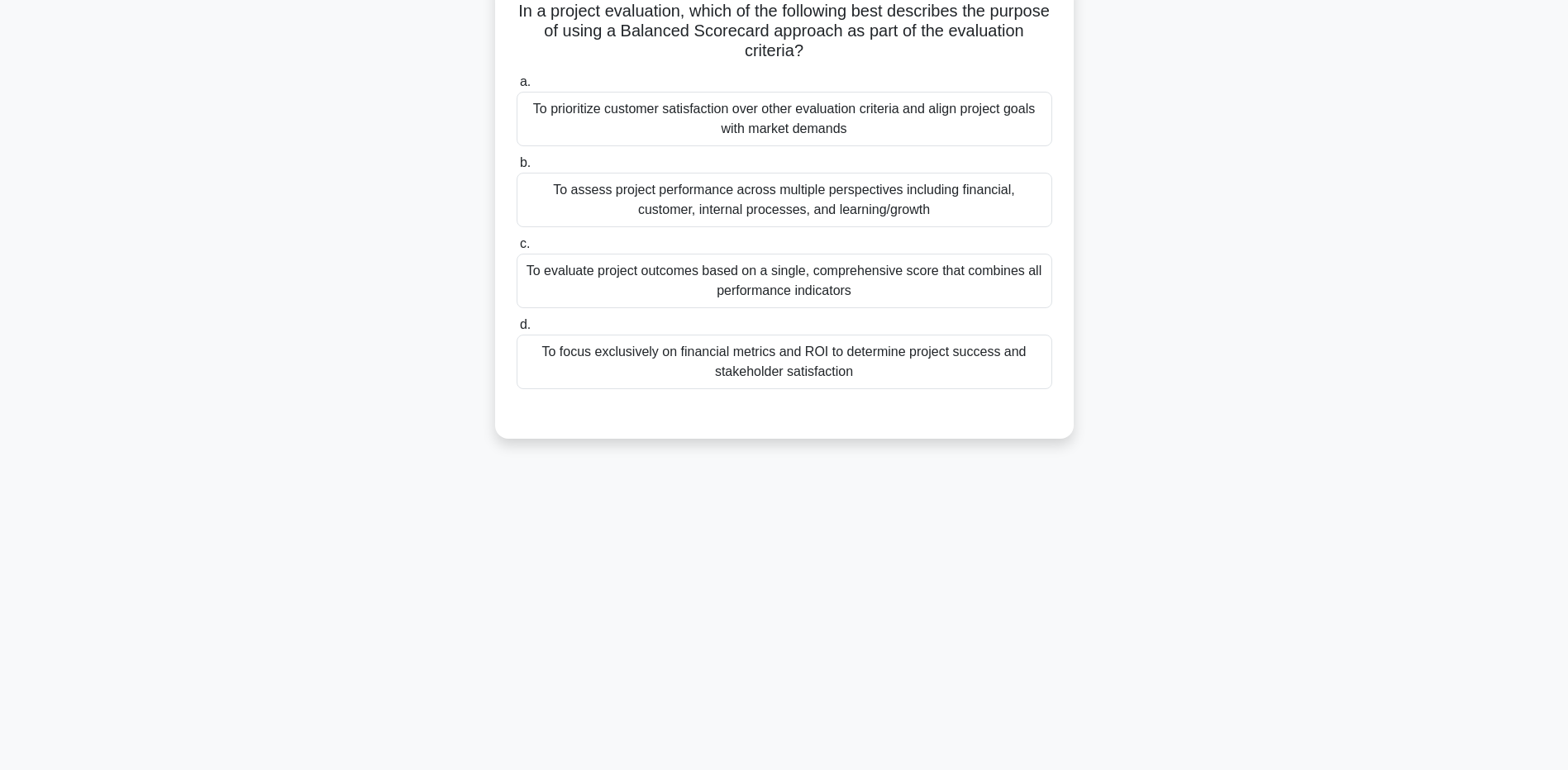
scroll to position [0, 0]
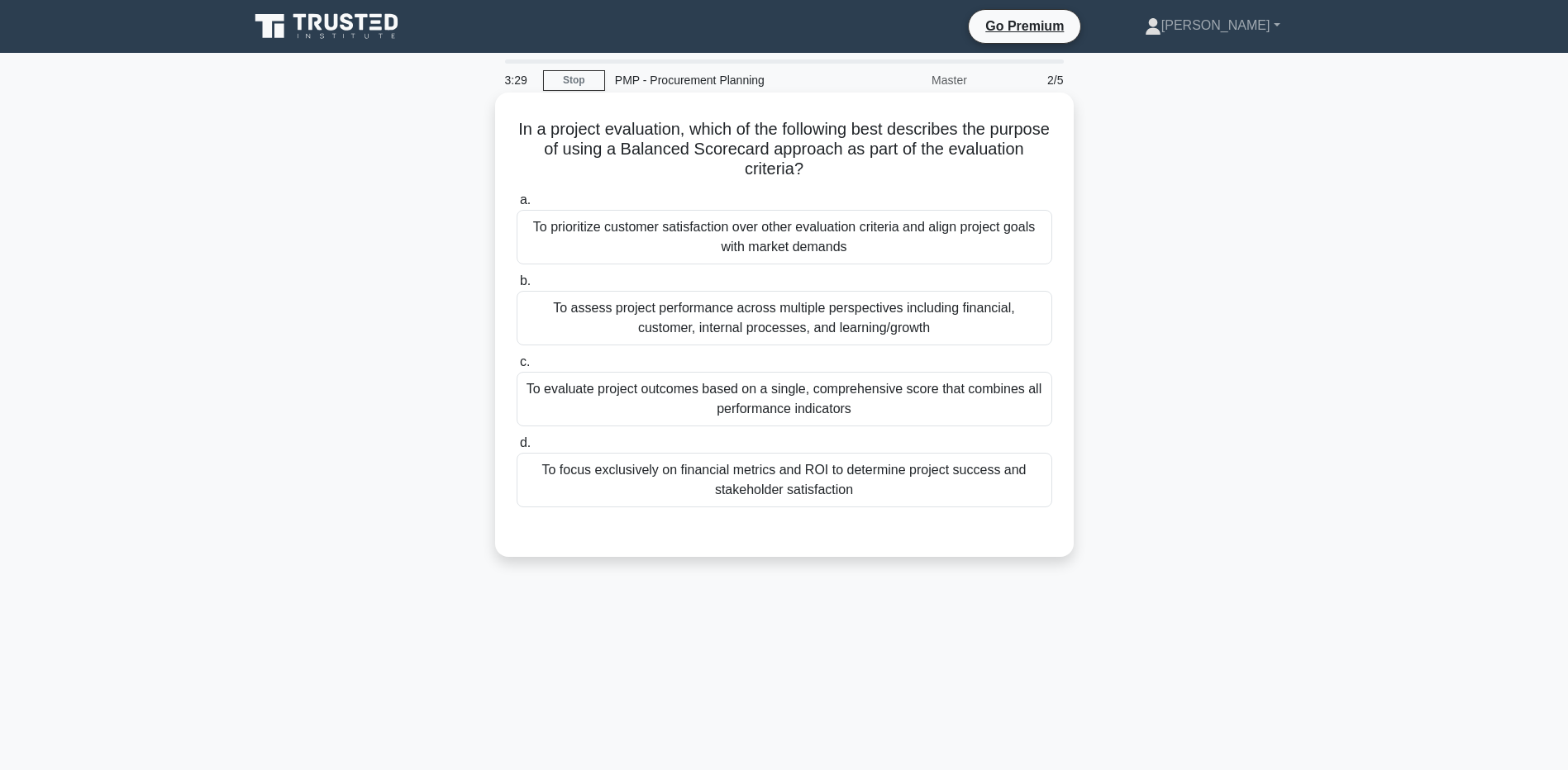
click at [603, 400] on div "To evaluate project outcomes based on a single, comprehensive score that combin…" at bounding box center [784, 400] width 535 height 55
click at [516, 368] on input "c. To evaluate project outcomes based on a single, comprehensive score that com…" at bounding box center [516, 362] width 0 height 11
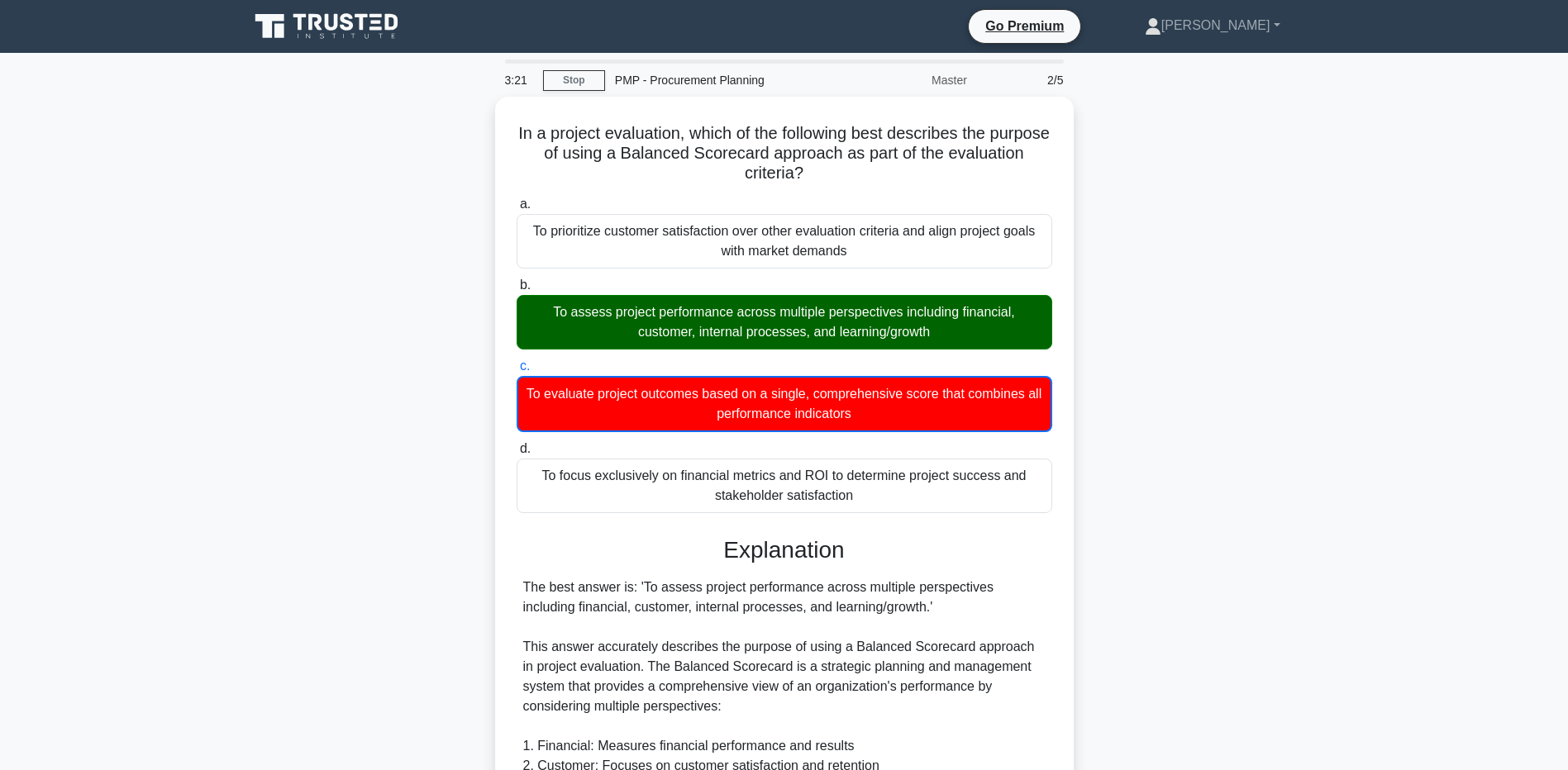
click at [256, 716] on div "In a project evaluation, which of the following best describes the purpose of u…" at bounding box center [784, 664] width 1092 height 1135
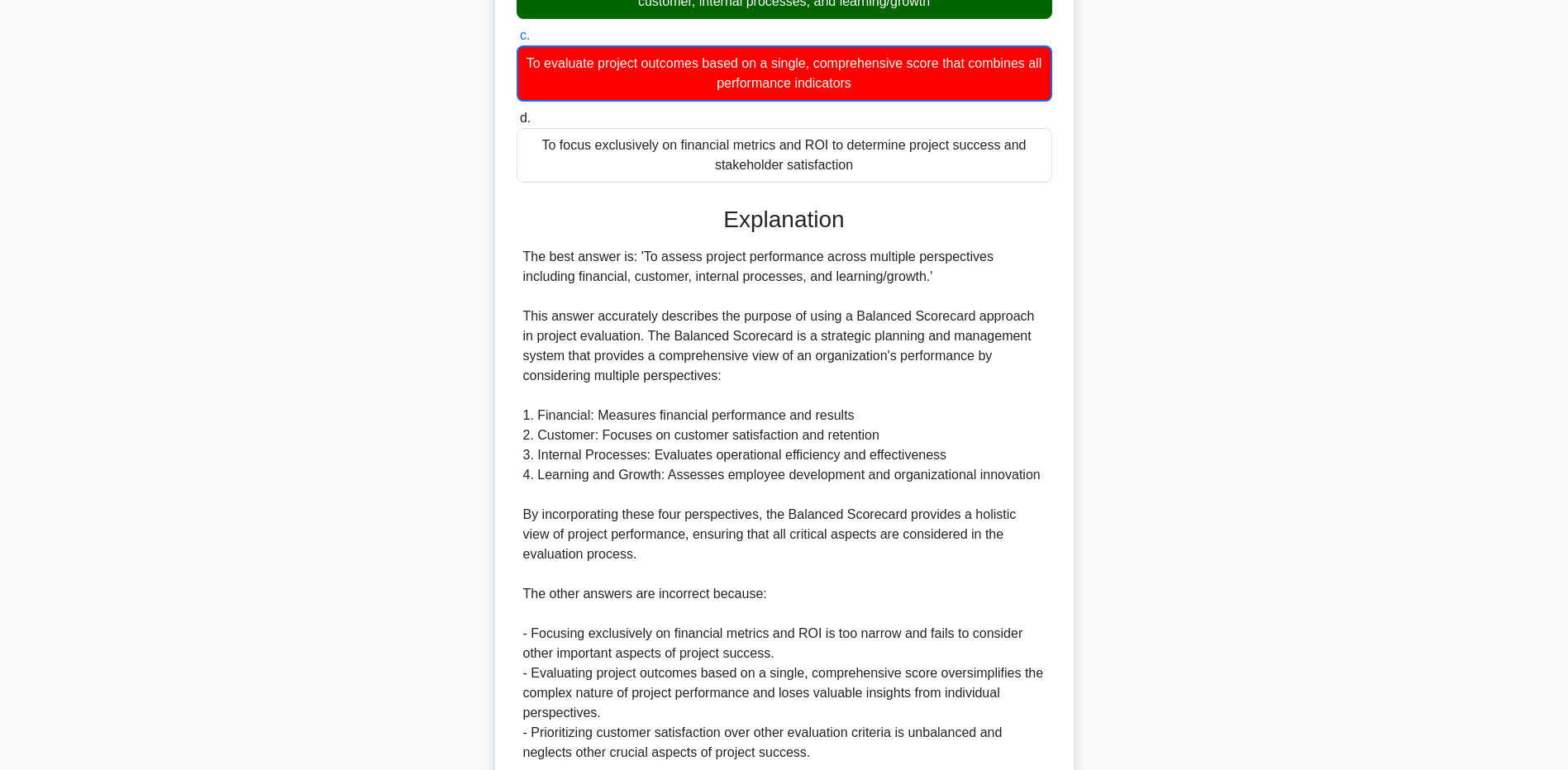
scroll to position [470, 0]
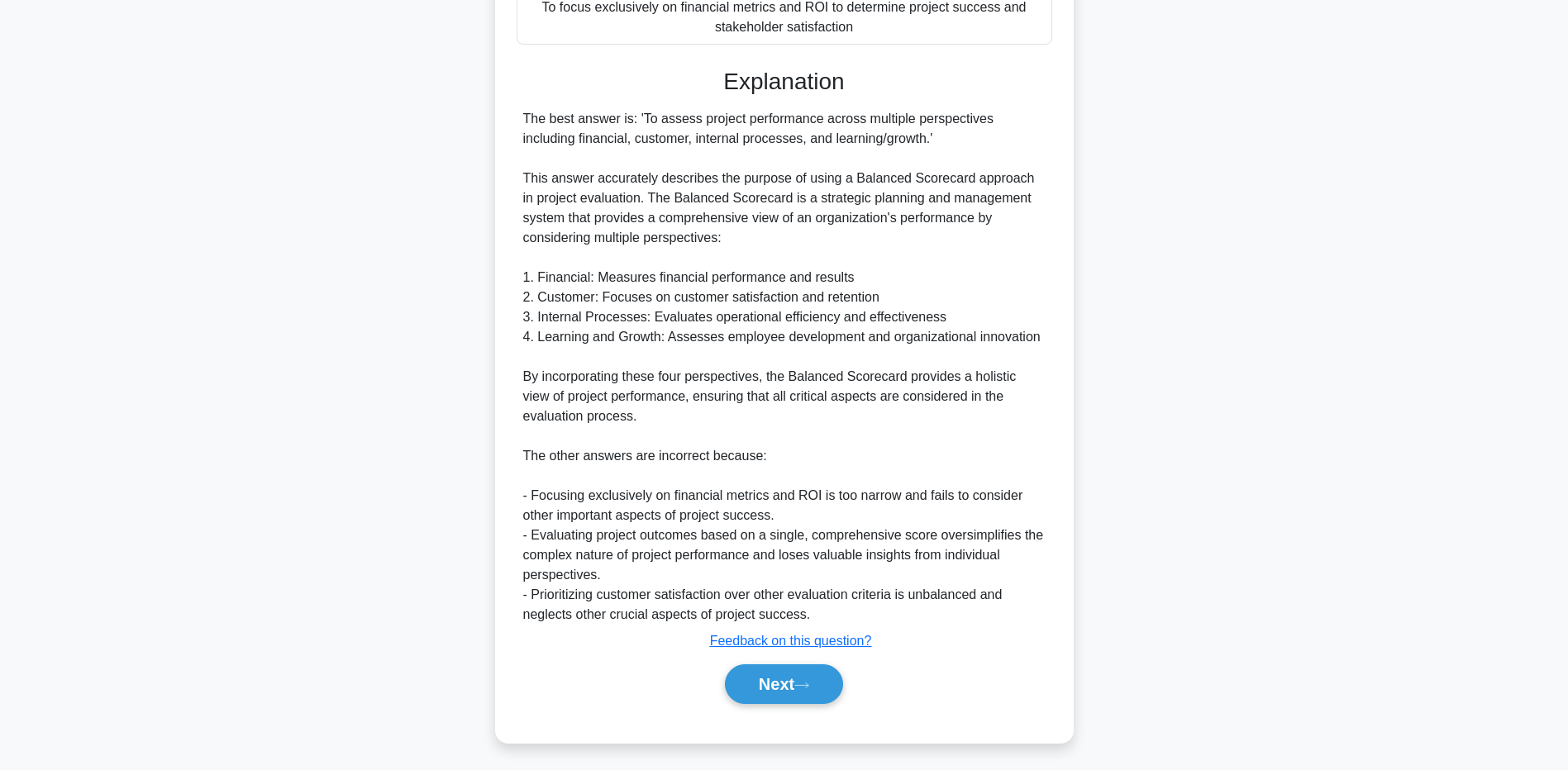
click at [229, 576] on main "3:16 Stop PMP - Procurement Planning Master 2/5 In a project evaluation, which …" at bounding box center [784, 177] width 1568 height 1185
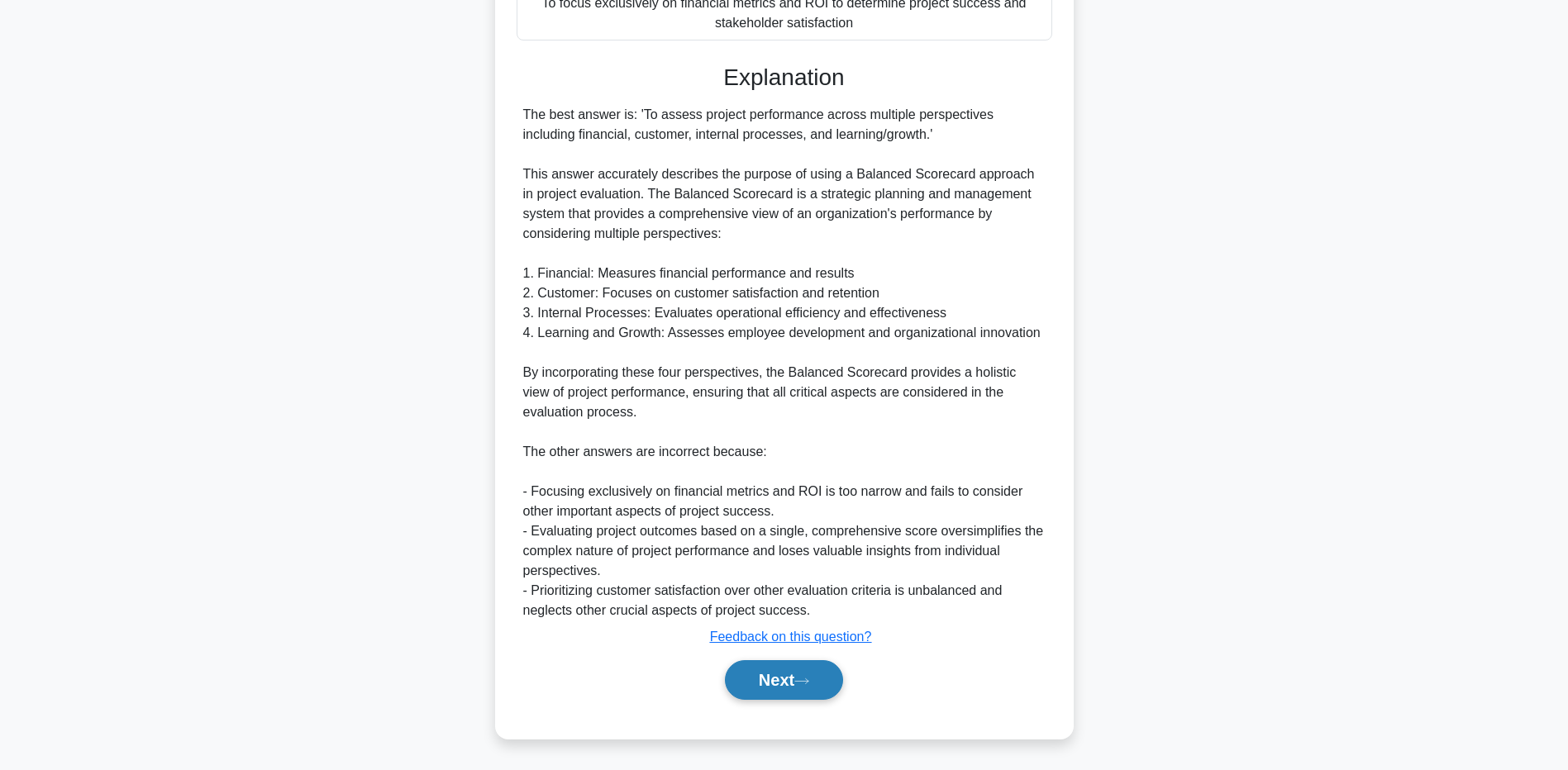
click at [769, 687] on button "Next" at bounding box center [784, 680] width 118 height 40
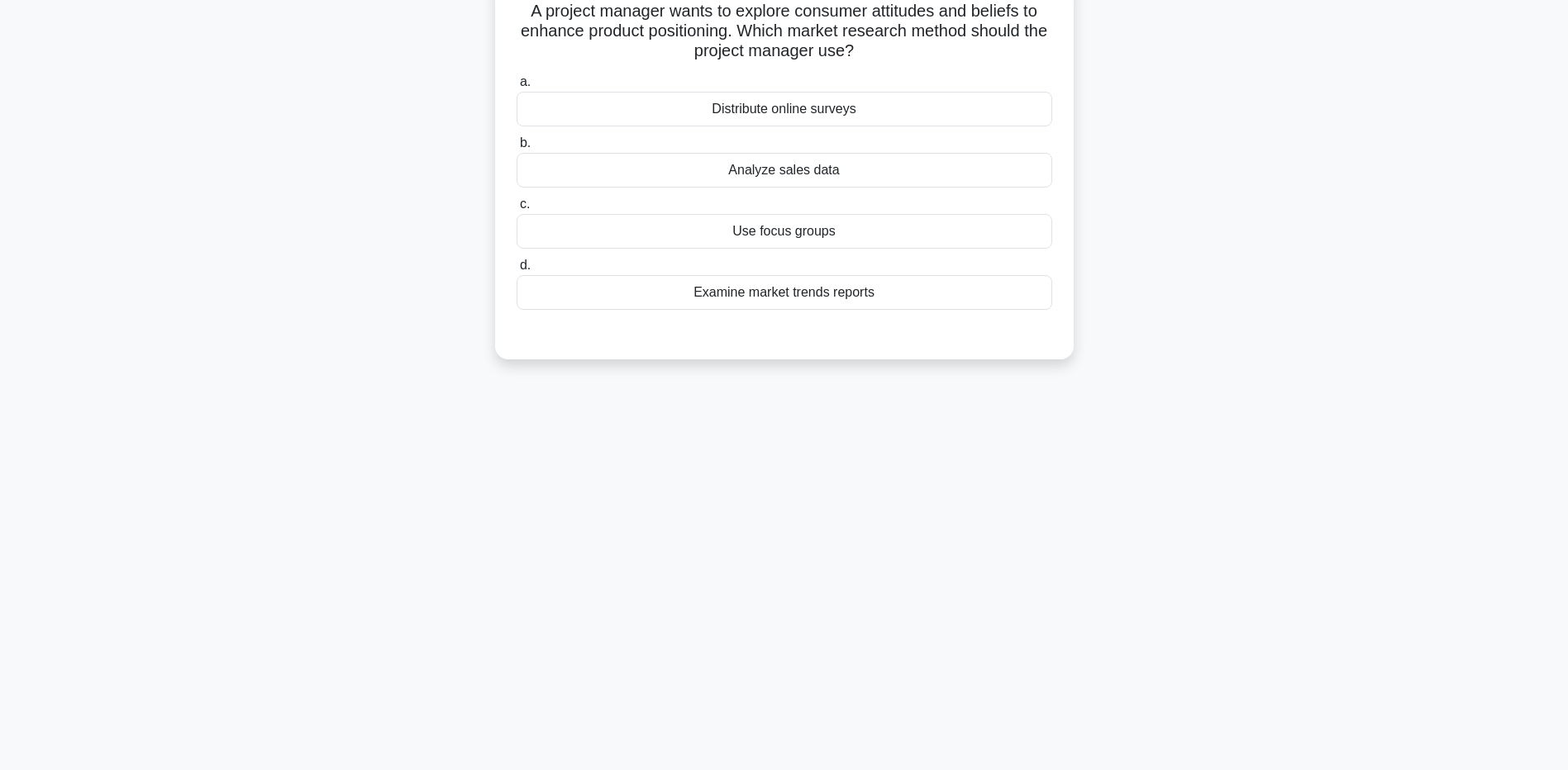
scroll to position [0, 0]
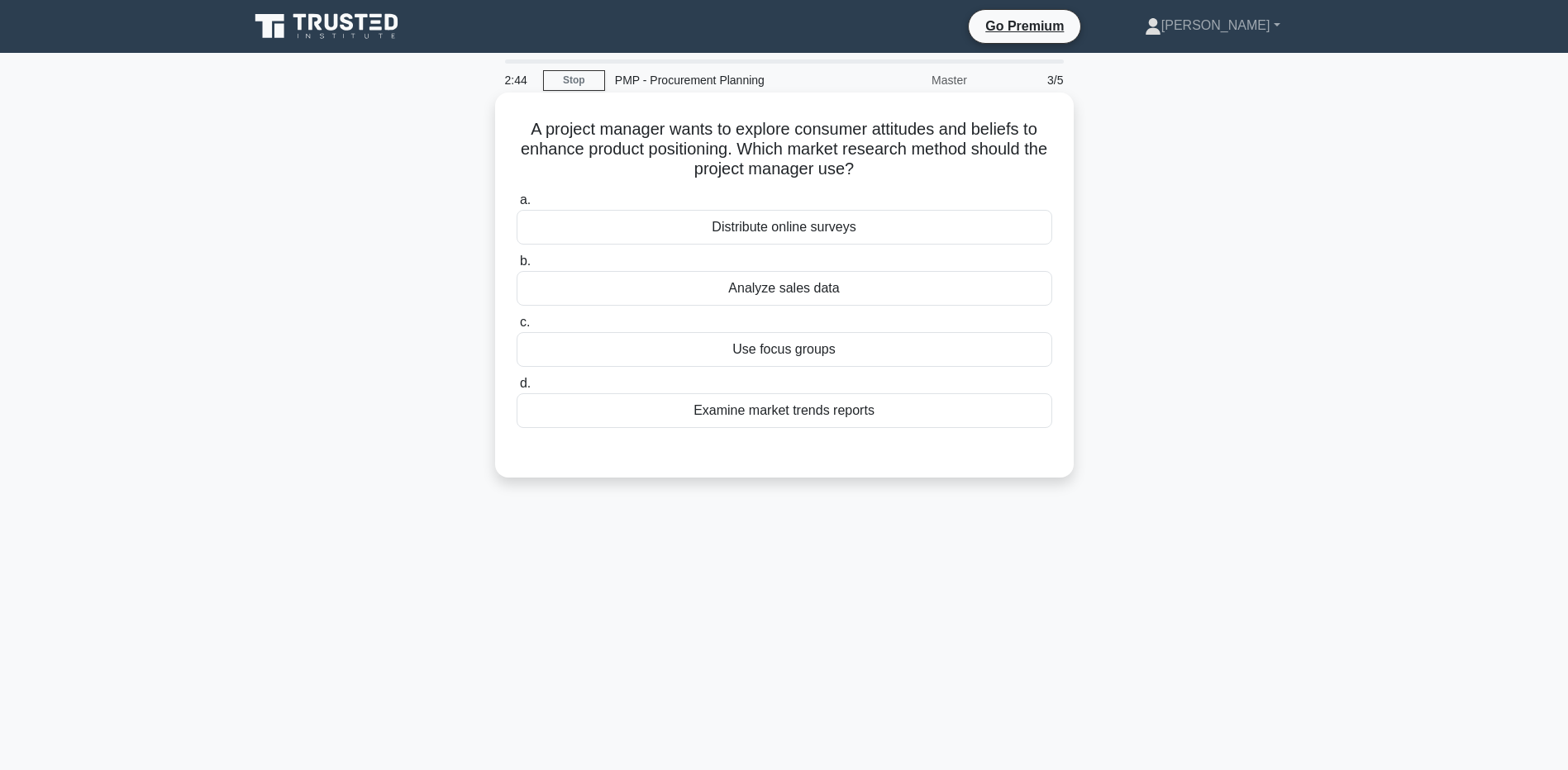
click at [551, 416] on div "Examine market trends reports" at bounding box center [784, 410] width 535 height 35
click at [516, 390] on input "d. Examine market trends reports" at bounding box center [516, 384] width 0 height 11
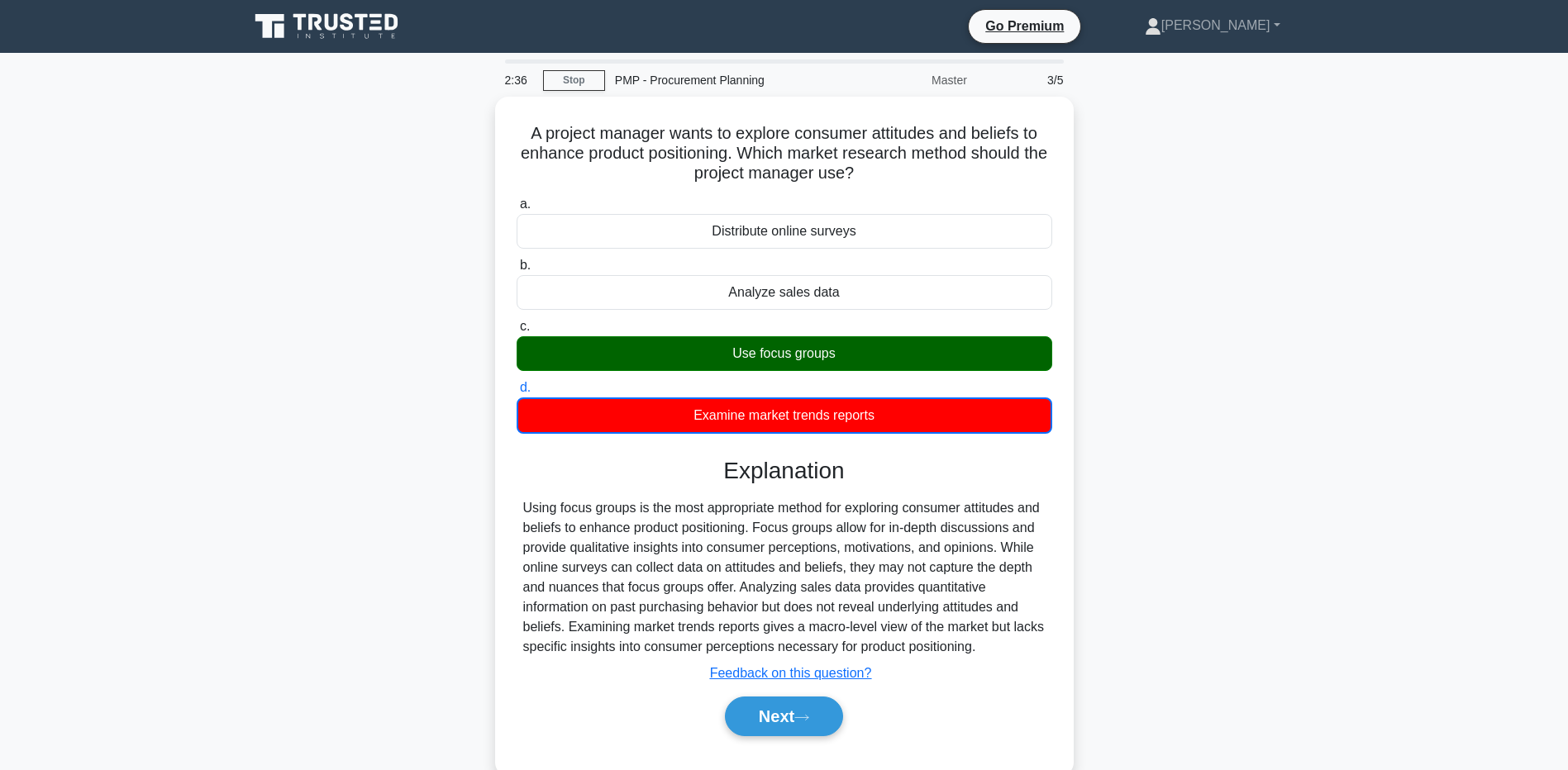
click at [281, 666] on div "A project manager wants to explore consumer attitudes and beliefs to enhance pr…" at bounding box center [784, 445] width 1092 height 698
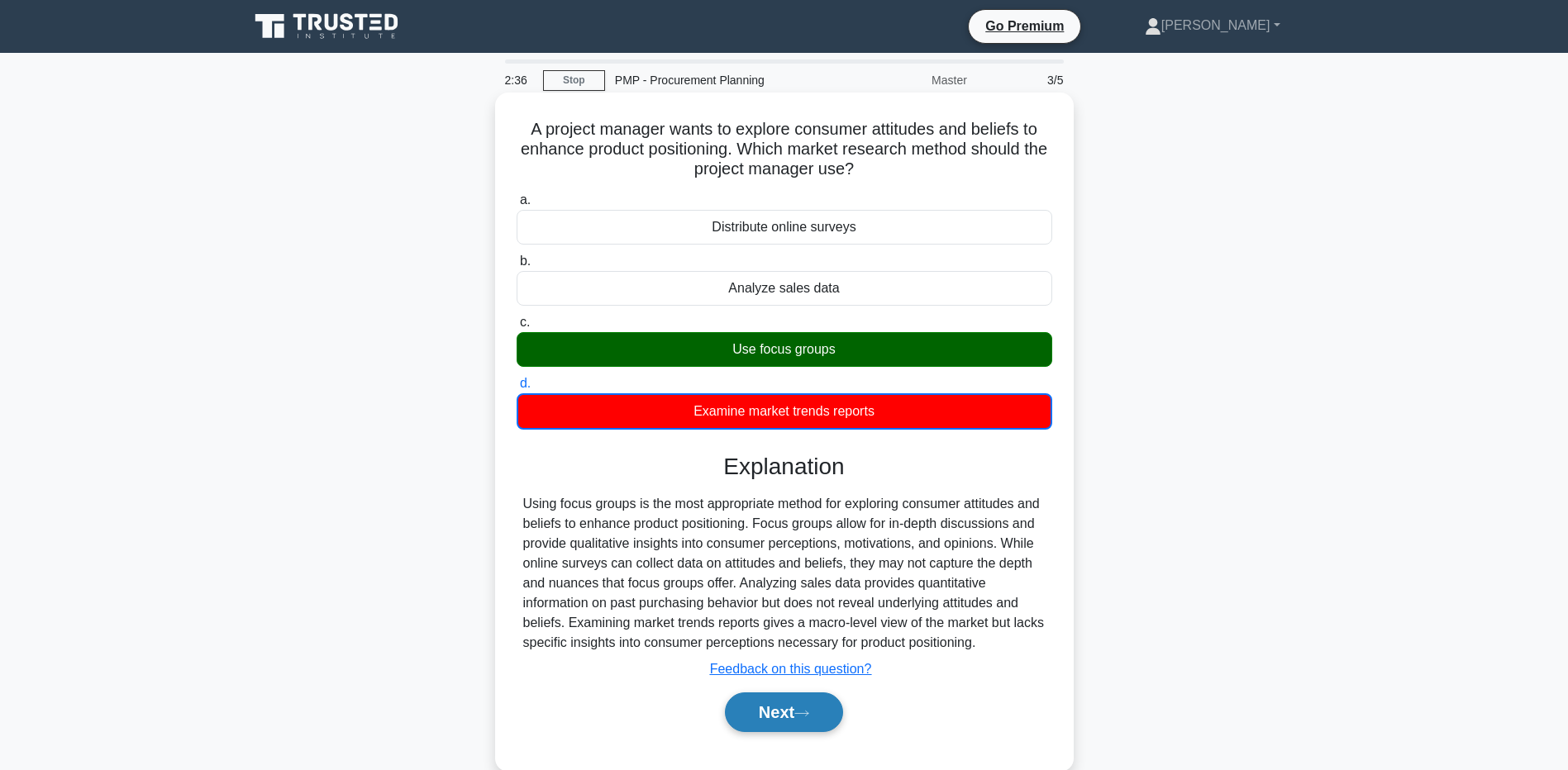
click at [763, 730] on button "Next" at bounding box center [784, 713] width 118 height 40
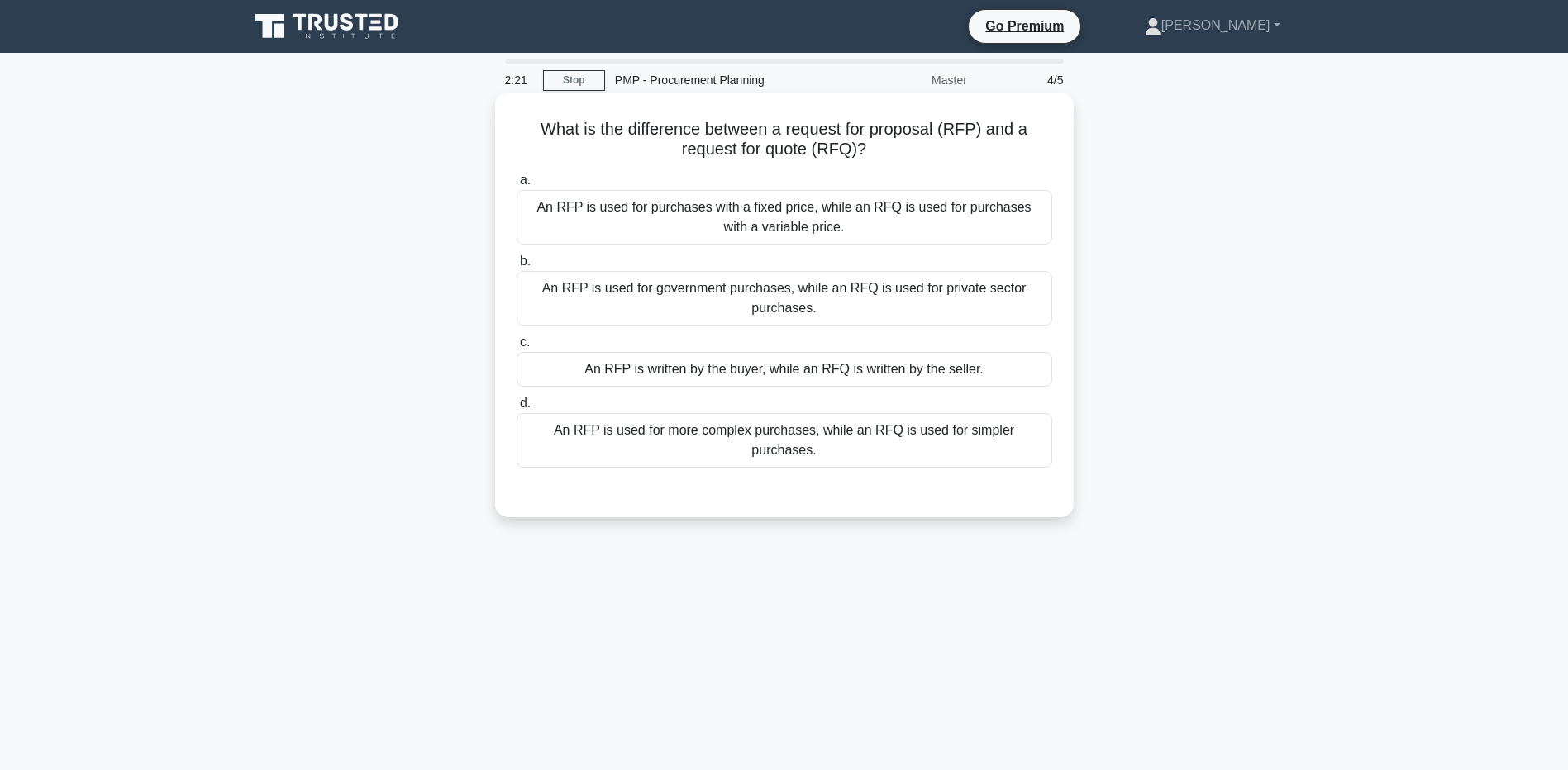
click at [540, 438] on div "An RFP is used for more complex purchases, while an RFQ is used for simpler pur…" at bounding box center [784, 441] width 535 height 55
click at [516, 409] on input "d. An RFP is used for more complex purchases, while an RFQ is used for simpler …" at bounding box center [516, 404] width 0 height 11
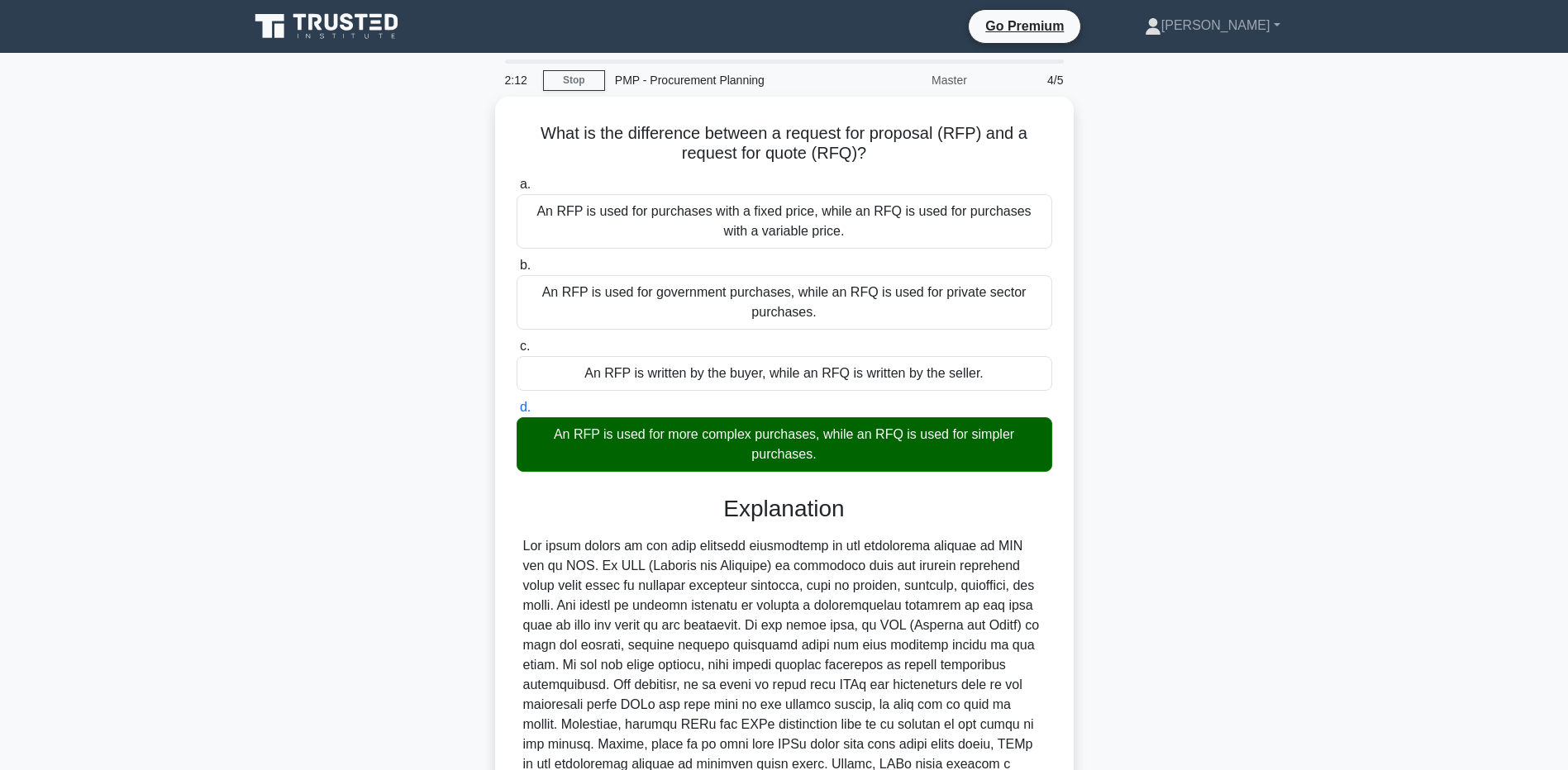
click at [194, 665] on main "2:12 Stop PMP - Procurement Planning Master 4/5 What is the difference between …" at bounding box center [784, 495] width 1568 height 886
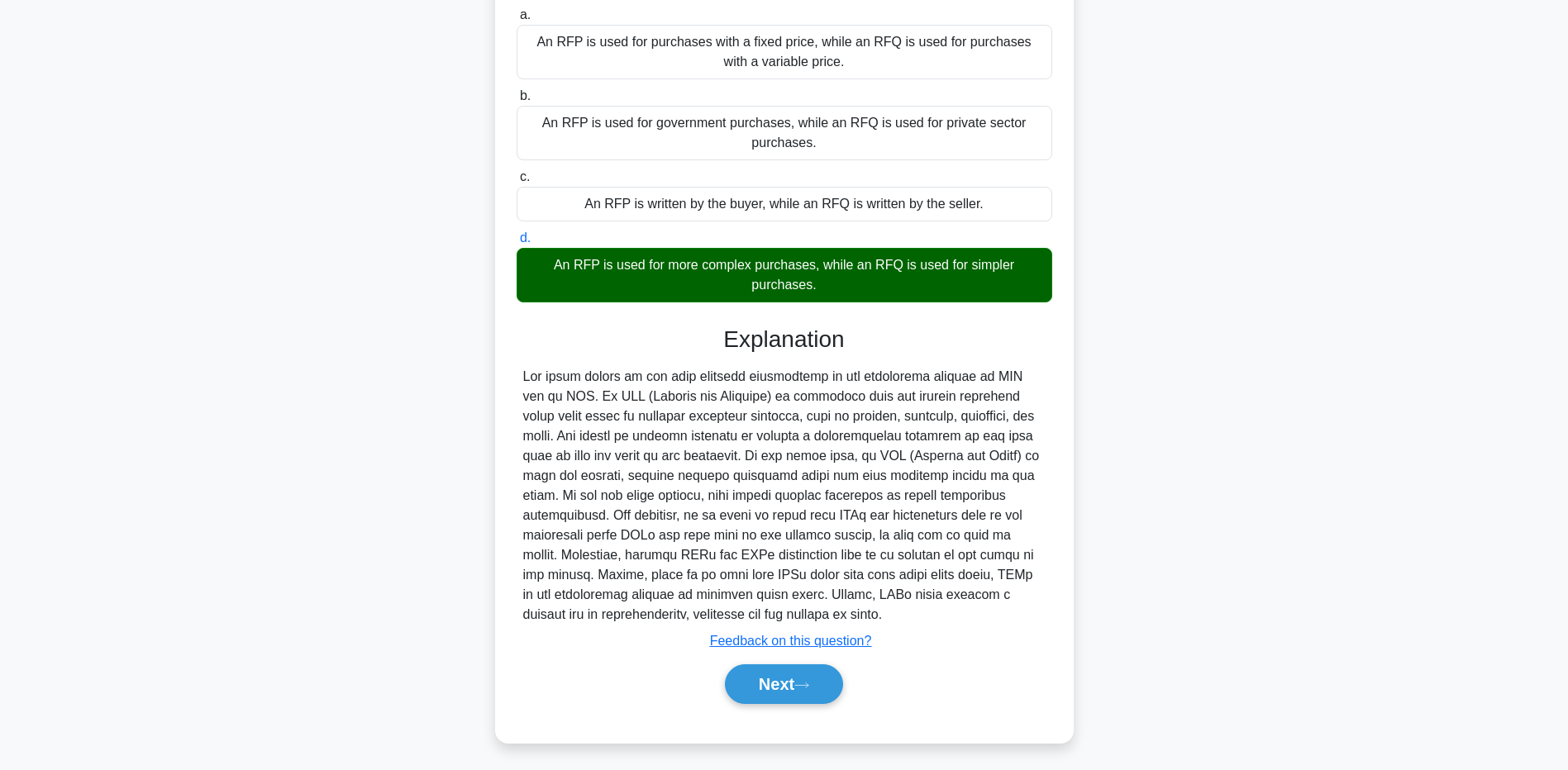
click at [361, 601] on div "What is the difference between a request for proposal (RFP) and a request for q…" at bounding box center [784, 345] width 1092 height 836
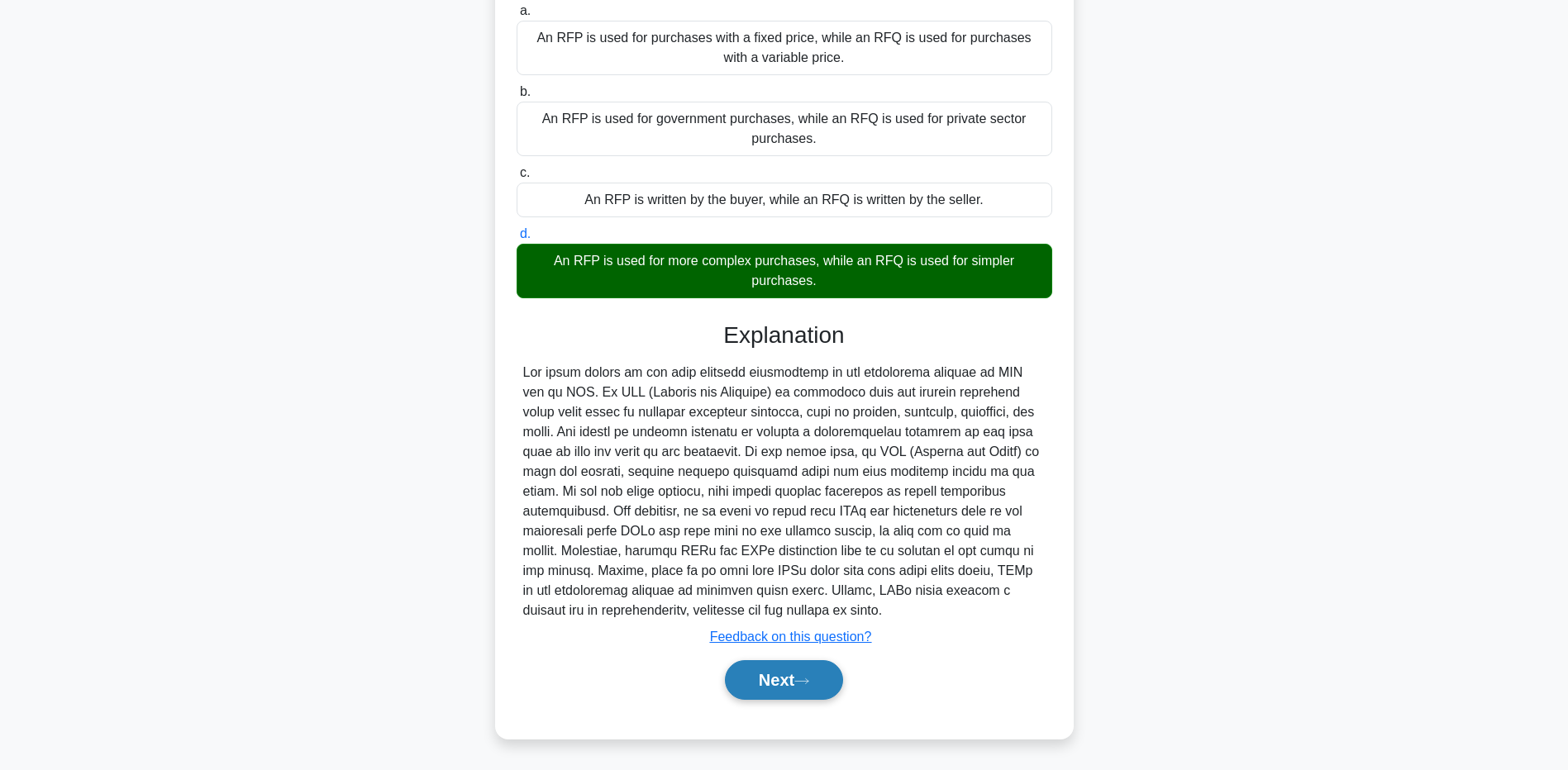
click at [761, 677] on button "Next" at bounding box center [784, 680] width 118 height 40
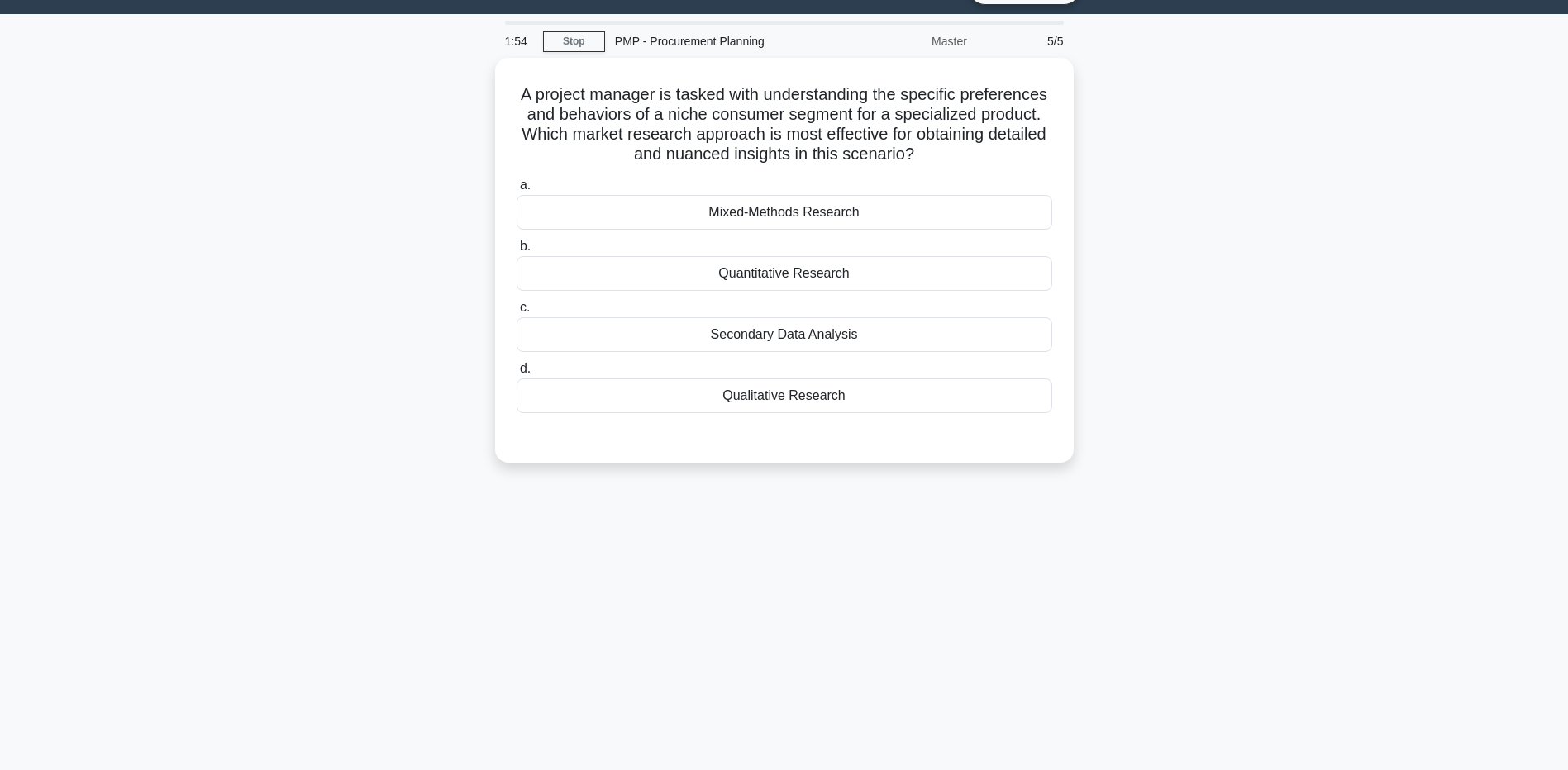
scroll to position [0, 0]
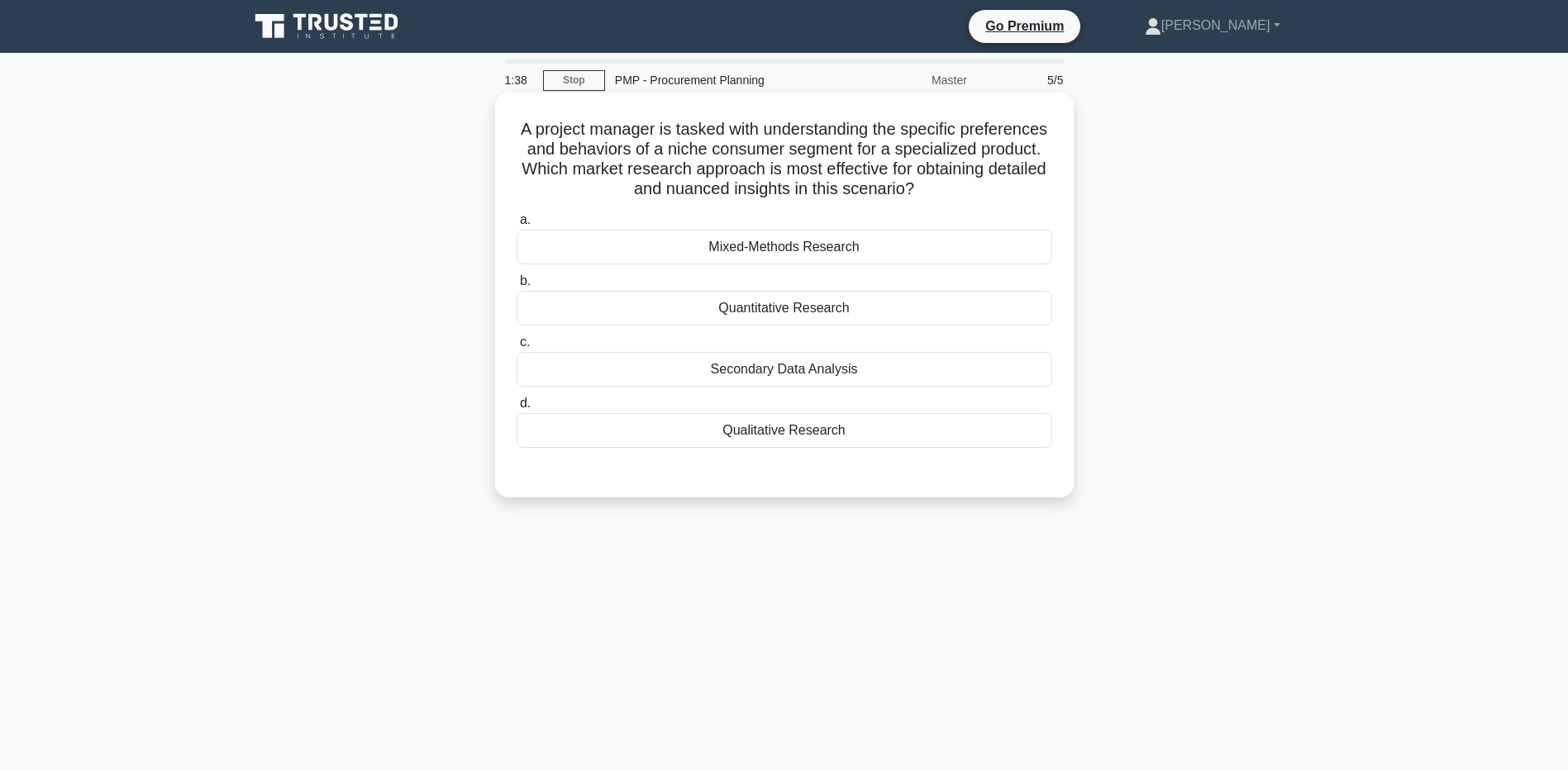
click at [710, 431] on div "Qualitative Research" at bounding box center [784, 431] width 535 height 35
click at [516, 409] on input "d. Qualitative Research" at bounding box center [516, 404] width 0 height 11
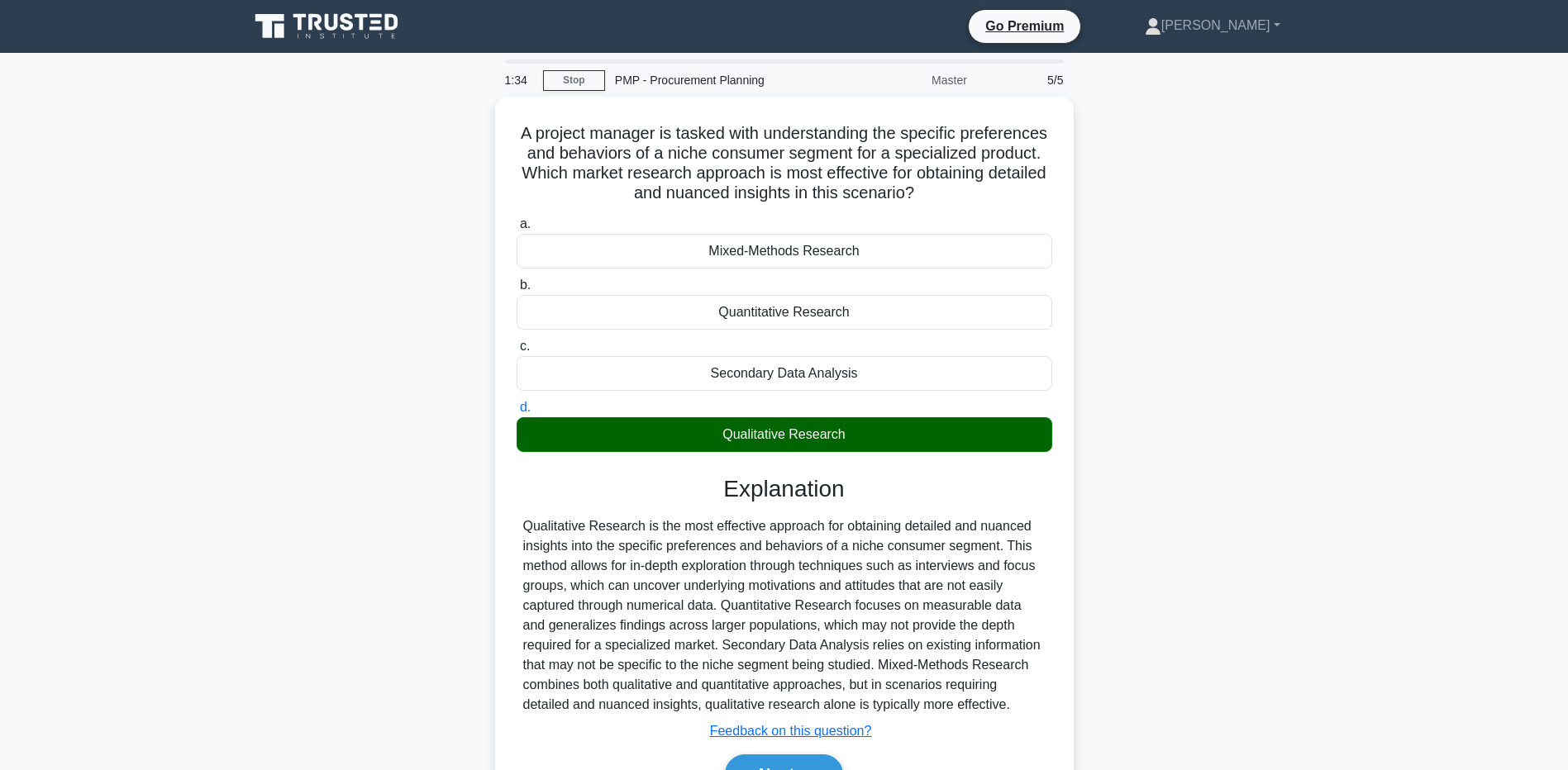
drag, startPoint x: 268, startPoint y: 642, endPoint x: 362, endPoint y: 667, distance: 97.3
click at [266, 642] on div "A project manager is tasked with understanding the specific preferences and beh…" at bounding box center [784, 474] width 1092 height 756
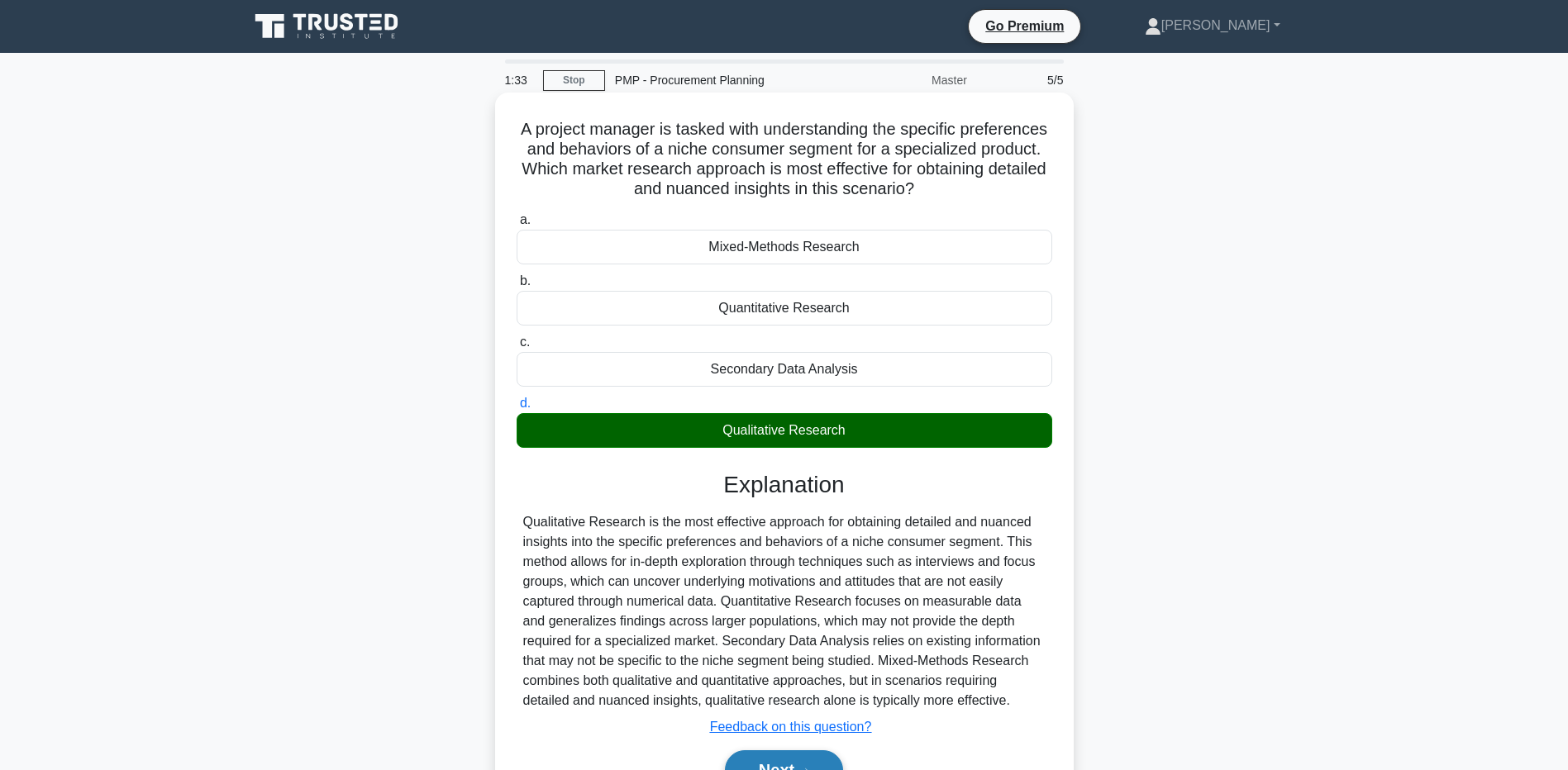
click at [742, 762] on button "Next" at bounding box center [784, 770] width 118 height 40
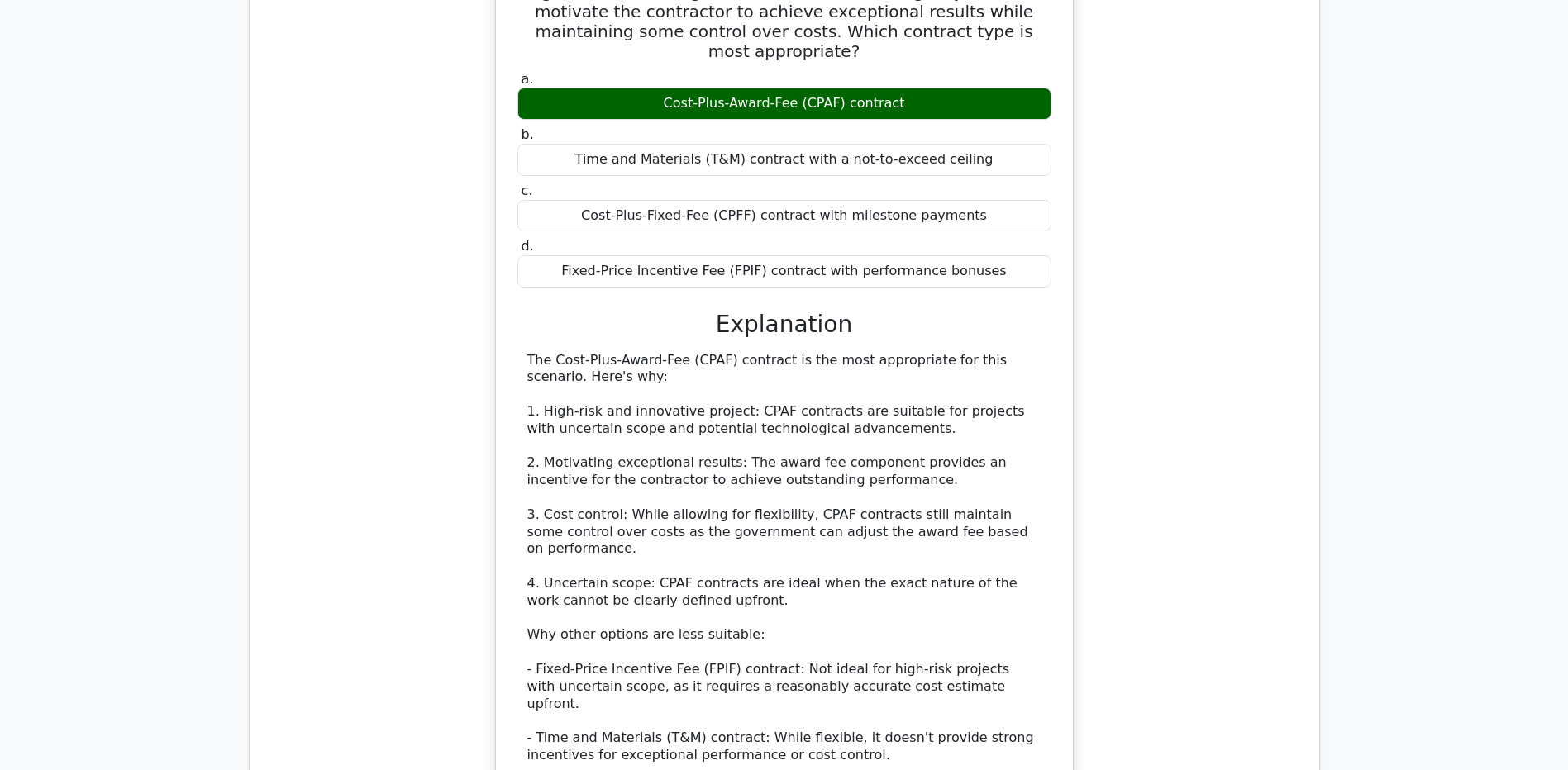
scroll to position [2479, 0]
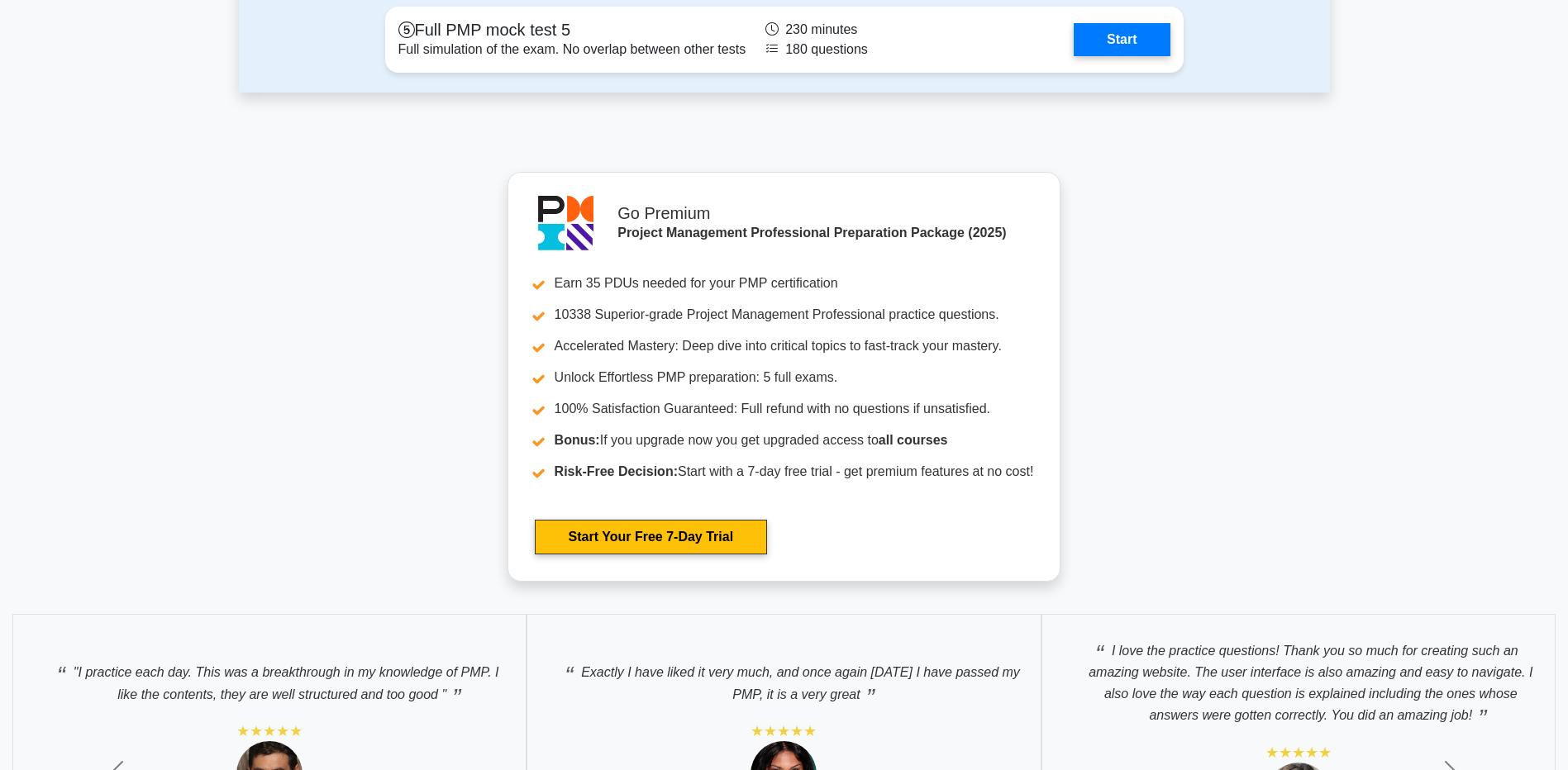
scroll to position [7292, 0]
